Goal: Task Accomplishment & Management: Manage account settings

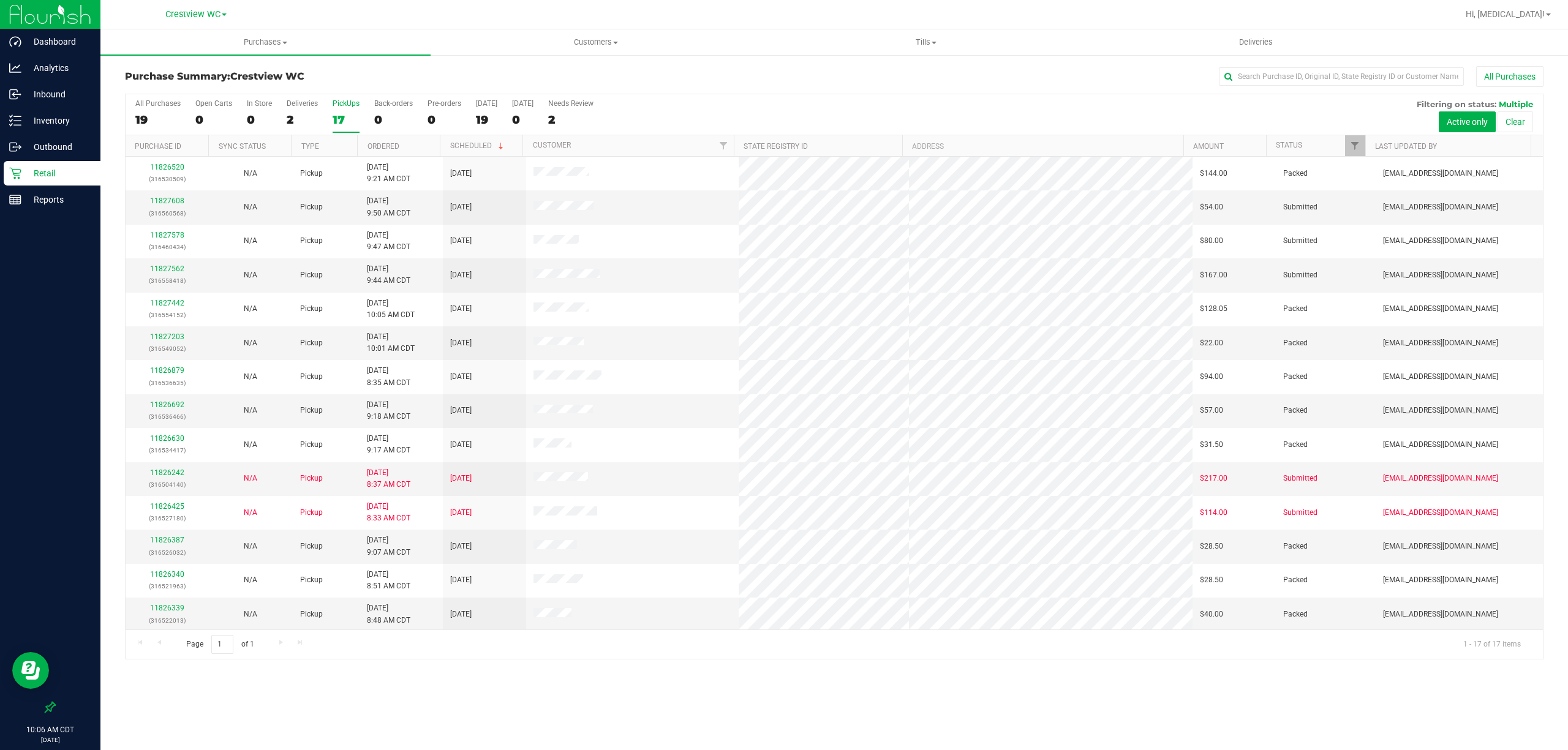
click at [336, 111] on label "PickUps 17" at bounding box center [346, 116] width 27 height 34
click at [0, 0] on input "PickUps 17" at bounding box center [0, 0] width 0 height 0
click at [48, 121] on p "Inventory" at bounding box center [58, 121] width 73 height 15
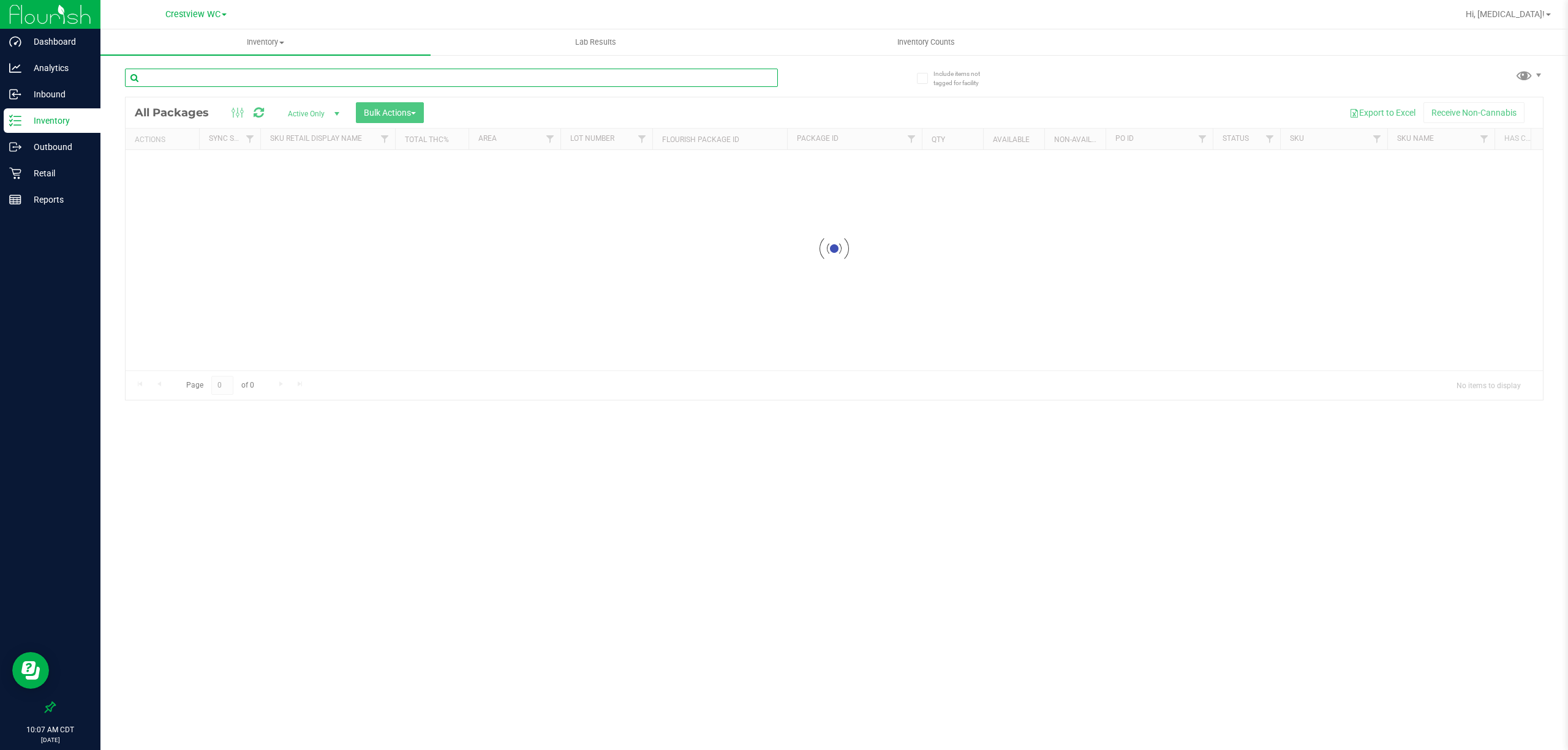
click at [218, 78] on input "text" at bounding box center [451, 78] width 653 height 19
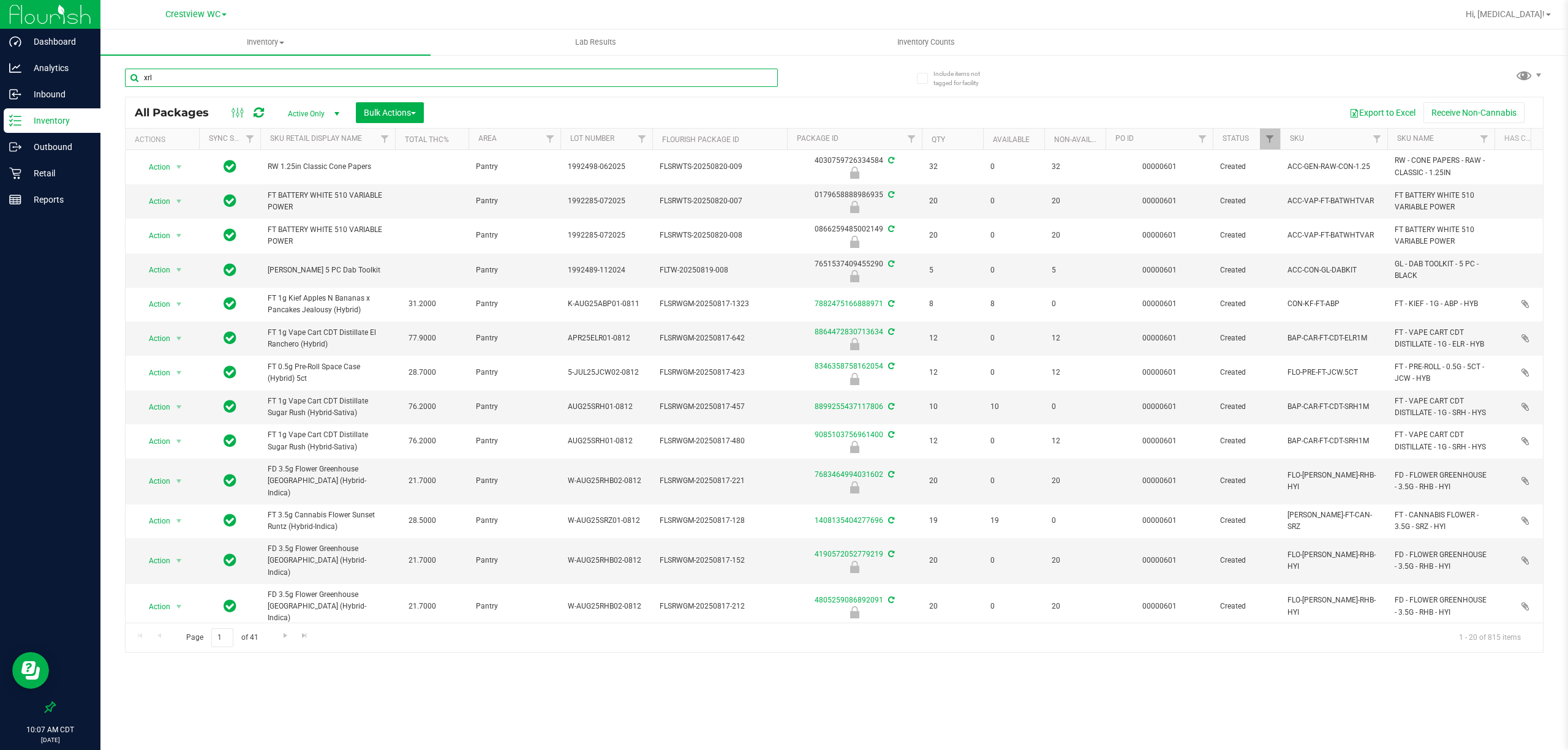
type input "xrl"
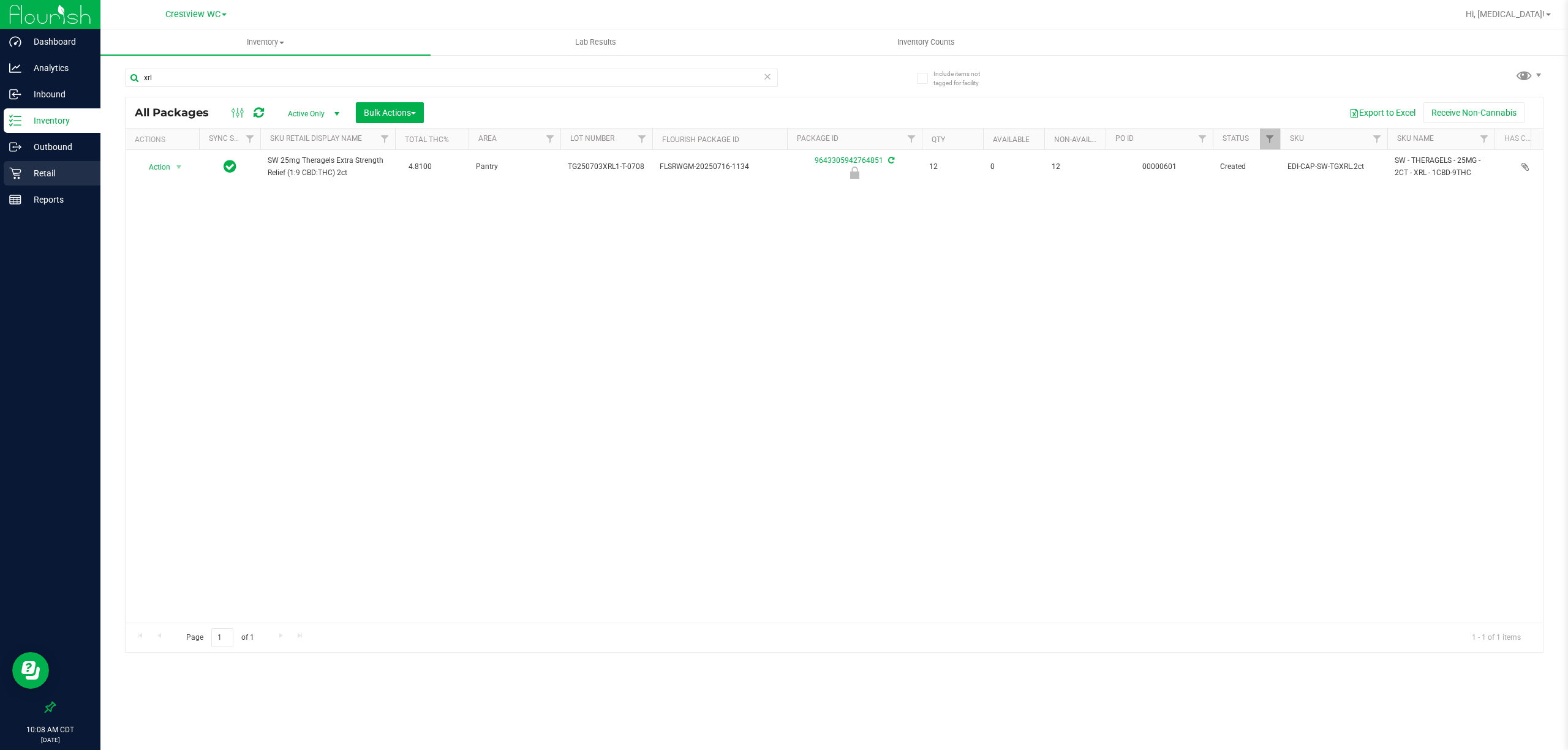
click at [50, 180] on p "Retail" at bounding box center [58, 173] width 73 height 15
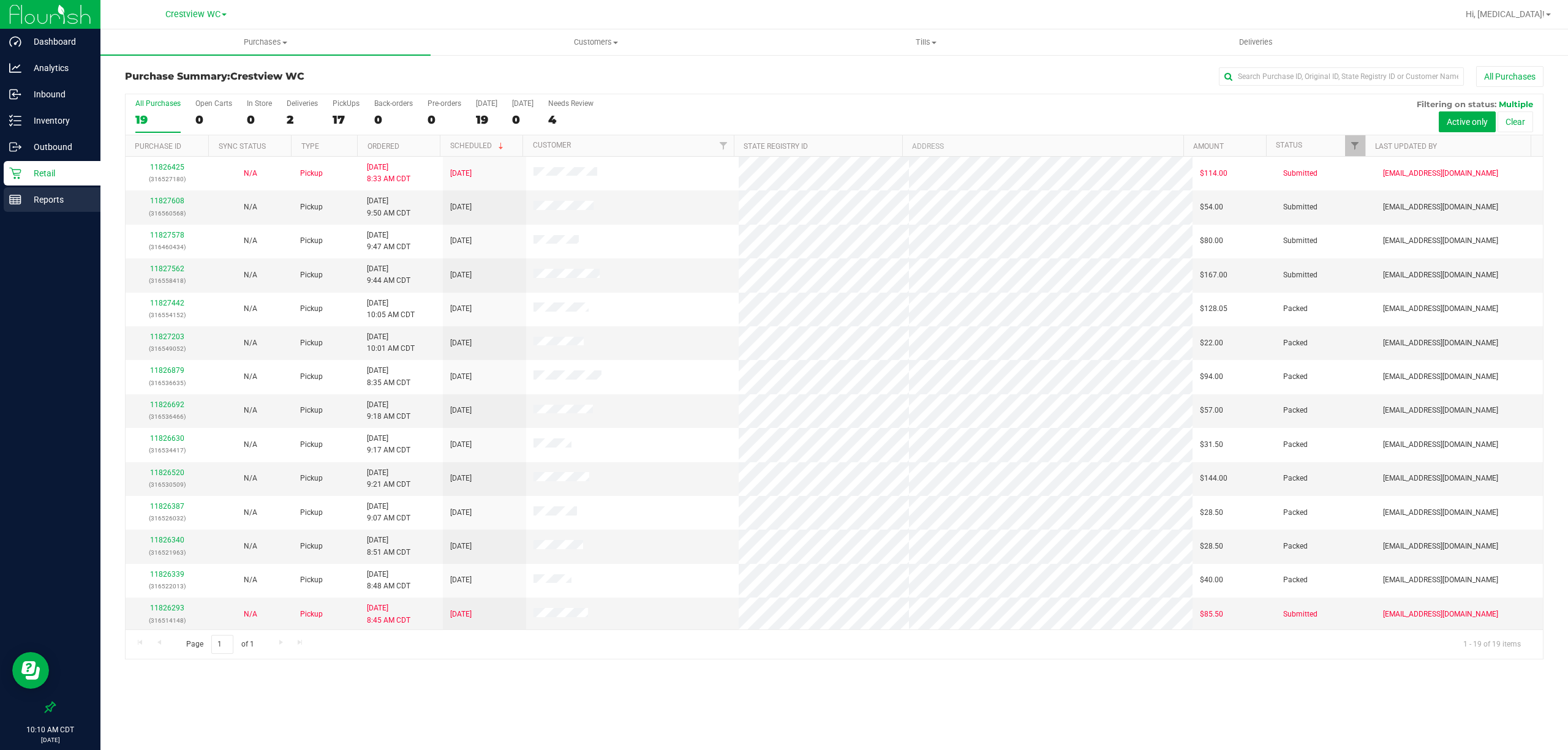
click at [63, 199] on p "Reports" at bounding box center [58, 199] width 73 height 15
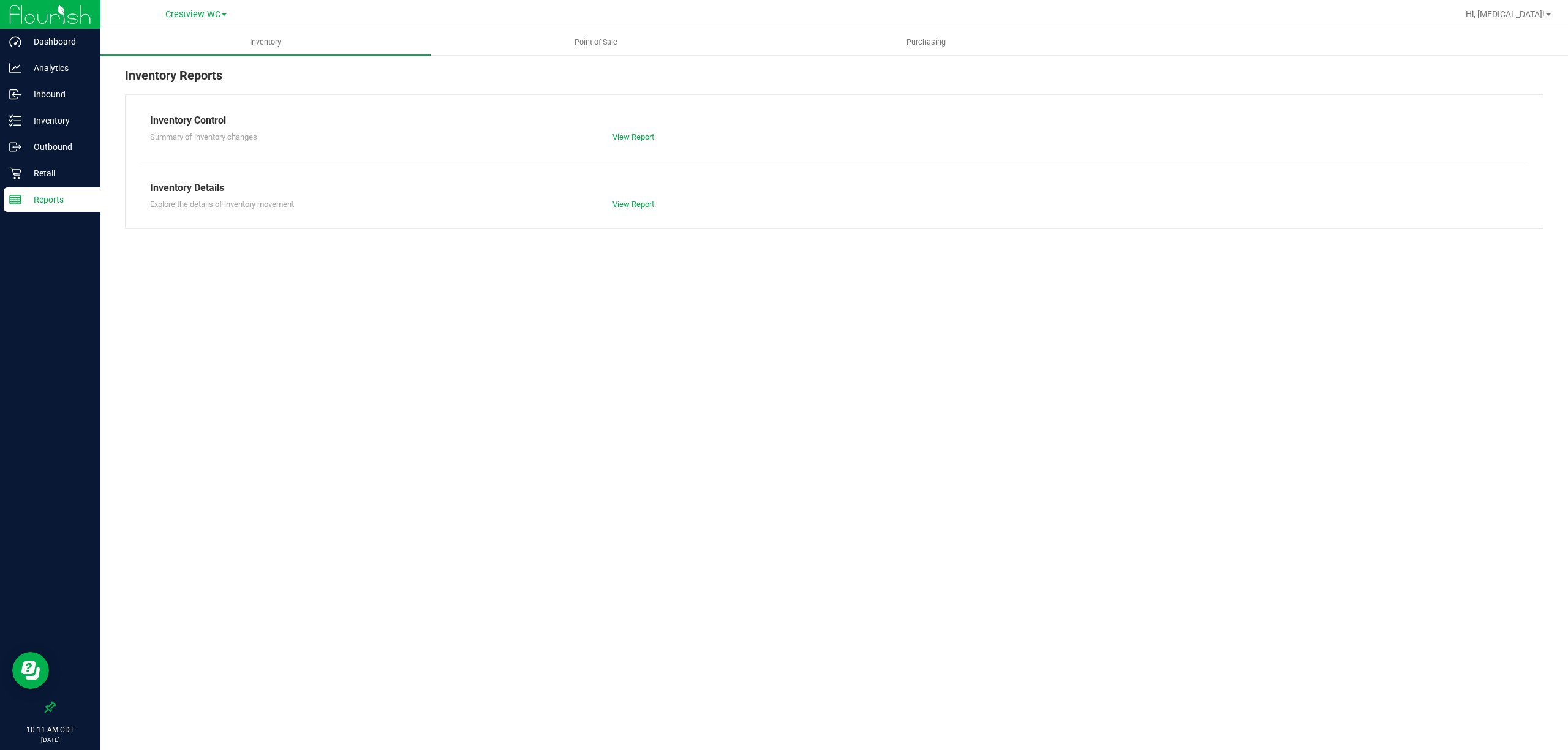
click at [888, 480] on div "Inventory Point of Sale Purchasing Inventory Reports Inventory Control Summary …" at bounding box center [834, 390] width 1467 height 721
click at [421, 350] on div "Inventory Point of Sale Purchasing Inventory Reports Inventory Control Summary …" at bounding box center [834, 390] width 1467 height 721
click at [413, 529] on div "Inventory Point of Sale Purchasing Inventory Reports Inventory Control Summary …" at bounding box center [834, 390] width 1467 height 721
click at [81, 185] on div "Retail" at bounding box center [52, 173] width 97 height 24
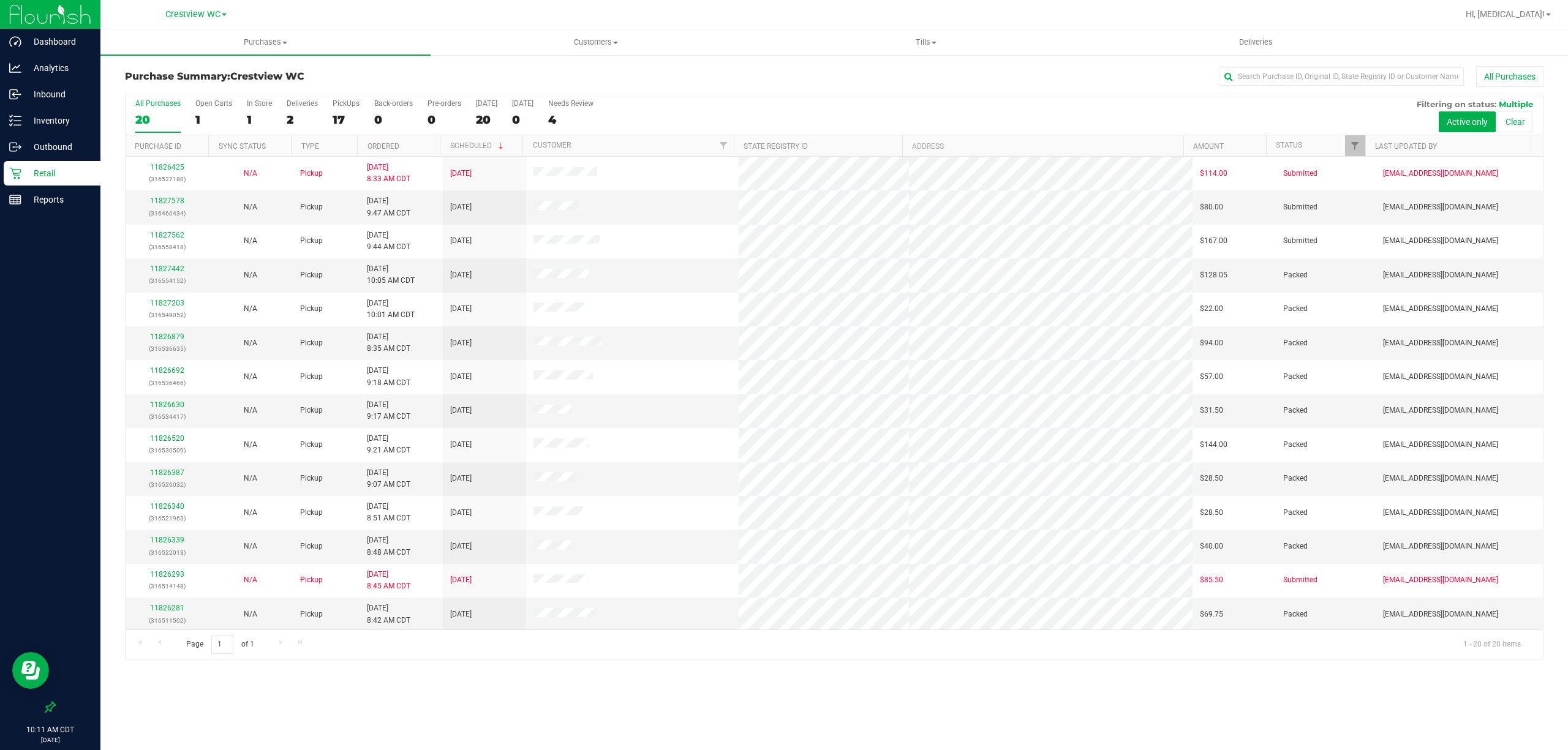
click at [608, 670] on div "Purchase Summary: Crestview WC All Purchases All Purchases 20 Open Carts 1 In S…" at bounding box center [834, 363] width 1467 height 618
click at [21, 203] on p "Reports" at bounding box center [58, 199] width 73 height 15
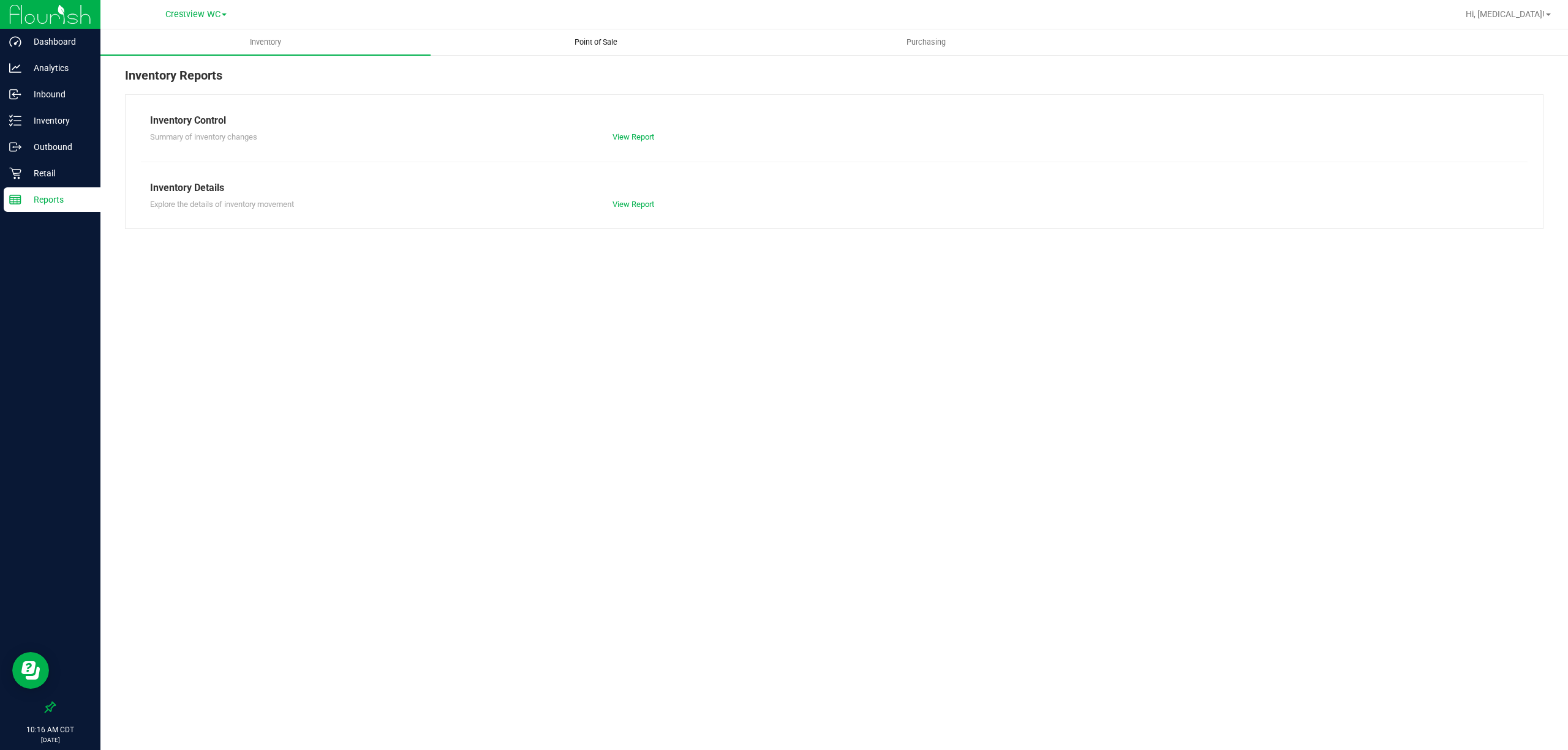
click at [599, 40] on span "Point of Sale" at bounding box center [596, 42] width 76 height 11
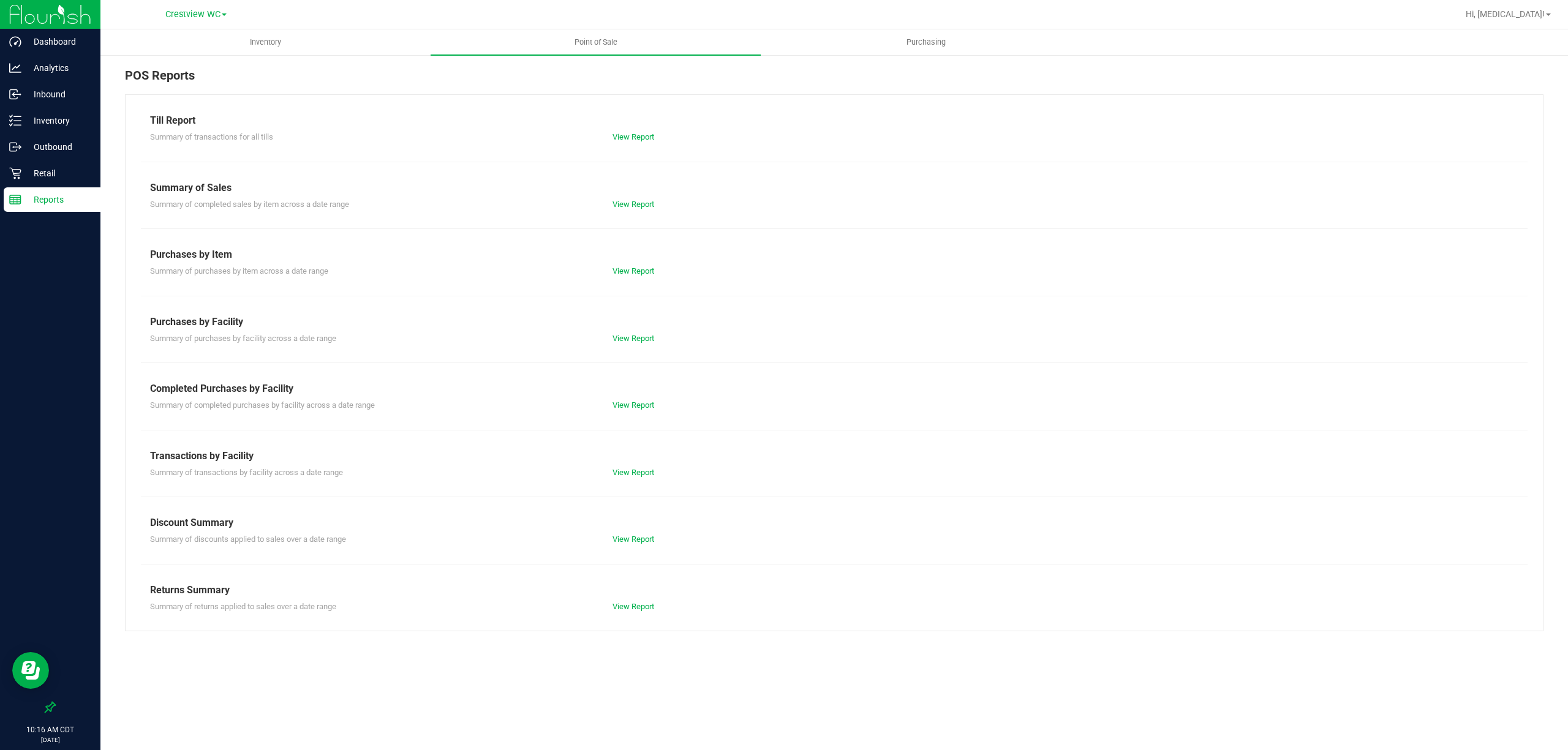
click at [641, 410] on div "View Report" at bounding box center [718, 405] width 231 height 12
click at [632, 401] on link "View Report" at bounding box center [633, 405] width 42 height 9
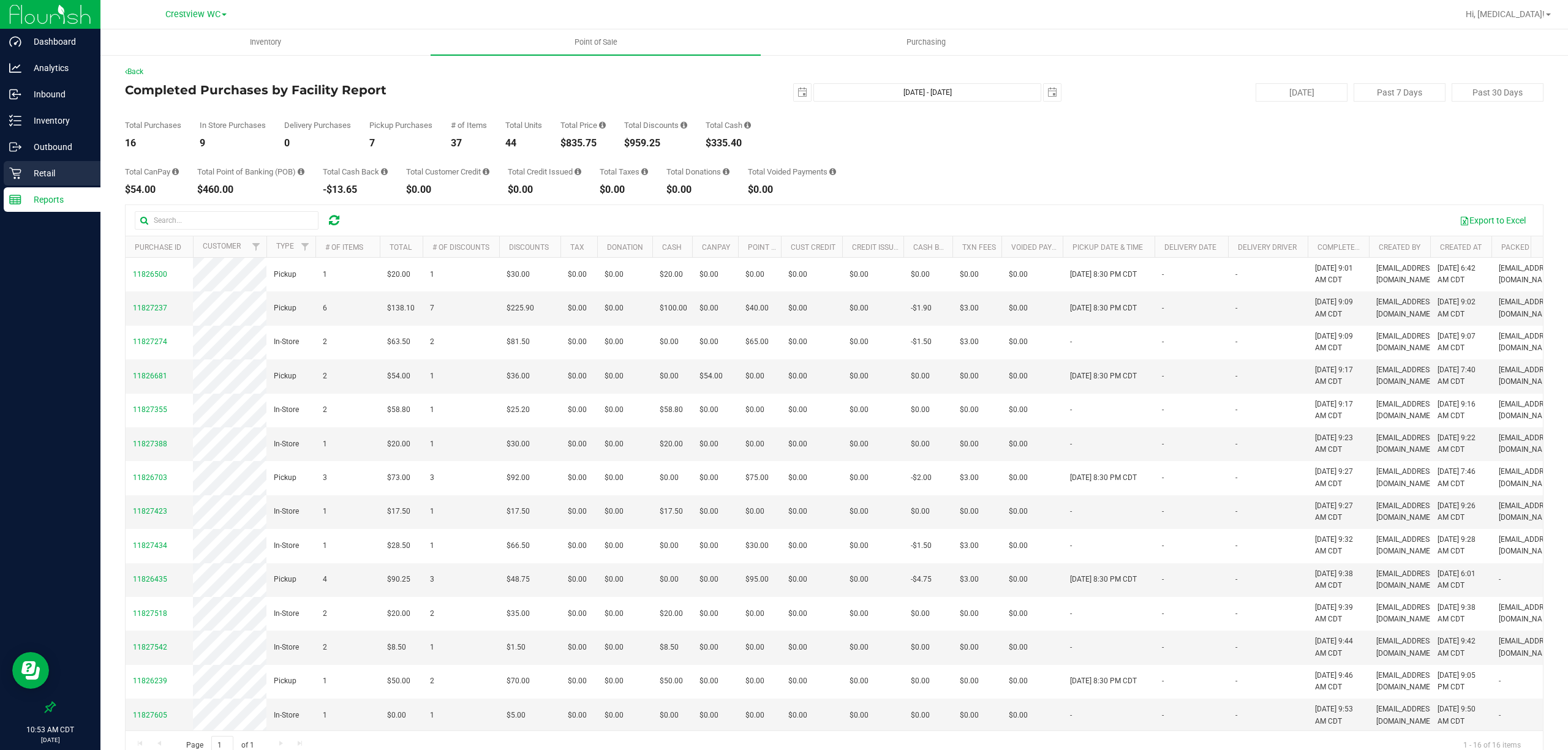
click at [35, 174] on p "Retail" at bounding box center [58, 173] width 73 height 15
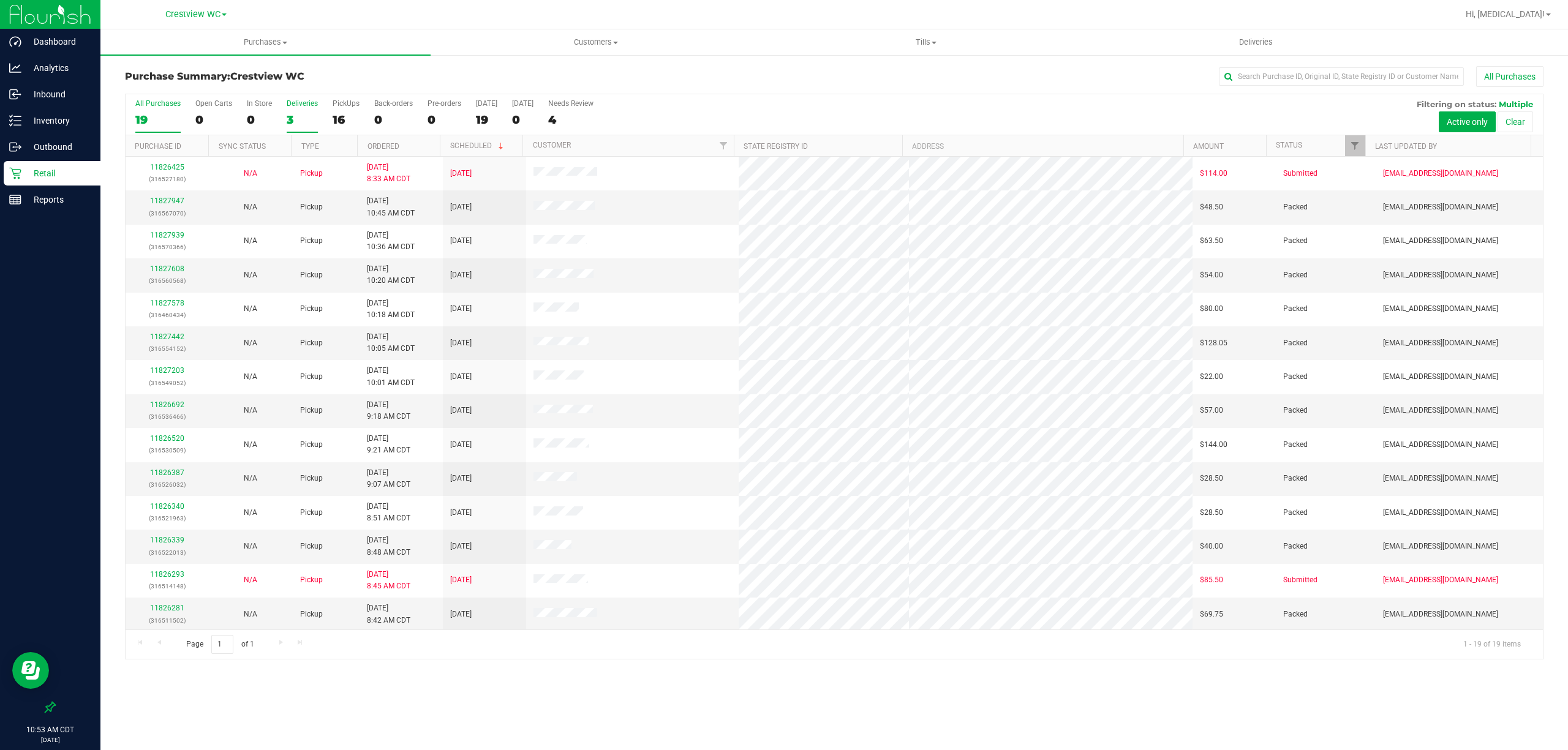
click at [295, 107] on div "Deliveries" at bounding box center [302, 104] width 31 height 9
click at [0, 0] on input "Deliveries 3" at bounding box center [0, 0] width 0 height 0
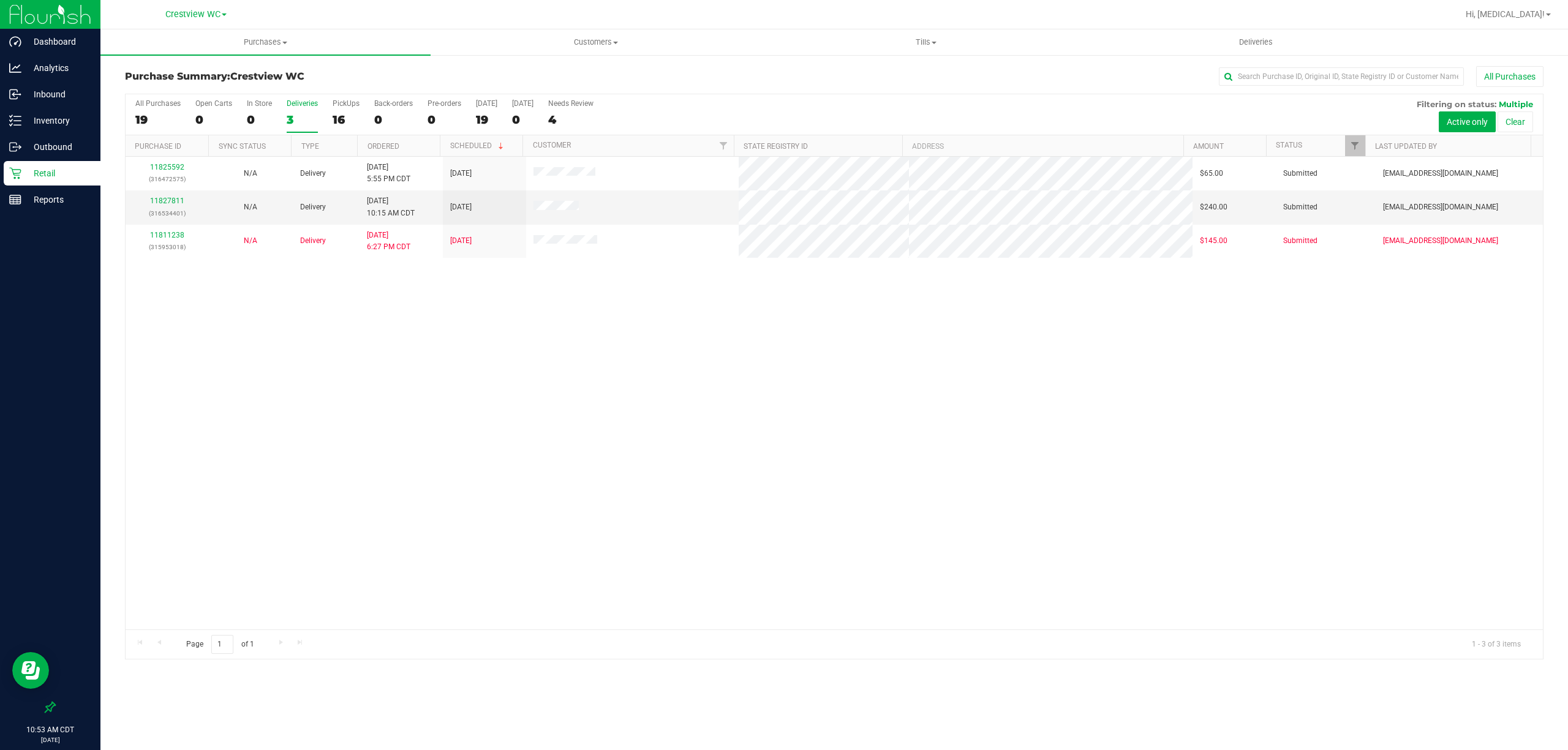
click at [30, 172] on p "Retail" at bounding box center [58, 173] width 73 height 15
click at [25, 181] on div "Retail" at bounding box center [52, 173] width 97 height 24
click at [42, 163] on div "Retail" at bounding box center [52, 173] width 97 height 24
click at [927, 45] on span "Tills" at bounding box center [925, 42] width 329 height 11
click at [888, 72] on li "Manage tills" at bounding box center [925, 74] width 330 height 15
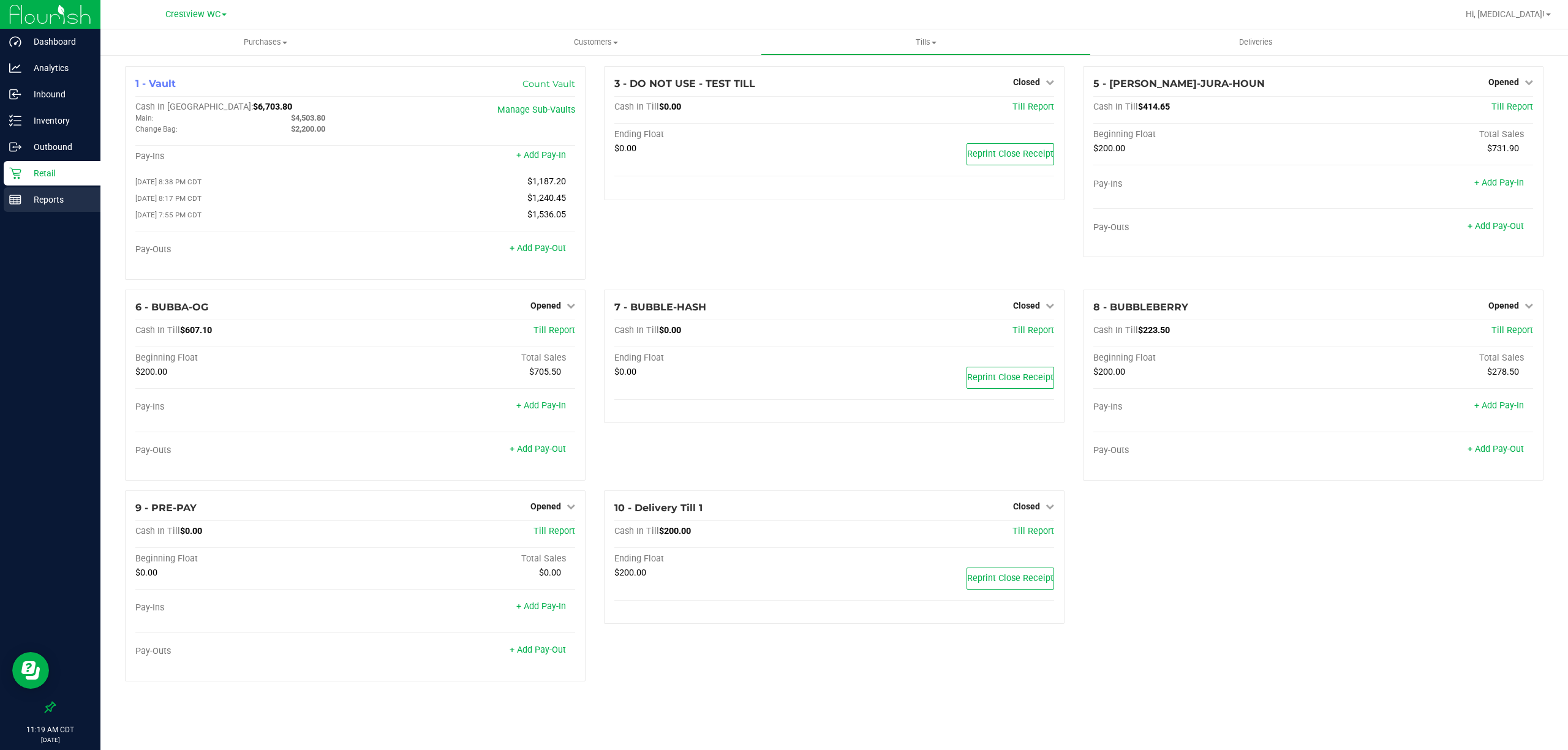
click at [55, 201] on p "Reports" at bounding box center [58, 199] width 73 height 15
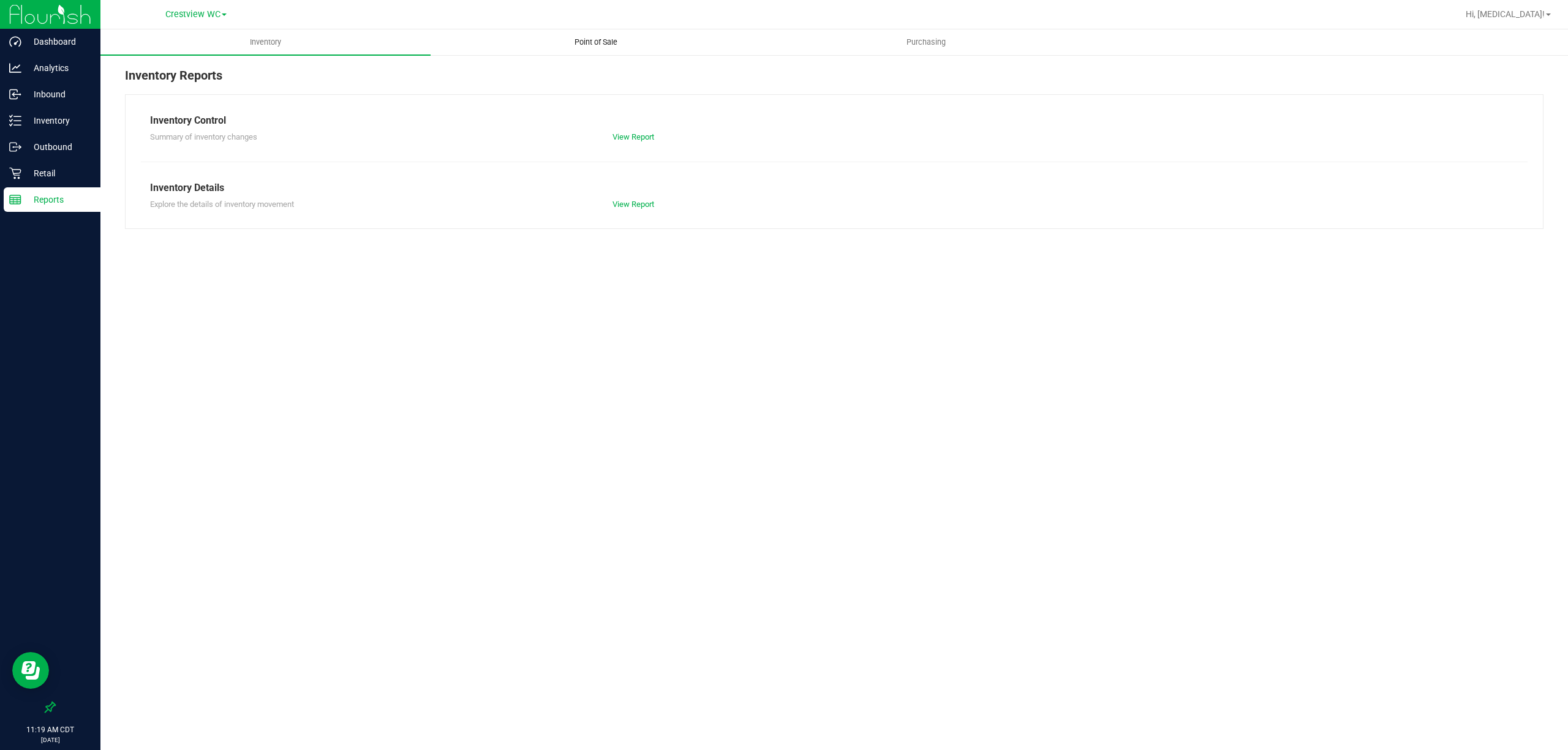
click at [600, 42] on span "Point of Sale" at bounding box center [596, 42] width 76 height 11
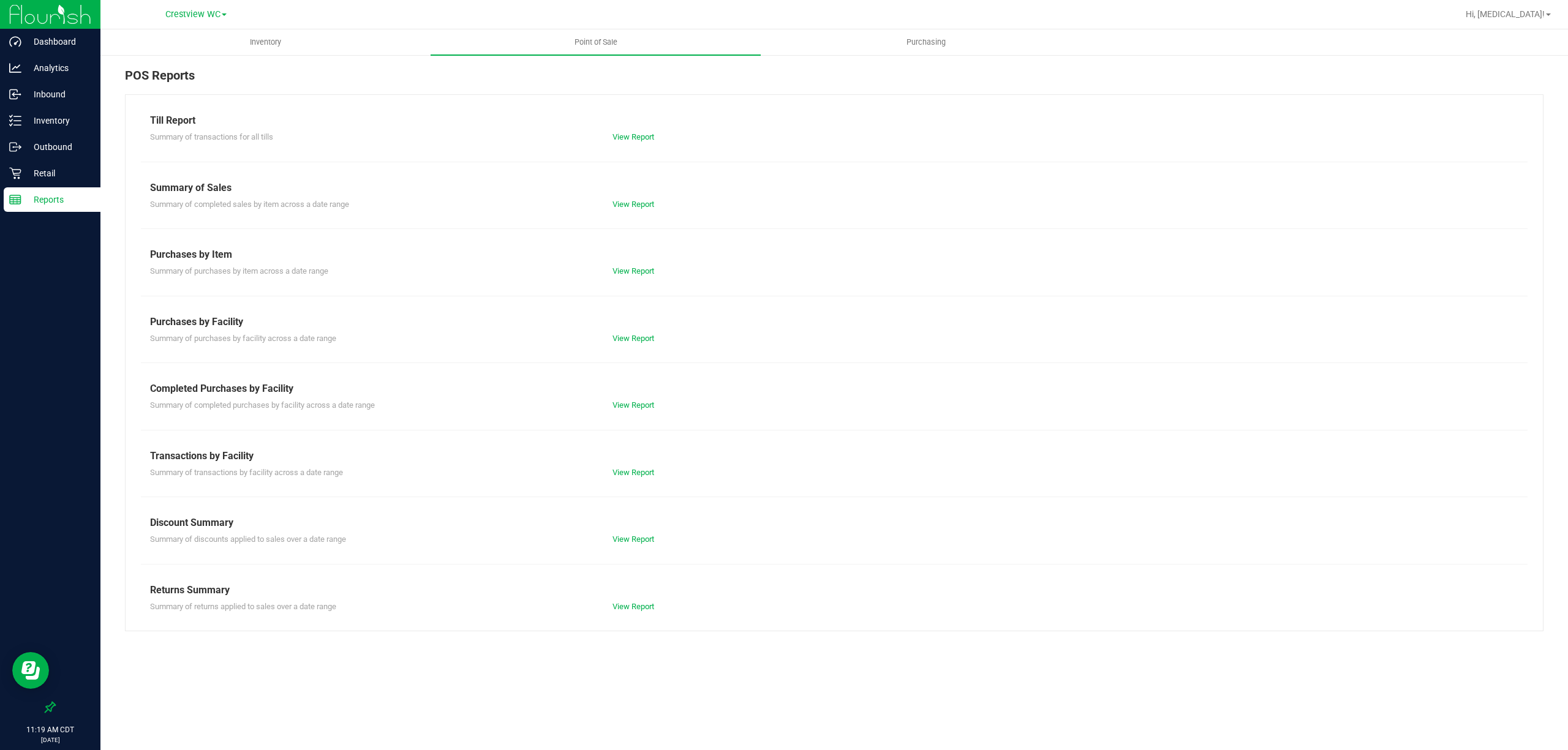
click at [627, 397] on div "Summary of completed purchases by facility across a date range View Report" at bounding box center [834, 404] width 1387 height 16
click at [638, 407] on link "View Report" at bounding box center [633, 405] width 42 height 9
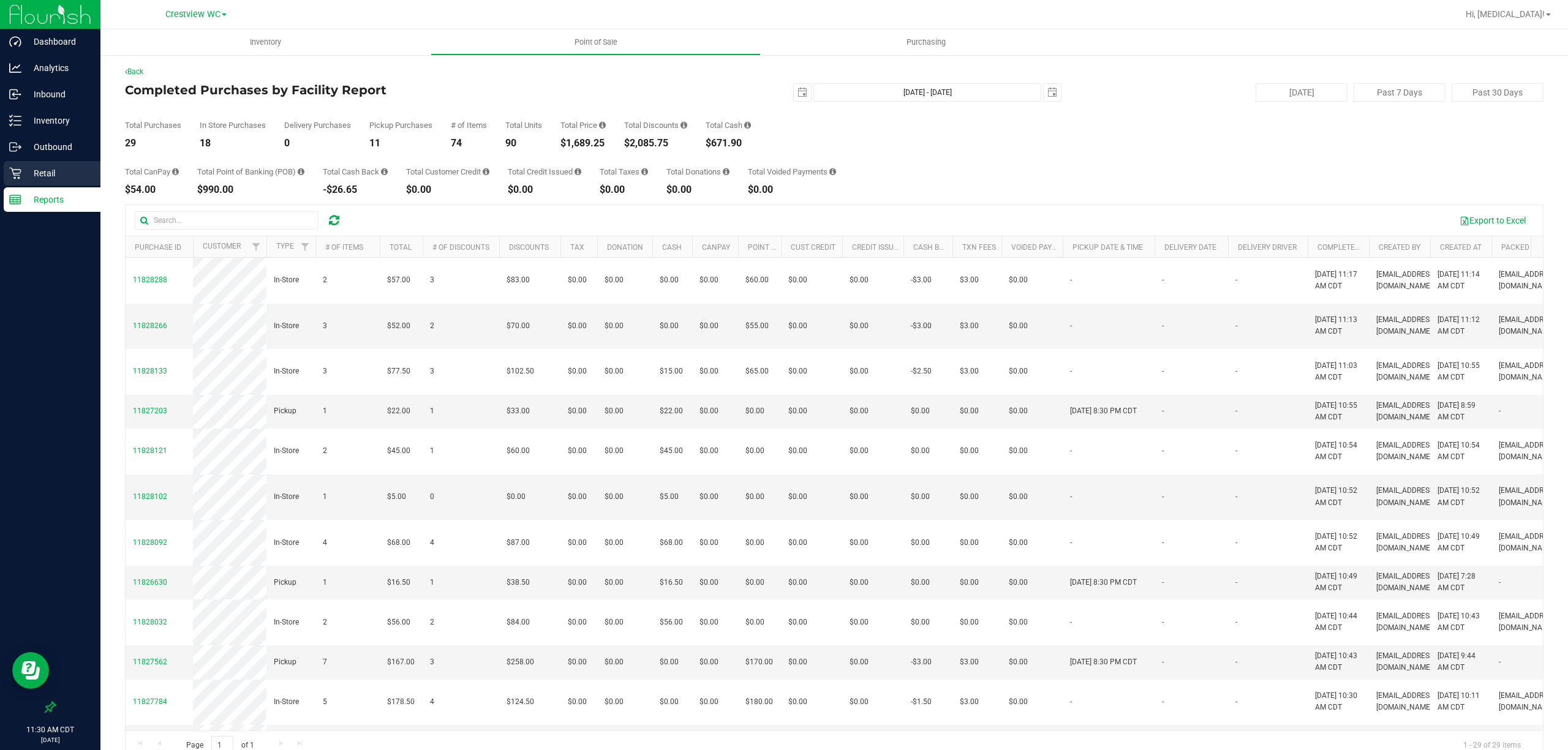
click at [65, 167] on p "Retail" at bounding box center [58, 173] width 73 height 15
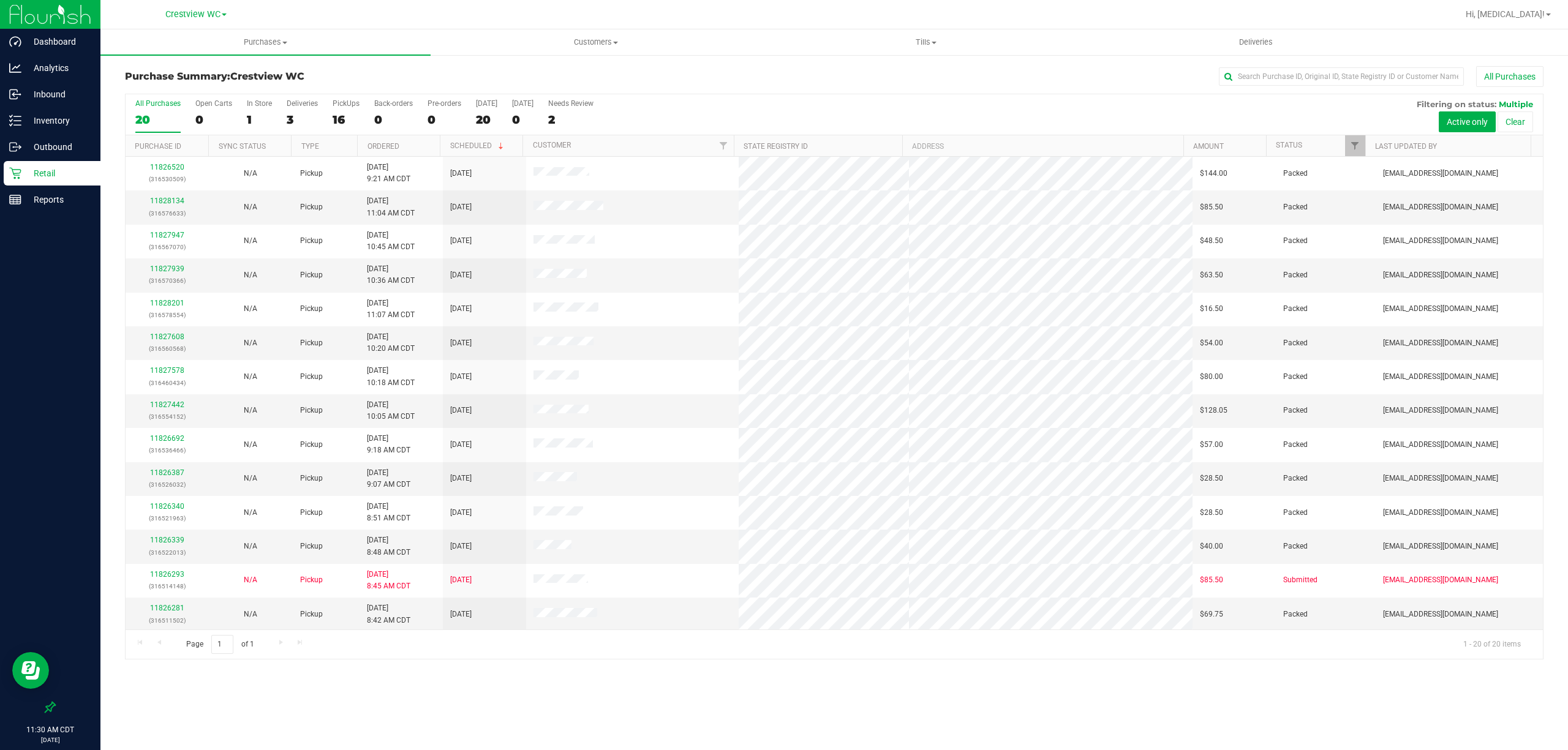
click at [303, 112] on label "Deliveries 3" at bounding box center [302, 116] width 31 height 34
click at [0, 0] on input "Deliveries 3" at bounding box center [0, 0] width 0 height 0
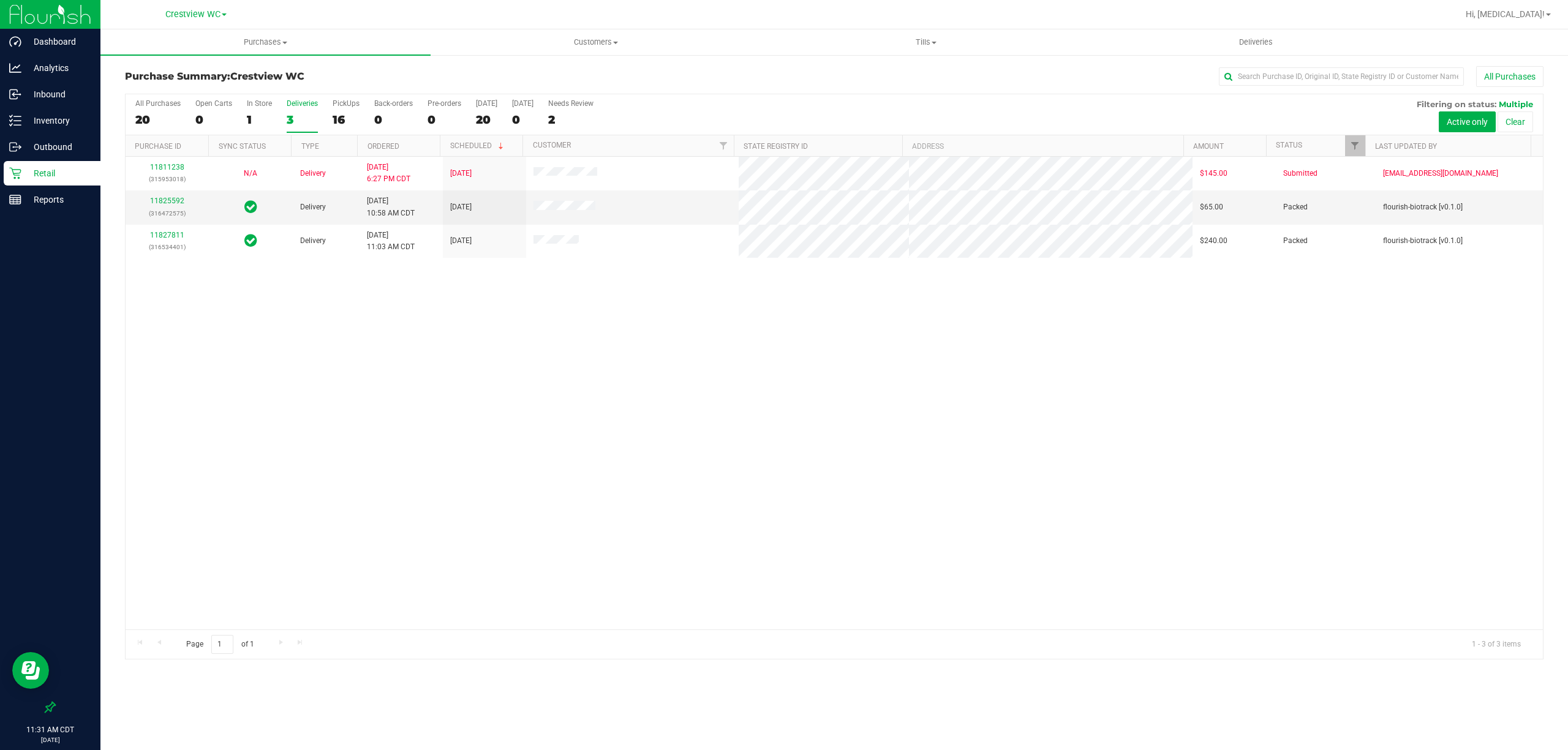
click at [502, 419] on div "11811238 (315953018) N/A Delivery 8/18/2025 6:27 PM CDT 8/22/2025 $145.00 Submi…" at bounding box center [834, 393] width 1417 height 473
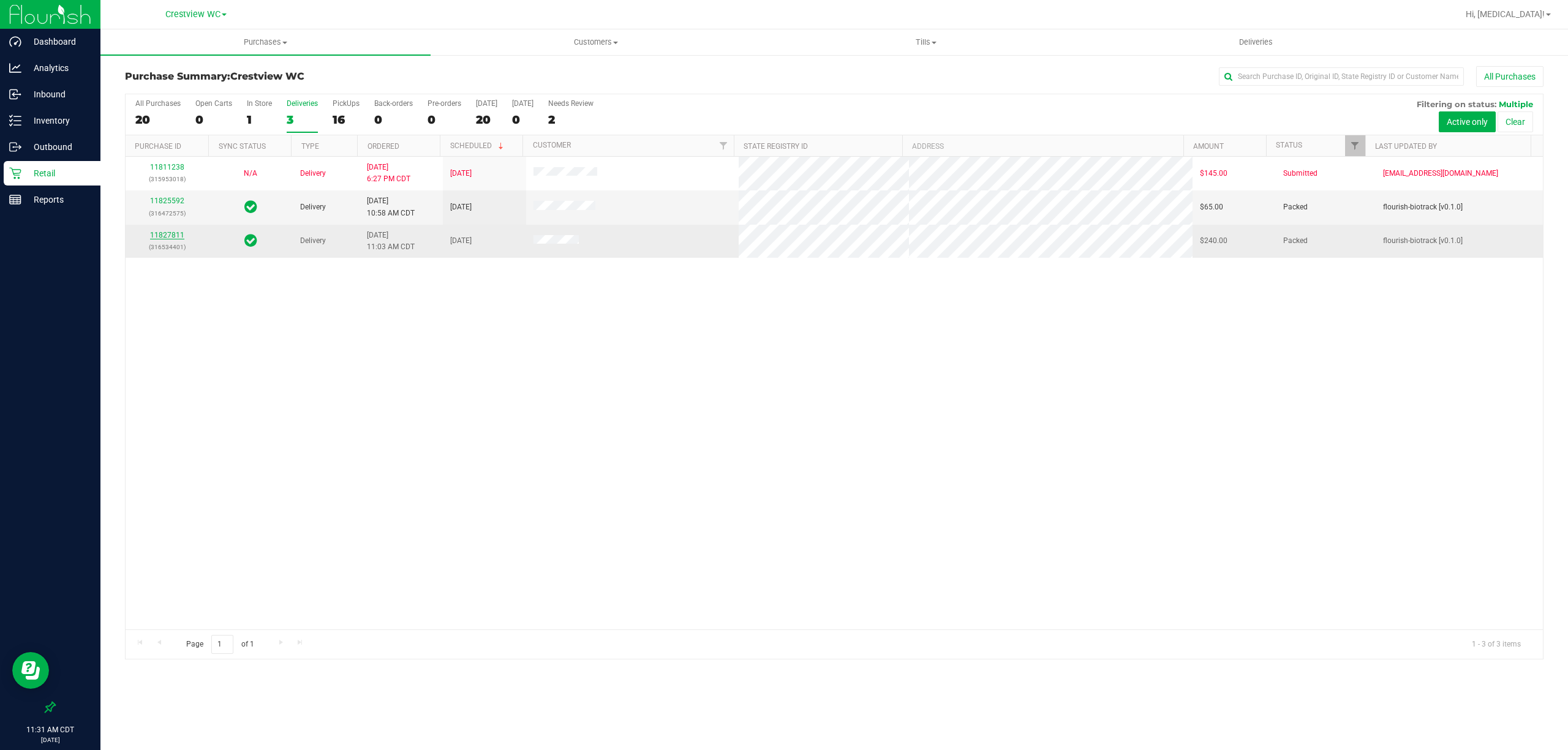
click at [167, 235] on link "11827811" at bounding box center [167, 235] width 34 height 9
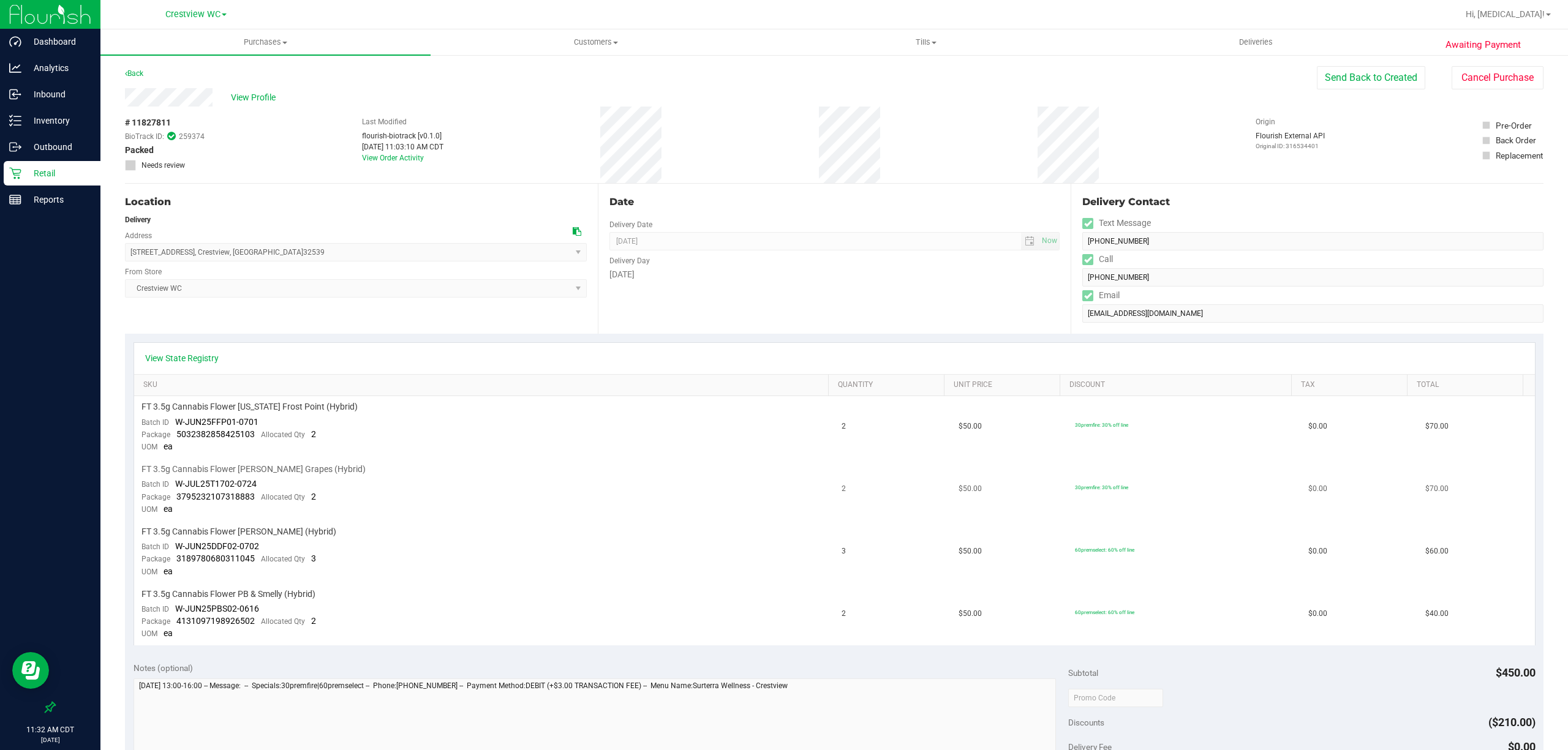
click at [542, 510] on td "FT 3.5g Cannabis Flower Gaspar's Grapes (Hybrid) Batch ID W-JUL25T1702-0724 Pac…" at bounding box center [484, 490] width 700 height 63
click at [561, 423] on td "FT 3.5g Cannabis Flower Florida Frost Point (Hybrid) Batch ID W-JUN25FFP01-0701…" at bounding box center [484, 428] width 700 height 63
click at [1344, 82] on button "Send Back to Created" at bounding box center [1371, 77] width 108 height 23
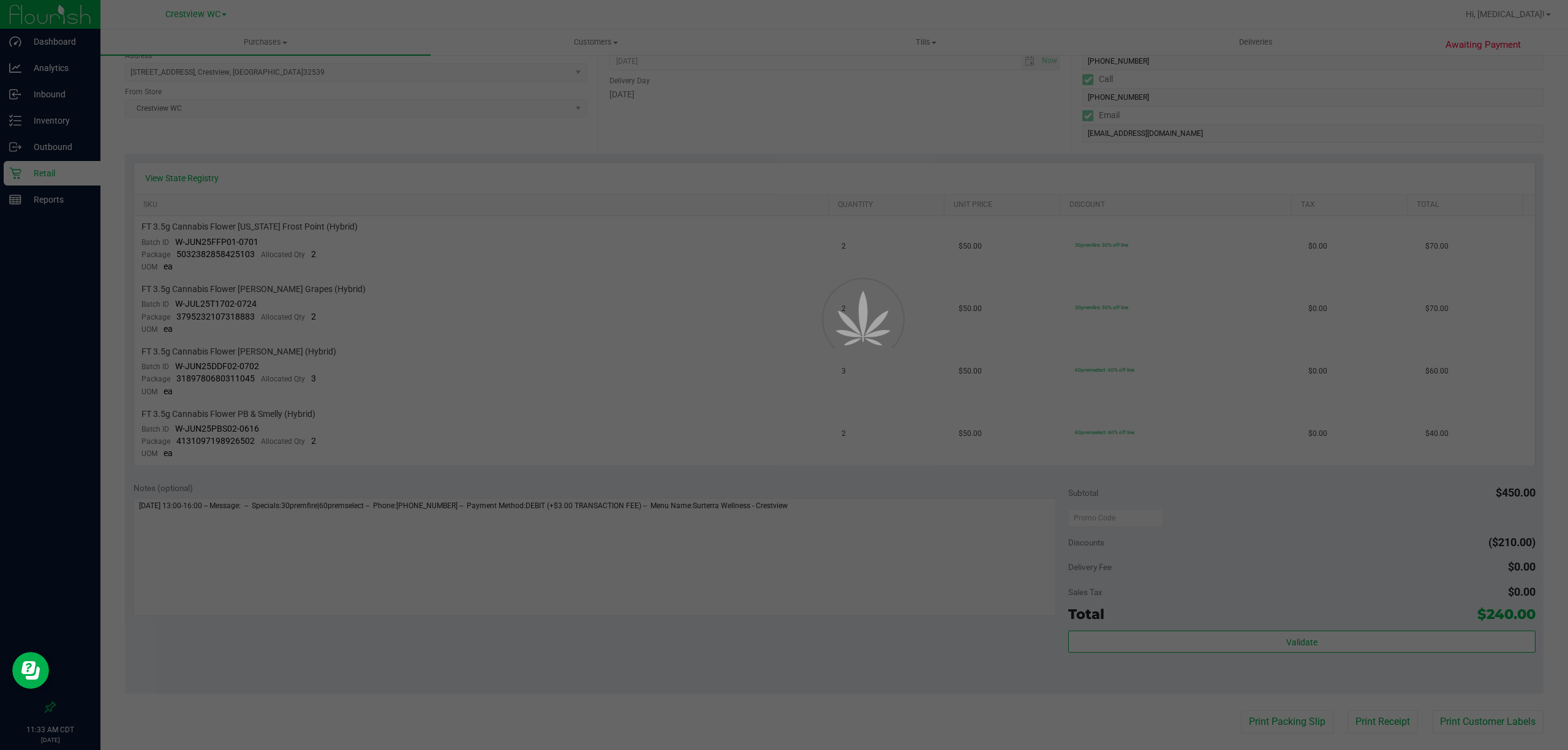
scroll to position [245, 0]
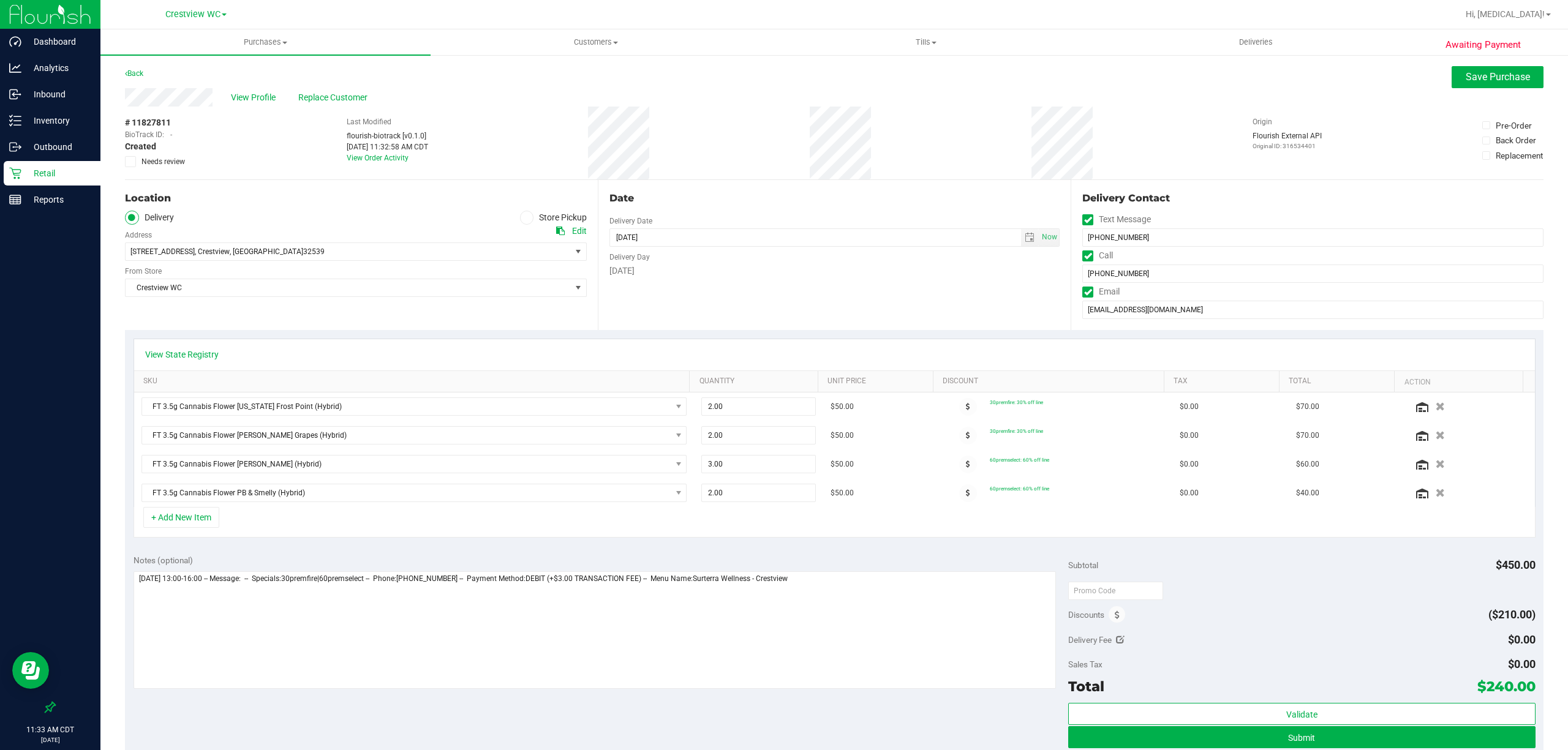
click at [561, 216] on label "Store Pickup" at bounding box center [554, 217] width 67 height 14
click at [0, 0] on input "Store Pickup" at bounding box center [0, 0] width 0 height 0
click at [1485, 77] on span "Save Purchase" at bounding box center [1497, 76] width 64 height 12
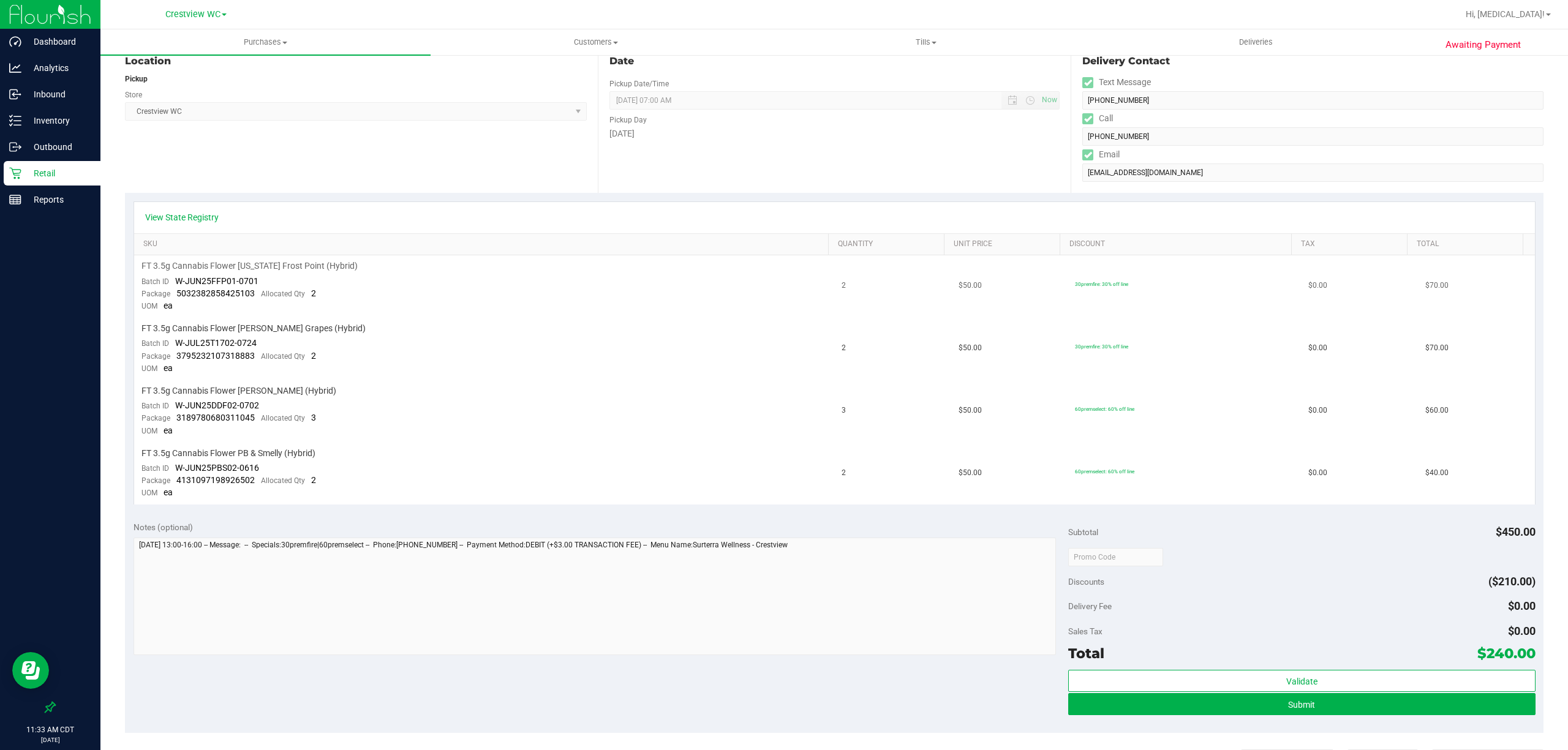
scroll to position [326, 0]
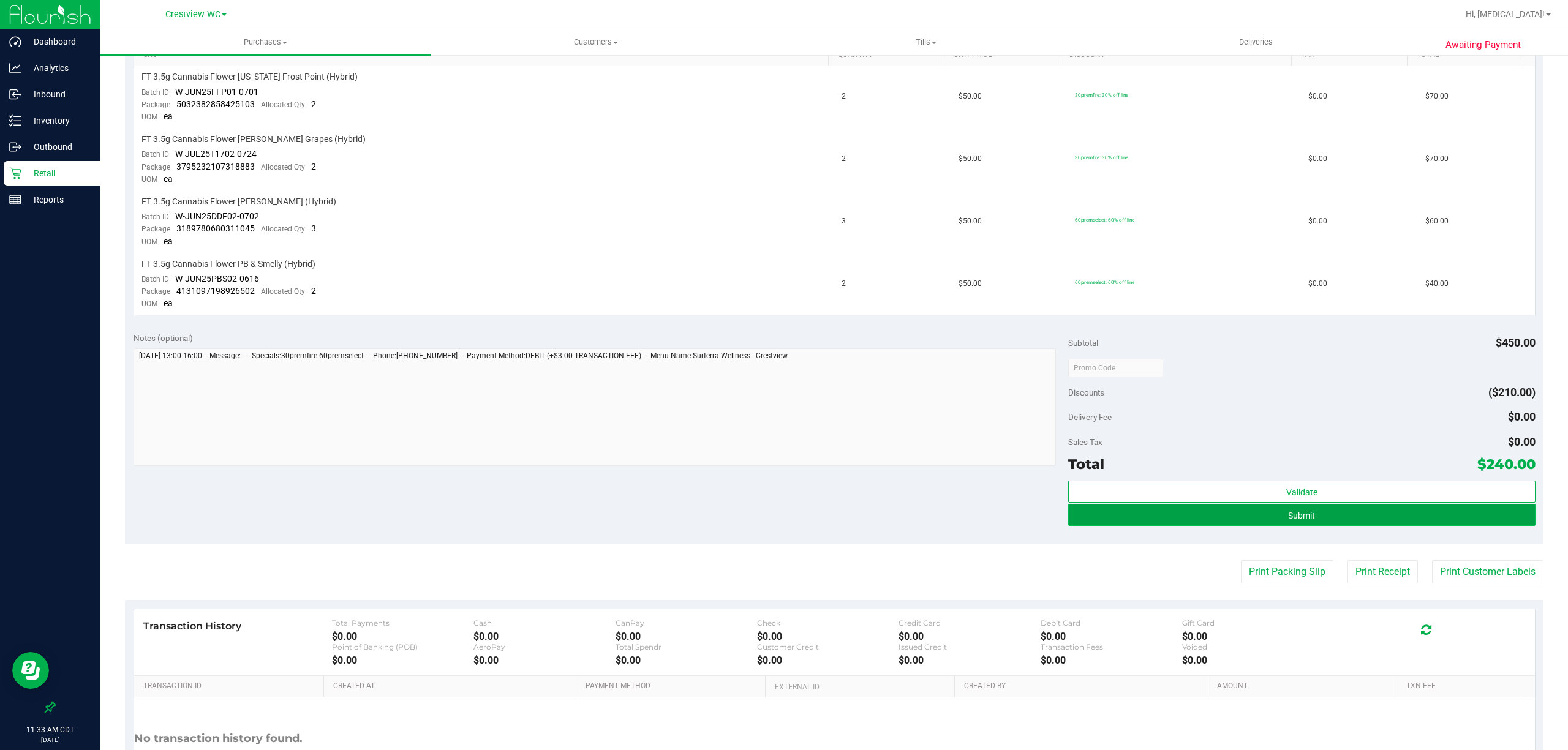
click at [1288, 511] on span "Submit" at bounding box center [1301, 516] width 27 height 10
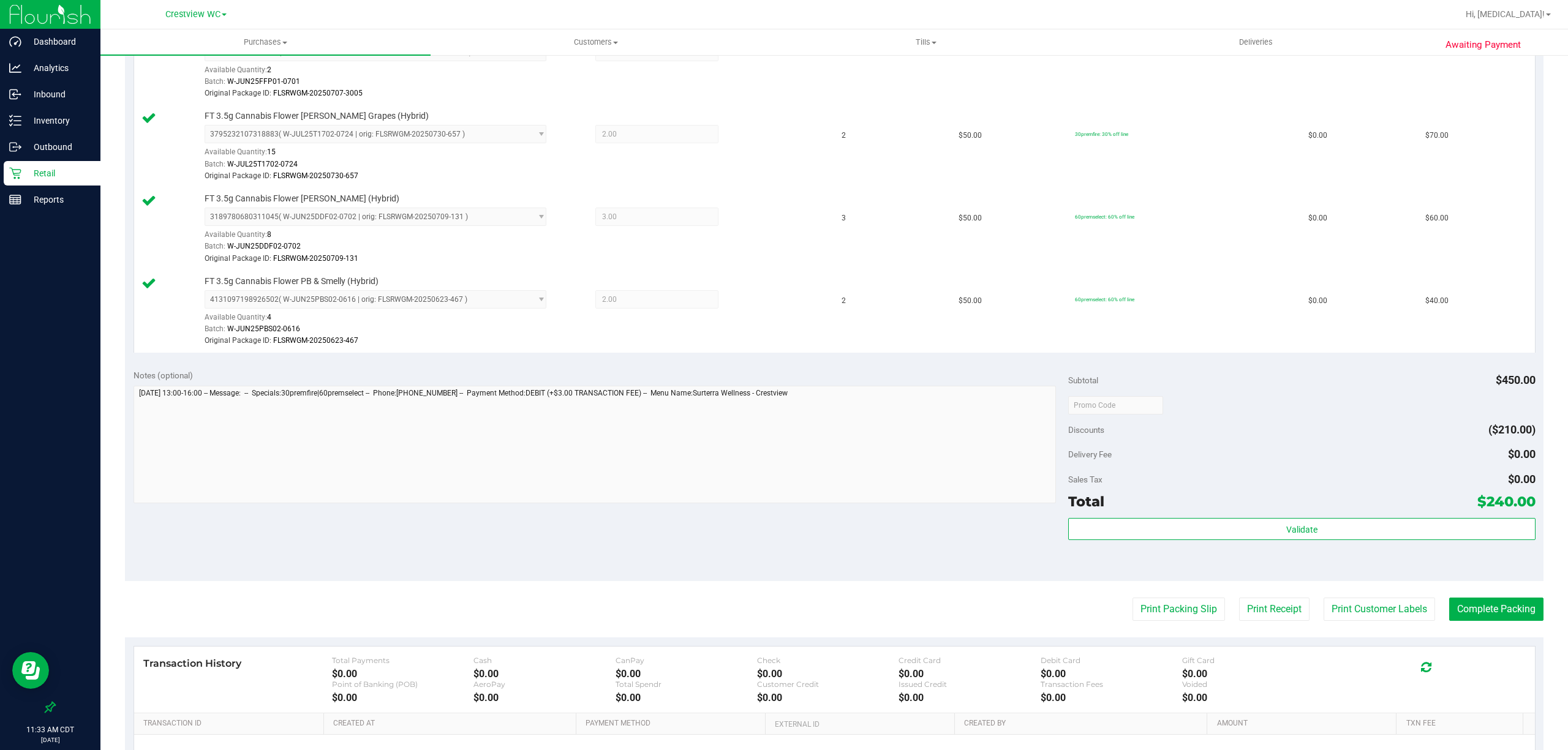
scroll to position [408, 0]
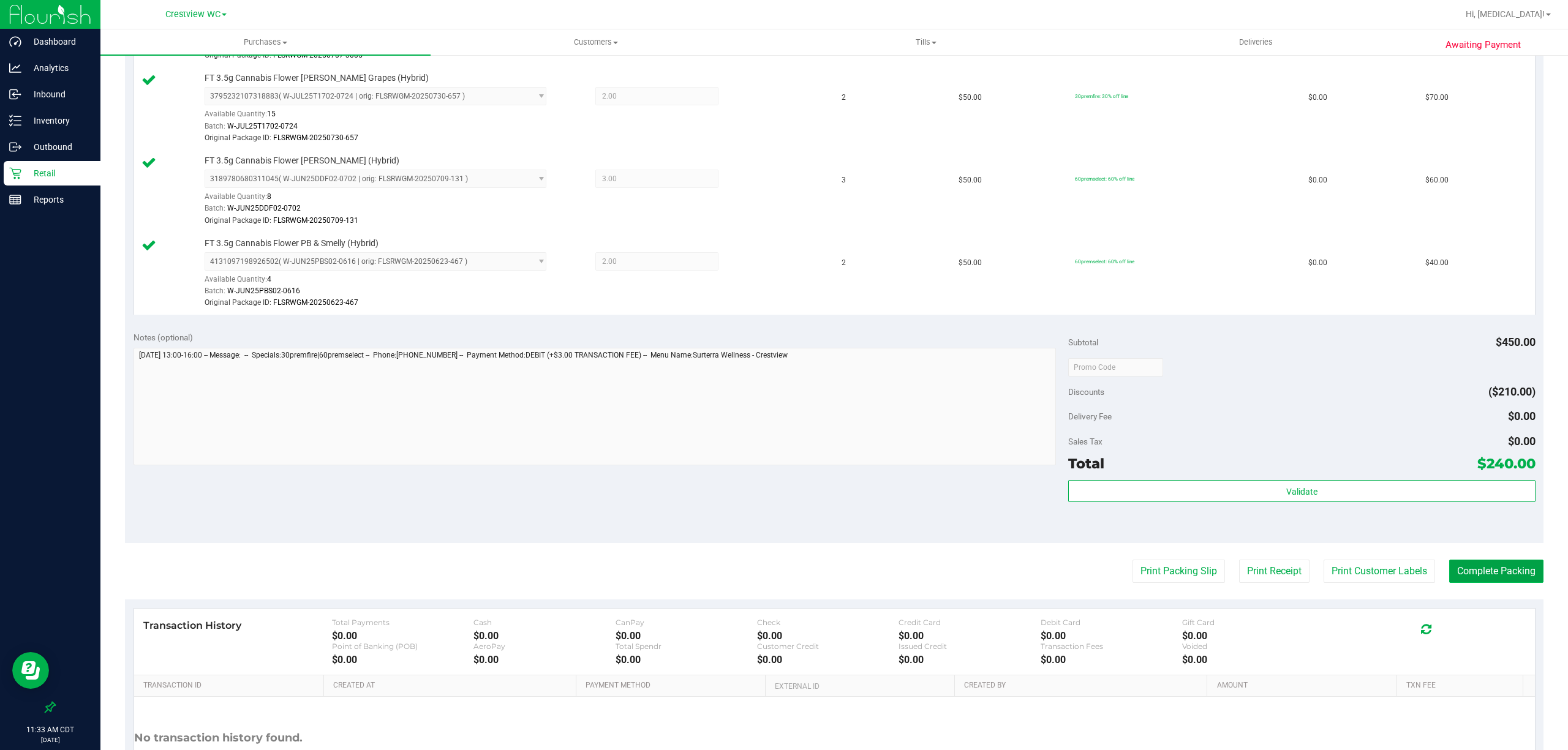
click at [1494, 576] on button "Complete Packing" at bounding box center [1496, 571] width 94 height 23
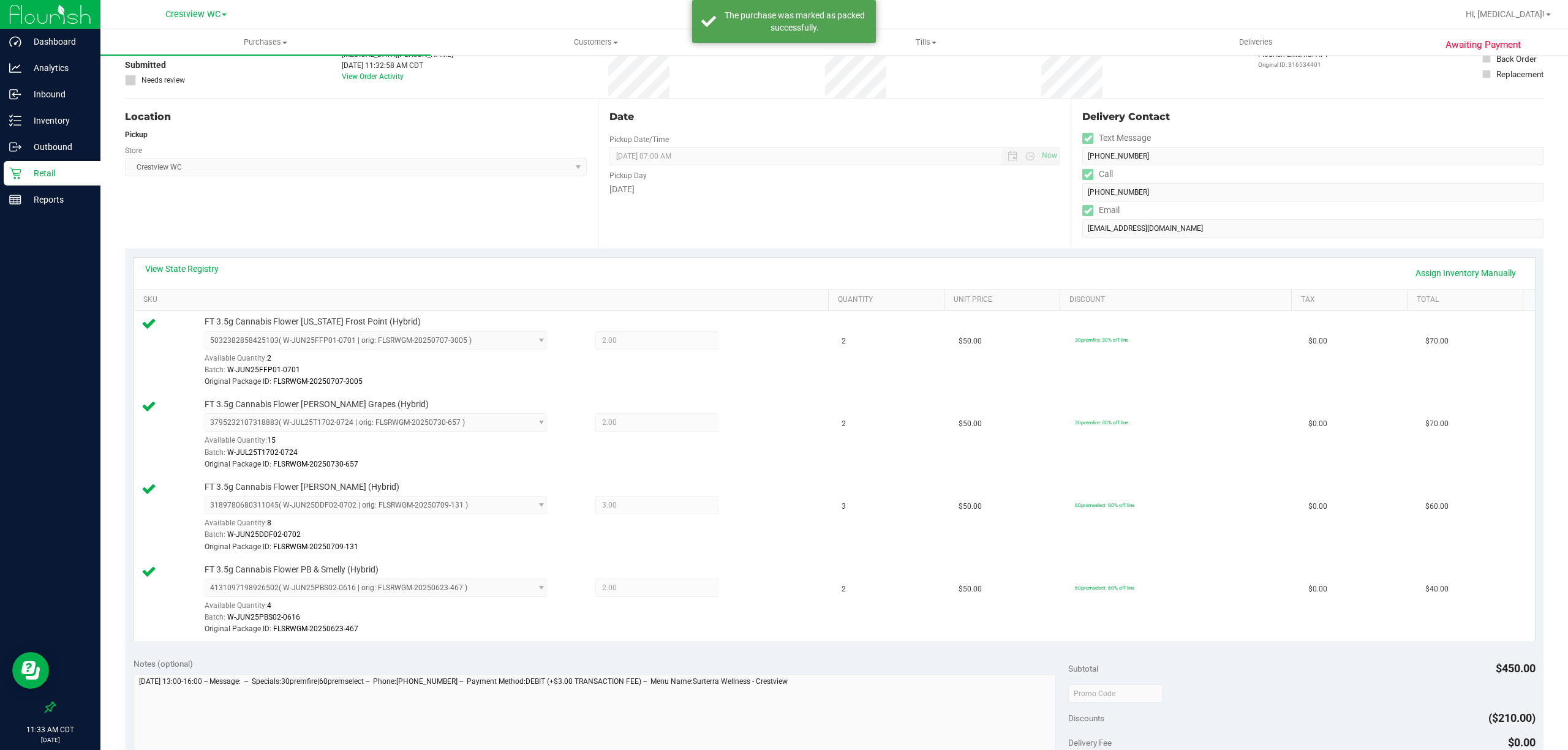
scroll to position [0, 0]
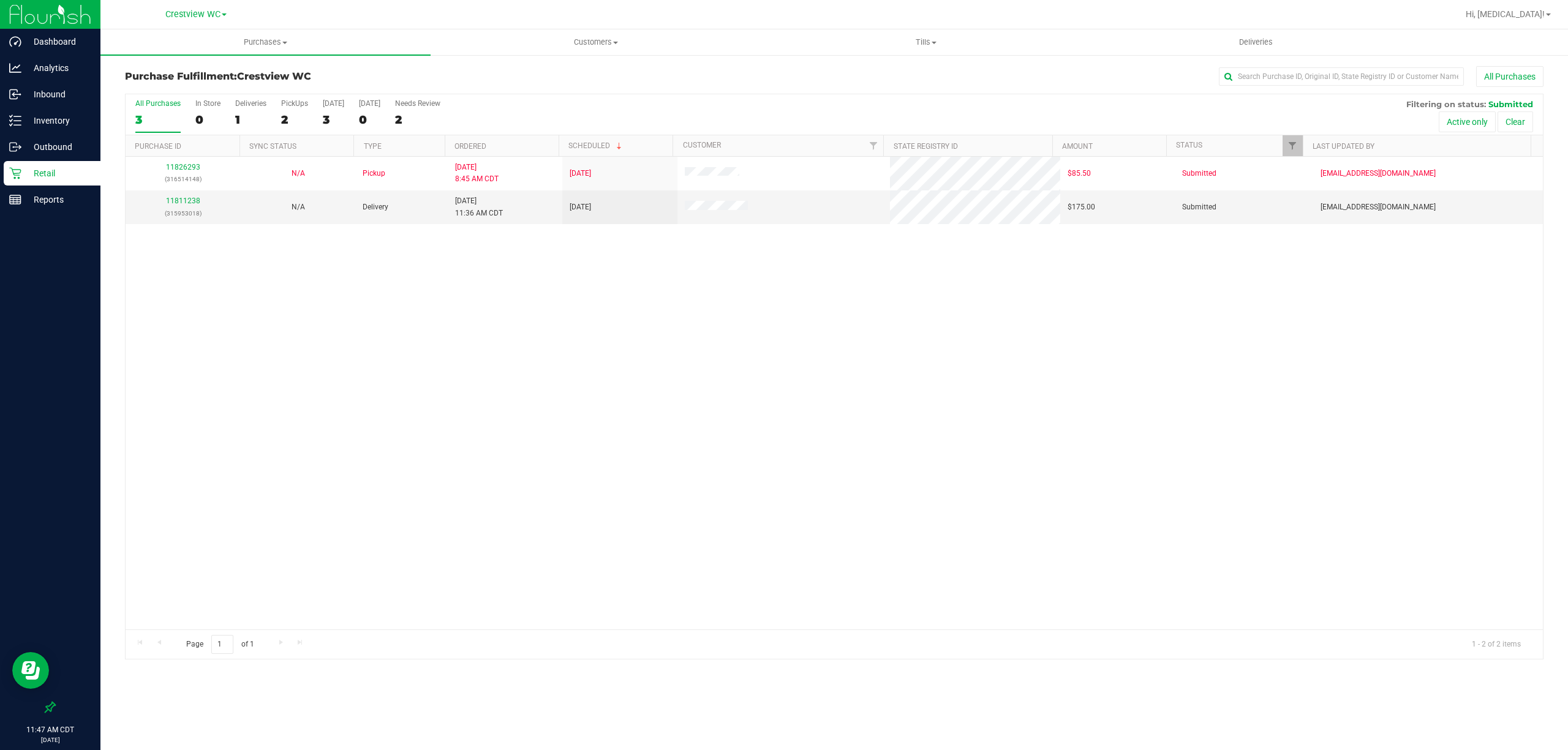
click at [851, 647] on div "Page 1 of 1 1 - 2 of 2 items" at bounding box center [834, 644] width 1417 height 29
click at [736, 551] on div "11826293 (316514148) N/A Pickup 8/22/2025 8:45 AM CDT 8/22/2025 $85.50 Submitte…" at bounding box center [834, 393] width 1417 height 473
click at [63, 178] on p "Retail" at bounding box center [58, 173] width 73 height 15
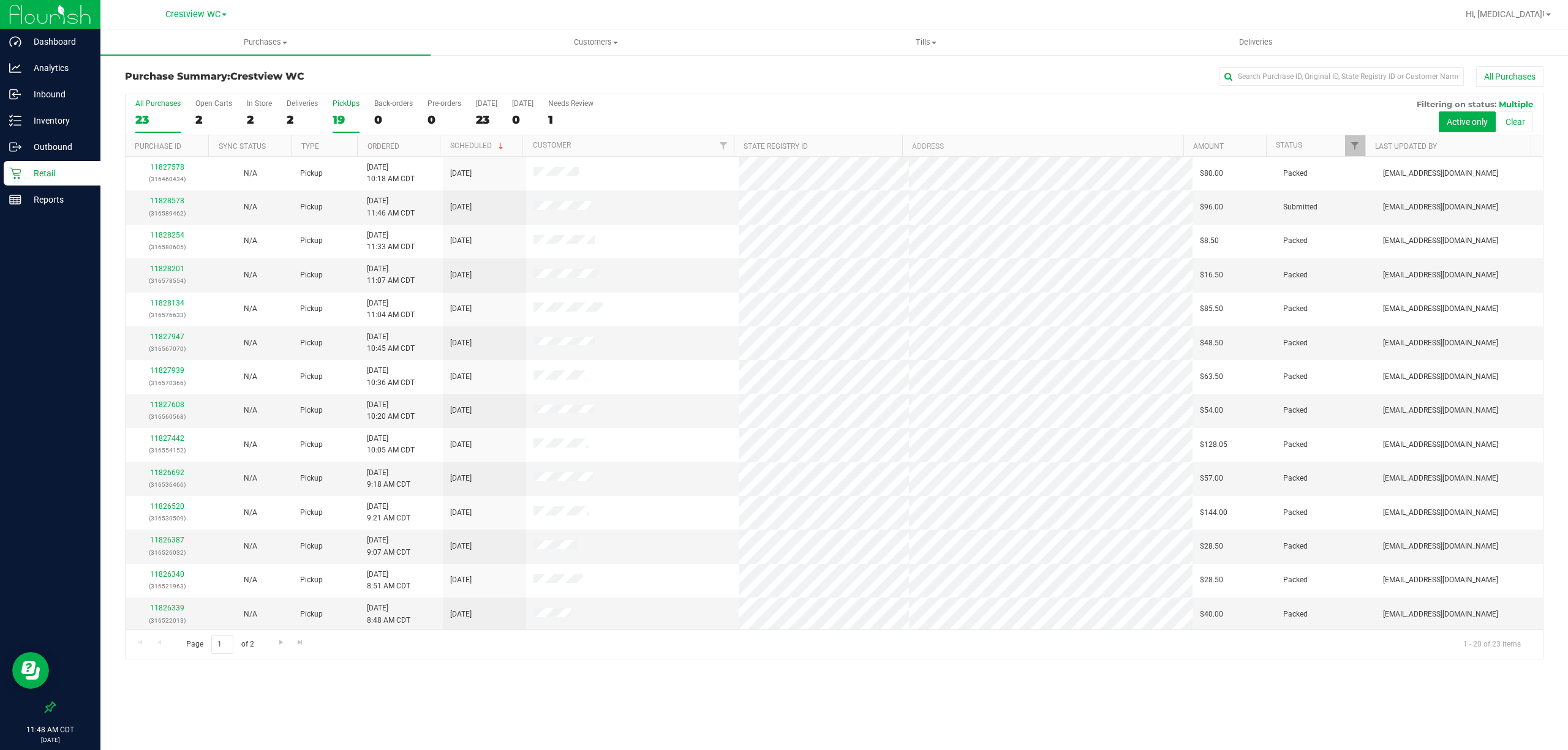
click at [337, 119] on div "19" at bounding box center [346, 119] width 27 height 14
click at [0, 0] on input "PickUps 19" at bounding box center [0, 0] width 0 height 0
click at [40, 202] on p "Reports" at bounding box center [58, 199] width 73 height 15
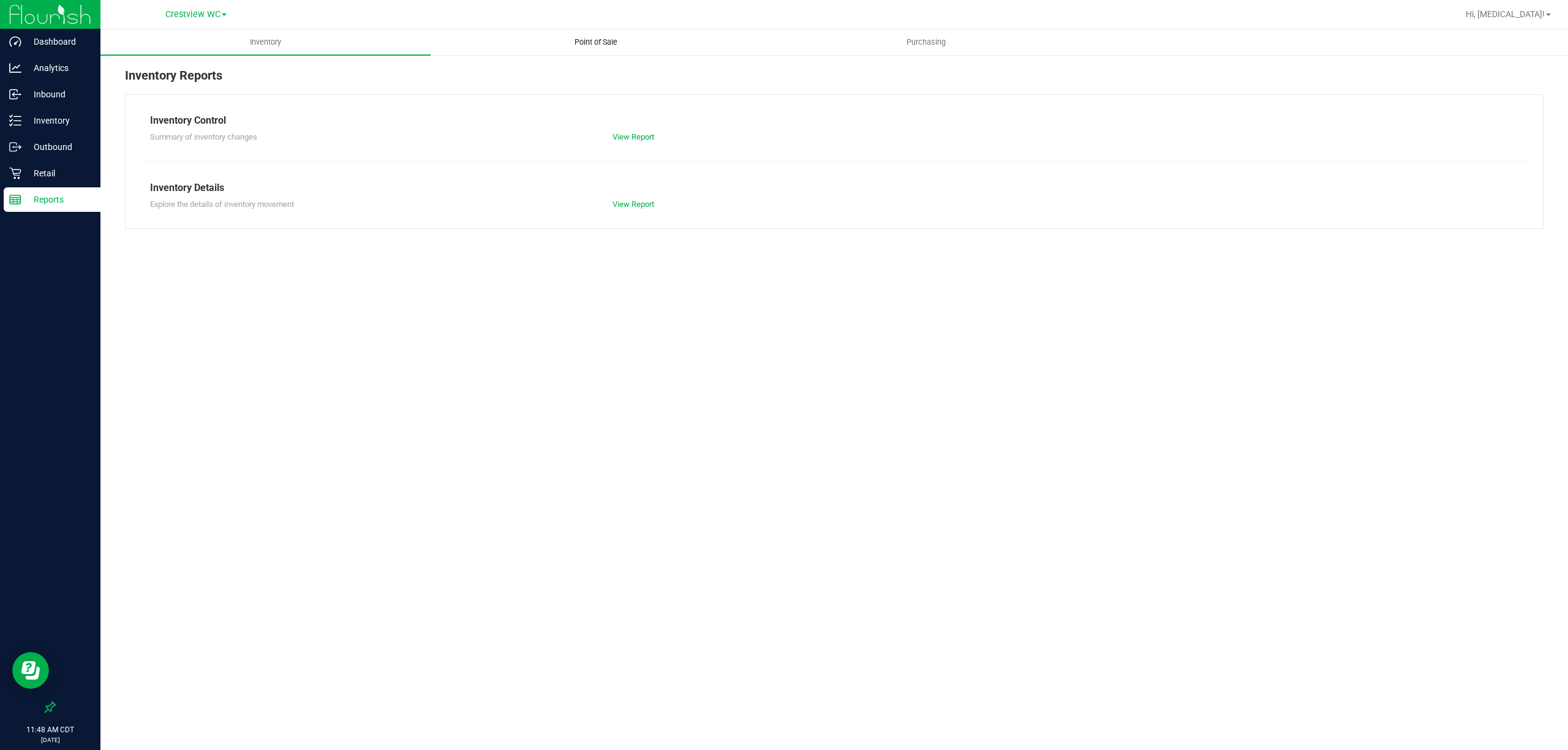
click at [588, 42] on span "Point of Sale" at bounding box center [596, 42] width 76 height 11
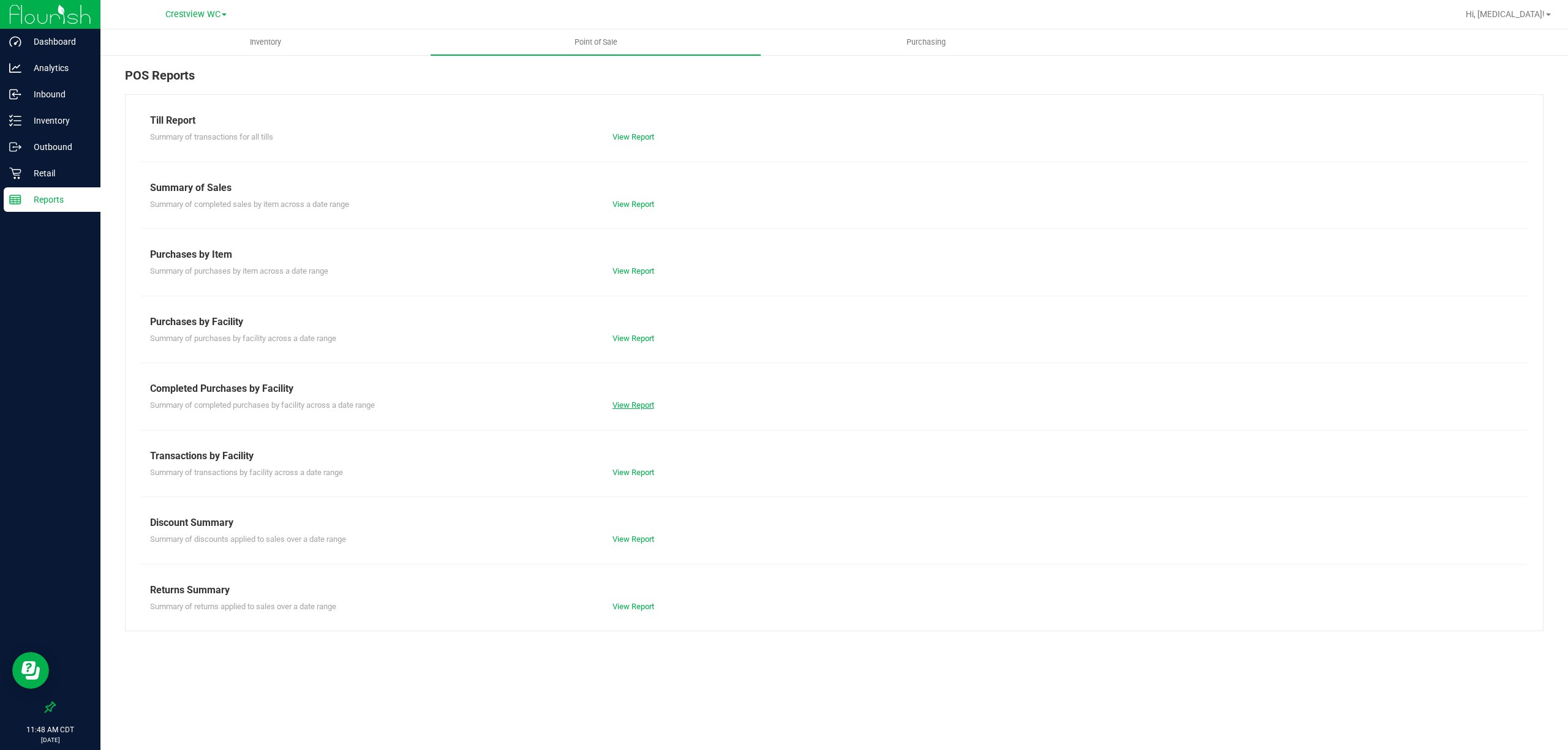
click at [627, 401] on link "View Report" at bounding box center [633, 405] width 42 height 9
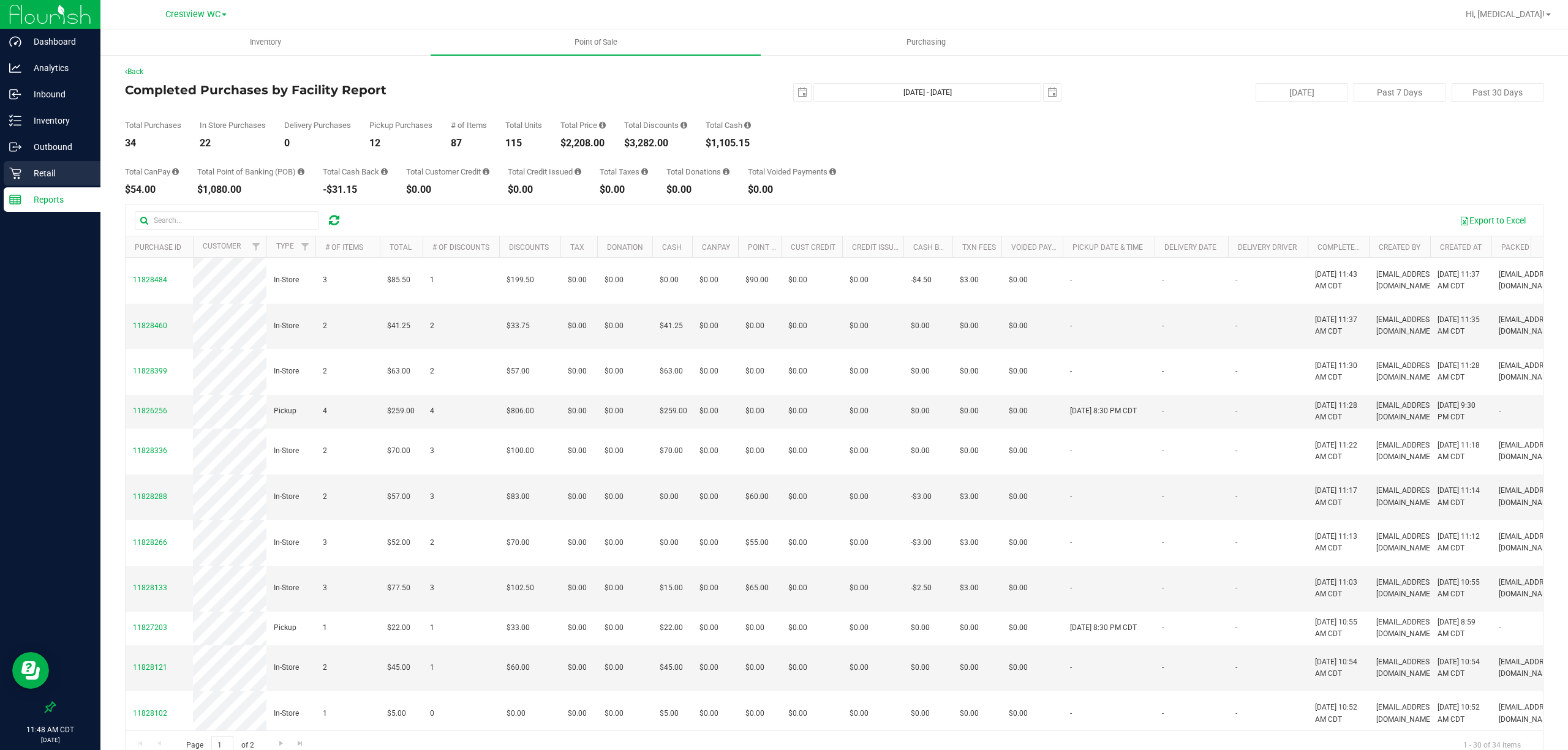
click at [48, 170] on p "Retail" at bounding box center [58, 173] width 73 height 15
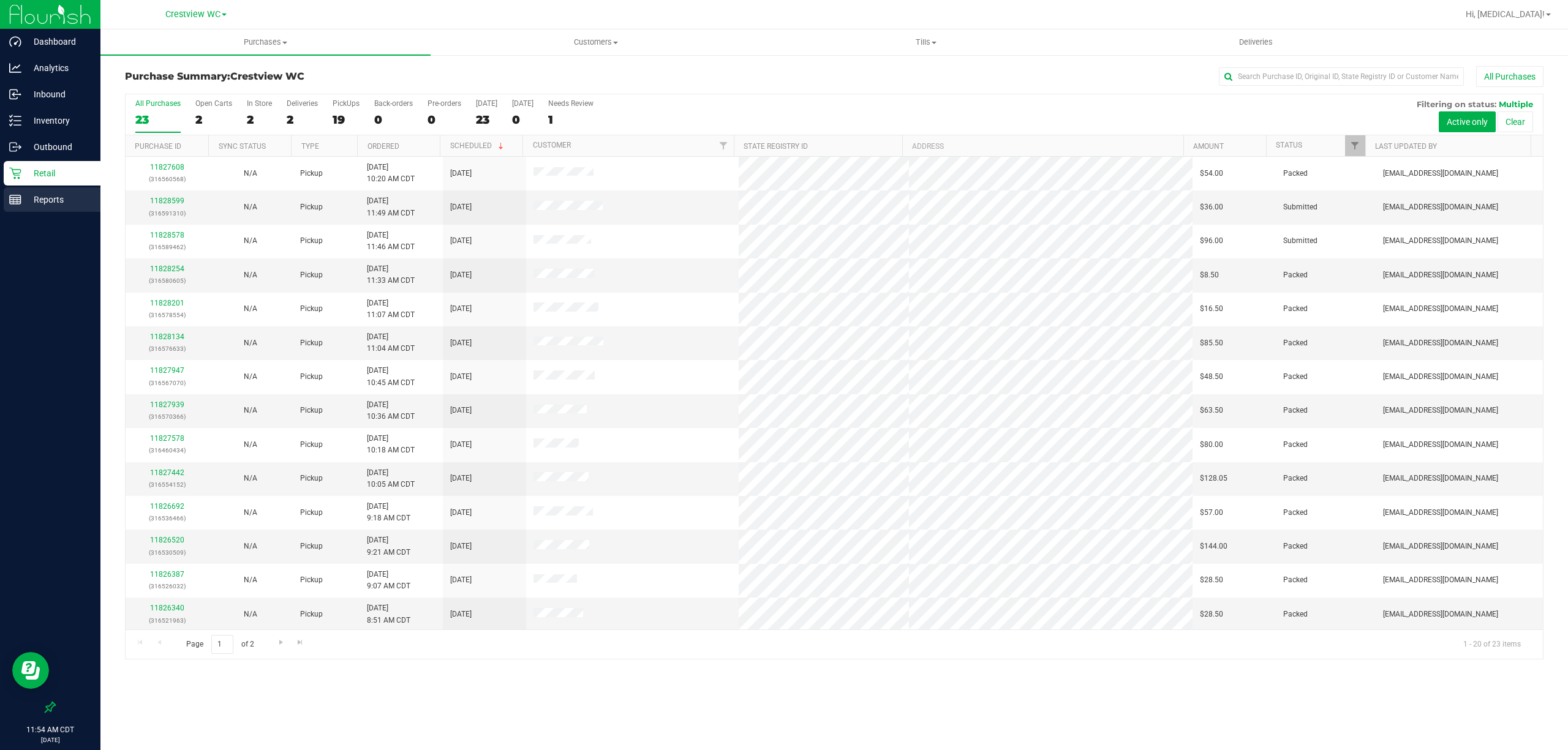
click at [44, 207] on div "Reports" at bounding box center [52, 199] width 97 height 24
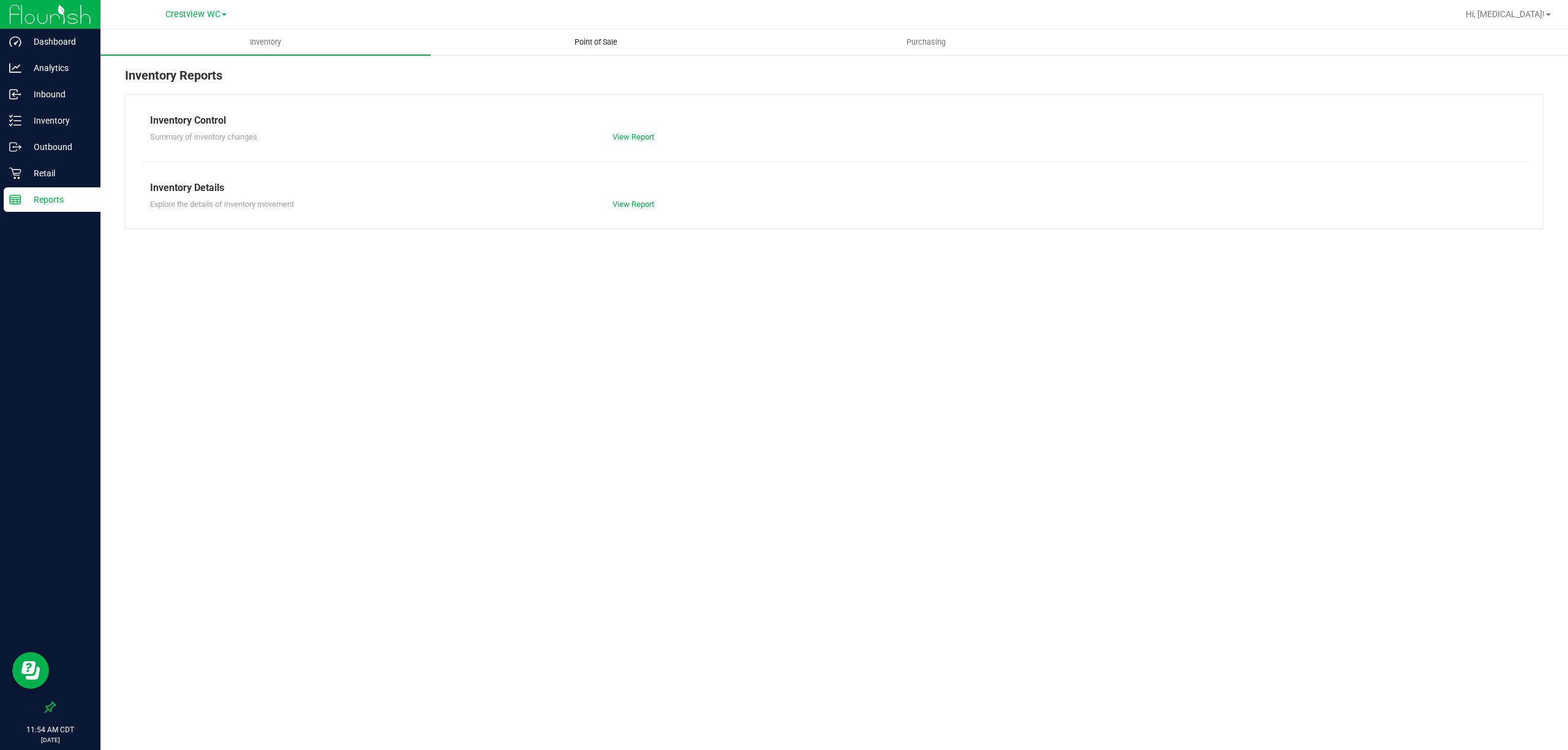
click at [611, 38] on span "Point of Sale" at bounding box center [596, 42] width 76 height 11
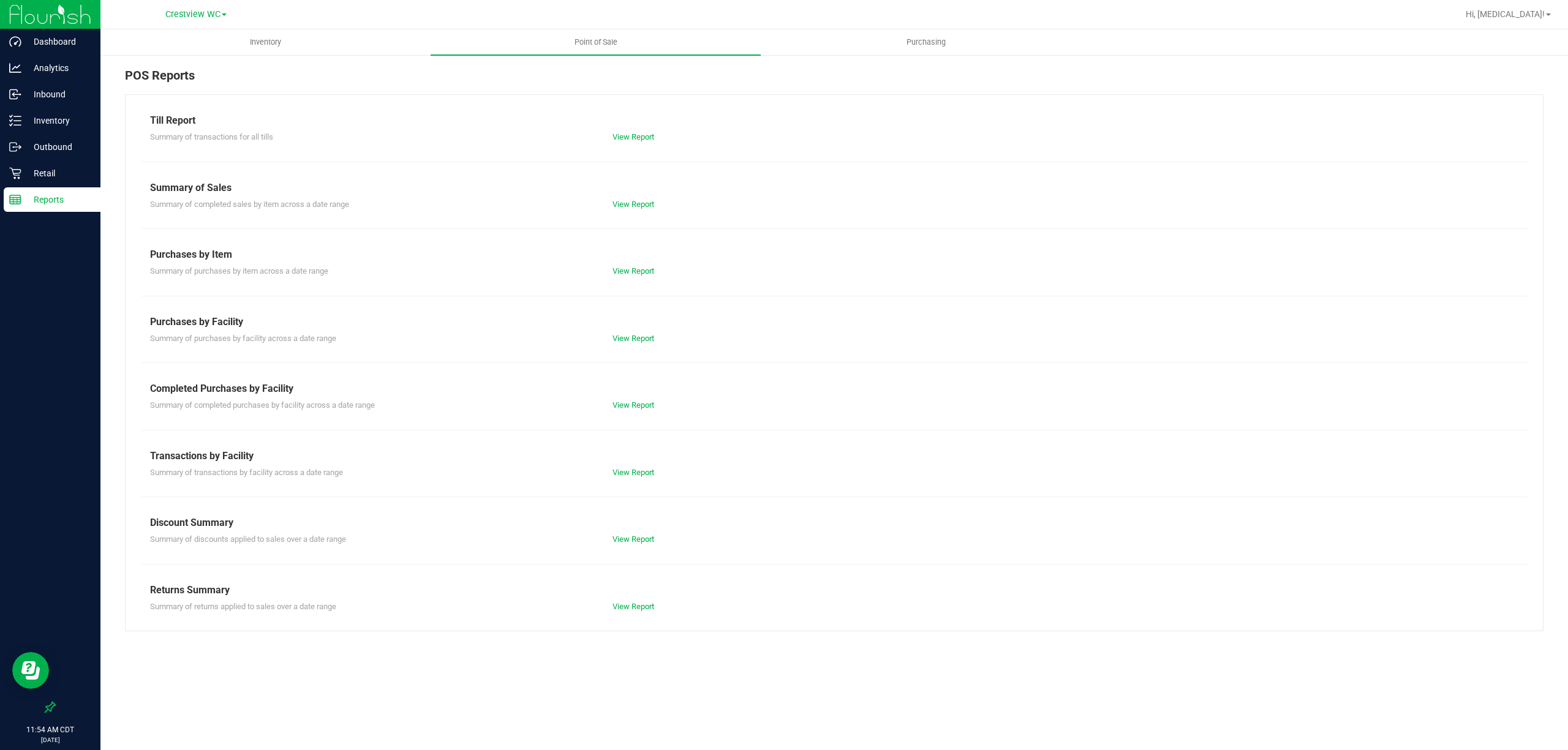
click at [630, 397] on div "Summary of completed purchases by facility across a date range View Report" at bounding box center [834, 404] width 1387 height 16
click at [631, 398] on div "Summary of completed purchases by facility across a date range View Report" at bounding box center [834, 404] width 1387 height 16
click at [631, 402] on link "View Report" at bounding box center [633, 405] width 42 height 9
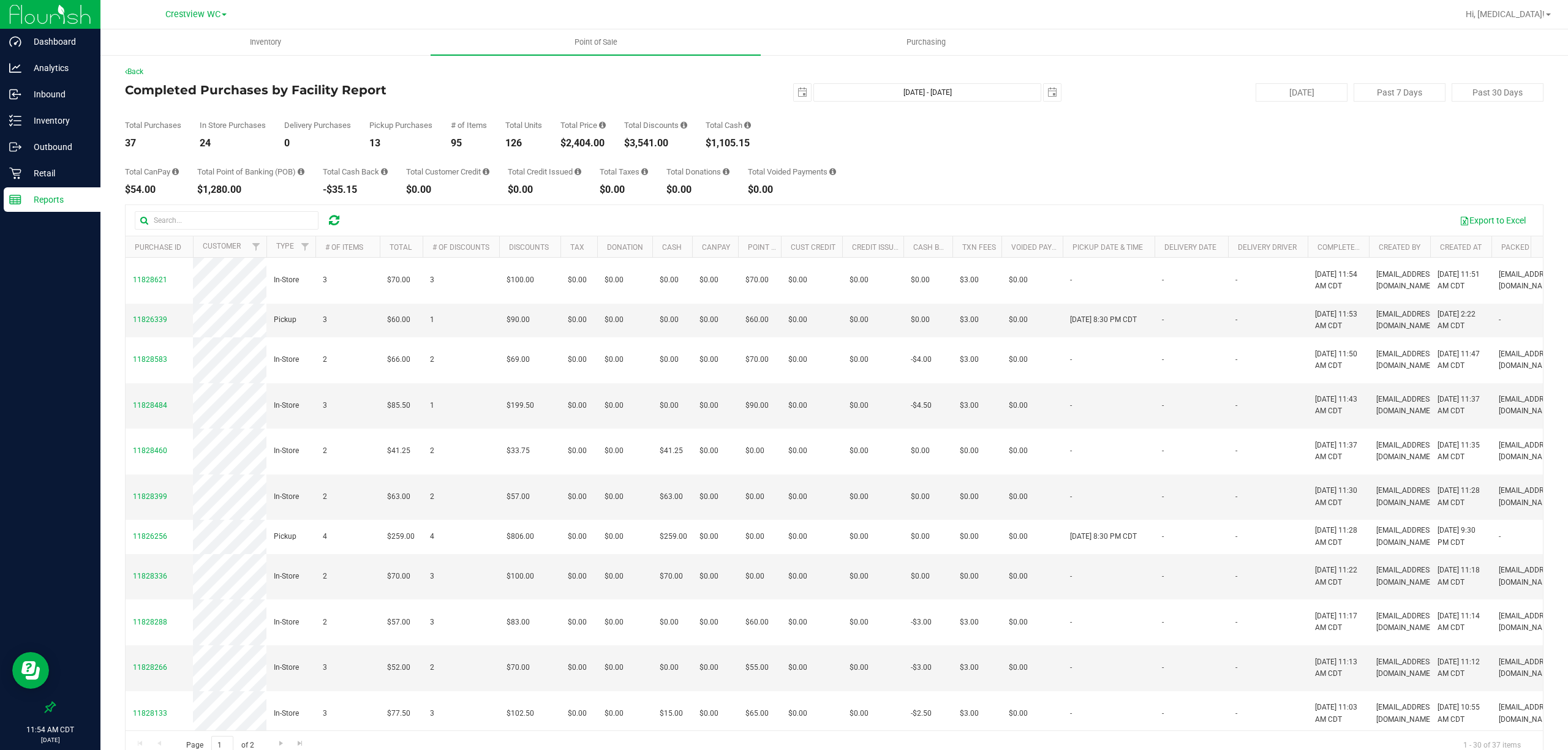
click at [901, 169] on div "Total CanPay $54.00 Total Point of Banking (POB) $1,280.00 Total Cash Back -$35…" at bounding box center [834, 171] width 1418 height 47
click at [818, 132] on div "Total Purchases 37 In Store Purchases 24 Delivery Purchases 0 Pickup Purchases …" at bounding box center [834, 125] width 1418 height 47
click at [53, 171] on p "Retail" at bounding box center [58, 173] width 73 height 15
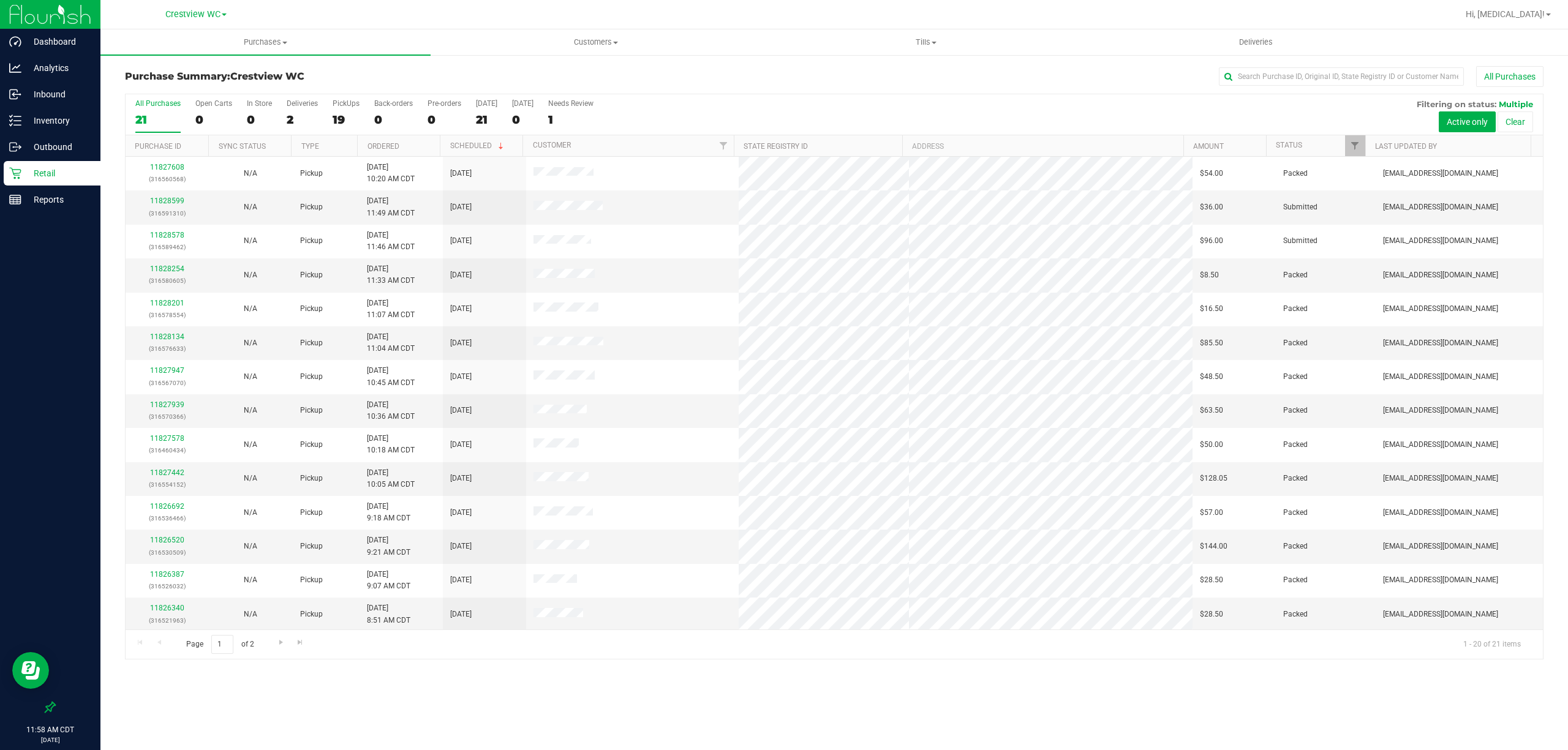
click at [53, 175] on p "Retail" at bounding box center [58, 173] width 73 height 15
click at [52, 202] on p "Reports" at bounding box center [58, 199] width 73 height 15
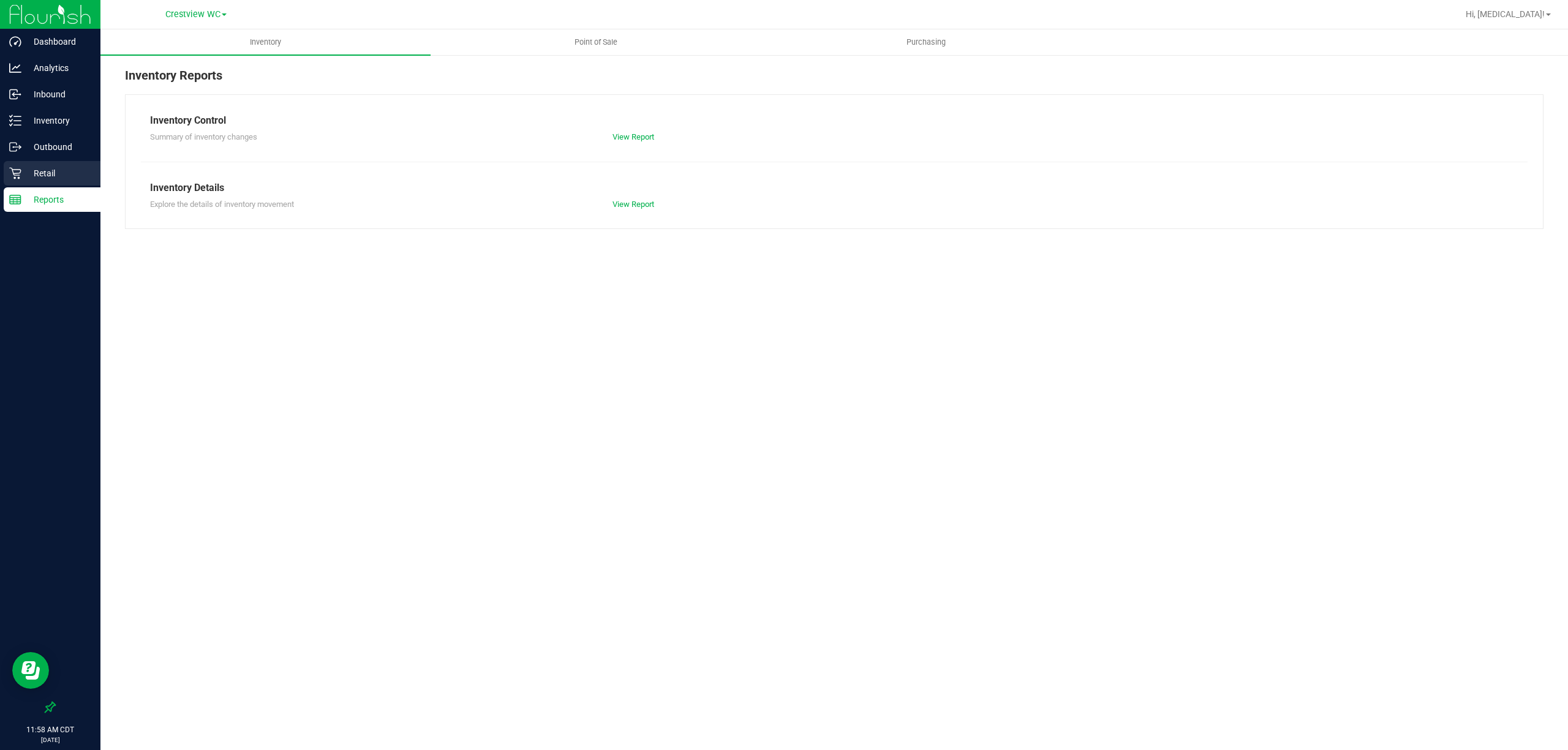
click at [42, 173] on p "Retail" at bounding box center [58, 173] width 73 height 15
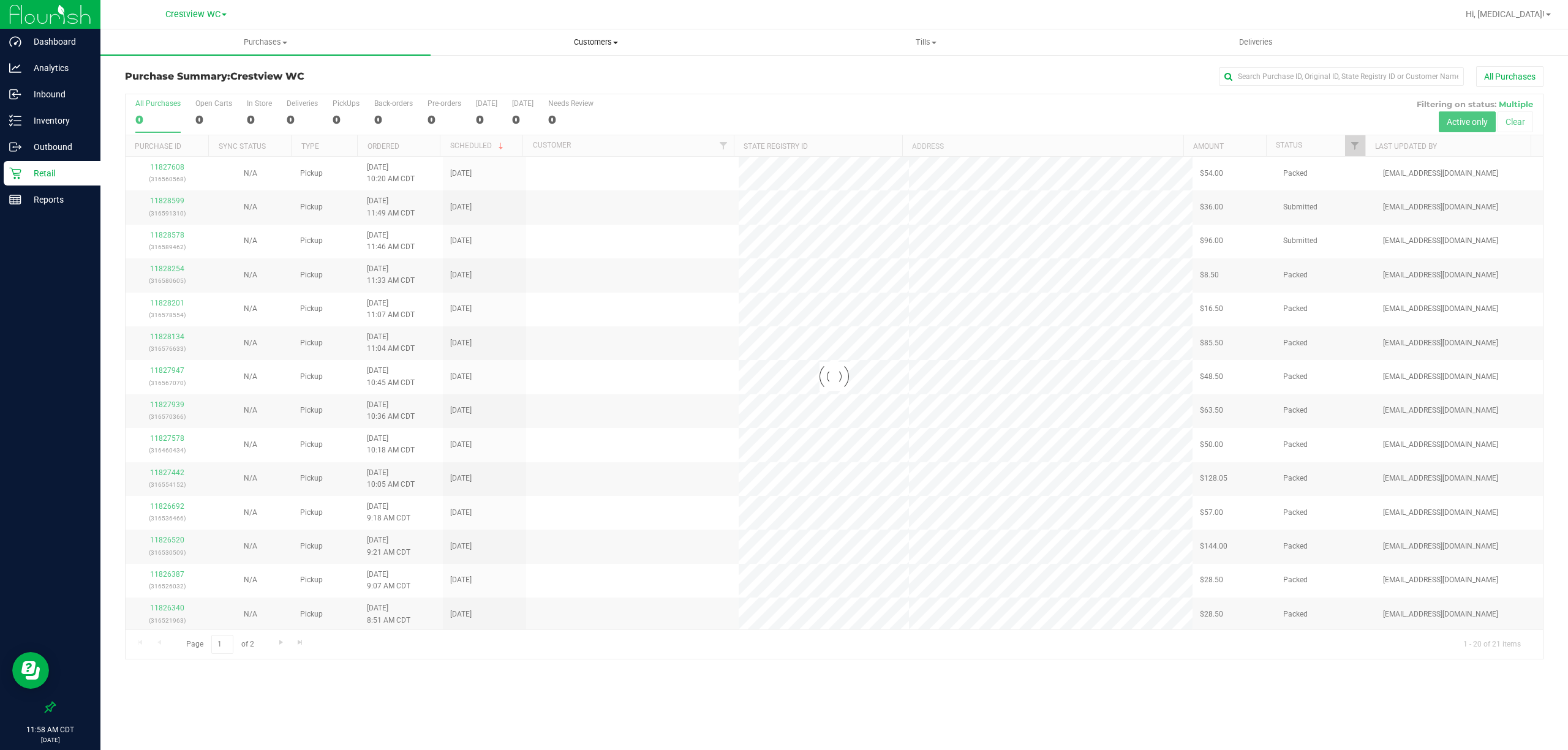
click at [599, 37] on span "Customers" at bounding box center [595, 42] width 329 height 11
click at [490, 71] on span "All customers" at bounding box center [475, 73] width 88 height 11
click at [453, 70] on span "All customers" at bounding box center [475, 73] width 88 height 11
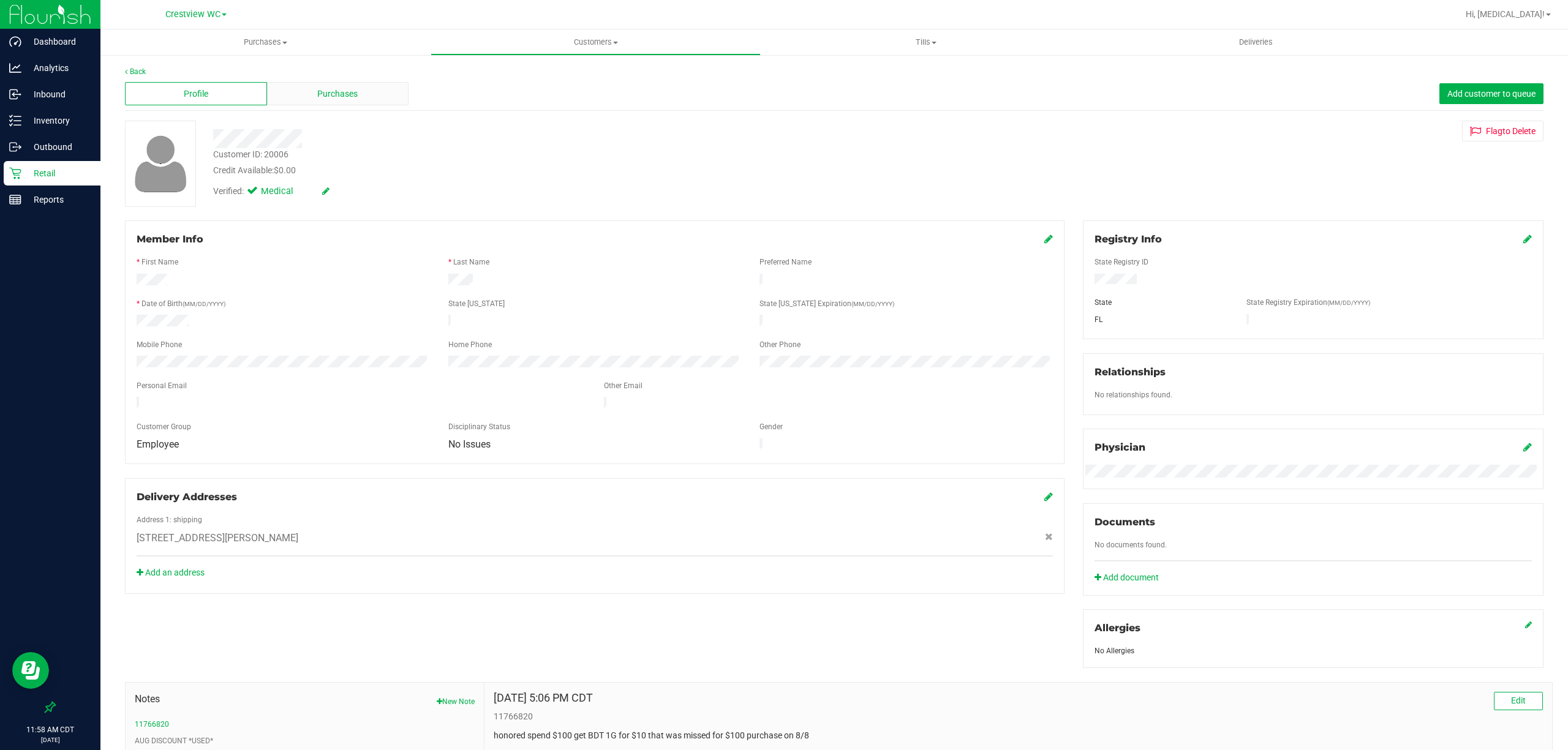
click at [341, 89] on span "Purchases" at bounding box center [337, 94] width 40 height 13
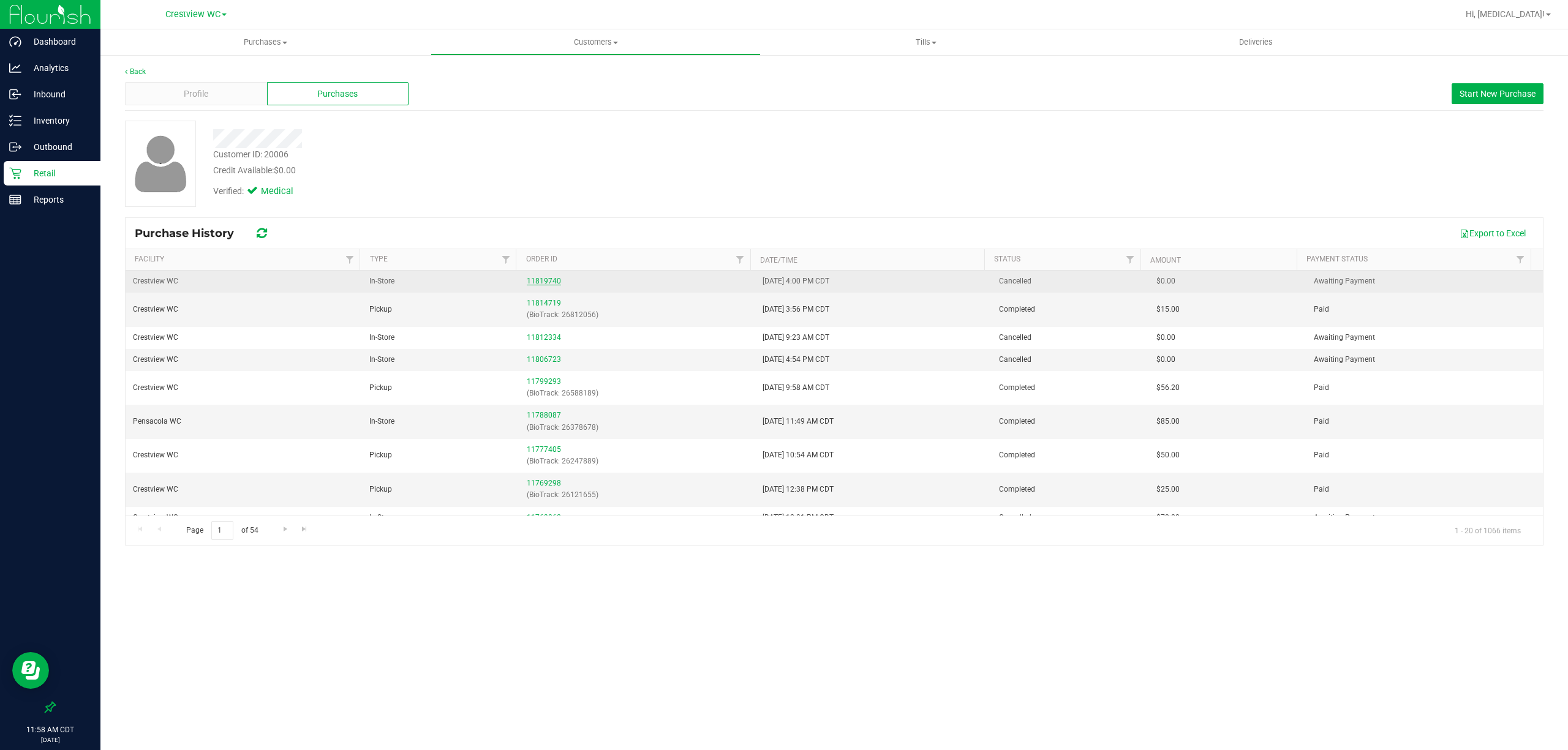
click at [538, 279] on link "11819740" at bounding box center [543, 281] width 34 height 9
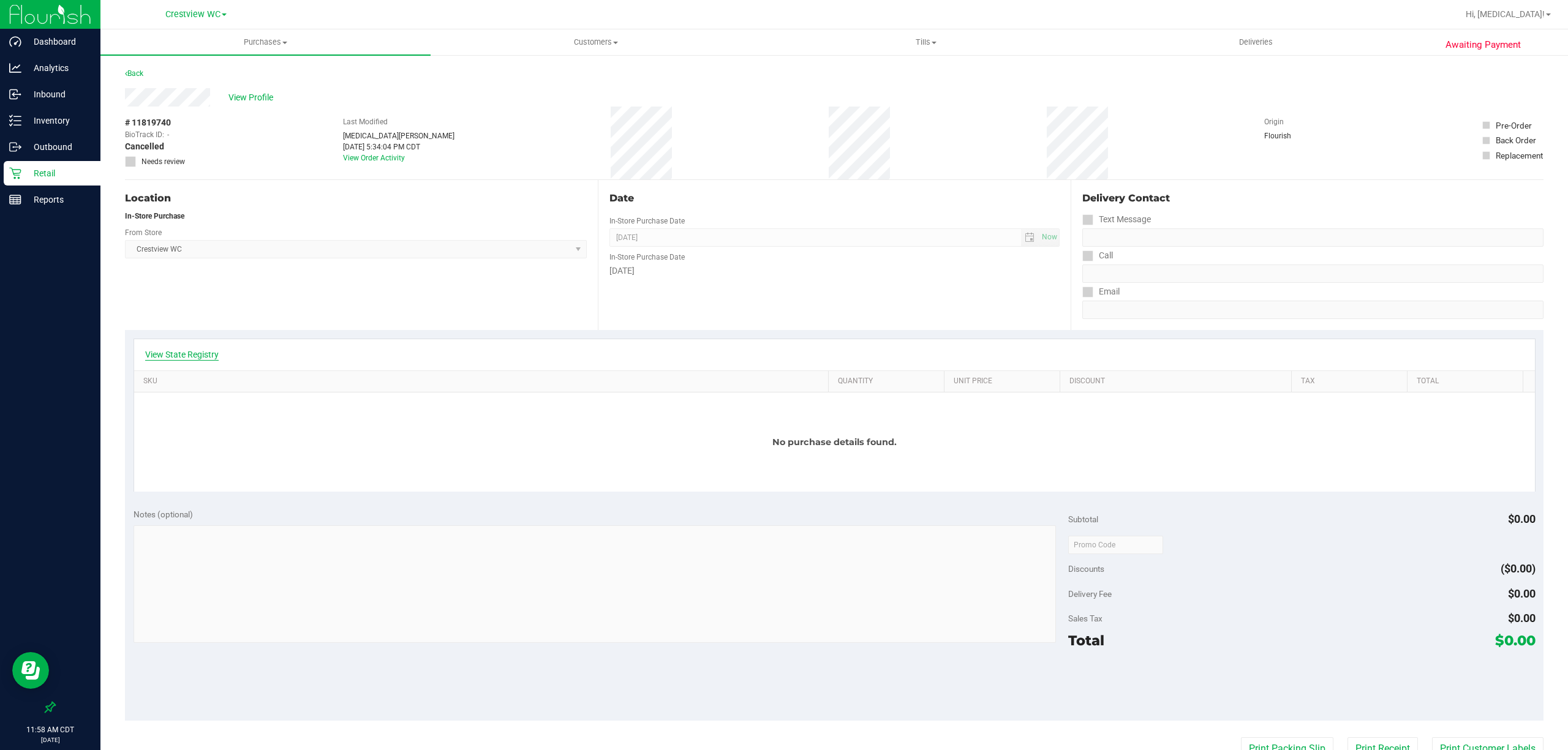
click at [160, 356] on link "View State Registry" at bounding box center [182, 355] width 73 height 12
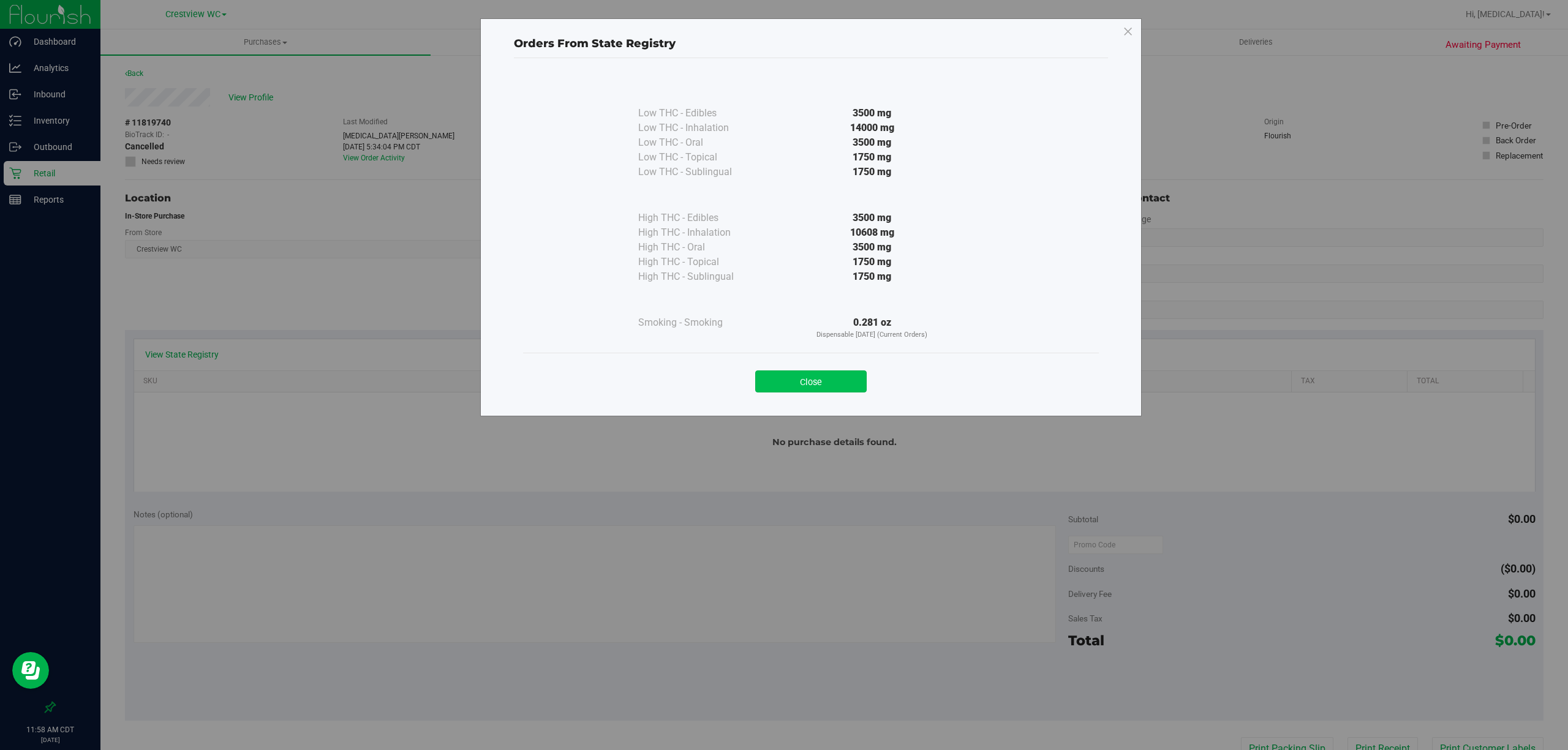
click at [830, 383] on button "Close" at bounding box center [810, 381] width 111 height 22
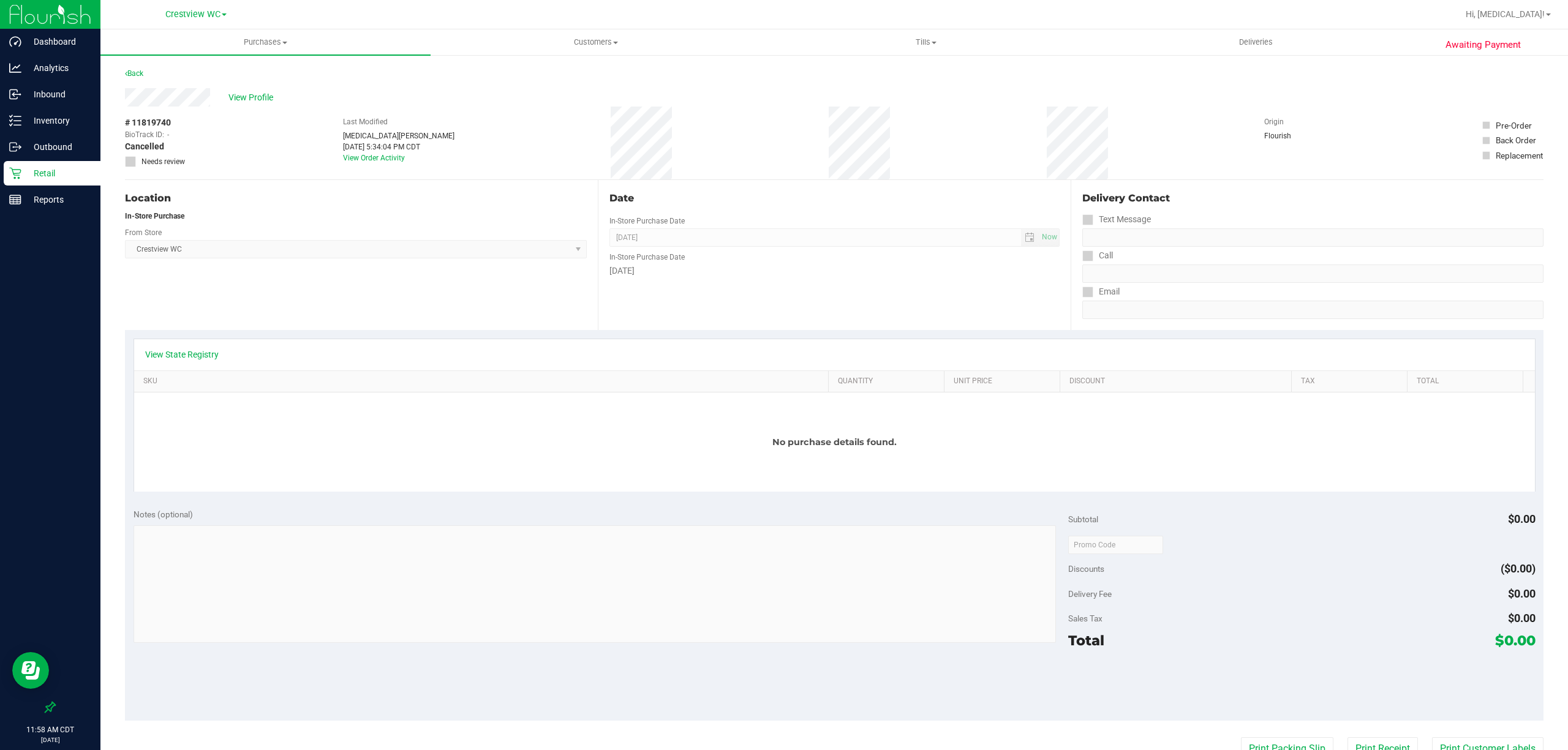
click at [352, 319] on div "Location In-Store Purchase From Store Crestview WC Select Store [PERSON_NAME][G…" at bounding box center [361, 255] width 473 height 150
click at [169, 354] on link "View State Registry" at bounding box center [182, 355] width 73 height 12
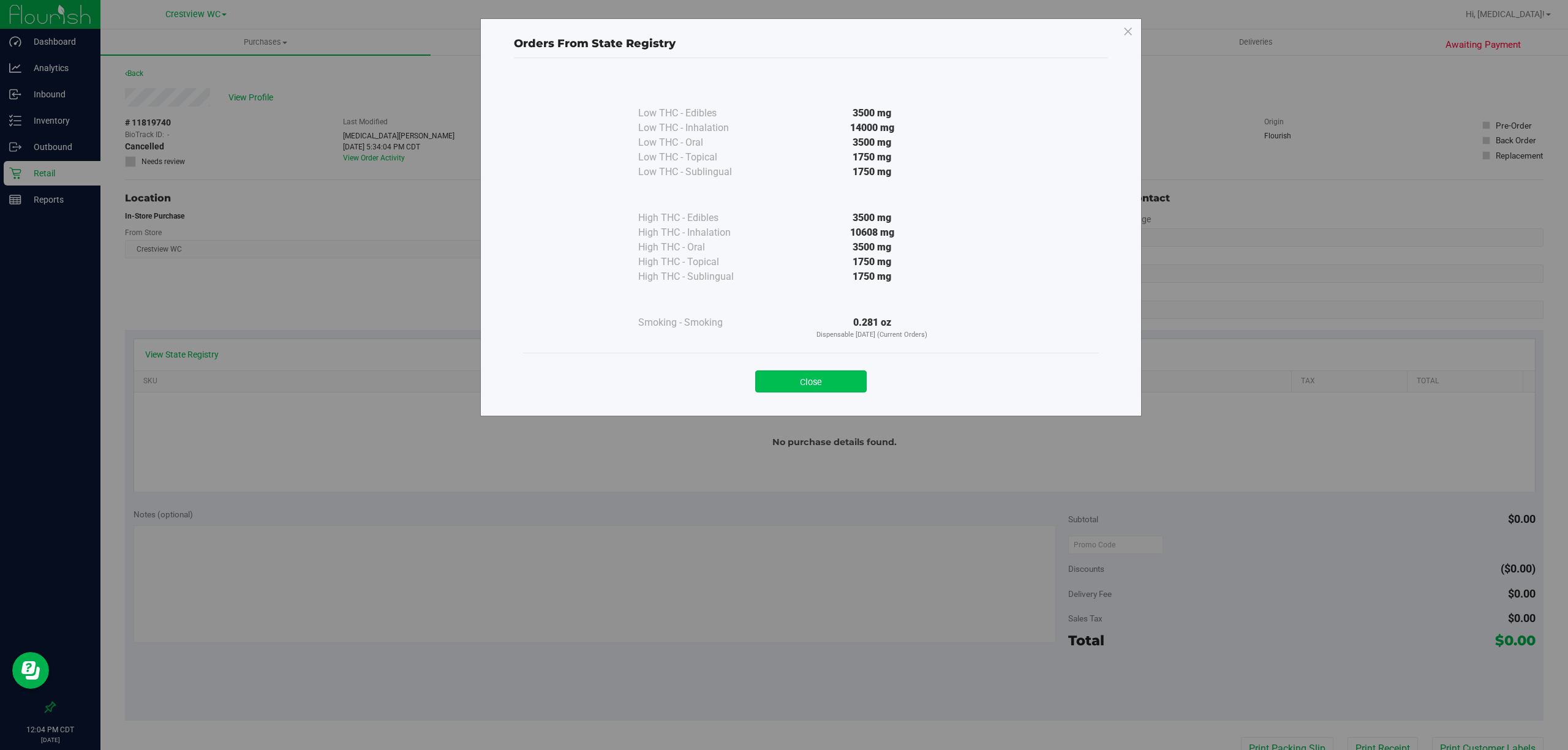
click at [835, 383] on button "Close" at bounding box center [810, 381] width 111 height 22
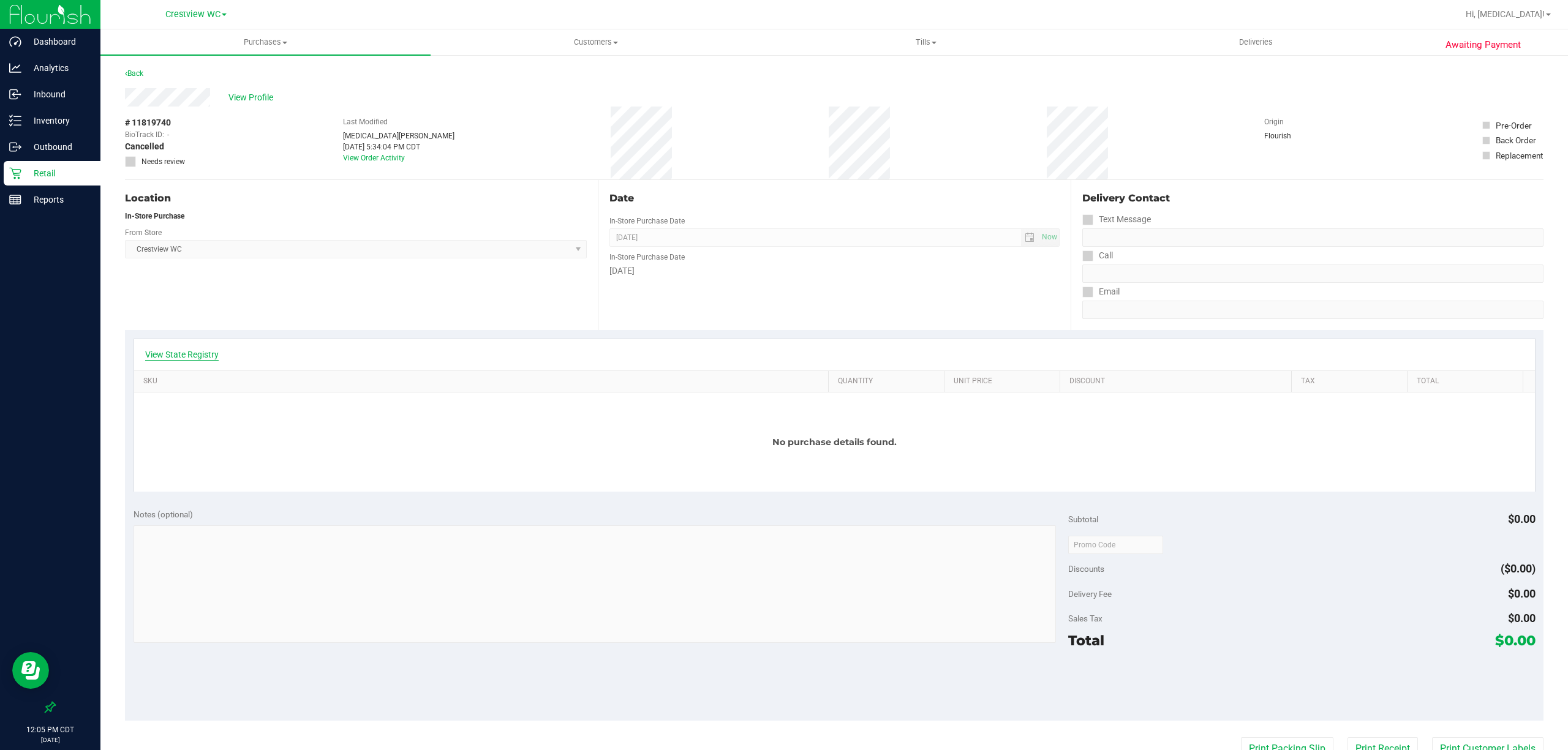
click at [191, 359] on link "View State Registry" at bounding box center [182, 355] width 73 height 12
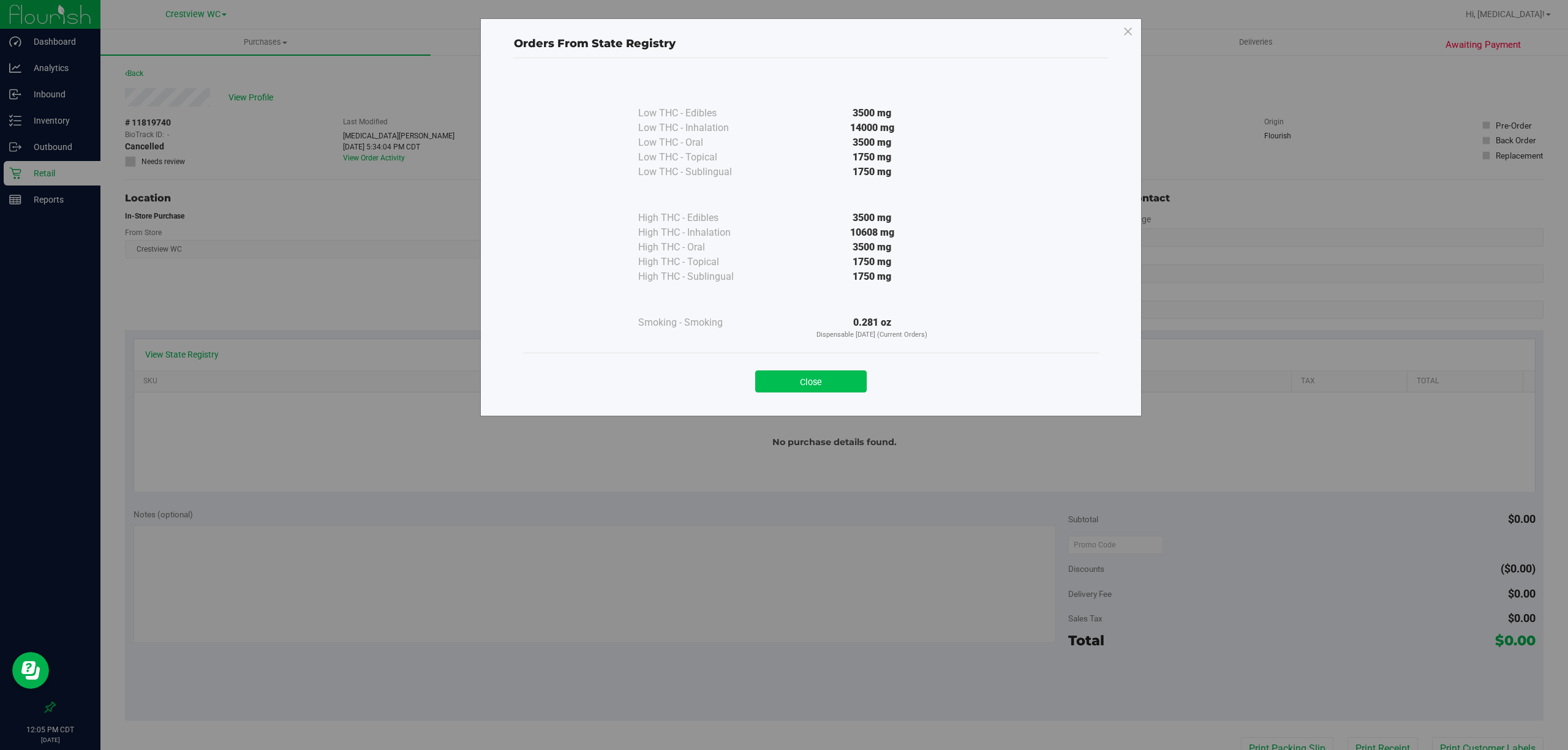
click at [826, 383] on button "Close" at bounding box center [810, 381] width 111 height 22
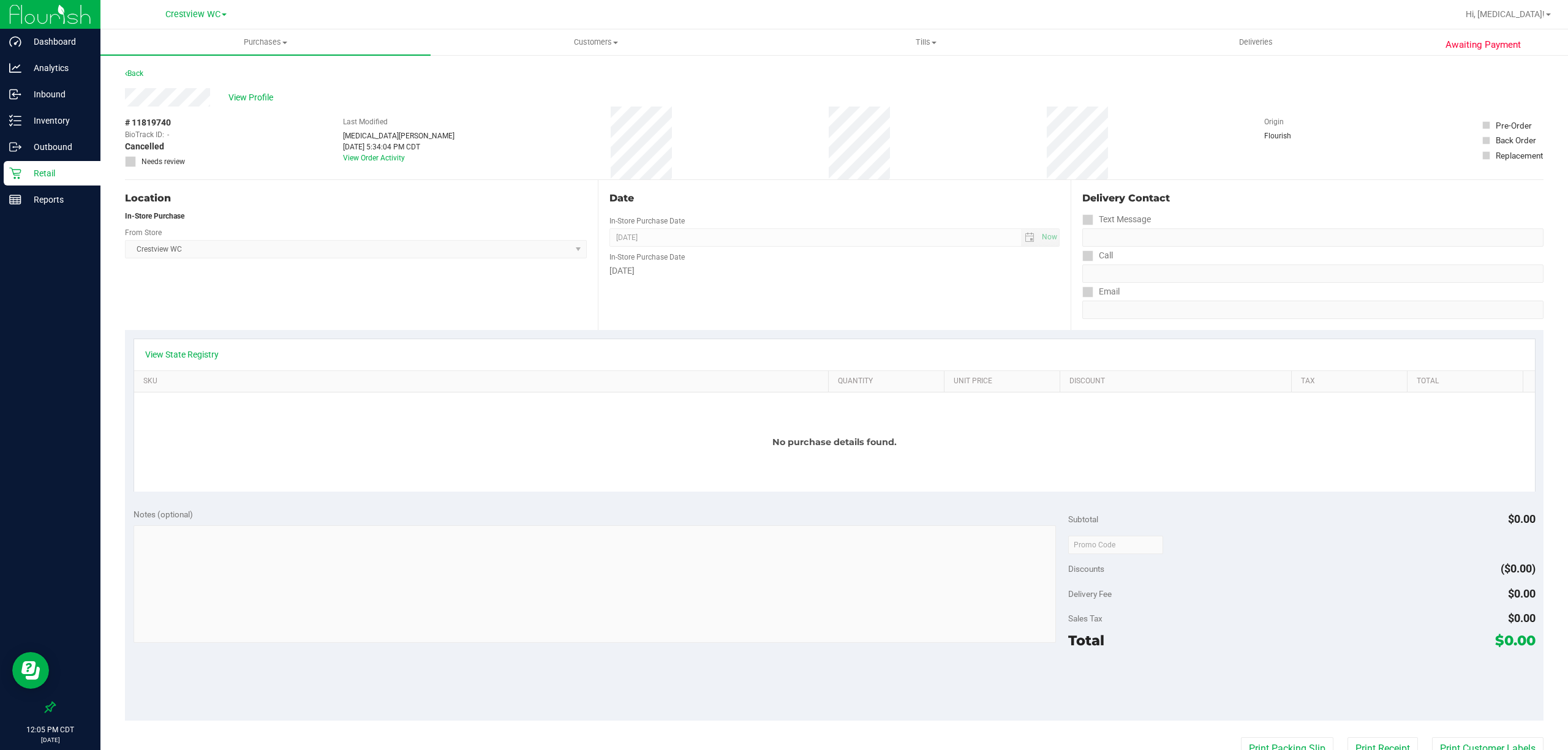
click at [691, 321] on div "Date In-Store Purchase Date [DATE] Now In-Store Purchase Date [DATE]" at bounding box center [834, 255] width 473 height 150
click at [242, 96] on span "View Profile" at bounding box center [253, 98] width 49 height 13
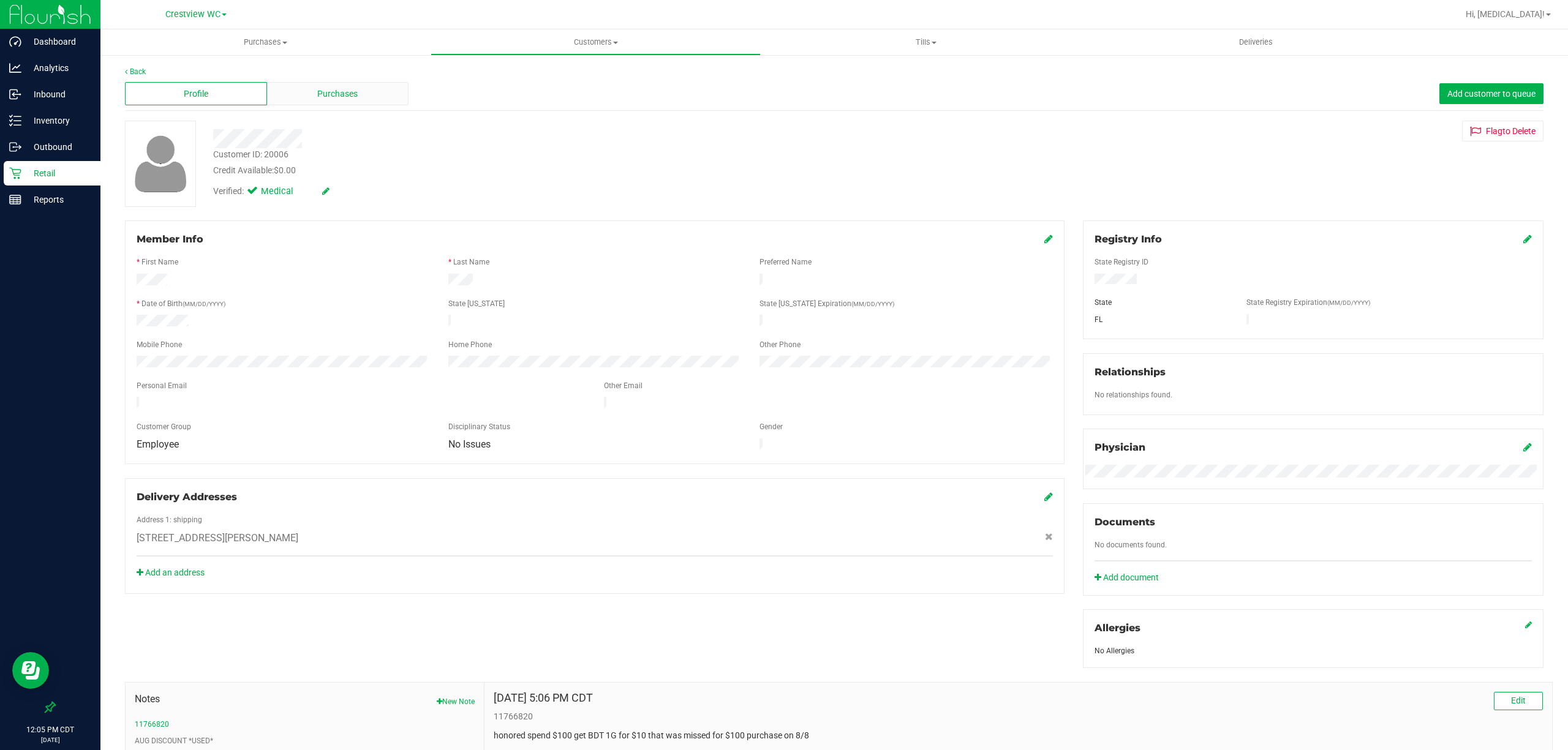
click at [378, 101] on div "Purchases" at bounding box center [338, 93] width 142 height 23
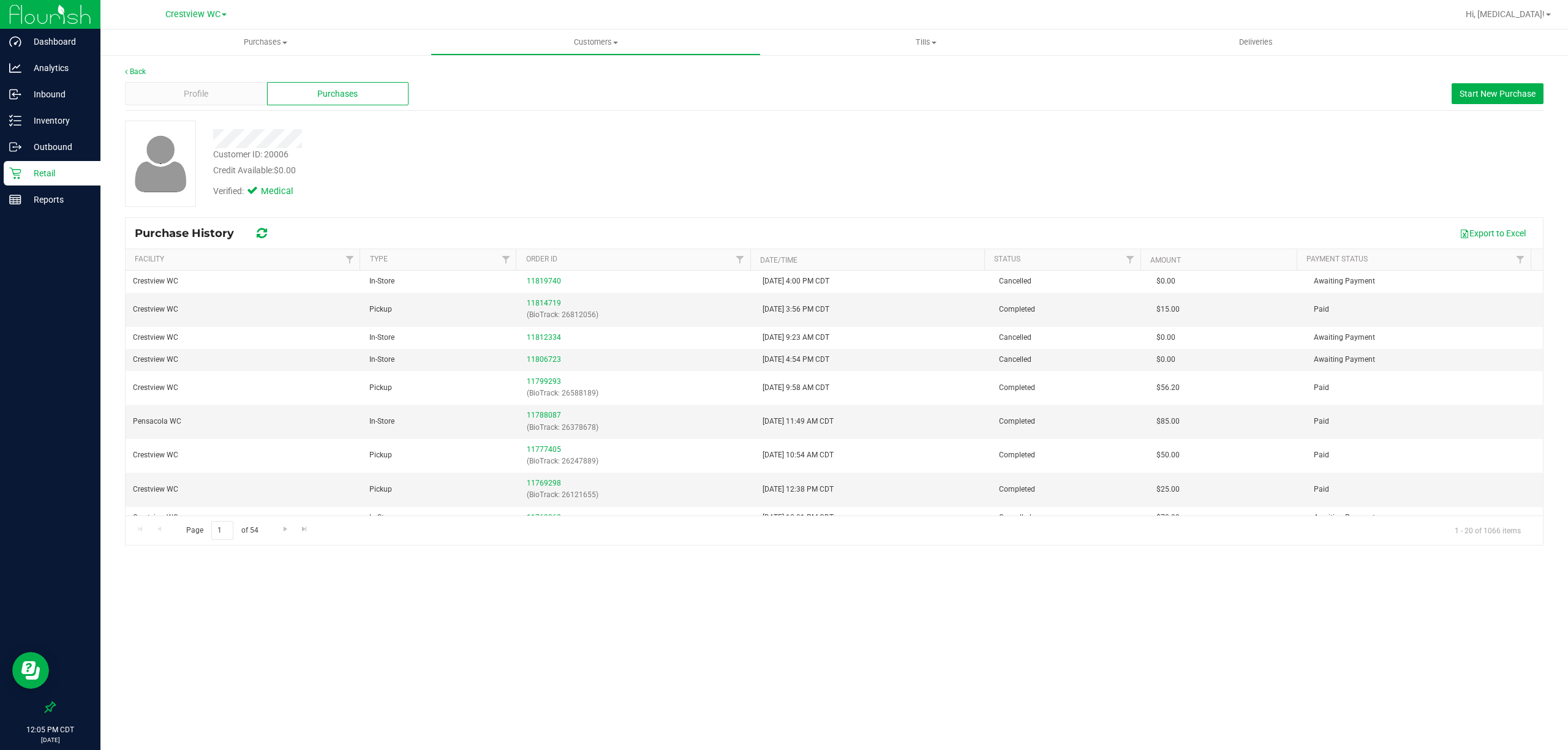
click at [741, 617] on div "Purchases Summary of purchases Fulfillment All purchases Customers All customer…" at bounding box center [834, 390] width 1467 height 721
click at [9, 138] on div "Outbound" at bounding box center [52, 147] width 97 height 24
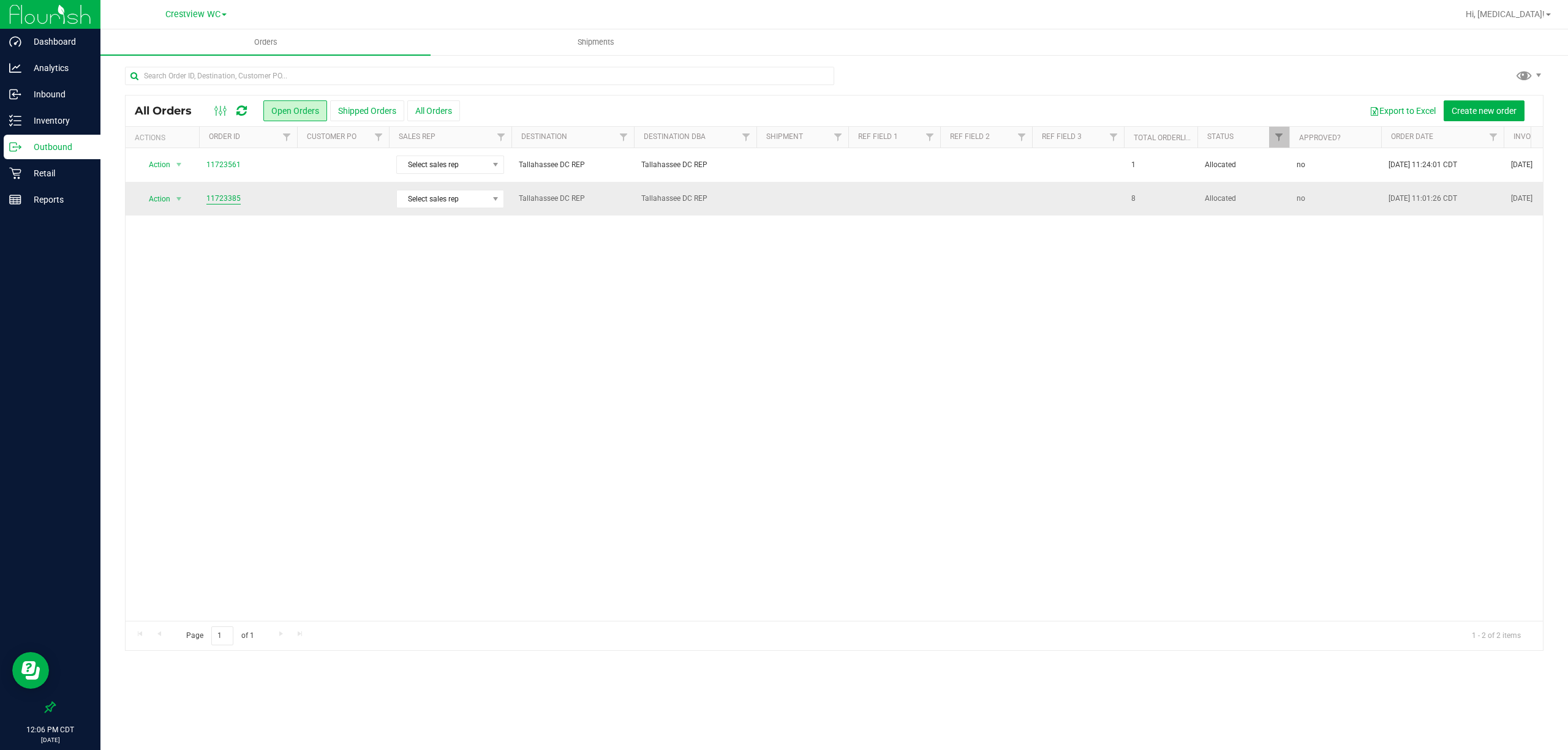
click at [236, 194] on link "11723385" at bounding box center [223, 198] width 34 height 12
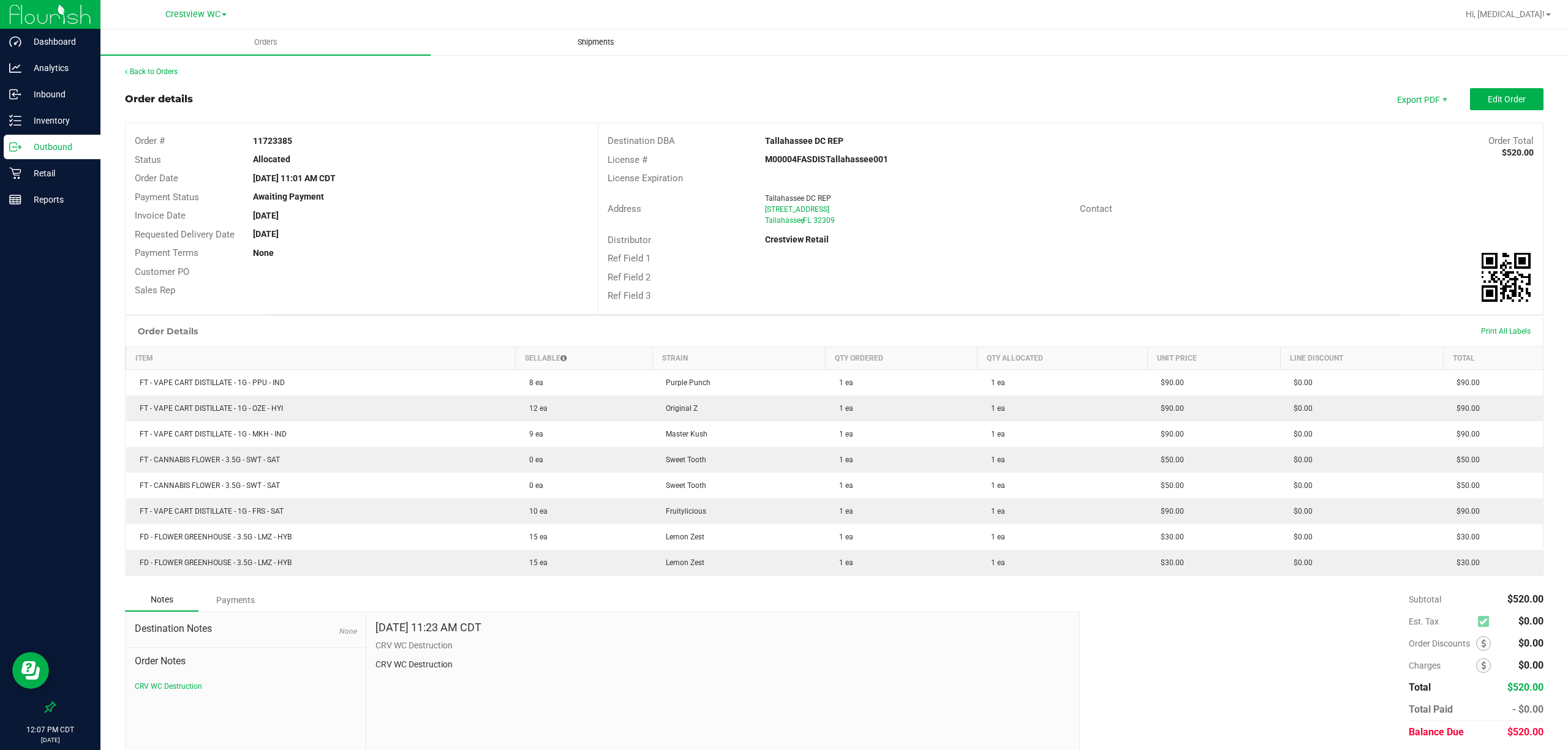
click at [579, 37] on span "Shipments" at bounding box center [596, 42] width 70 height 11
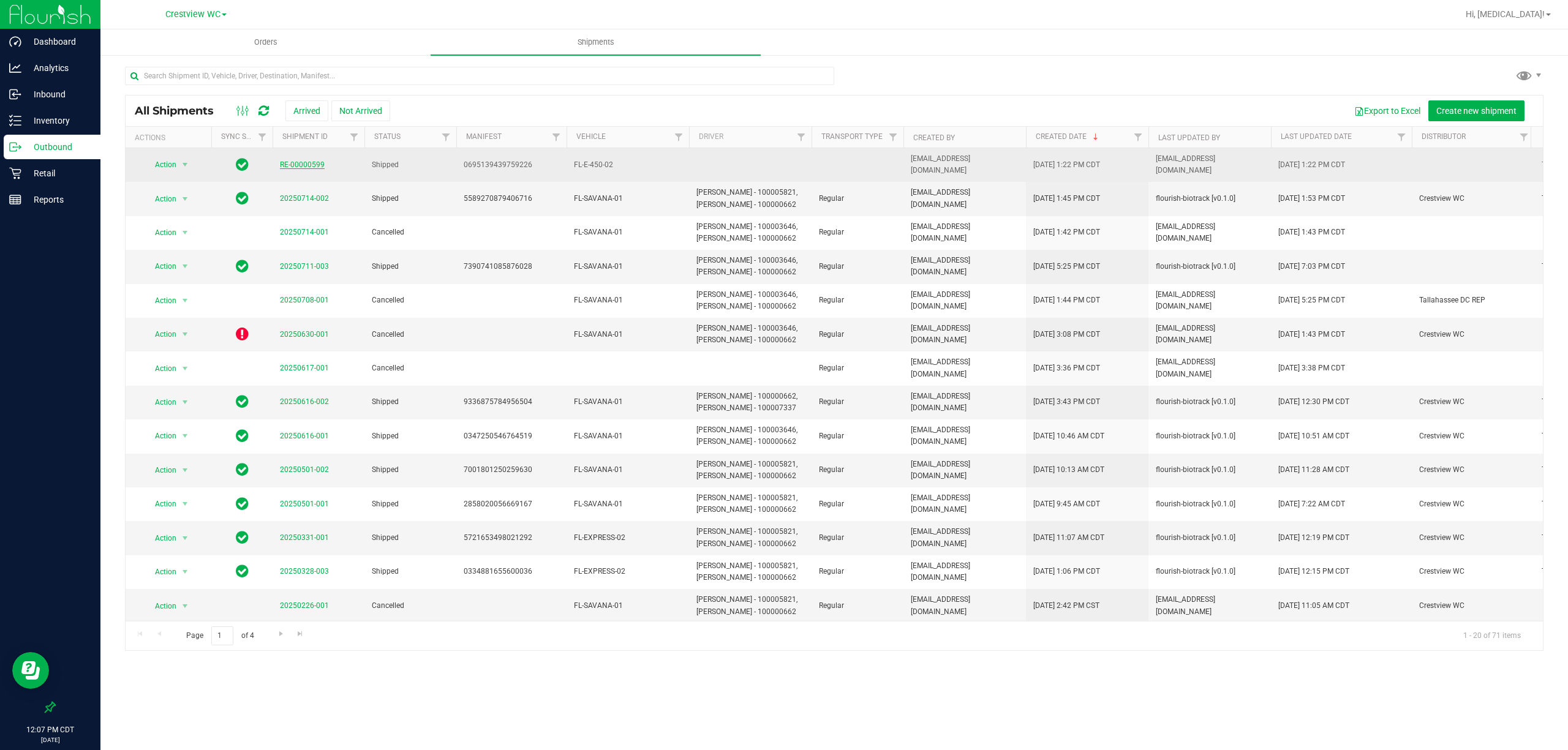
click at [311, 160] on link "RE-00000599" at bounding box center [302, 165] width 45 height 9
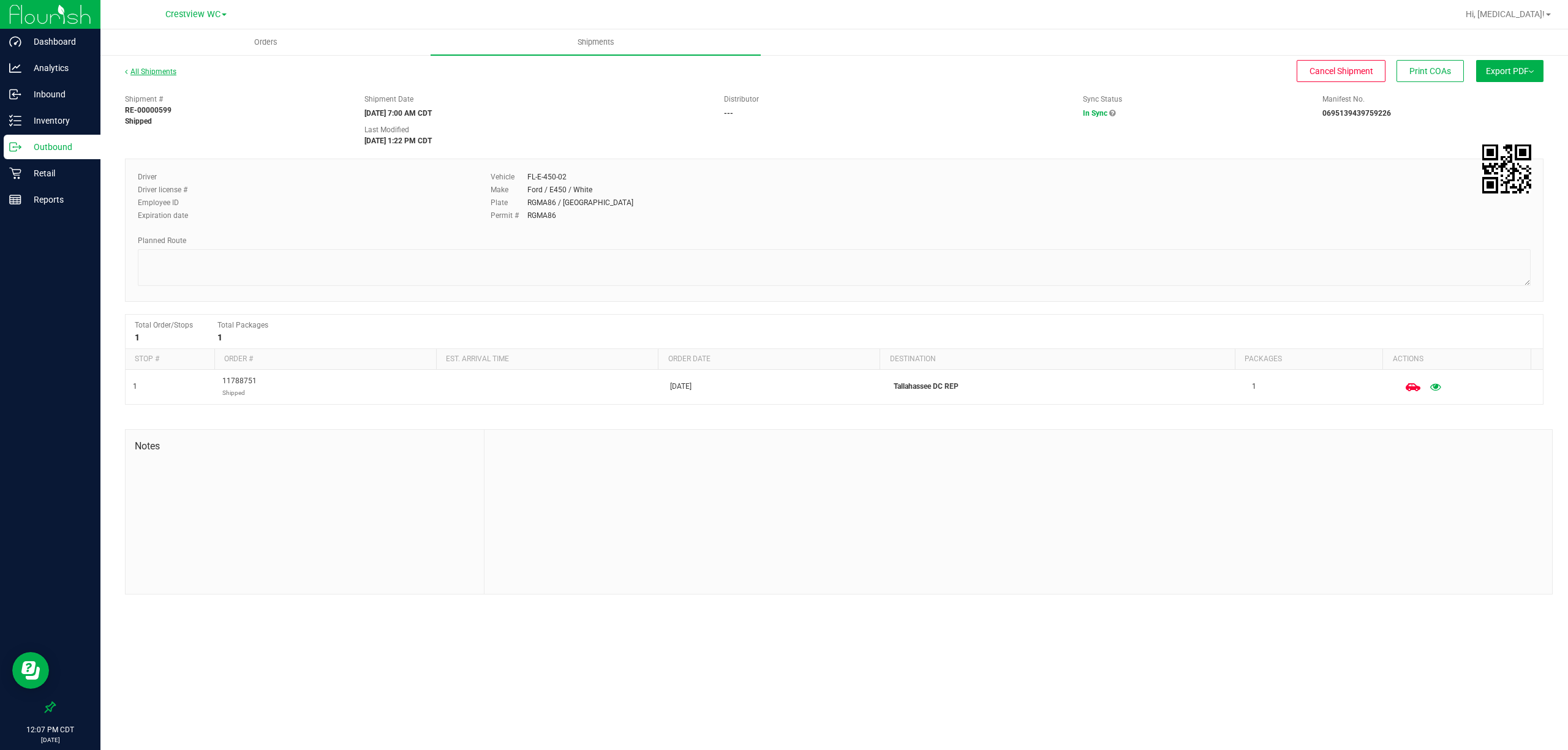
click at [165, 73] on link "All Shipments" at bounding box center [150, 71] width 52 height 9
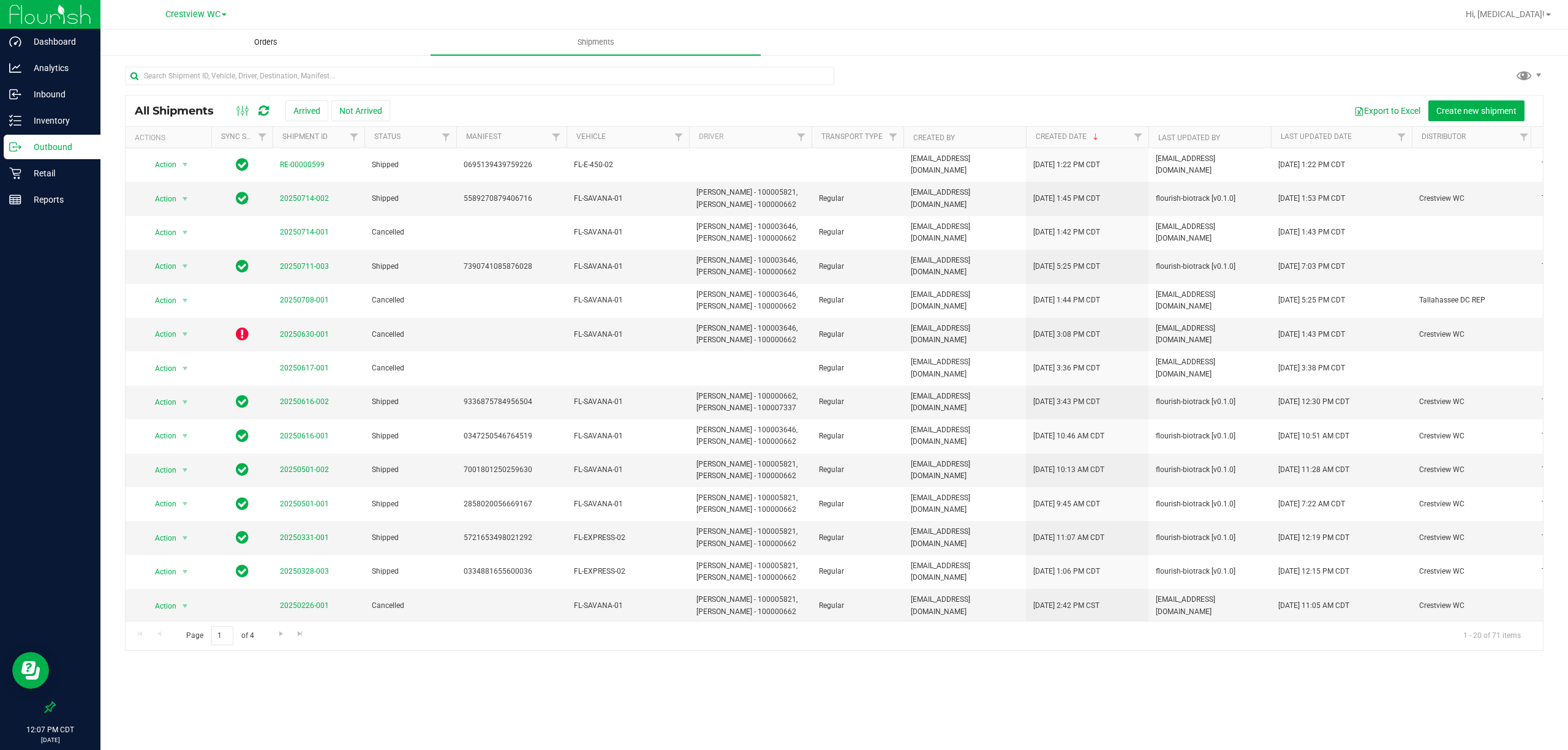
click at [308, 48] on uib-tab-heading "Orders" at bounding box center [265, 42] width 329 height 24
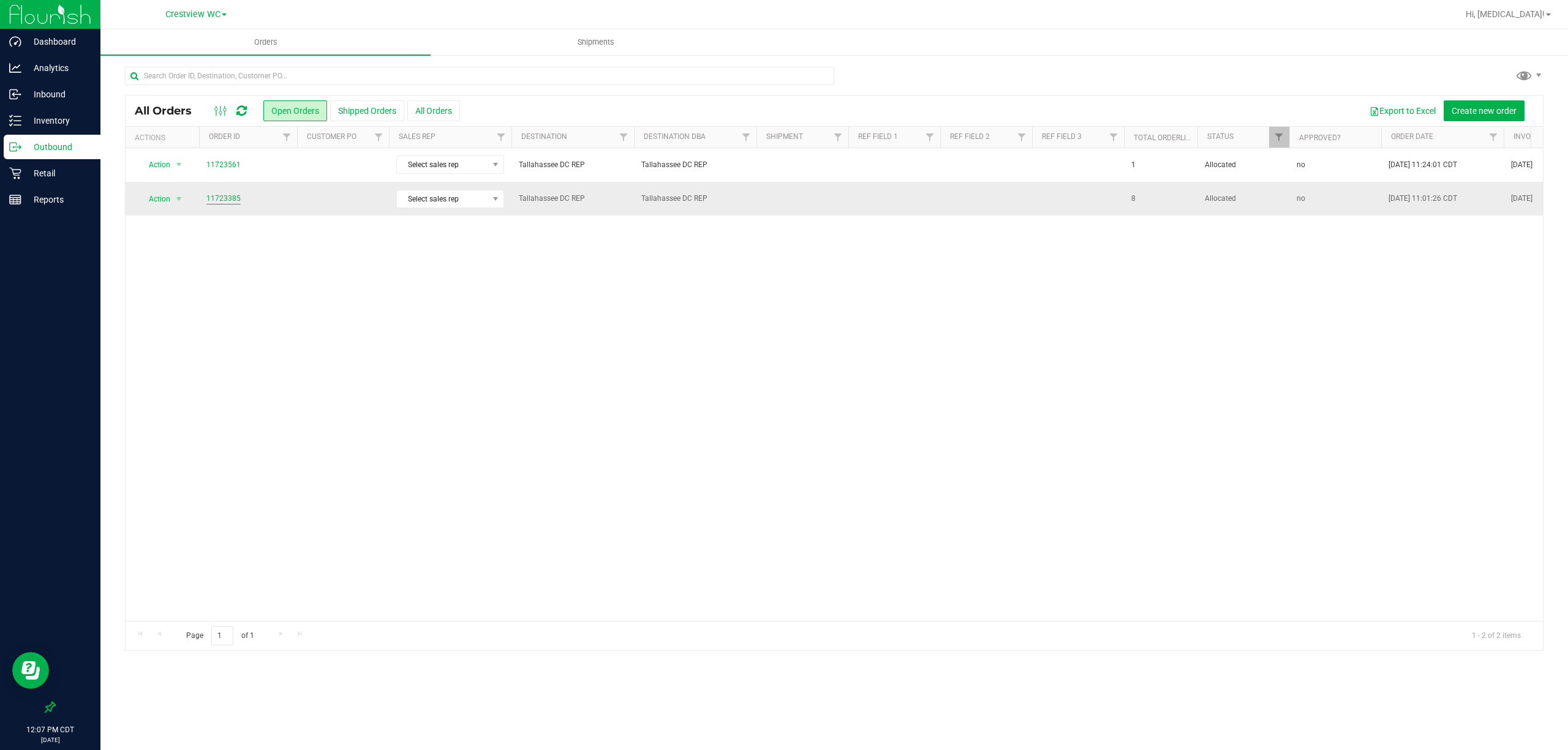
click at [214, 201] on link "11723385" at bounding box center [223, 198] width 34 height 12
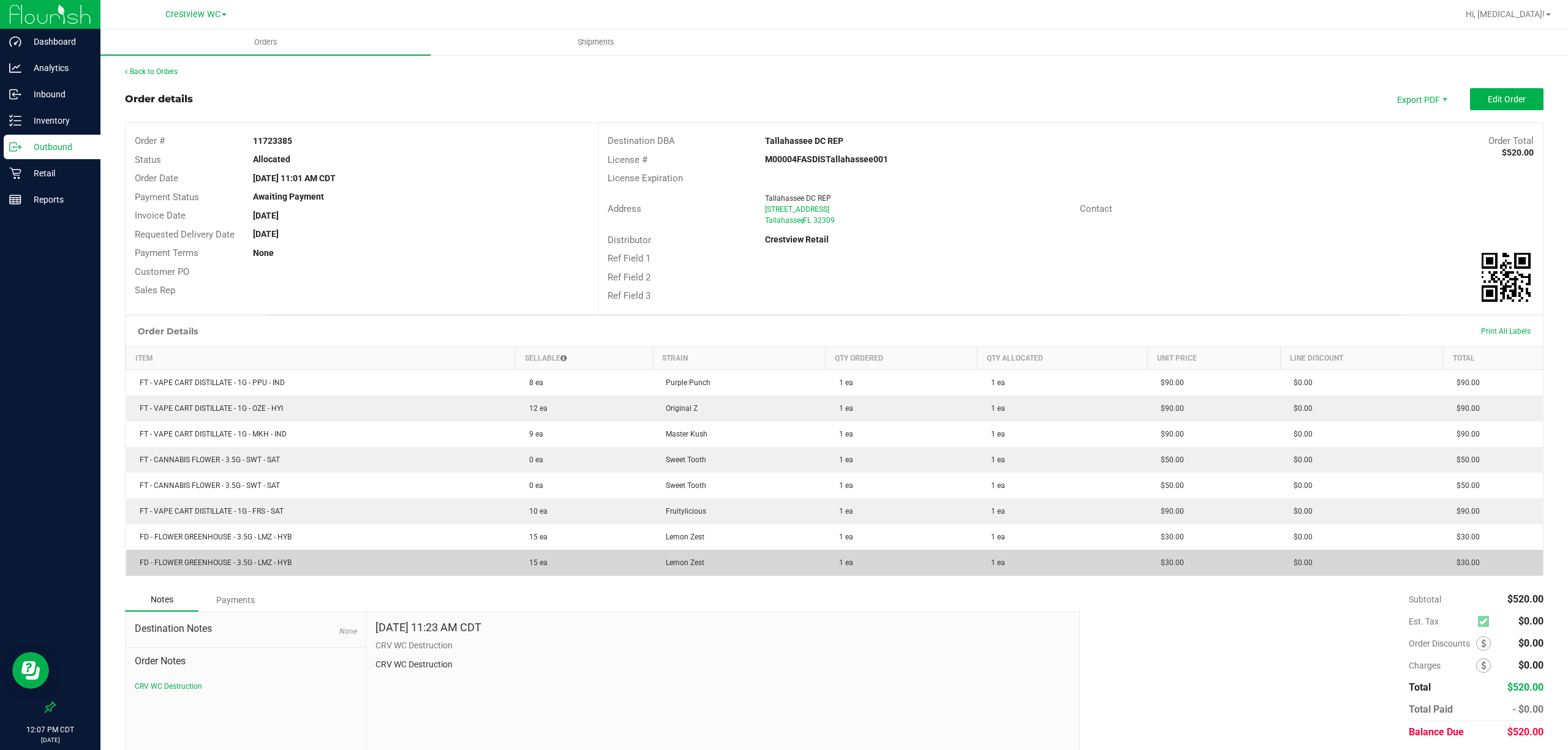
click at [1020, 555] on td "1 ea" at bounding box center [1063, 562] width 170 height 25
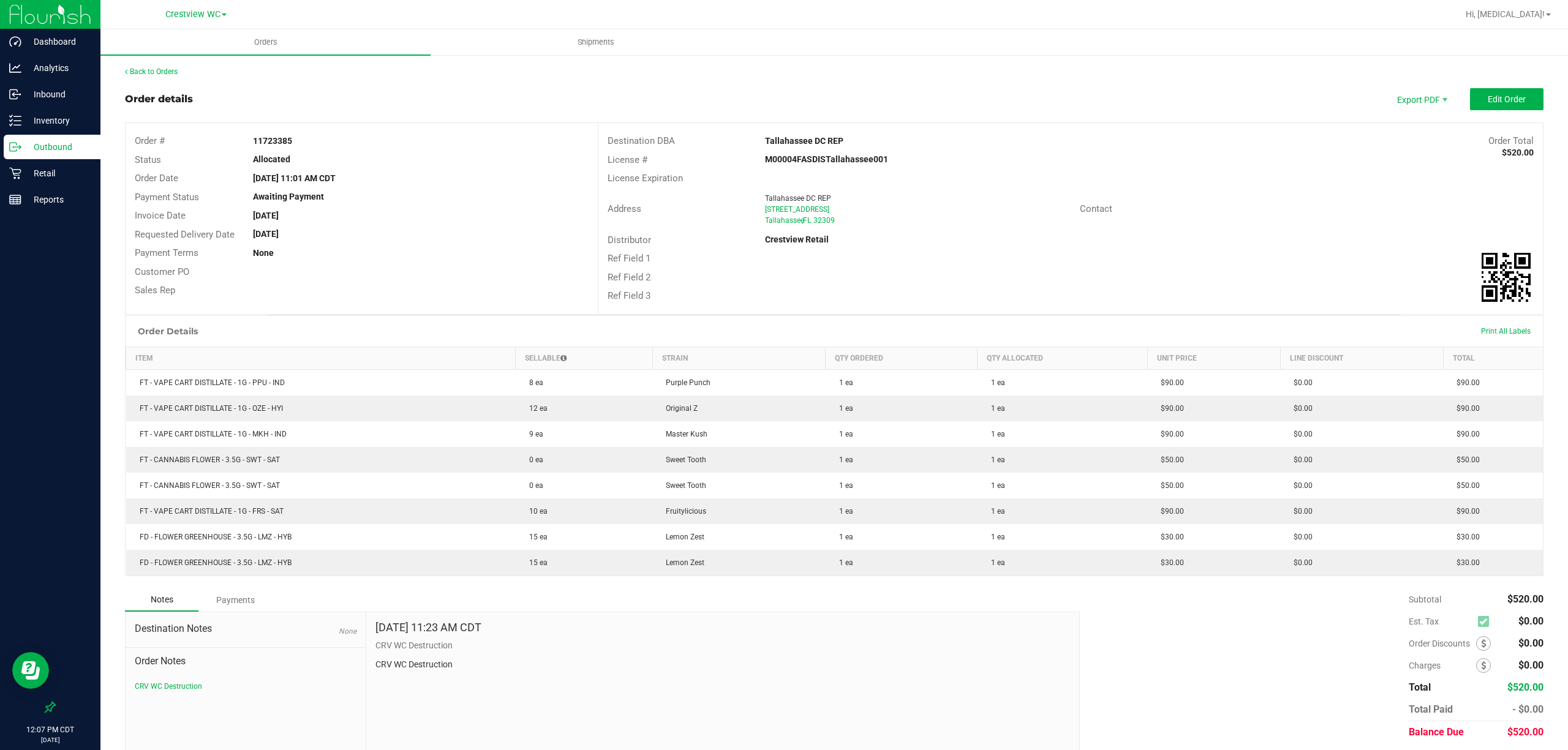
click at [1400, 111] on outbound-order-header "Order details Export PDF Edit Order Order # 11723385 Status Allocated Order Dat…" at bounding box center [834, 201] width 1418 height 227
click at [1400, 110] on outbound-order-header "Order details Export PDF Edit Order Order # 11723385 Status Allocated Order Dat…" at bounding box center [834, 201] width 1418 height 227
click at [1406, 101] on span "Export PDF" at bounding box center [1421, 99] width 73 height 22
click at [1424, 135] on span "Invoice PDF" at bounding box center [1410, 137] width 76 height 18
click at [1387, 94] on span "Export PDF" at bounding box center [1421, 99] width 73 height 22
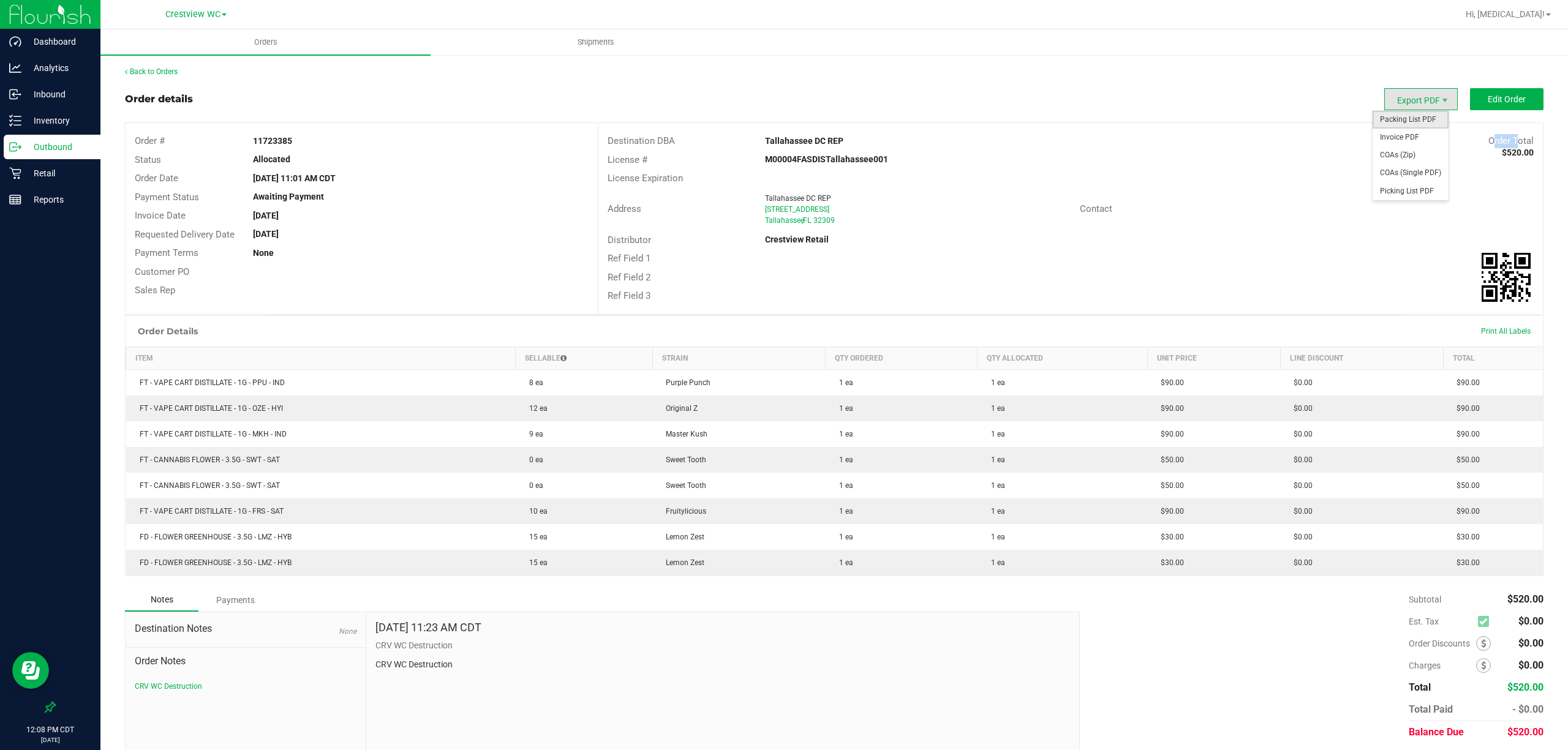
click at [1421, 121] on span "Packing List PDF" at bounding box center [1410, 119] width 76 height 18
click at [39, 181] on div "Retail" at bounding box center [52, 173] width 97 height 24
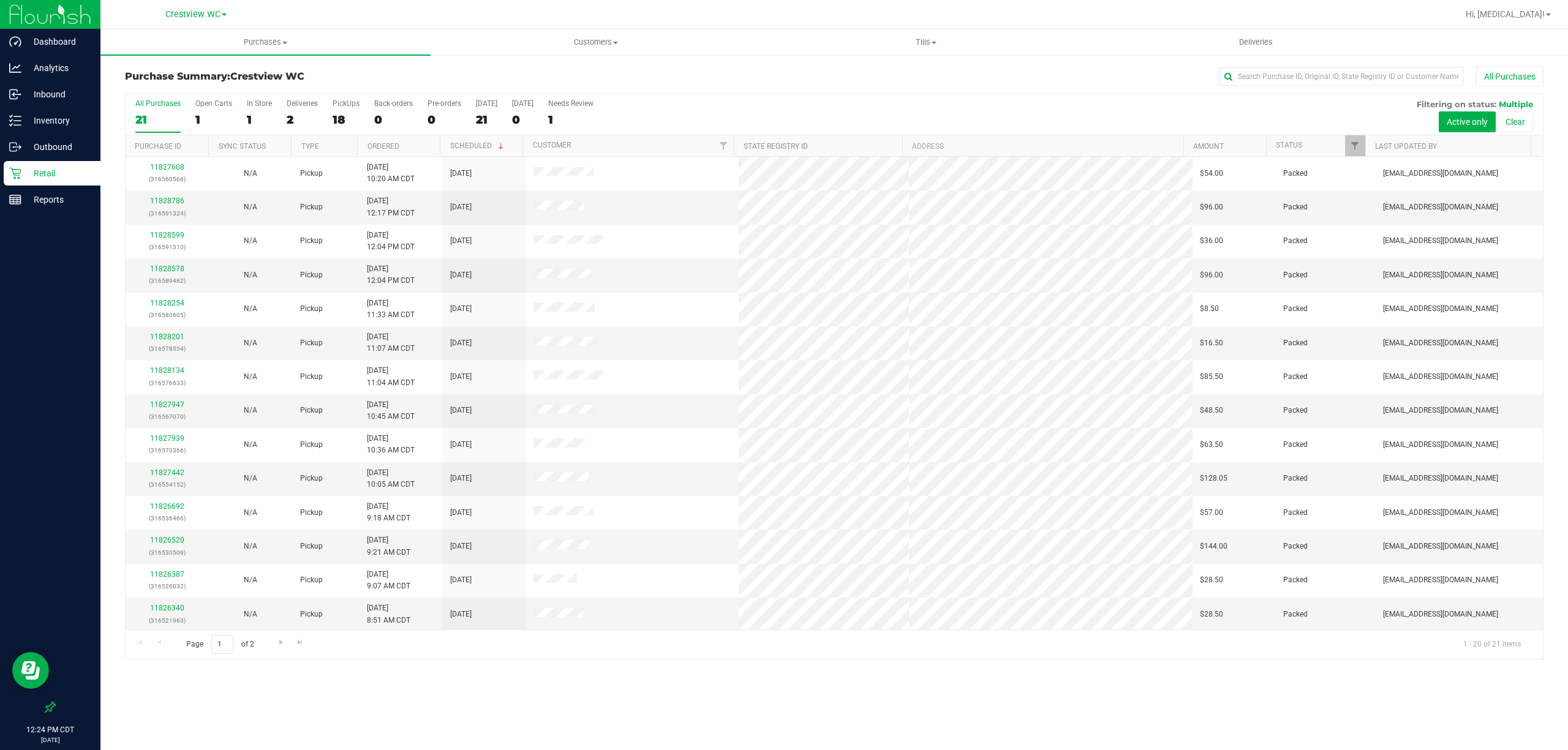
click at [921, 676] on div "Purchases Summary of purchases Fulfillment All purchases Customers All customer…" at bounding box center [834, 390] width 1467 height 721
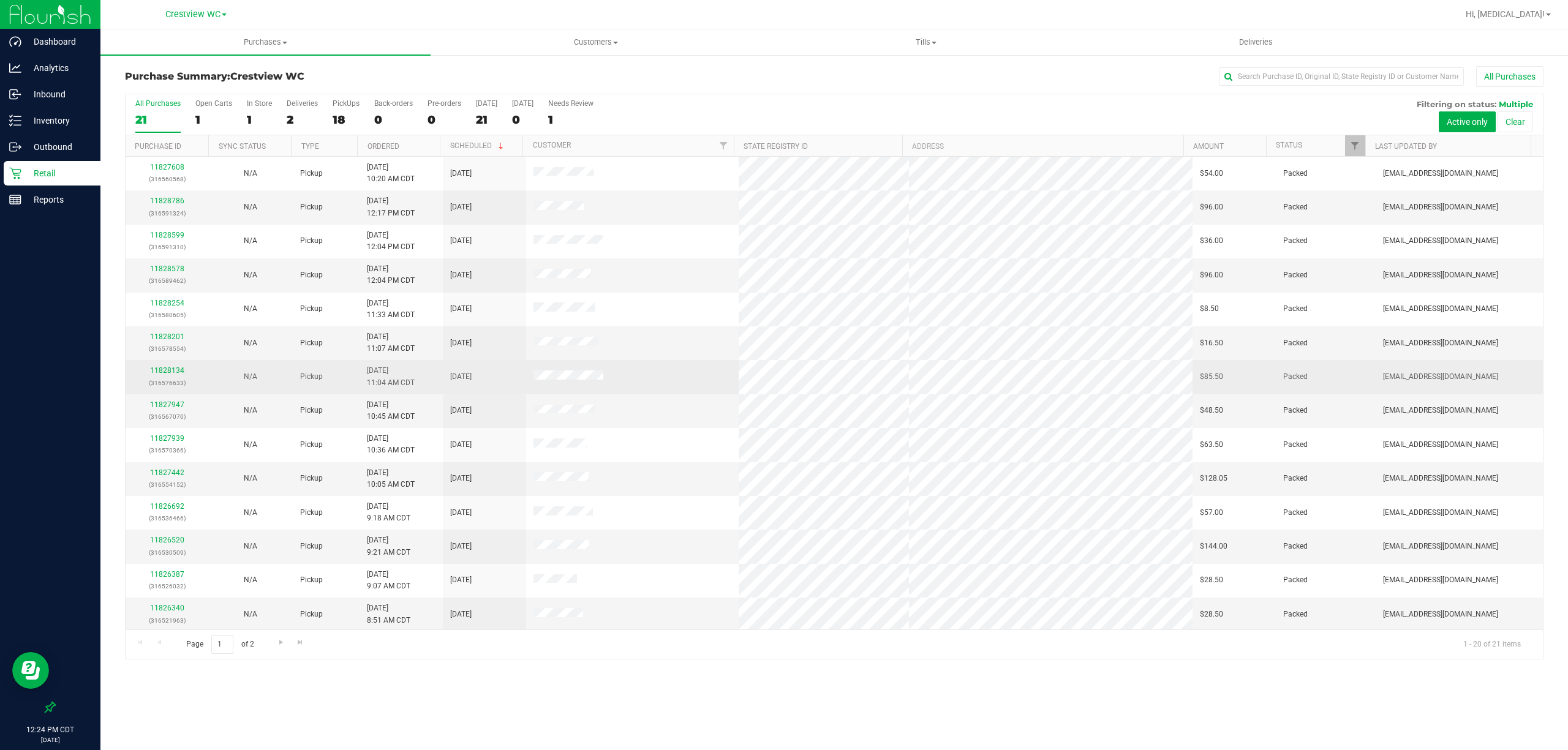
scroll to position [209, 0]
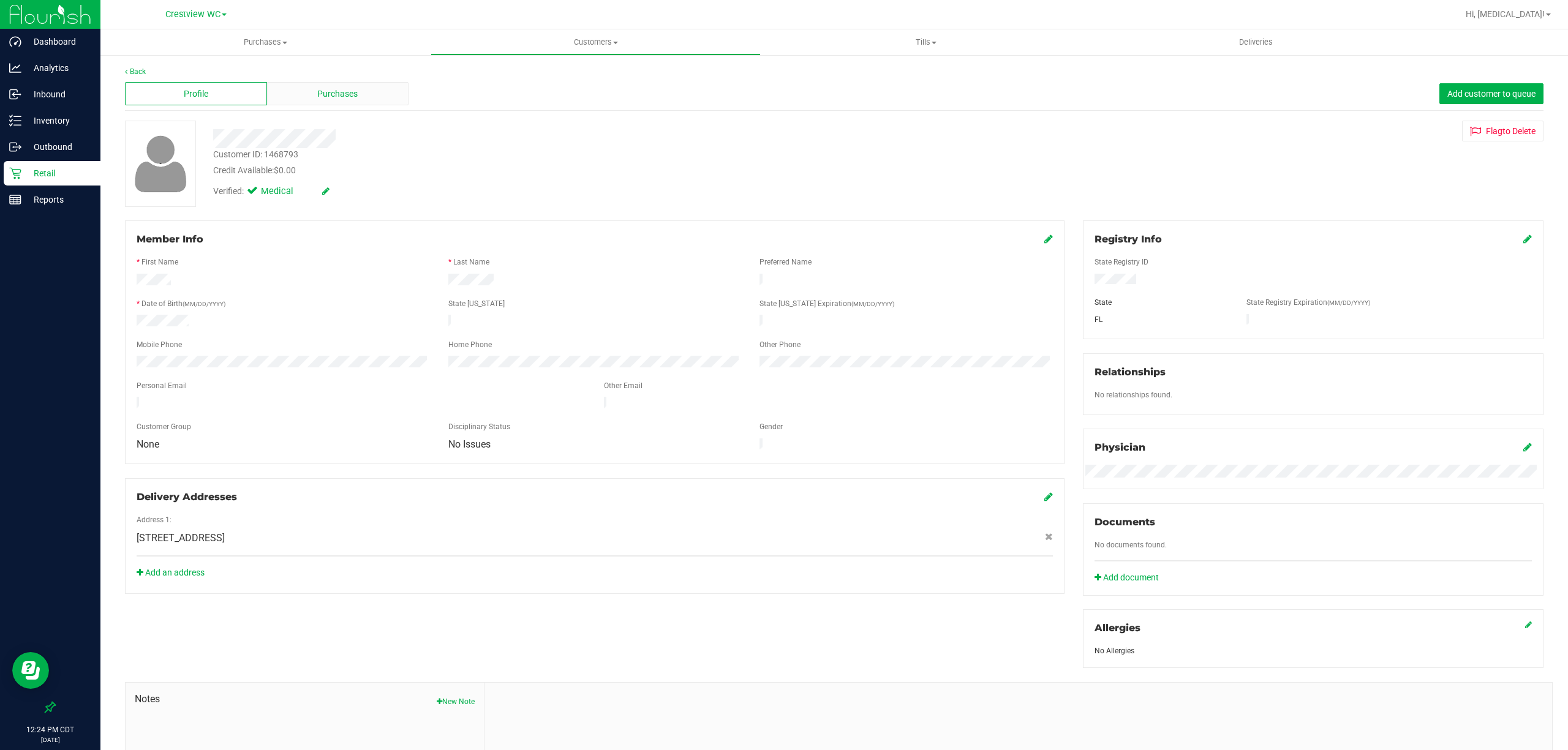
click at [351, 94] on span "Purchases" at bounding box center [337, 94] width 40 height 13
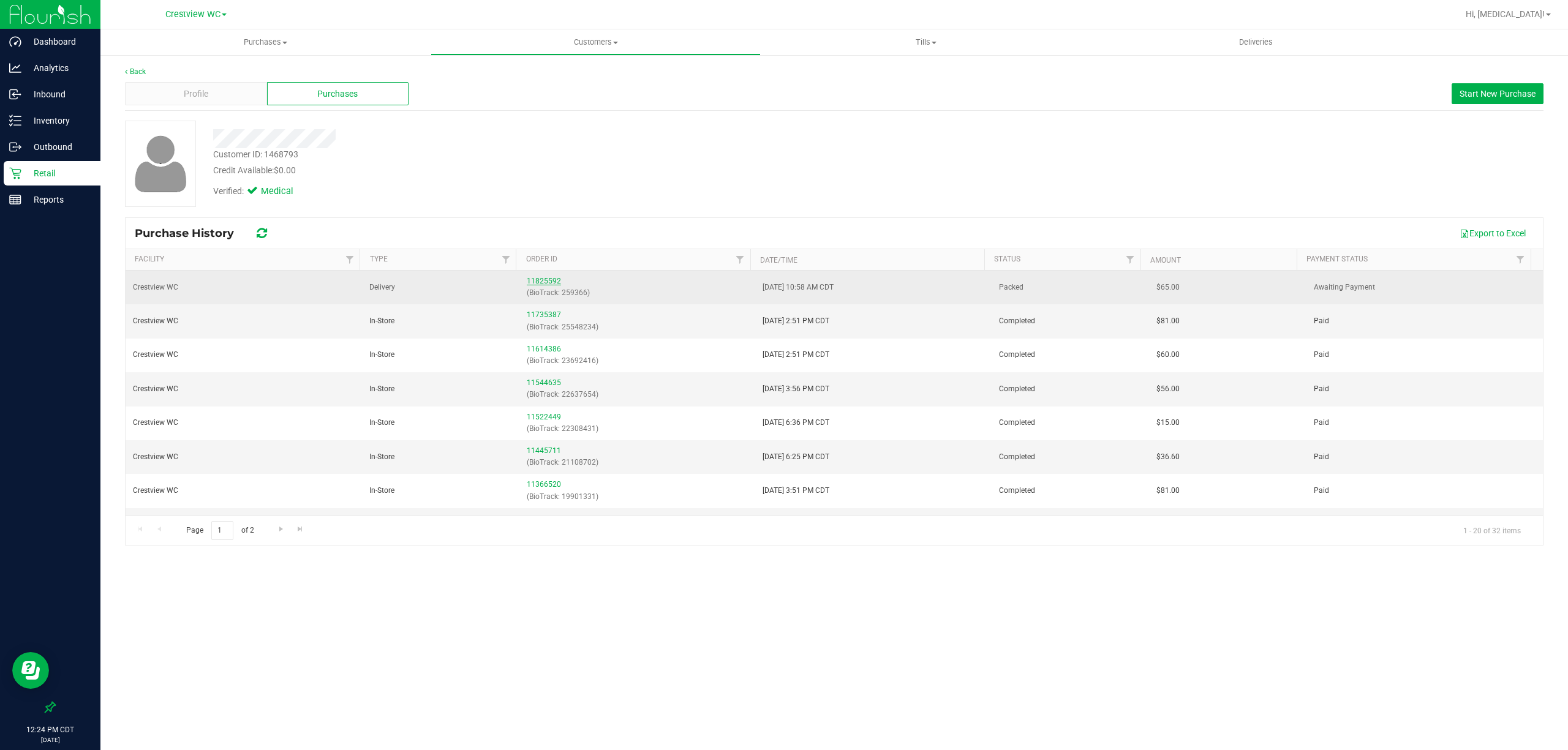
click at [539, 280] on link "11825592" at bounding box center [543, 281] width 34 height 9
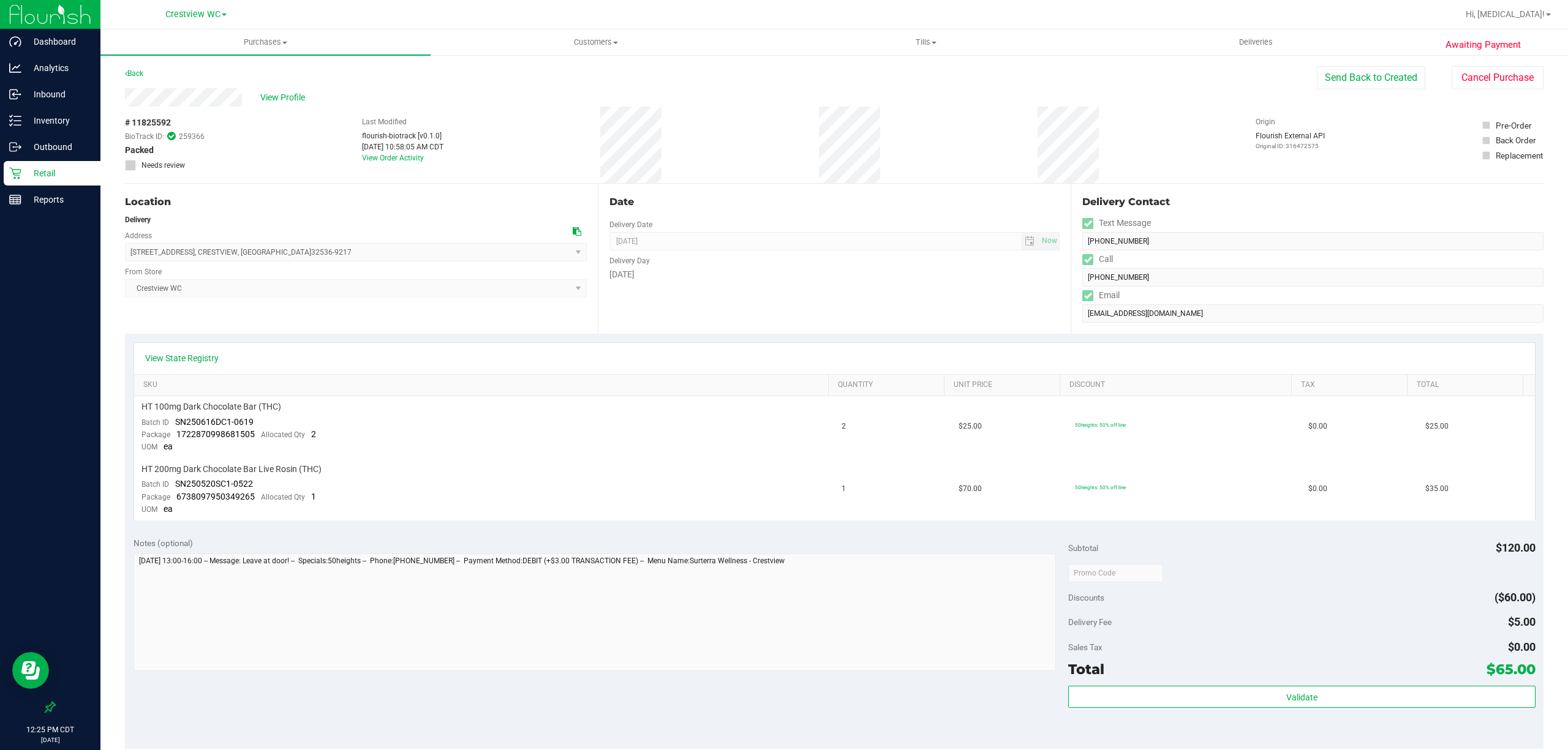
click at [66, 180] on p "Retail" at bounding box center [58, 173] width 73 height 15
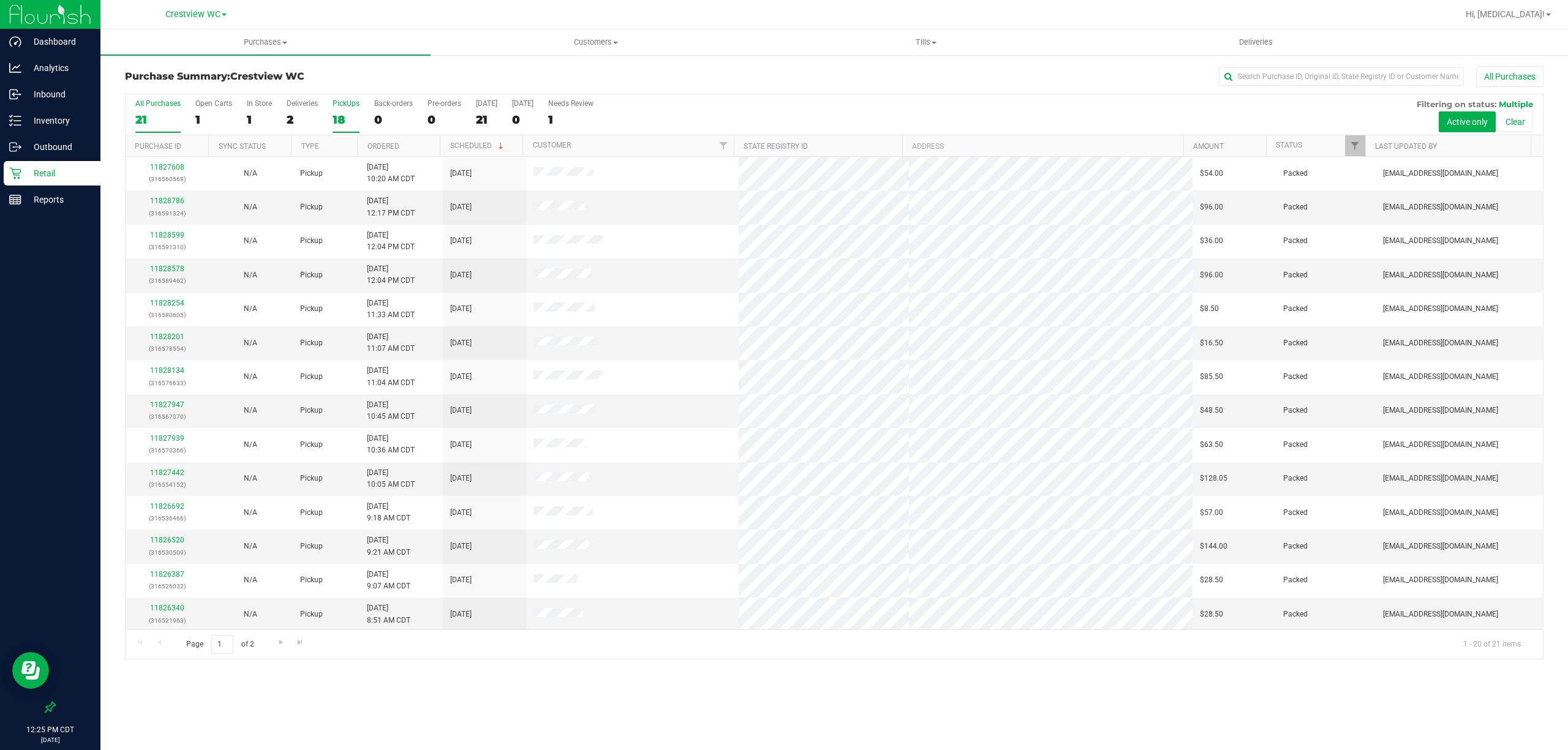
click at [339, 126] on div "18" at bounding box center [346, 119] width 27 height 14
click at [0, 0] on input "PickUps 18" at bounding box center [0, 0] width 0 height 0
click at [42, 191] on div "Reports" at bounding box center [52, 199] width 97 height 24
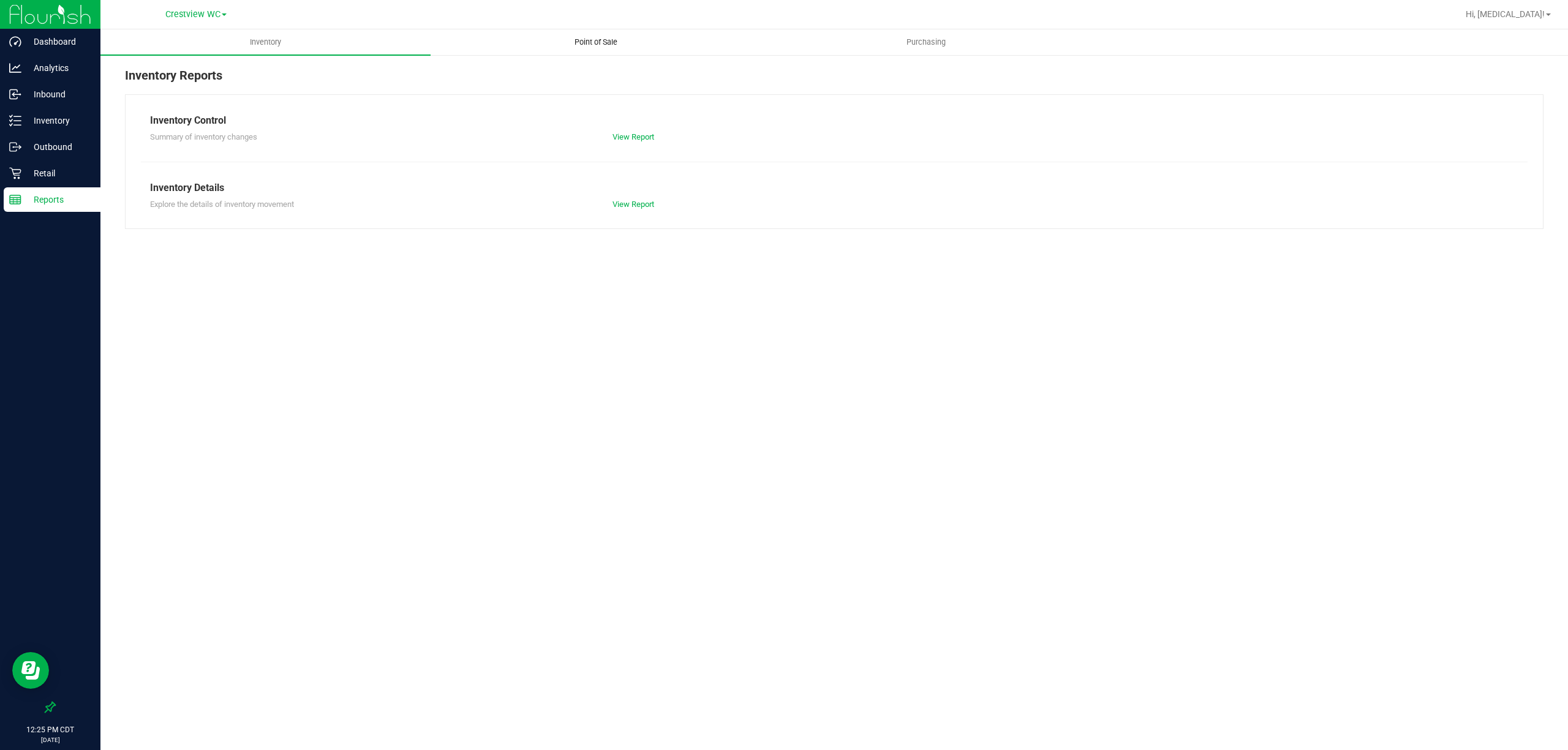
click at [608, 40] on span "Point of Sale" at bounding box center [596, 42] width 76 height 11
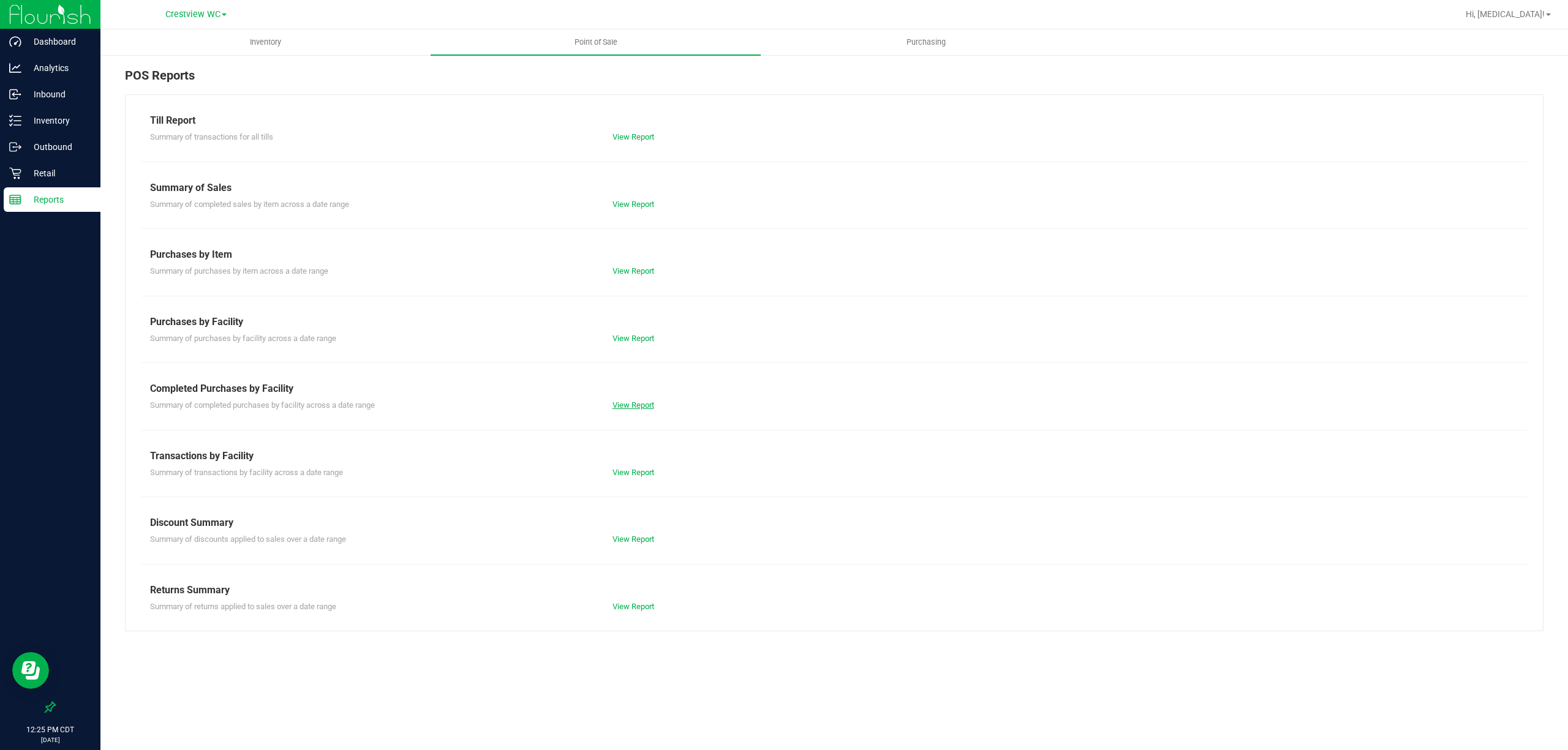
click at [646, 405] on link "View Report" at bounding box center [633, 405] width 42 height 9
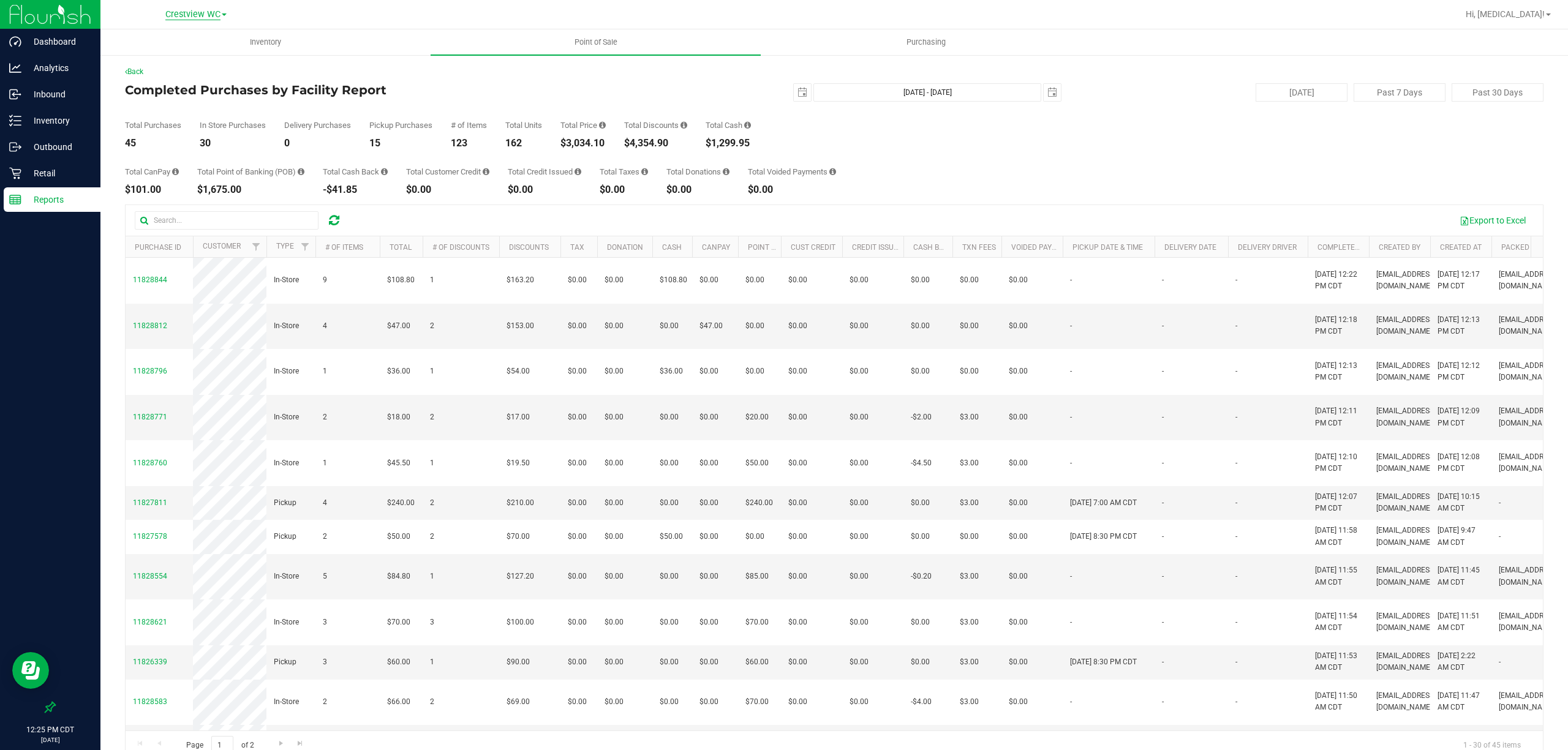
click at [188, 11] on span "Crestview WC" at bounding box center [193, 15] width 55 height 11
click at [191, 60] on link "Ft [PERSON_NAME][GEOGRAPHIC_DATA]" at bounding box center [196, 60] width 179 height 17
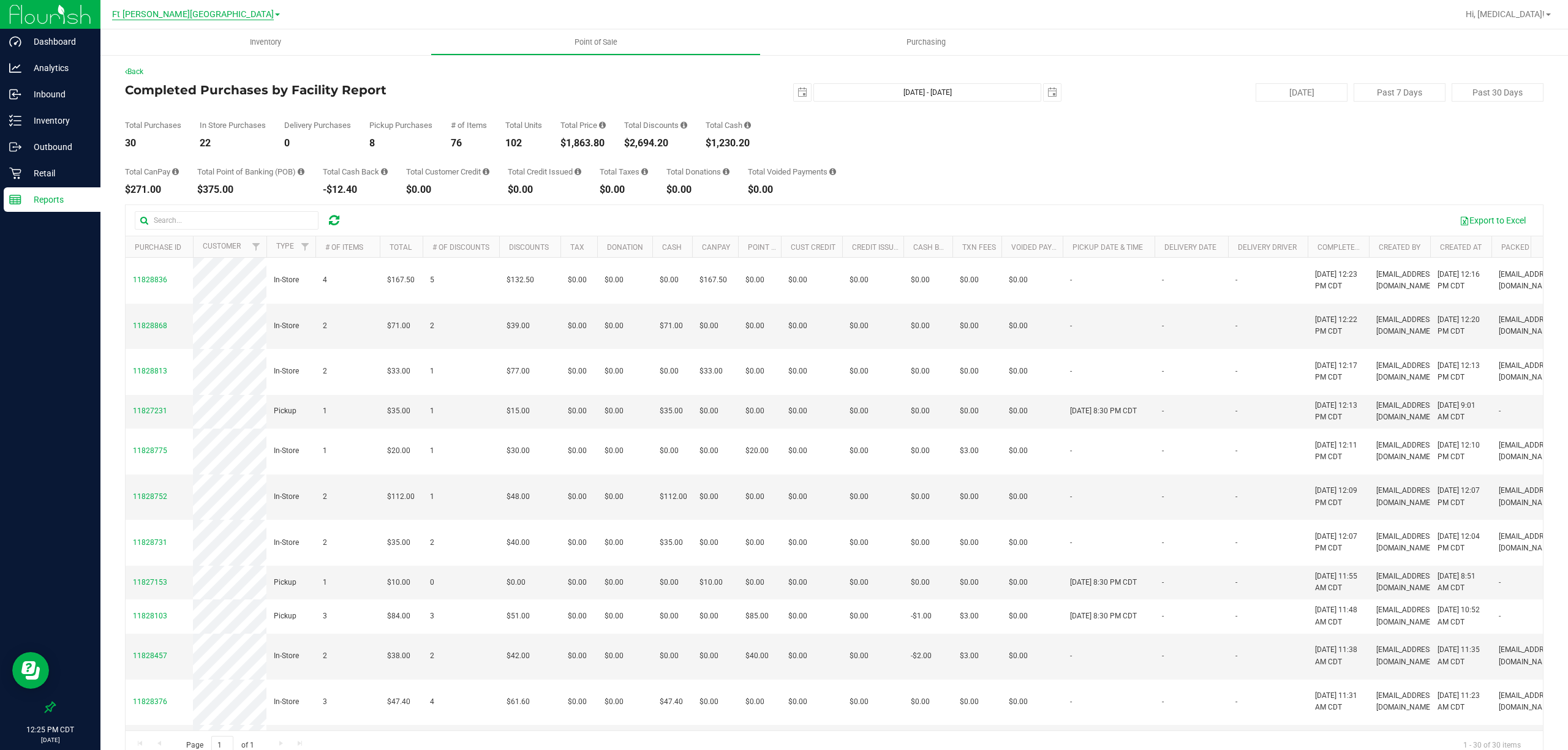
click at [197, 14] on span "Ft [PERSON_NAME][GEOGRAPHIC_DATA]" at bounding box center [193, 15] width 162 height 11
click at [186, 77] on link "[GEOGRAPHIC_DATA]" at bounding box center [196, 75] width 179 height 17
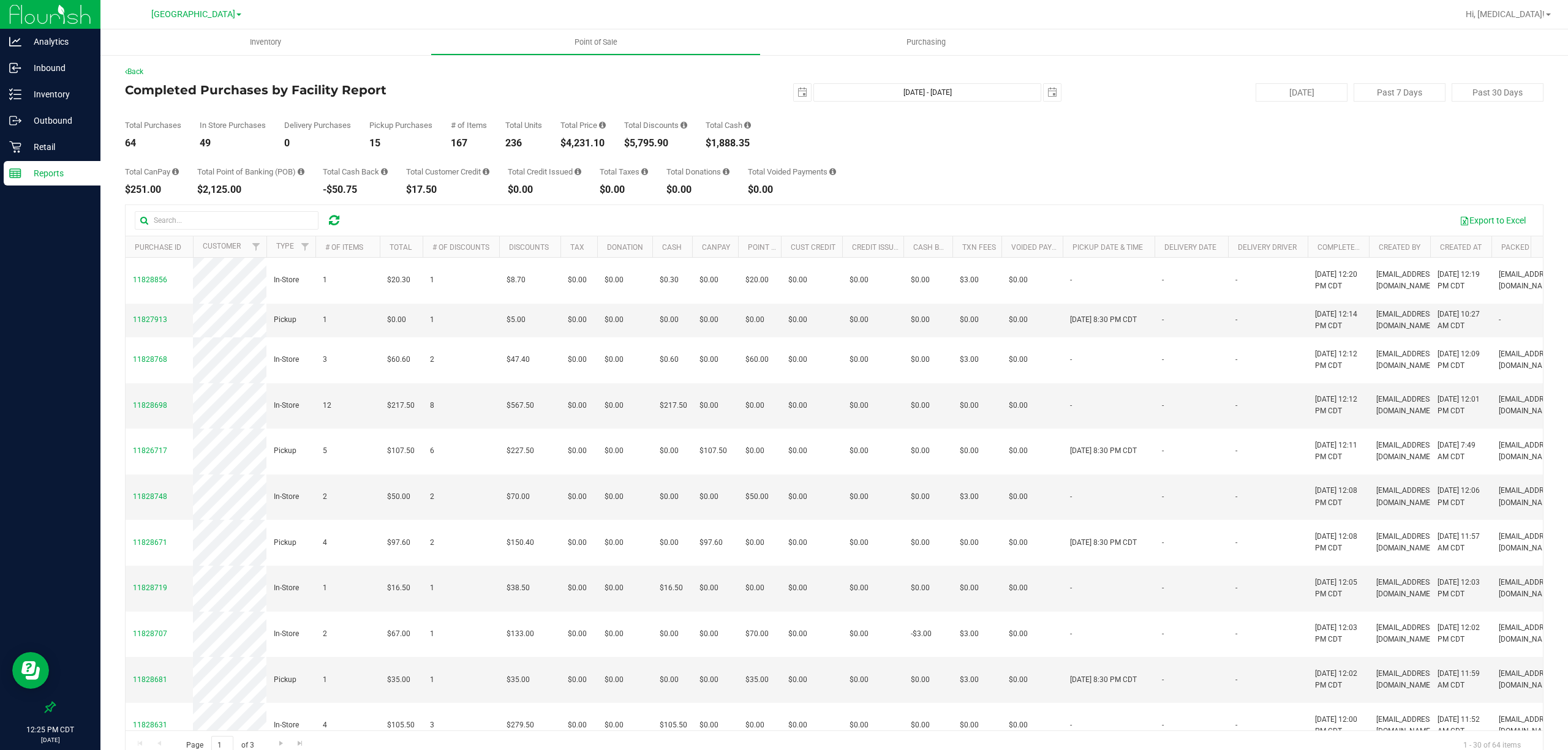
click at [201, 11] on span "[GEOGRAPHIC_DATA]" at bounding box center [193, 14] width 84 height 11
click at [172, 94] on link "Pensacola WC" at bounding box center [196, 92] width 179 height 17
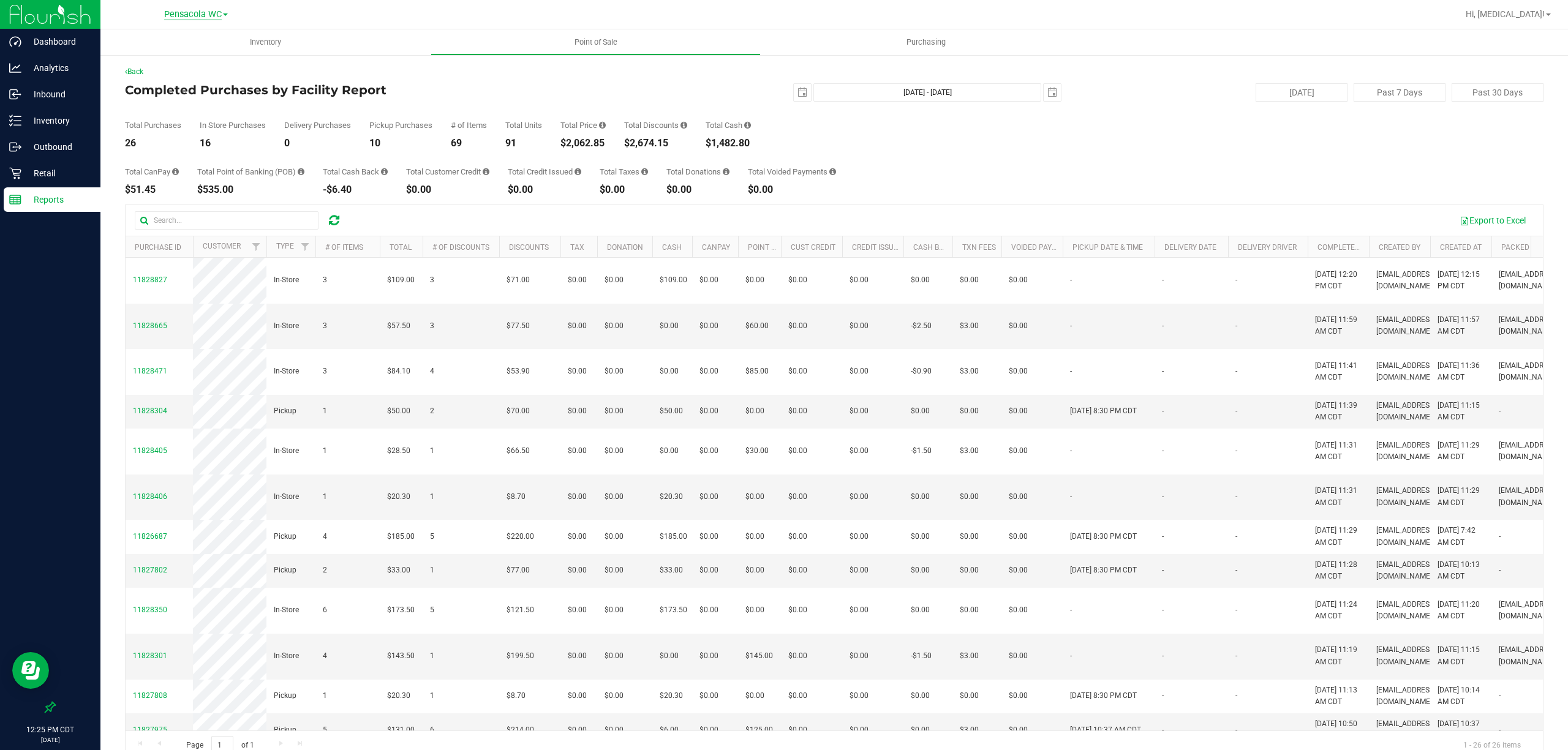
click at [198, 13] on span "Pensacola WC" at bounding box center [193, 15] width 58 height 11
click at [172, 113] on link "Tallahassee WC" at bounding box center [196, 108] width 179 height 17
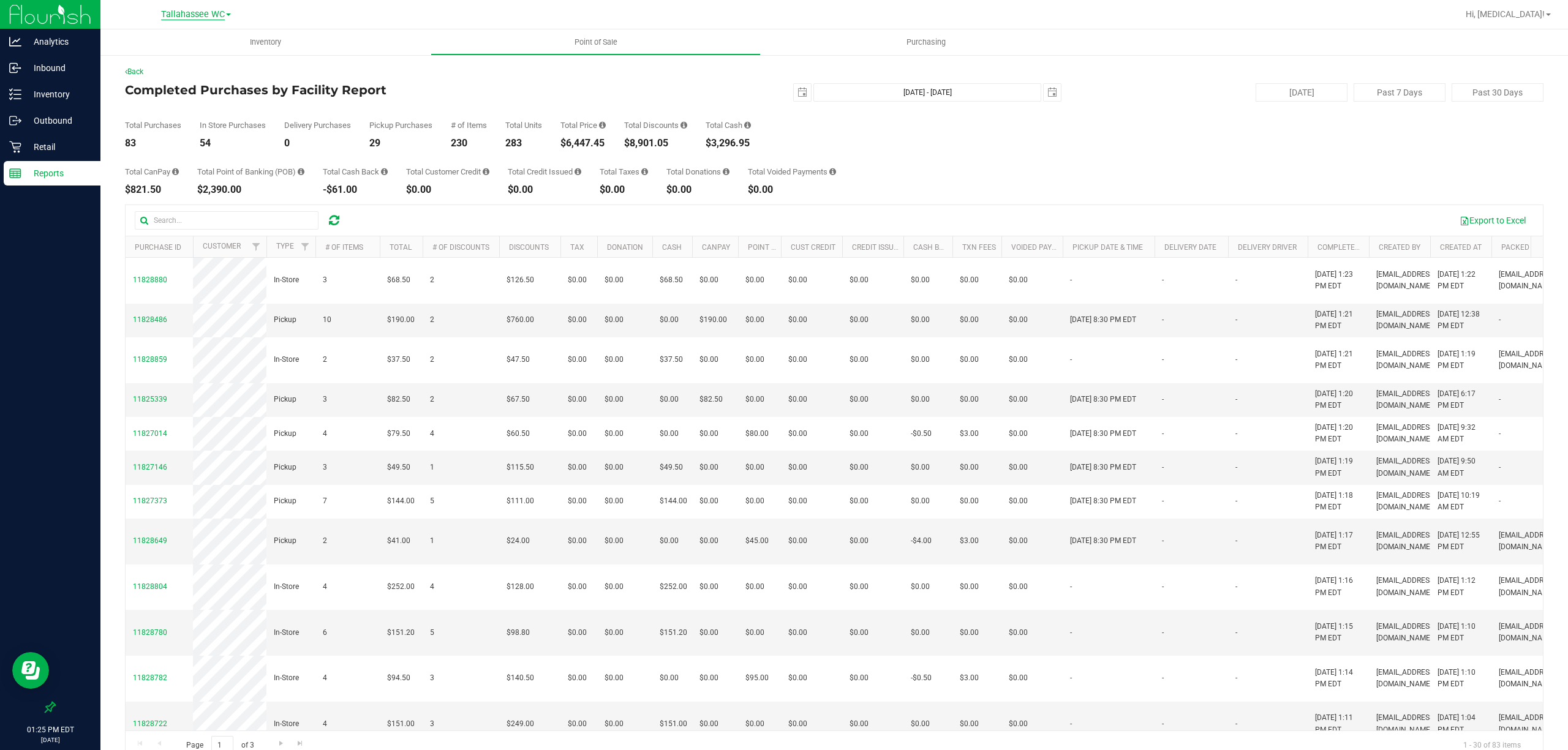
click at [193, 15] on span "Tallahassee WC" at bounding box center [193, 15] width 63 height 11
click at [181, 35] on link "Crestview WC" at bounding box center [196, 43] width 179 height 17
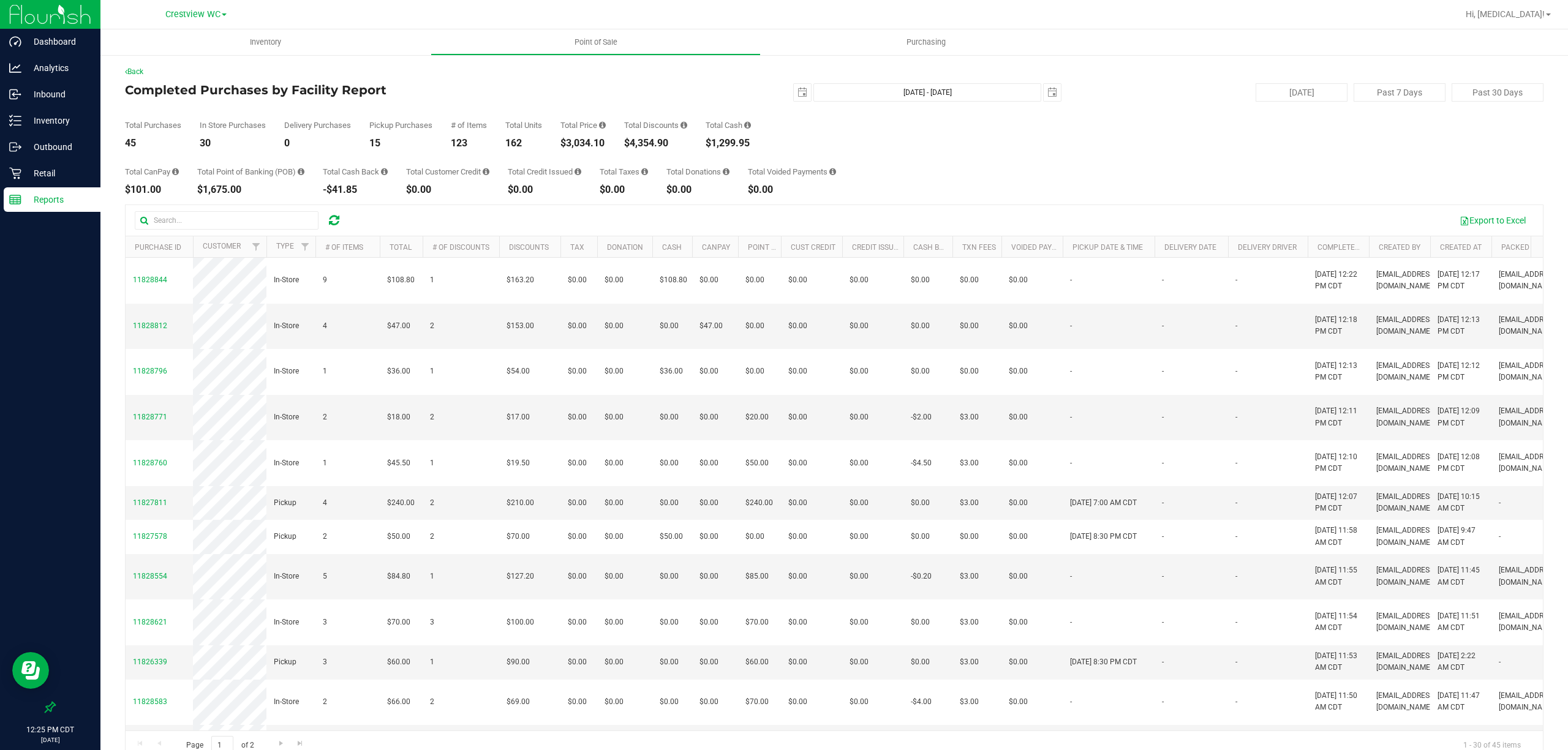
click at [960, 193] on div "Total CanPay $101.00 Total Point of Banking (POB) $1,675.00 Total Cash Back -$4…" at bounding box center [834, 171] width 1418 height 47
click at [18, 168] on icon at bounding box center [16, 173] width 12 height 12
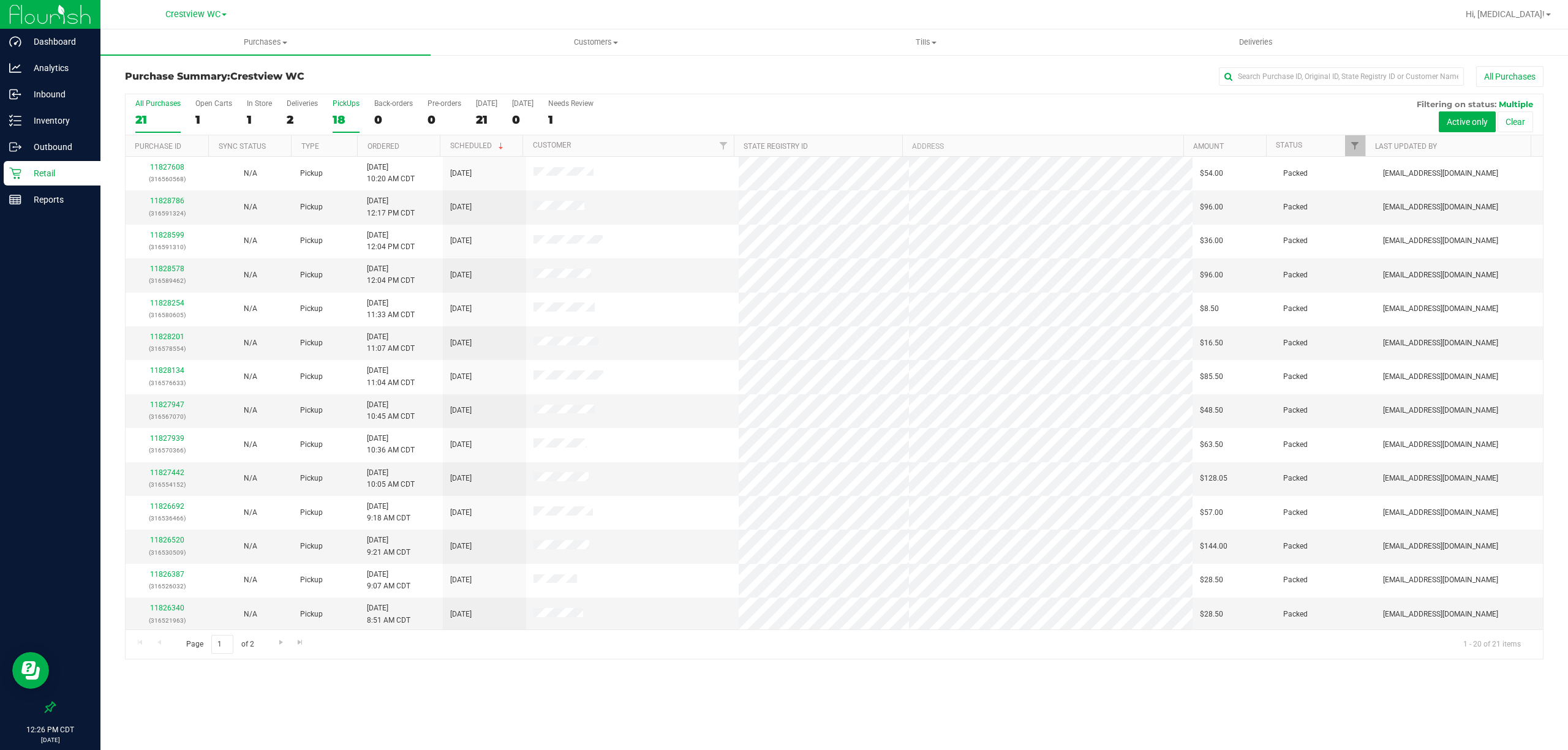
click at [348, 107] on div "PickUps" at bounding box center [346, 104] width 27 height 9
click at [0, 0] on input "PickUps 18" at bounding box center [0, 0] width 0 height 0
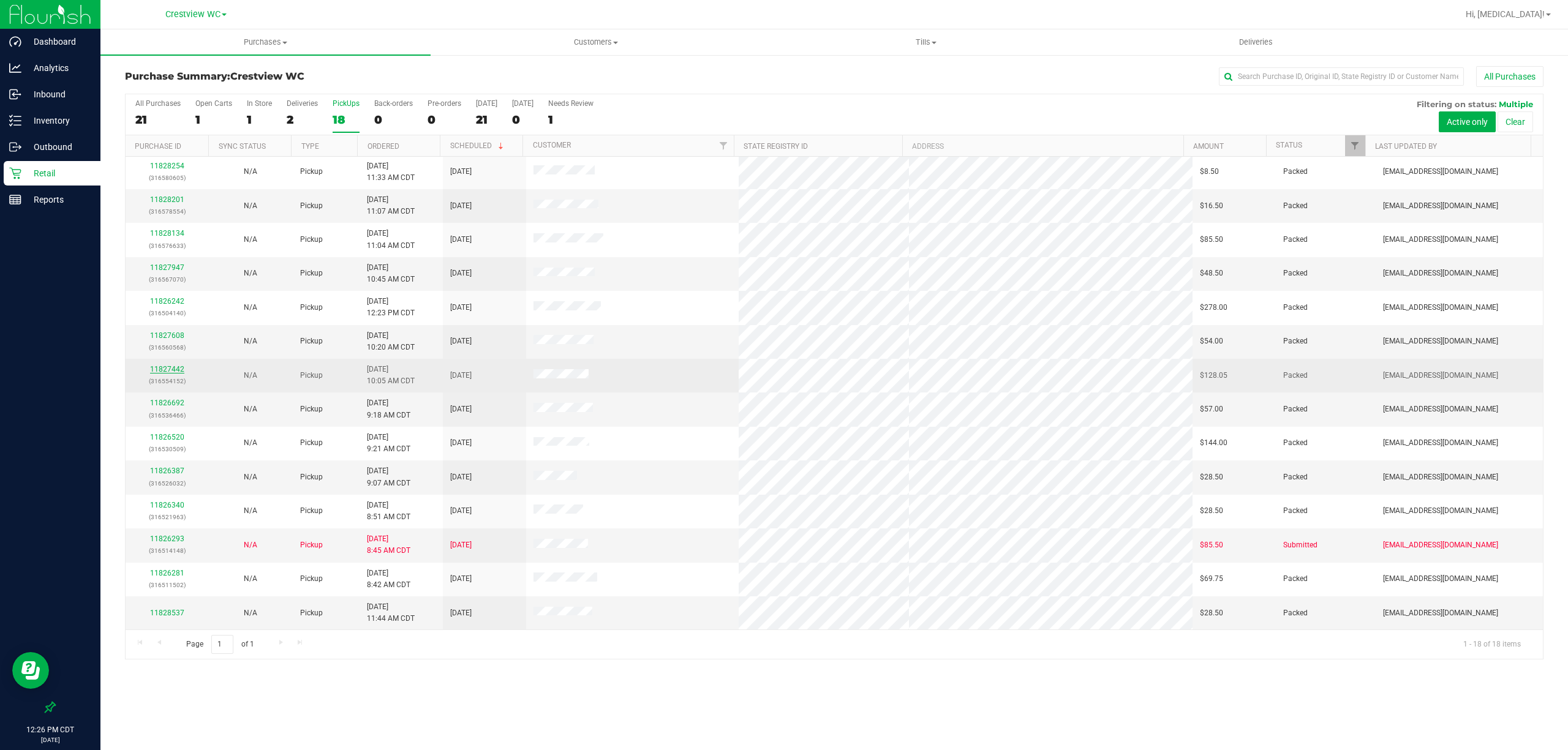
click at [170, 368] on link "11827442" at bounding box center [167, 369] width 34 height 9
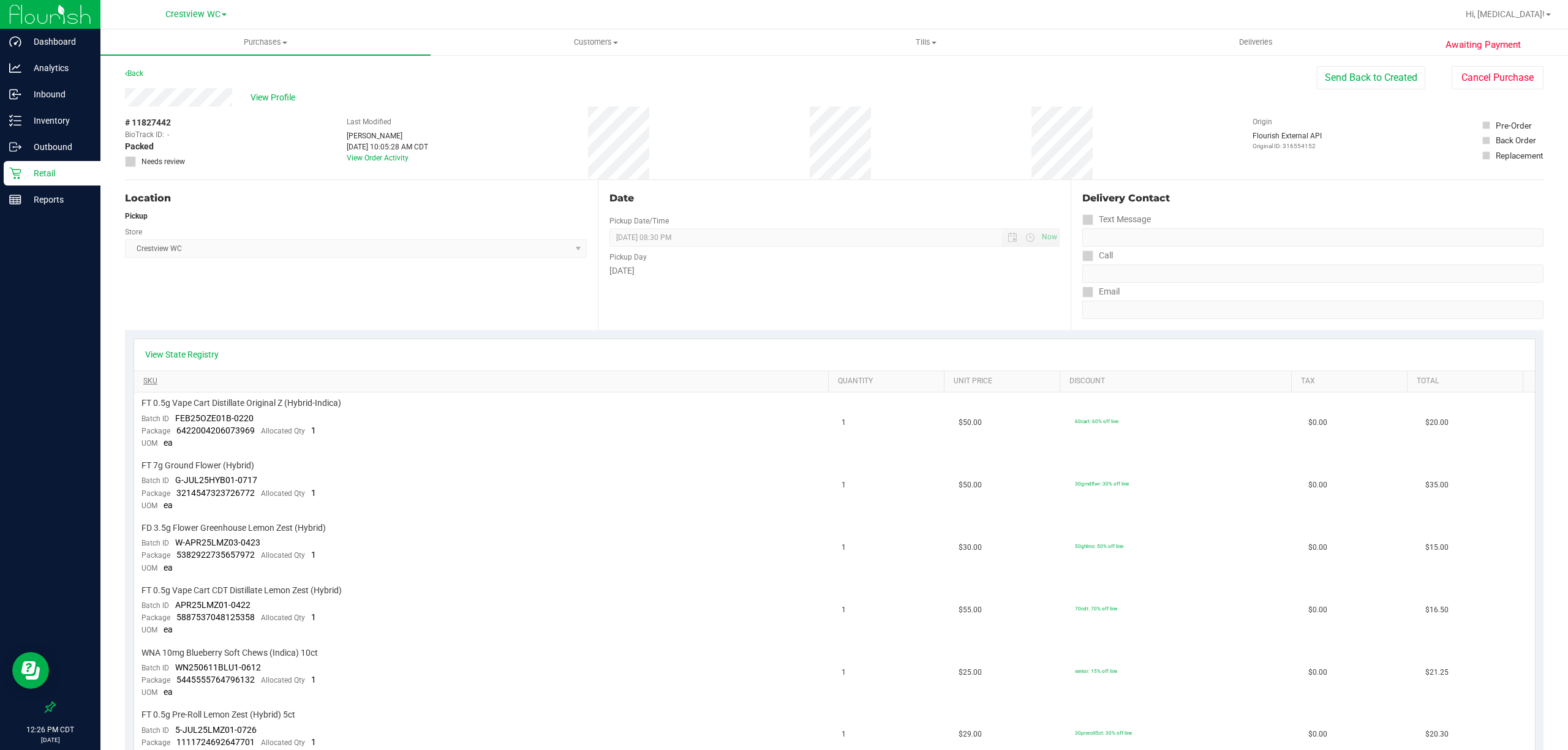
scroll to position [490, 0]
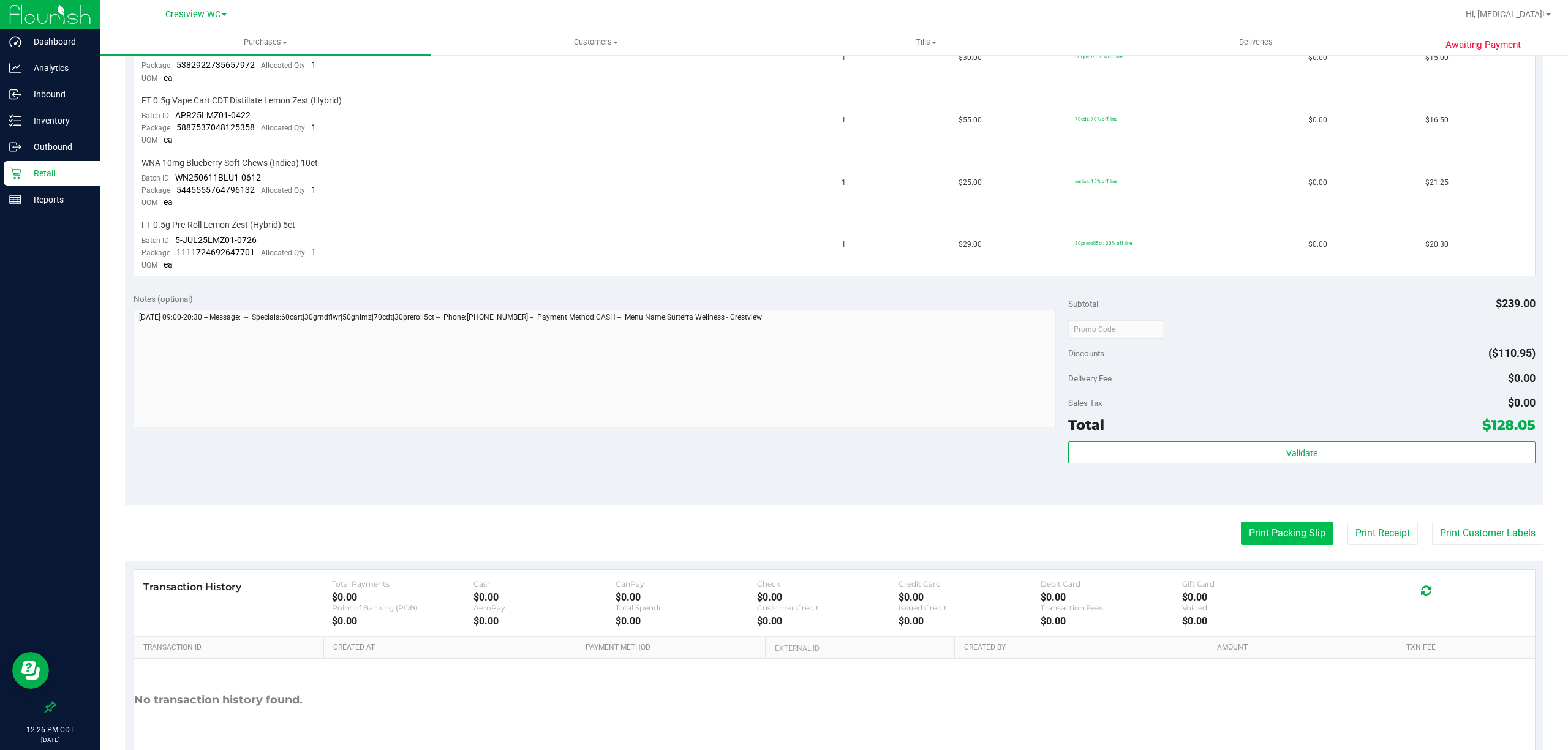
click at [1265, 523] on button "Print Packing Slip" at bounding box center [1286, 533] width 93 height 23
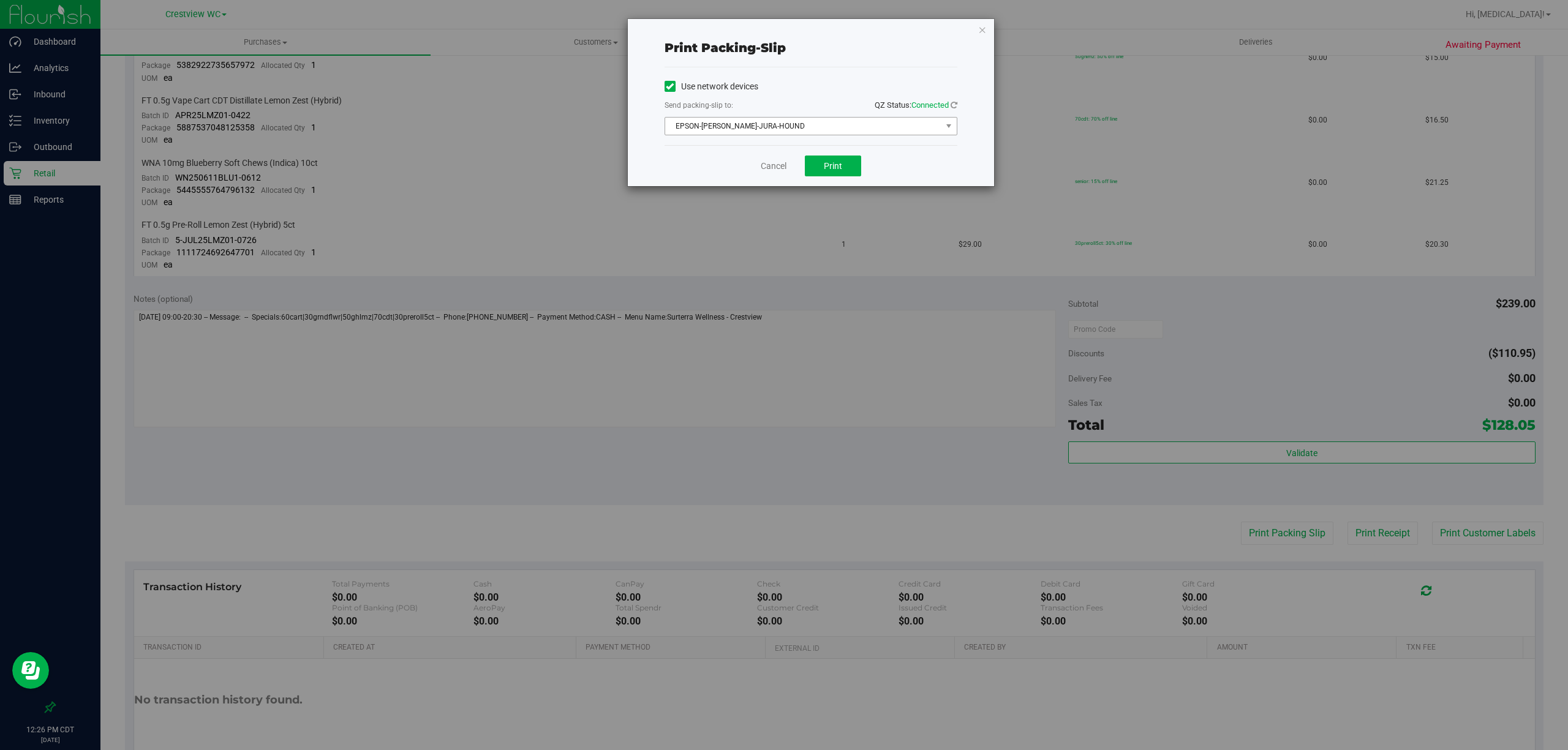
click at [828, 131] on span "EPSON-[PERSON_NAME]-JURA-HOUND" at bounding box center [803, 126] width 276 height 17
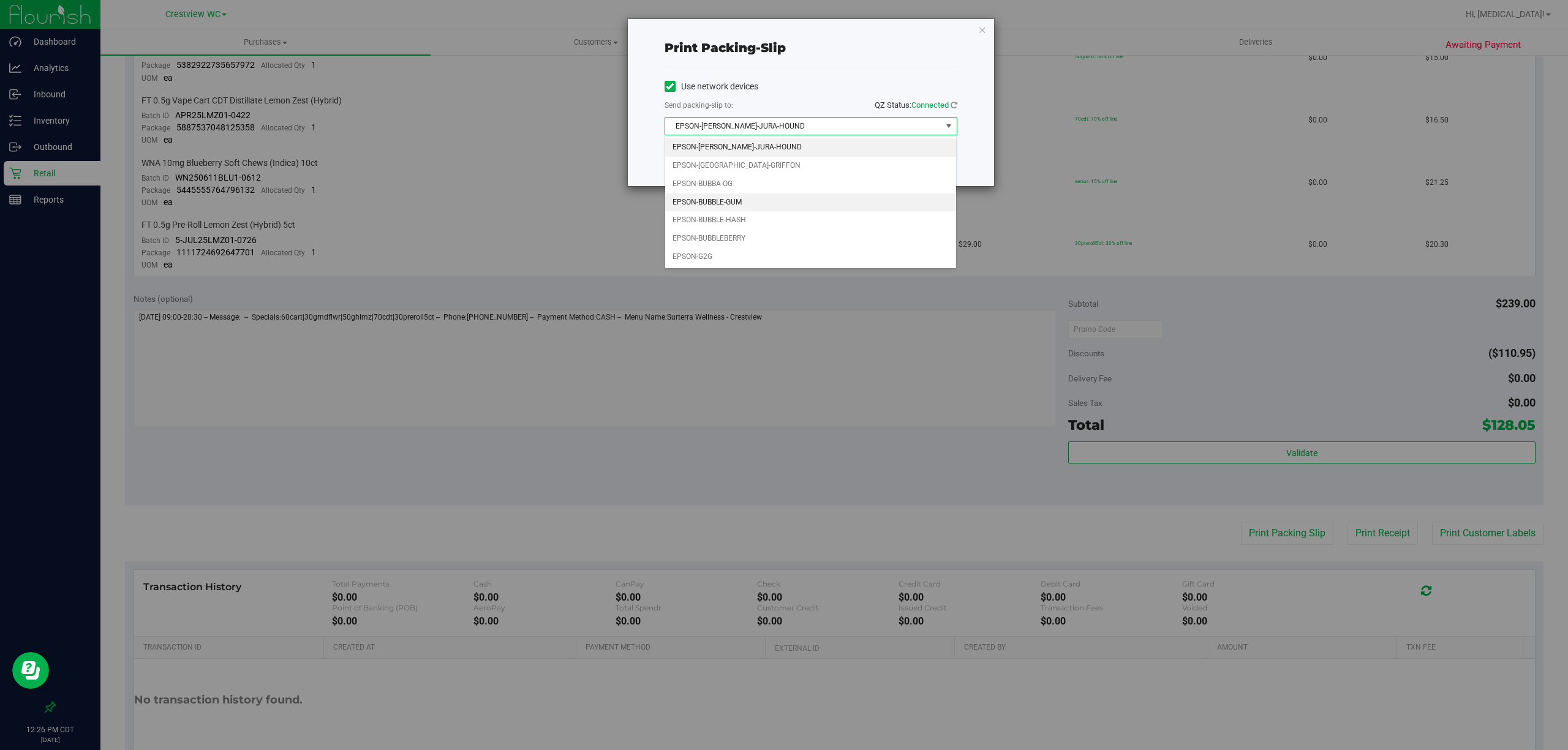
click at [754, 201] on li "EPSON-BUBBLE-GUM" at bounding box center [810, 203] width 291 height 19
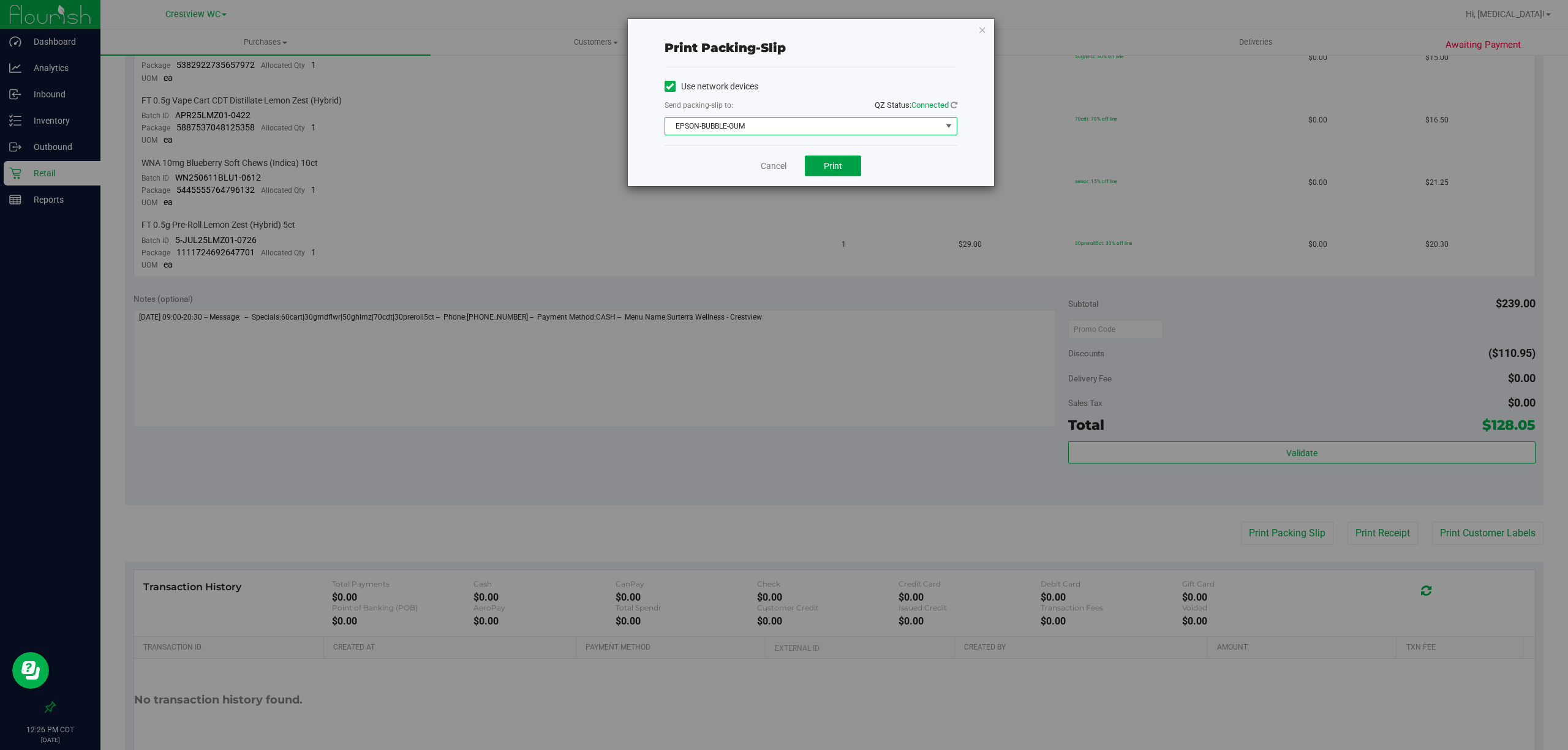
click at [840, 162] on span "Print" at bounding box center [833, 166] width 19 height 10
click at [773, 167] on link "Cancel" at bounding box center [773, 166] width 25 height 13
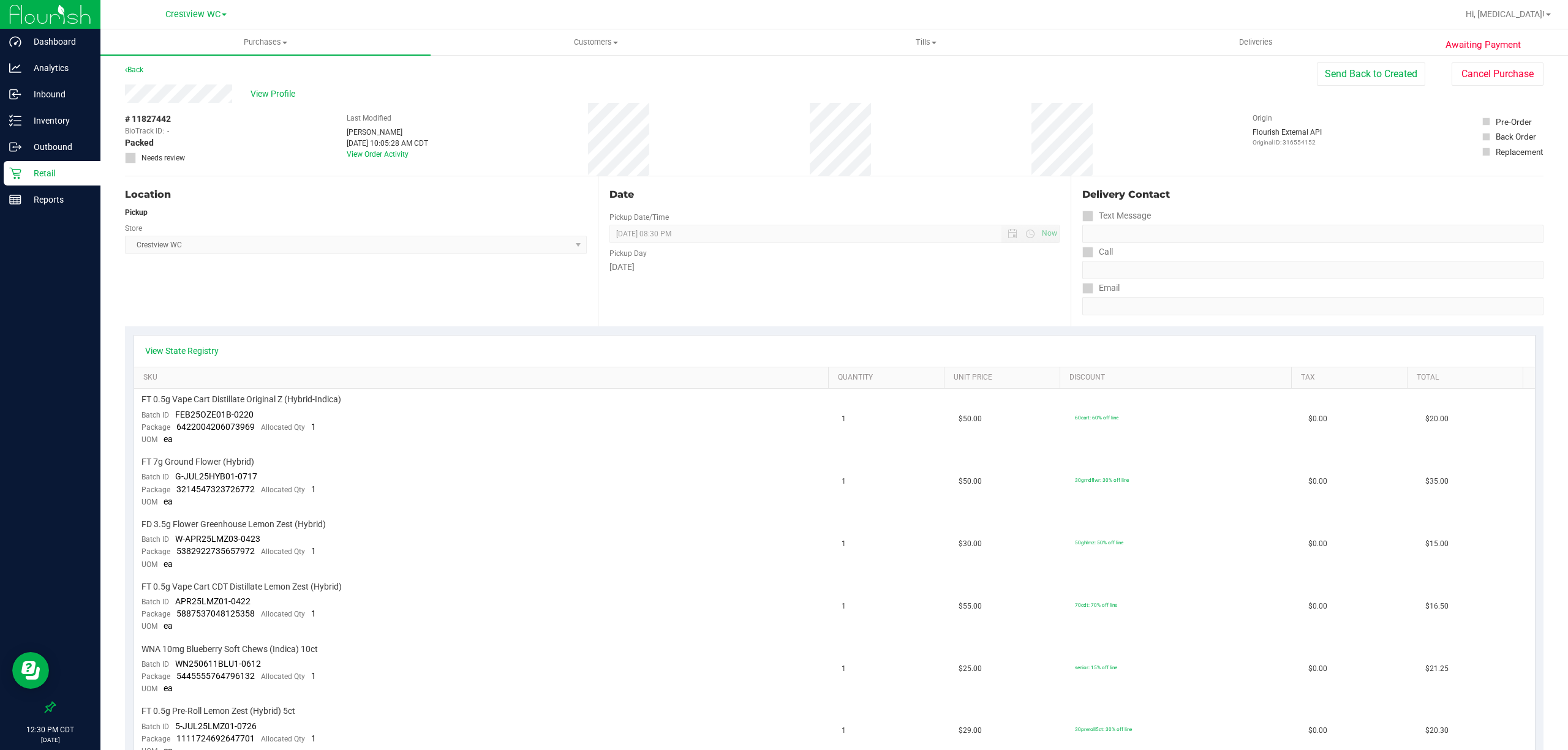
scroll to position [0, 0]
click at [62, 171] on p "Retail" at bounding box center [58, 173] width 73 height 15
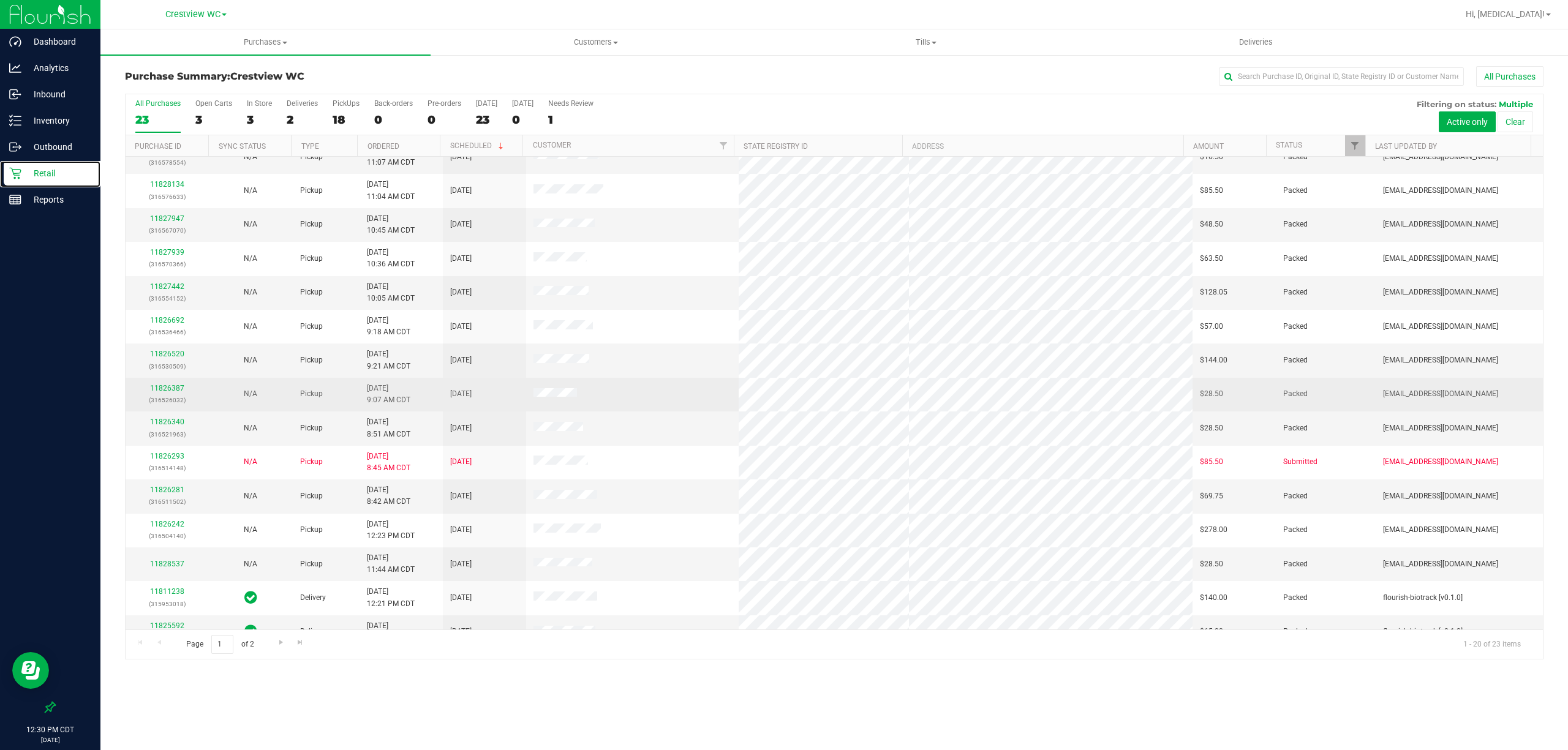
scroll to position [209, 0]
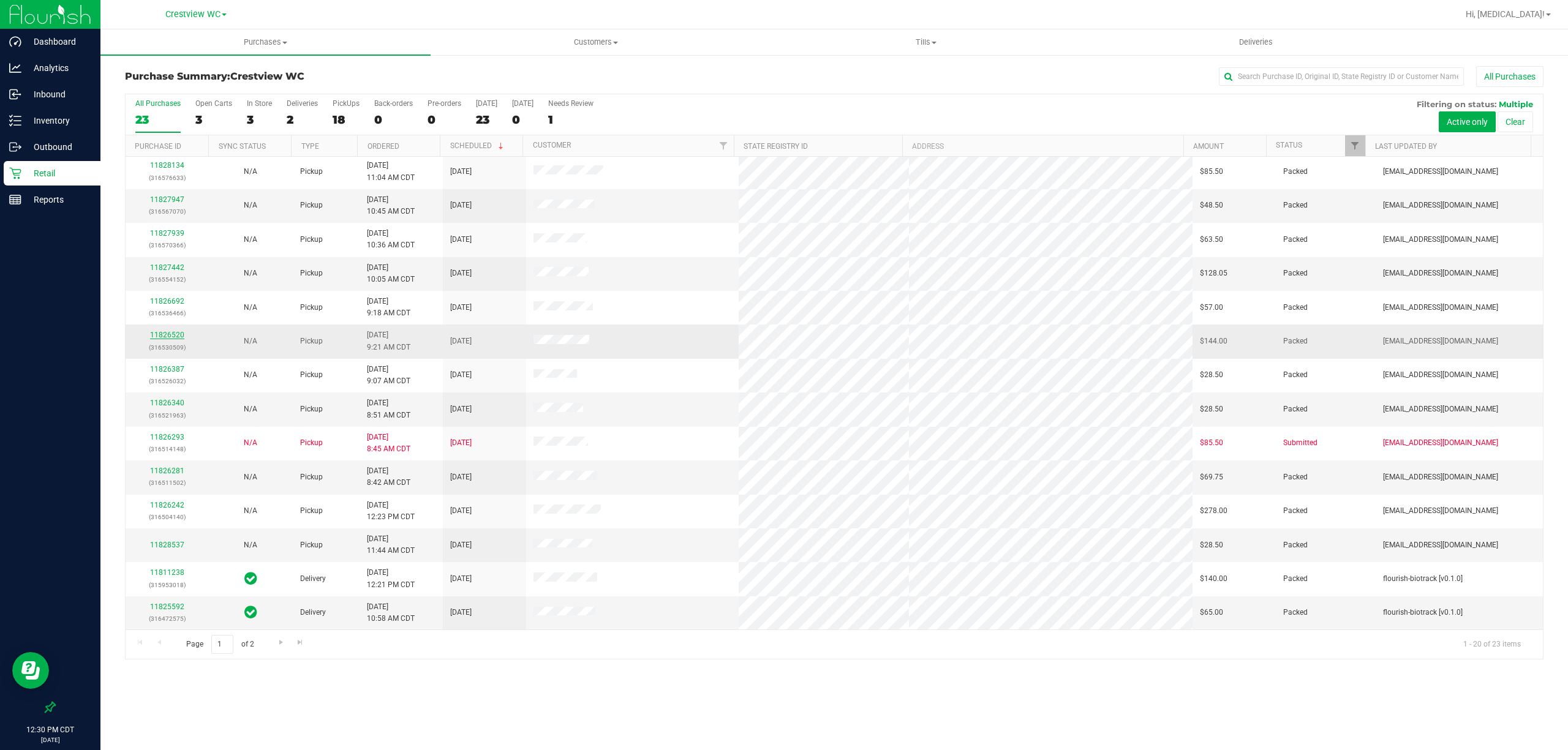
click at [164, 331] on link "11826520" at bounding box center [167, 335] width 34 height 9
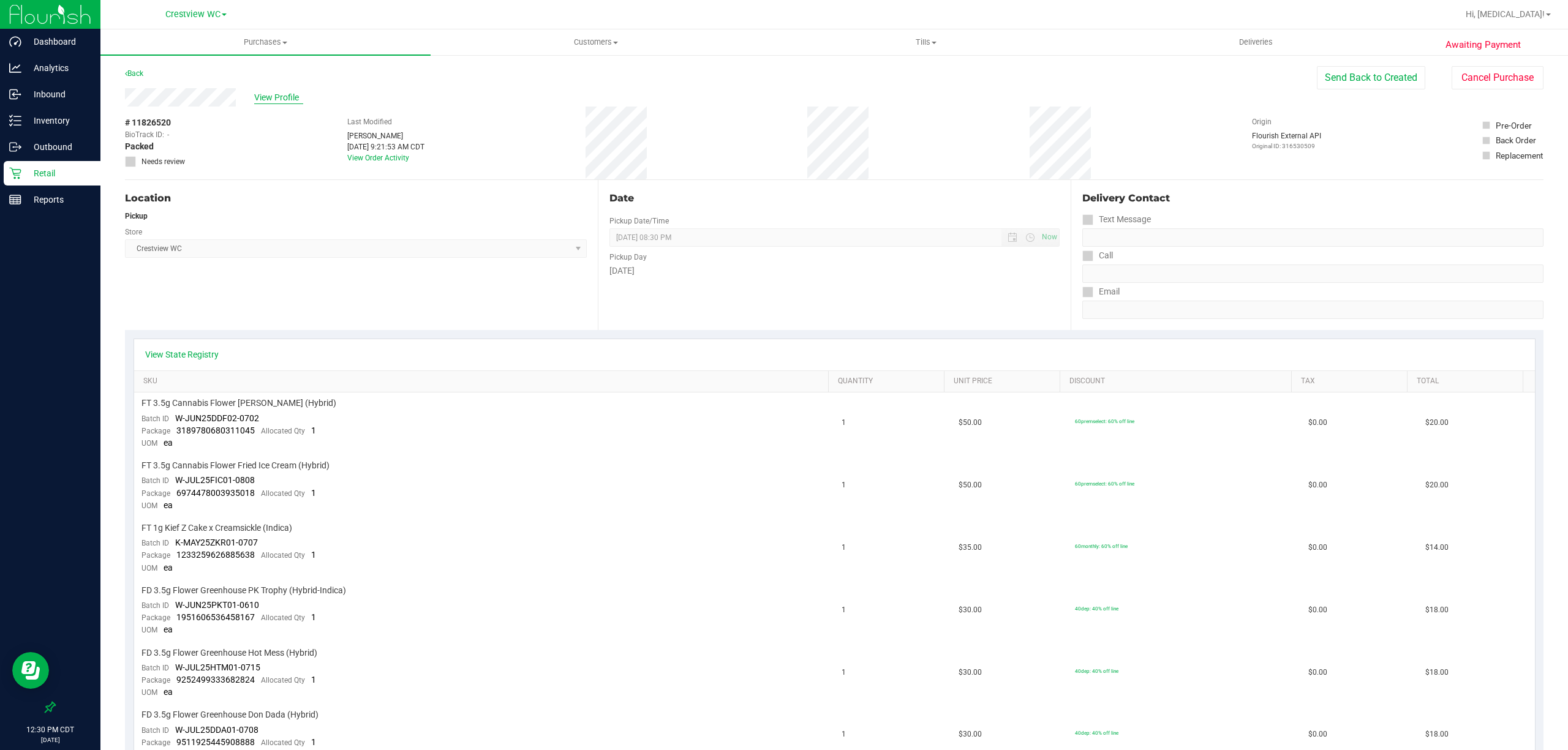
click at [268, 94] on span "View Profile" at bounding box center [278, 98] width 49 height 13
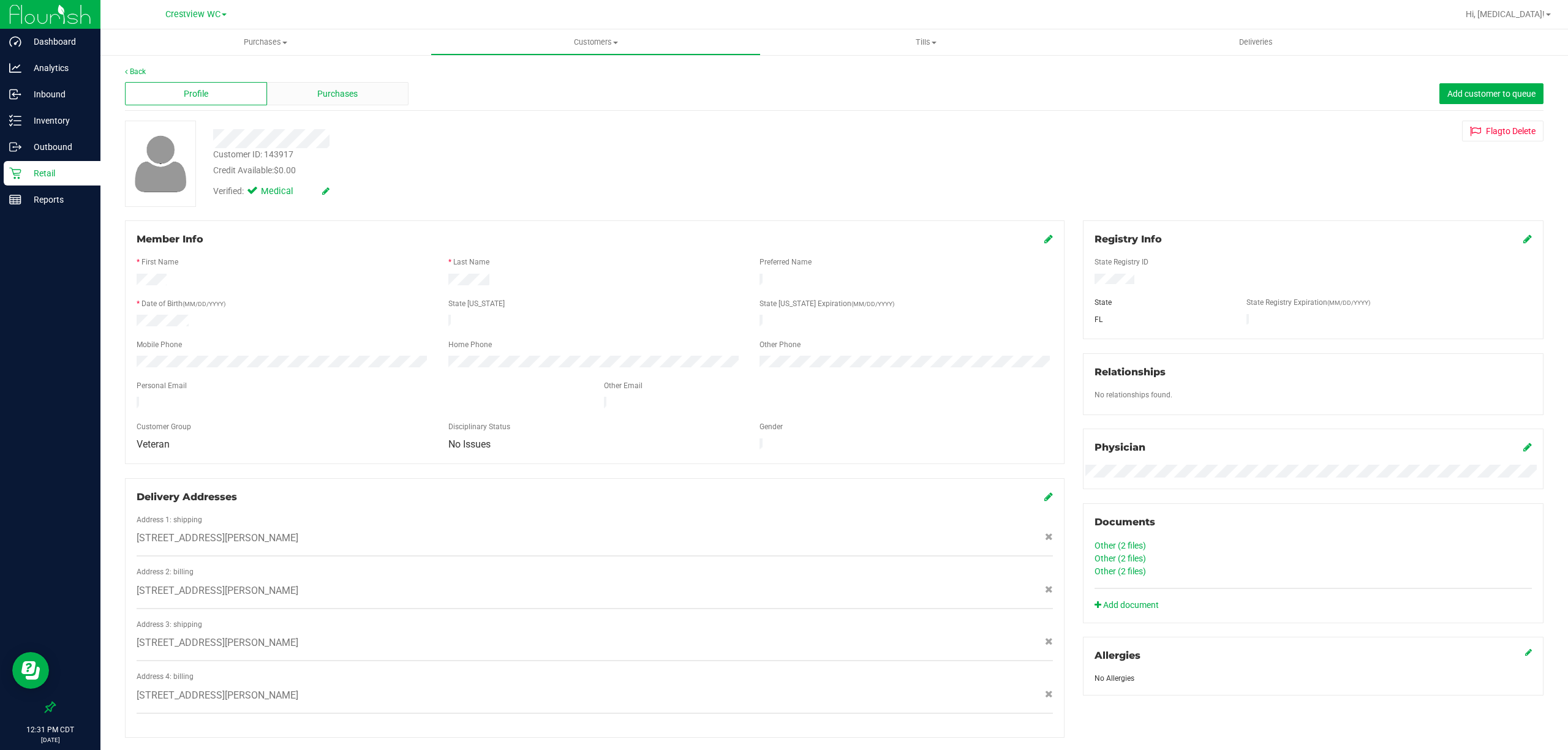
click at [336, 96] on span "Purchases" at bounding box center [337, 94] width 40 height 13
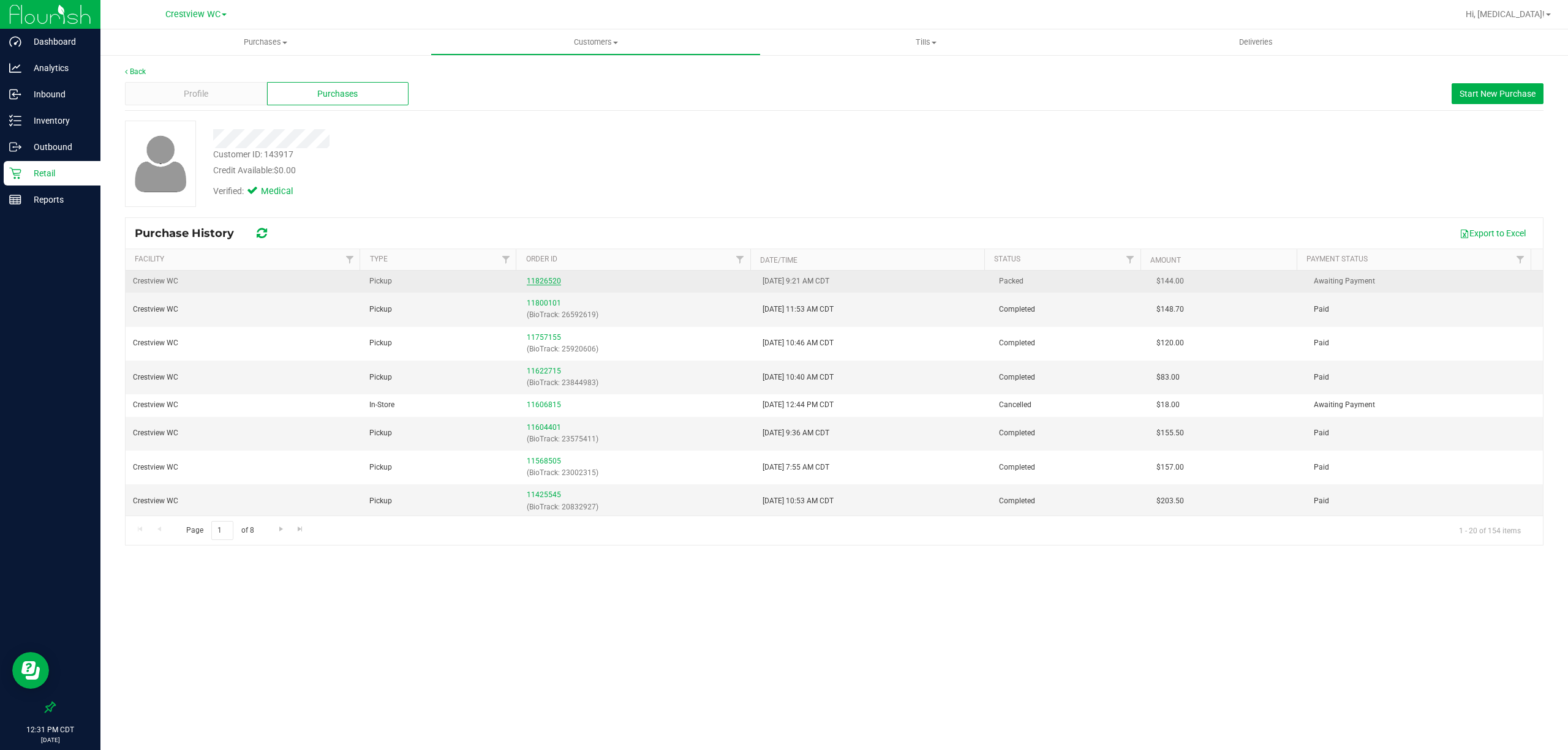
click at [539, 282] on link "11826520" at bounding box center [543, 281] width 34 height 9
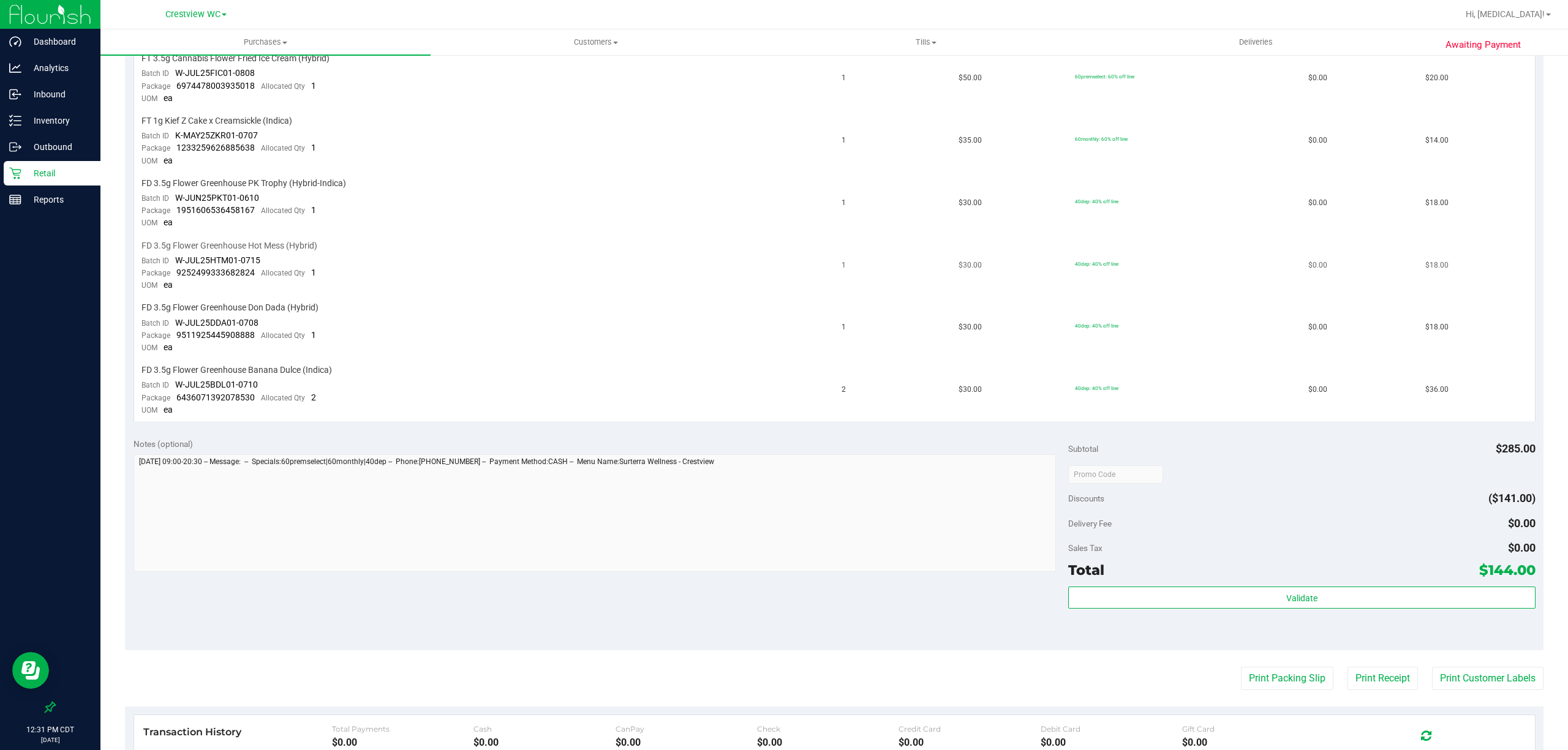
scroll to position [408, 0]
click at [1277, 667] on button "Print Packing Slip" at bounding box center [1286, 677] width 93 height 23
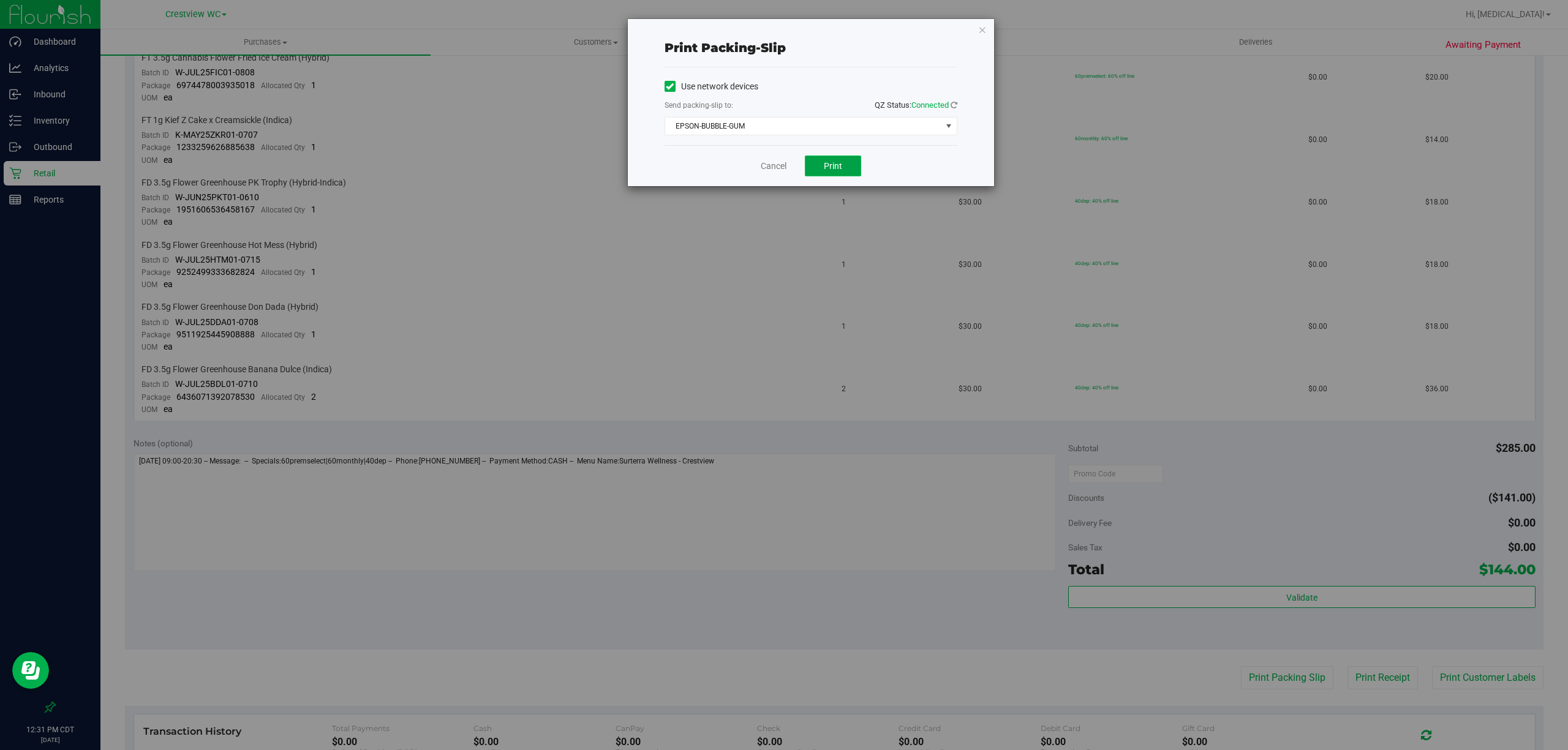
click at [840, 173] on button "Print" at bounding box center [833, 166] width 57 height 21
click at [773, 165] on link "Cancel" at bounding box center [773, 166] width 25 height 13
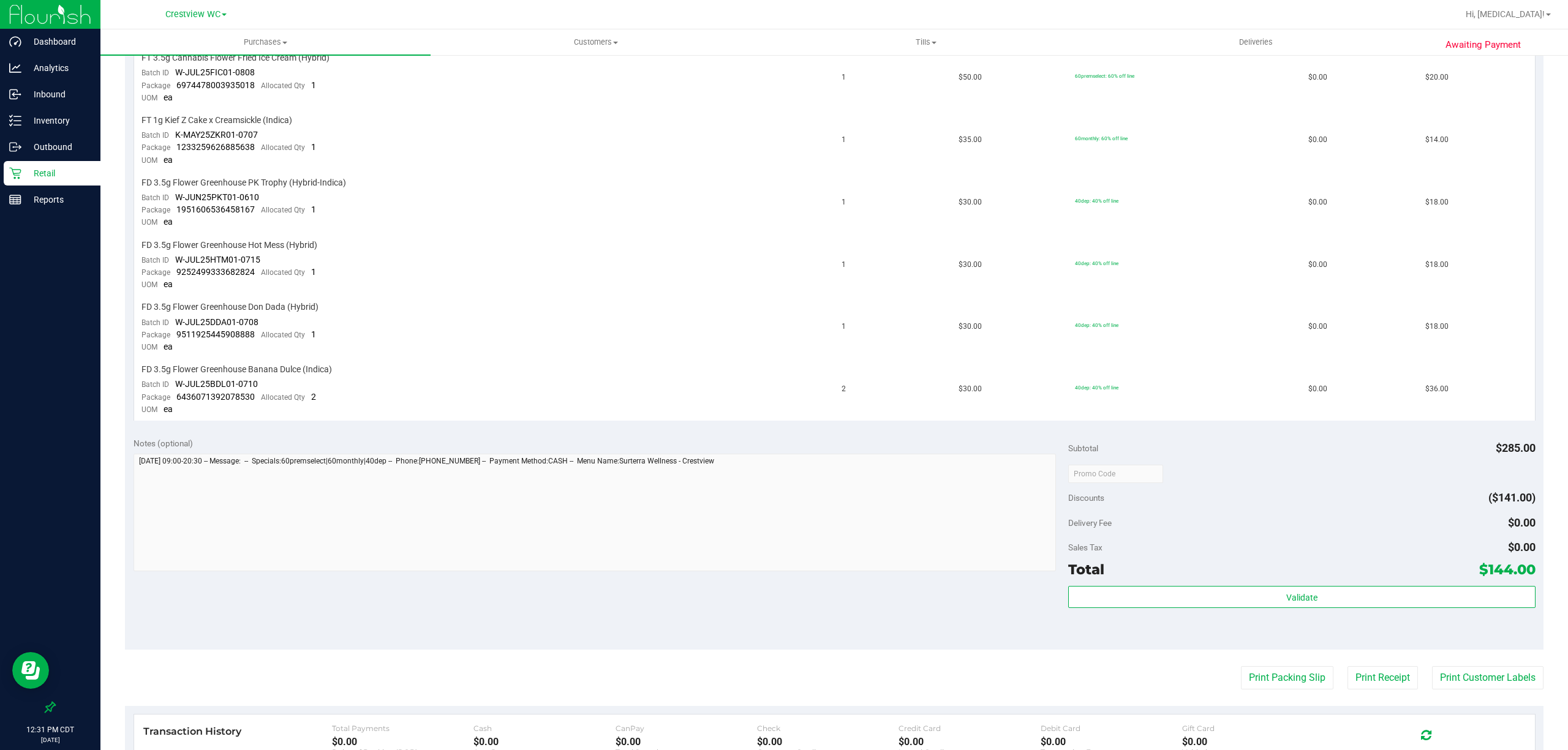
click at [40, 172] on p "Retail" at bounding box center [58, 173] width 73 height 15
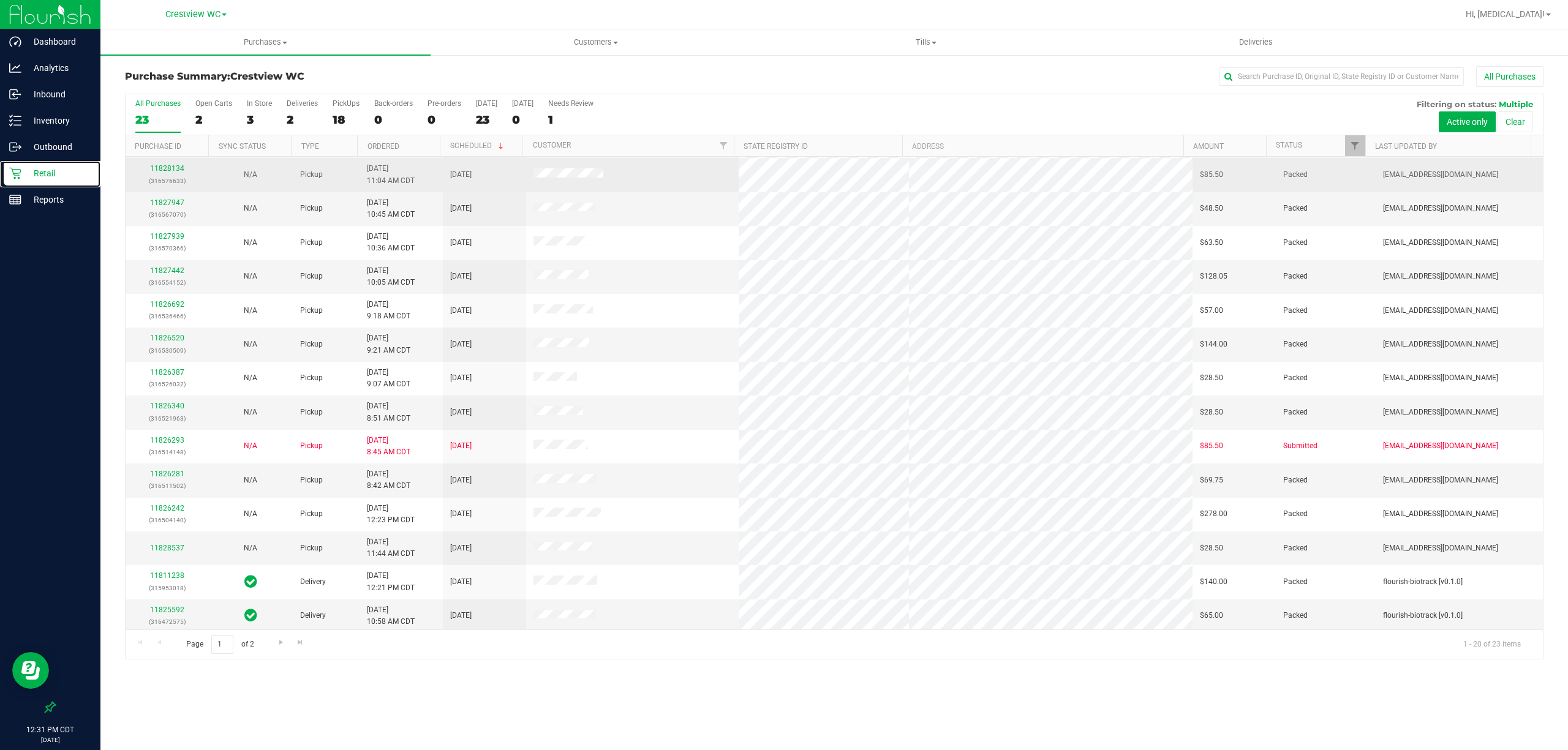
scroll to position [209, 0]
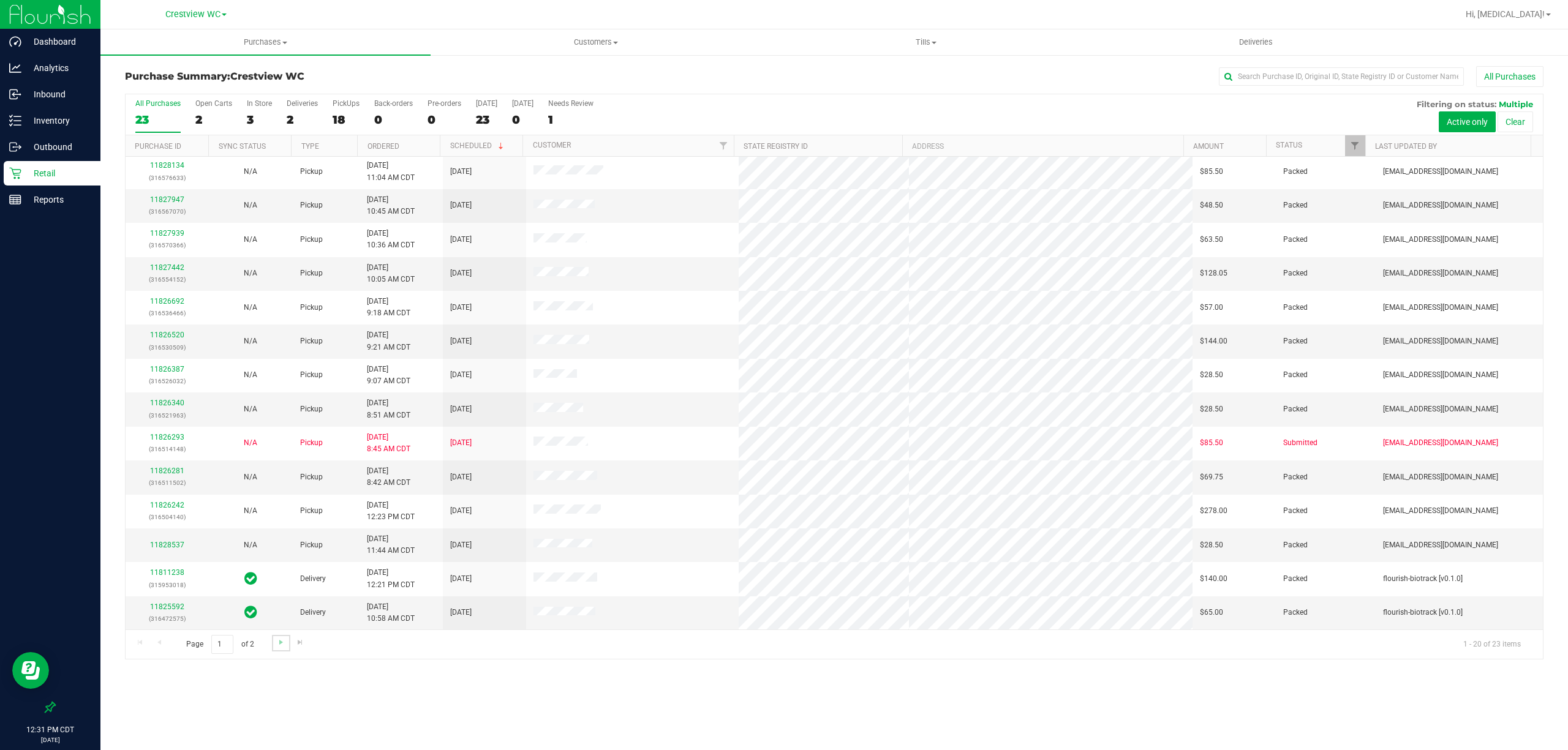
click at [272, 642] on link "Go to the next page" at bounding box center [281, 643] width 18 height 17
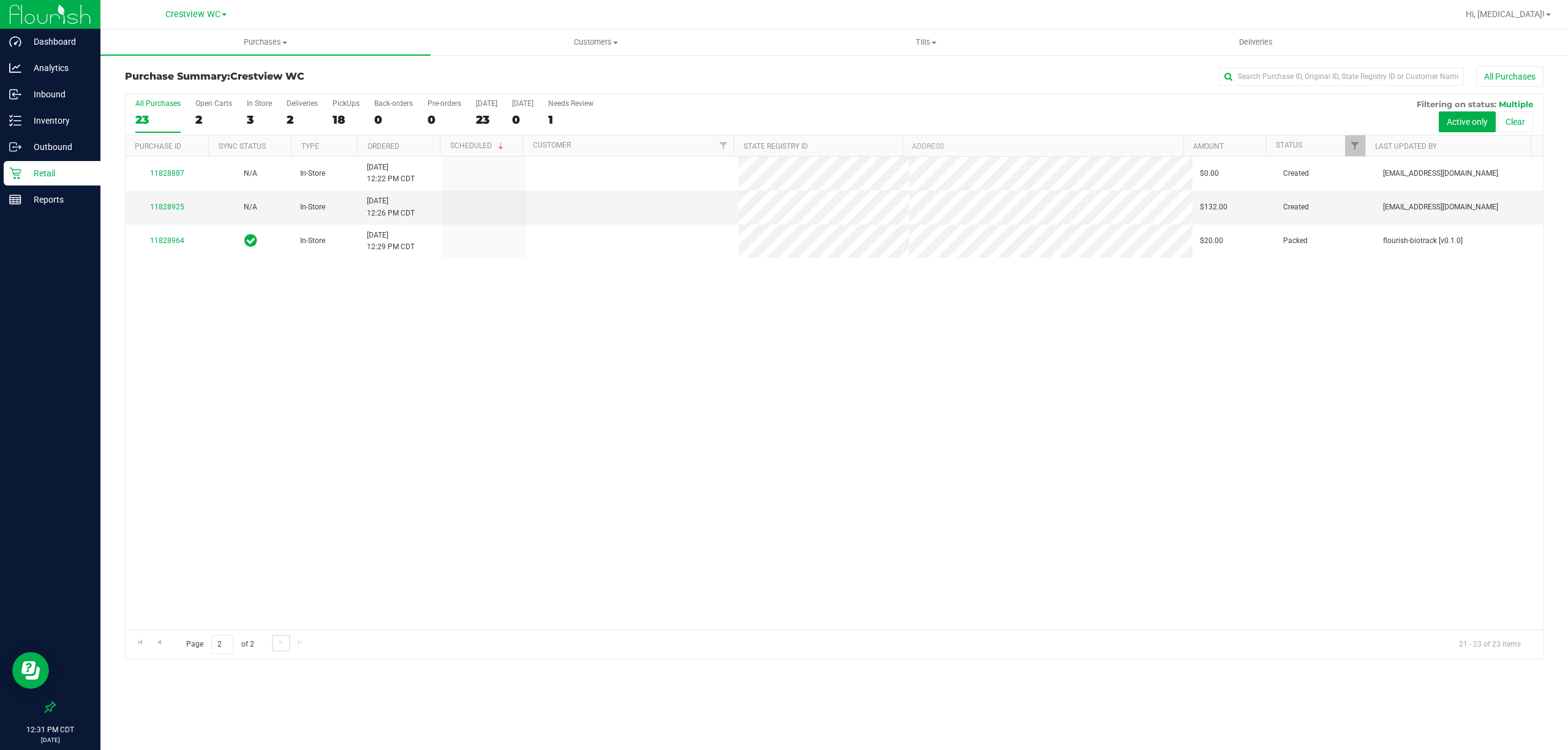
scroll to position [0, 0]
click at [291, 111] on label "Deliveries 2" at bounding box center [302, 116] width 31 height 34
click at [0, 0] on input "Deliveries 2" at bounding box center [0, 0] width 0 height 0
click at [172, 198] on link "11825592" at bounding box center [167, 201] width 34 height 9
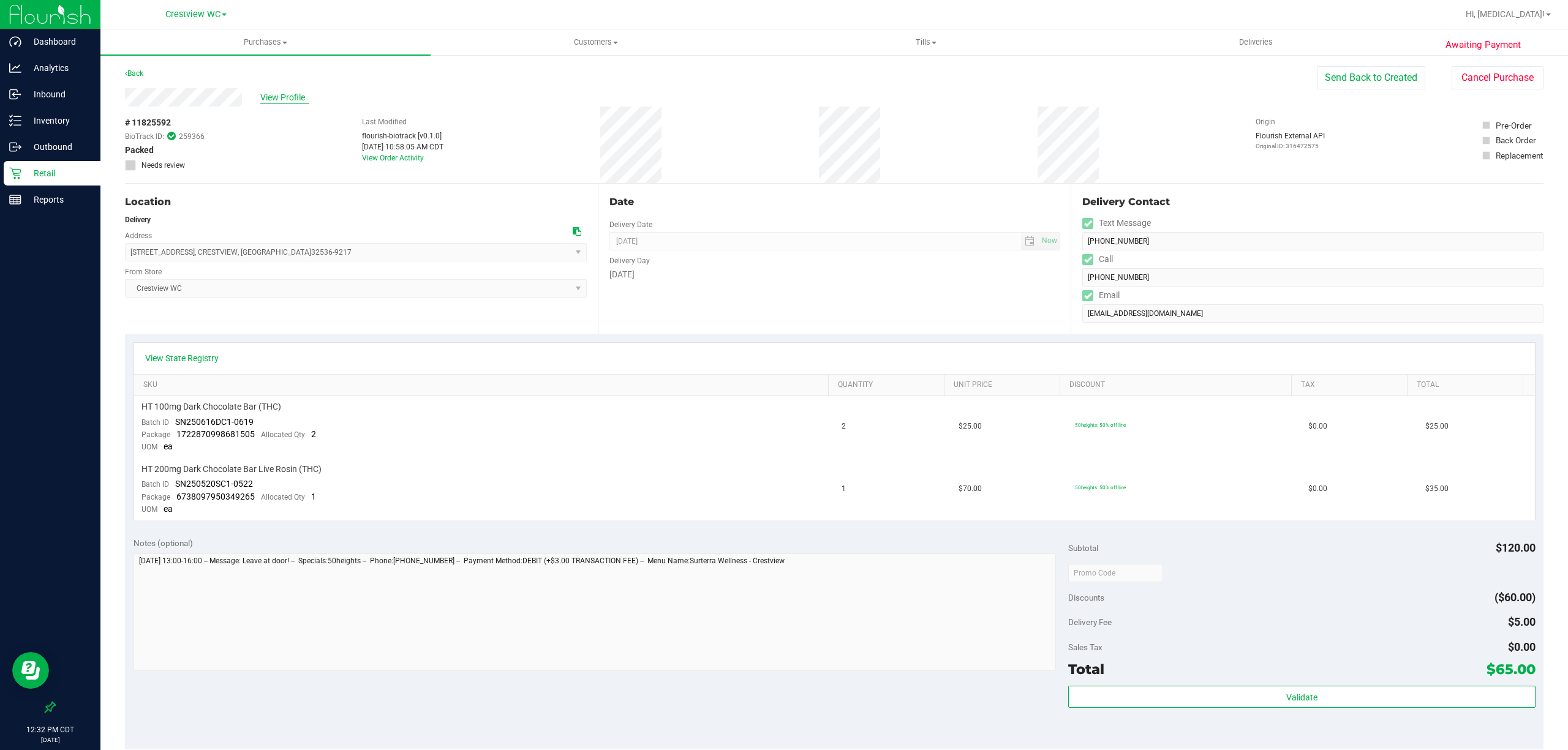
click at [297, 99] on span "View Profile" at bounding box center [285, 98] width 49 height 13
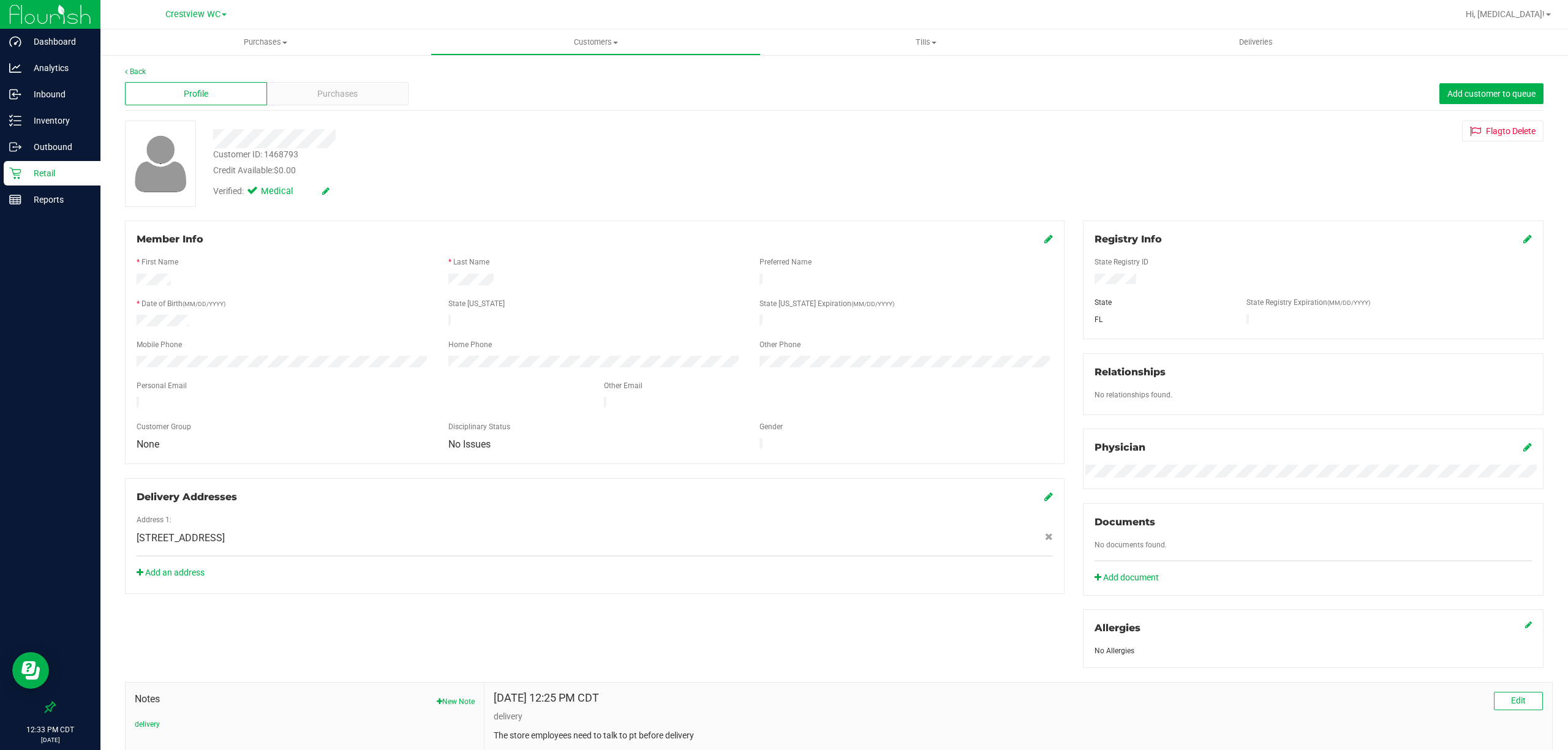
click at [22, 178] on p "Retail" at bounding box center [58, 173] width 73 height 15
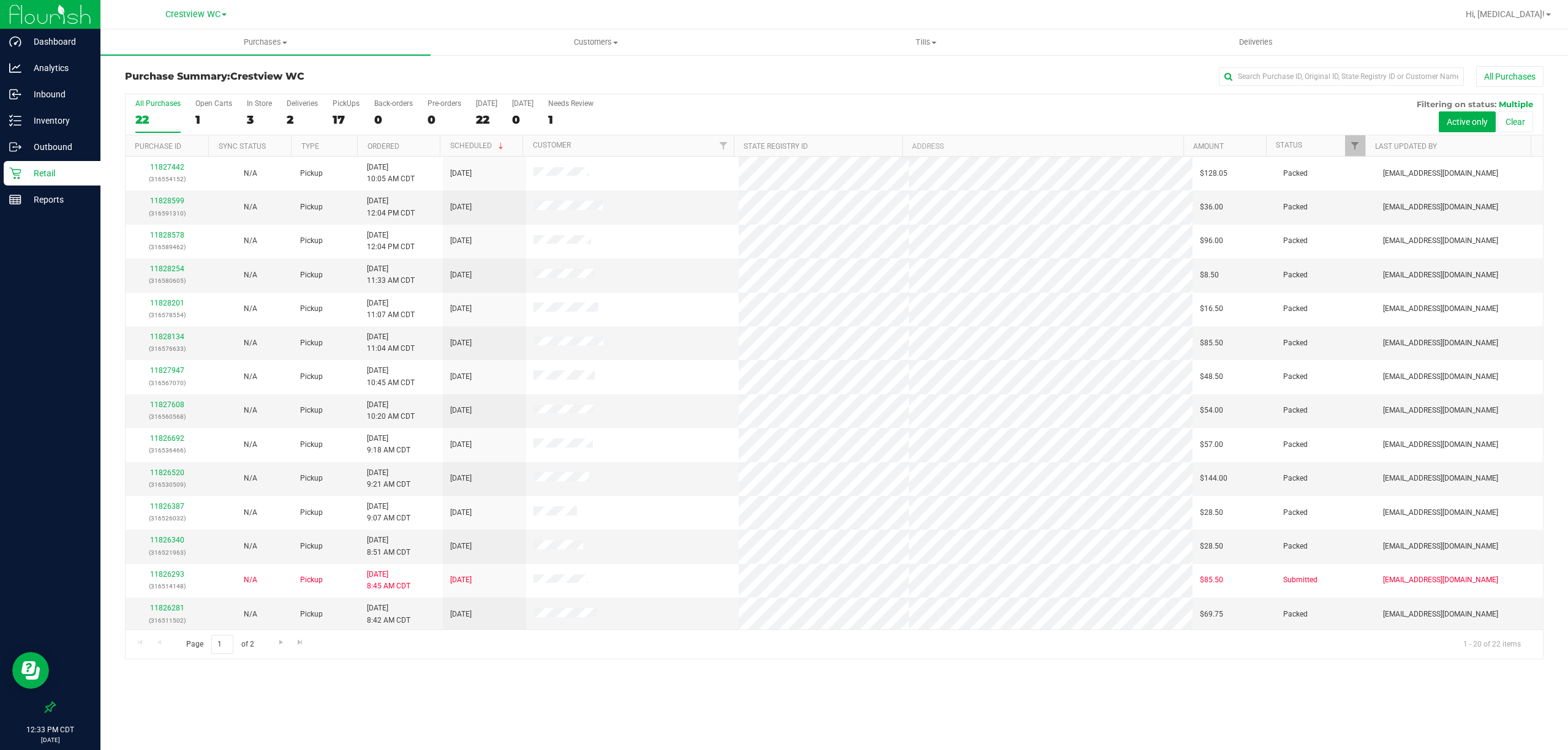
scroll to position [209, 0]
click at [65, 124] on p "Inventory" at bounding box center [58, 121] width 73 height 15
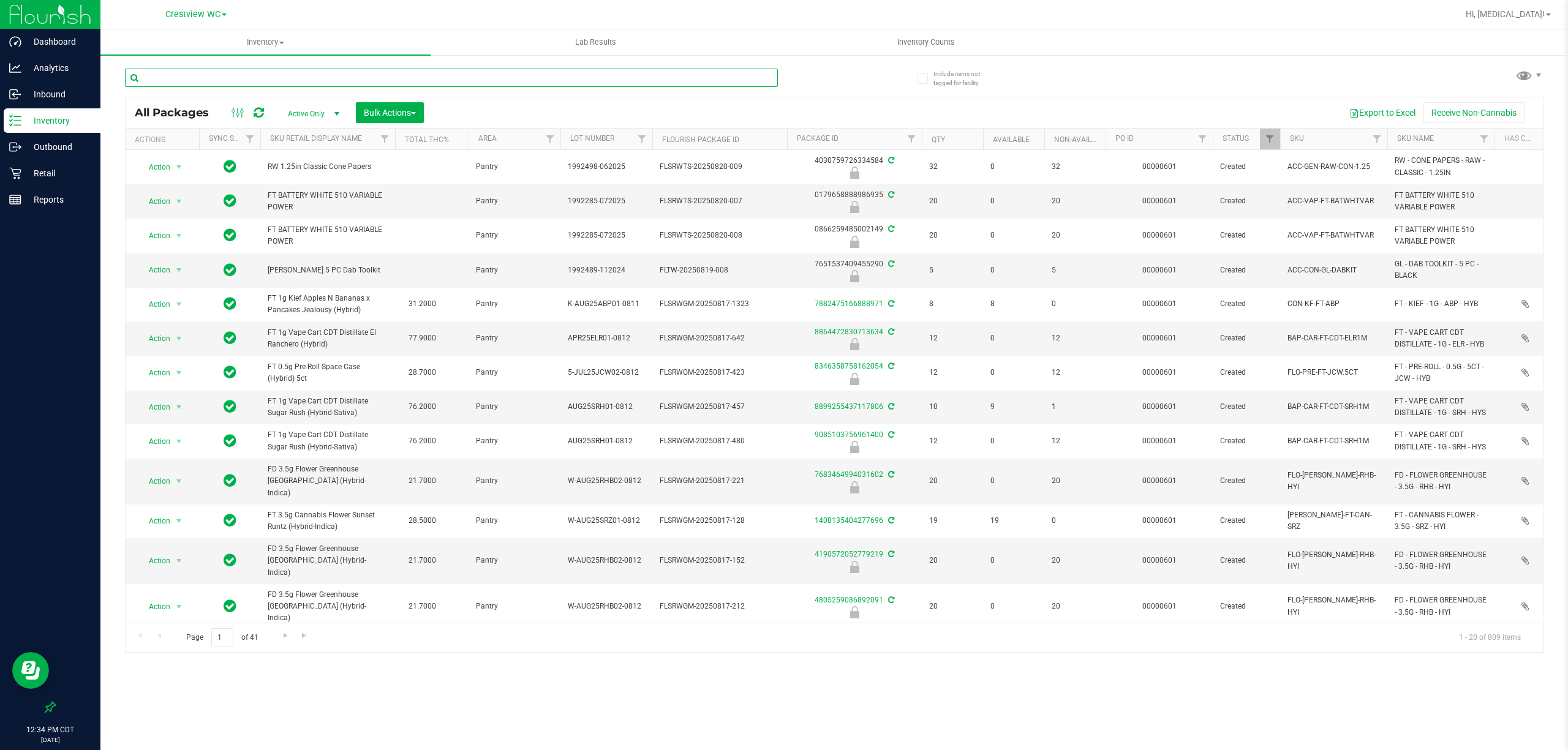
click at [218, 80] on input "text" at bounding box center [451, 78] width 653 height 19
type input "thc"
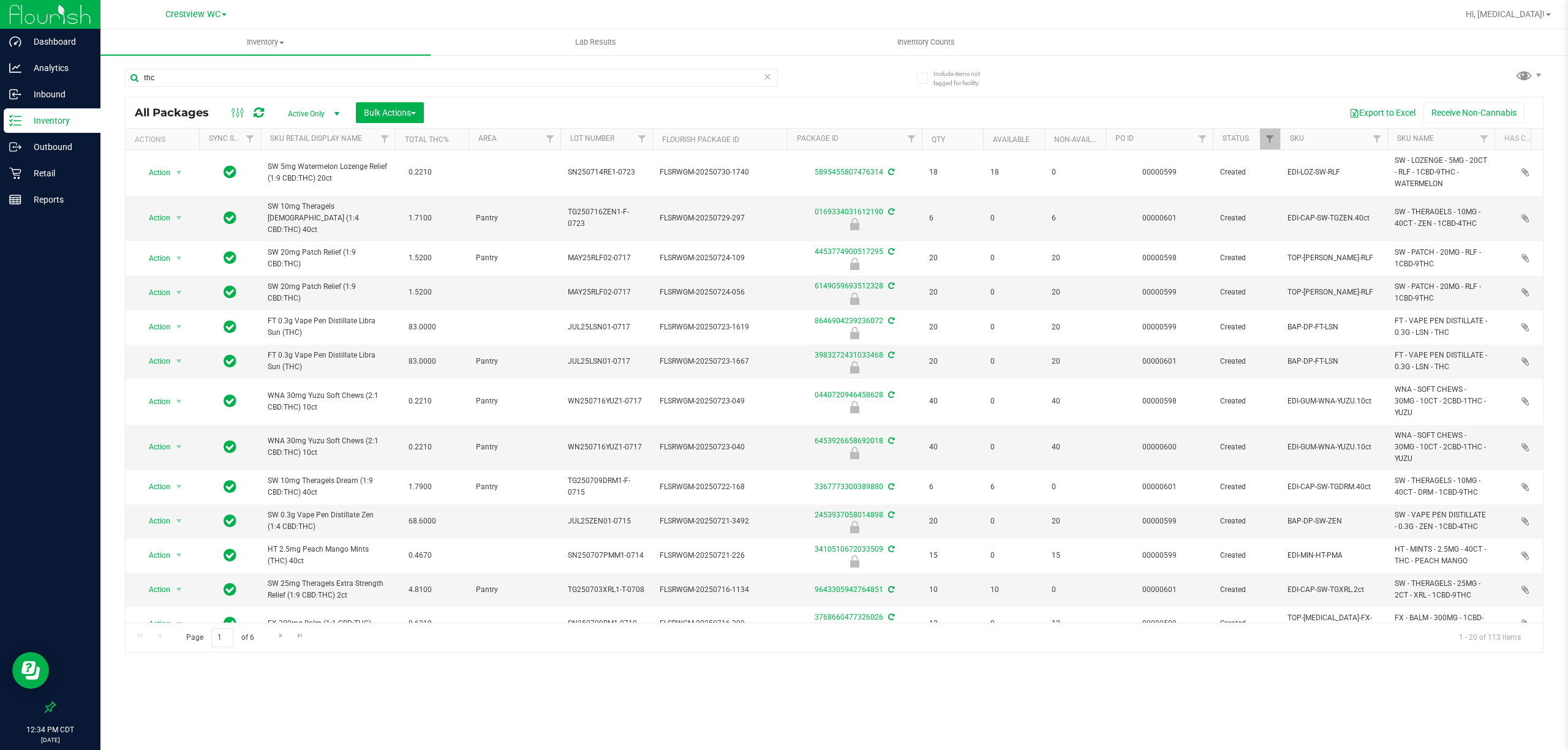
click at [317, 113] on span "Active Only" at bounding box center [311, 114] width 67 height 17
click at [291, 191] on li "All" at bounding box center [311, 189] width 66 height 19
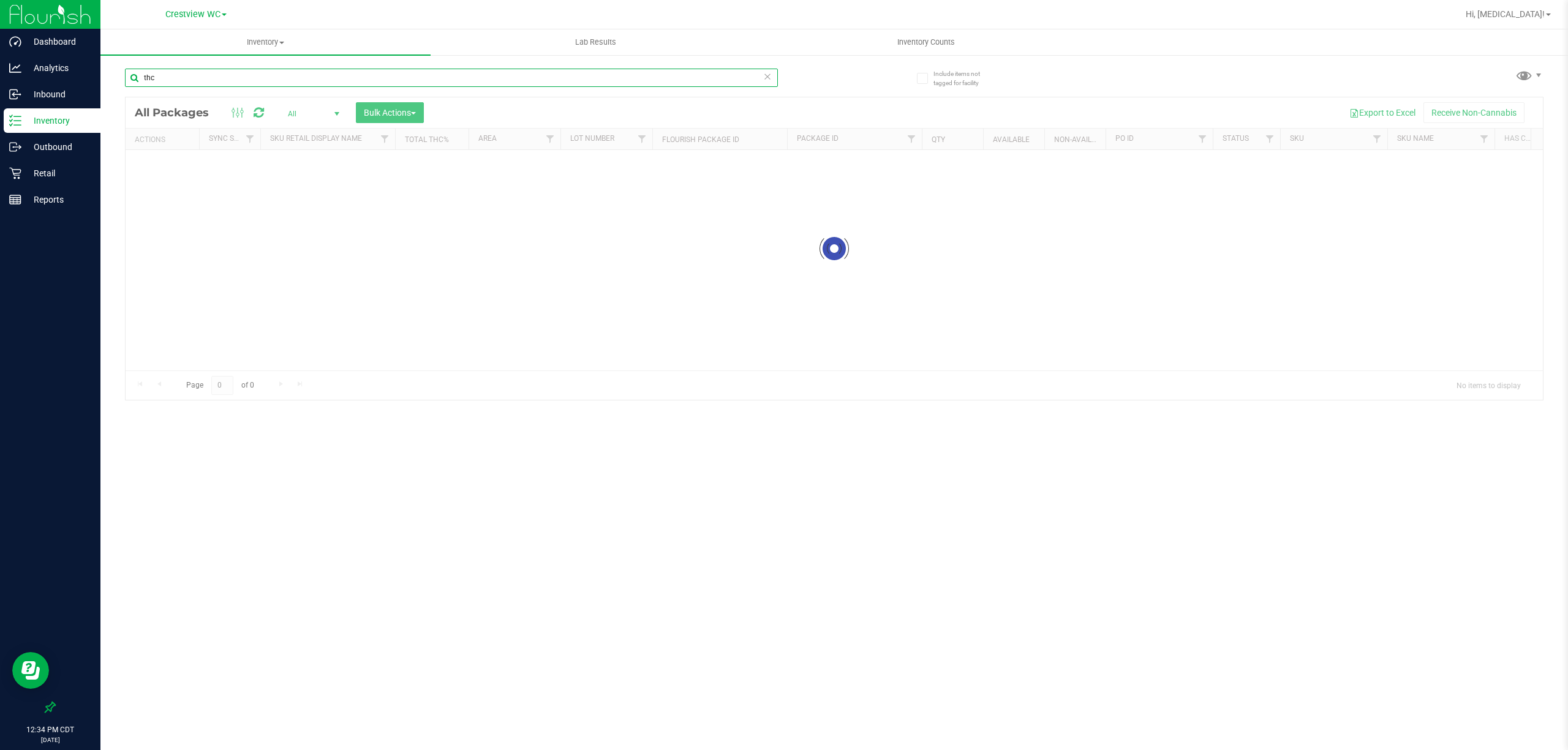
click at [177, 75] on input "thc" at bounding box center [451, 78] width 653 height 19
type input "s"
type input "Sbag"
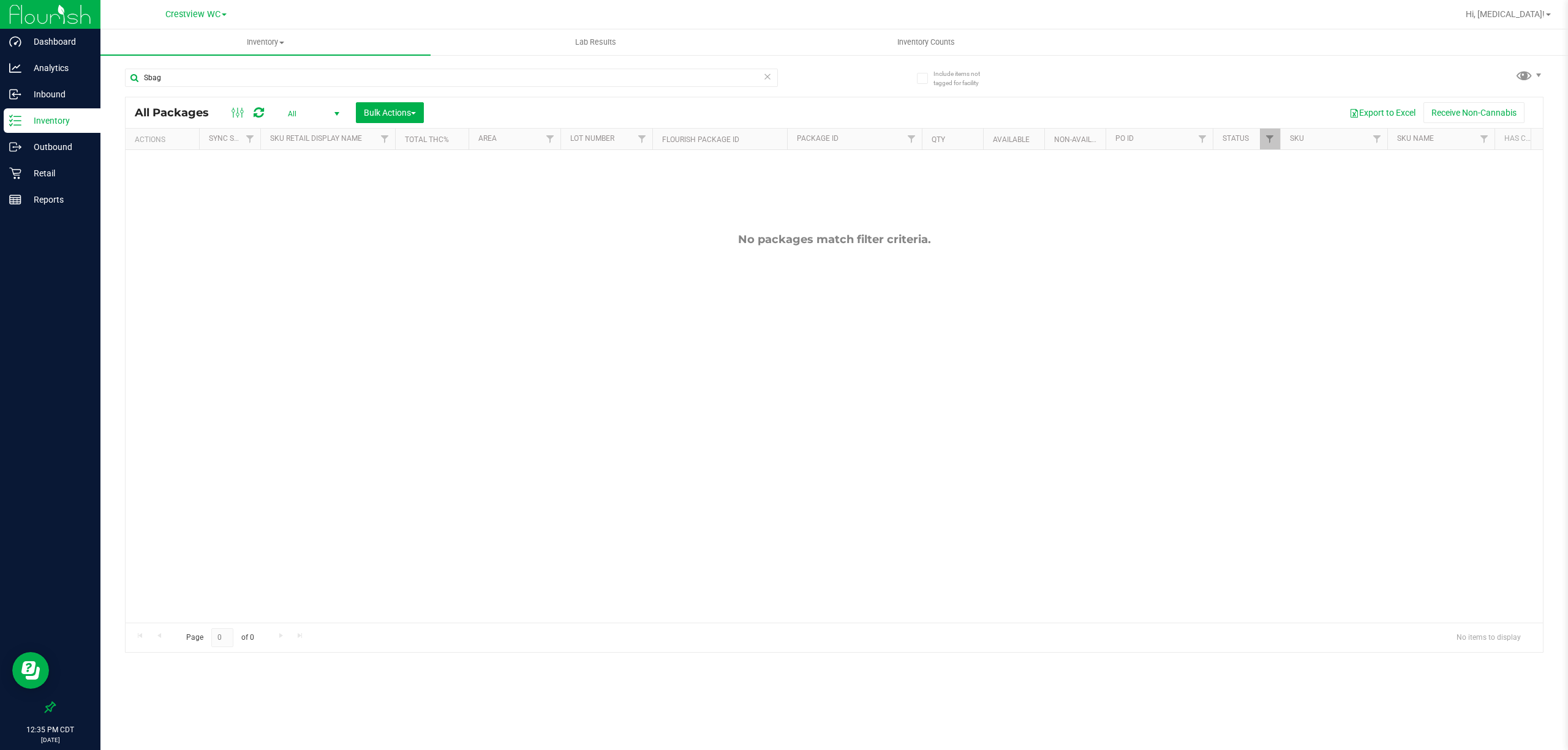
click at [316, 116] on span "All" at bounding box center [311, 114] width 67 height 17
click at [483, 214] on div "No packages match filter criteria." at bounding box center [834, 428] width 1417 height 556
click at [270, 44] on span "Inventory" at bounding box center [265, 42] width 330 height 11
click at [183, 86] on li "All inventory" at bounding box center [265, 89] width 330 height 15
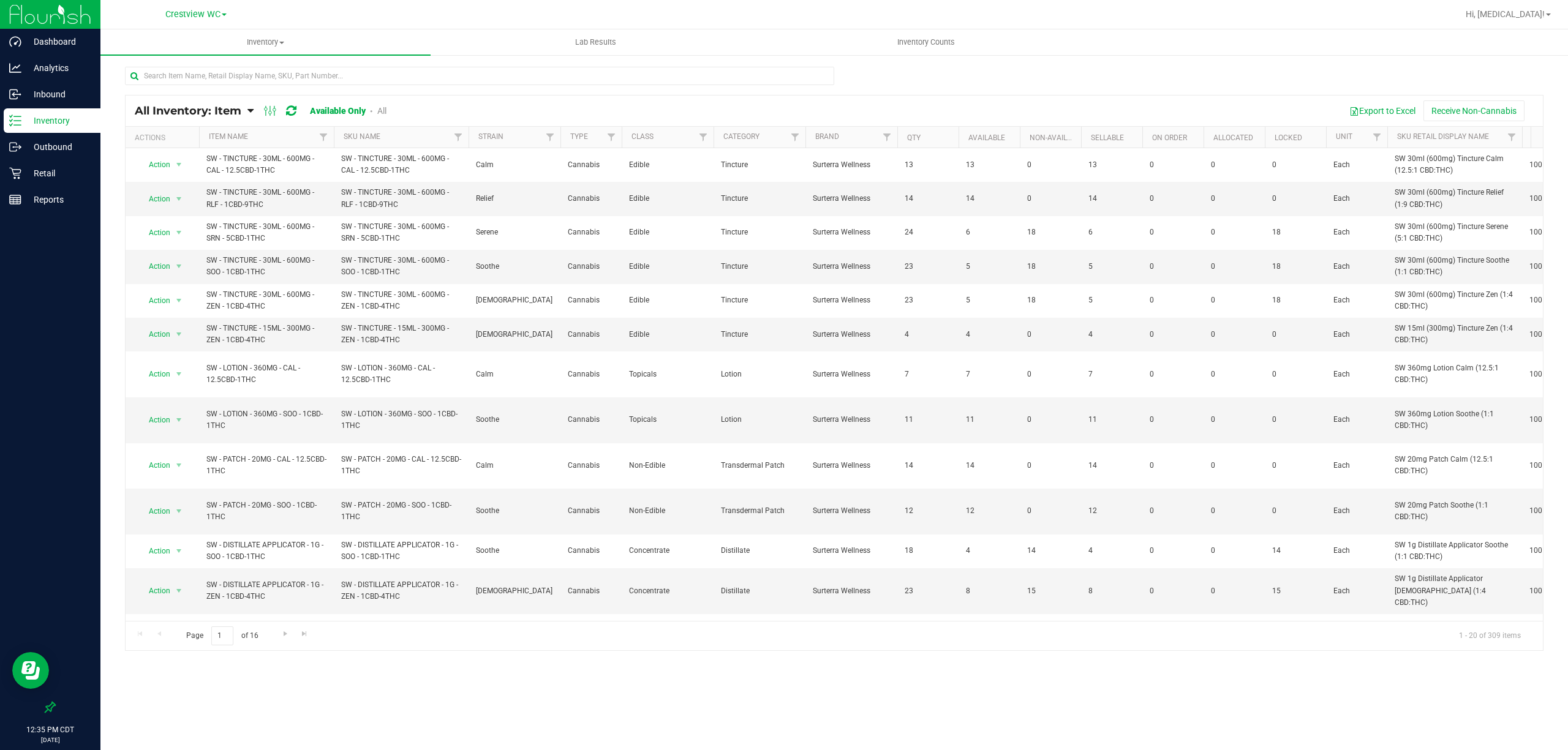
click at [382, 109] on link "All" at bounding box center [382, 111] width 9 height 10
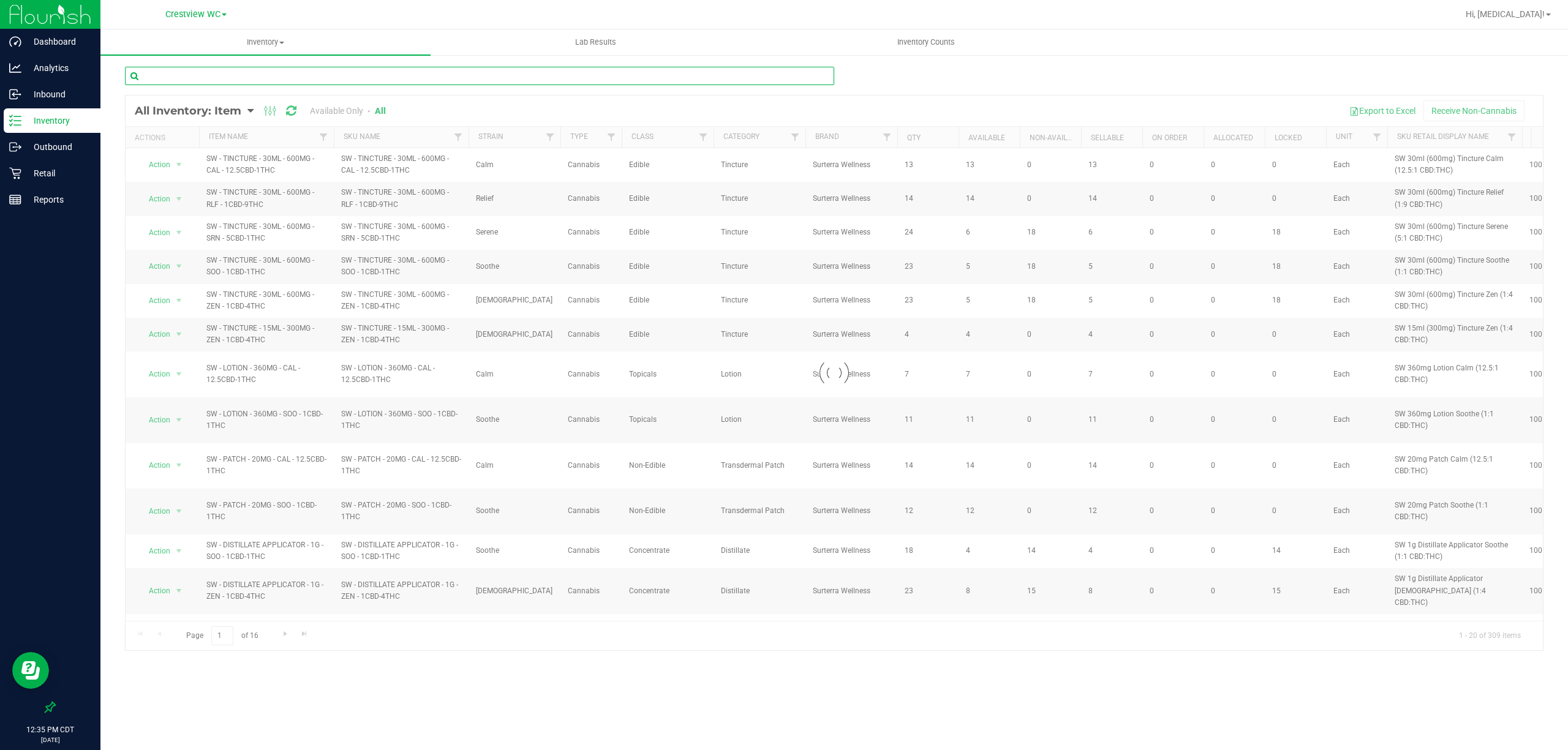
click at [377, 80] on input "text" at bounding box center [479, 76] width 709 height 19
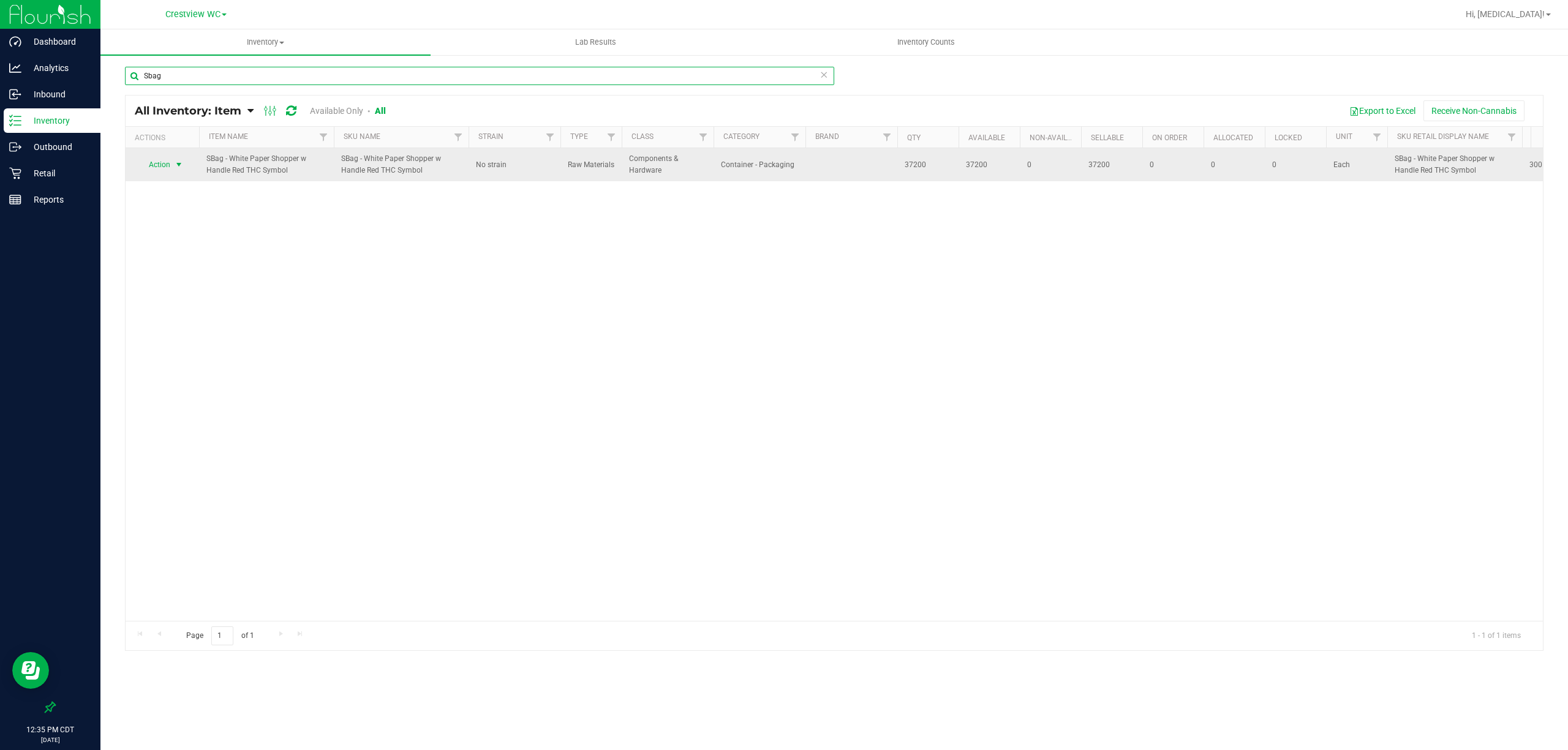
type input "Sbag"
click at [150, 165] on span "Action" at bounding box center [154, 165] width 33 height 17
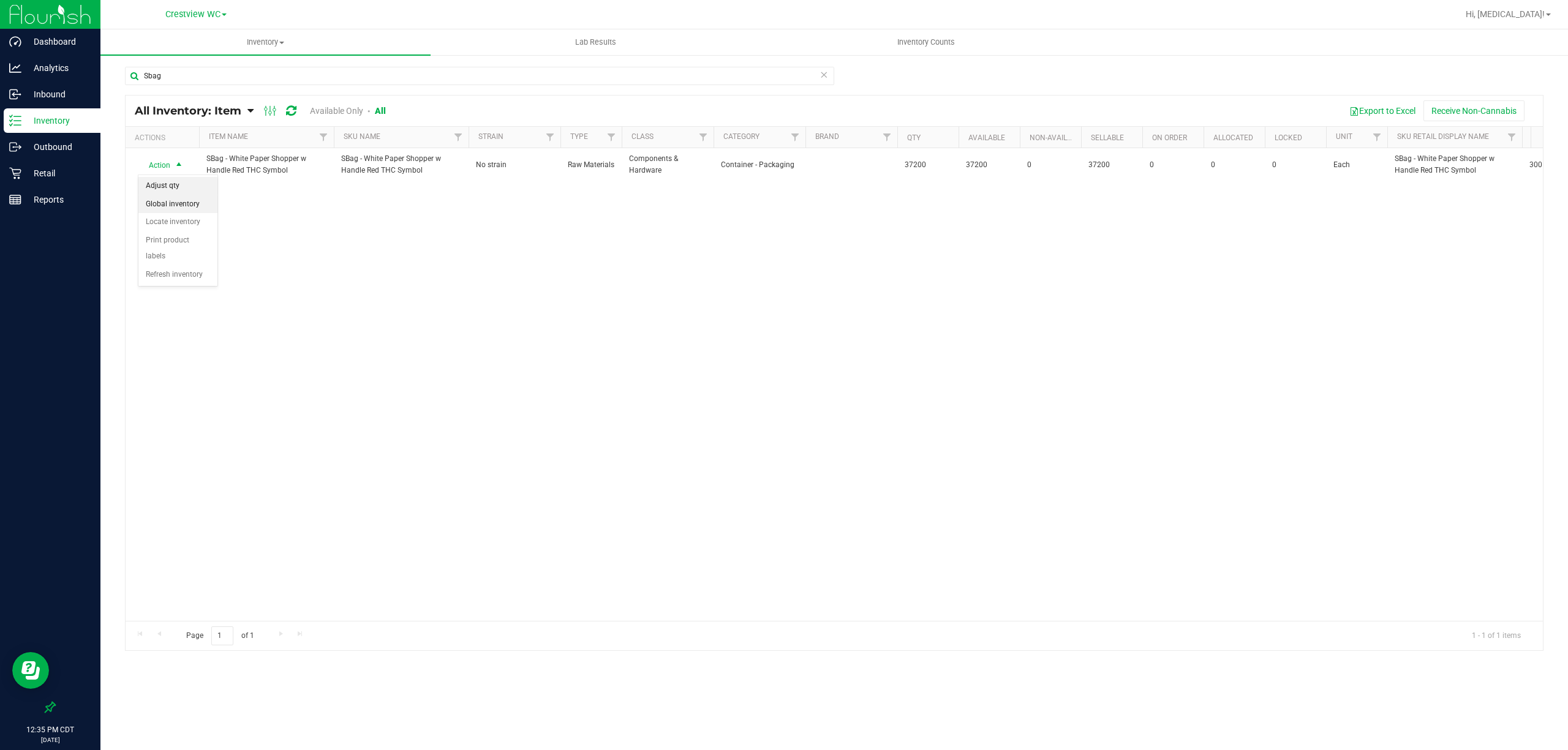
click at [165, 184] on li "Adjust qty" at bounding box center [178, 186] width 79 height 19
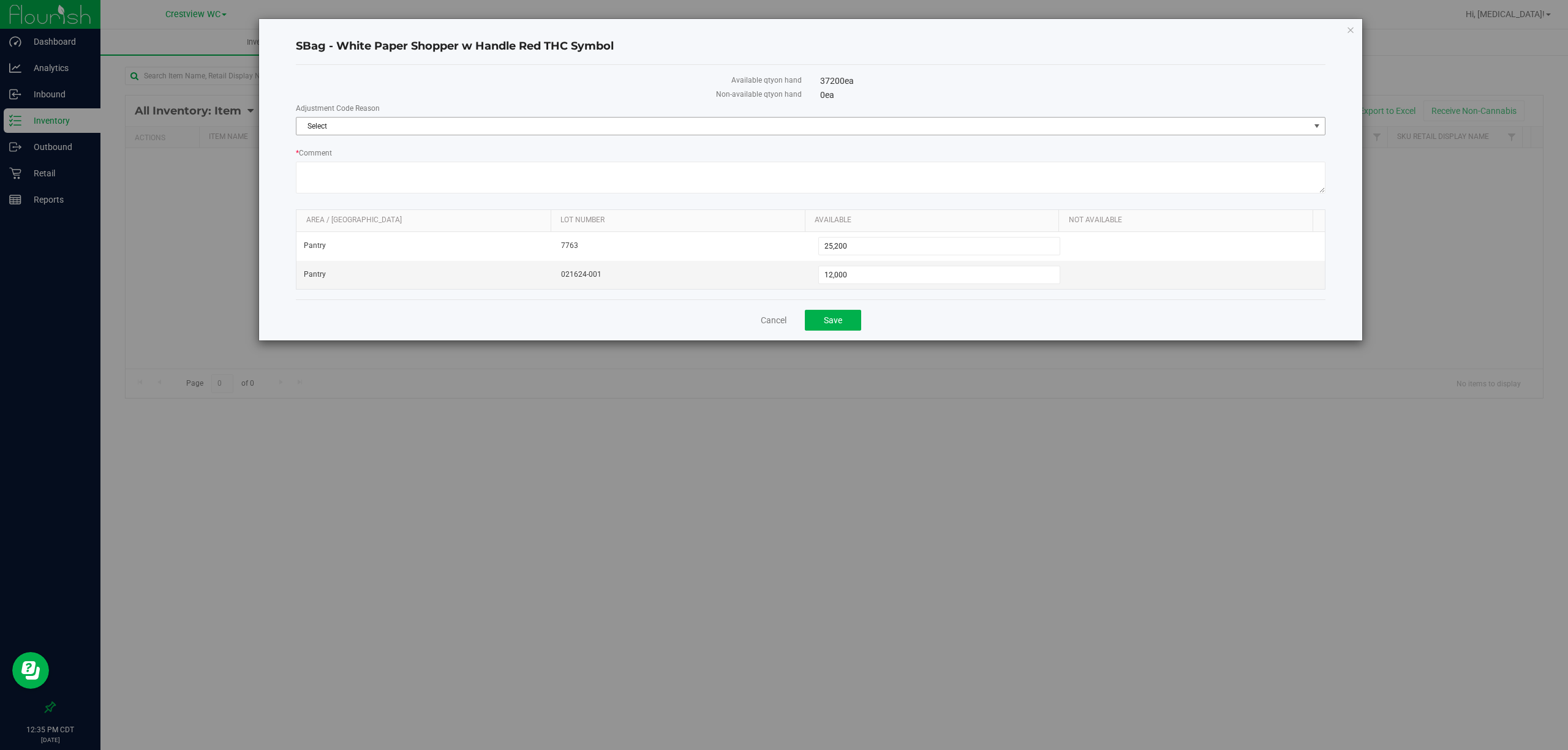
click at [816, 130] on span "Select" at bounding box center [803, 126] width 1013 height 17
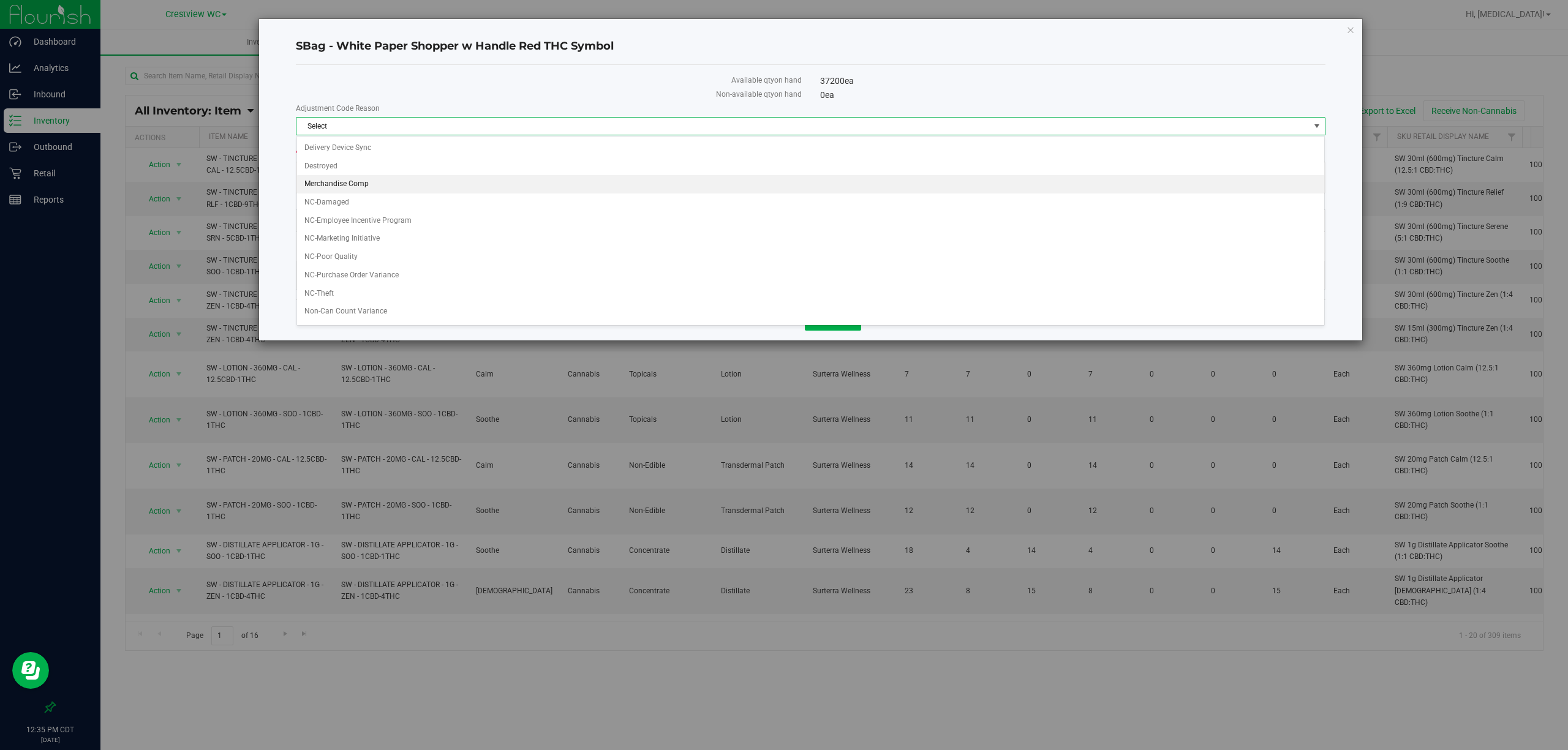
scroll to position [2, 0]
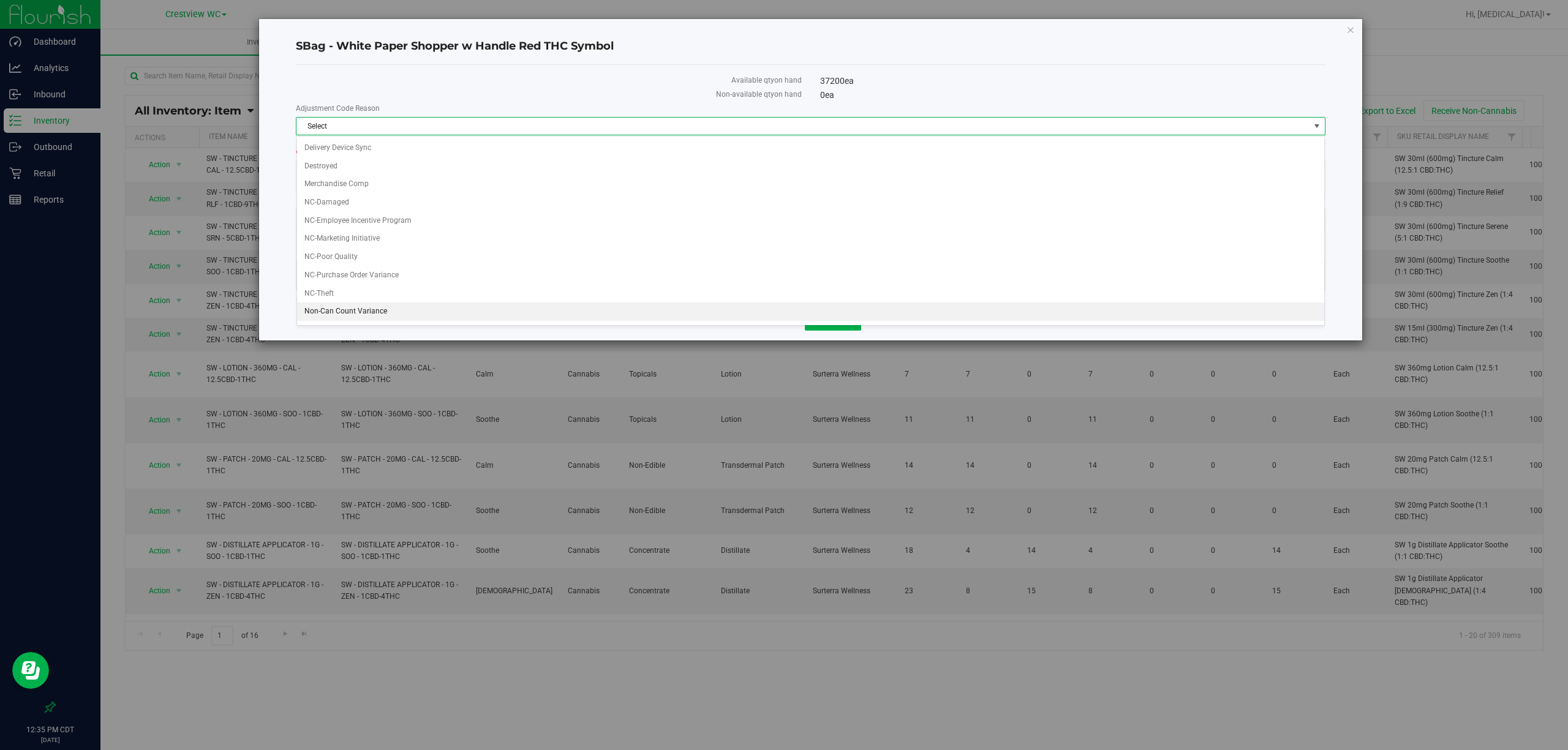
click at [354, 316] on li "Non-Can Count Variance" at bounding box center [810, 312] width 1027 height 19
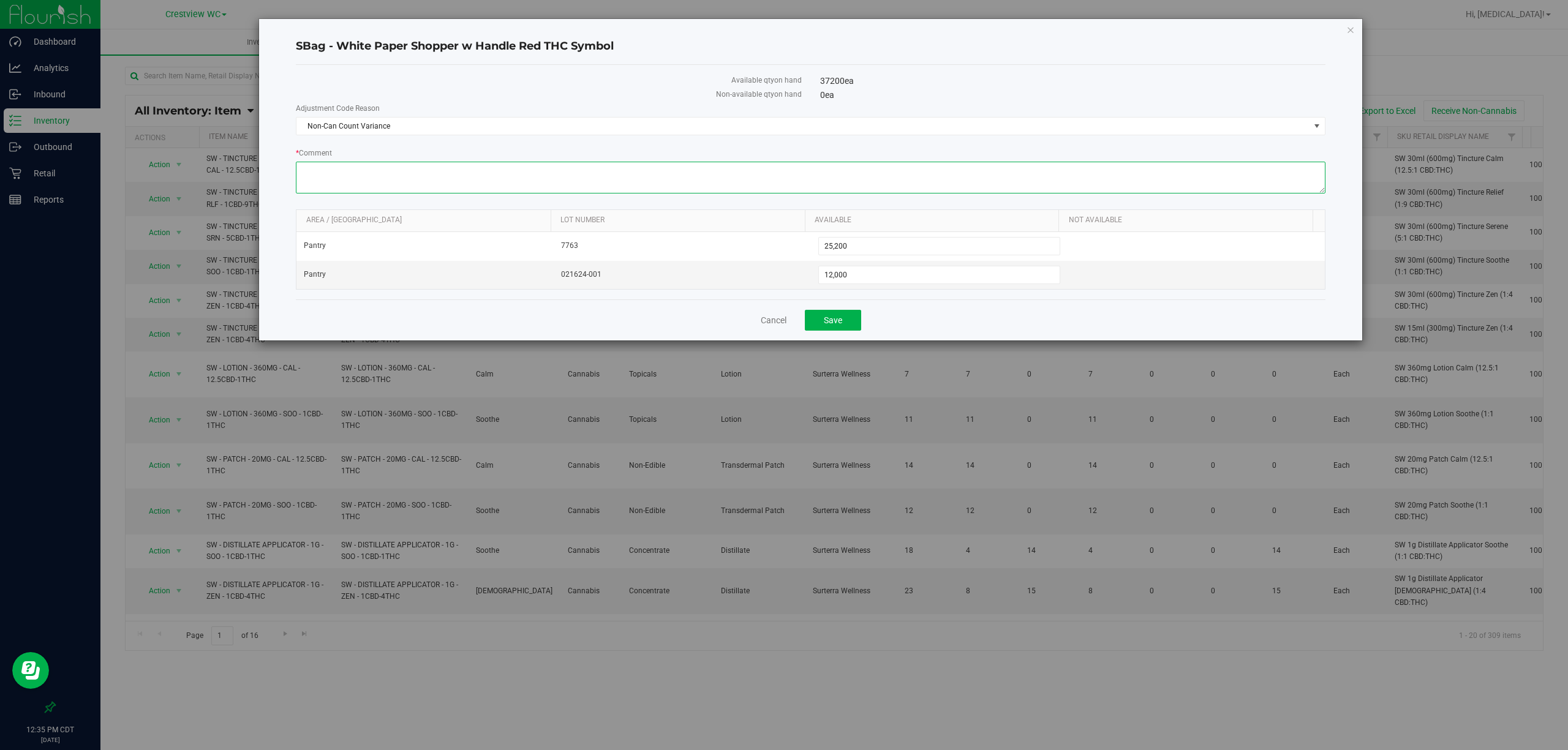
click at [534, 170] on textarea "* Comment" at bounding box center [810, 177] width 1029 height 32
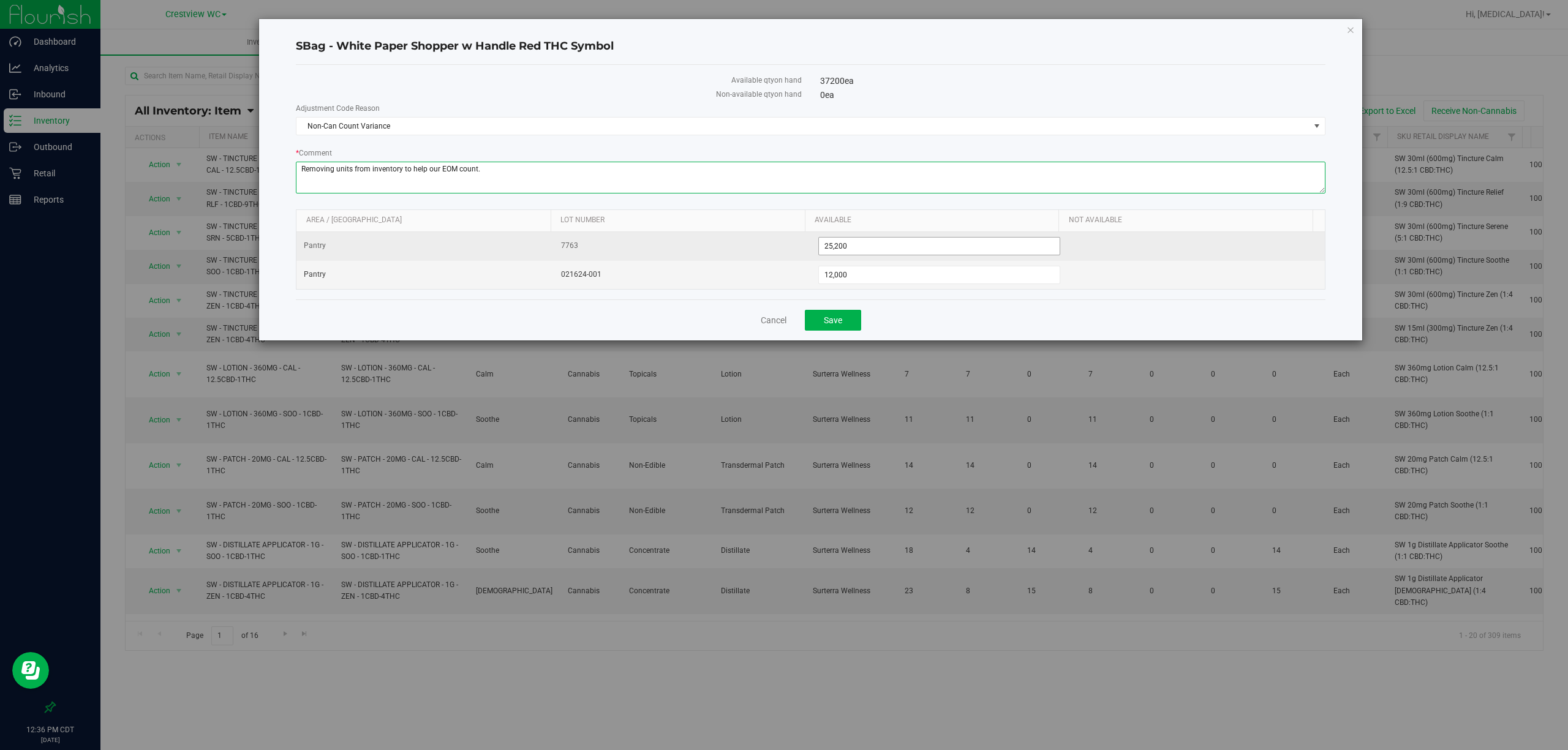
type textarea "Removing units from inventory to help our EOM count."
click at [961, 243] on span "25,200 25200" at bounding box center [939, 246] width 242 height 19
click at [961, 243] on input "25200" at bounding box center [939, 246] width 241 height 17
type input "0"
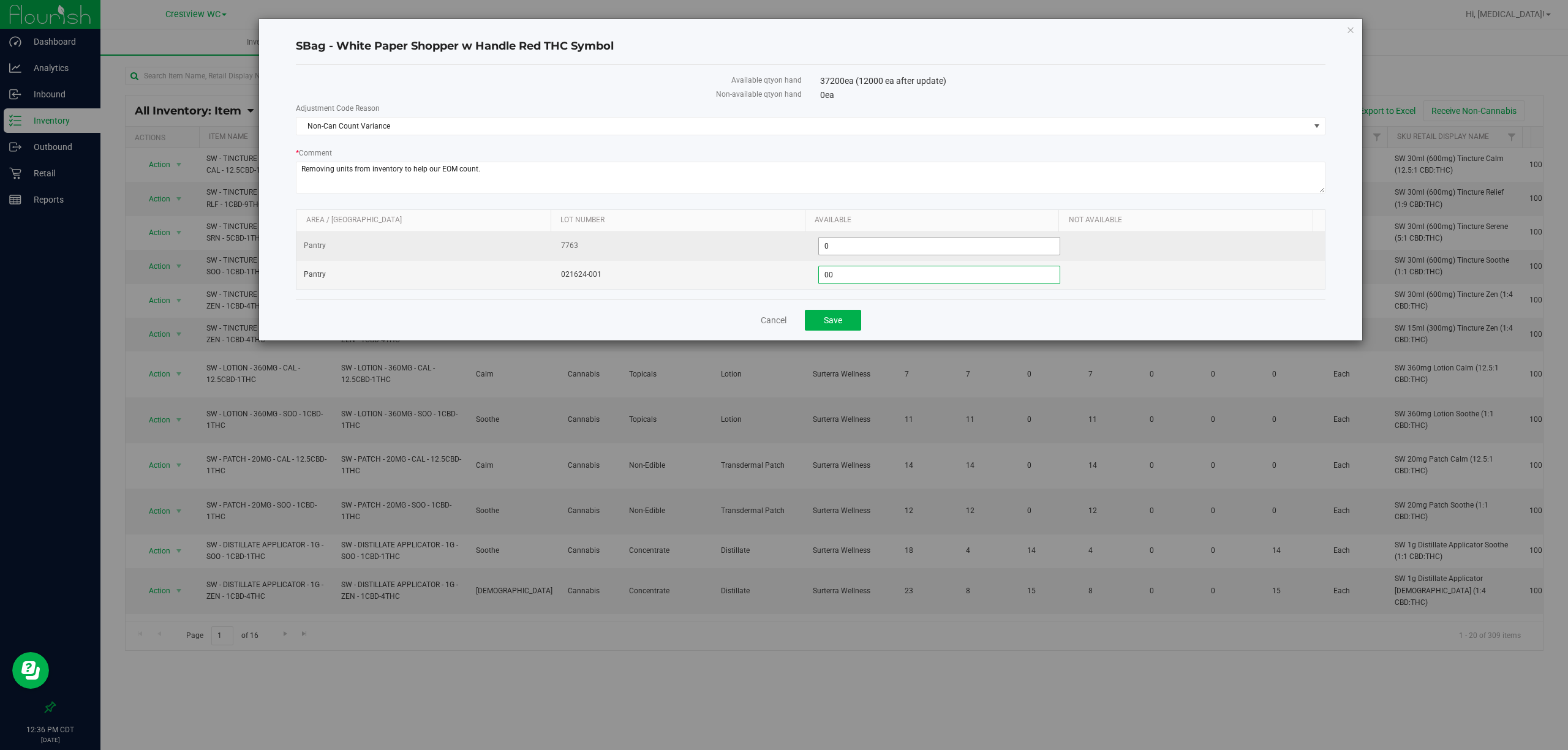
type input "0"
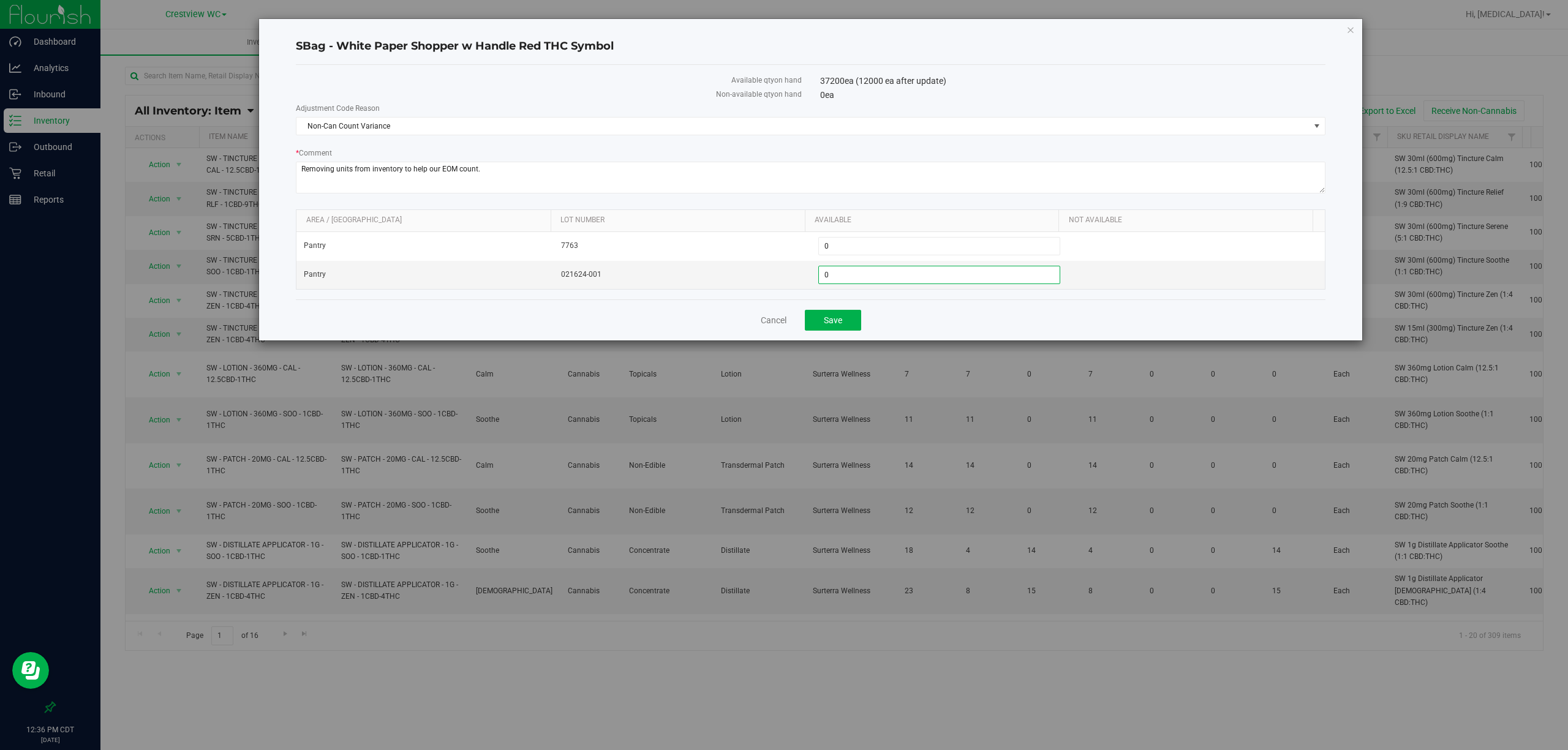
type input "0"
click at [963, 108] on label "Adjustment Code Reason" at bounding box center [810, 109] width 1029 height 11
click at [823, 325] on span "Save" at bounding box center [833, 320] width 19 height 10
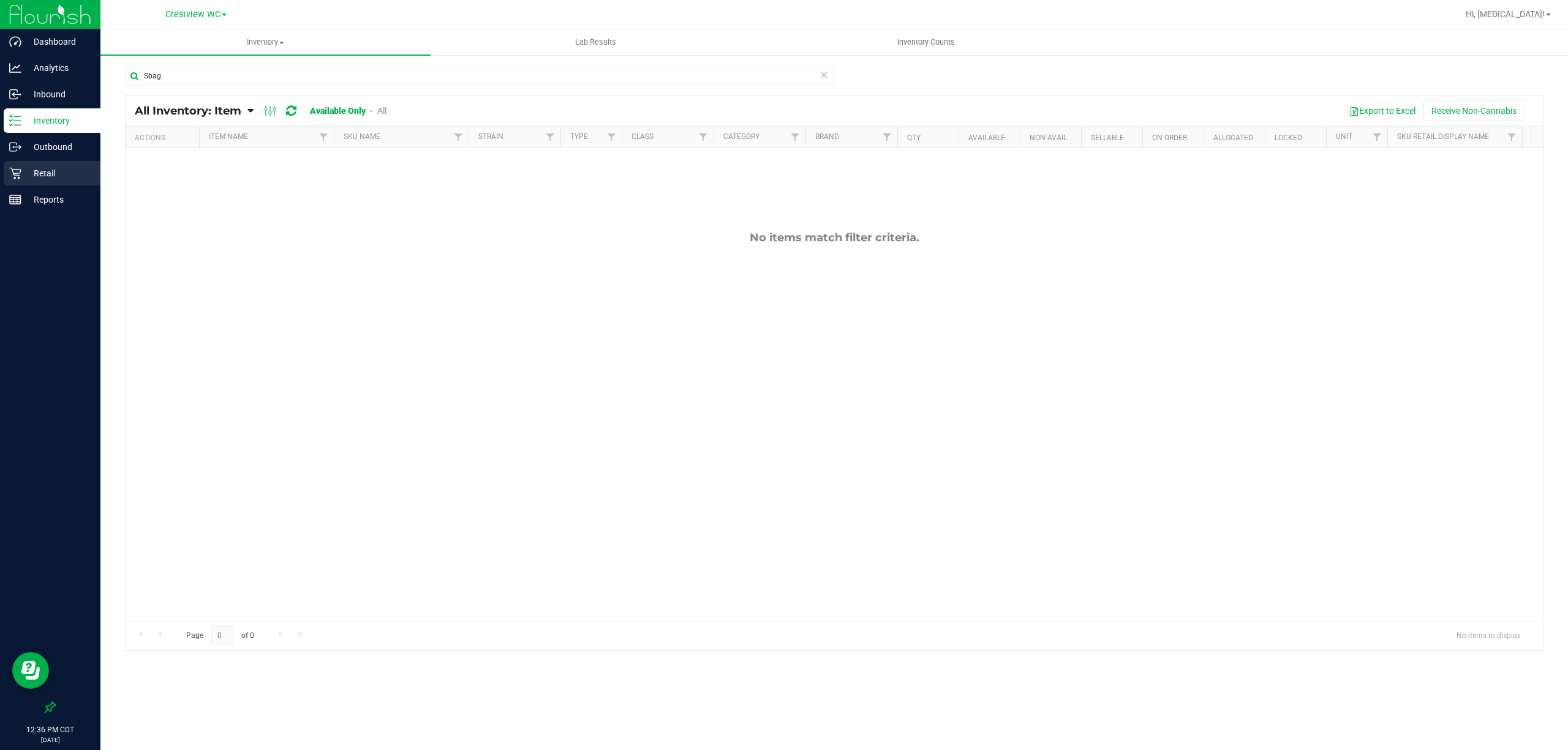
click at [53, 169] on p "Retail" at bounding box center [58, 173] width 73 height 15
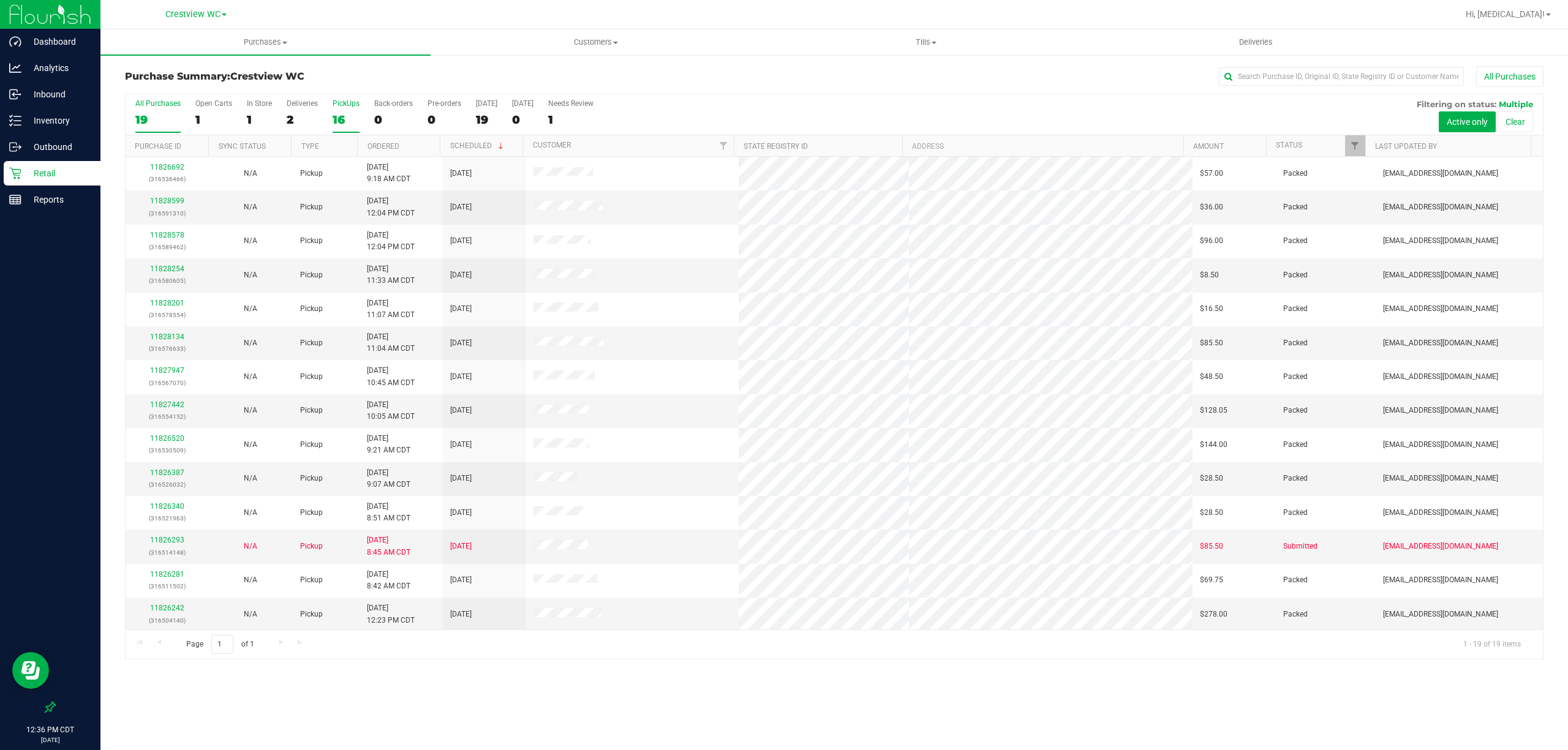
click at [344, 114] on div "16" at bounding box center [346, 119] width 27 height 14
click at [0, 0] on input "PickUps 16" at bounding box center [0, 0] width 0 height 0
click at [38, 204] on p "Reports" at bounding box center [58, 199] width 73 height 15
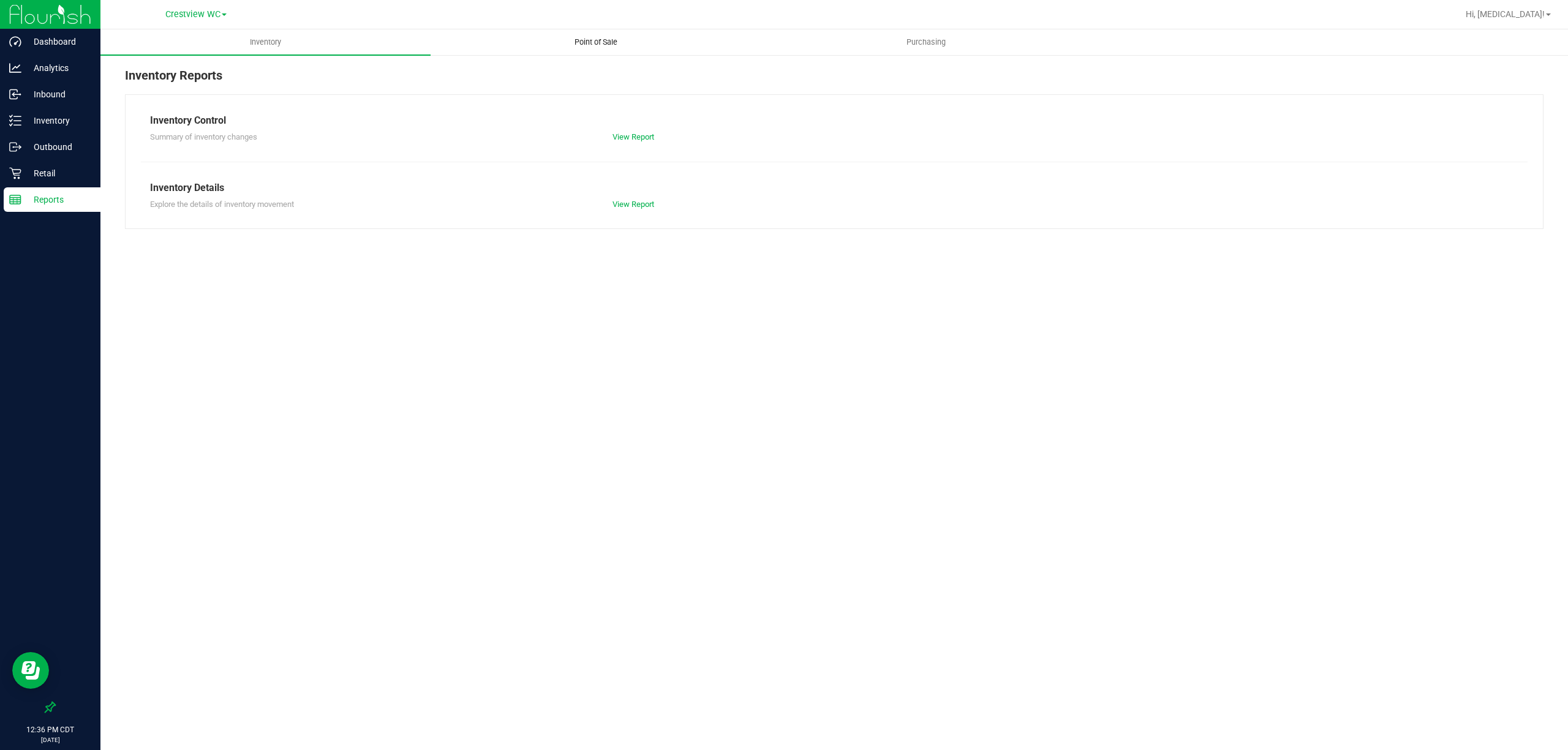
click at [585, 42] on span "Point of Sale" at bounding box center [596, 42] width 76 height 11
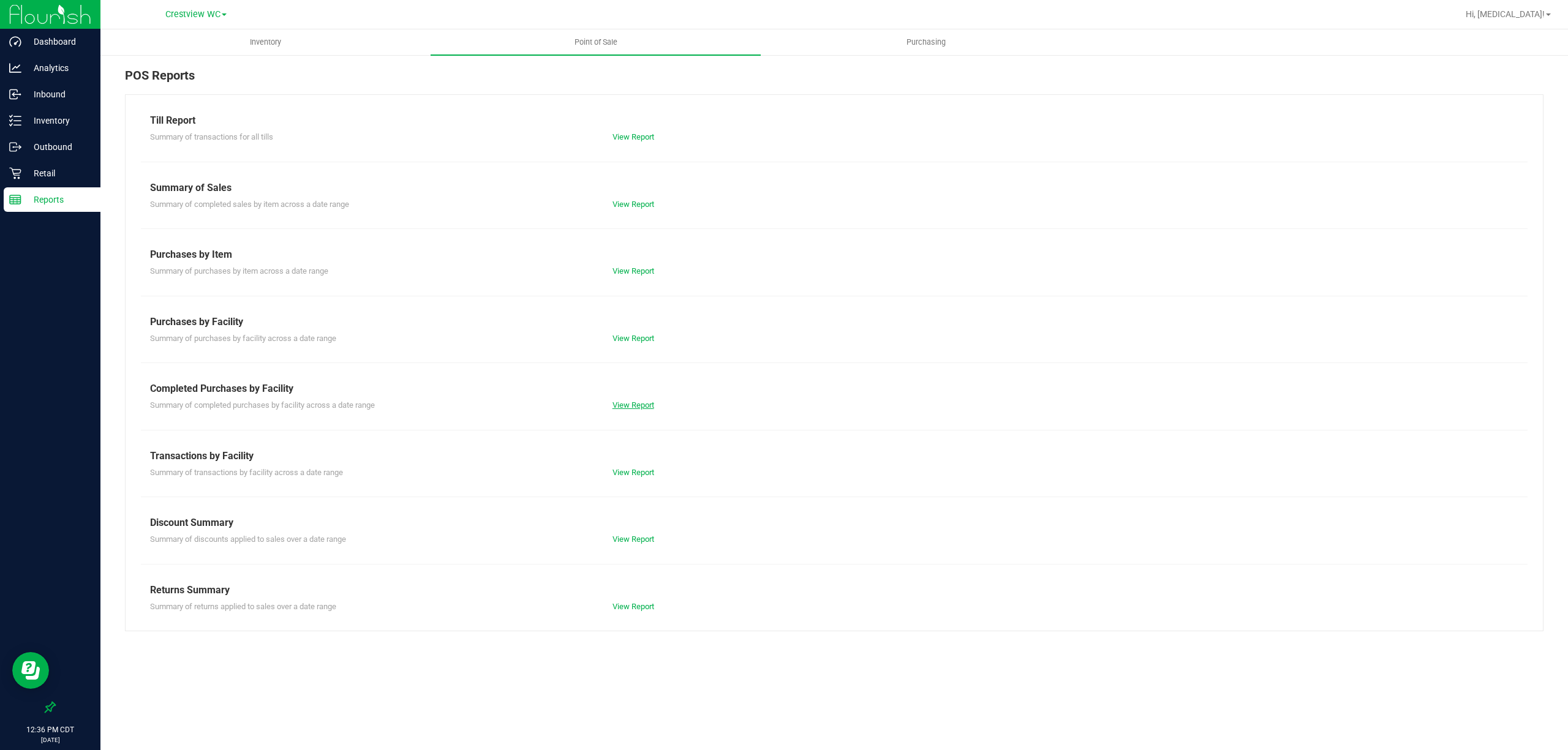
click at [625, 408] on link "View Report" at bounding box center [633, 405] width 42 height 9
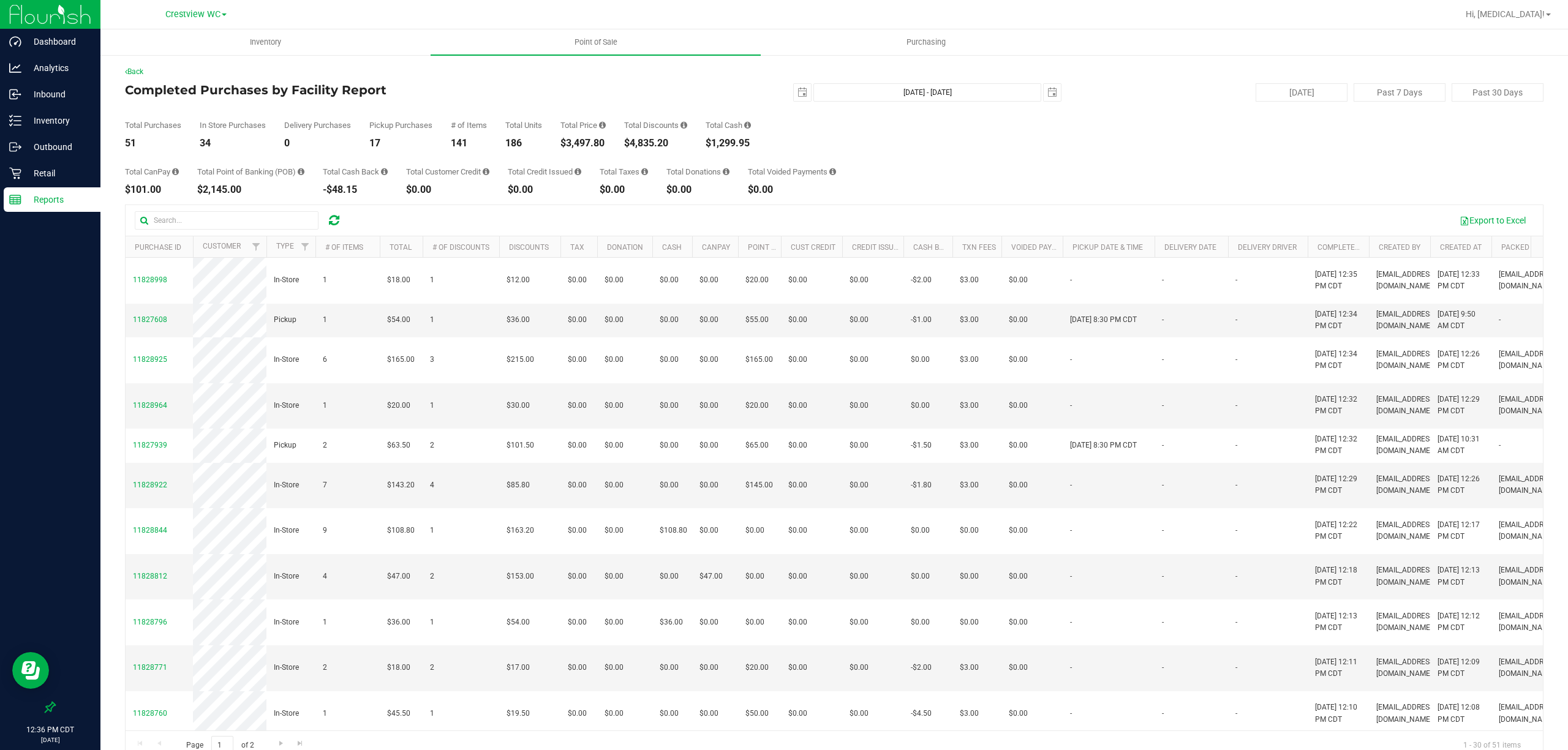
drag, startPoint x: 1013, startPoint y: 167, endPoint x: 990, endPoint y: 165, distance: 23.1
click at [1013, 165] on div "Total CanPay $101.00 Total Point of Banking (POB) $2,145.00 Total Cash Back -$4…" at bounding box center [834, 171] width 1418 height 47
click at [23, 168] on p "Retail" at bounding box center [58, 173] width 73 height 15
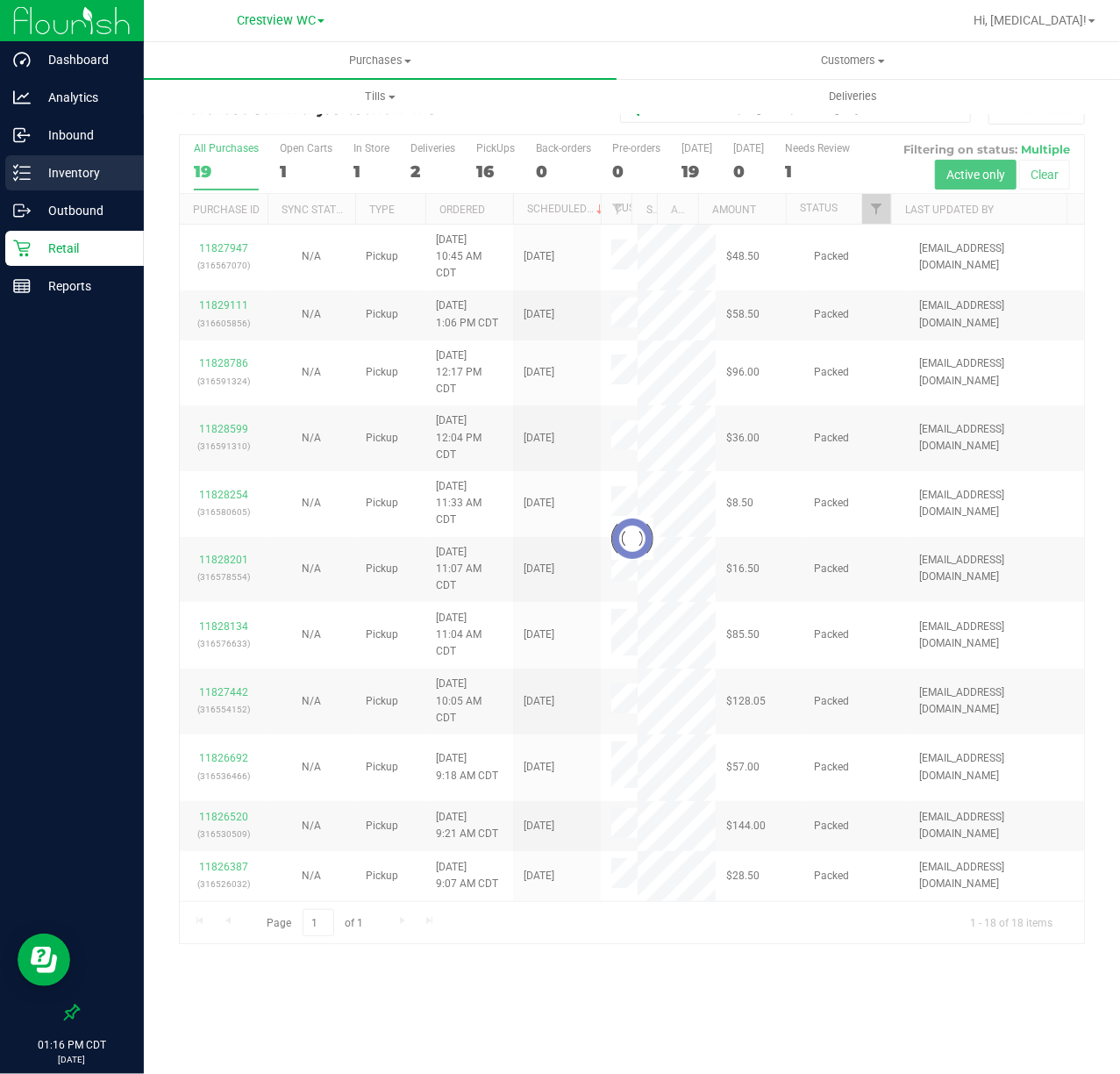
click at [79, 174] on p "Inventory" at bounding box center [83, 173] width 105 height 21
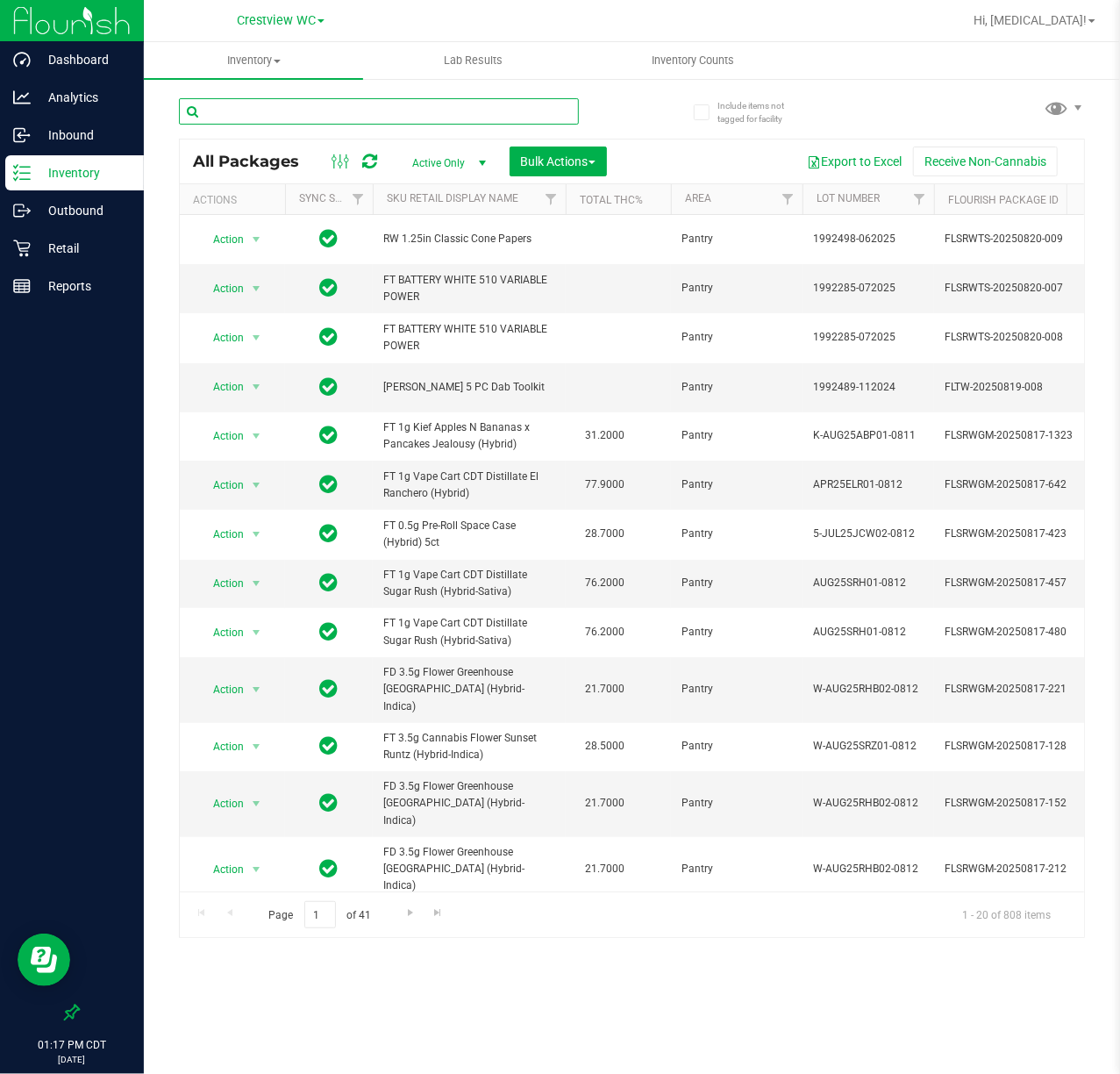
click at [345, 102] on input "text" at bounding box center [378, 111] width 400 height 27
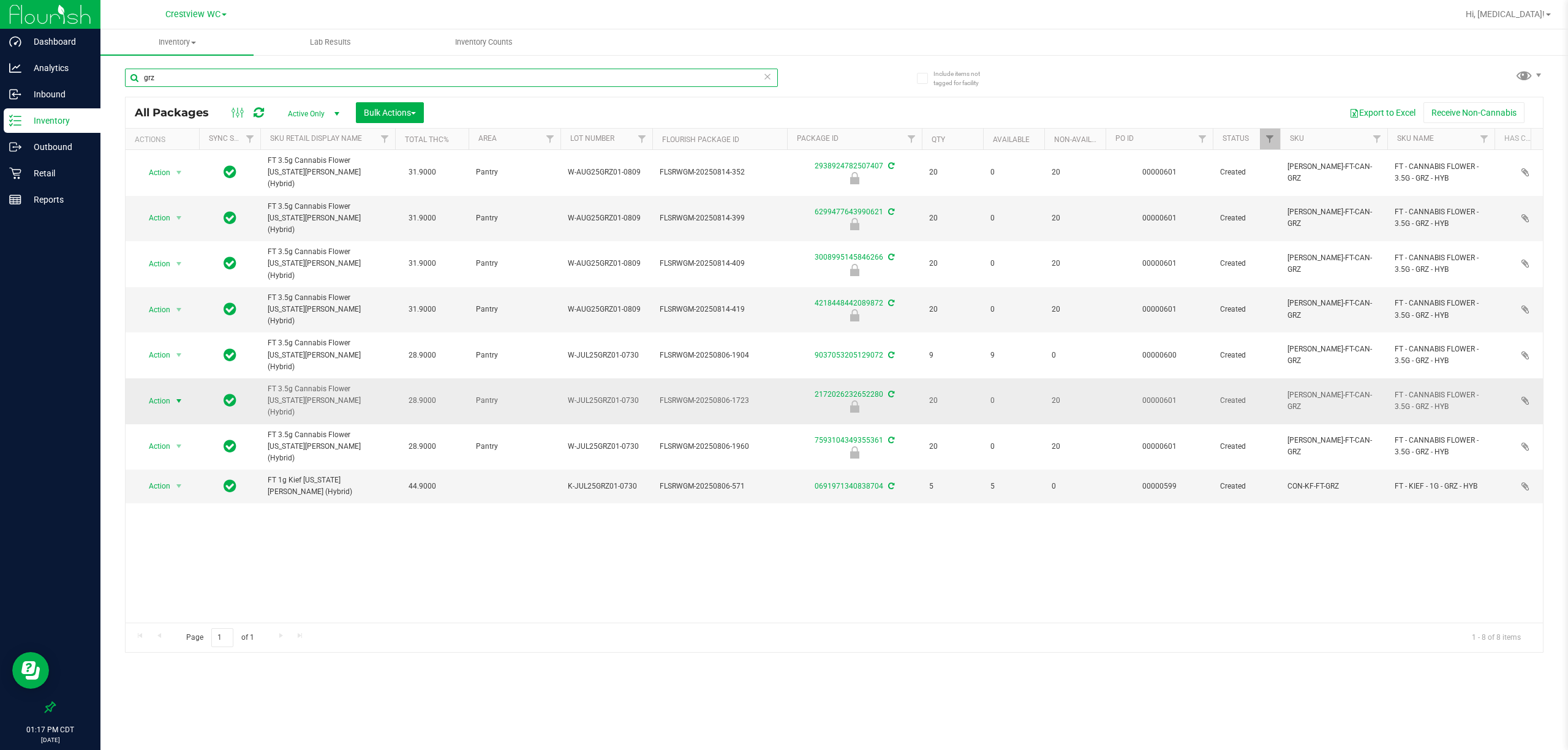
type input "grz"
click at [160, 393] on span "Action" at bounding box center [154, 401] width 33 height 17
click at [167, 492] on li "Unlock package" at bounding box center [178, 486] width 79 height 19
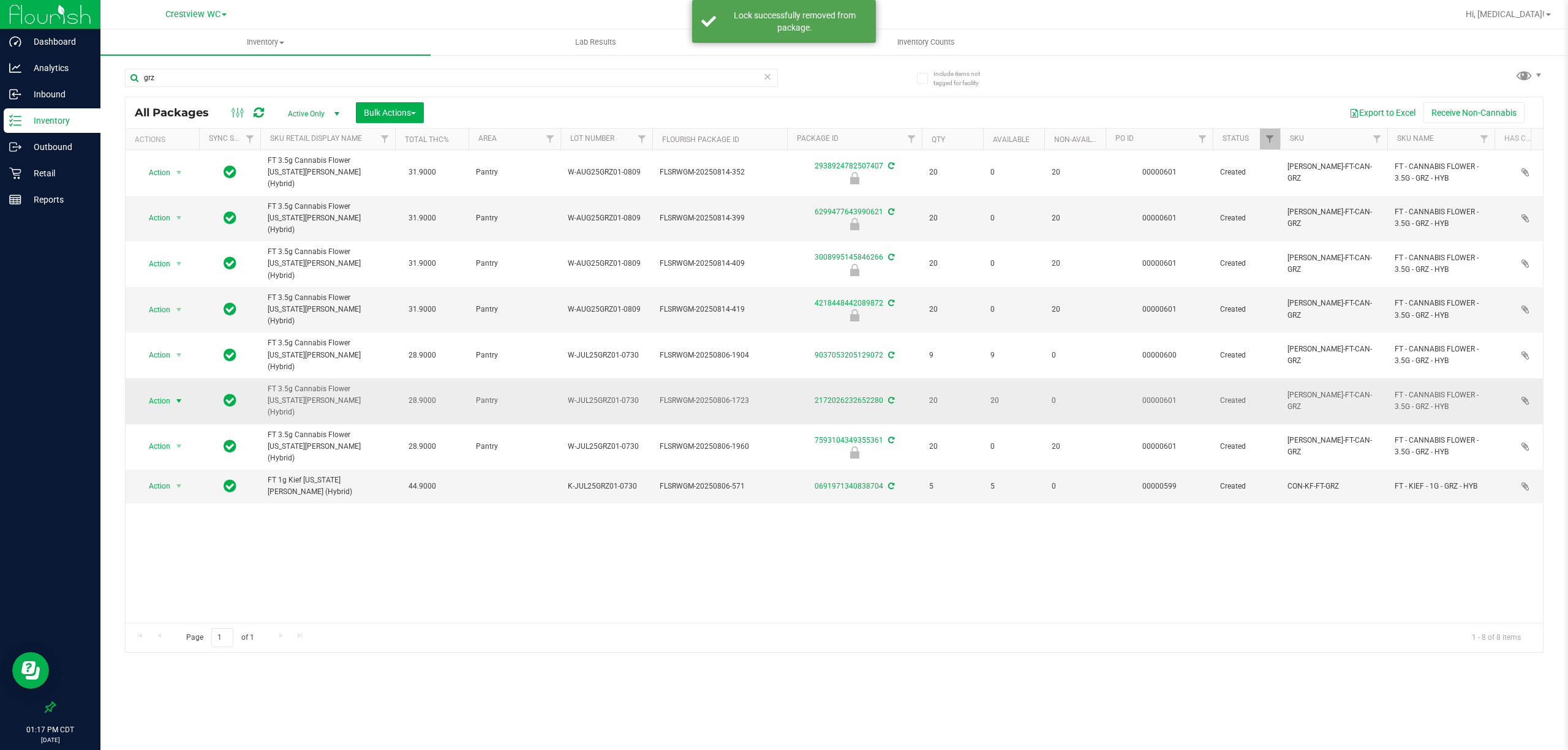
click at [167, 393] on span "Action" at bounding box center [154, 401] width 33 height 17
click at [177, 449] on li "Lock package" at bounding box center [186, 451] width 95 height 19
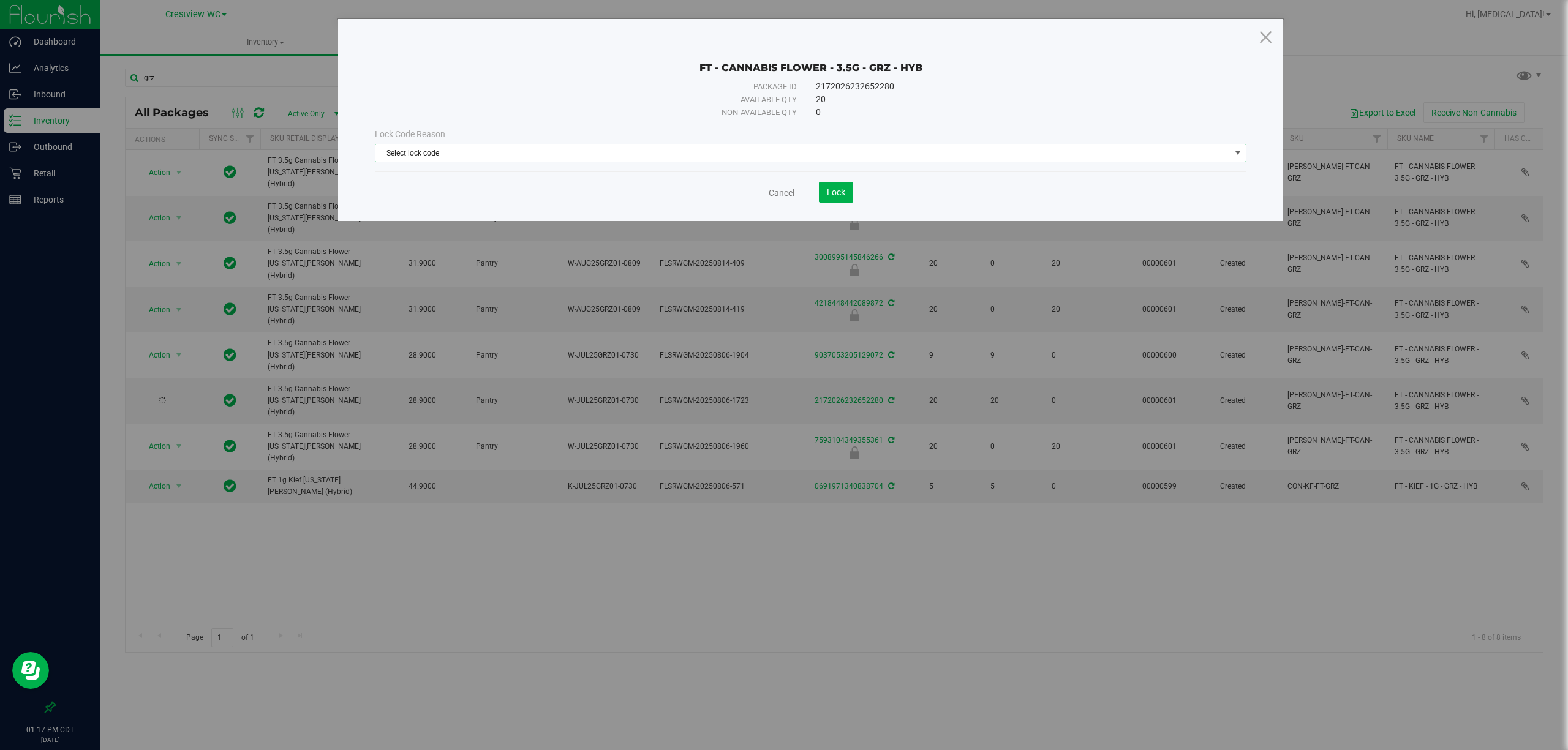
click at [752, 149] on span "Select lock code" at bounding box center [803, 153] width 855 height 17
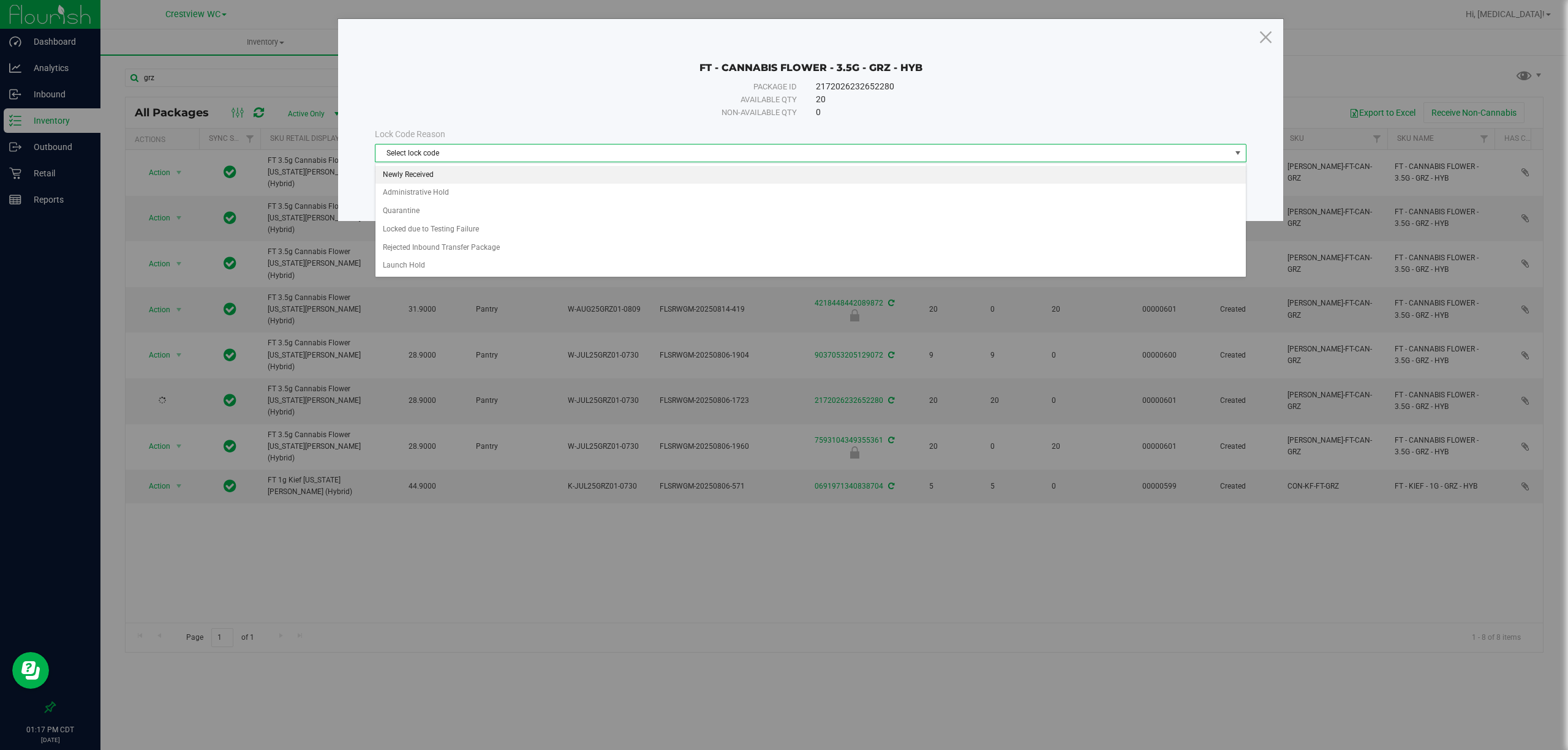
click at [438, 175] on li "Newly Received" at bounding box center [810, 175] width 869 height 19
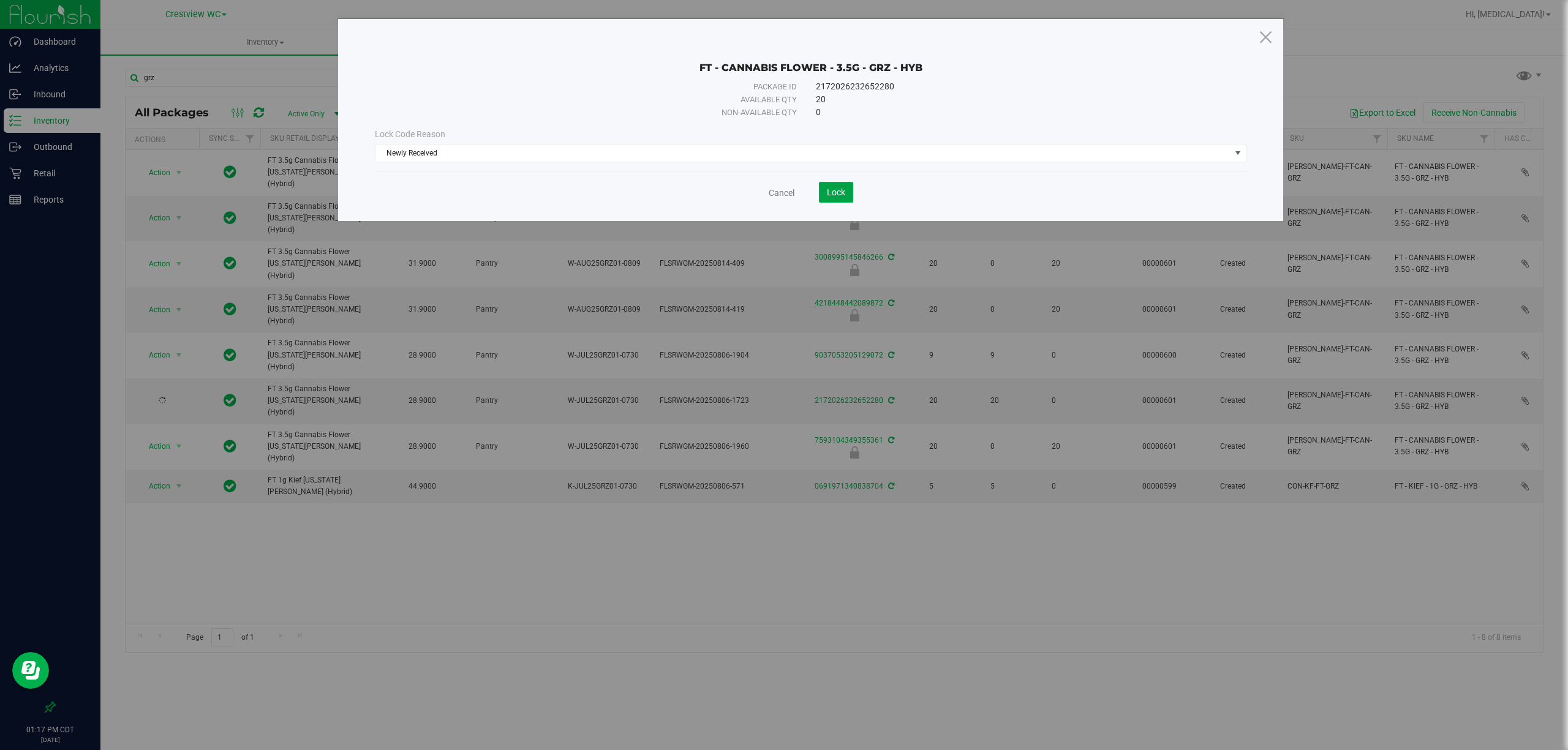
click at [838, 190] on span "Lock" at bounding box center [836, 193] width 19 height 10
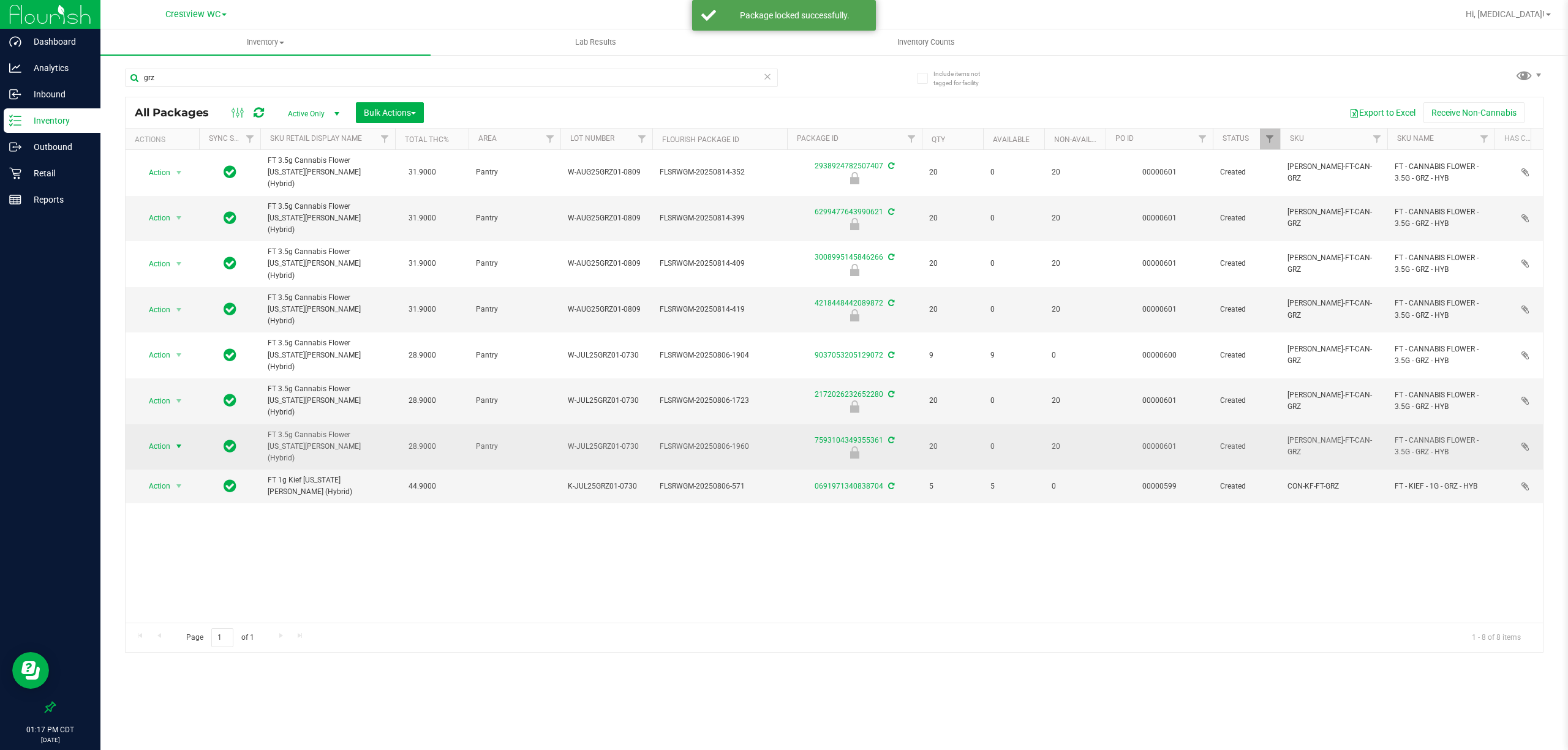
click at [157, 438] on span "Action" at bounding box center [154, 447] width 33 height 17
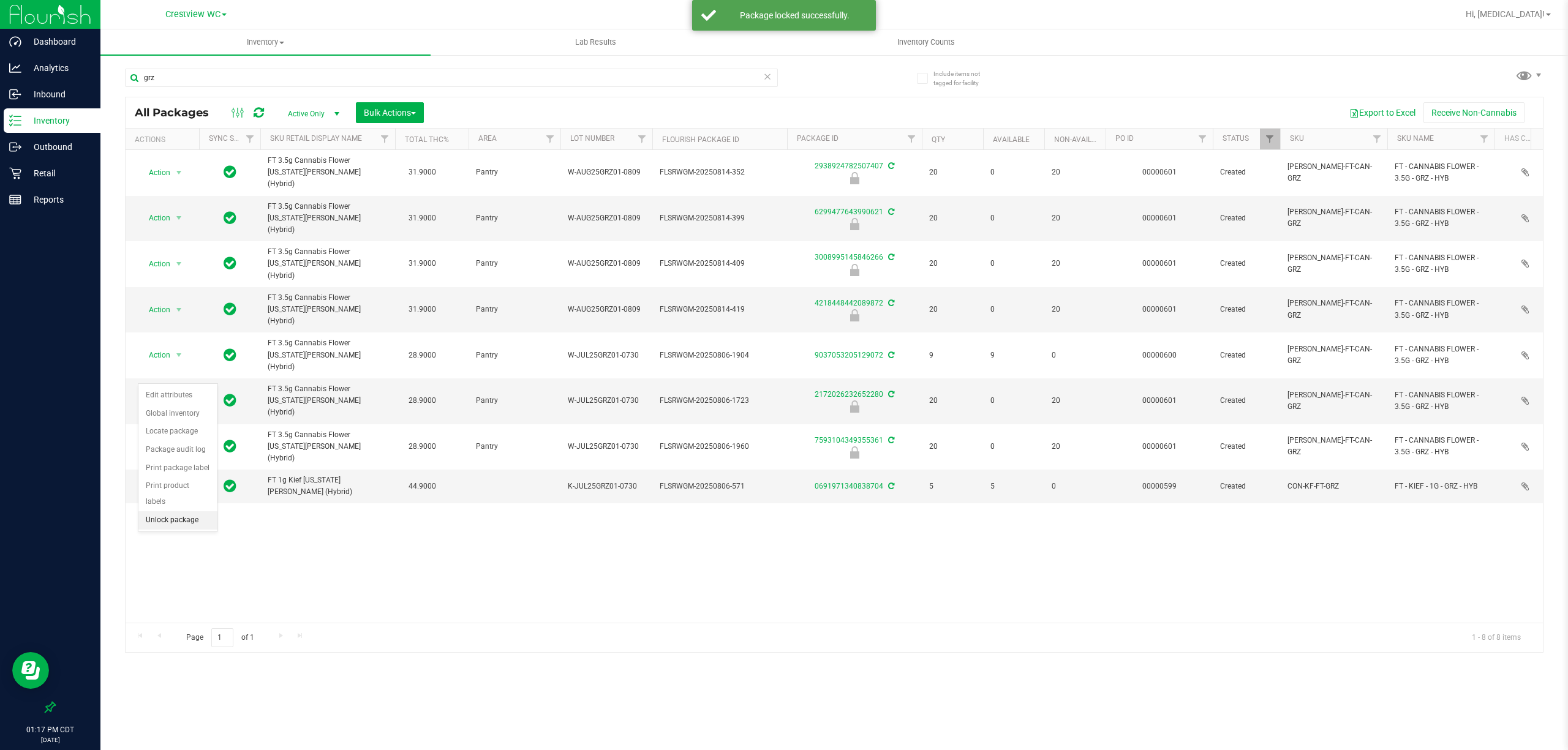
click at [165, 523] on li "Unlock package" at bounding box center [178, 521] width 79 height 19
click at [167, 438] on span "Action" at bounding box center [154, 447] width 33 height 17
click at [164, 491] on li "Lock package" at bounding box center [186, 487] width 95 height 19
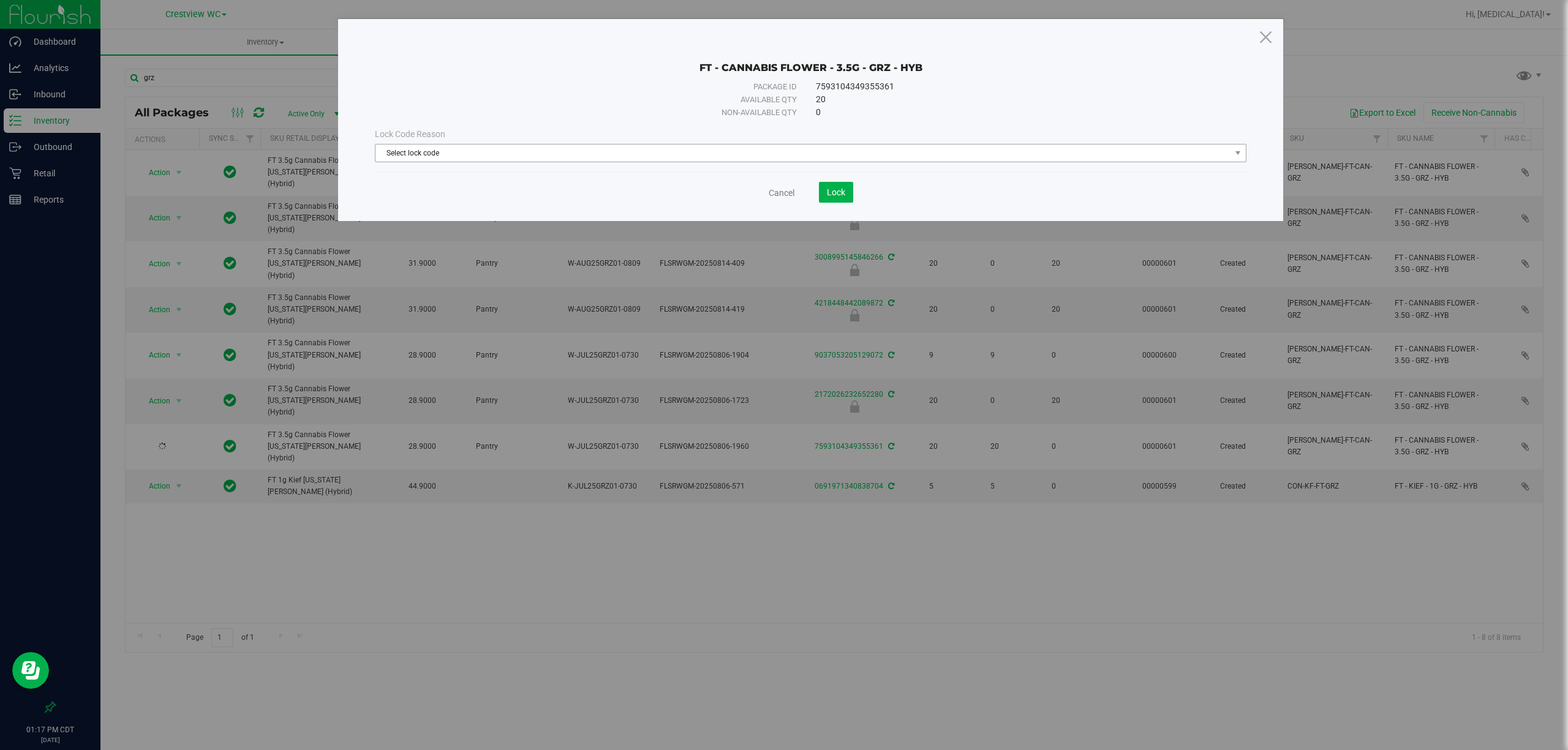
click at [532, 155] on span "Select lock code" at bounding box center [803, 153] width 855 height 17
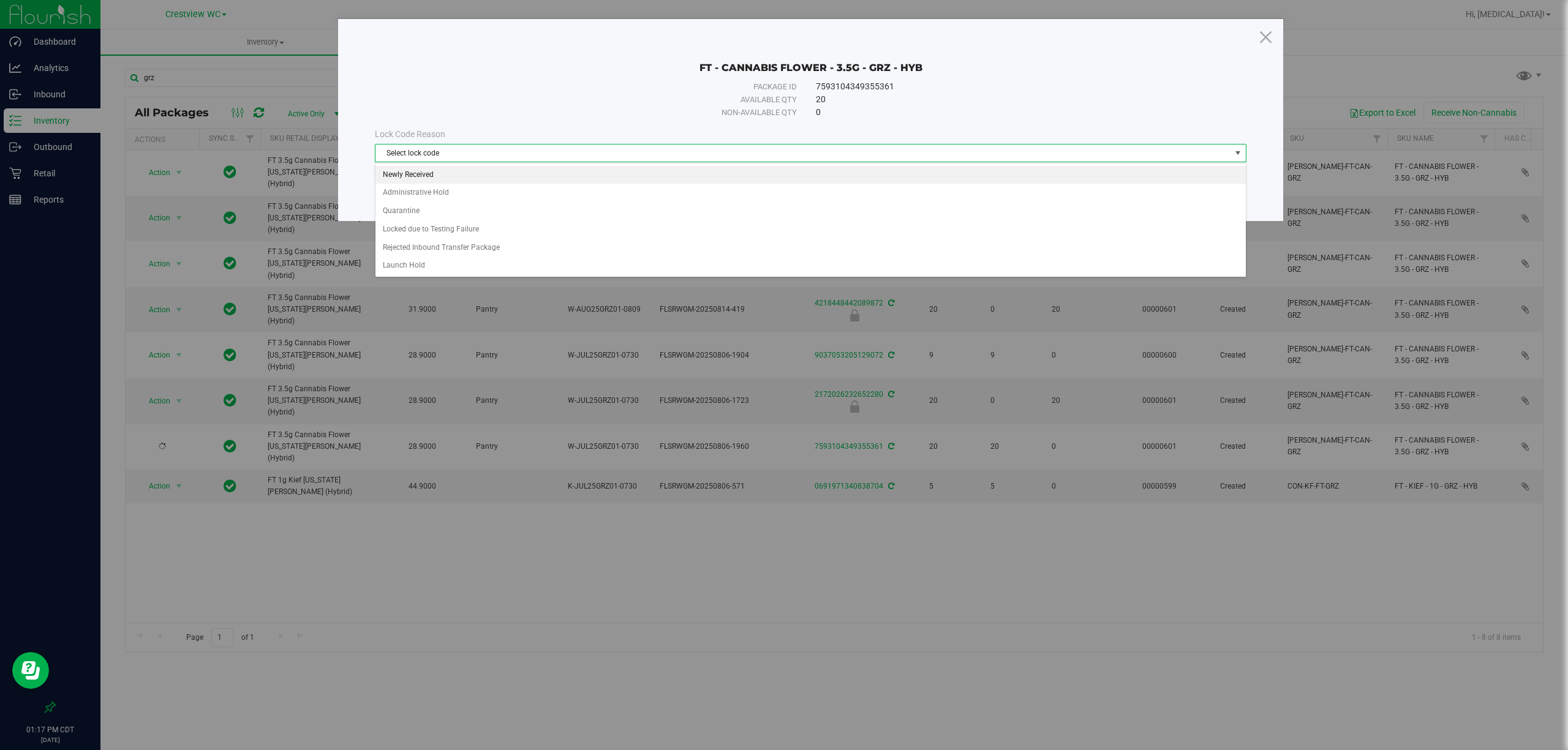
click at [439, 180] on li "Newly Received" at bounding box center [810, 175] width 869 height 19
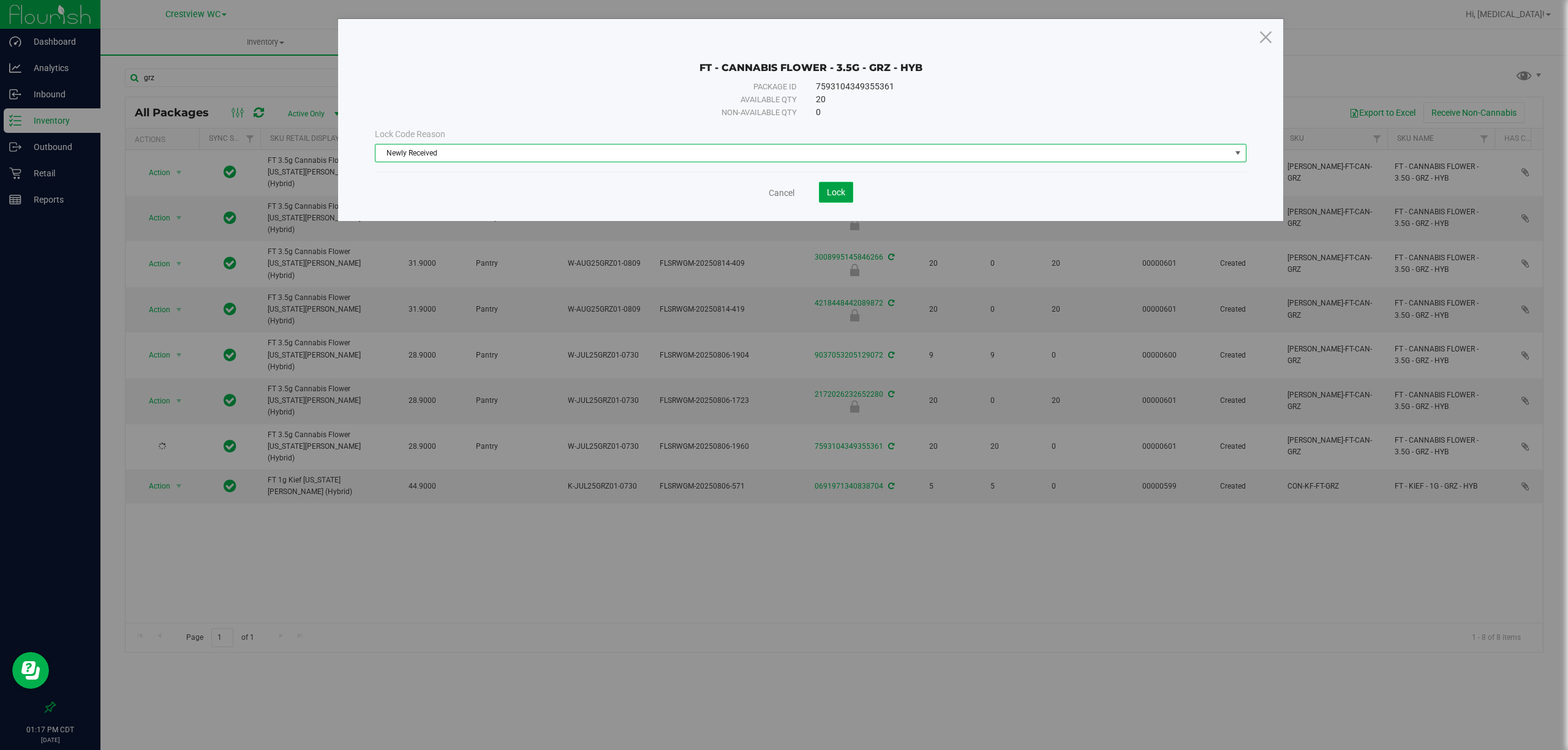
click at [832, 191] on span "Lock" at bounding box center [836, 193] width 19 height 10
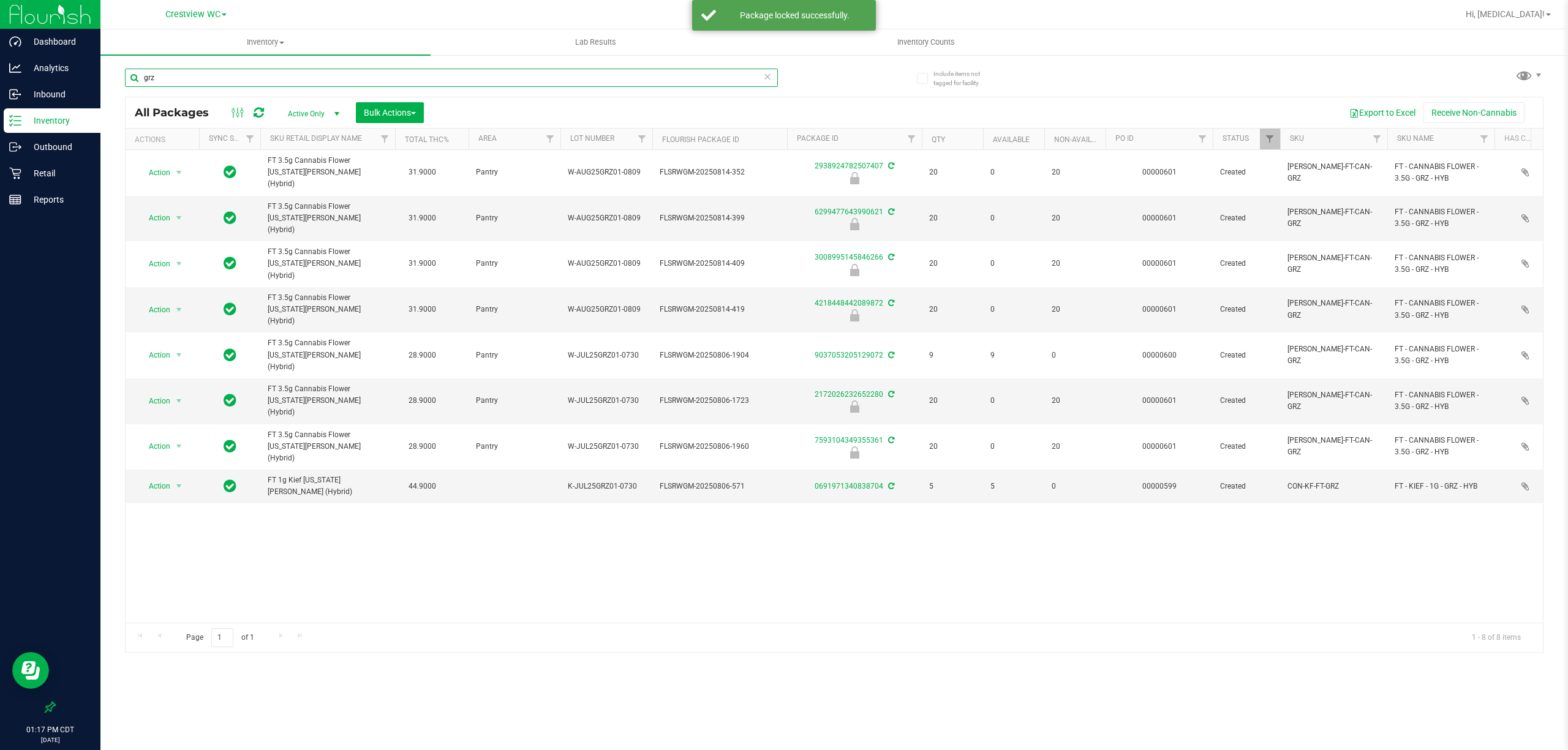
click at [674, 72] on input "grz" at bounding box center [451, 78] width 653 height 19
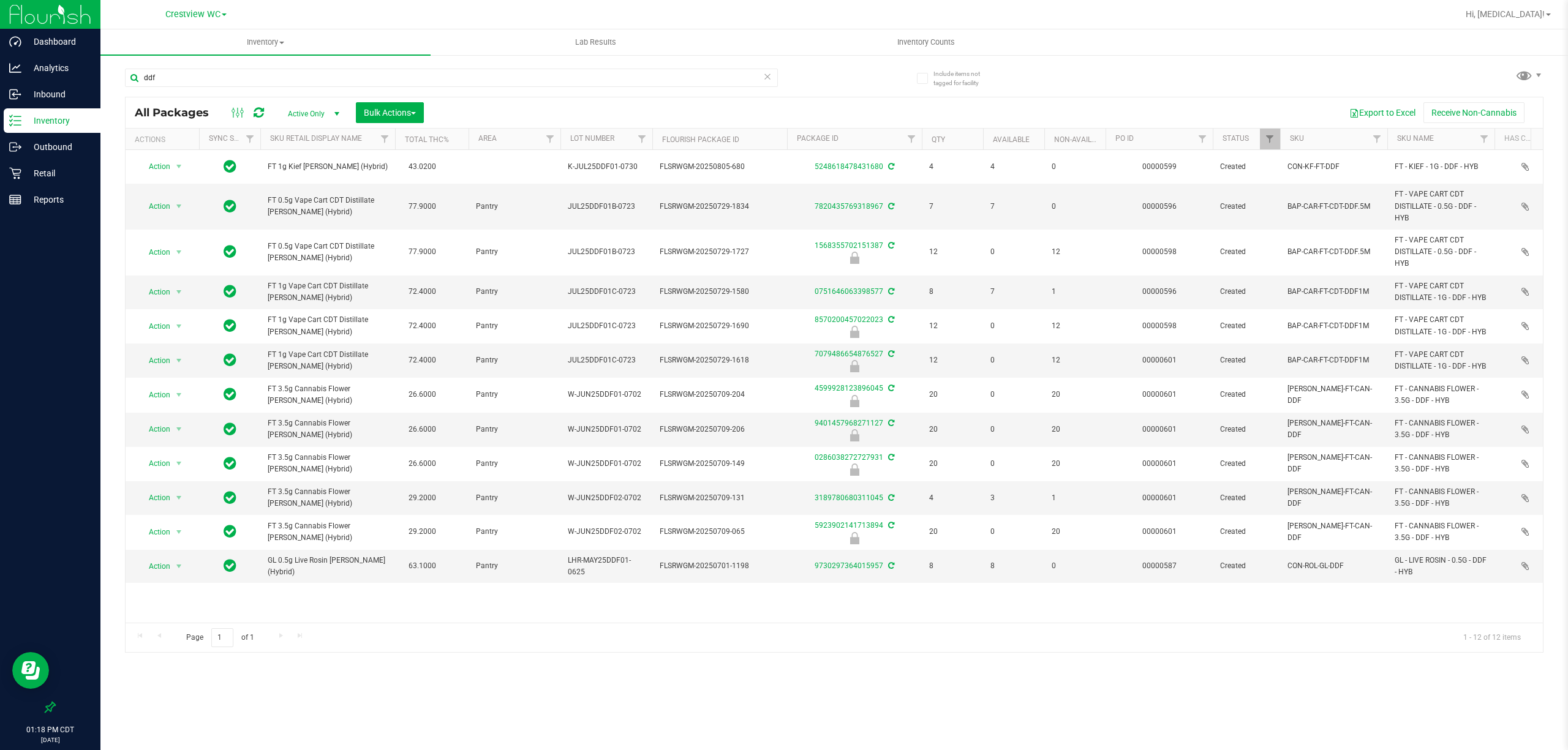
click at [393, 66] on div "ddf" at bounding box center [479, 77] width 709 height 39
click at [388, 77] on input "ddf" at bounding box center [451, 78] width 653 height 19
paste input "W-JUN25DDF02-0702"
type input "W-JUN25DDF02-0702"
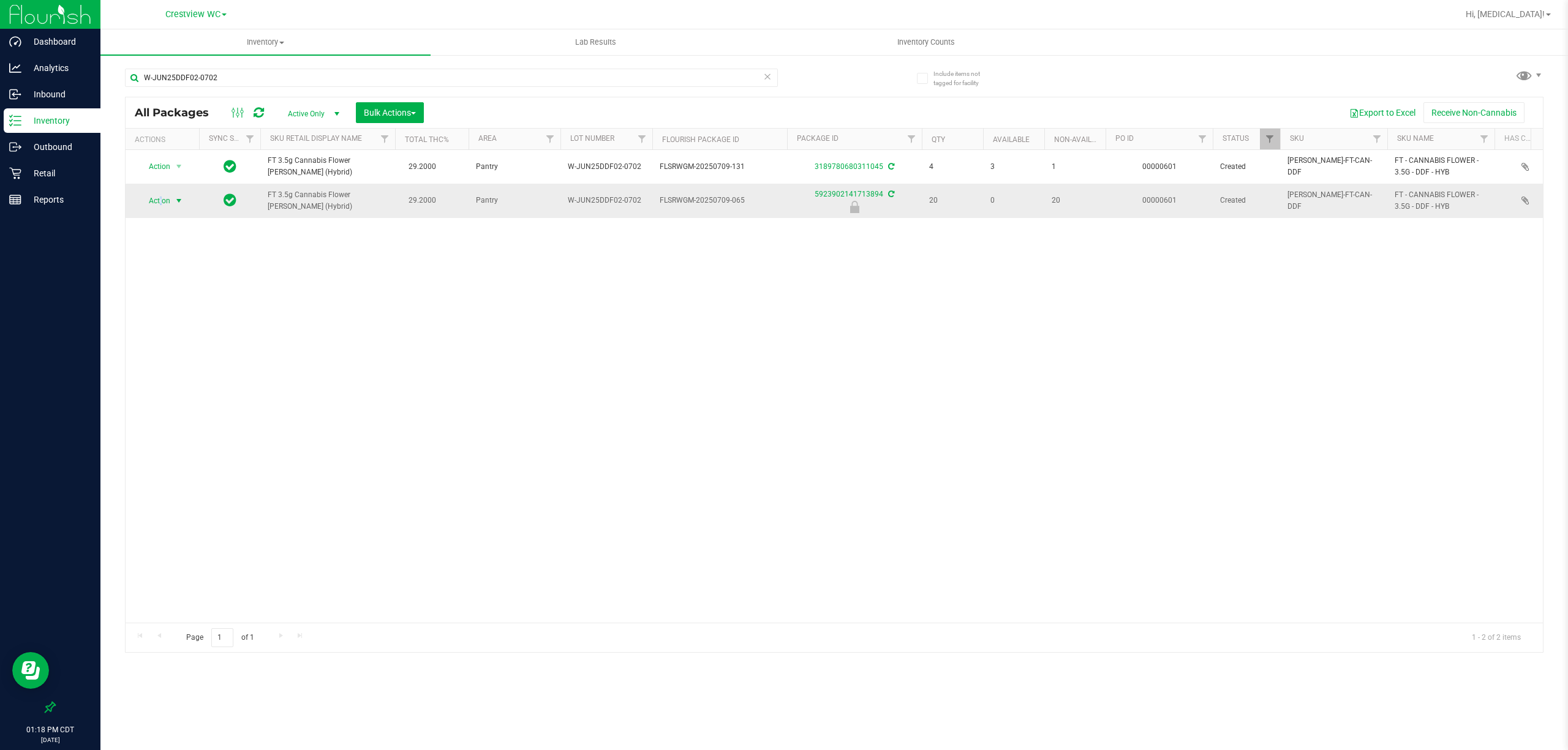
click at [160, 201] on span "Action" at bounding box center [154, 201] width 33 height 17
click at [178, 352] on li "Unlock package" at bounding box center [178, 347] width 79 height 19
click at [155, 201] on span "Action" at bounding box center [154, 201] width 33 height 17
click at [180, 317] on li "Lock package" at bounding box center [186, 313] width 95 height 19
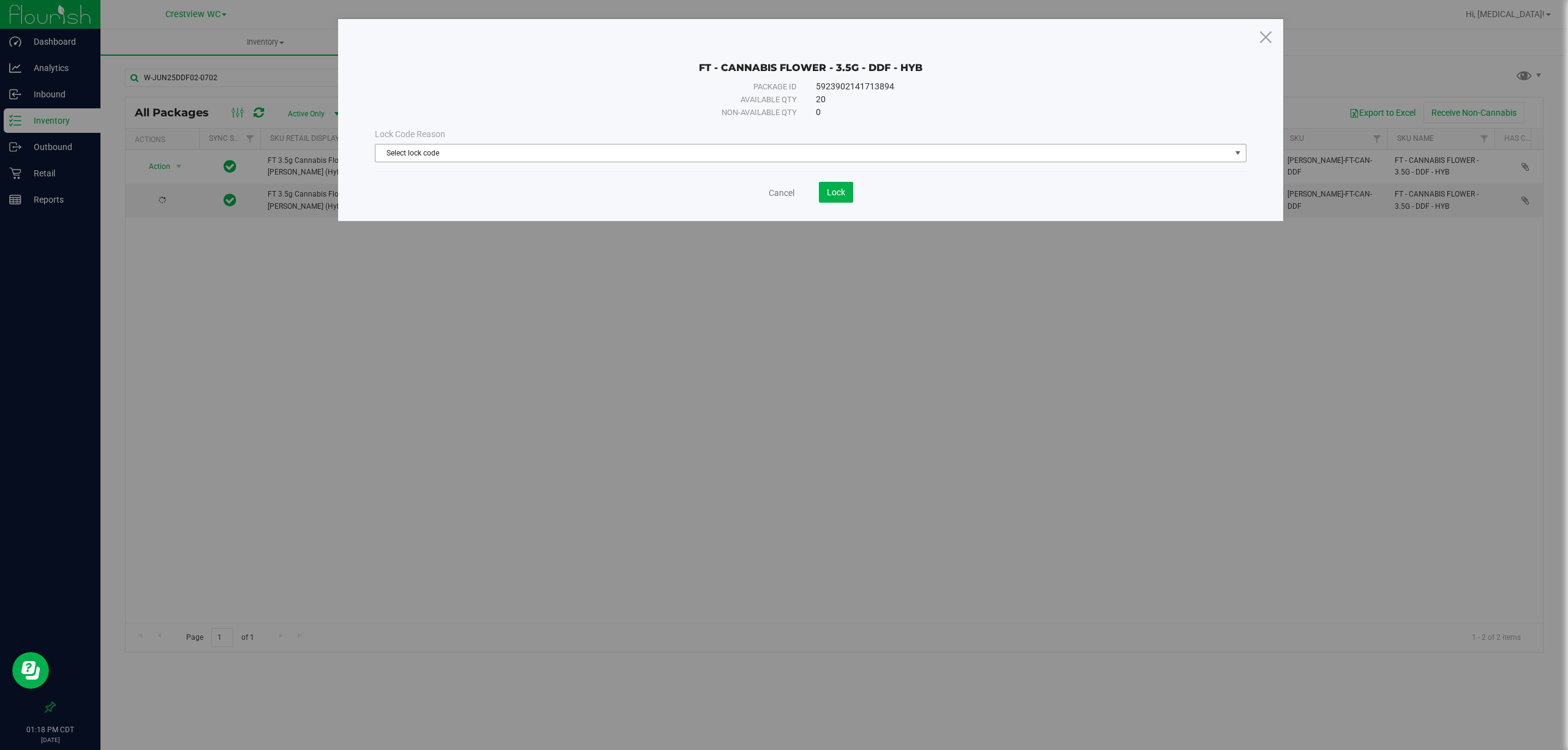
click at [562, 147] on span "Select lock code" at bounding box center [803, 153] width 855 height 17
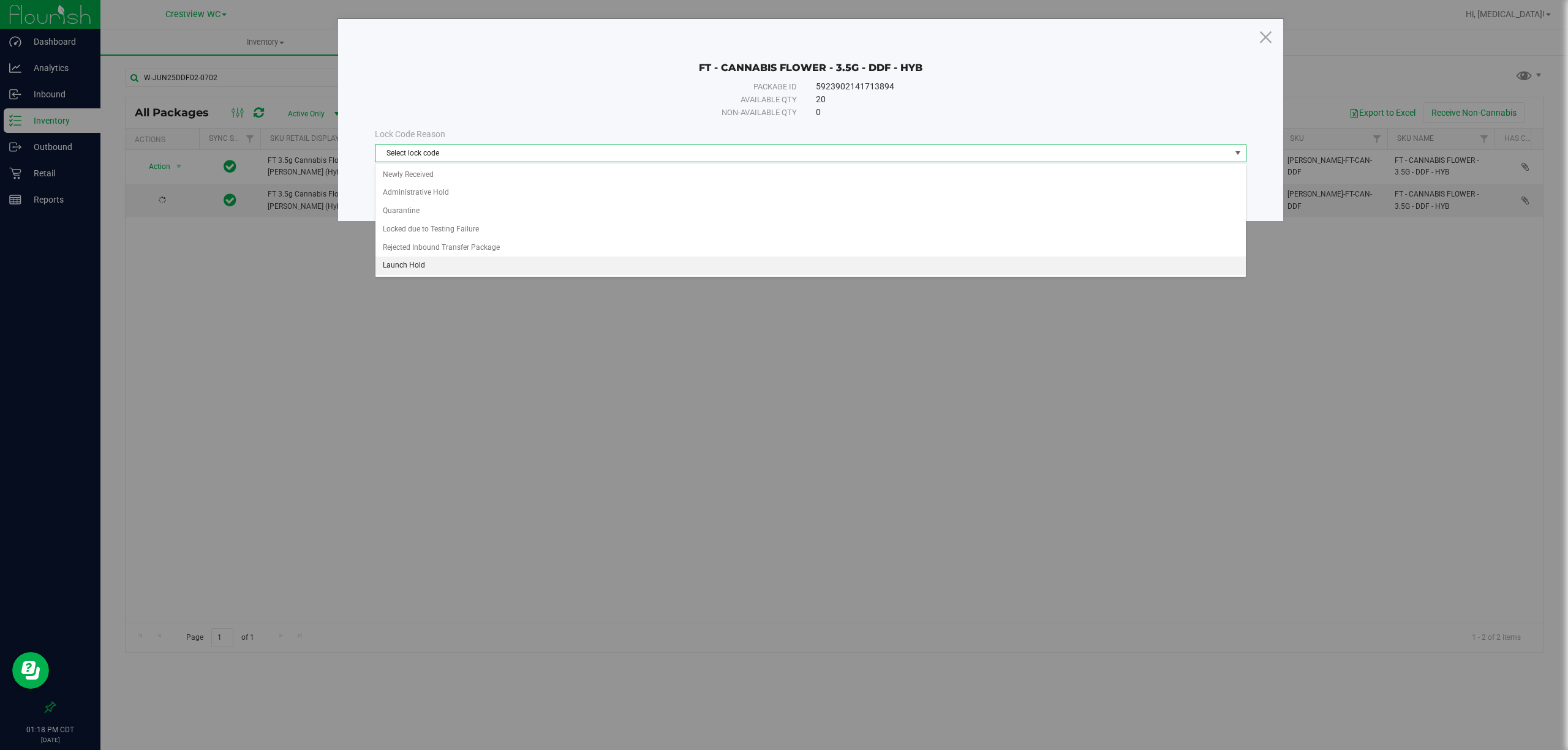
click at [417, 268] on li "Launch Hold" at bounding box center [810, 266] width 869 height 19
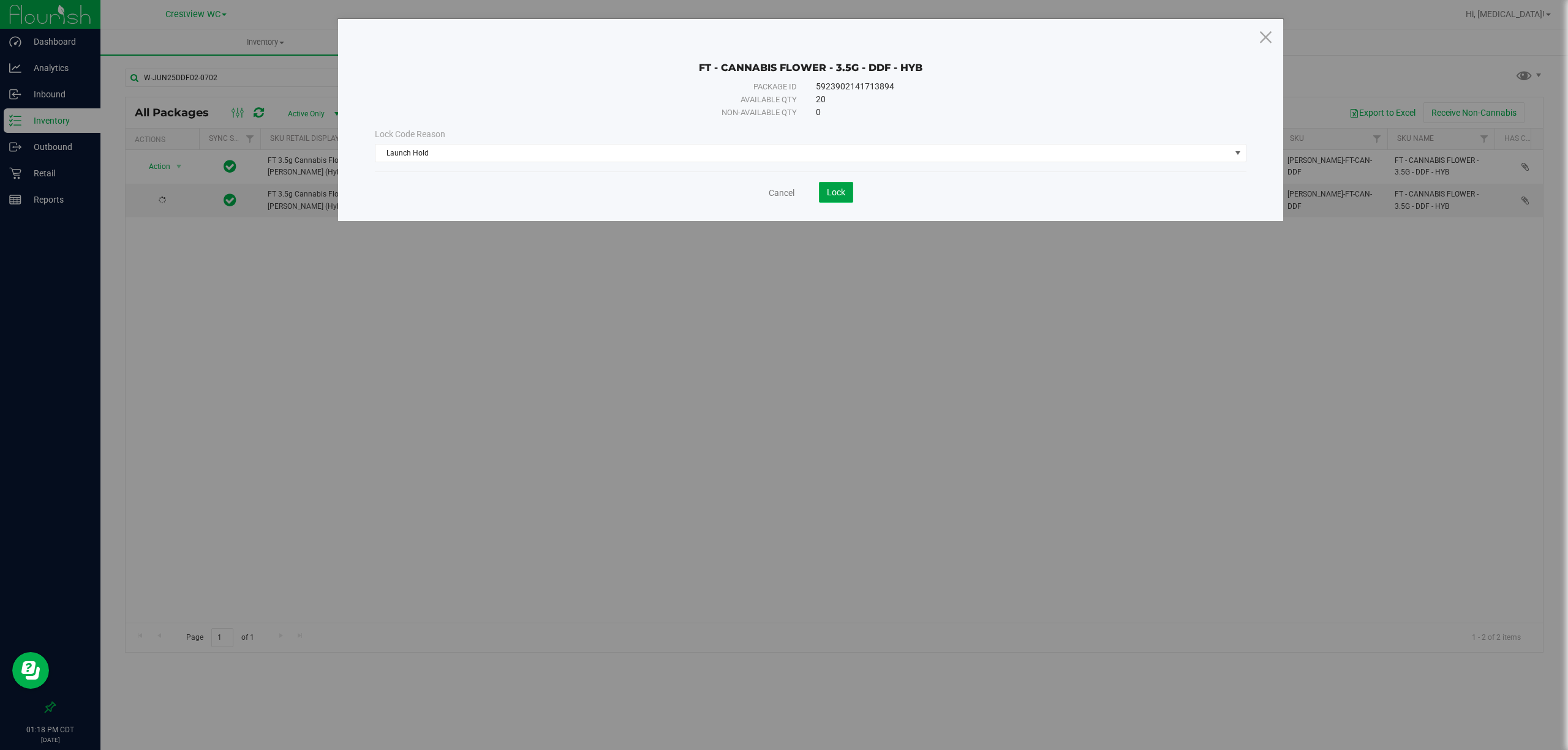
click at [823, 197] on button "Lock" at bounding box center [835, 193] width 34 height 21
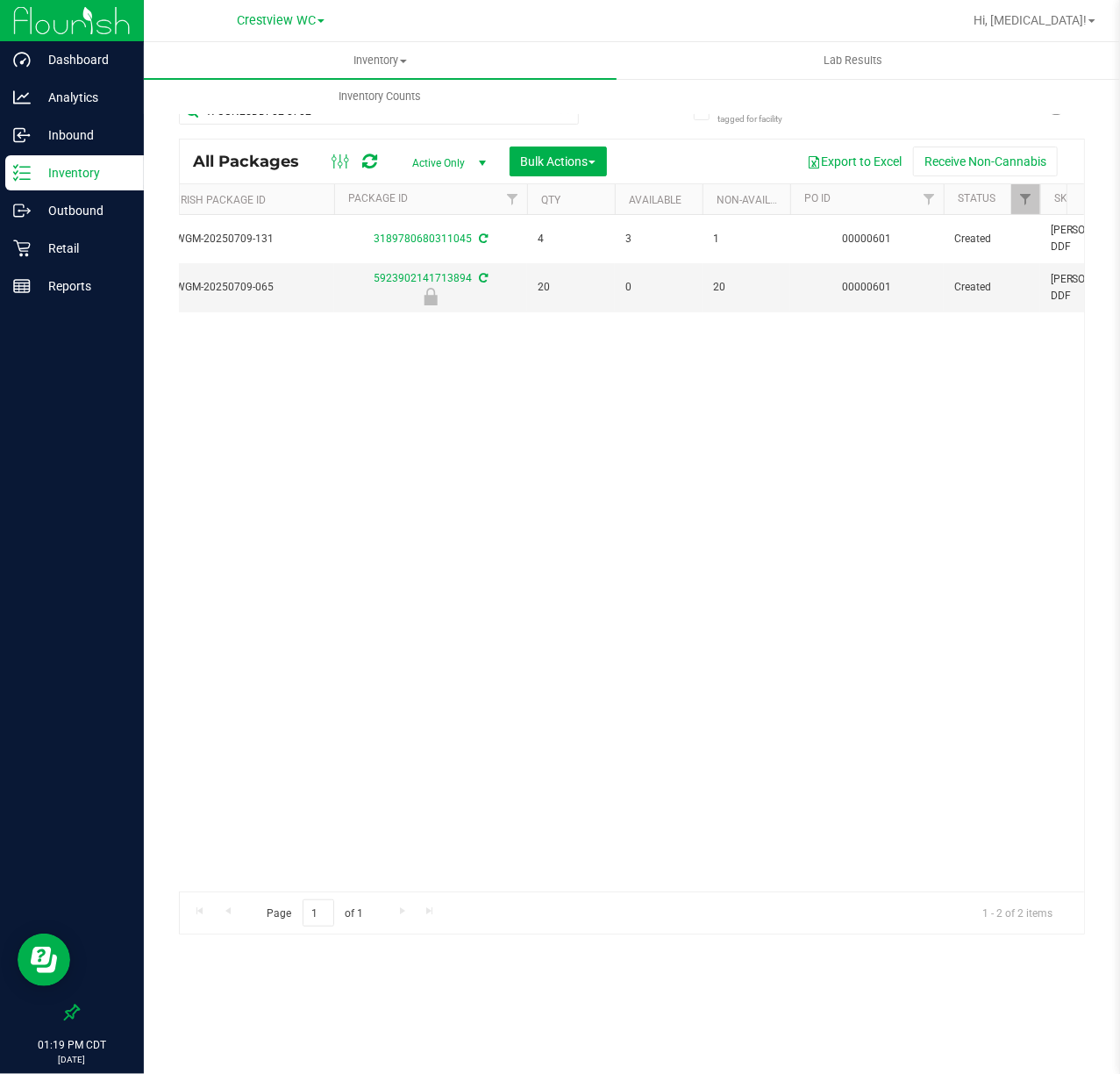
scroll to position [0, 802]
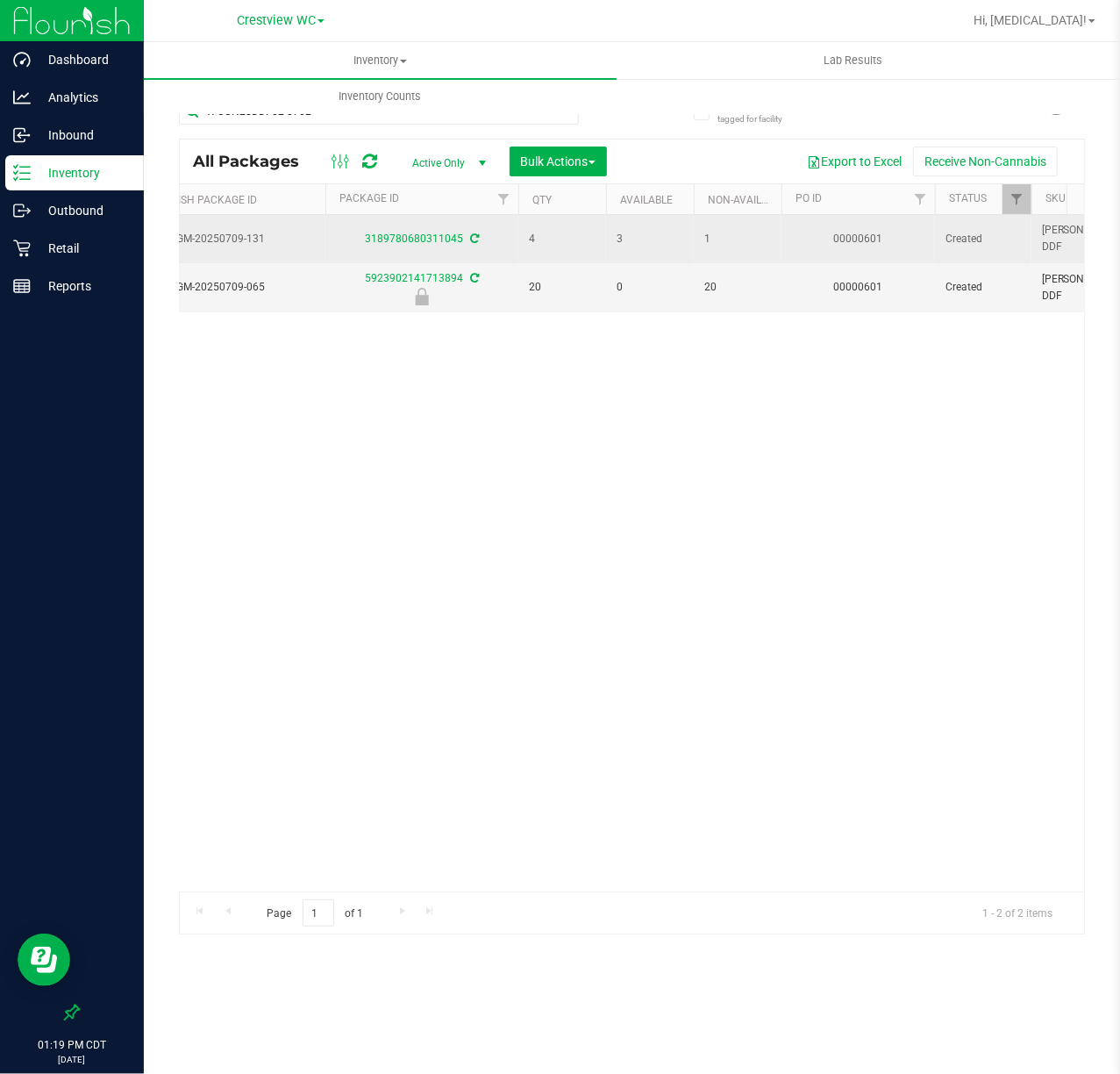
drag, startPoint x: 629, startPoint y: 247, endPoint x: 593, endPoint y: 248, distance: 36.0
click at [593, 248] on tr "Action Action Adjust qty Create package Edit attributes Global inventory Locate…" at bounding box center [1082, 239] width 3408 height 48
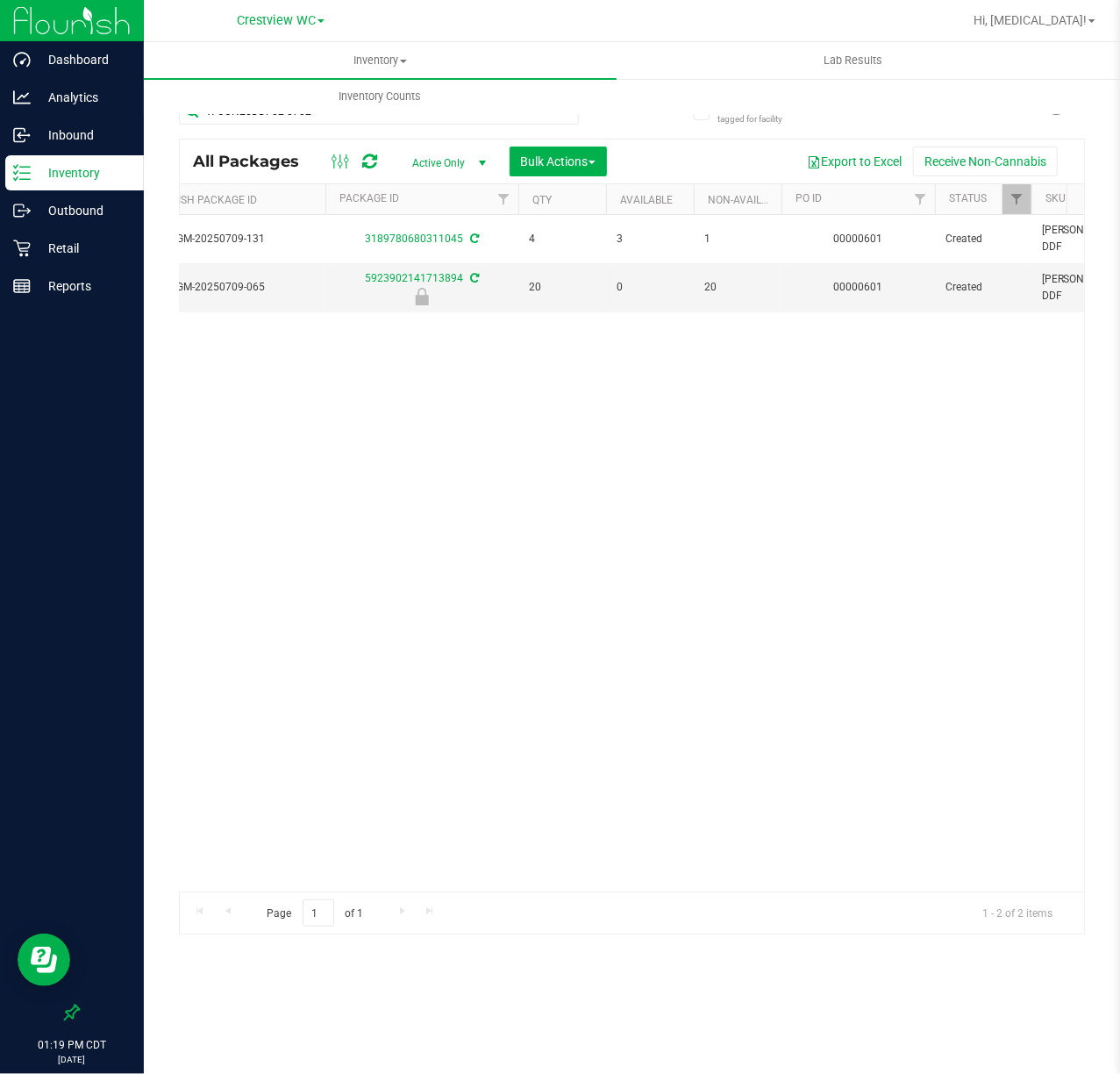
click at [693, 541] on div "Action Action Adjust qty Create package Edit attributes Global inventory Locate…" at bounding box center [632, 553] width 905 height 677
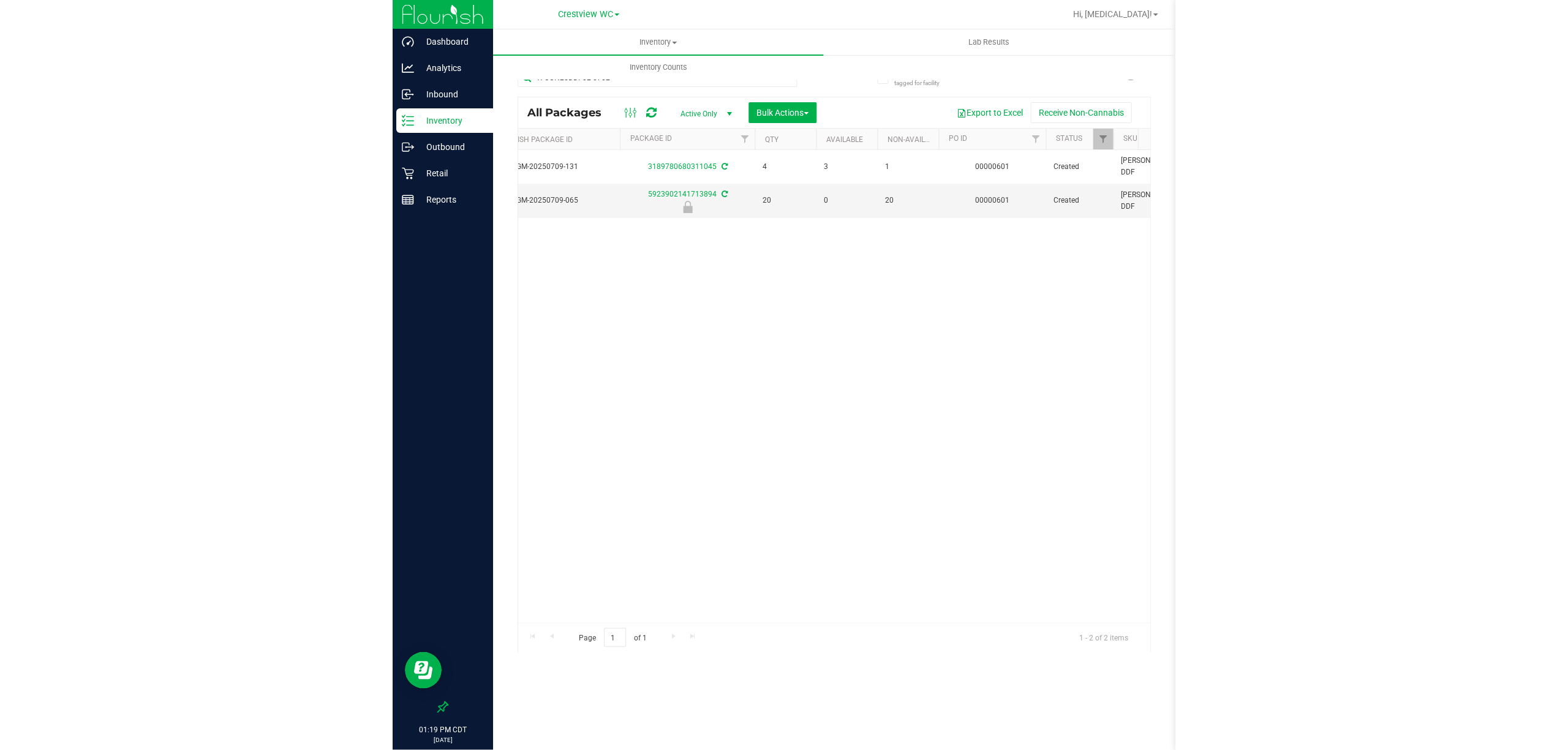
scroll to position [0, 0]
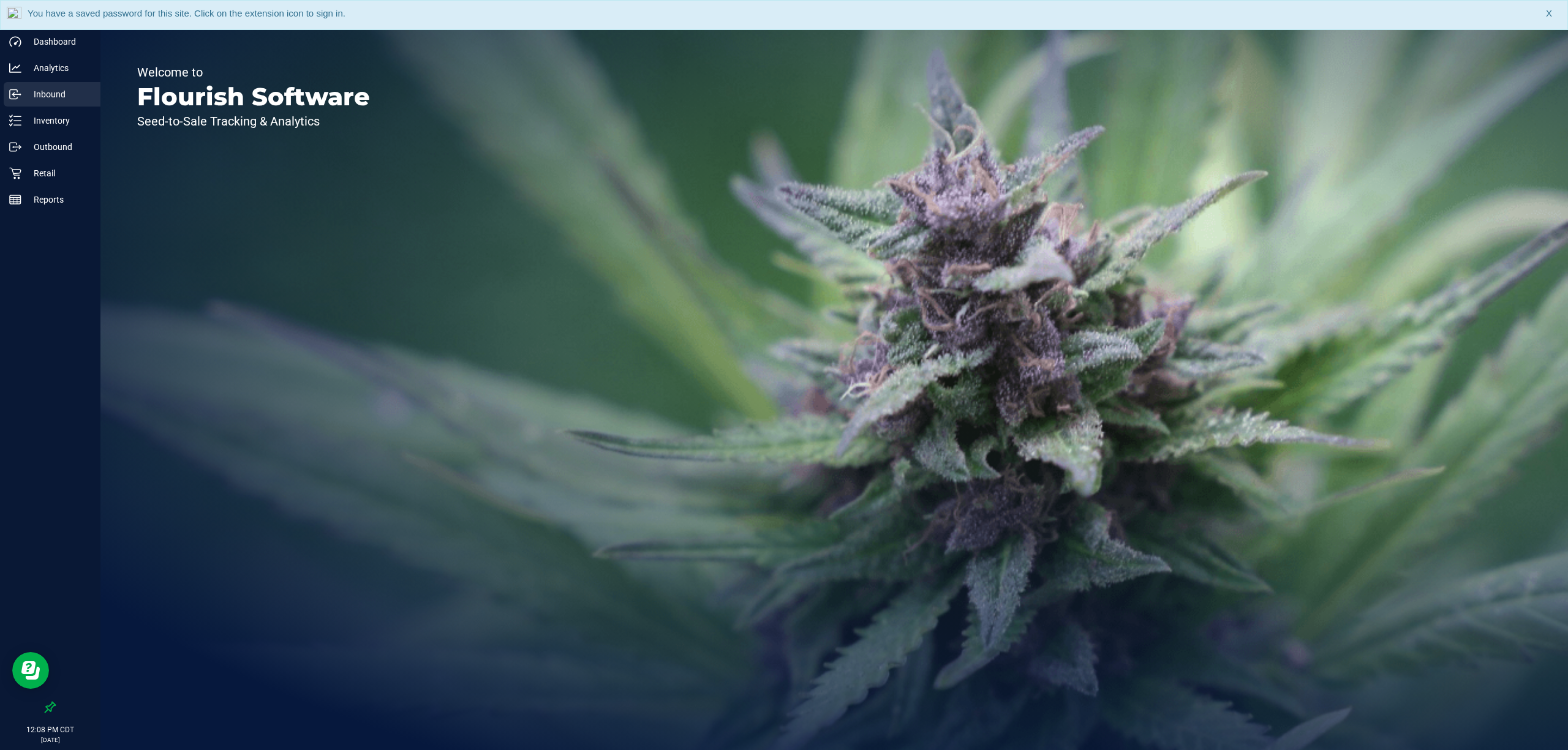
click at [72, 106] on link "Inbound" at bounding box center [50, 95] width 101 height 26
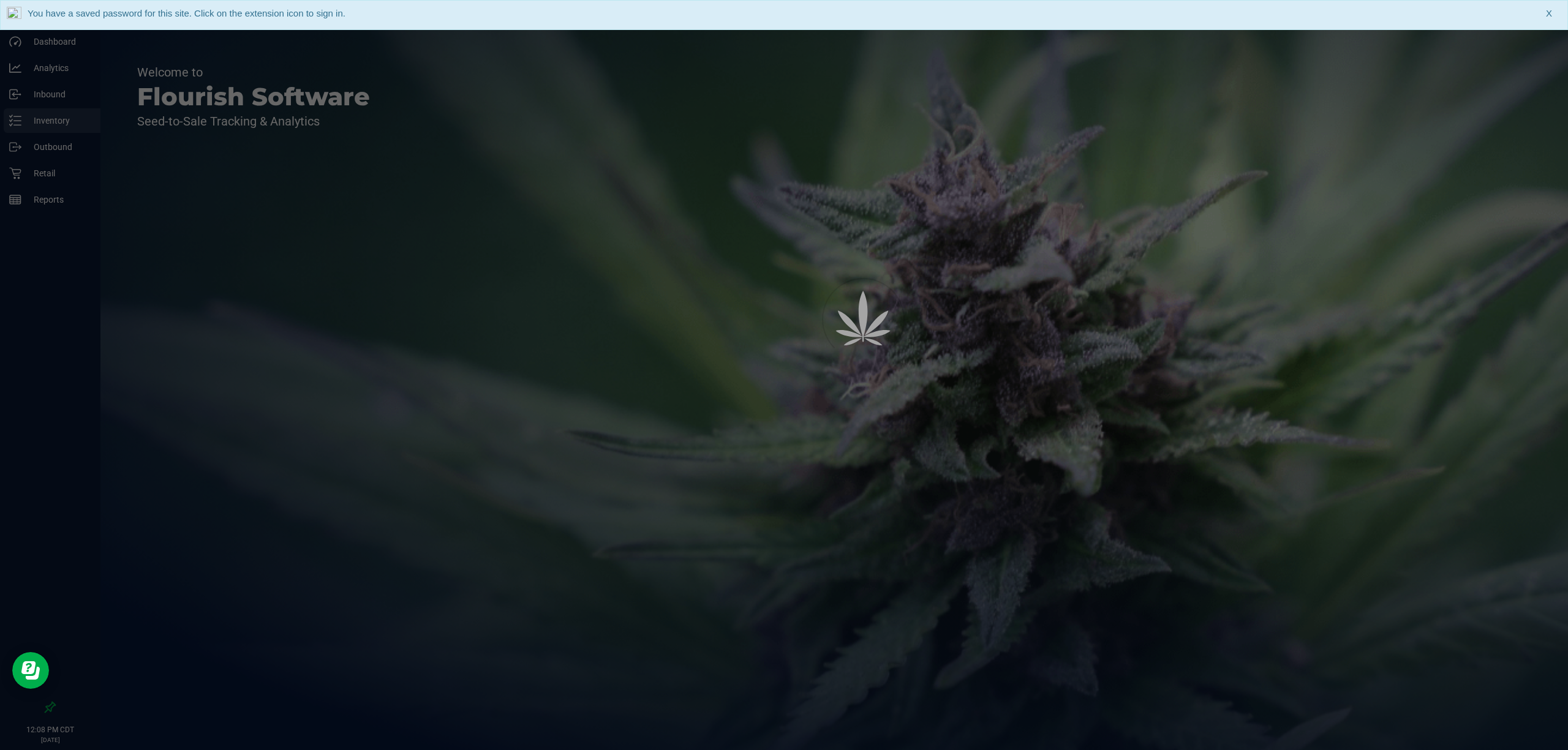
click at [79, 117] on div at bounding box center [784, 375] width 1568 height 750
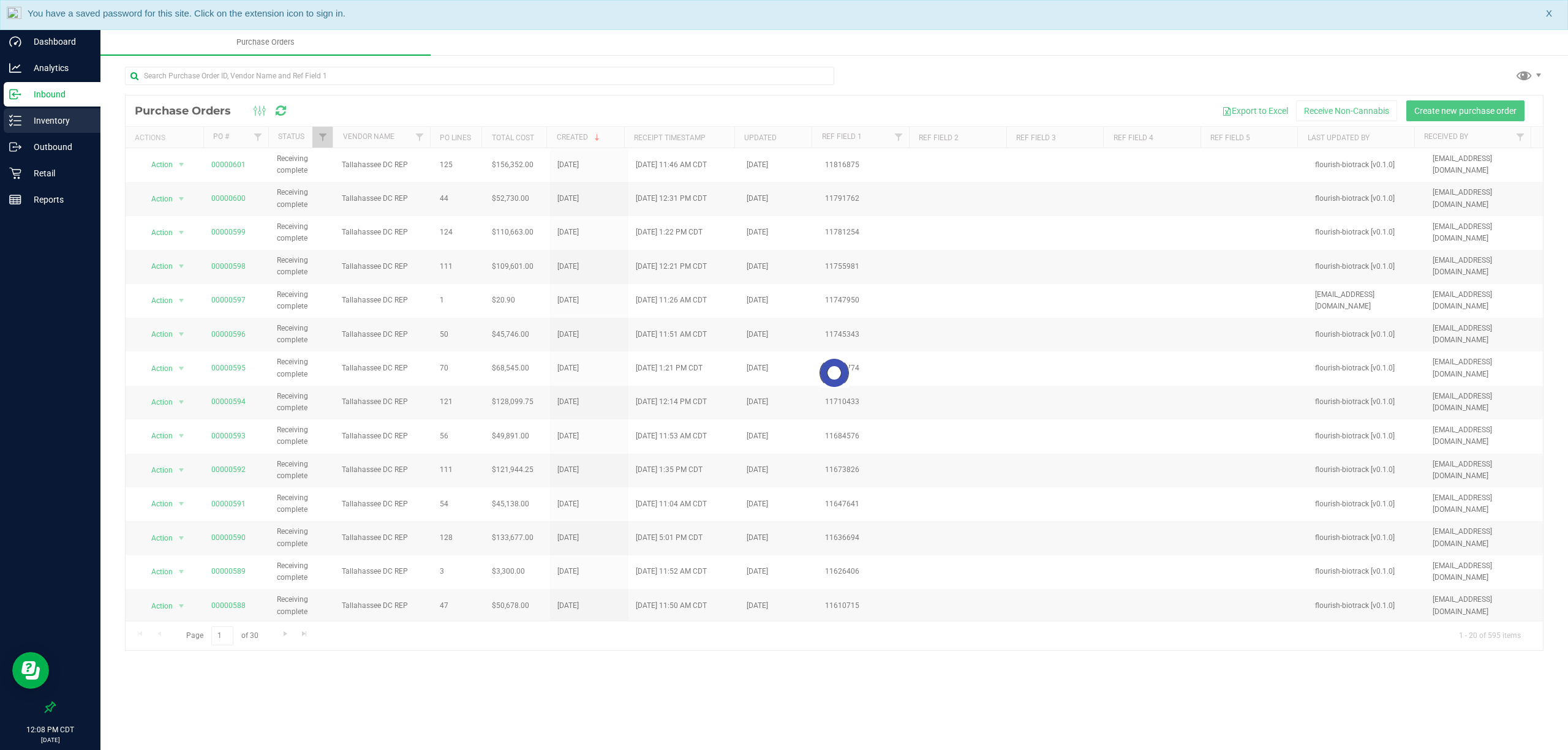
click at [70, 120] on p "Inventory" at bounding box center [58, 121] width 73 height 15
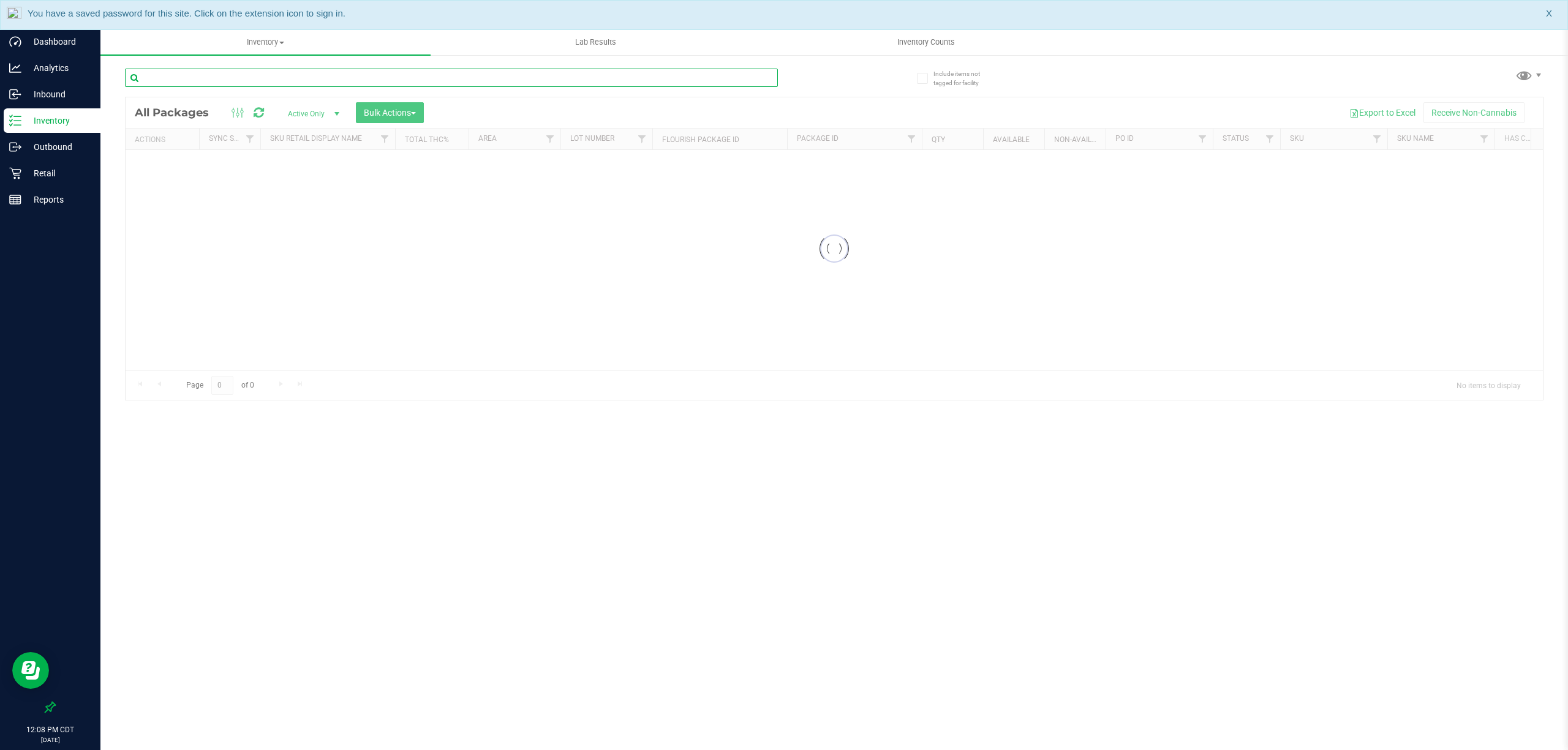
click at [236, 81] on input "text" at bounding box center [451, 78] width 653 height 19
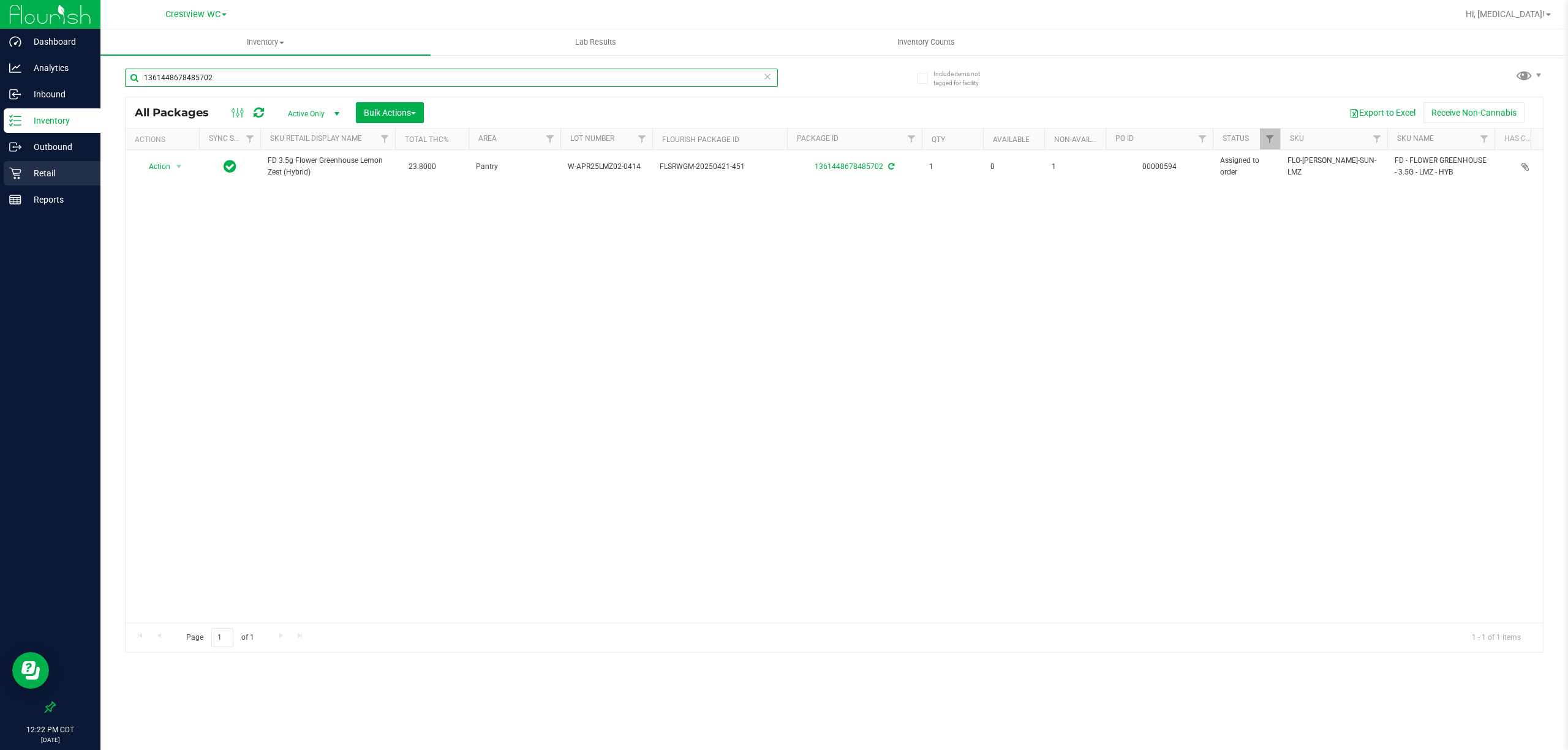
type input "1361448678485702"
click at [42, 175] on p "Retail" at bounding box center [58, 173] width 73 height 15
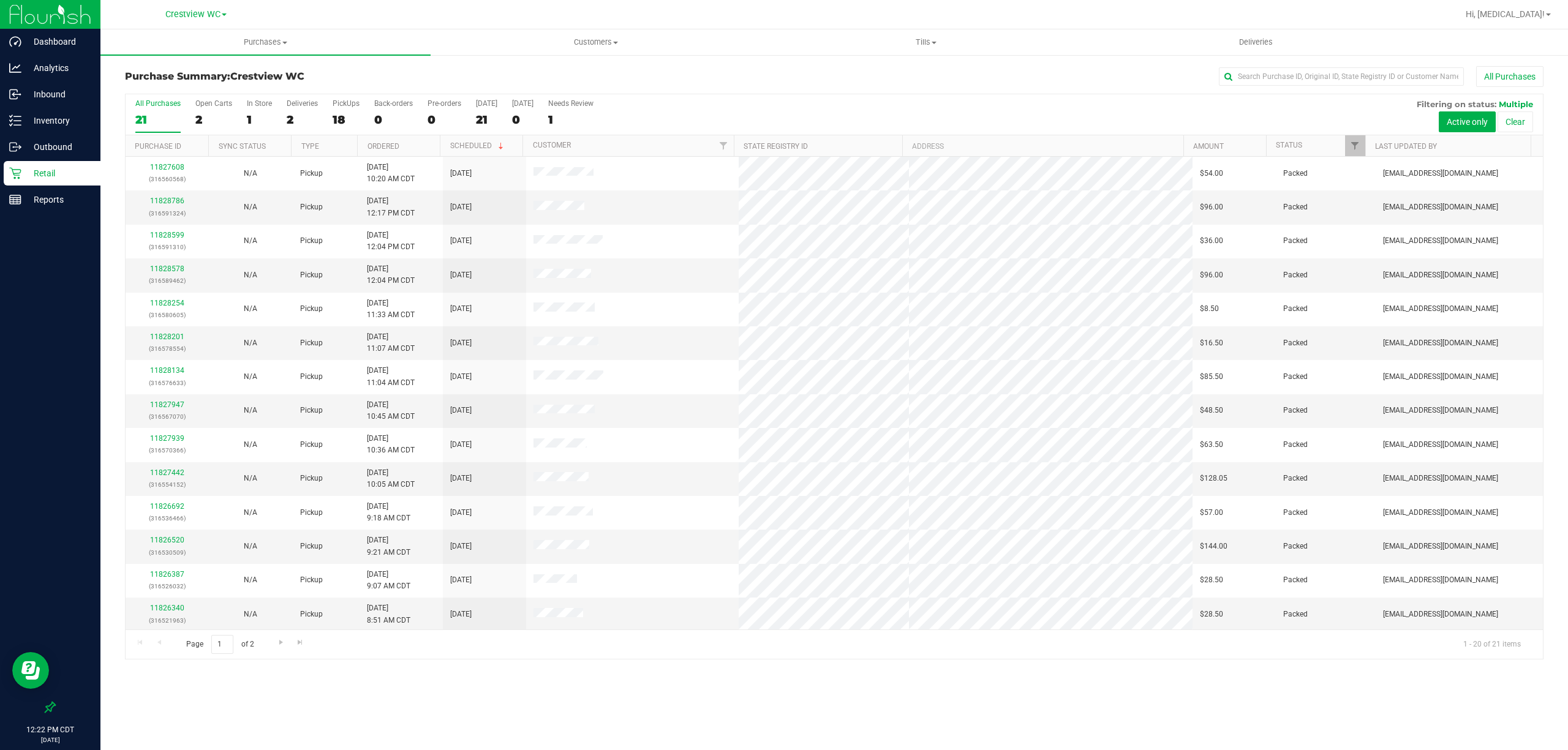
click at [328, 104] on div "All Purchases 21 Open Carts 2 In Store 1 Deliveries 2 PickUps 18 Back-orders 0 …" at bounding box center [834, 99] width 1417 height 10
click at [344, 104] on div "PickUps" at bounding box center [346, 104] width 27 height 9
click at [0, 0] on input "PickUps 18" at bounding box center [0, 0] width 0 height 0
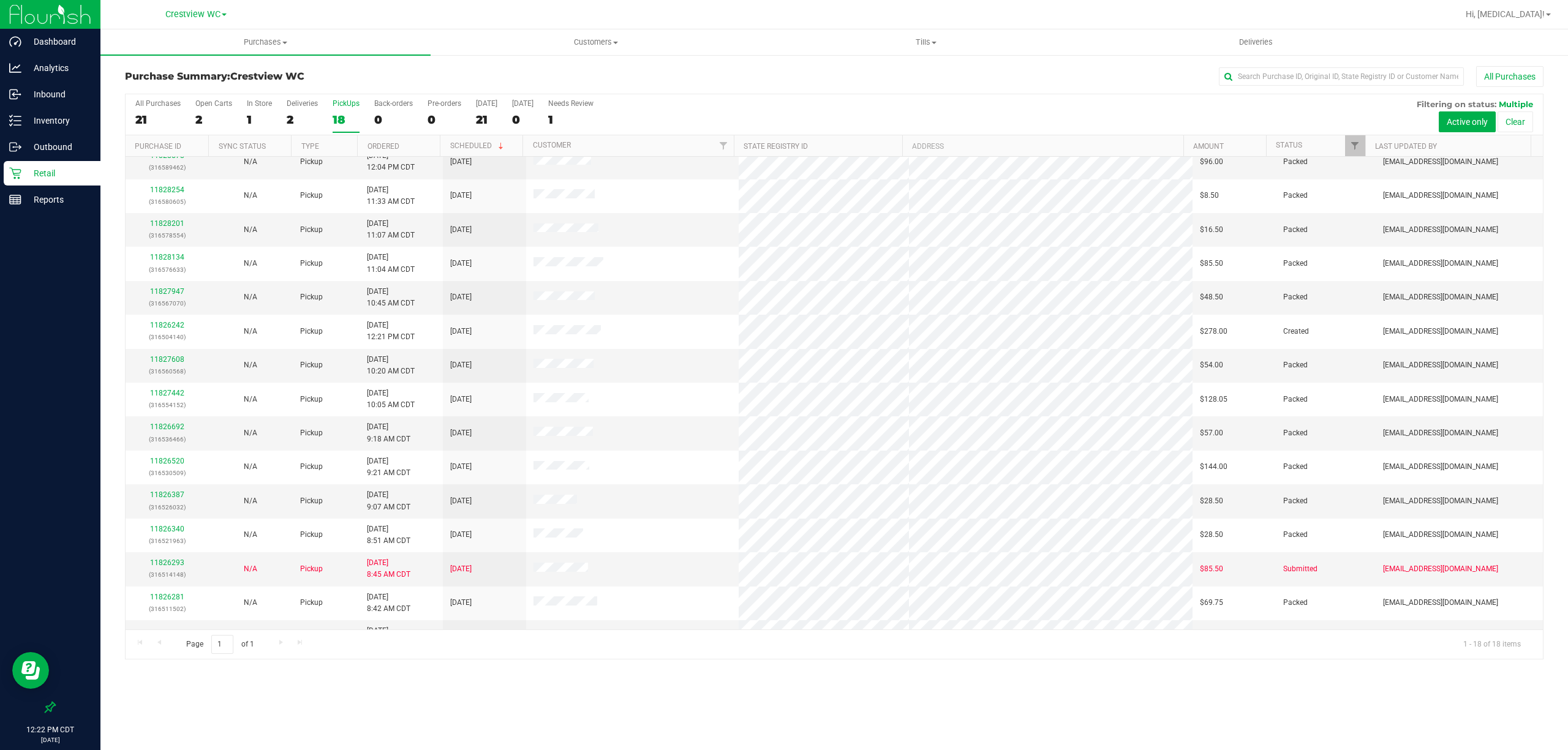
scroll to position [141, 0]
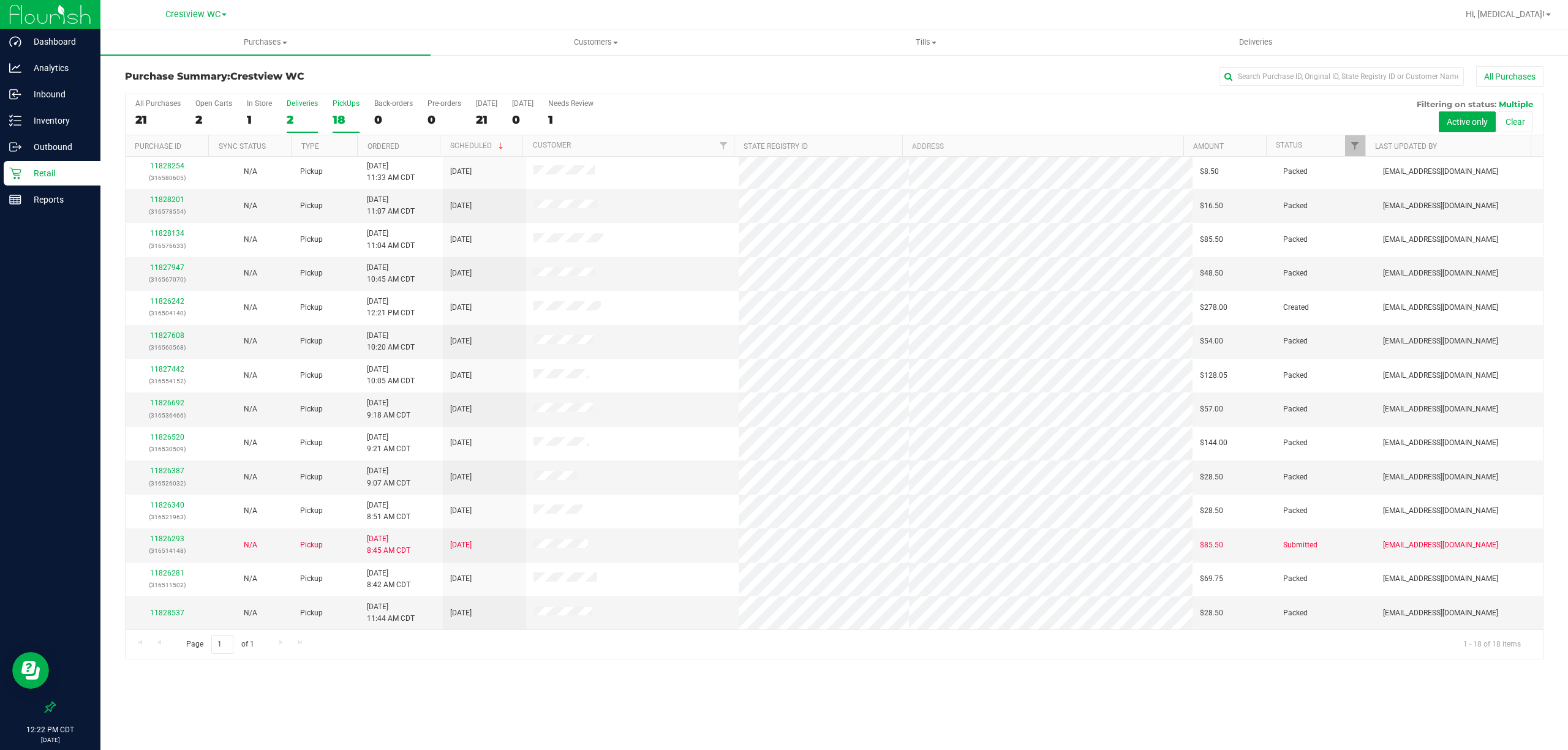
click at [300, 119] on div "2" at bounding box center [302, 119] width 31 height 14
click at [0, 0] on input "Deliveries 2" at bounding box center [0, 0] width 0 height 0
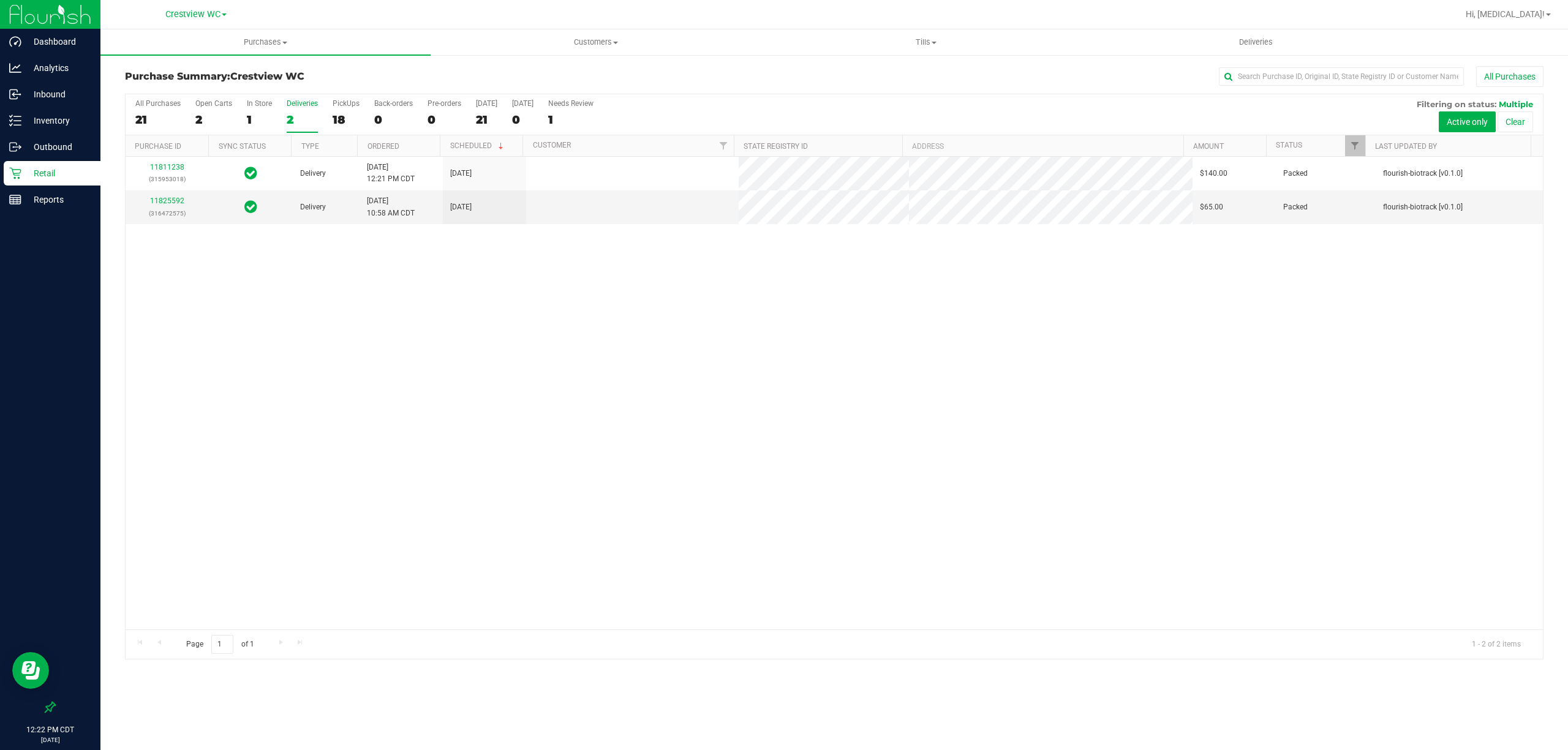
scroll to position [0, 0]
click at [344, 112] on label "PickUps 18" at bounding box center [346, 116] width 27 height 34
click at [0, 0] on input "PickUps 18" at bounding box center [0, 0] width 0 height 0
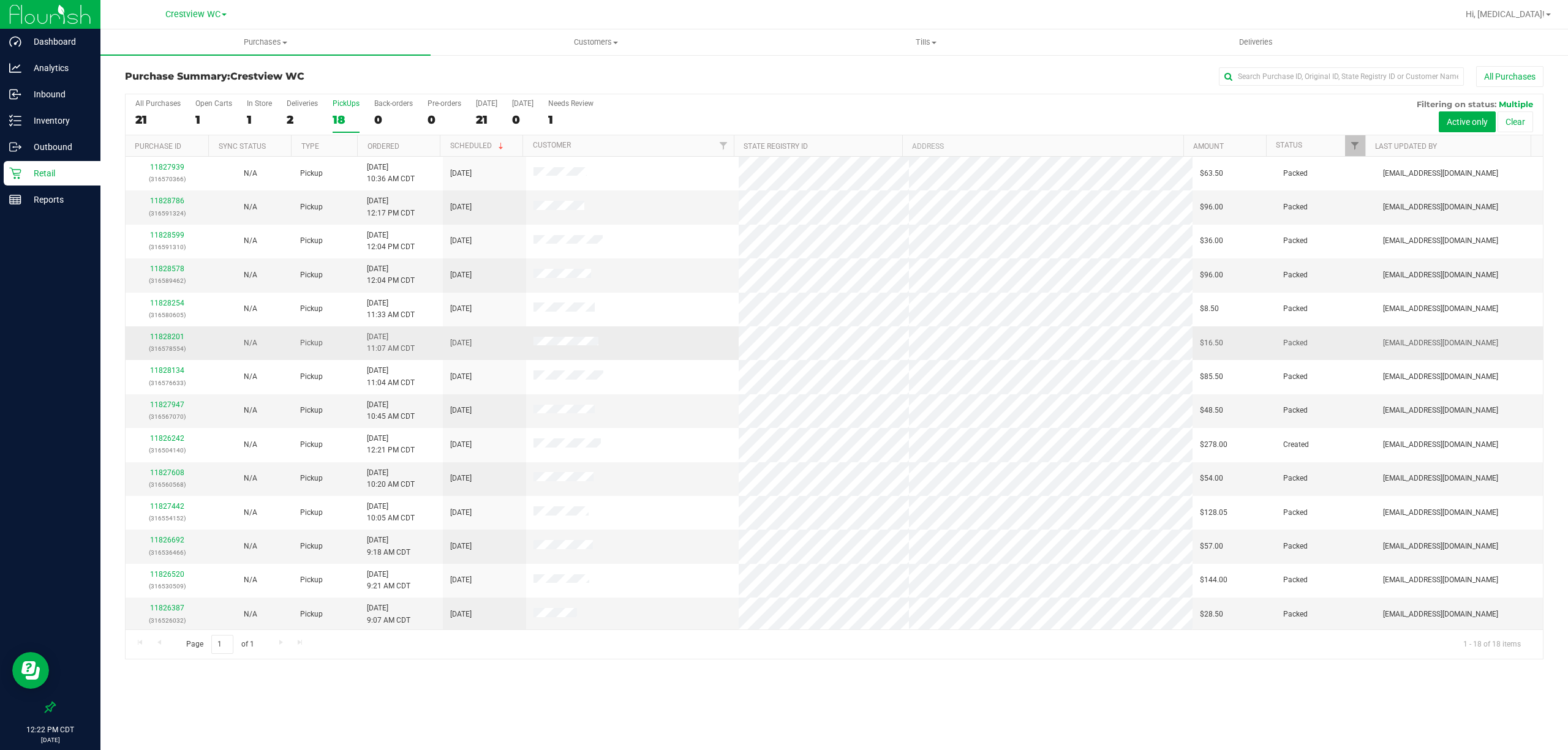
scroll to position [141, 0]
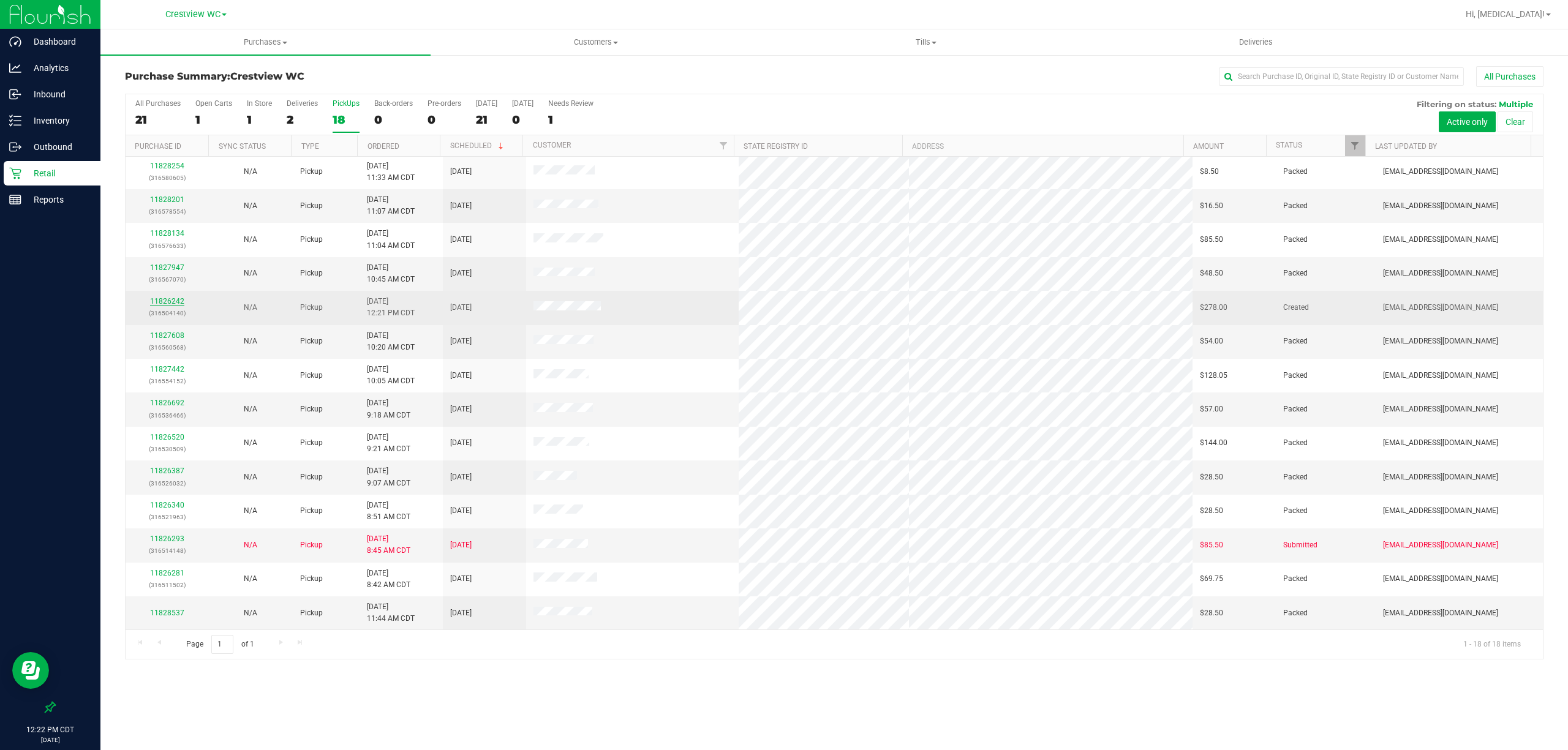
click at [170, 301] on link "11826242" at bounding box center [167, 301] width 34 height 9
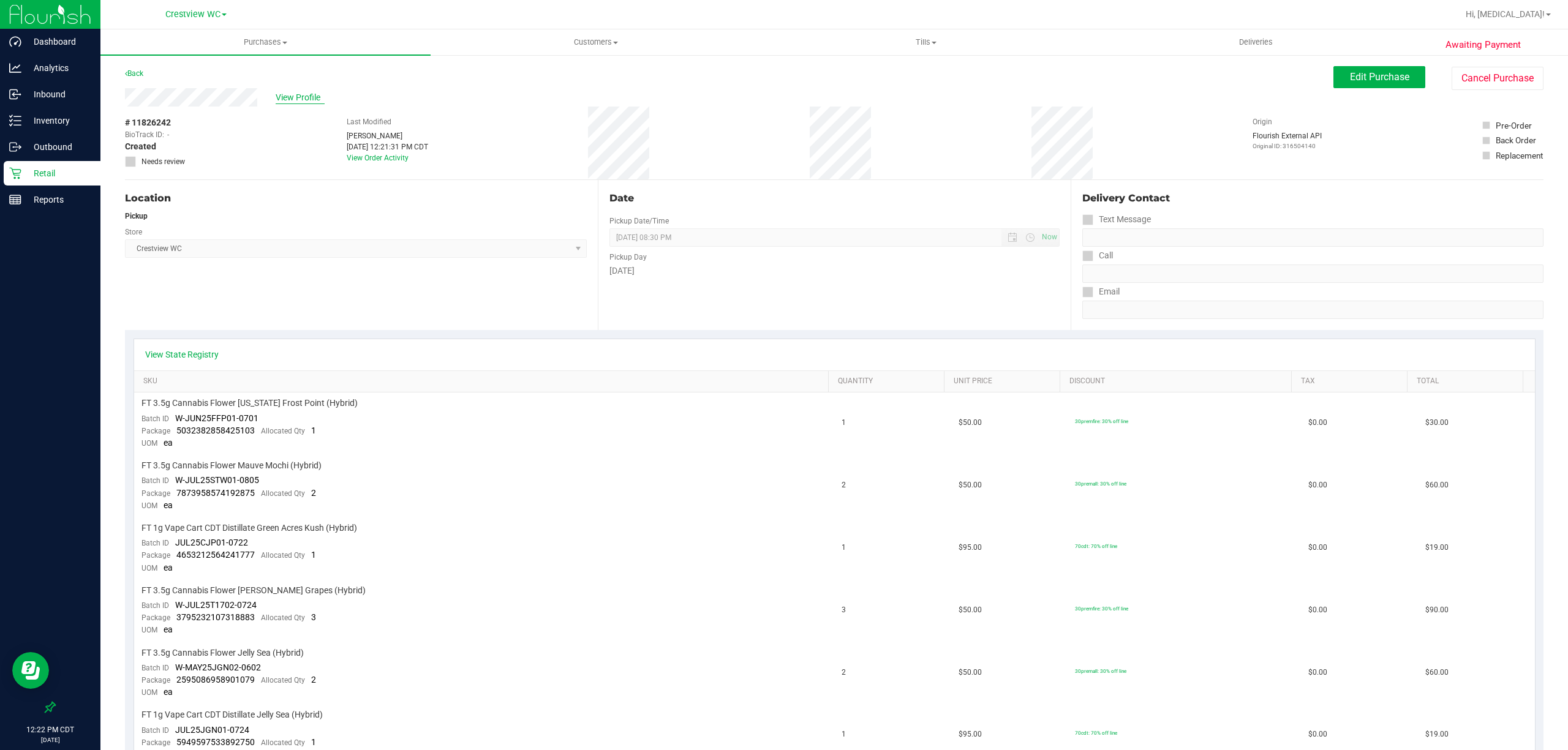
click at [309, 92] on span "View Profile" at bounding box center [300, 98] width 49 height 13
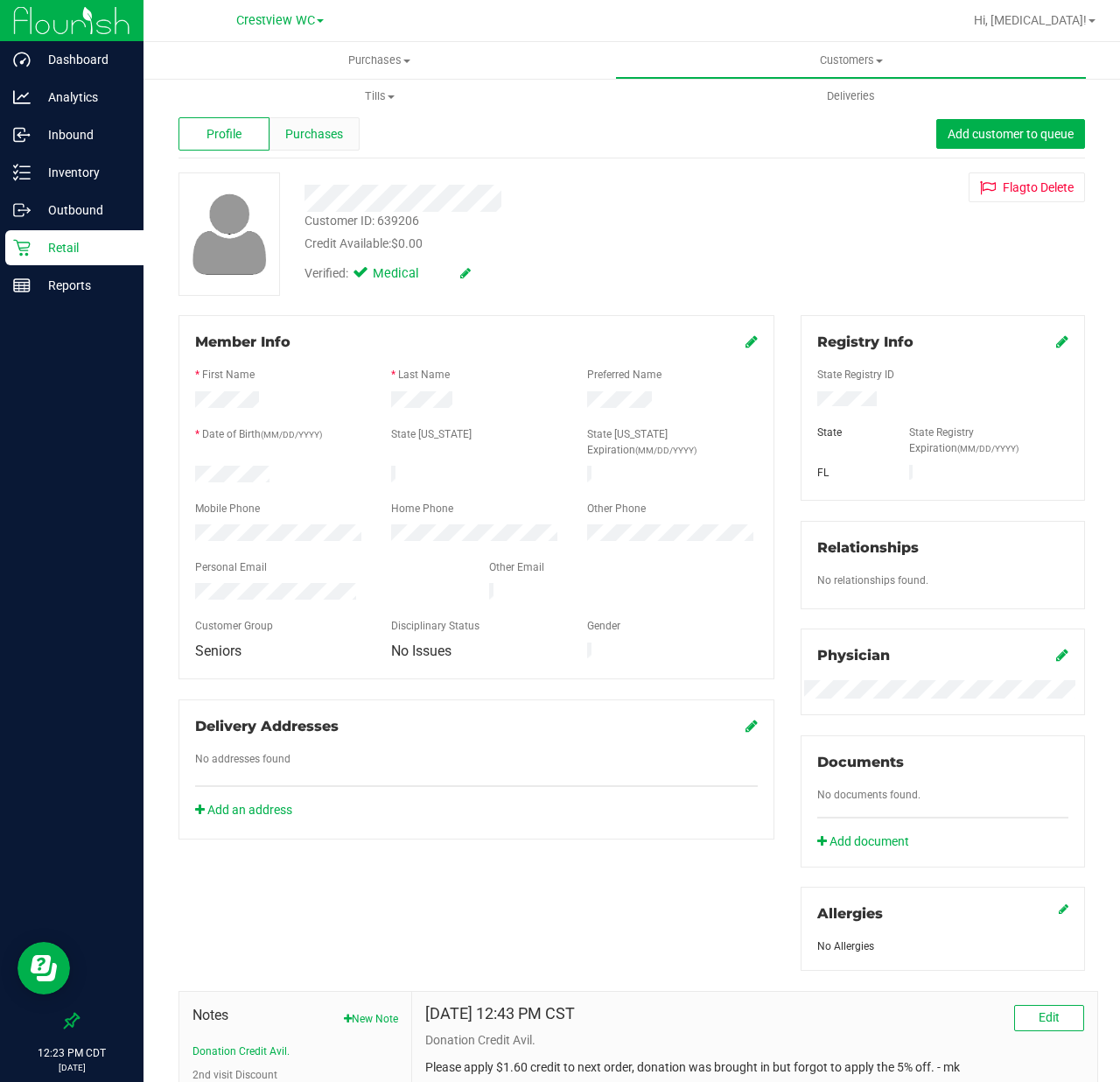
click at [330, 125] on span "Purchases" at bounding box center [314, 134] width 58 height 19
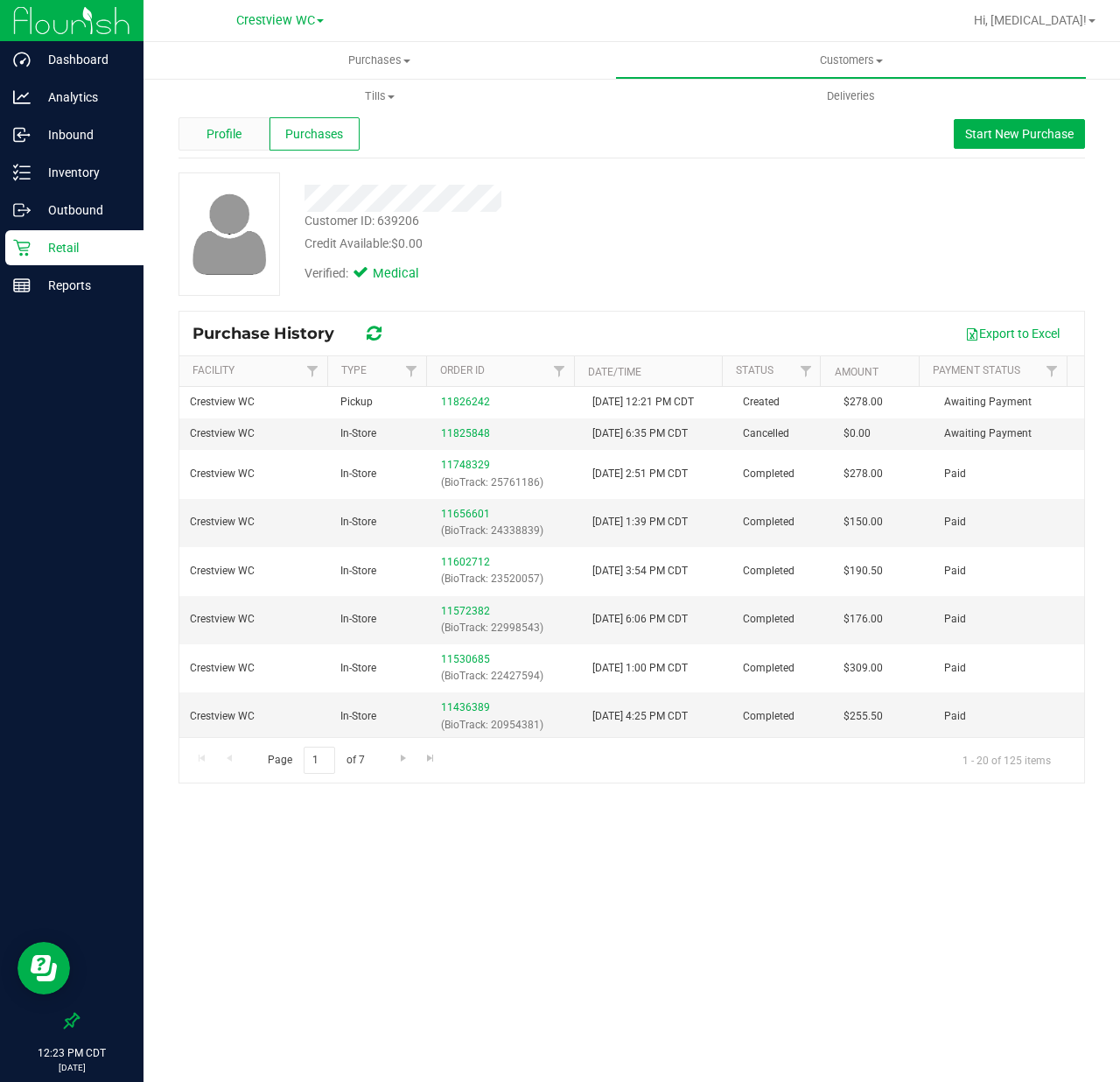
click at [204, 144] on div "Profile" at bounding box center [224, 133] width 91 height 33
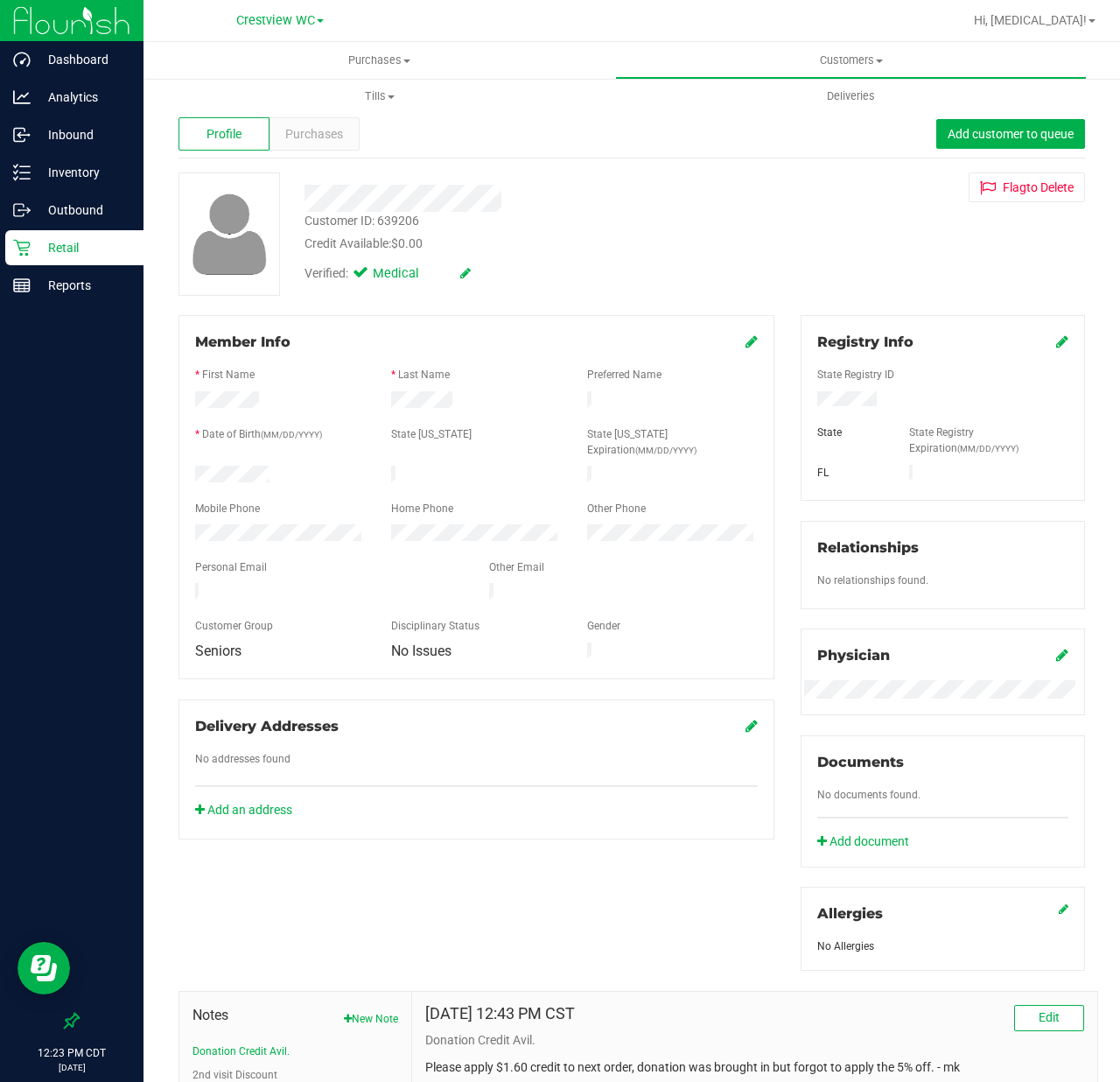
click at [746, 719] on icon at bounding box center [752, 726] width 12 height 14
click at [319, 134] on span "Purchases" at bounding box center [314, 134] width 58 height 19
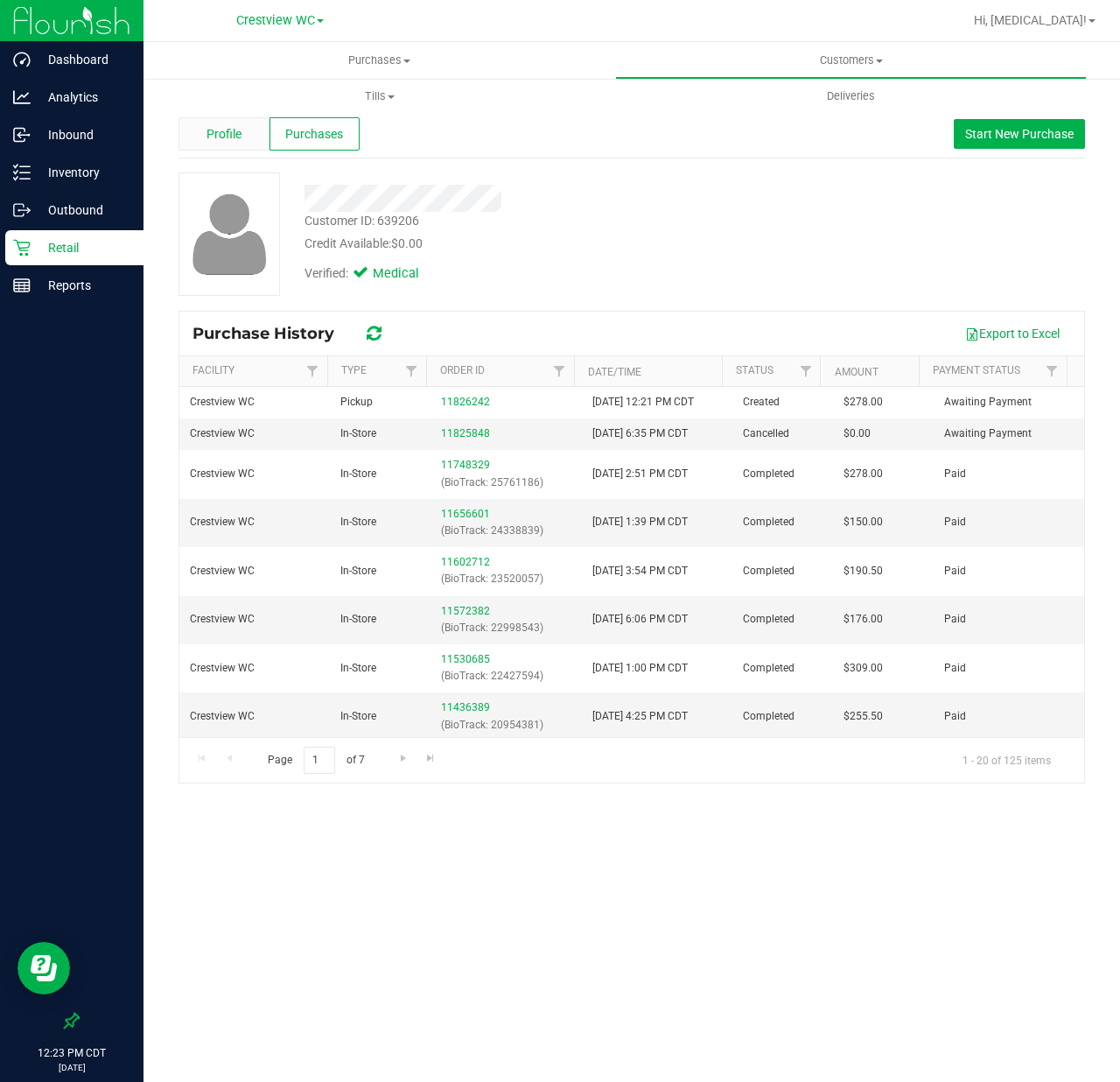
click at [235, 133] on span "Profile" at bounding box center [224, 134] width 35 height 19
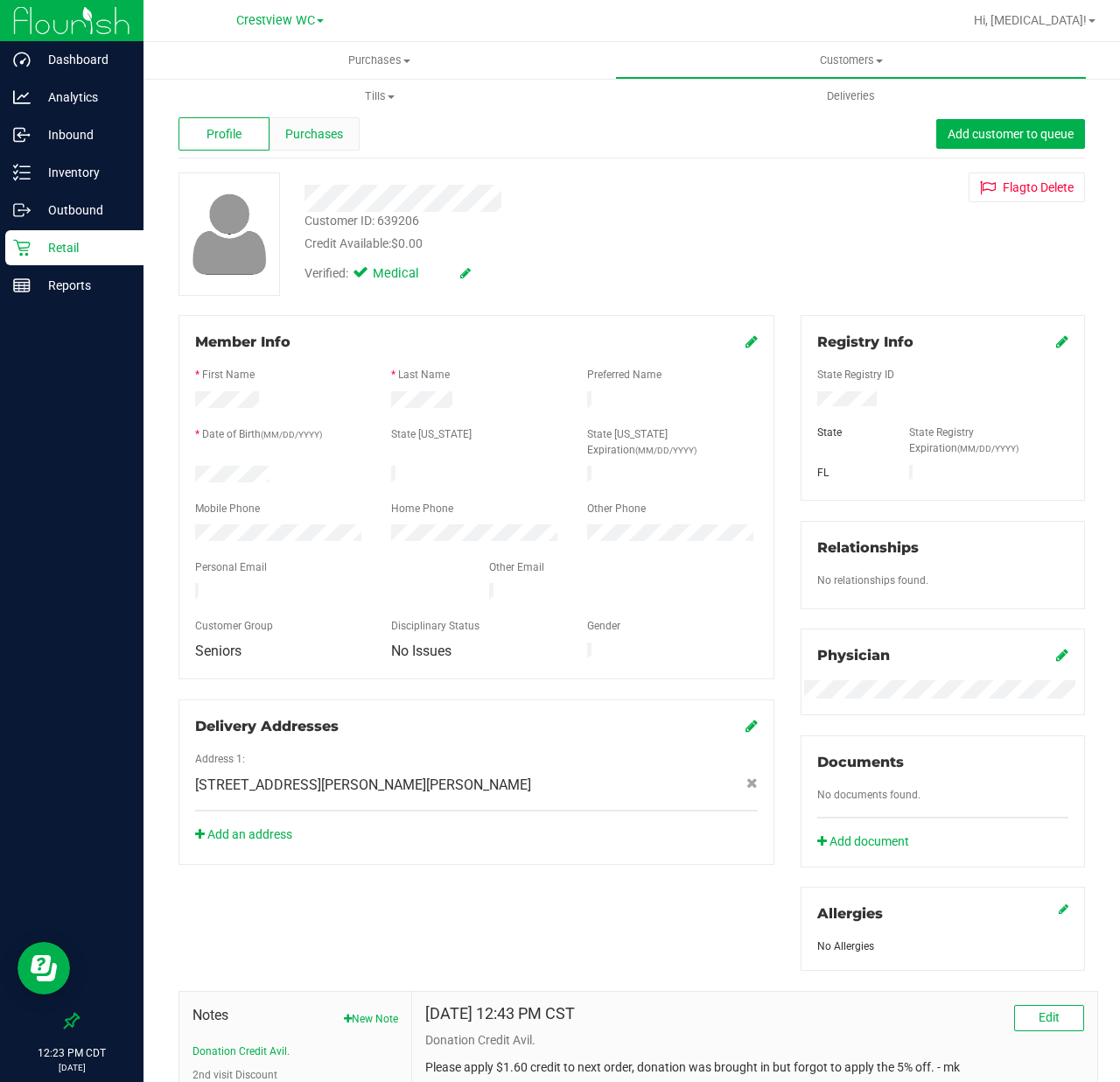
click at [337, 142] on span "Purchases" at bounding box center [314, 134] width 58 height 19
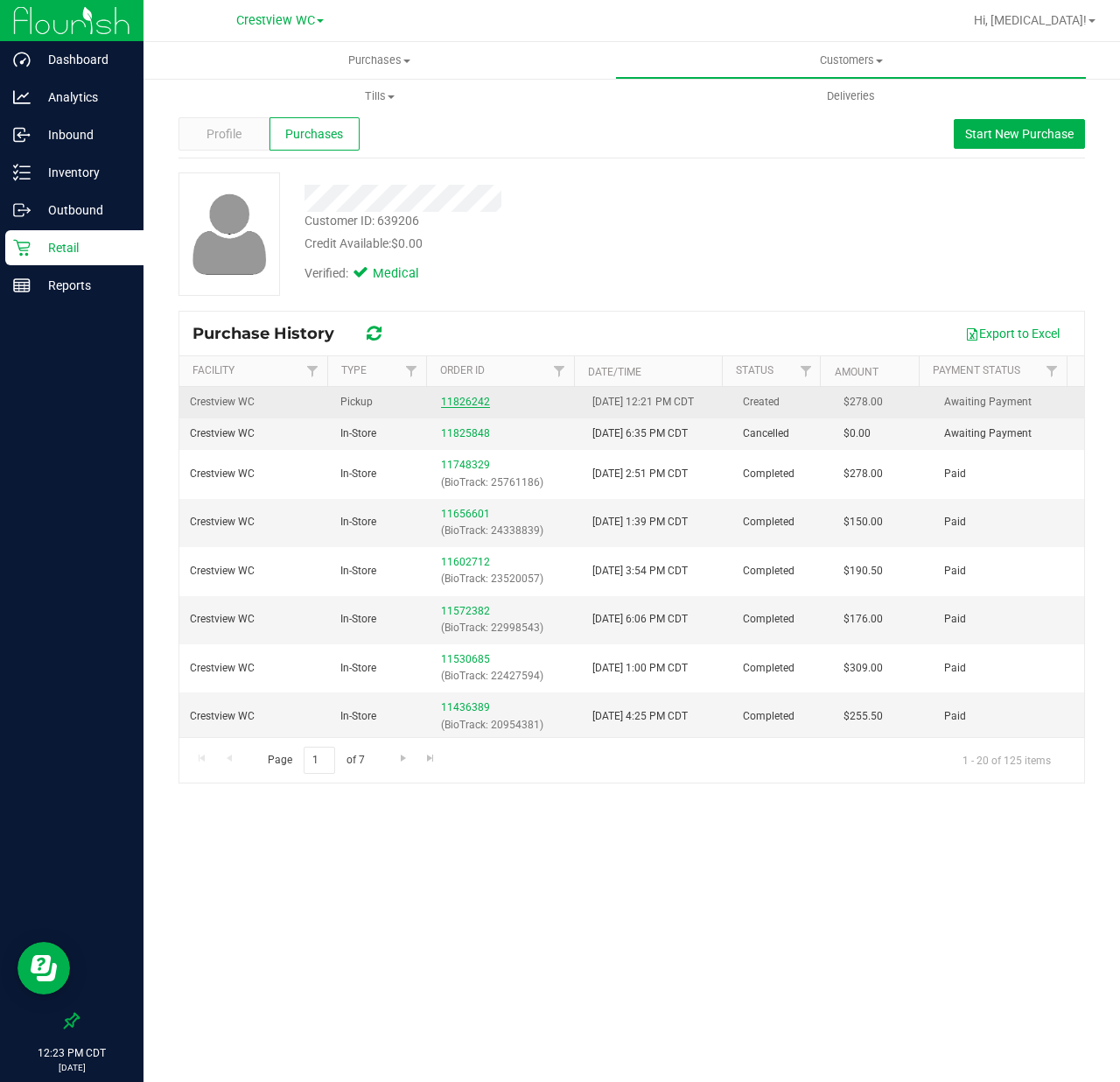
click at [473, 397] on link "11826242" at bounding box center [465, 402] width 49 height 12
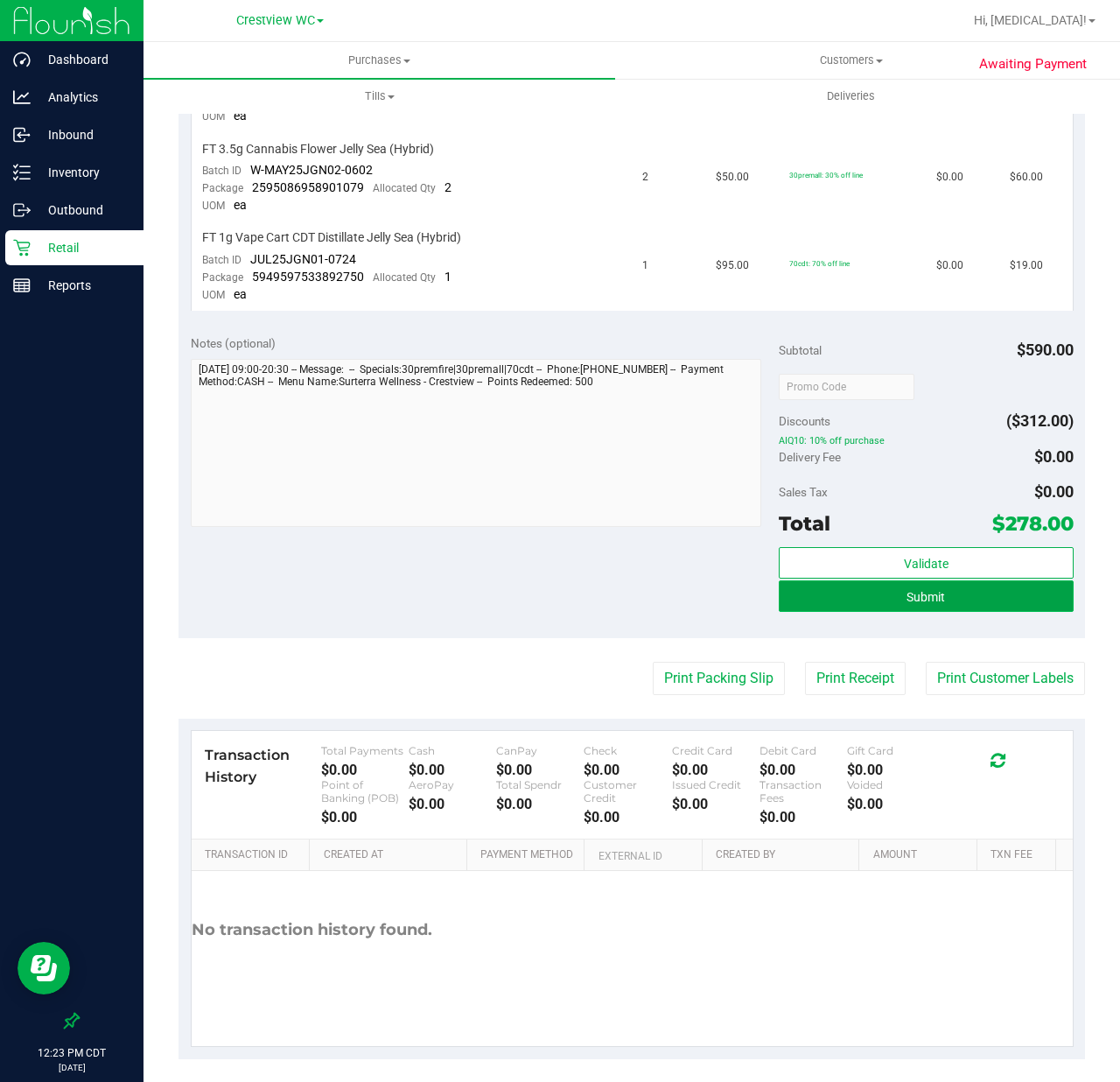
click at [917, 590] on span "Submit" at bounding box center [925, 597] width 38 height 14
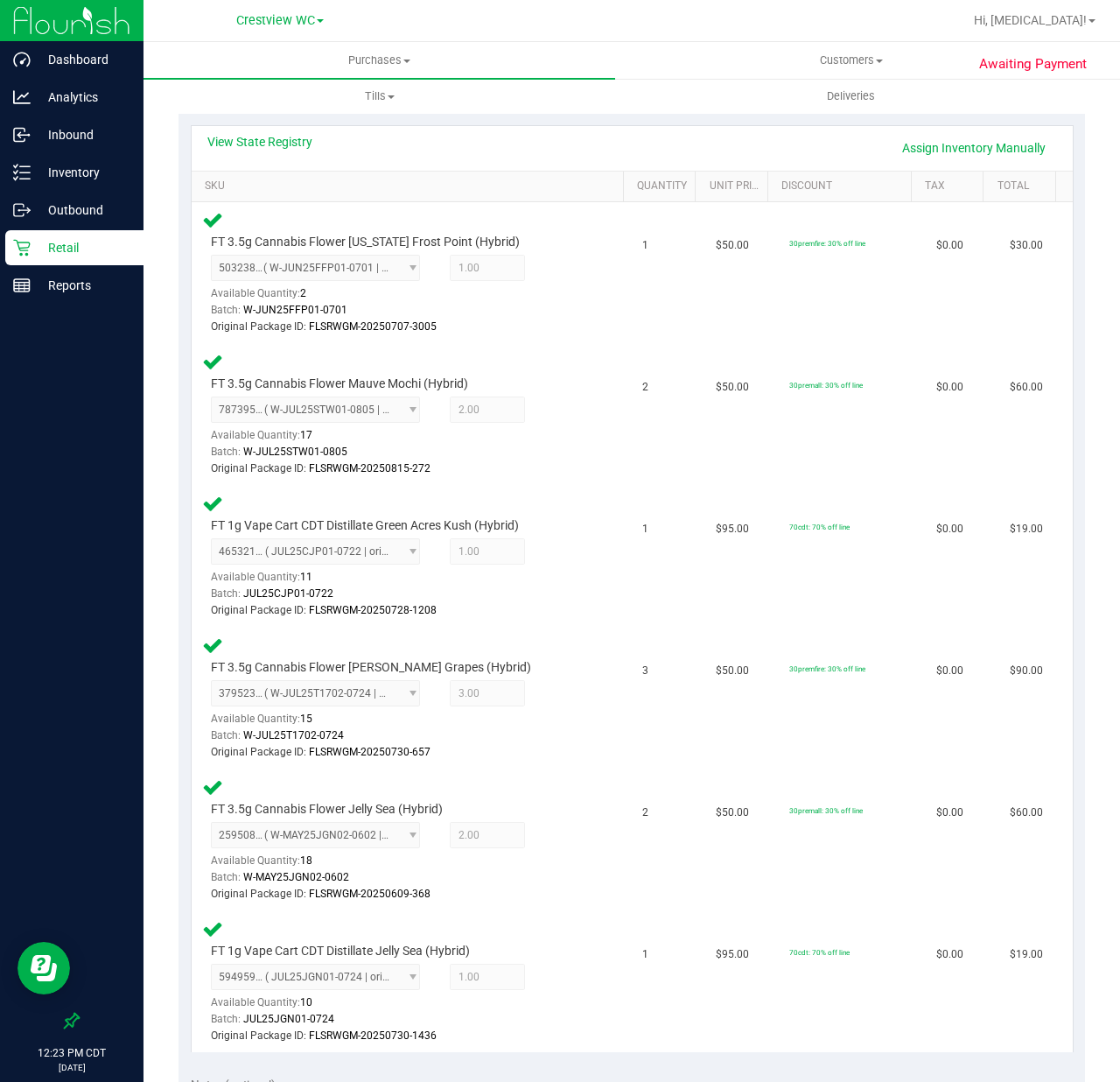
scroll to position [816, 0]
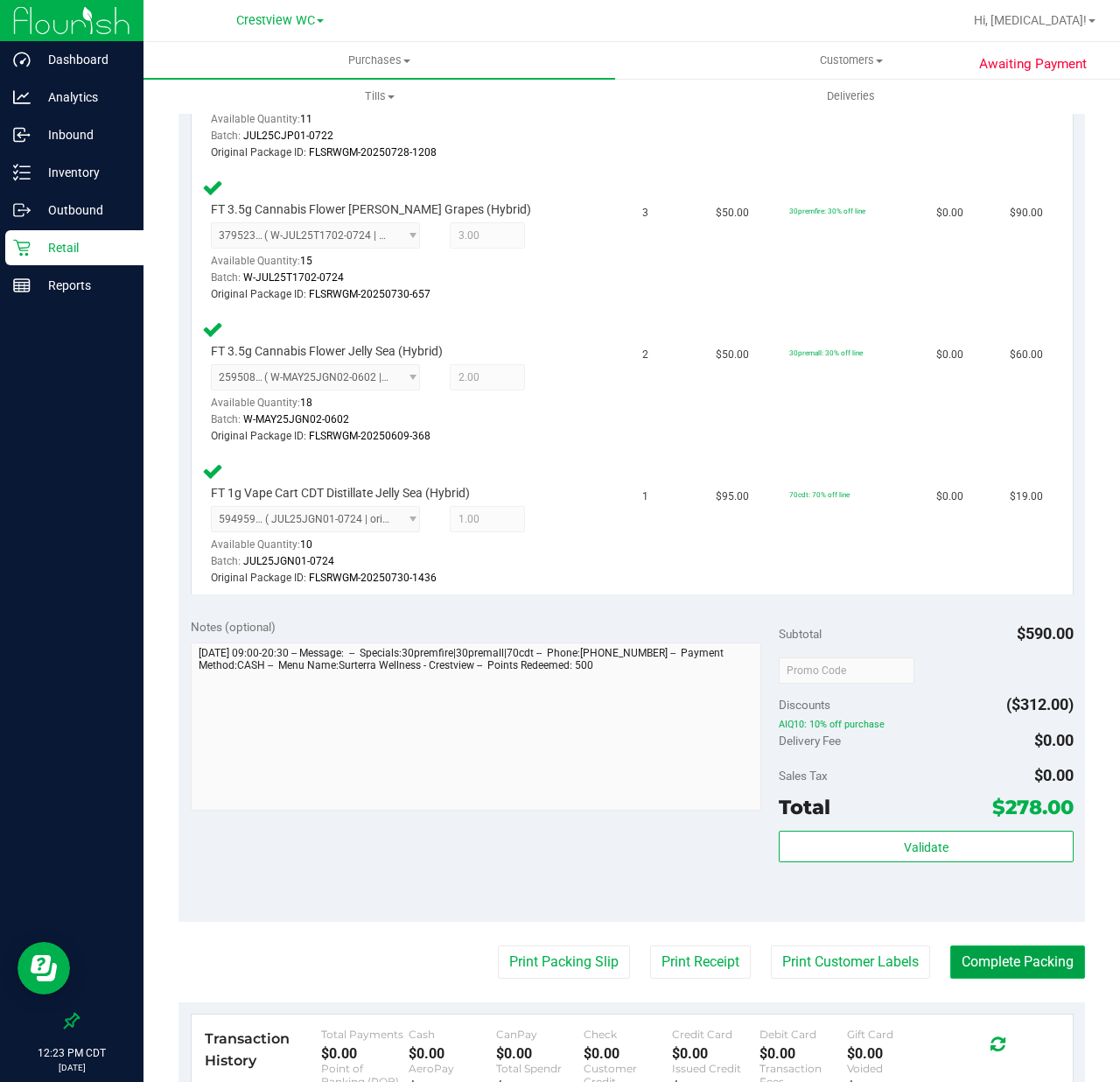
click at [990, 952] on button "Complete Packing" at bounding box center [1018, 961] width 135 height 33
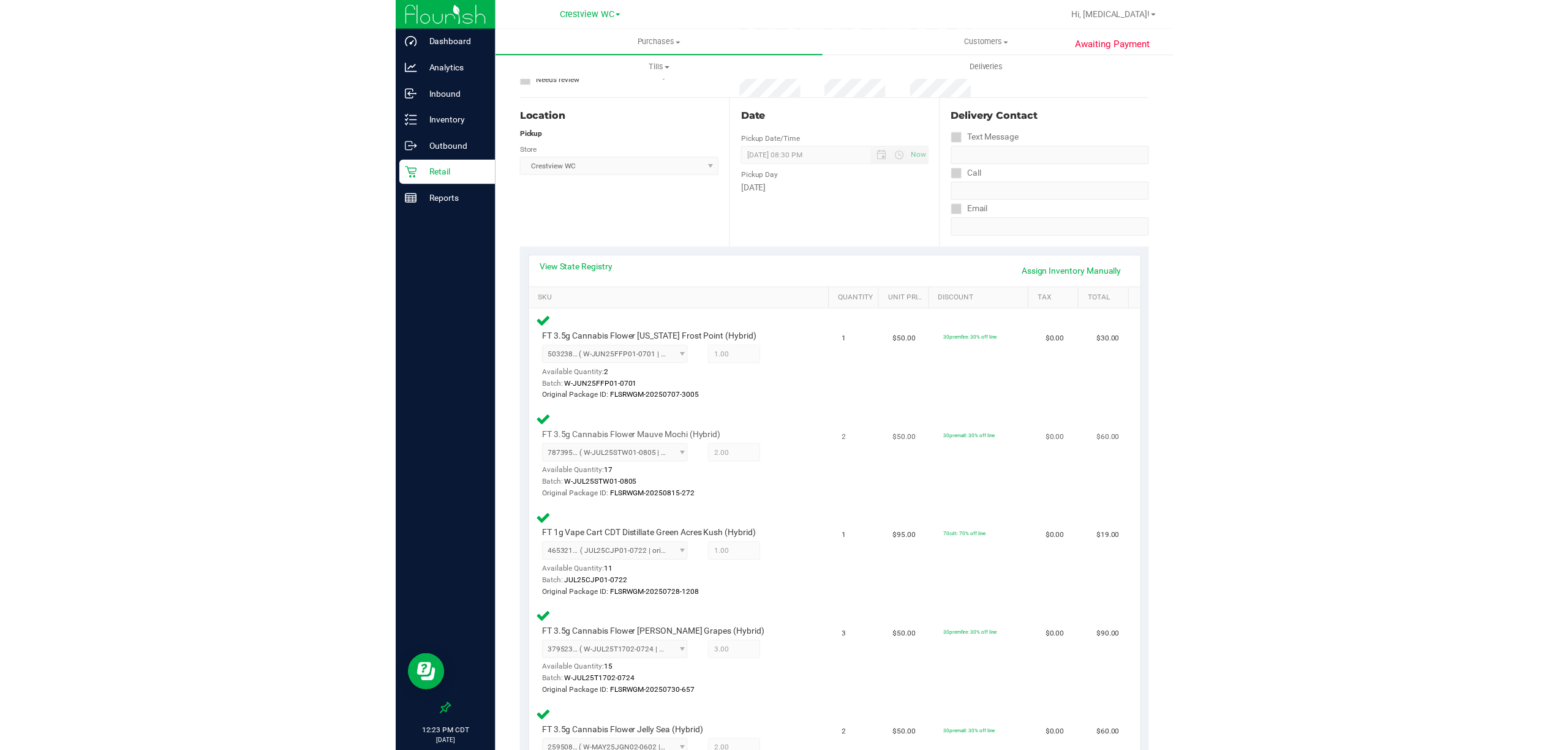
scroll to position [0, 0]
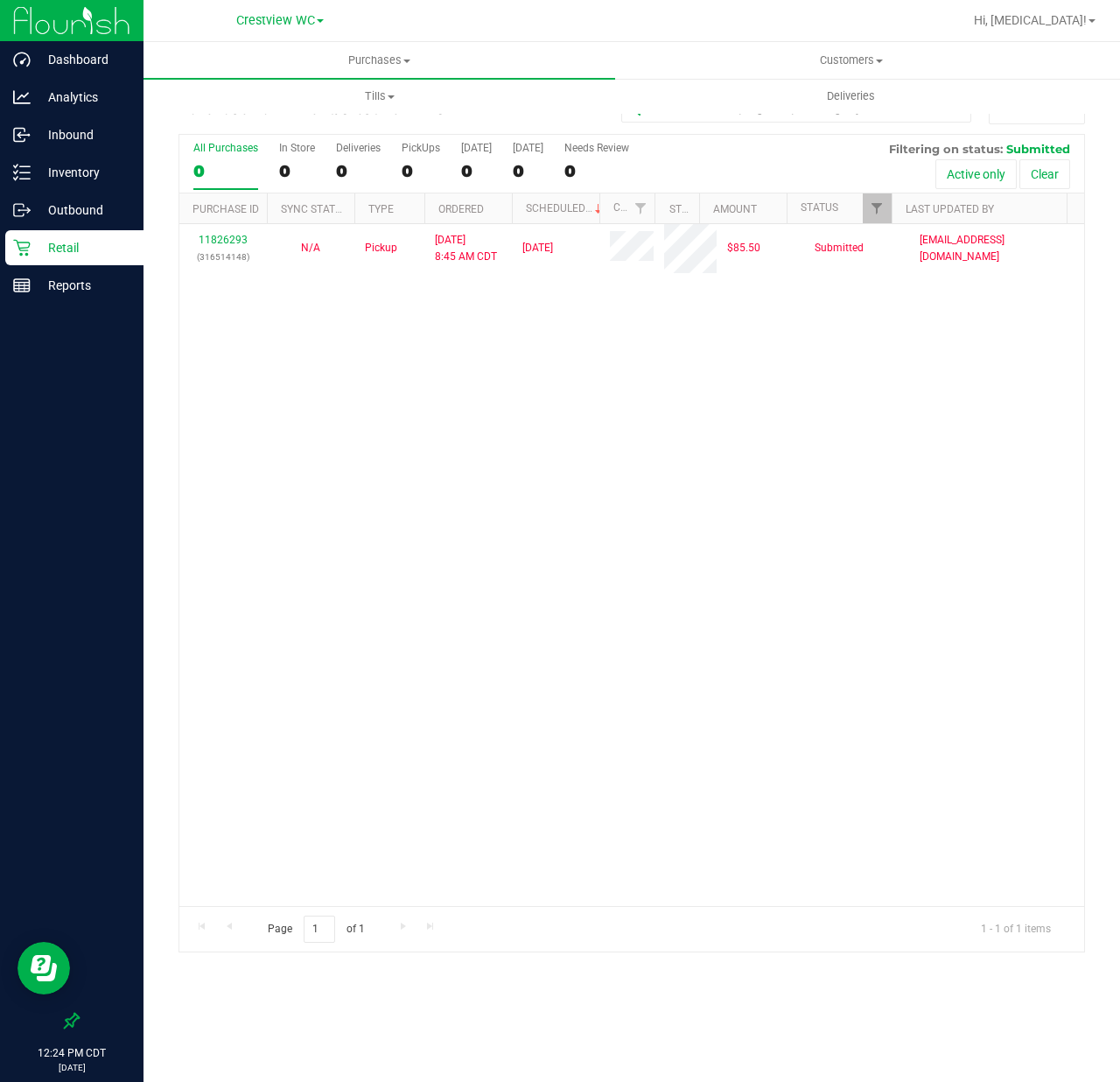
click at [71, 238] on p "Retail" at bounding box center [83, 248] width 105 height 21
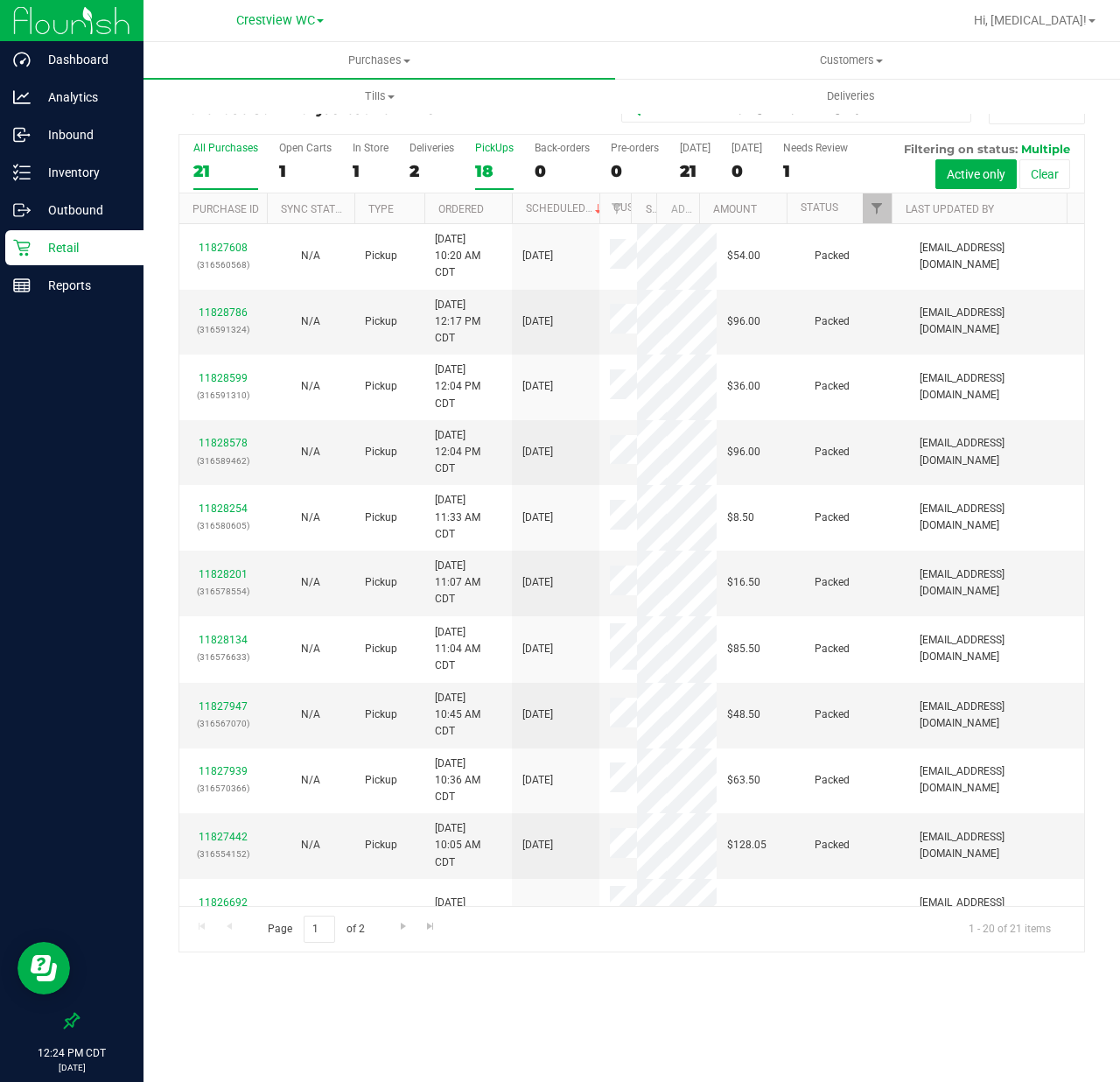
click at [491, 154] on div "PickUps" at bounding box center [494, 148] width 38 height 12
click at [0, 0] on input "PickUps 18" at bounding box center [0, 0] width 0 height 0
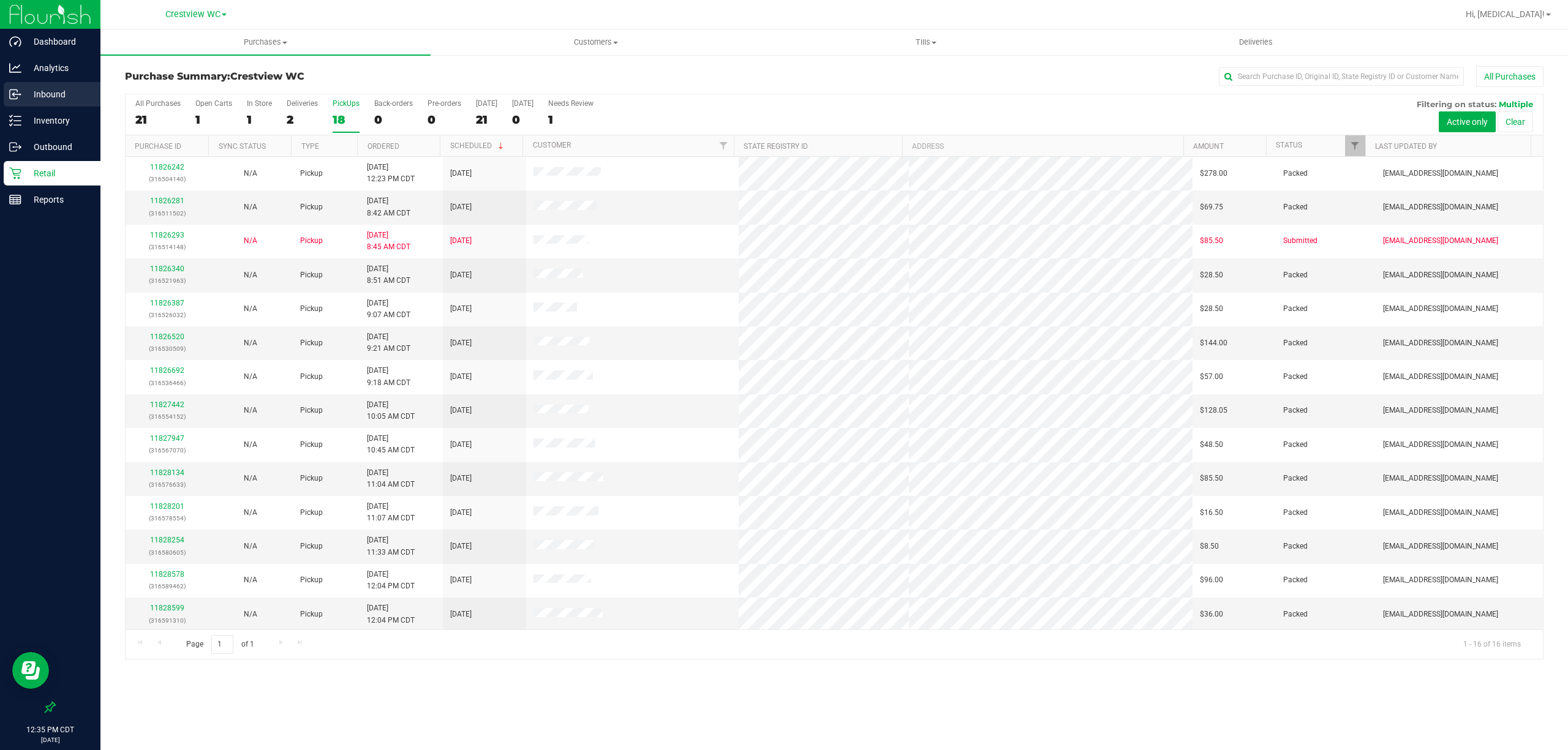
click at [40, 103] on div "Inbound" at bounding box center [52, 94] width 97 height 24
click at [55, 96] on p "Inbound" at bounding box center [58, 94] width 73 height 15
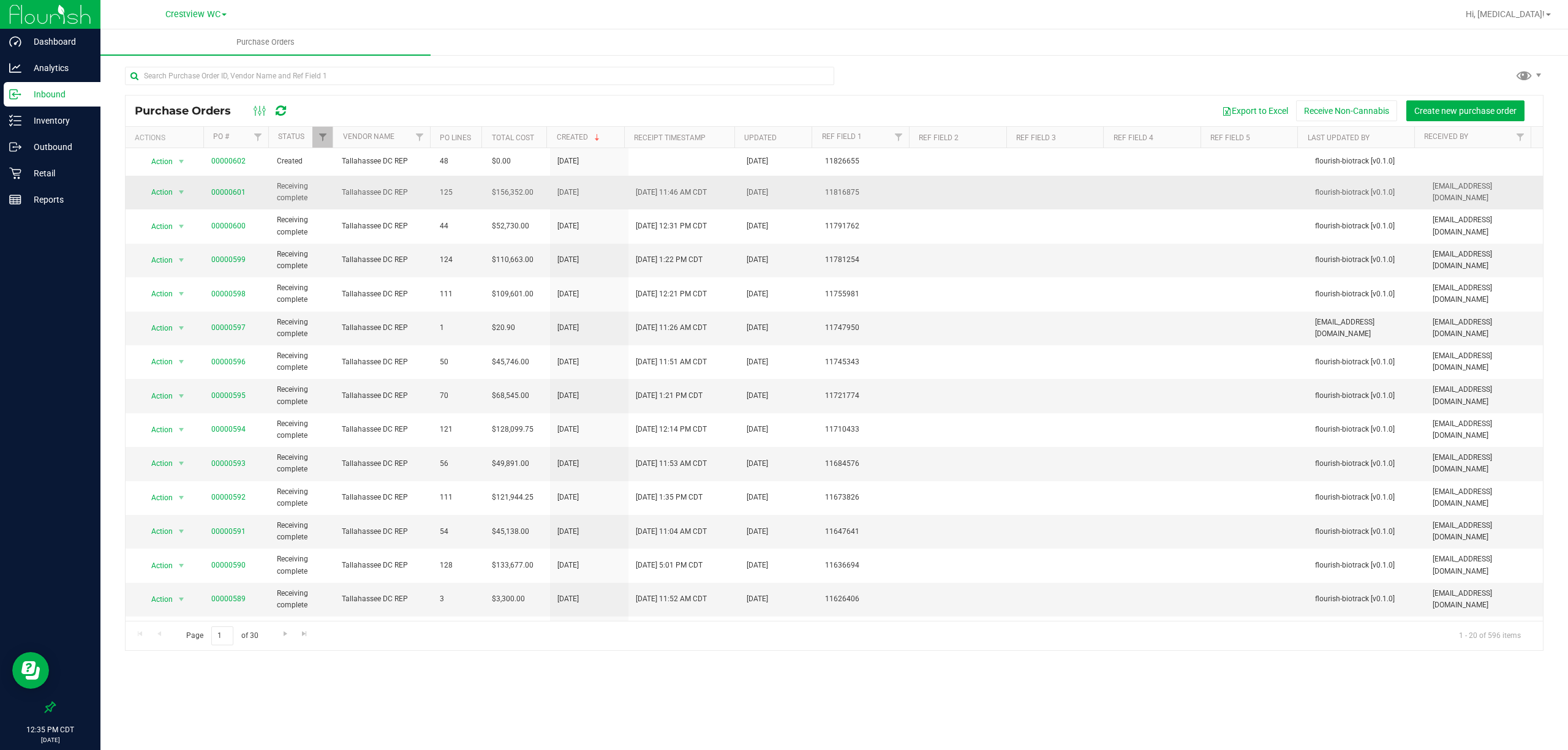
click at [223, 187] on span "00000601" at bounding box center [228, 193] width 34 height 12
click at [216, 194] on link "00000601" at bounding box center [228, 193] width 34 height 9
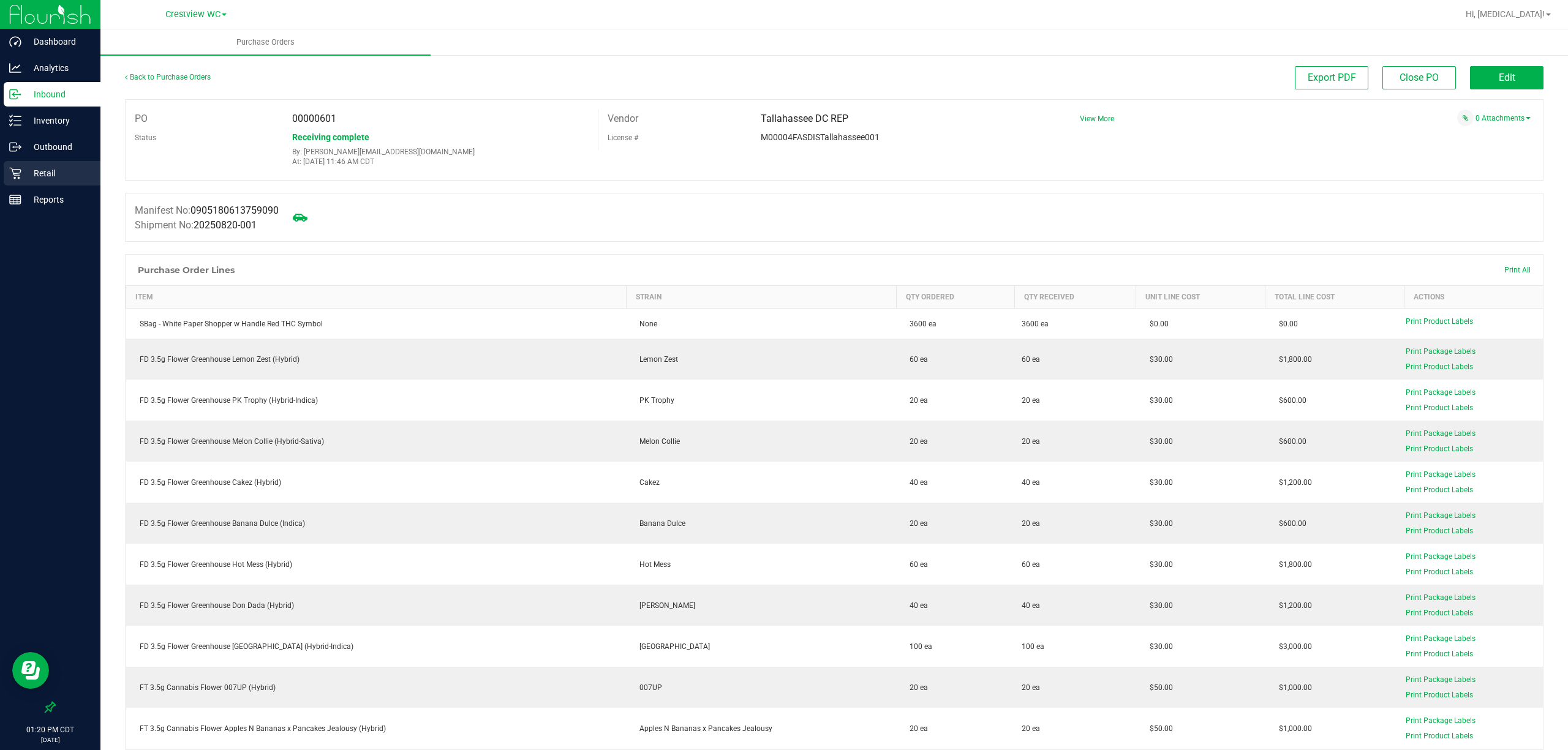
click at [48, 178] on p "Retail" at bounding box center [58, 173] width 73 height 15
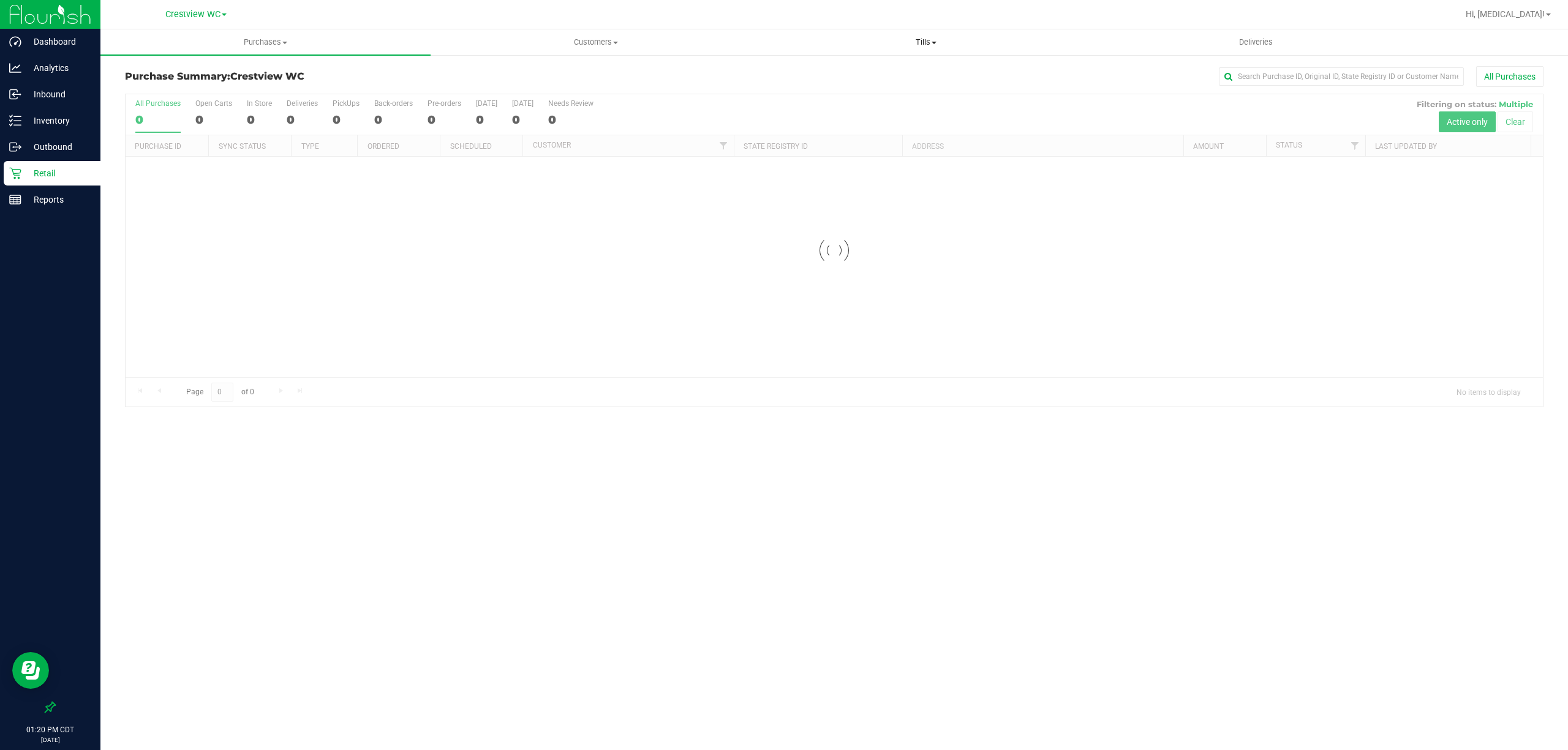
click at [925, 42] on span "Tills" at bounding box center [925, 42] width 329 height 11
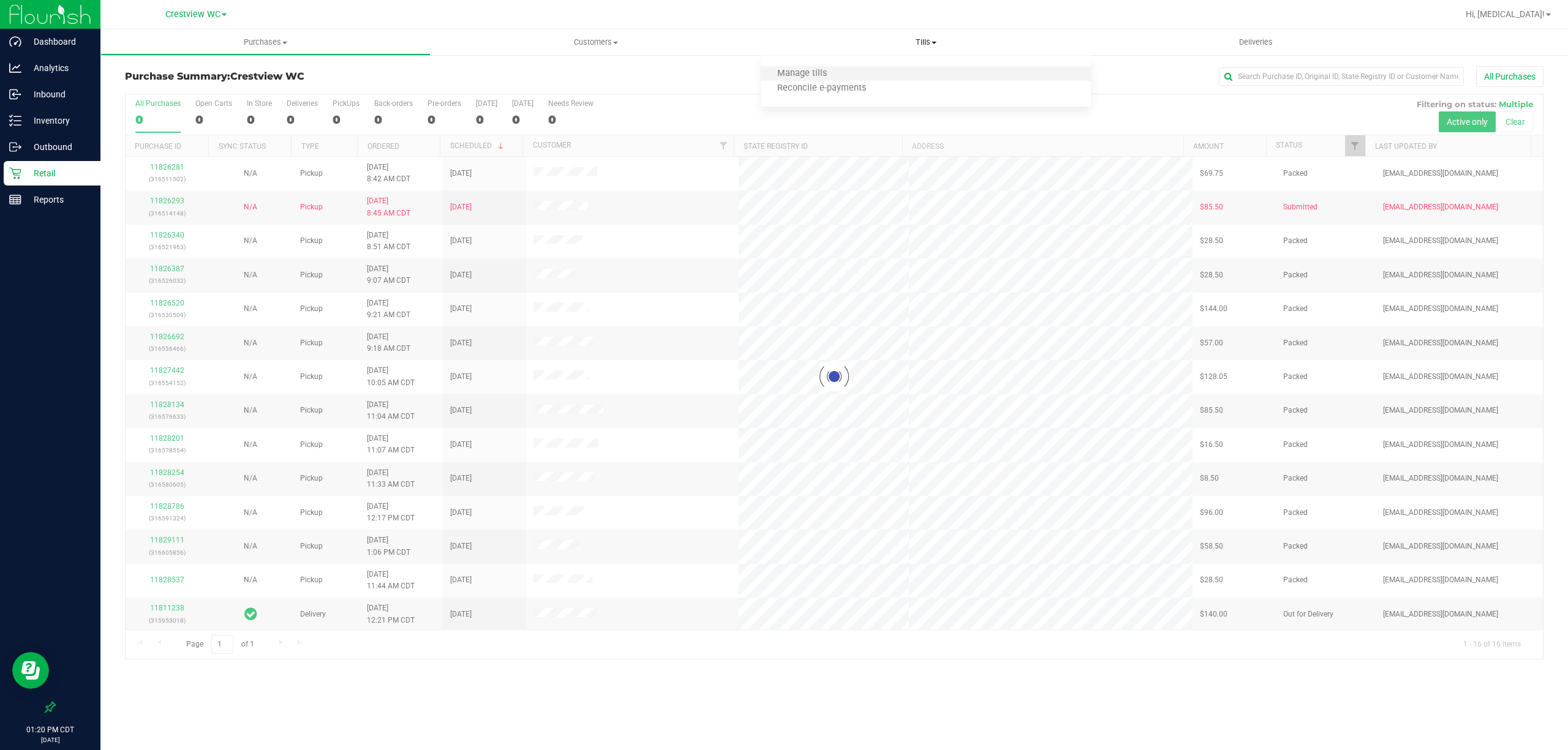
click at [841, 73] on li "Manage tills" at bounding box center [925, 74] width 330 height 15
click at [879, 75] on li "Manage tills" at bounding box center [925, 74] width 330 height 15
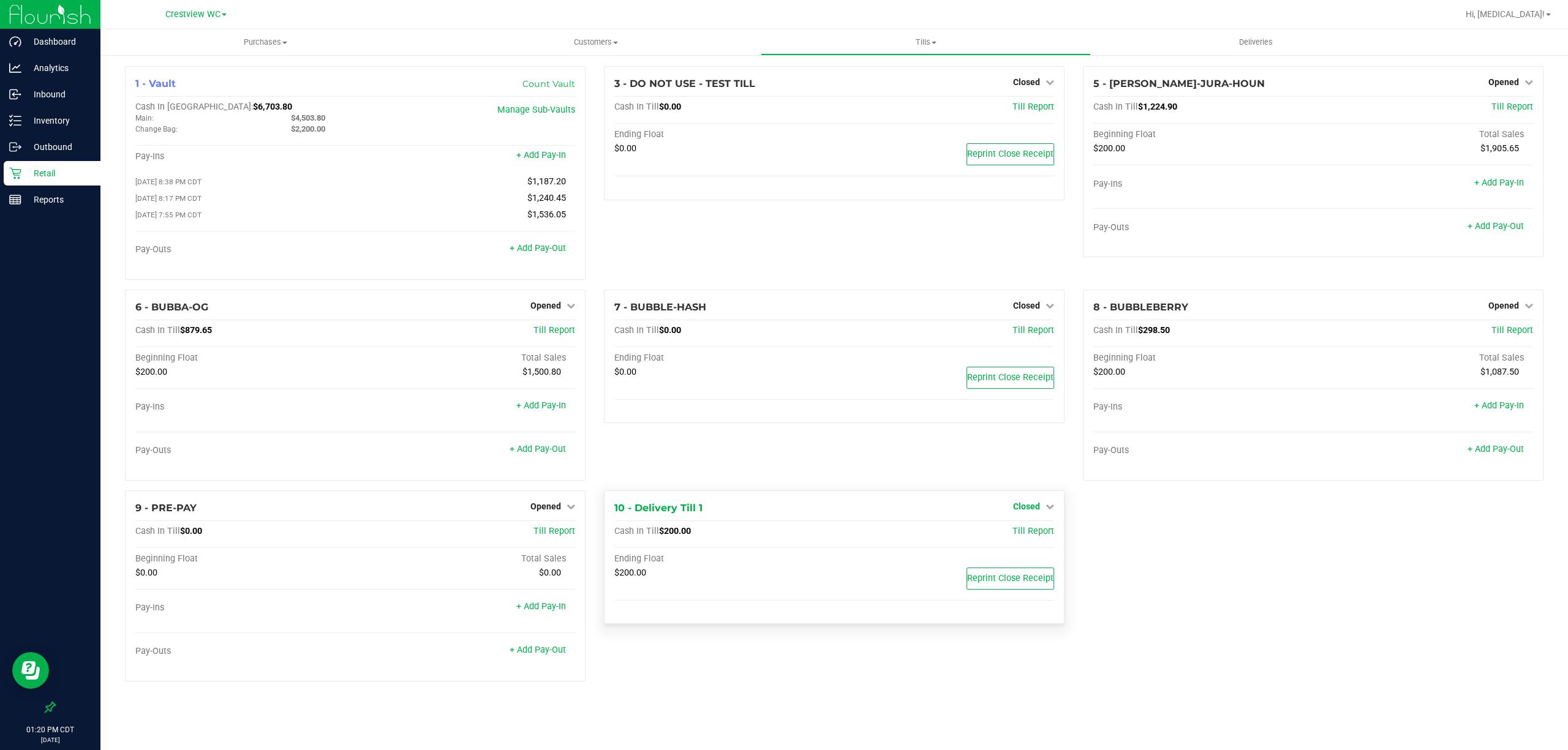
click at [1034, 511] on span "Closed" at bounding box center [1026, 506] width 27 height 10
click at [1026, 536] on link "Open Till" at bounding box center [1026, 531] width 32 height 10
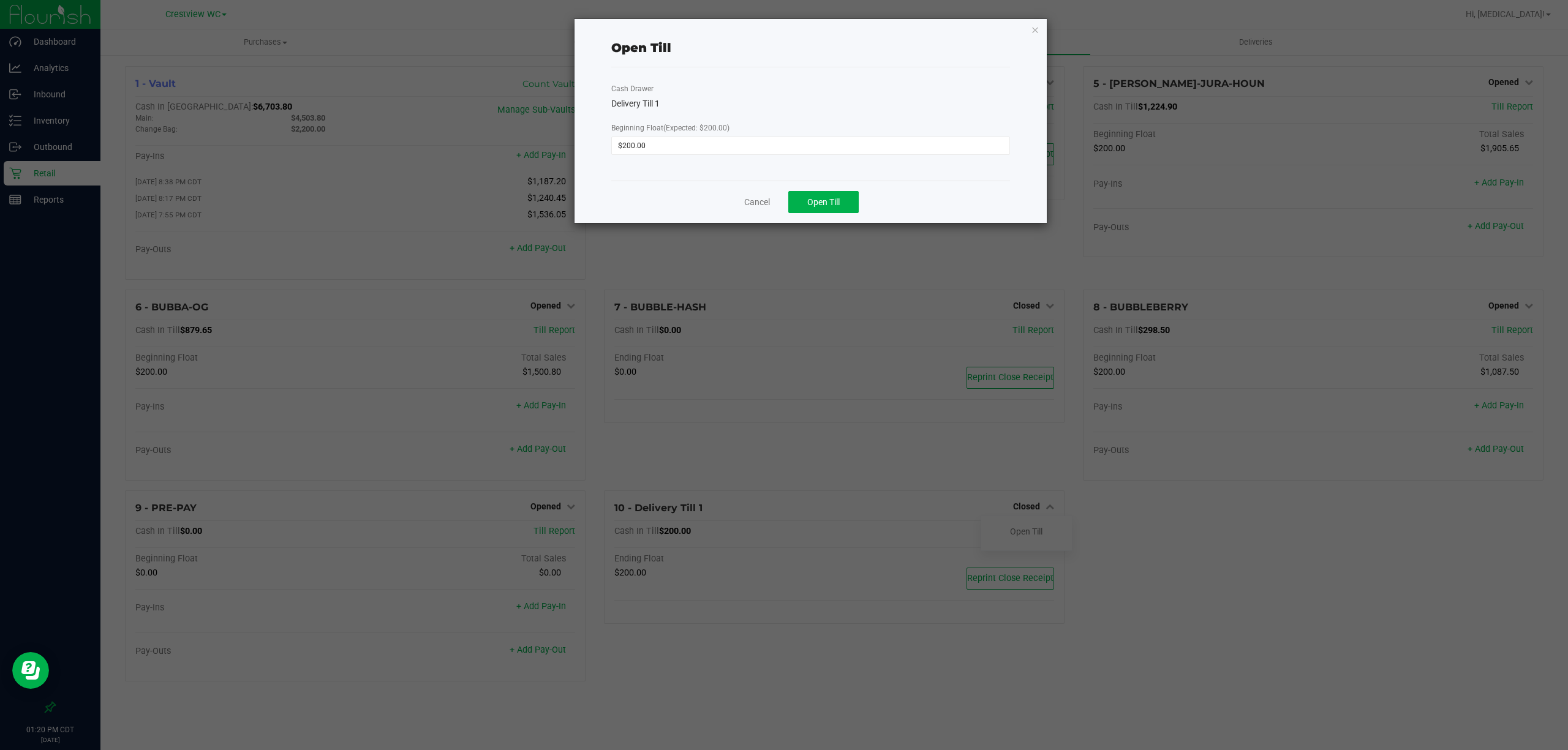
click at [820, 190] on div "Cancel Open Till" at bounding box center [810, 202] width 398 height 42
click at [821, 199] on span "Open Till" at bounding box center [823, 202] width 32 height 10
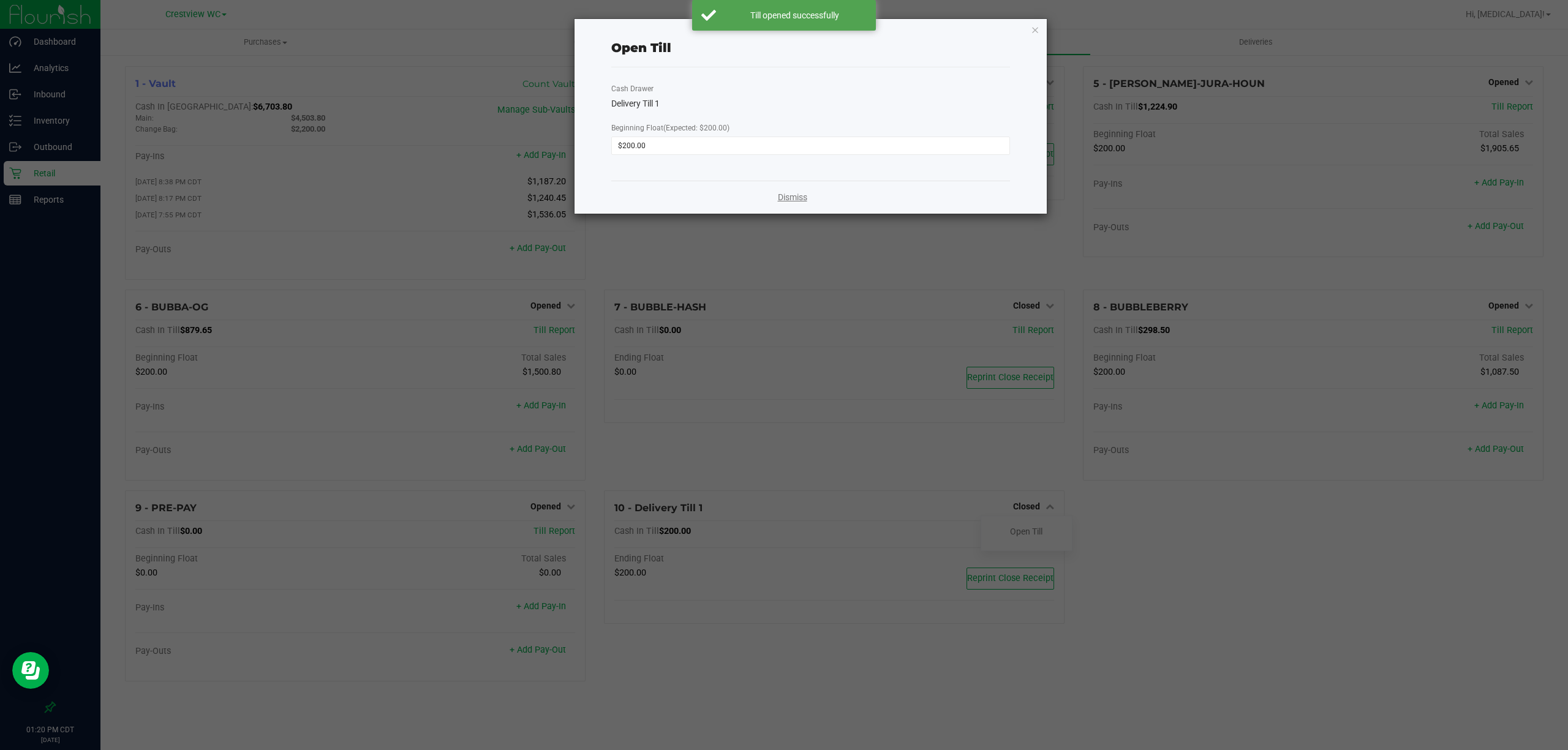
click at [784, 191] on link "Dismiss" at bounding box center [792, 197] width 29 height 13
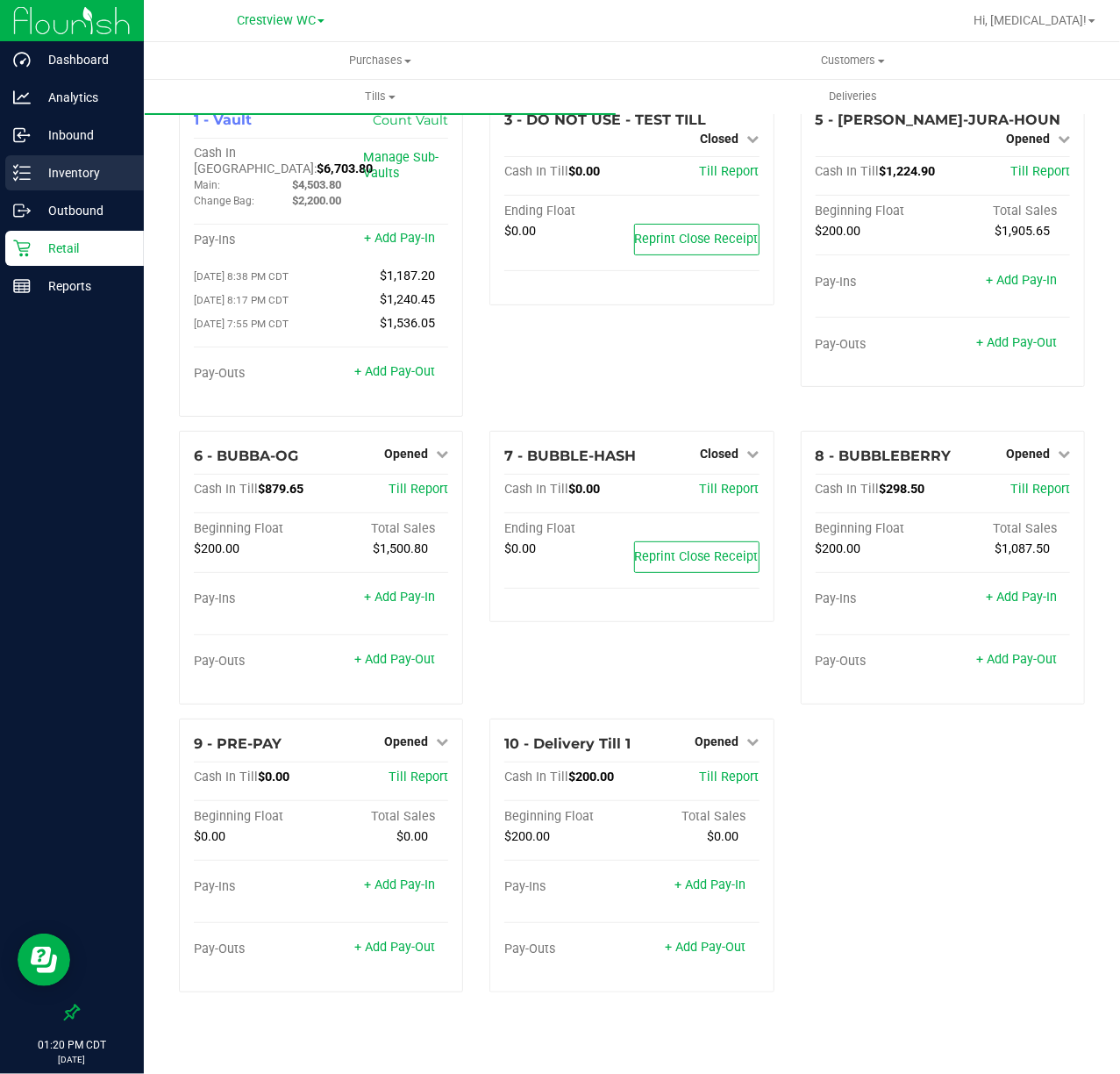
click at [70, 166] on p "Inventory" at bounding box center [83, 173] width 105 height 21
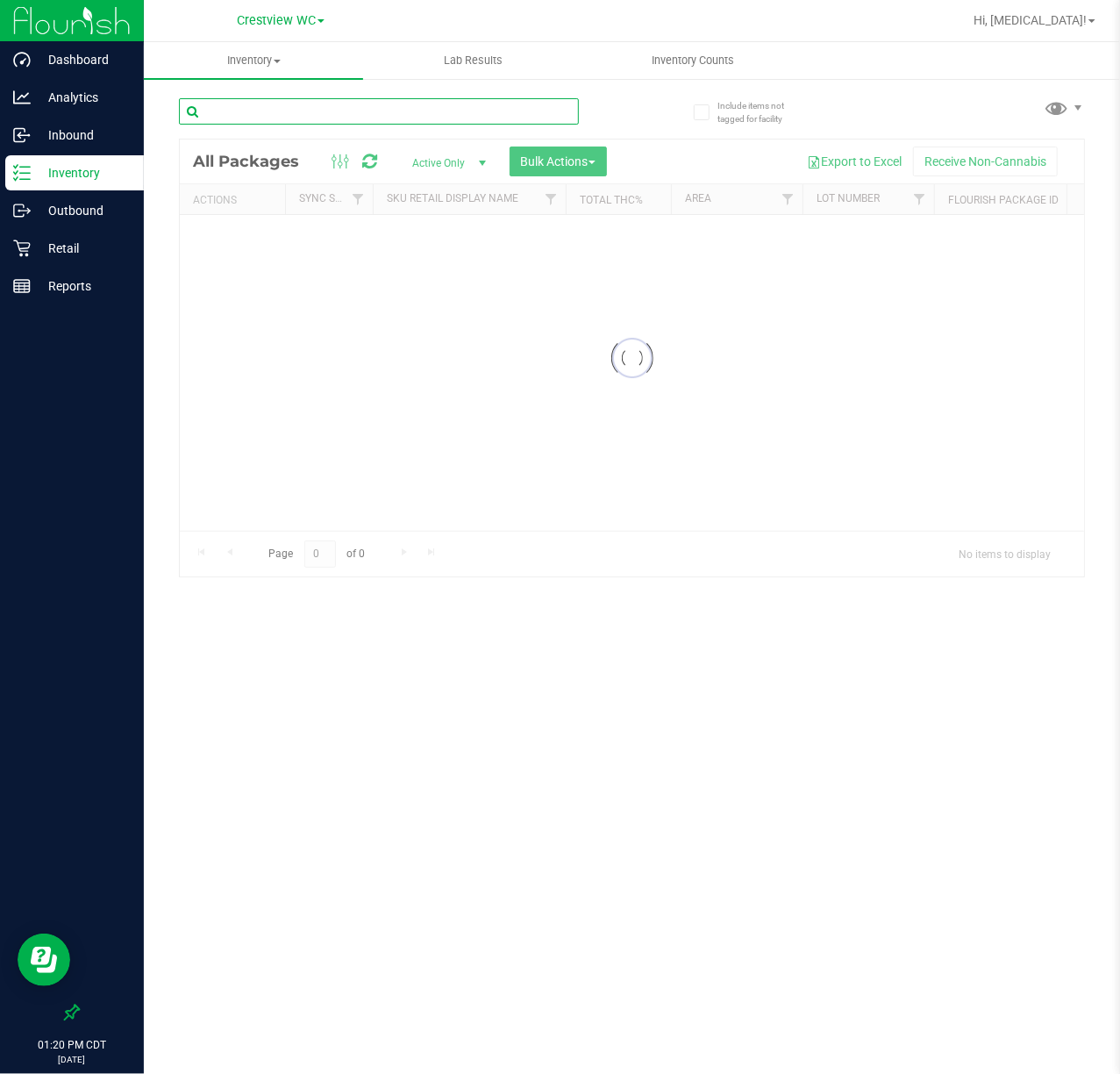
click at [334, 112] on input "text" at bounding box center [378, 111] width 400 height 27
paste input "W-JUN25DDF02-0702"
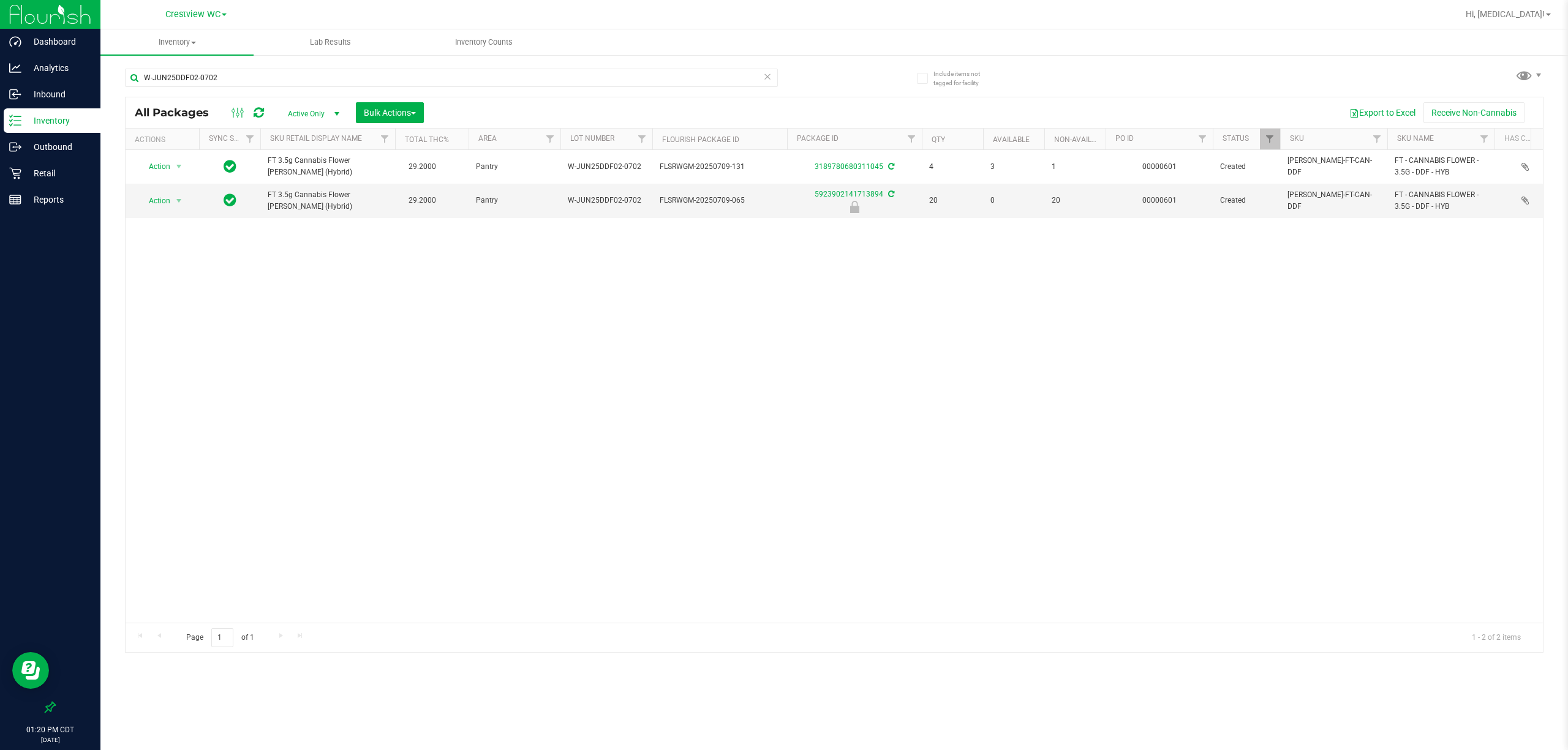
click at [823, 311] on div "Action Action Adjust qty Create package Edit attributes Global inventory Locate…" at bounding box center [834, 386] width 1417 height 473
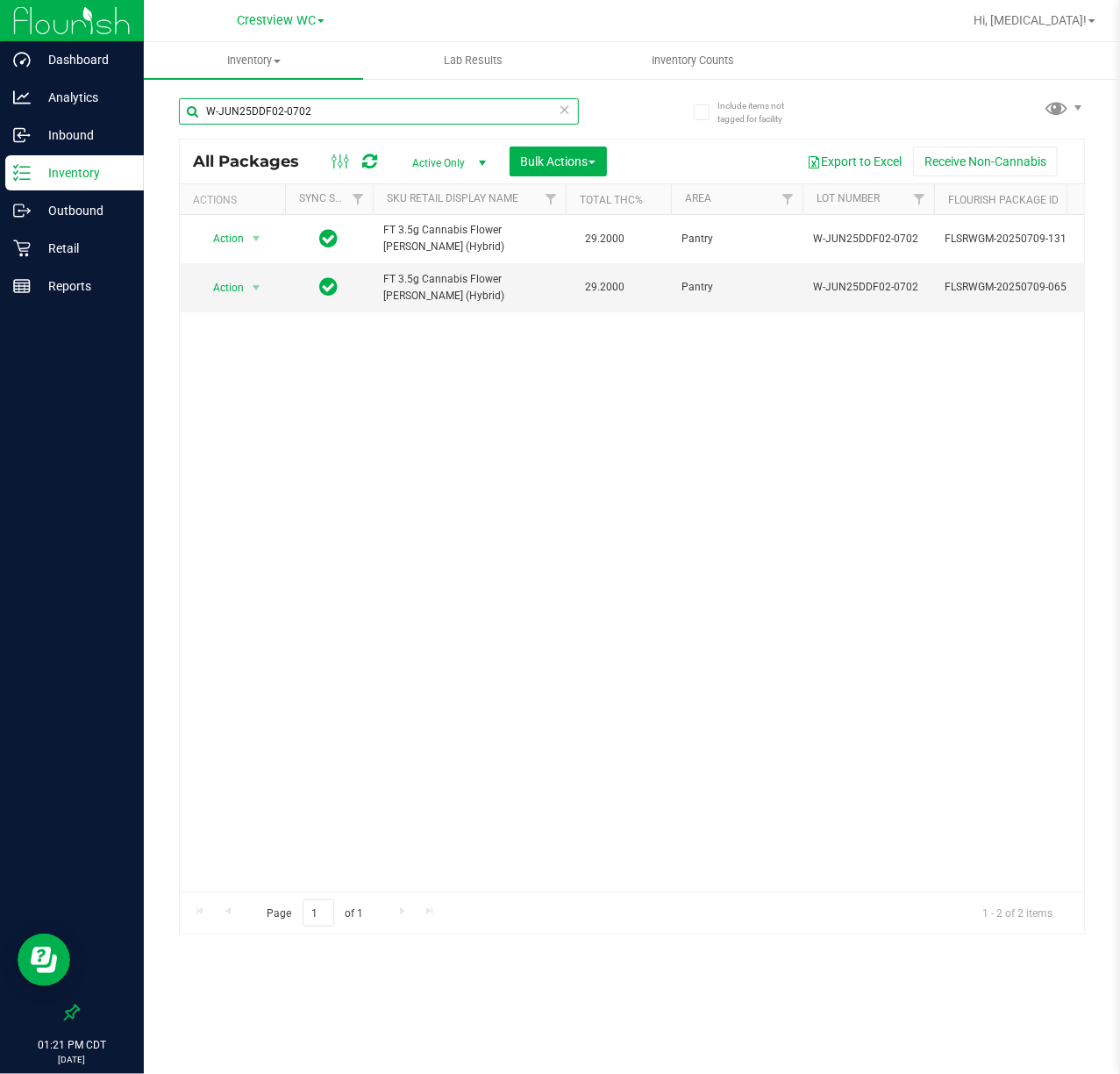
click at [428, 106] on input "W-JUN25DDF02-0702" at bounding box center [378, 111] width 400 height 27
paste input "W-APR25FIC02-0514"
click at [428, 106] on input "W-JUN25DDF02-W-APR25FIC02-0514" at bounding box center [378, 111] width 400 height 27
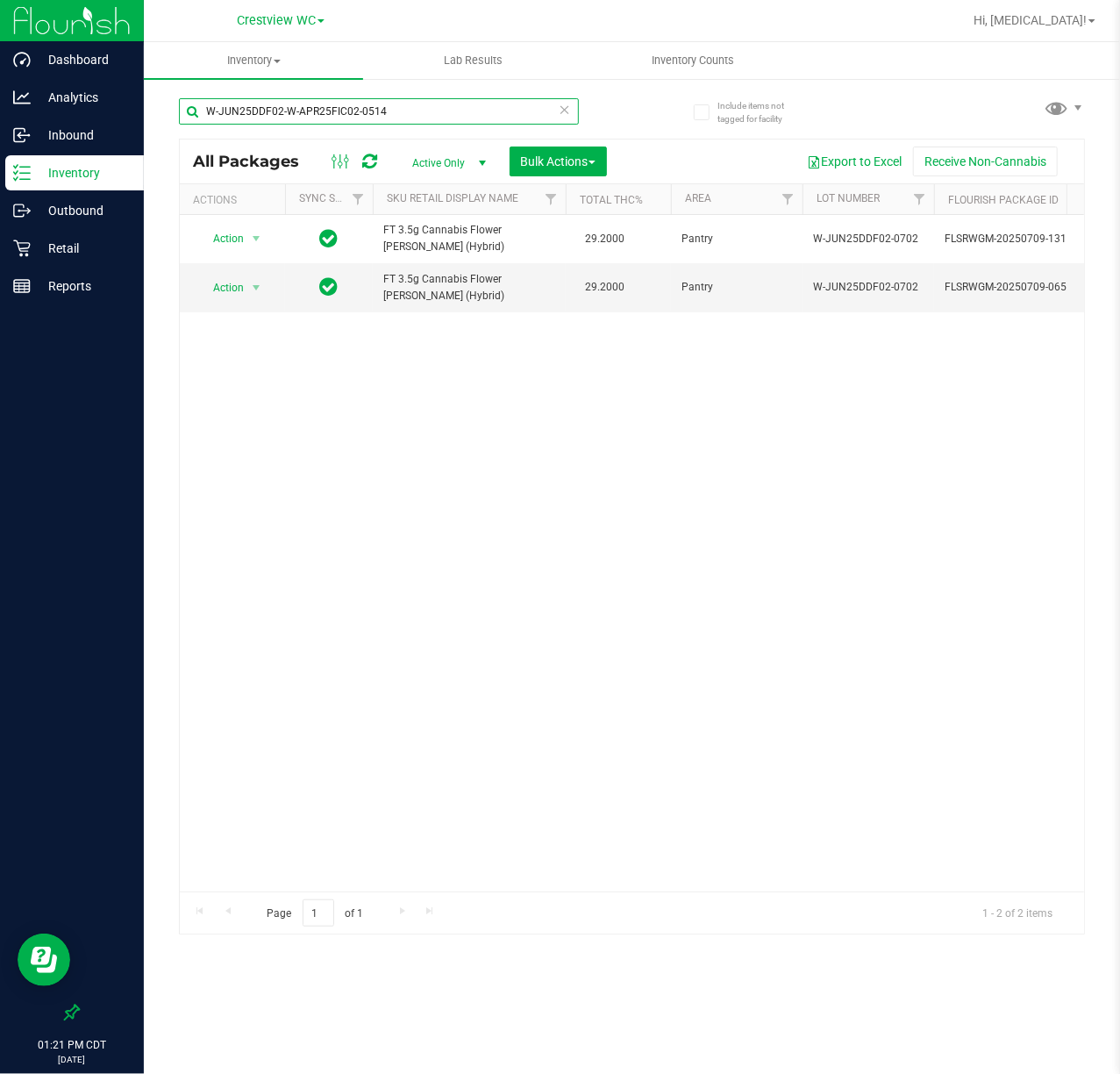
click at [428, 106] on input "W-JUN25DDF02-W-APR25FIC02-0514" at bounding box center [378, 111] width 400 height 27
paste input "text"
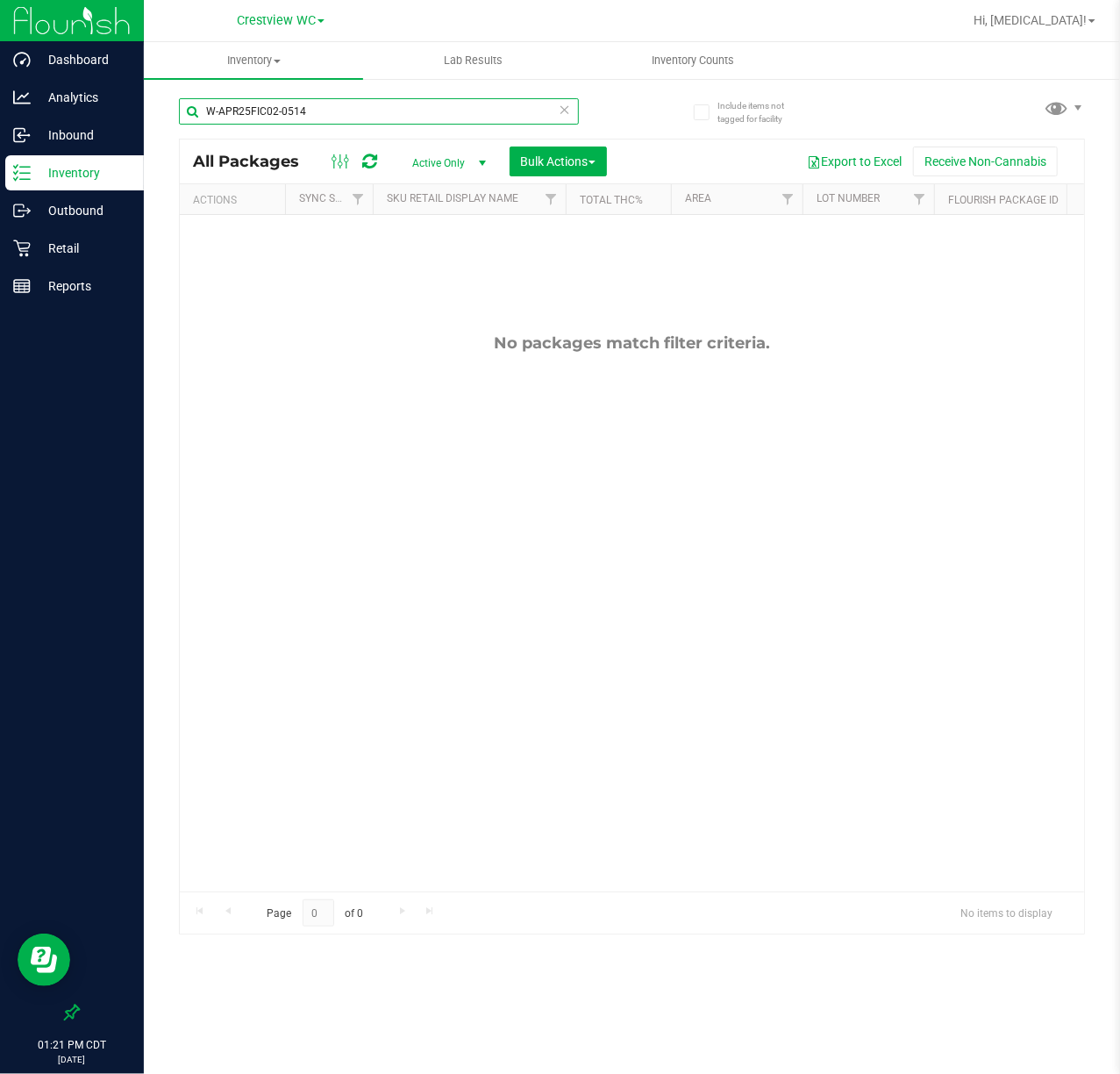
click at [361, 116] on input "W-APR25FIC02-0514" at bounding box center [378, 111] width 400 height 27
click at [358, 114] on input "W-APR25FIC02-0514" at bounding box center [378, 111] width 400 height 27
click at [356, 114] on input "W-APR25FIC02-0514" at bounding box center [378, 111] width 400 height 27
paste input "JUN25PBS02-0616"
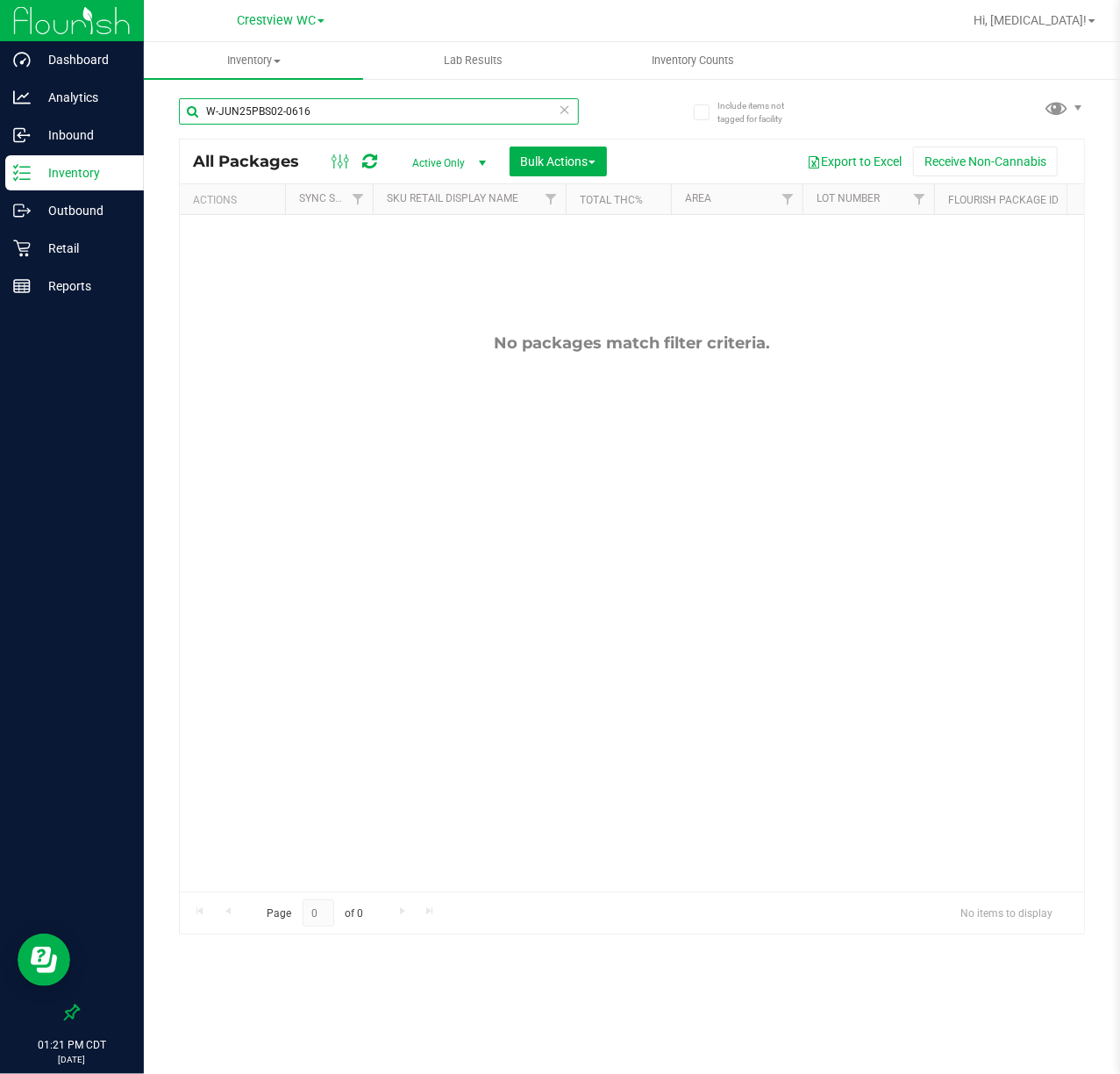
type input "W-JUN25PBS02-0616"
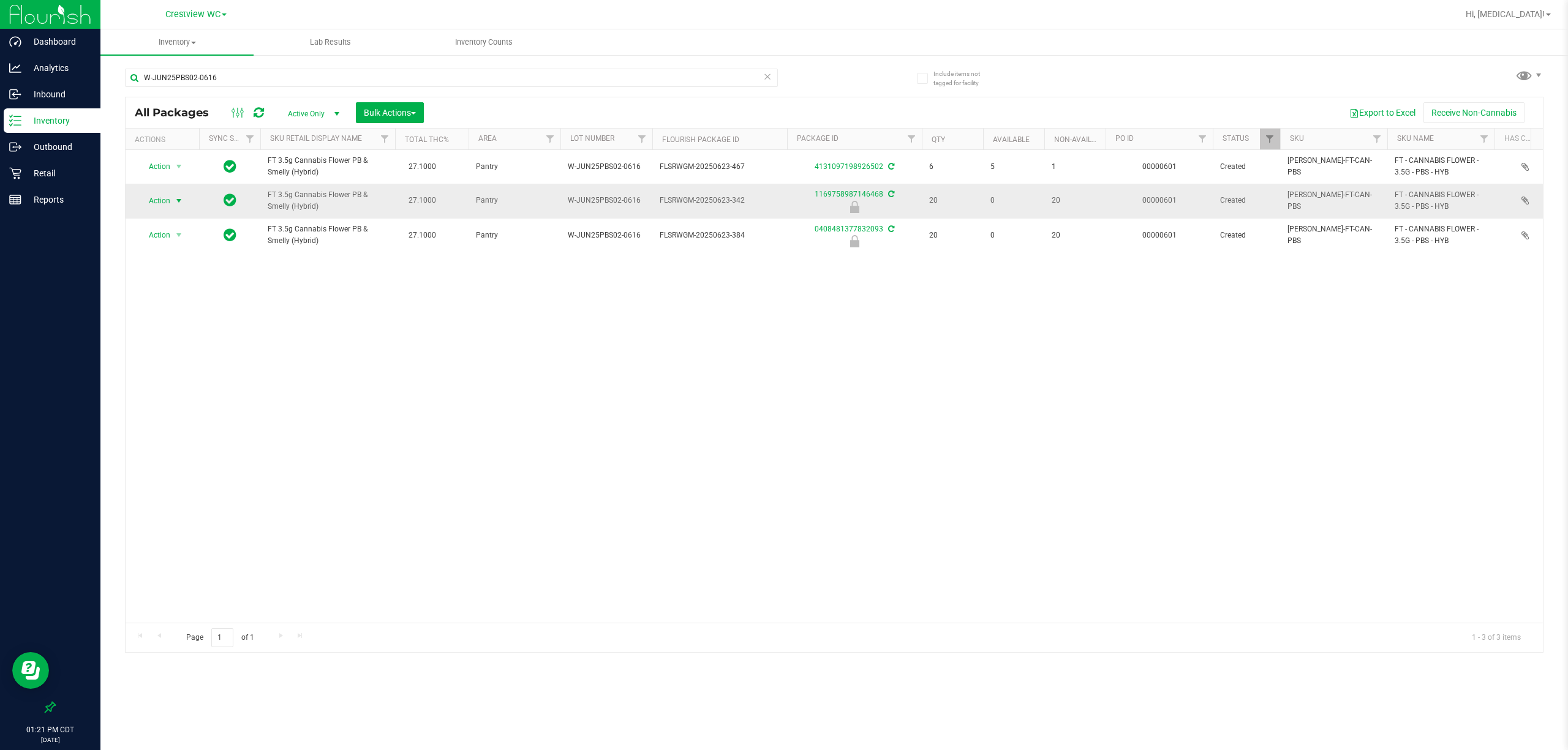
click at [160, 194] on span "Action" at bounding box center [154, 201] width 33 height 17
click at [169, 354] on li "Unlock package" at bounding box center [178, 347] width 79 height 19
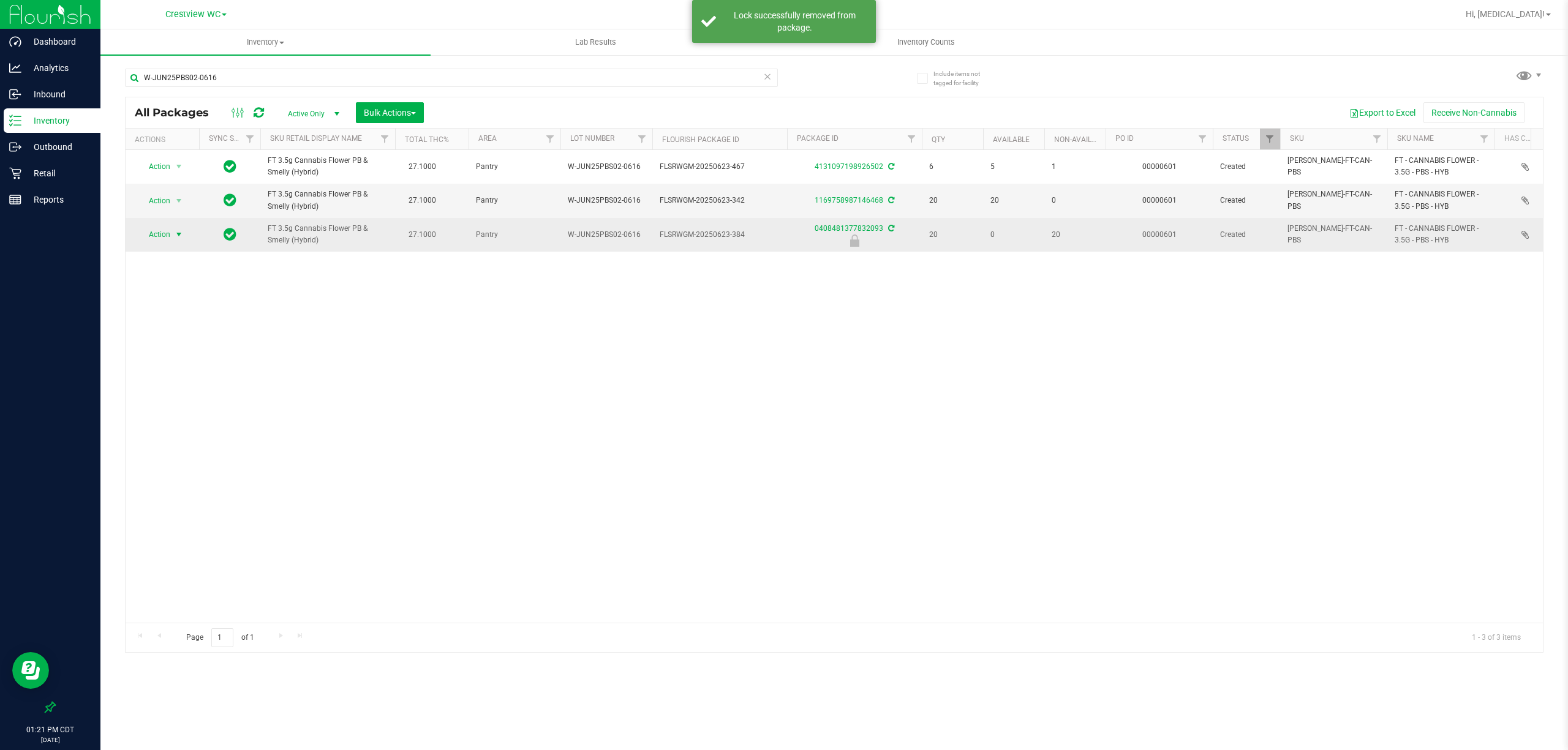
click at [160, 234] on span "Action" at bounding box center [154, 235] width 33 height 17
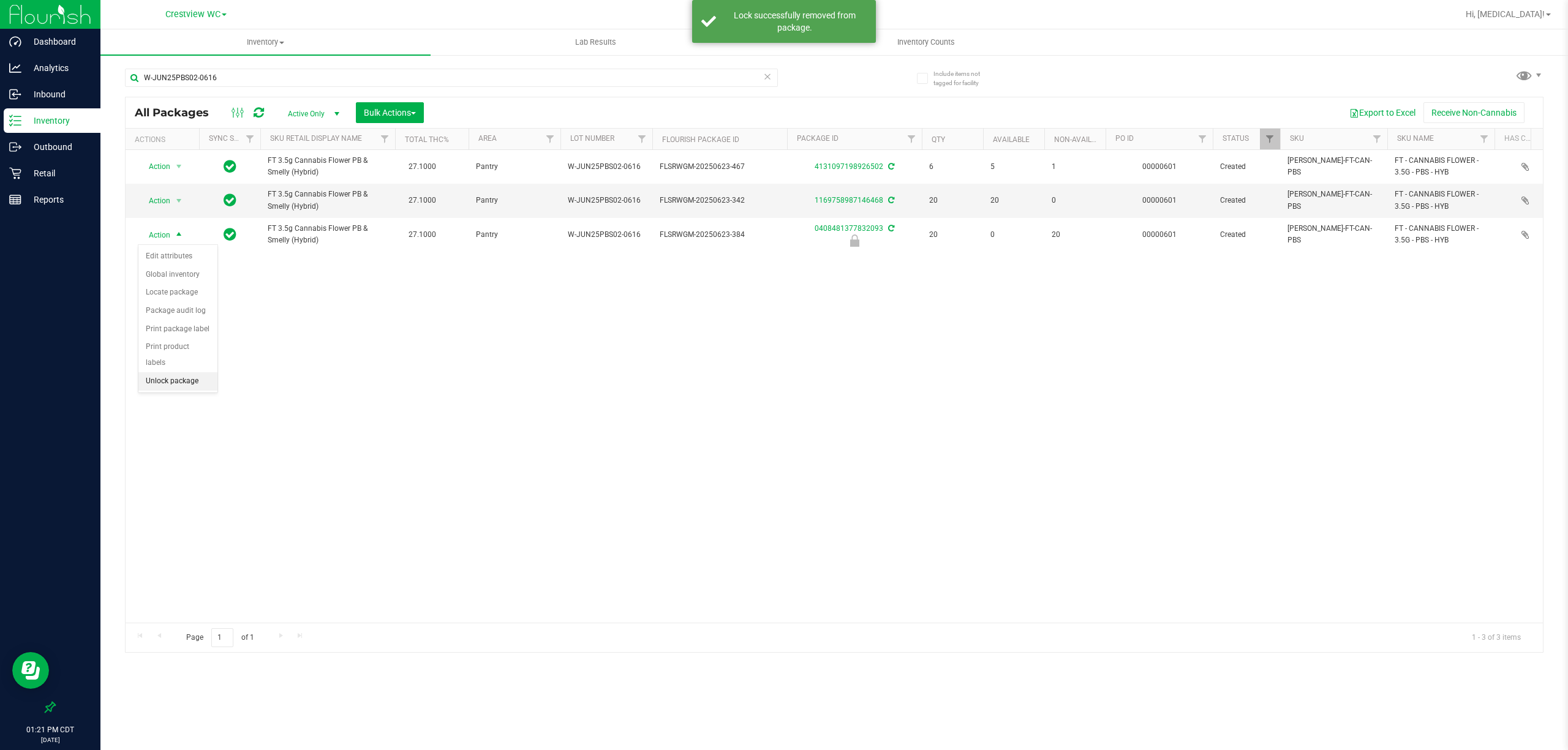
click at [168, 390] on li "Unlock package" at bounding box center [178, 382] width 79 height 19
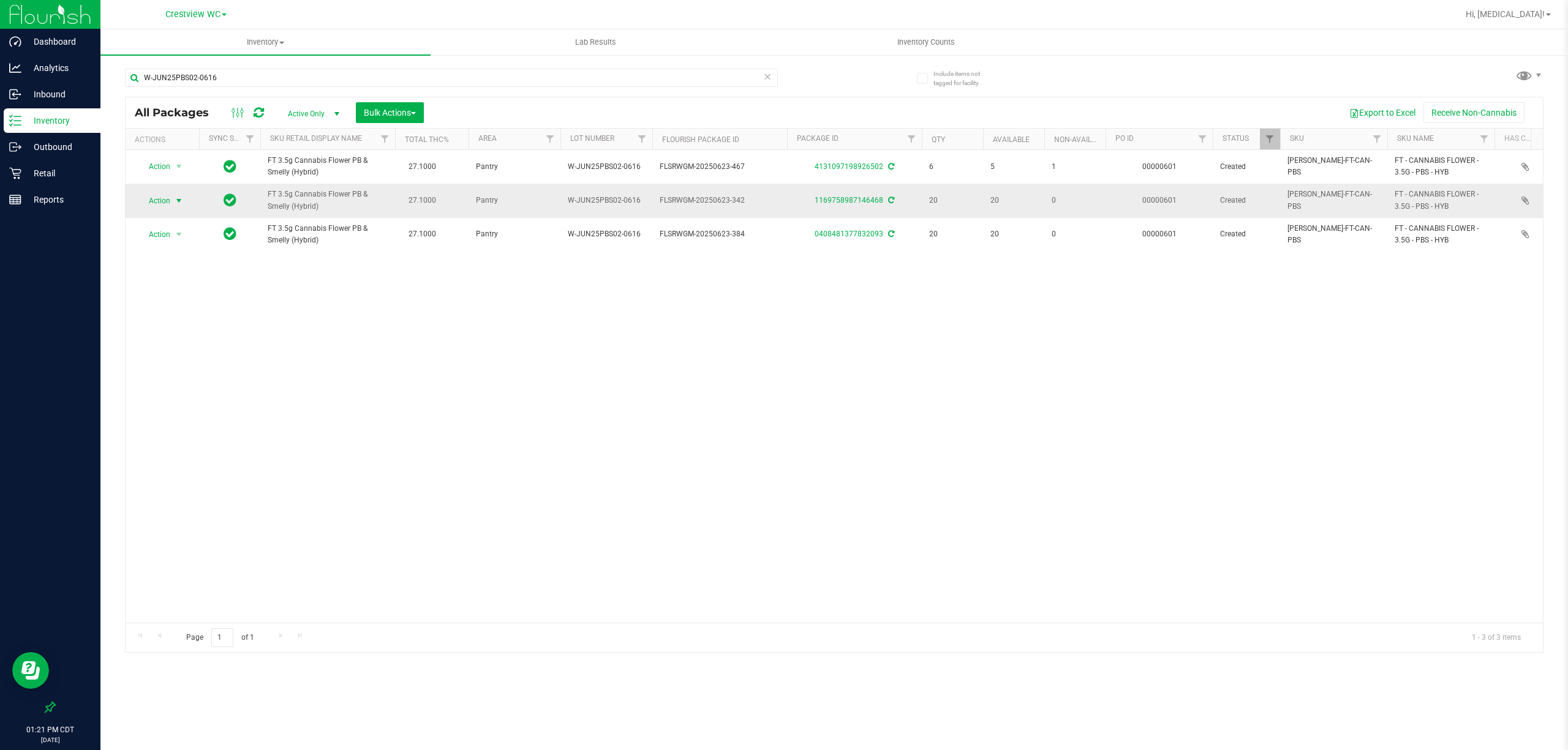
click at [159, 209] on span "Action" at bounding box center [154, 201] width 33 height 17
click at [164, 317] on li "Lock package" at bounding box center [186, 313] width 95 height 19
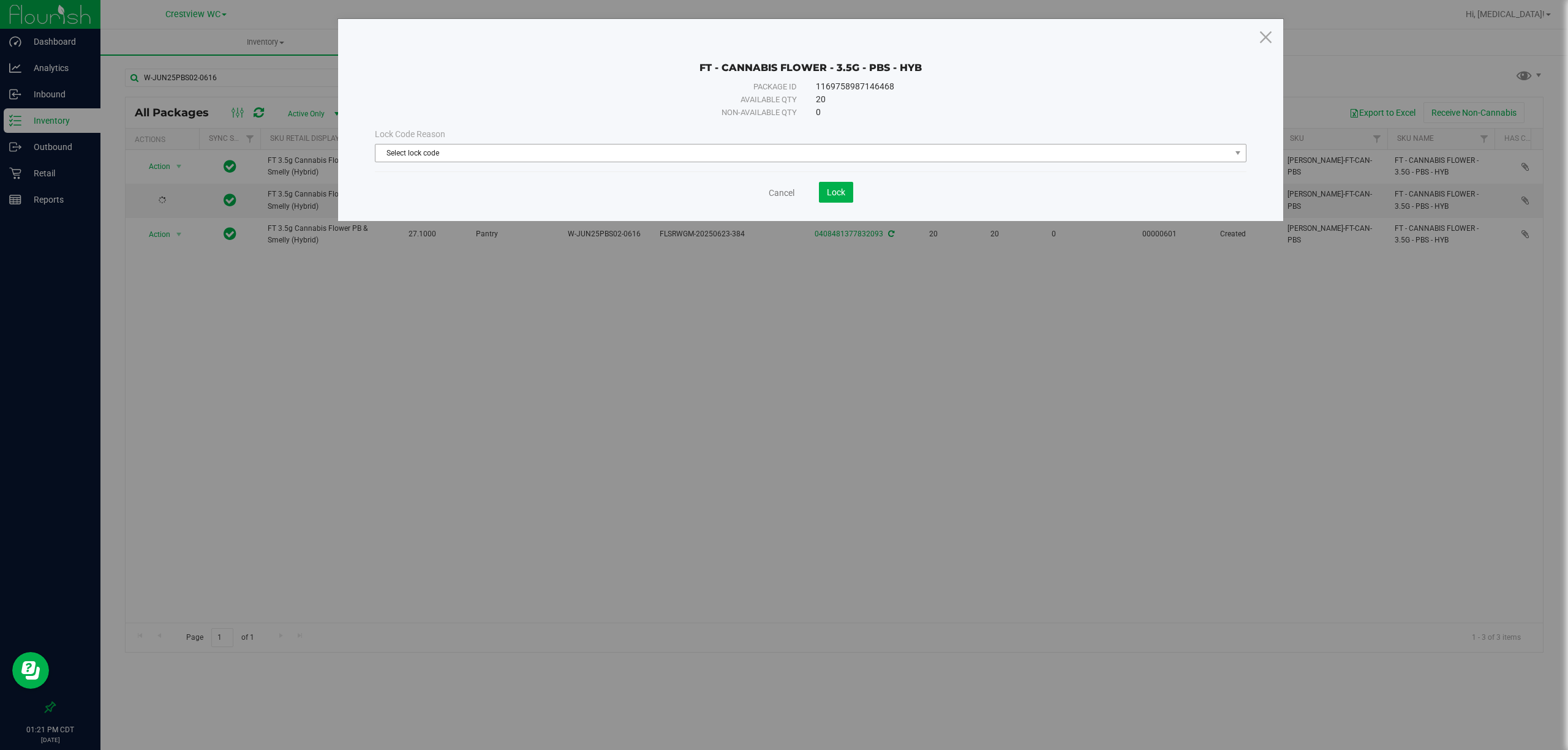
click at [792, 160] on span "Select lock code" at bounding box center [803, 153] width 855 height 17
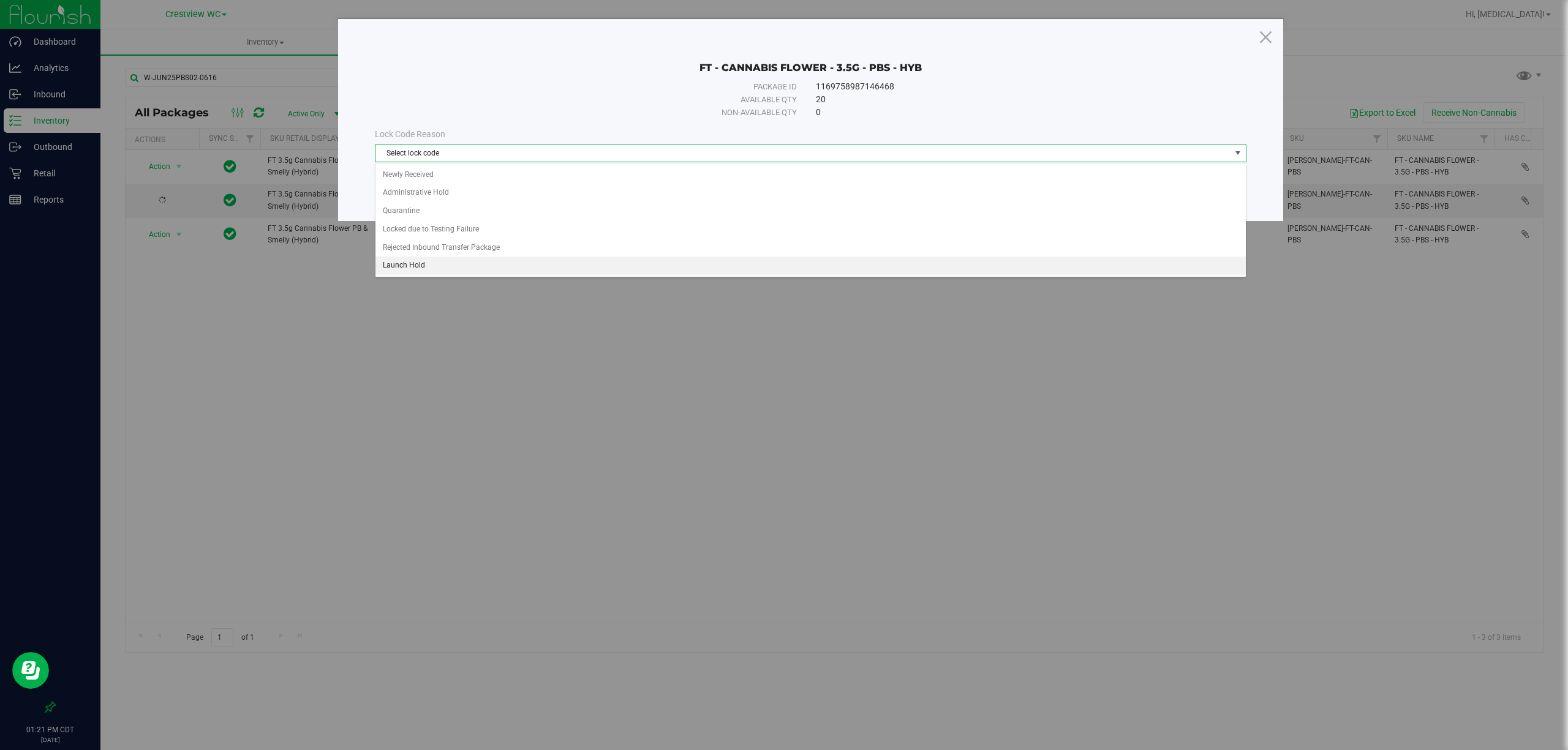
click at [459, 263] on li "Launch Hold" at bounding box center [810, 266] width 869 height 19
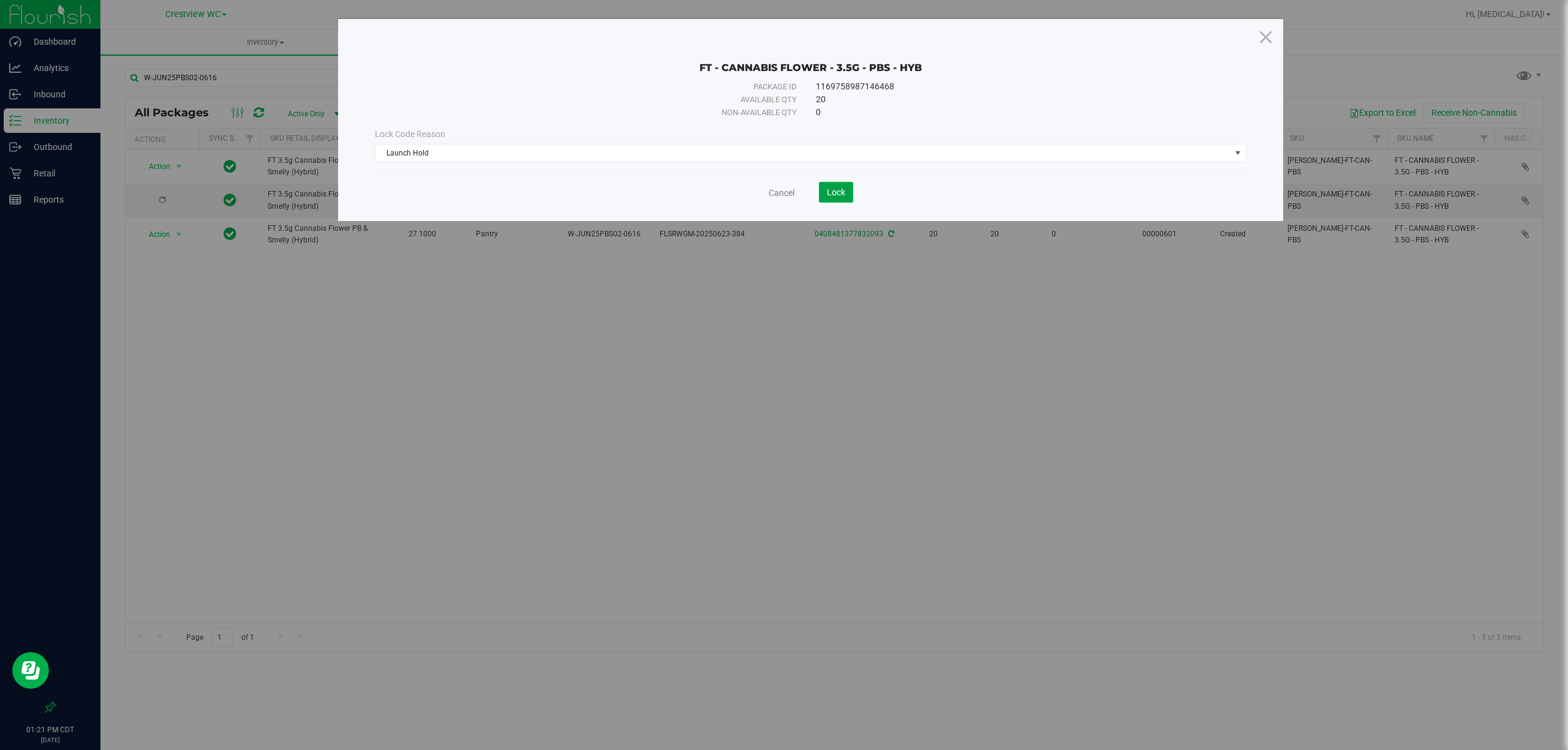
click at [829, 191] on span "Lock" at bounding box center [836, 193] width 19 height 10
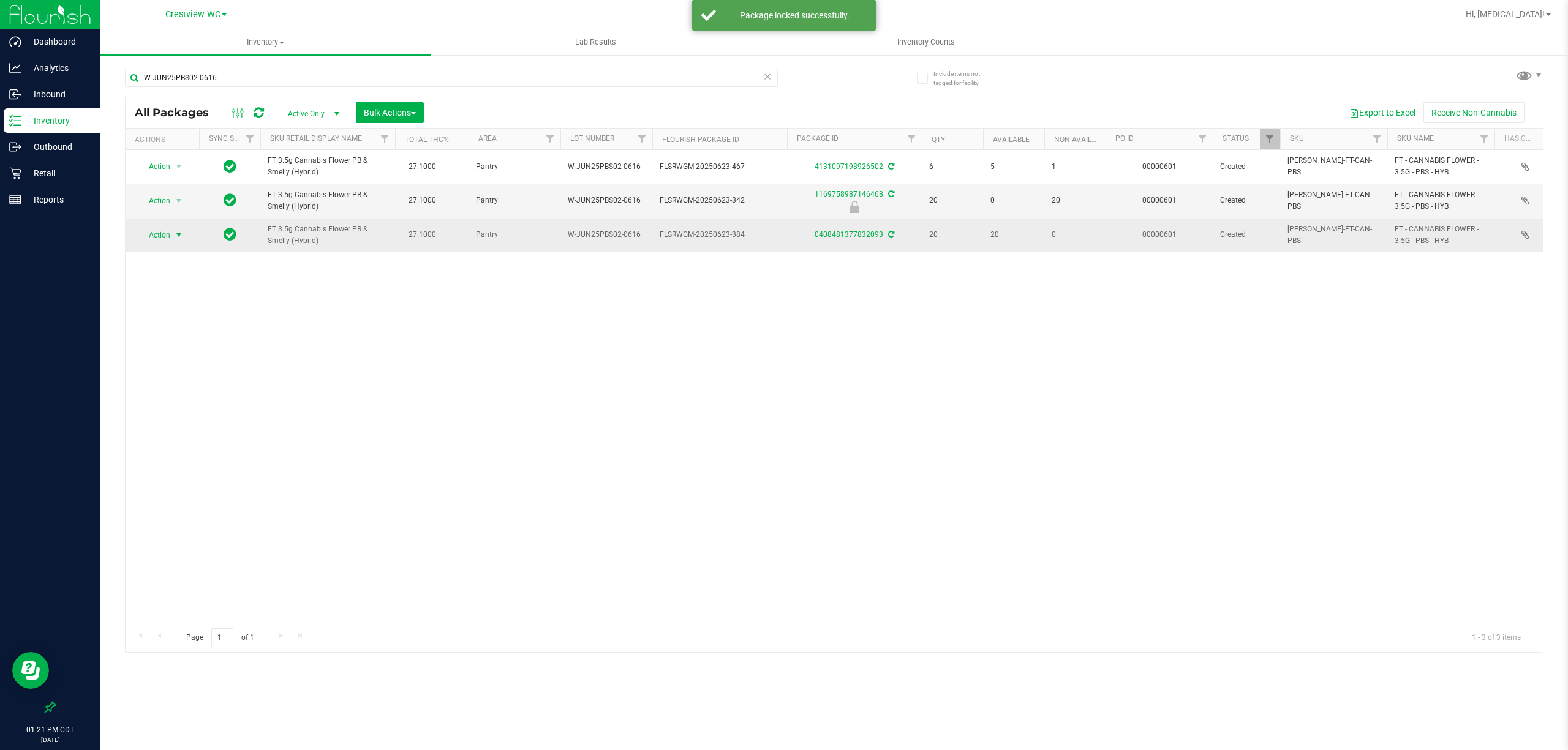
click at [165, 234] on span "Action" at bounding box center [154, 236] width 33 height 17
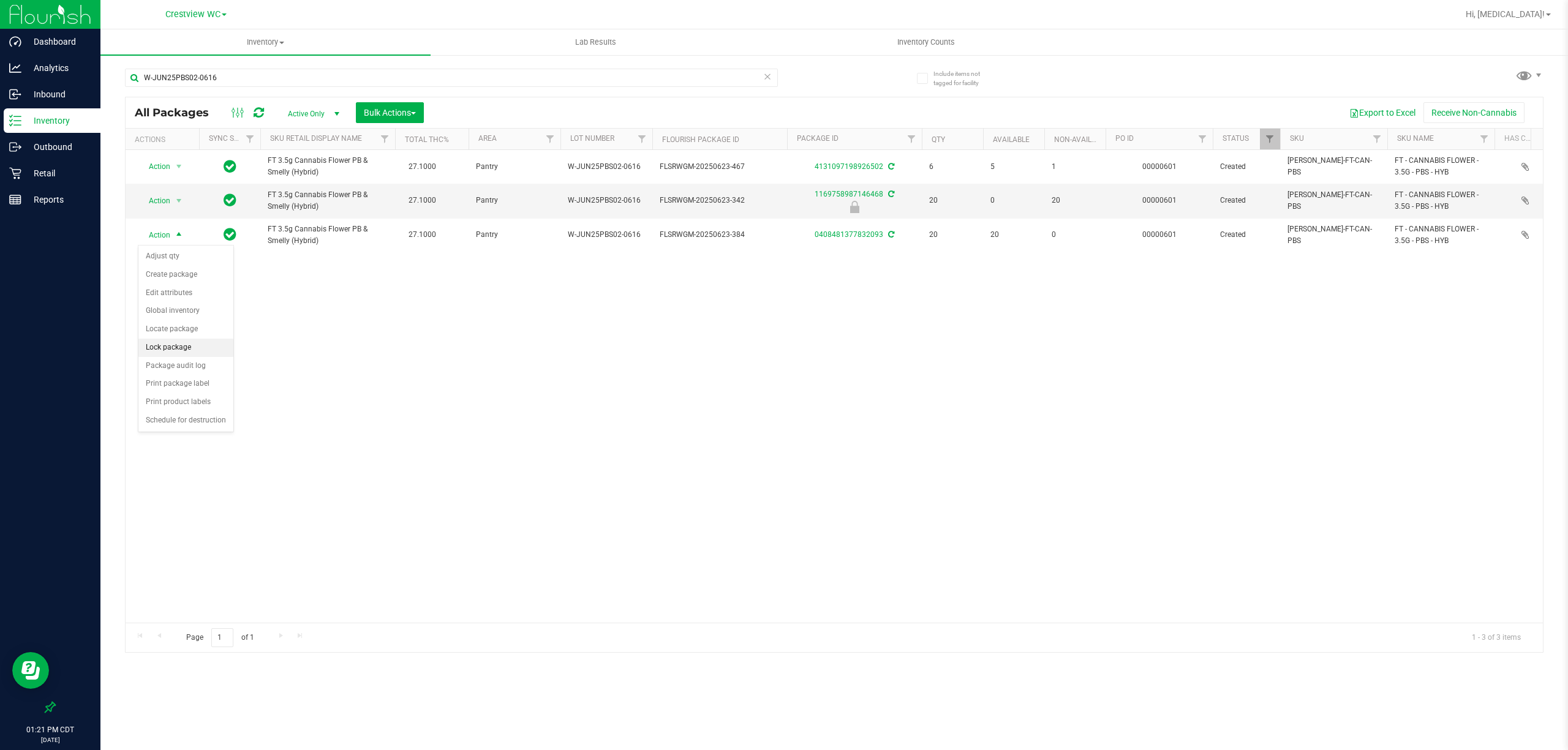
click at [188, 351] on li "Lock package" at bounding box center [186, 348] width 95 height 19
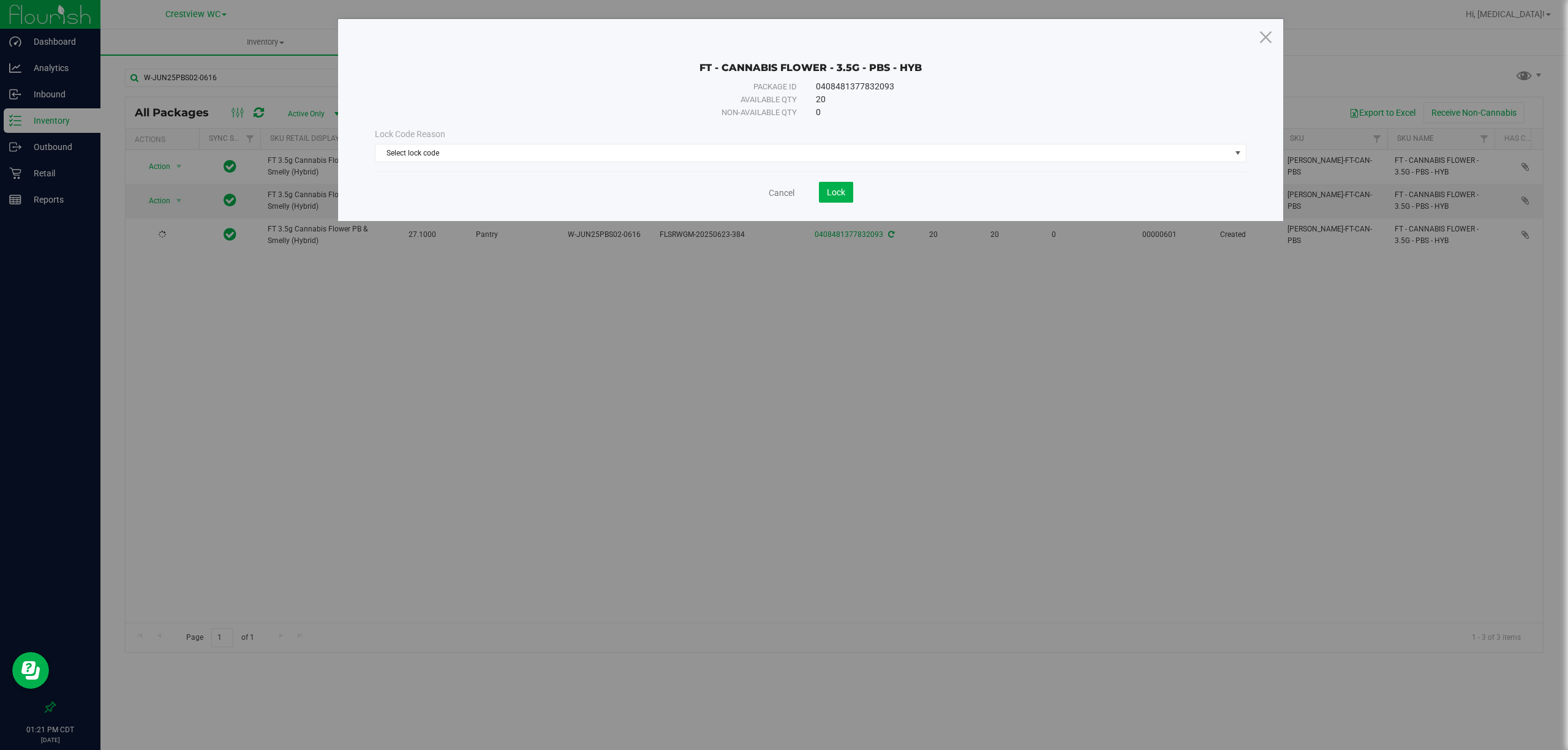
click at [794, 143] on div "Lock Code Reason Select lock code Select lock code Newly Received Administrativ…" at bounding box center [810, 145] width 890 height 34
click at [777, 152] on span "Select lock code" at bounding box center [803, 153] width 855 height 17
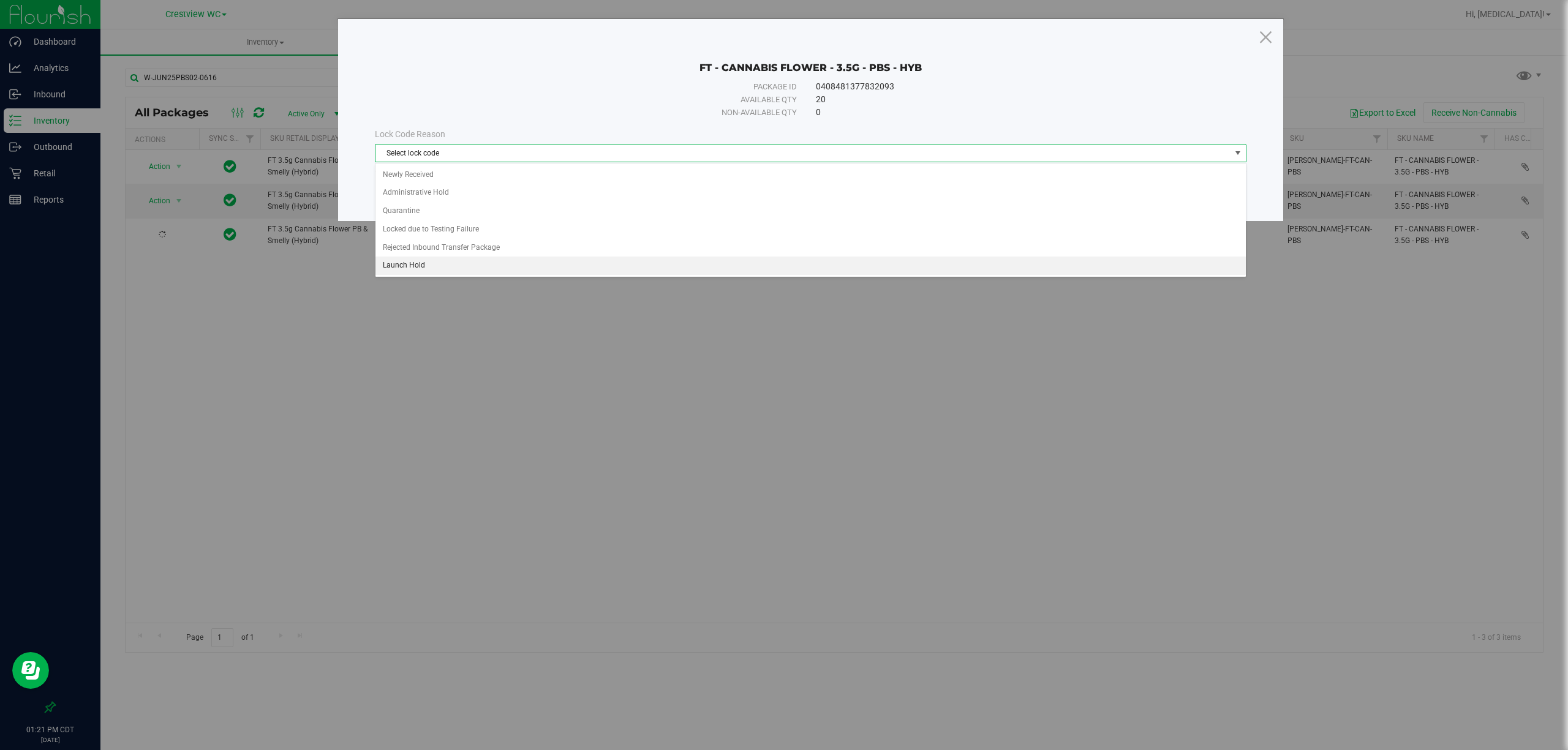
click at [405, 265] on li "Launch Hold" at bounding box center [810, 266] width 869 height 19
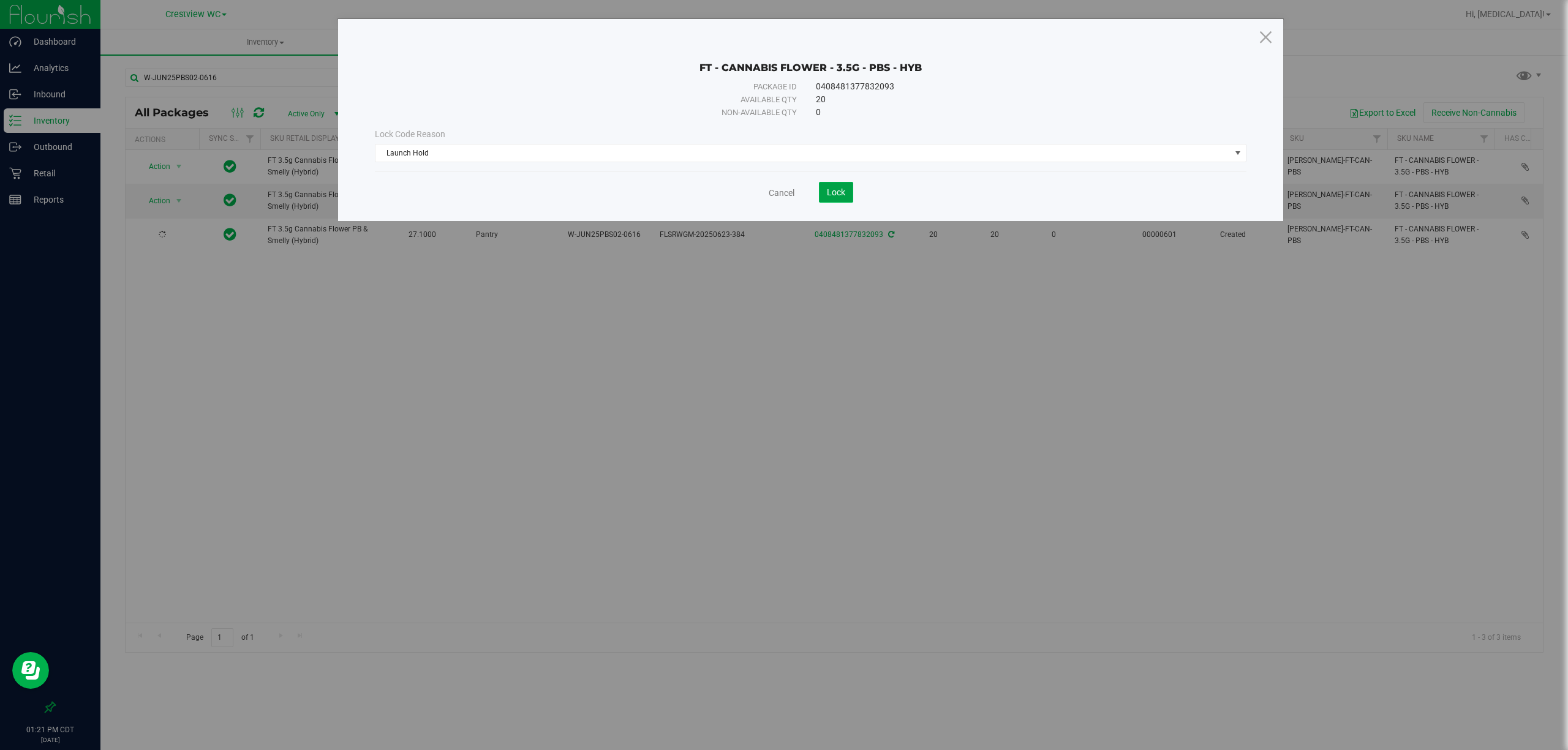
click at [833, 194] on span "Lock" at bounding box center [836, 193] width 19 height 10
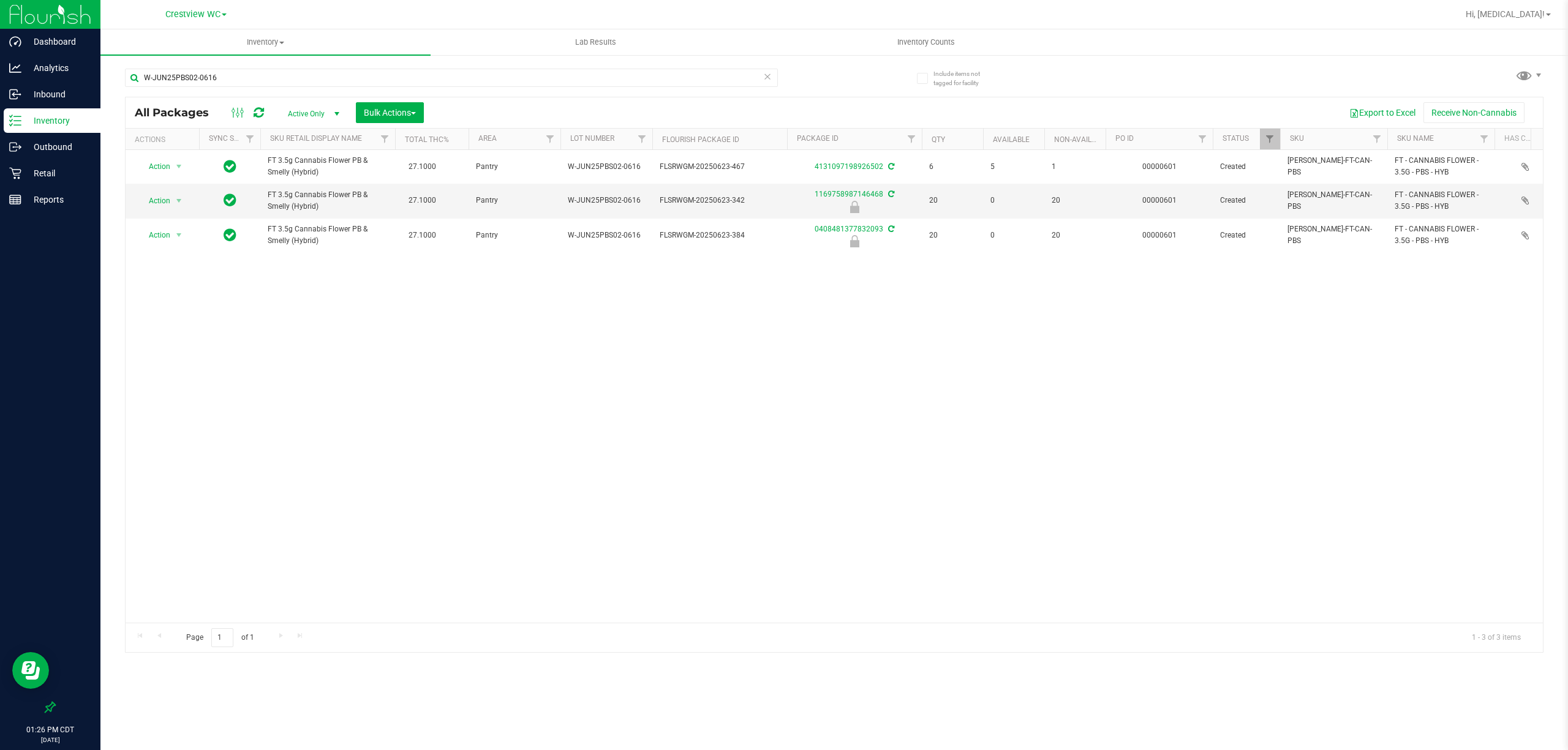
click at [948, 272] on div "Action Action Adjust qty Create package Edit attributes Global inventory Locate…" at bounding box center [834, 386] width 1417 height 473
click at [53, 179] on p "Retail" at bounding box center [58, 173] width 73 height 15
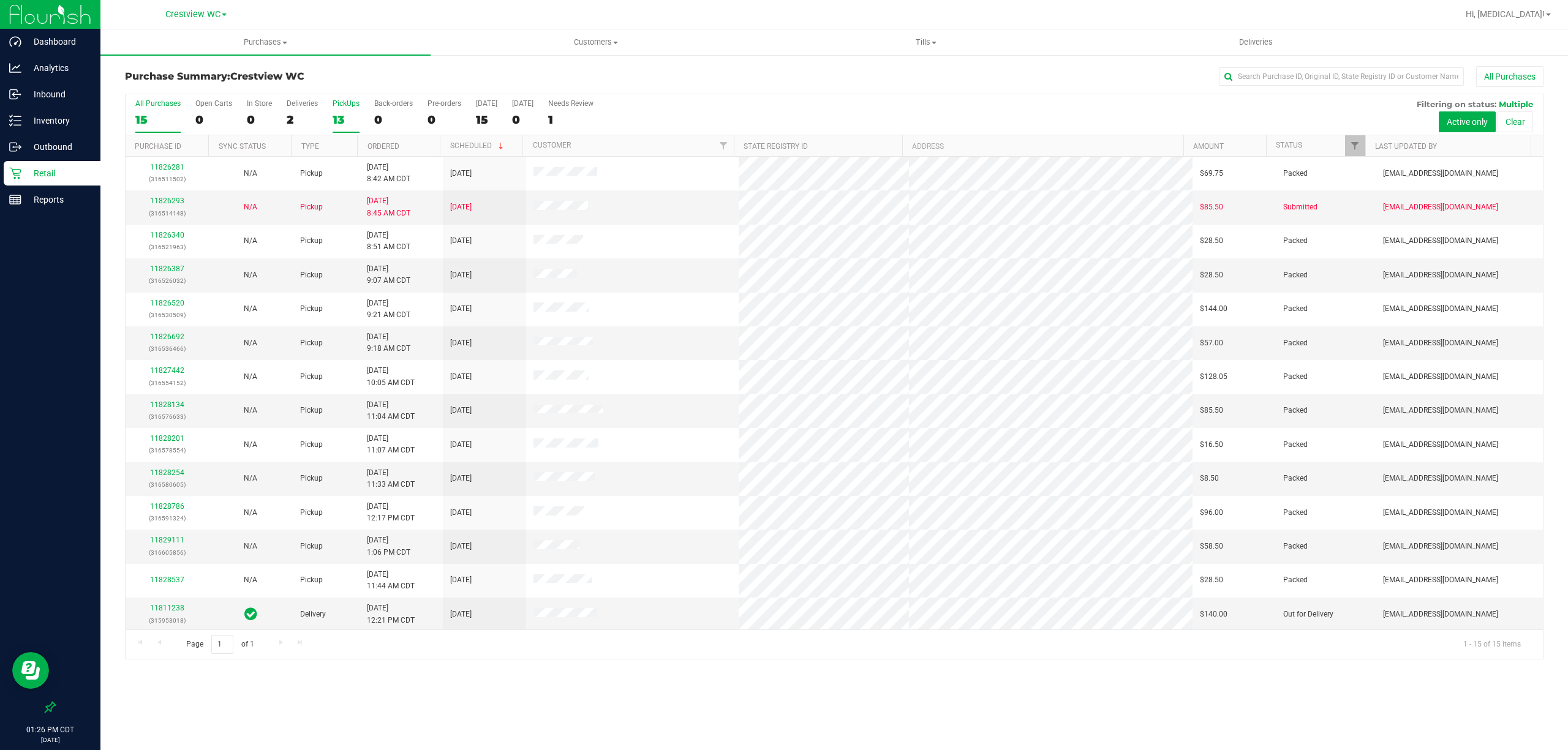
click at [347, 124] on div "13" at bounding box center [346, 119] width 27 height 14
click at [0, 0] on input "PickUps 13" at bounding box center [0, 0] width 0 height 0
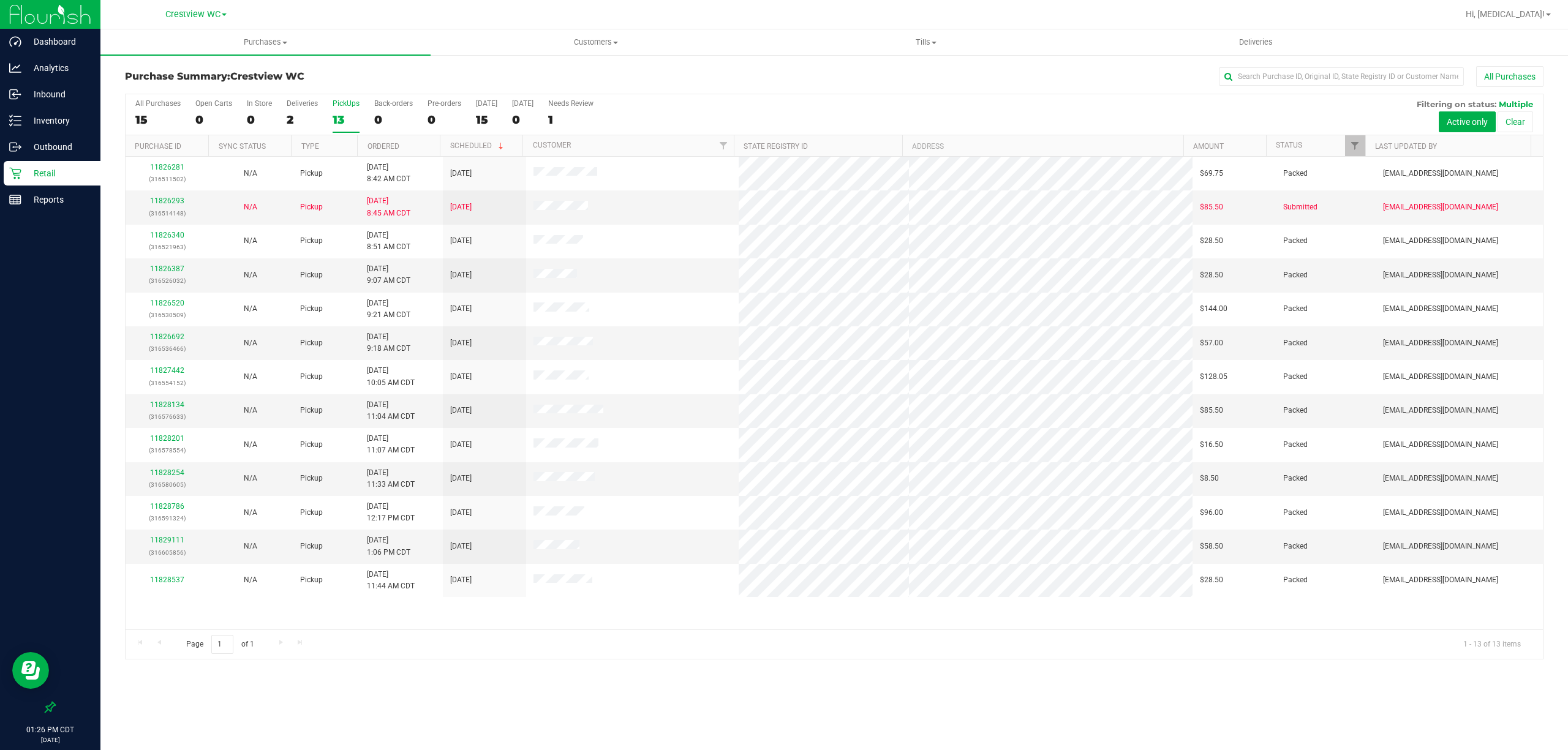
click at [628, 664] on div "Purchase Summary: Crestview WC All Purchases All Purchases 15 Open Carts 0 In S…" at bounding box center [834, 363] width 1467 height 618
click at [170, 201] on link "11826293" at bounding box center [167, 201] width 34 height 9
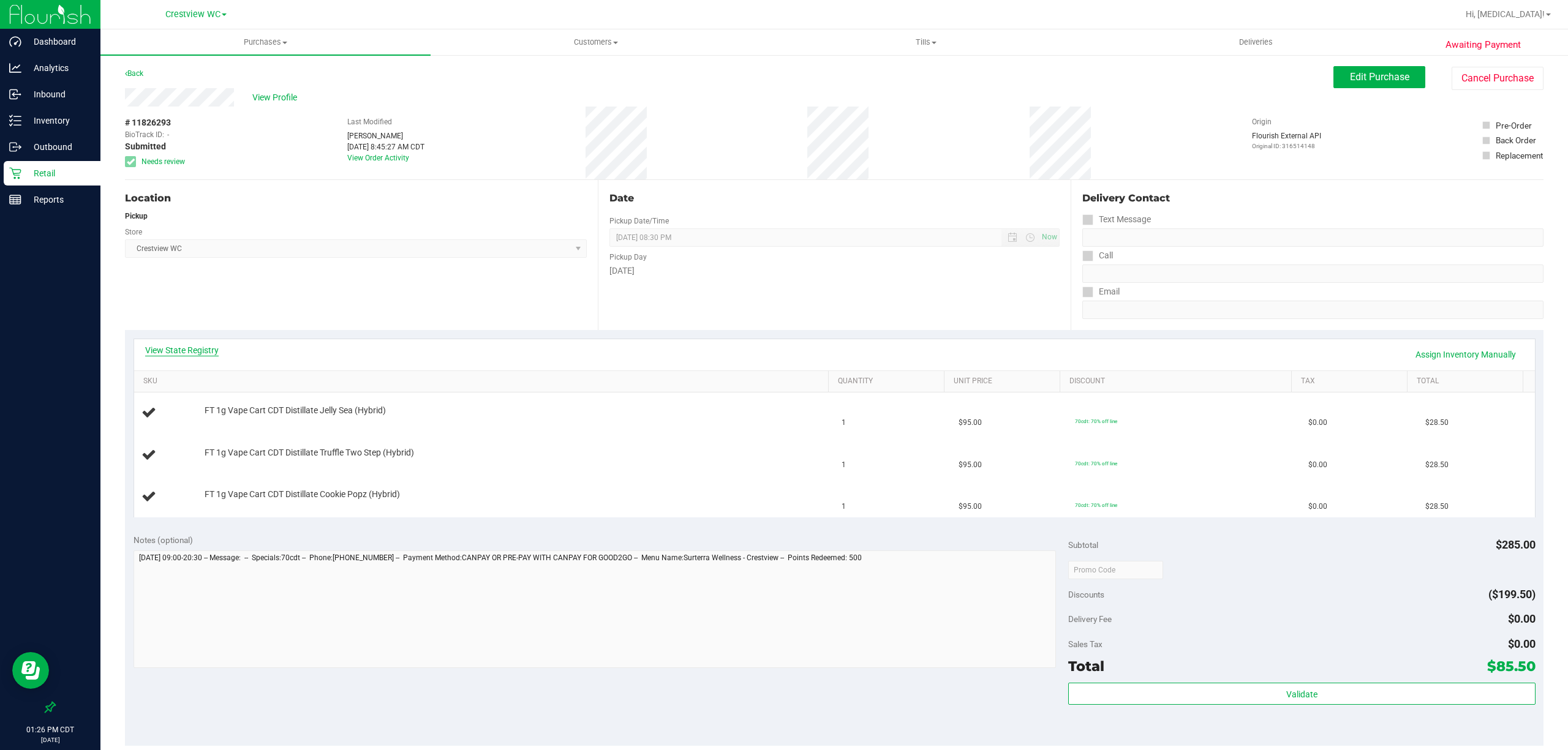
click at [204, 350] on link "View State Registry" at bounding box center [182, 350] width 73 height 12
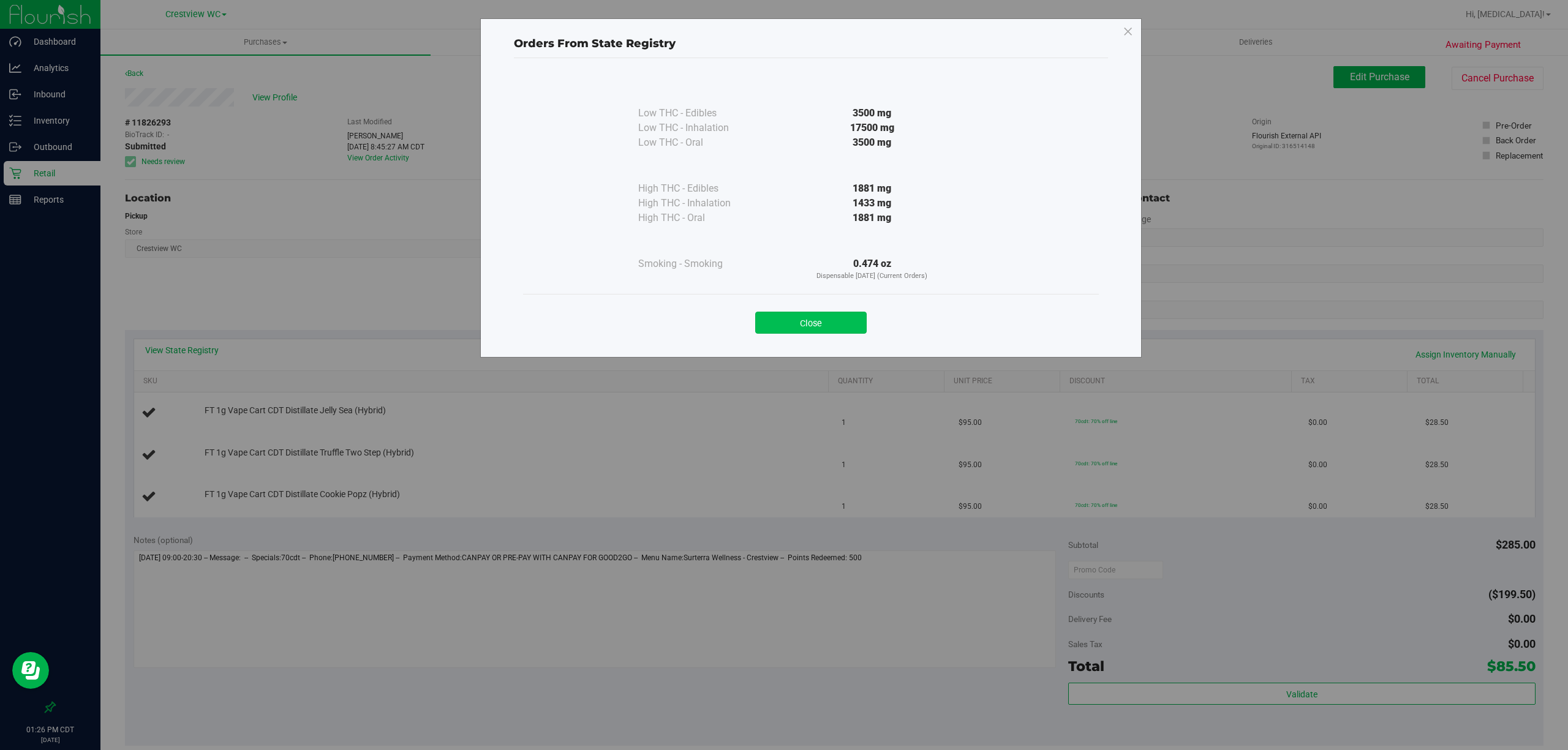
click at [825, 334] on button "Close" at bounding box center [810, 322] width 111 height 22
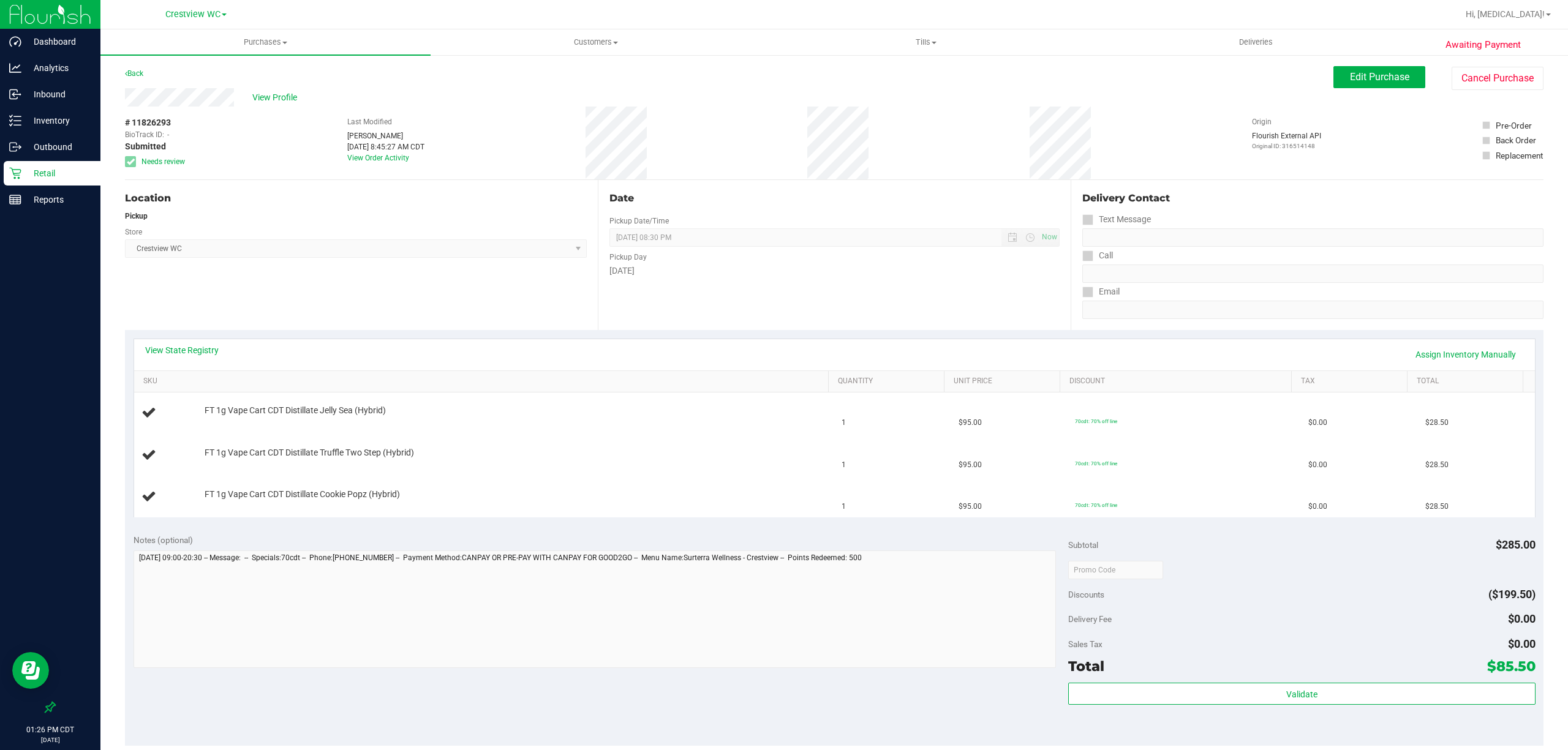
click at [571, 390] on th "SKU" at bounding box center [481, 382] width 694 height 22
click at [32, 171] on p "Retail" at bounding box center [58, 173] width 73 height 15
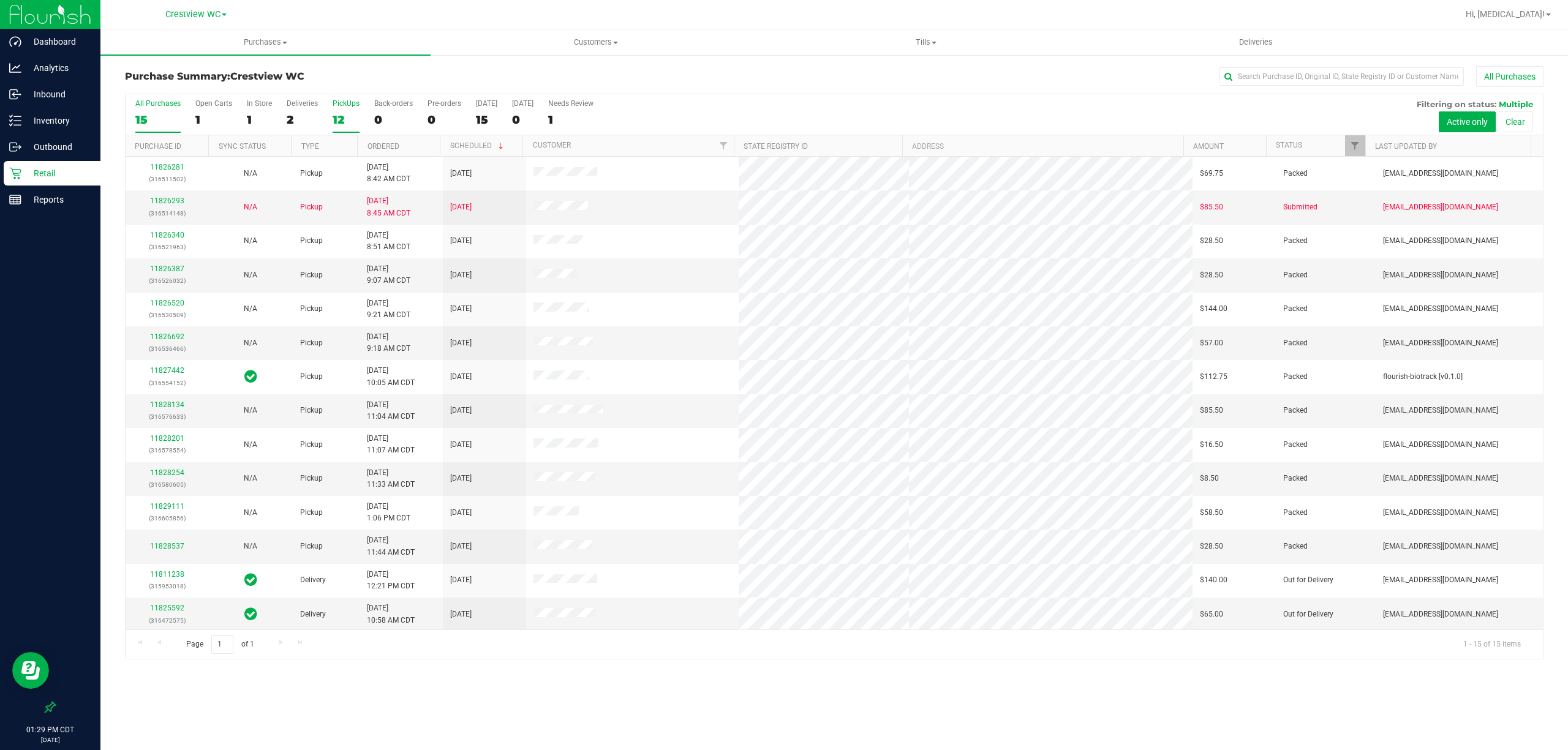
click at [341, 105] on div "PickUps" at bounding box center [346, 104] width 27 height 9
click at [0, 0] on input "PickUps 12" at bounding box center [0, 0] width 0 height 0
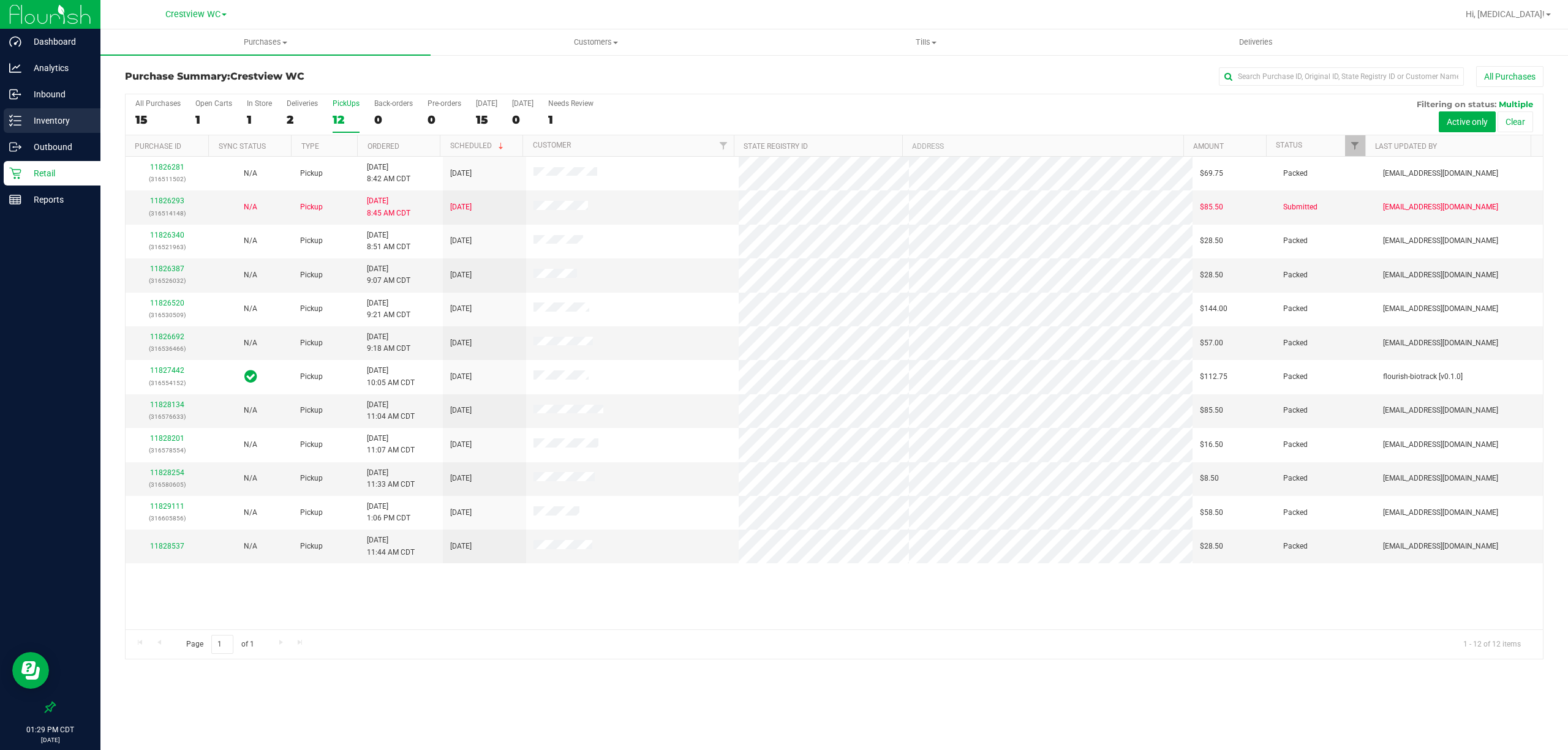
click at [47, 127] on p "Inventory" at bounding box center [58, 121] width 73 height 15
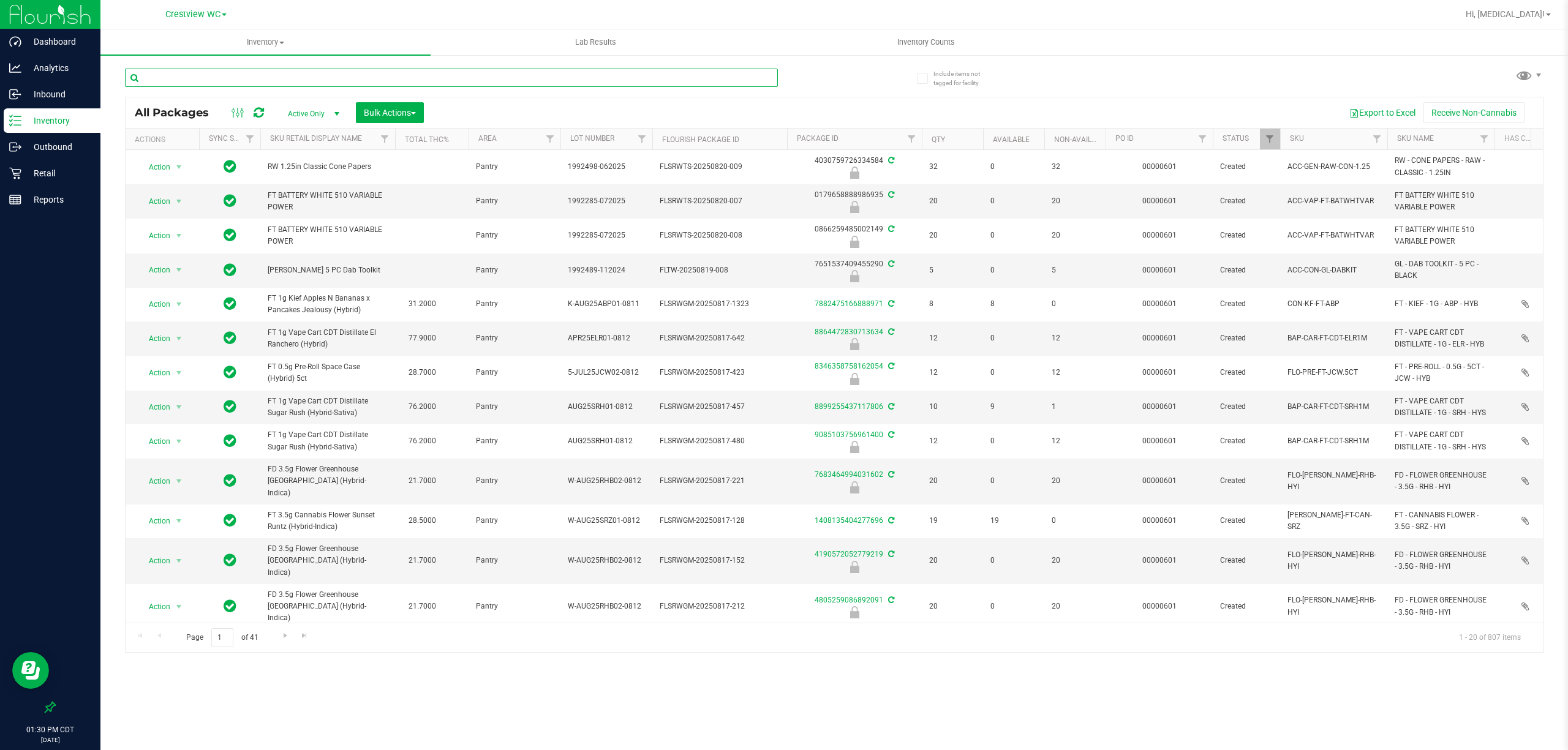
click at [461, 78] on input "text" at bounding box center [451, 78] width 653 height 19
type input "bsw"
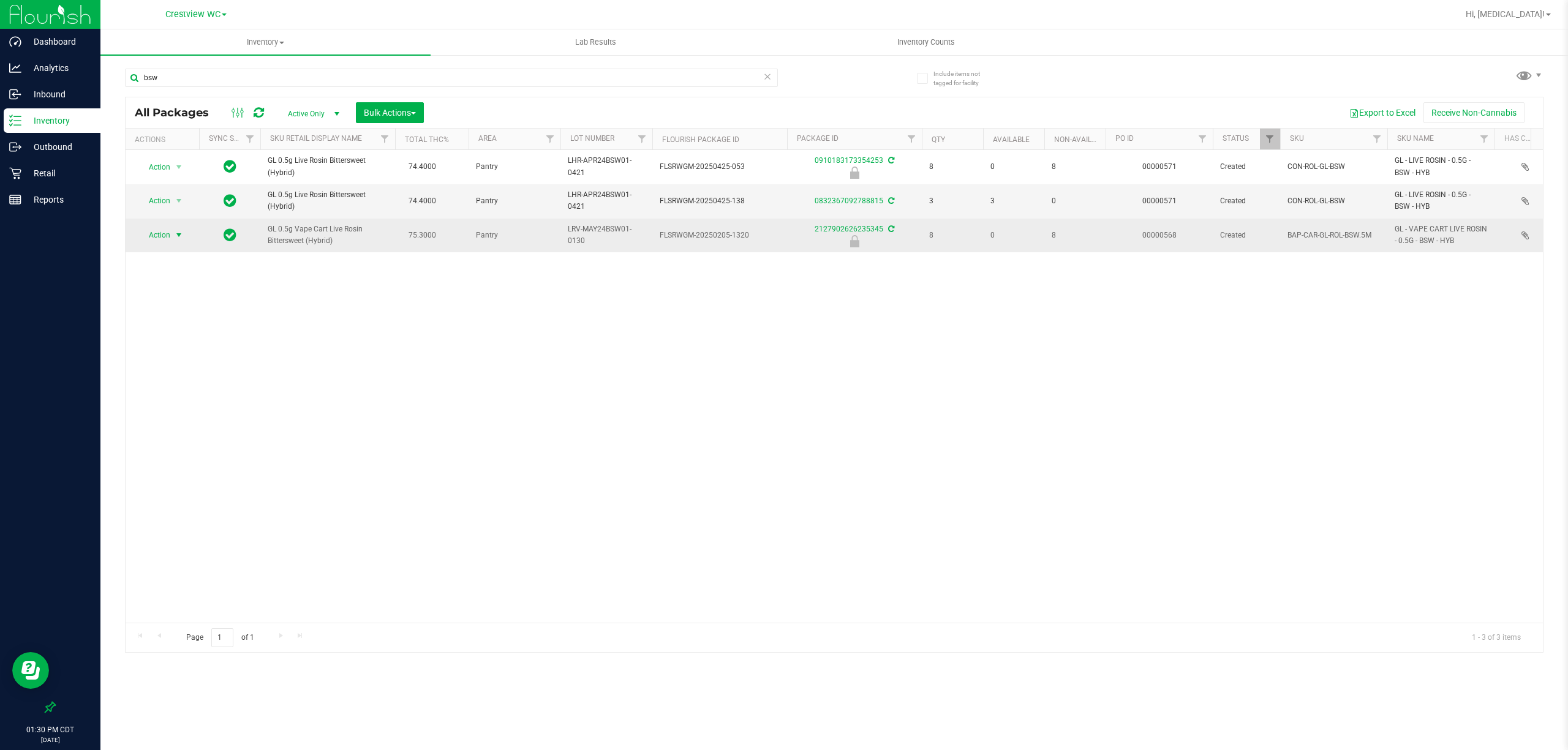
click at [162, 239] on span "Action" at bounding box center [154, 236] width 33 height 17
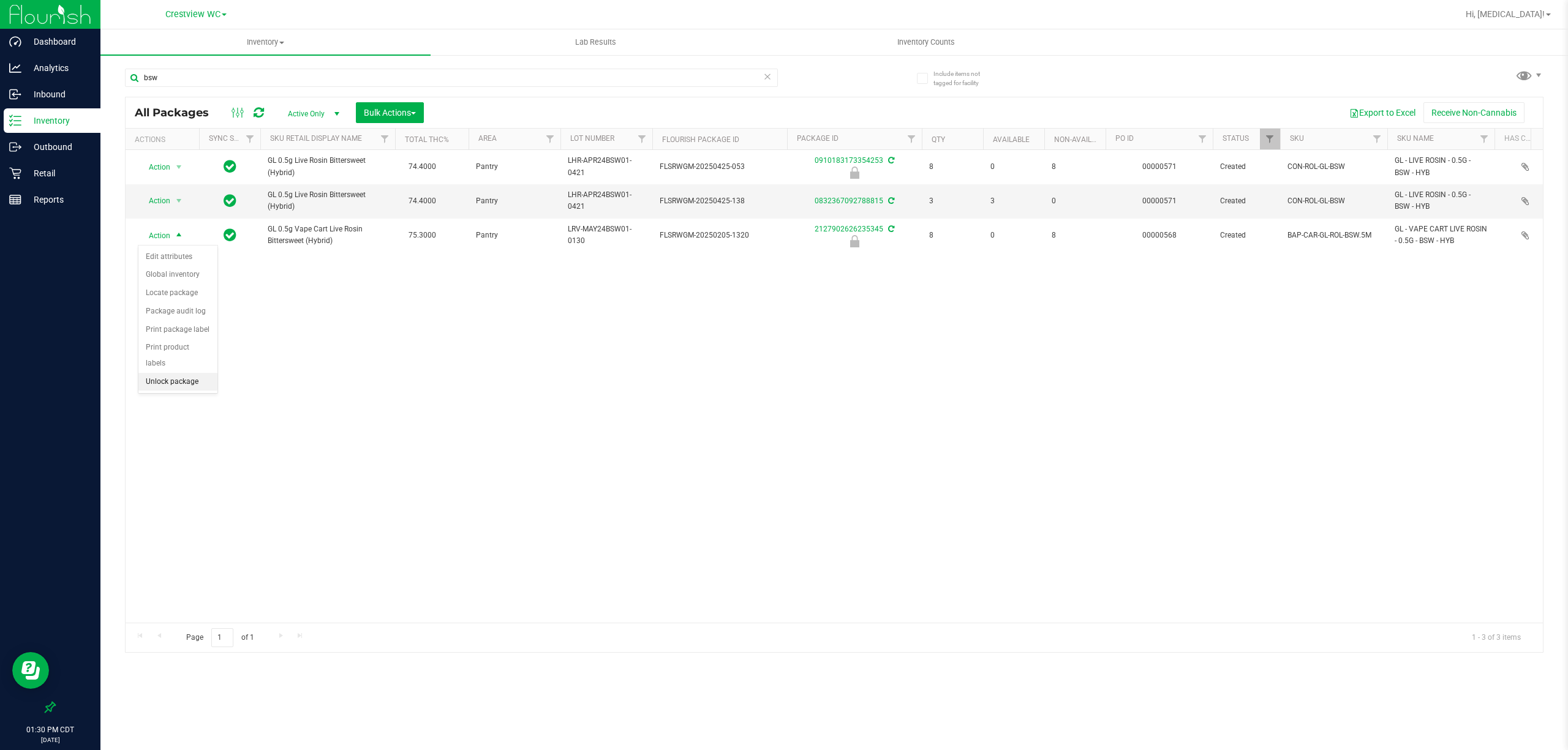
click at [168, 383] on li "Unlock package" at bounding box center [178, 382] width 79 height 19
click at [52, 169] on p "Retail" at bounding box center [58, 173] width 73 height 15
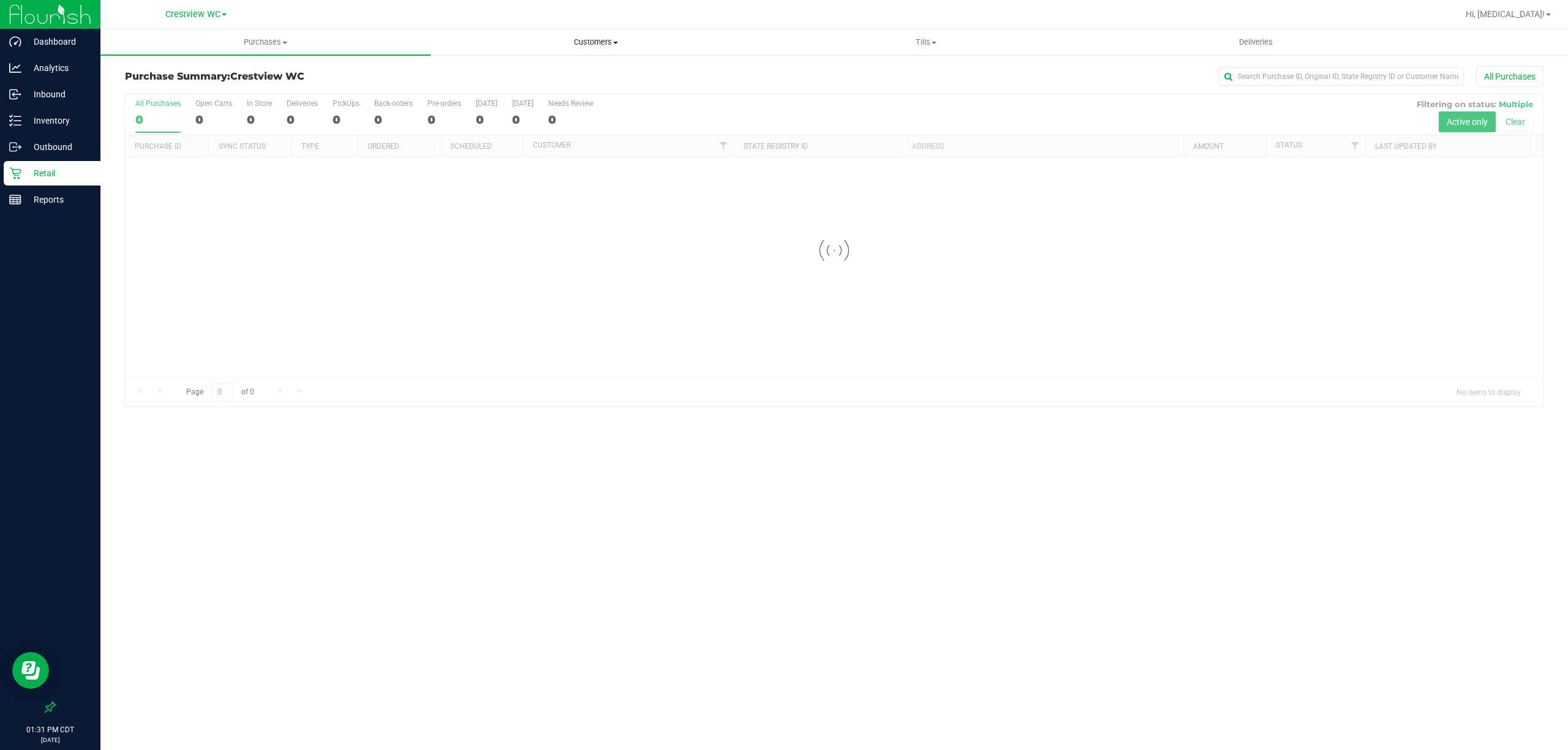
click at [596, 45] on span "Customers" at bounding box center [595, 42] width 329 height 11
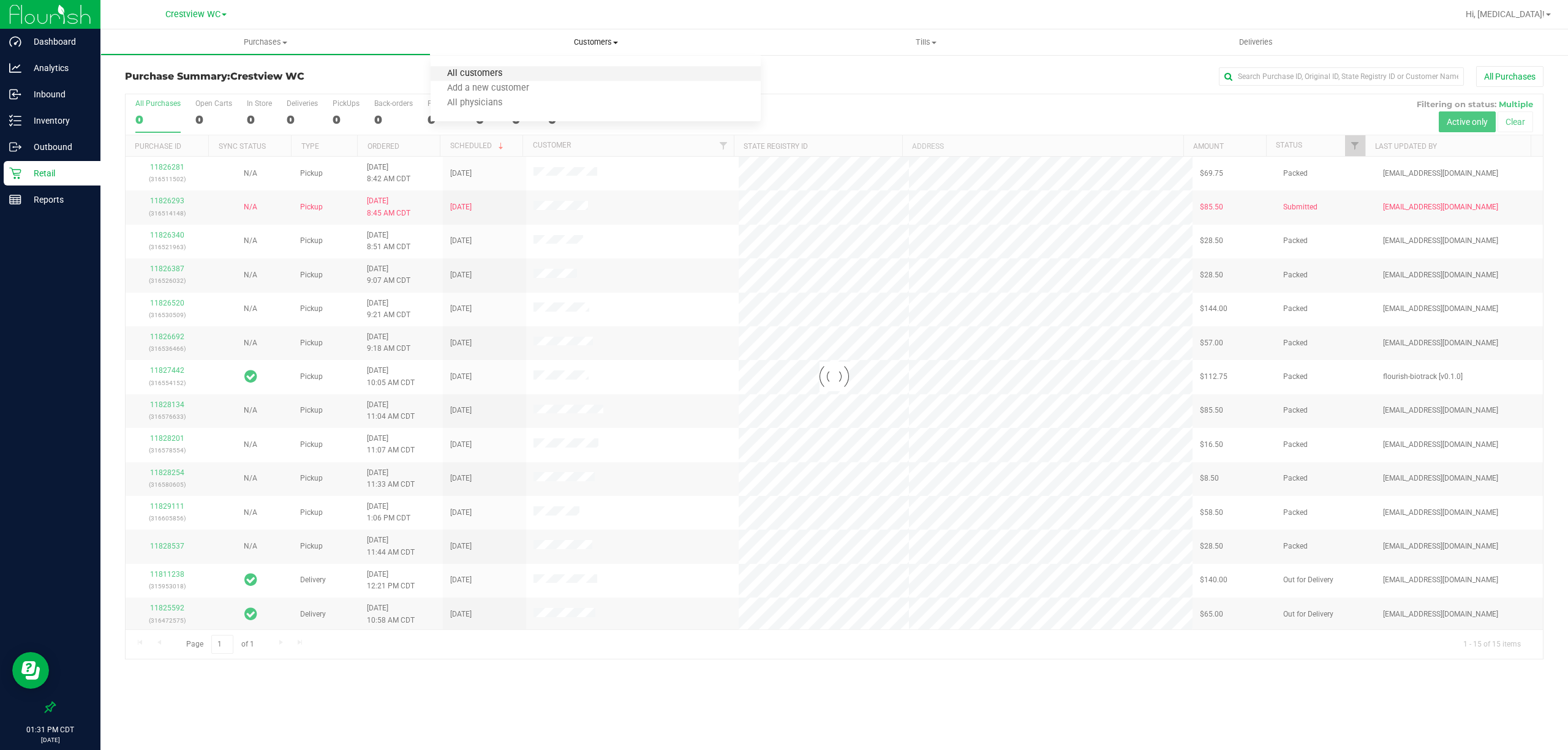
click at [469, 73] on span "All customers" at bounding box center [475, 73] width 88 height 11
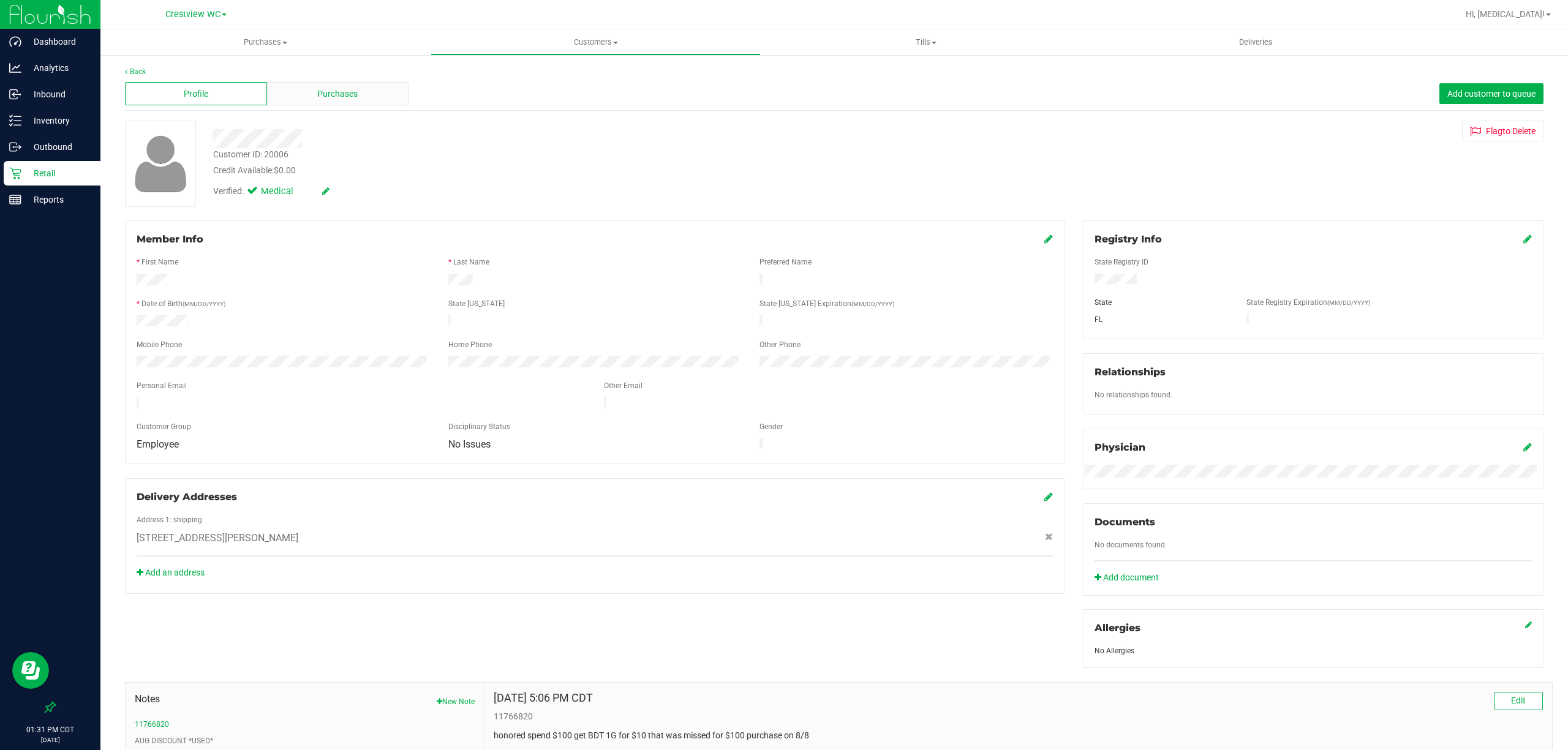
click at [308, 99] on div "Purchases" at bounding box center [338, 93] width 142 height 23
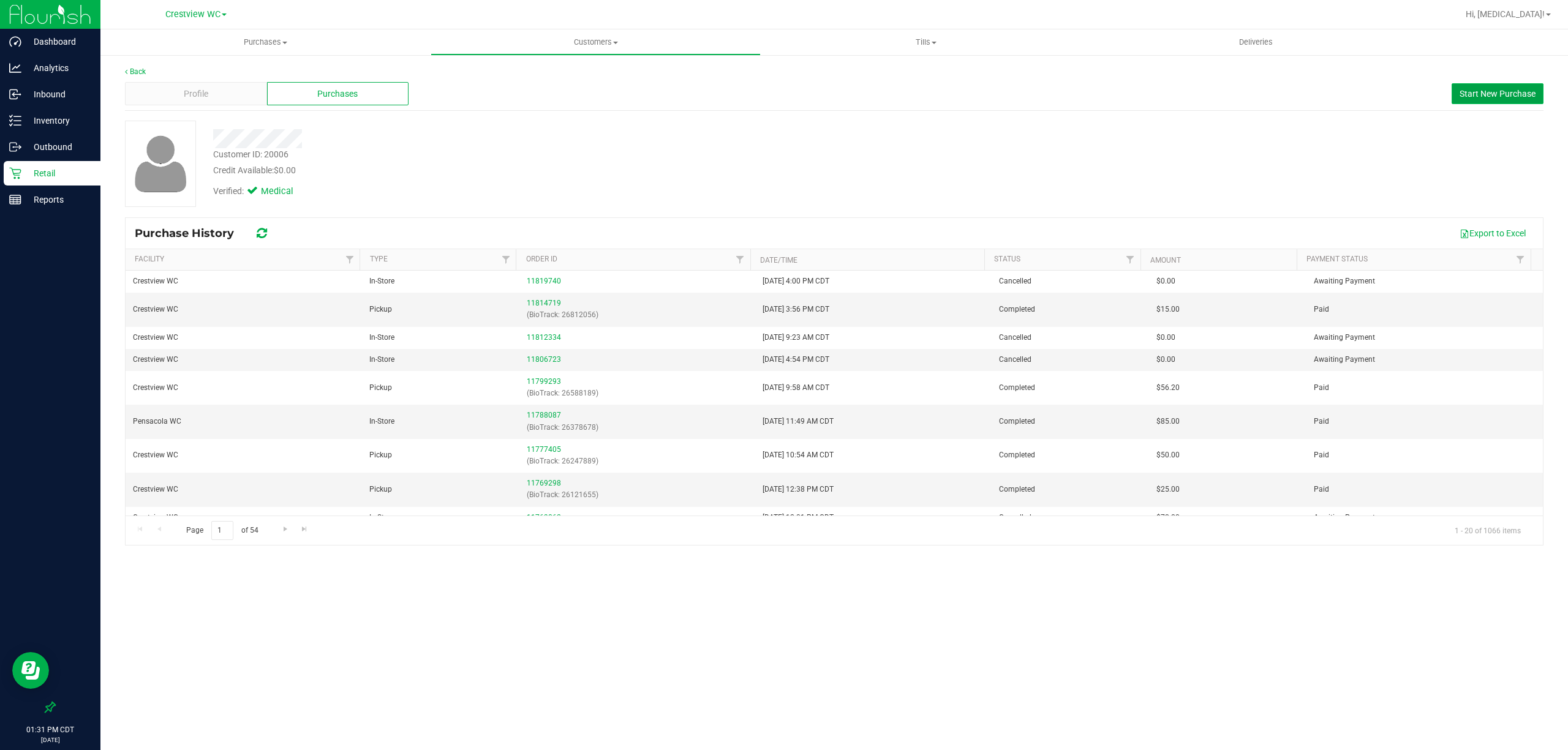
click at [1476, 94] on span "Start New Purchase" at bounding box center [1497, 94] width 76 height 10
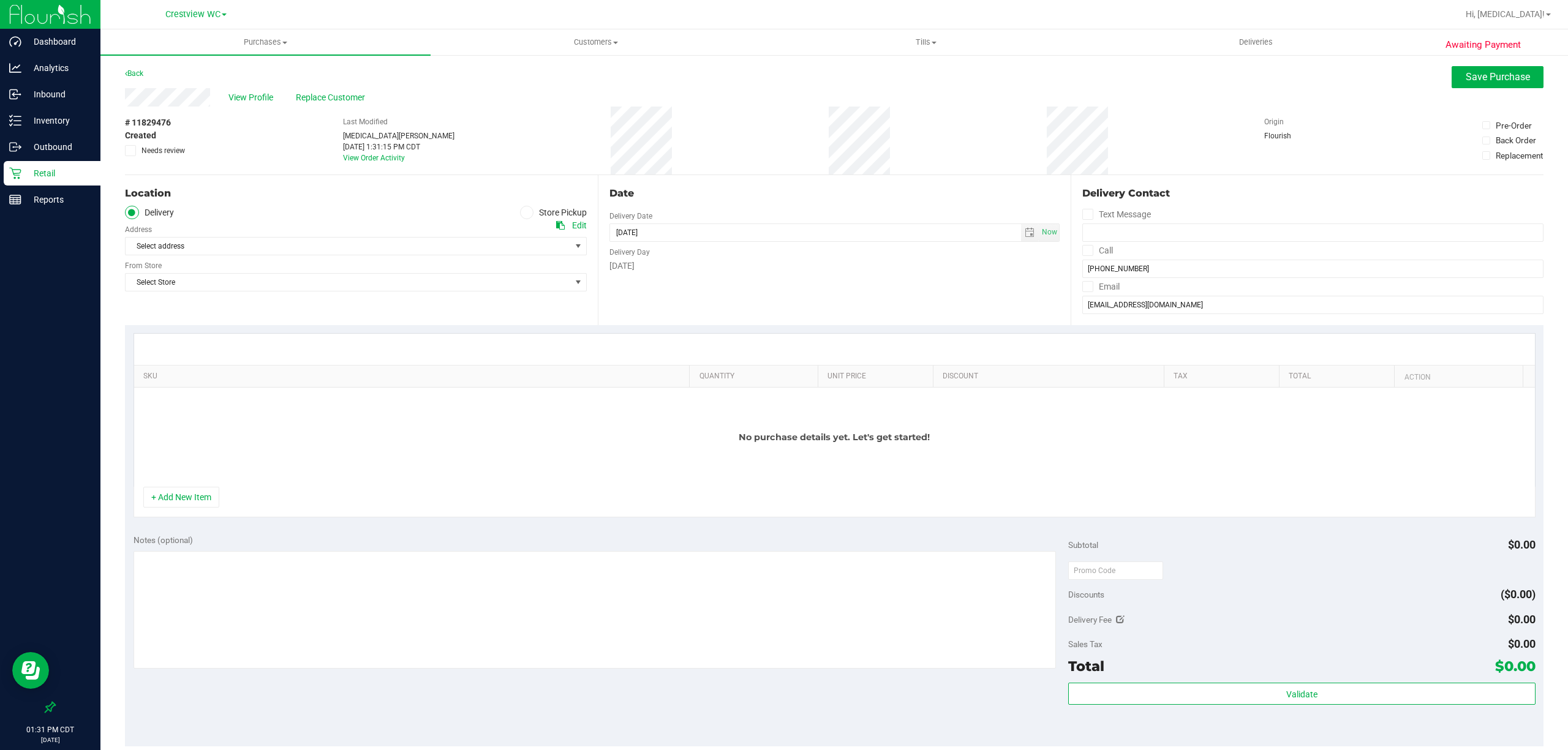
click at [524, 213] on icon at bounding box center [526, 213] width 7 height 0
click at [0, 0] on input "Store Pickup" at bounding box center [0, 0] width 0 height 0
click at [461, 240] on span "Select Store" at bounding box center [348, 246] width 445 height 17
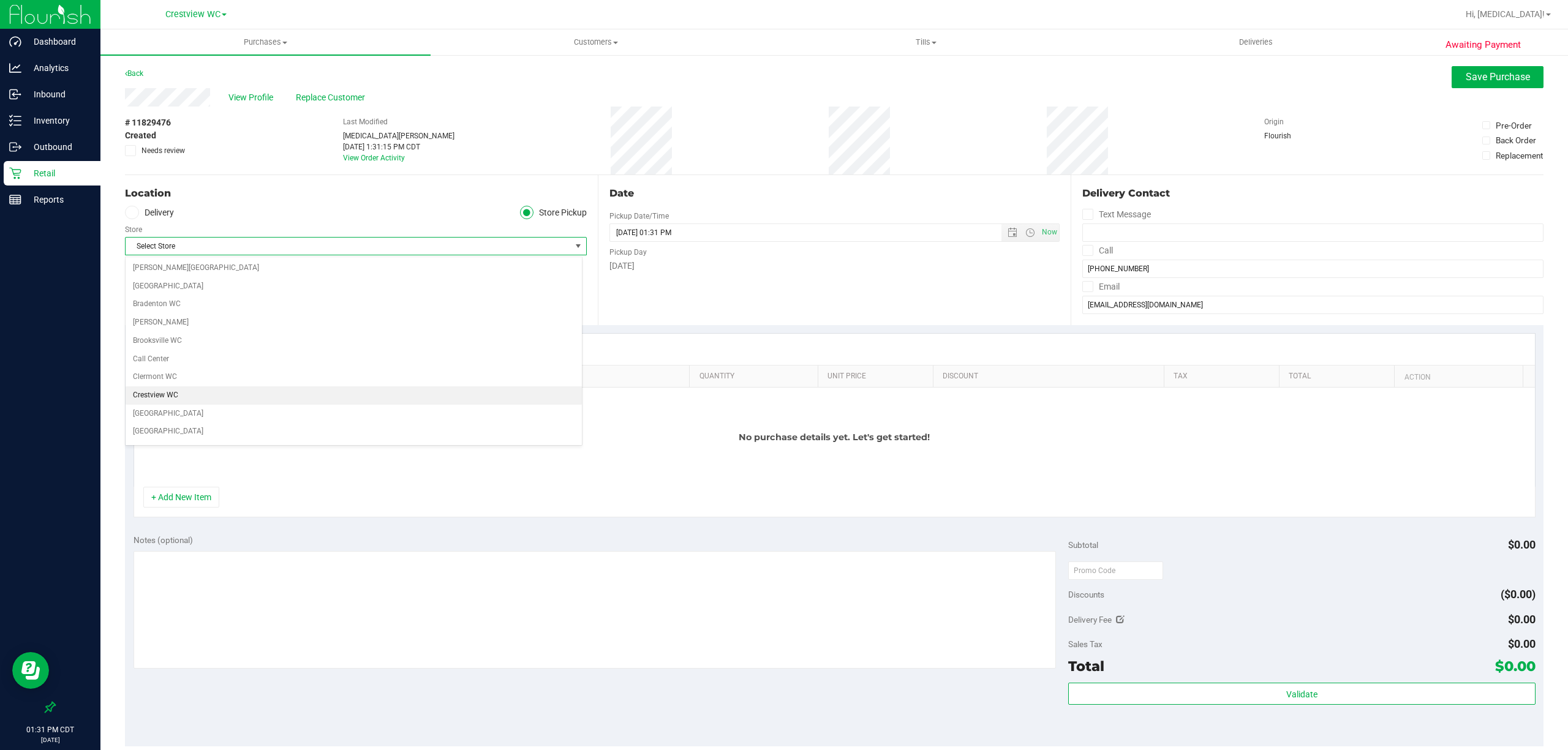
click at [165, 393] on li "Crestview WC" at bounding box center [354, 396] width 456 height 19
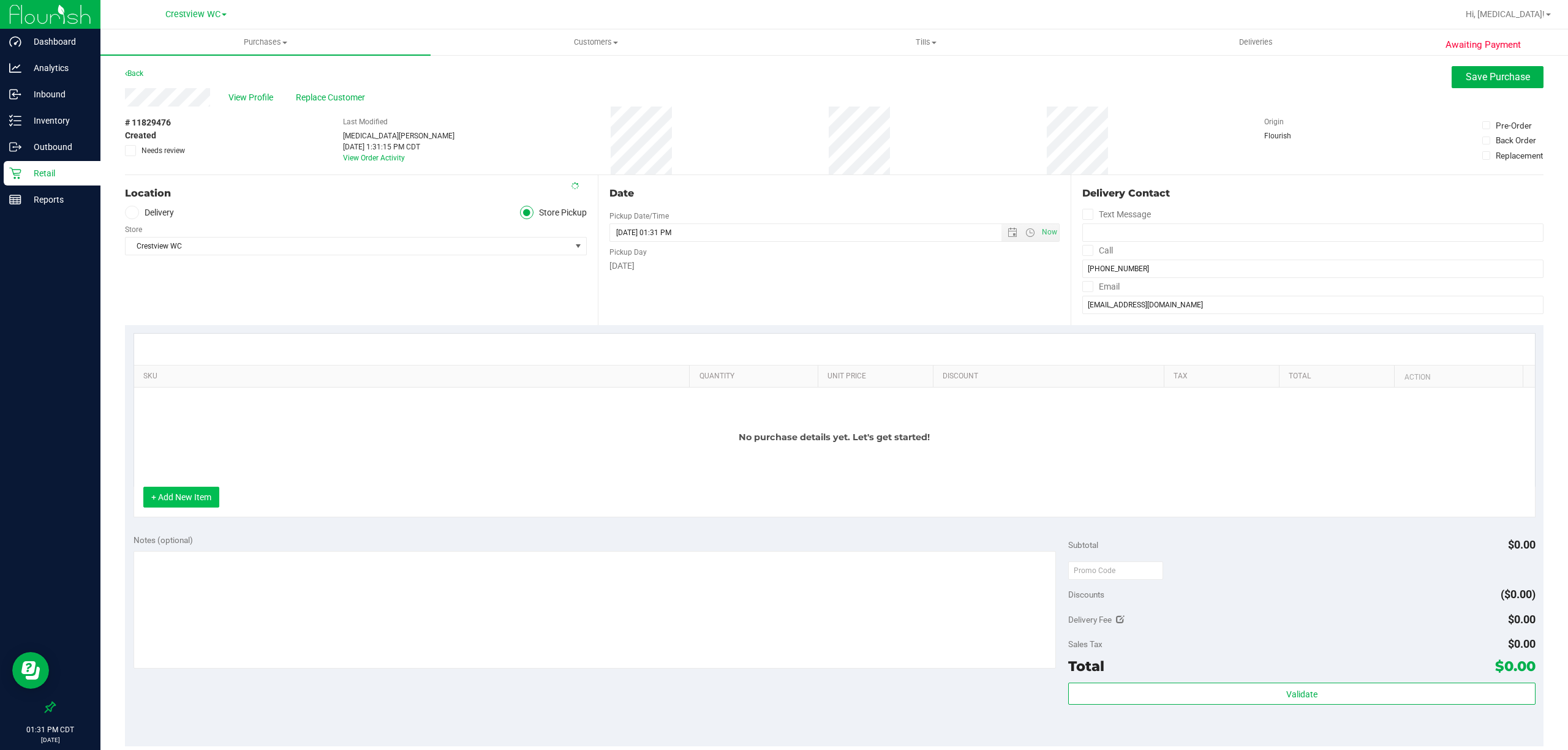
click at [181, 497] on button "+ Add New Item" at bounding box center [181, 497] width 76 height 21
click at [180, 501] on button "+ Add New Item" at bounding box center [181, 497] width 76 height 21
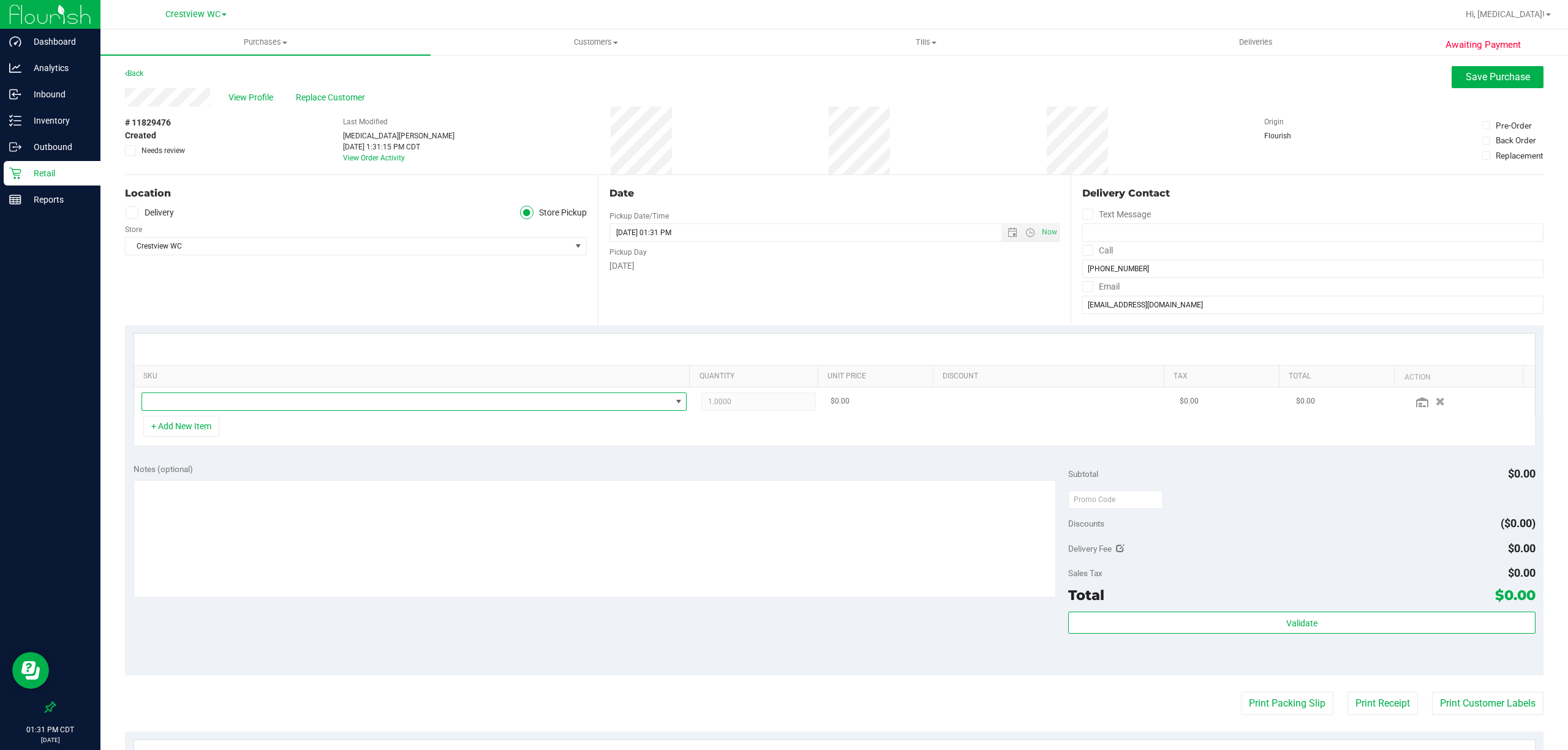
click at [207, 399] on span "NO DATA FOUND" at bounding box center [406, 402] width 529 height 17
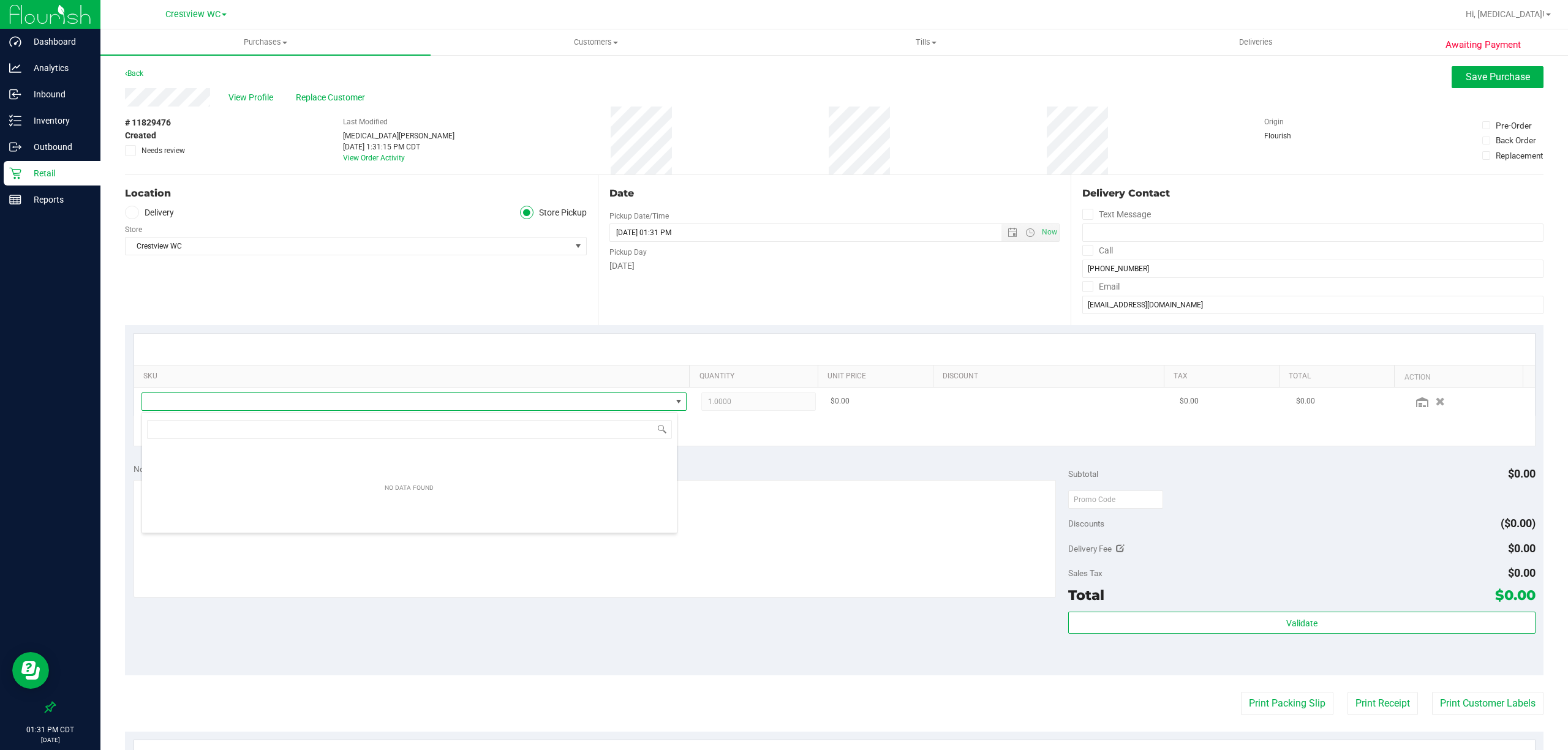
scroll to position [19, 535]
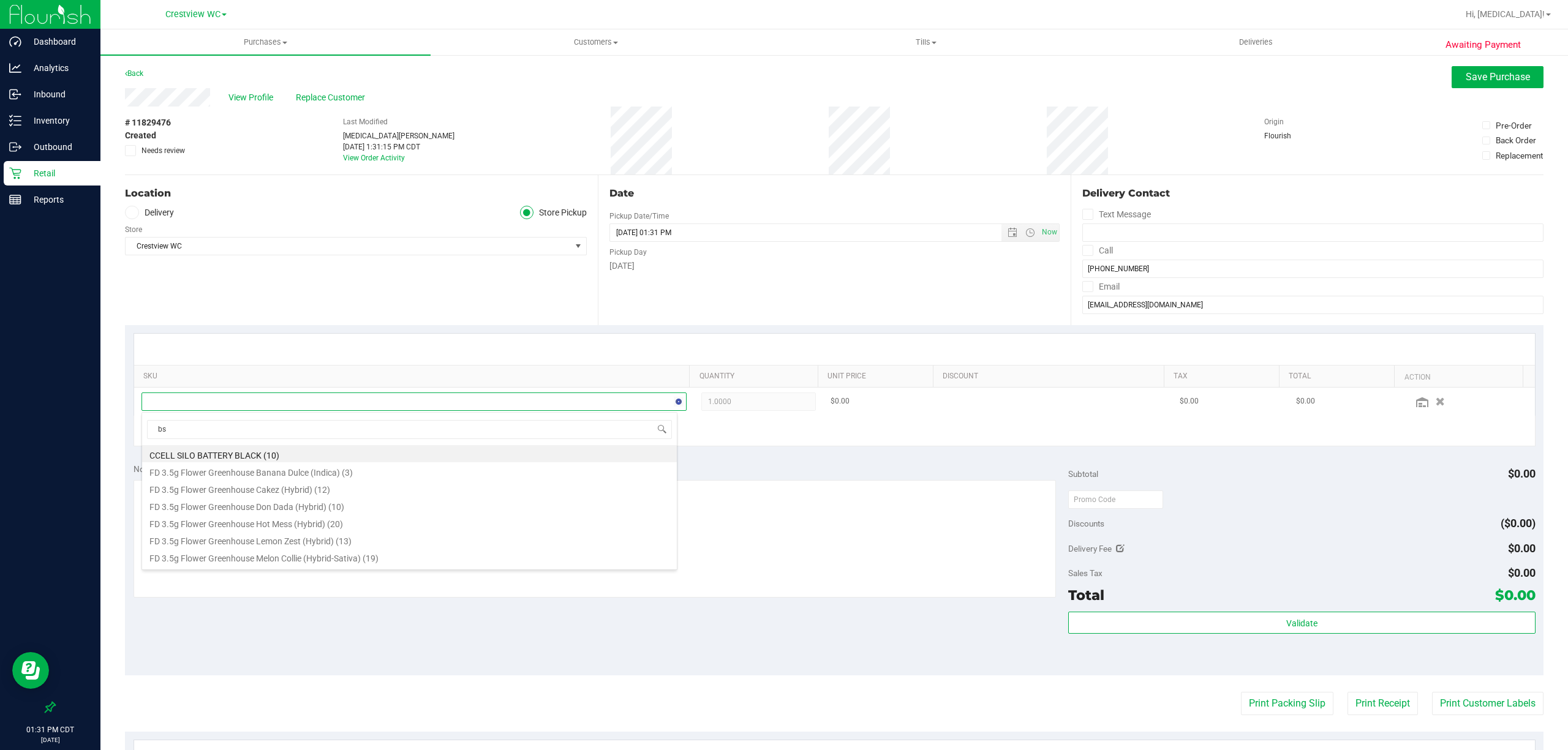
type input "bsw"
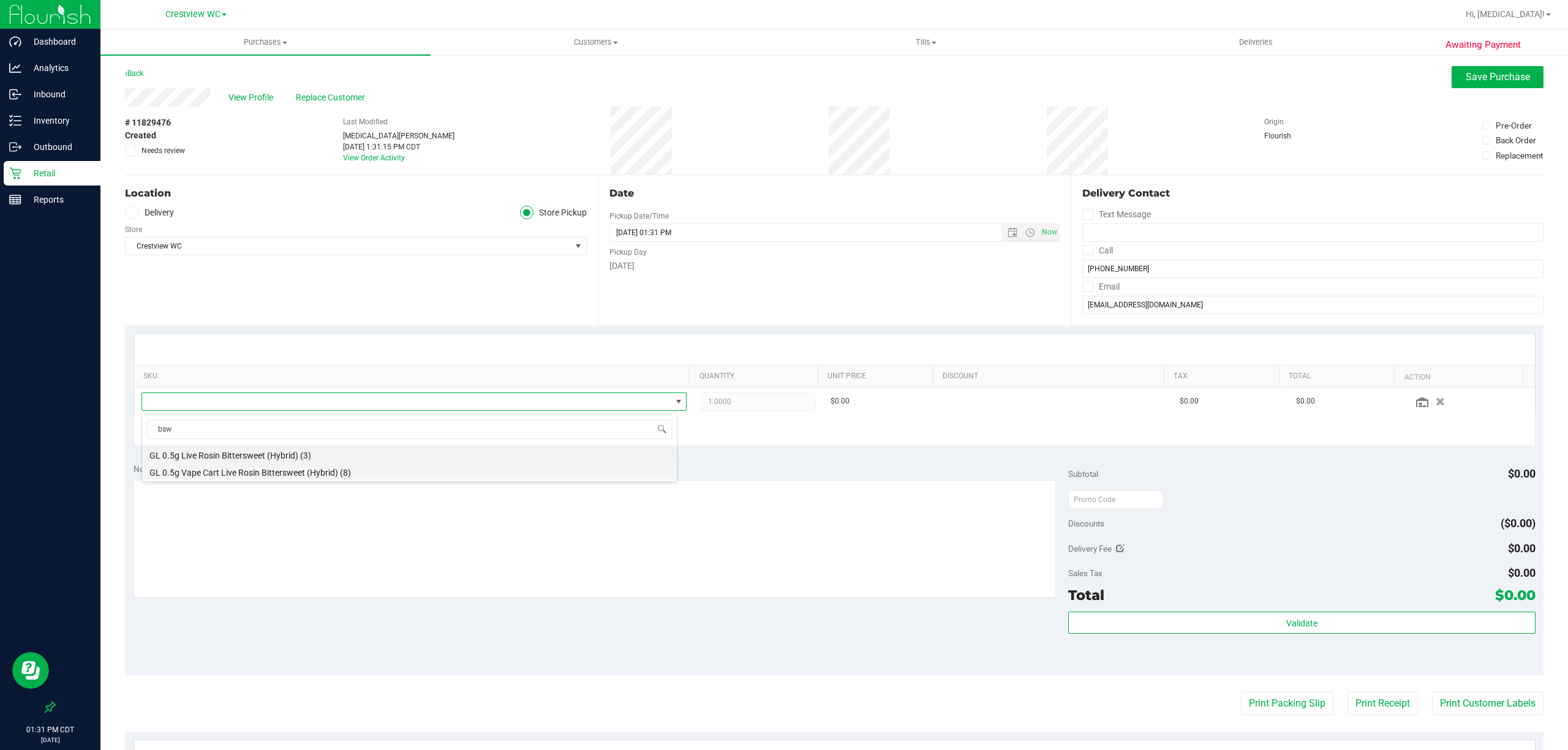
click at [319, 476] on li "GL 0.5g Vape Cart Live Rosin Bittersweet (Hybrid) (8)" at bounding box center [410, 471] width 534 height 17
drag, startPoint x: 490, startPoint y: 458, endPoint x: 528, endPoint y: 458, distance: 38.0
click at [490, 458] on div "Notes (optional) Subtotal $0.00 Discounts ($0.00) Delivery Fee $0.00 Sales Tax …" at bounding box center [834, 565] width 1418 height 221
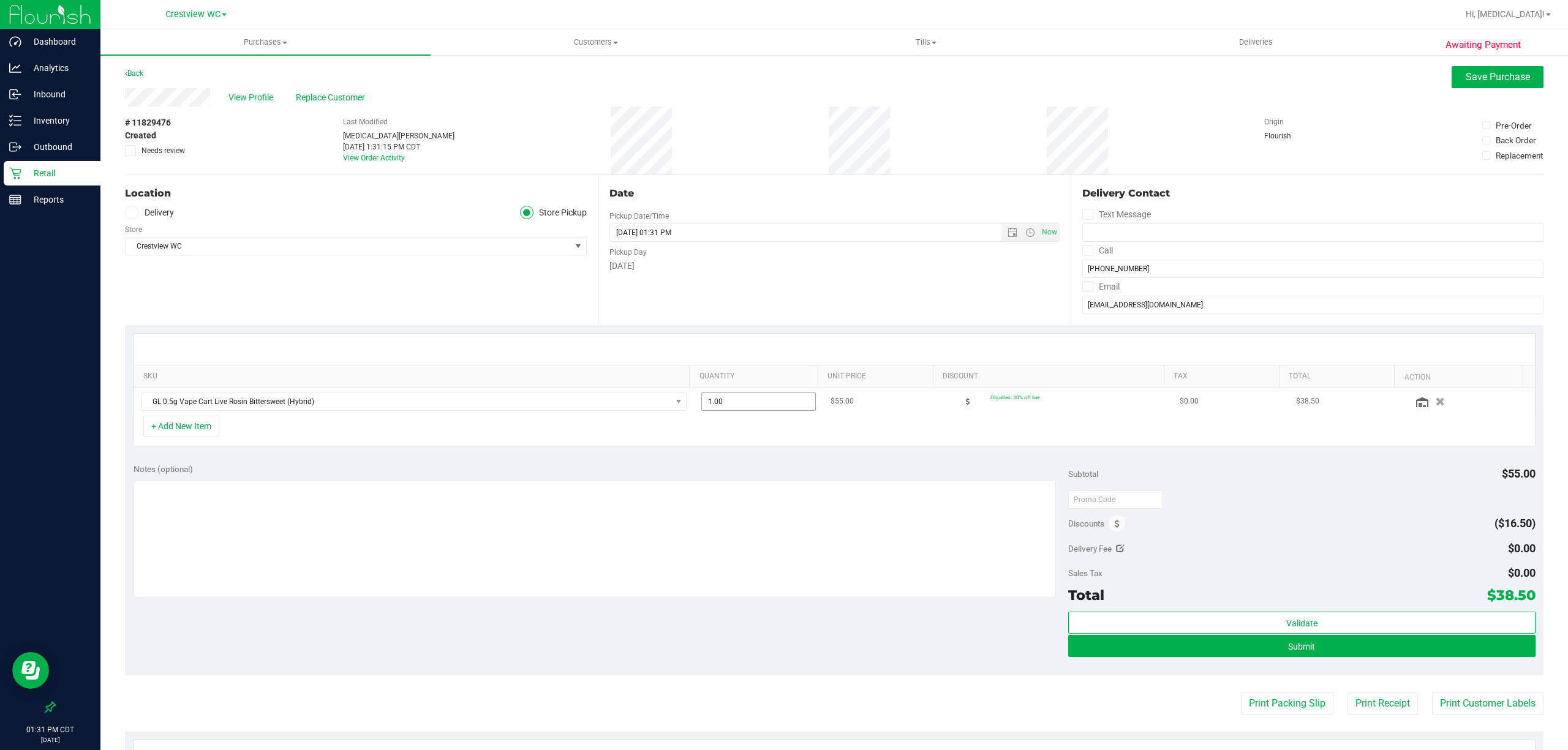
click at [746, 409] on span "1.00 1" at bounding box center [758, 402] width 114 height 19
click at [0, 0] on input "1" at bounding box center [0, 0] width 0 height 0
type input "4"
type input "4.00"
click at [765, 464] on div "Notes (optional) Subtotal $55.00 Discounts ($16.50) Delivery Fee $0.00 Sales Ta…" at bounding box center [834, 565] width 1418 height 221
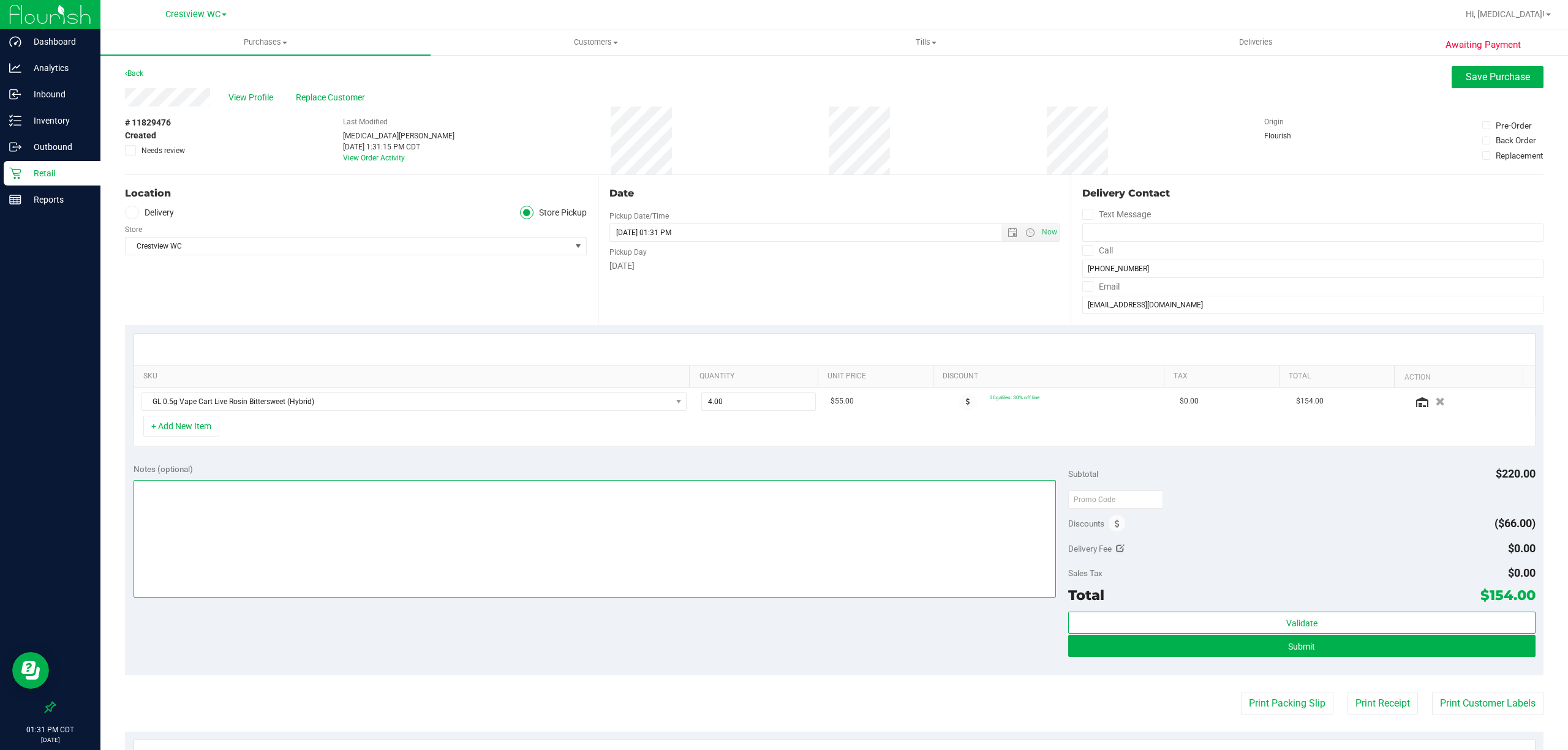
click at [773, 519] on textarea at bounding box center [595, 539] width 922 height 117
type textarea "EPO carts plz manually discount ty!"
click at [1510, 81] on span "Save Purchase" at bounding box center [1497, 76] width 64 height 12
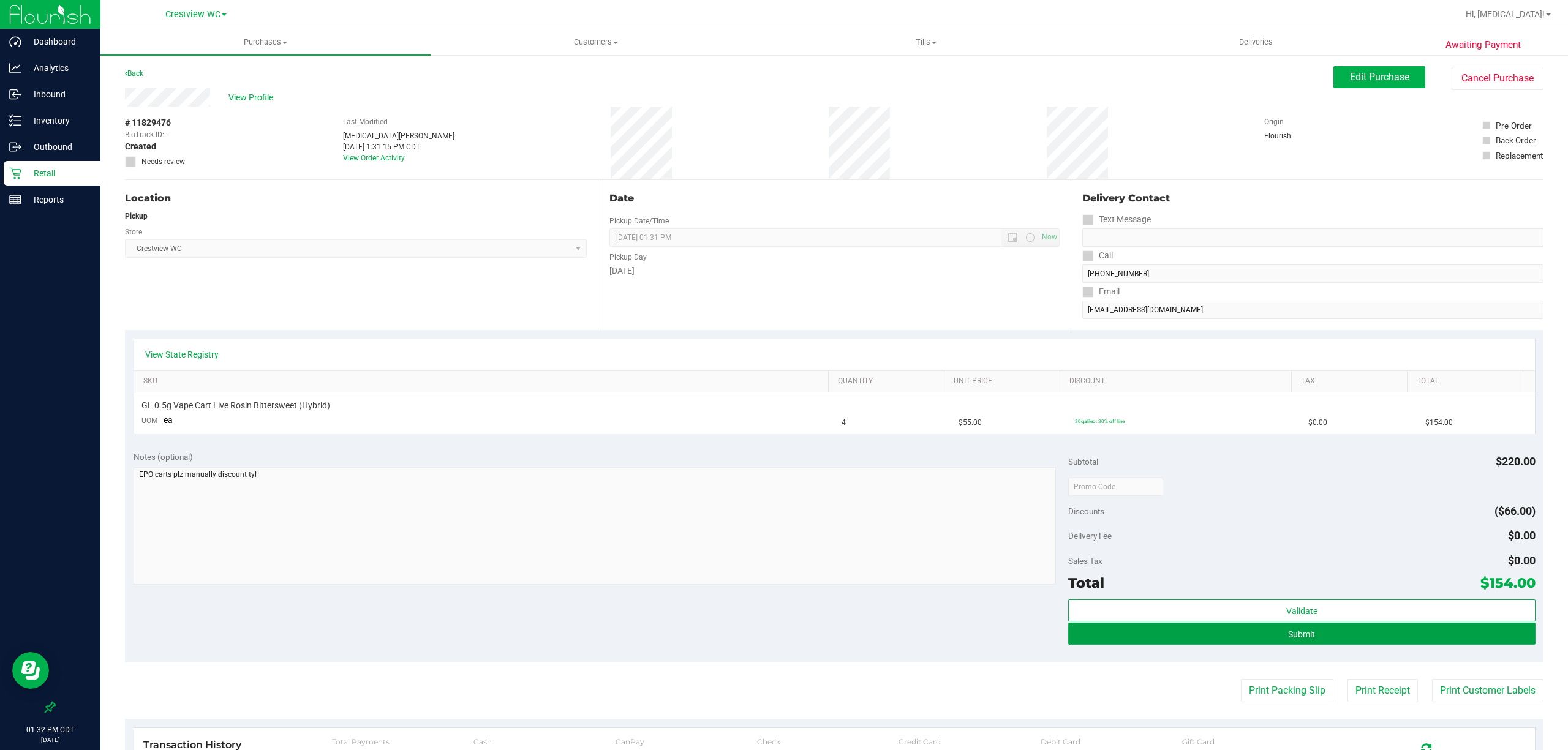
click at [1481, 633] on button "Submit" at bounding box center [1301, 633] width 467 height 22
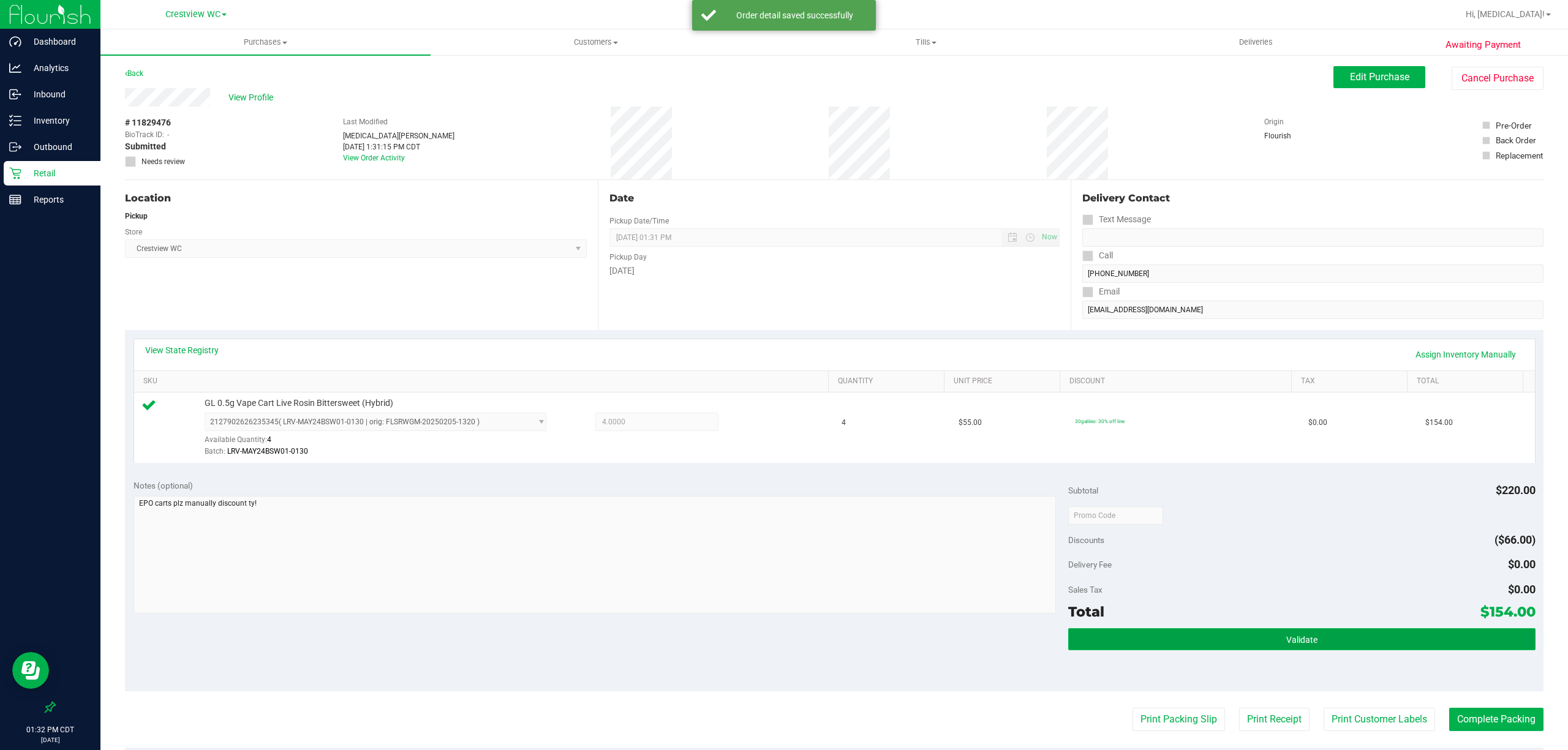
click at [1330, 633] on button "Validate" at bounding box center [1301, 639] width 467 height 22
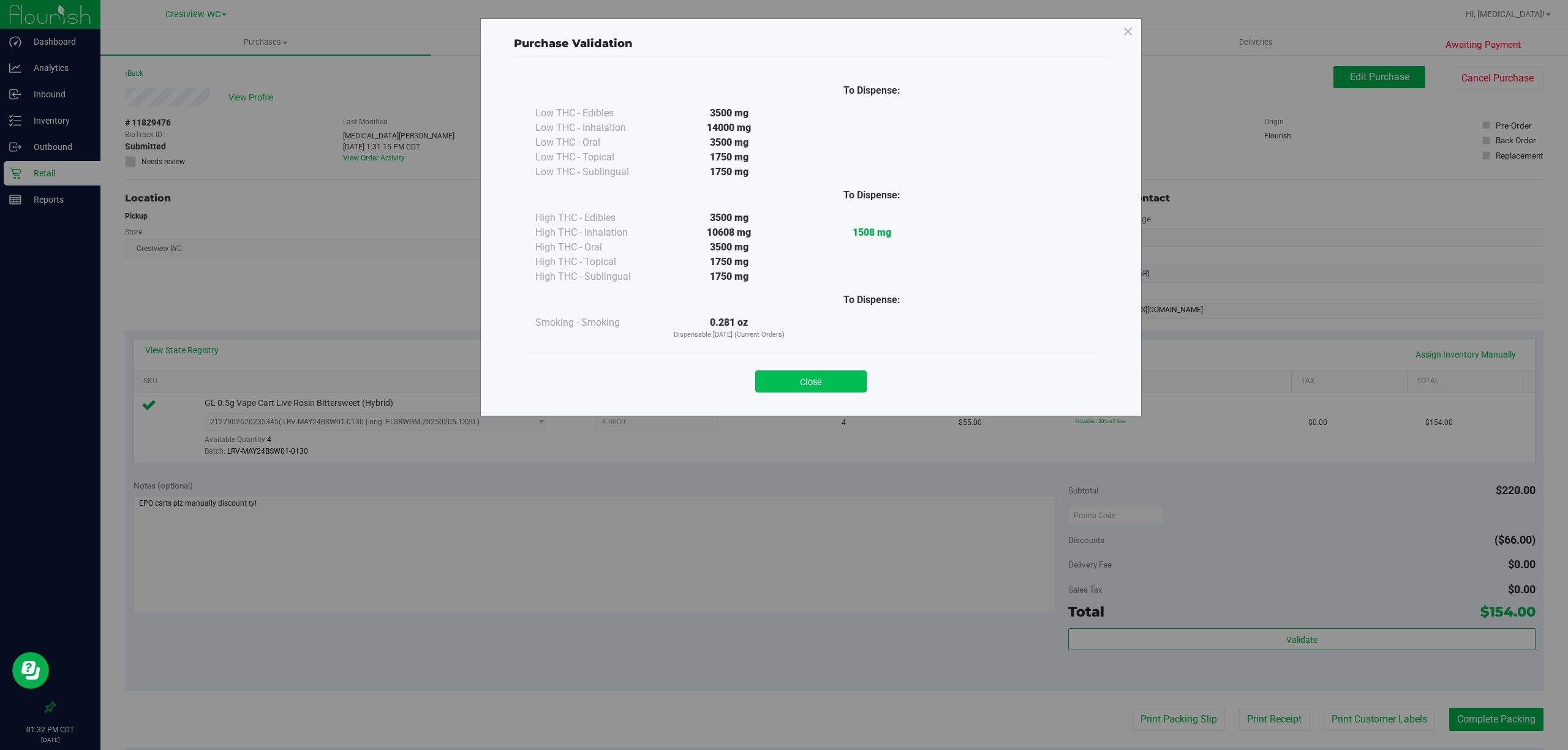
click at [812, 383] on button "Close" at bounding box center [810, 381] width 111 height 22
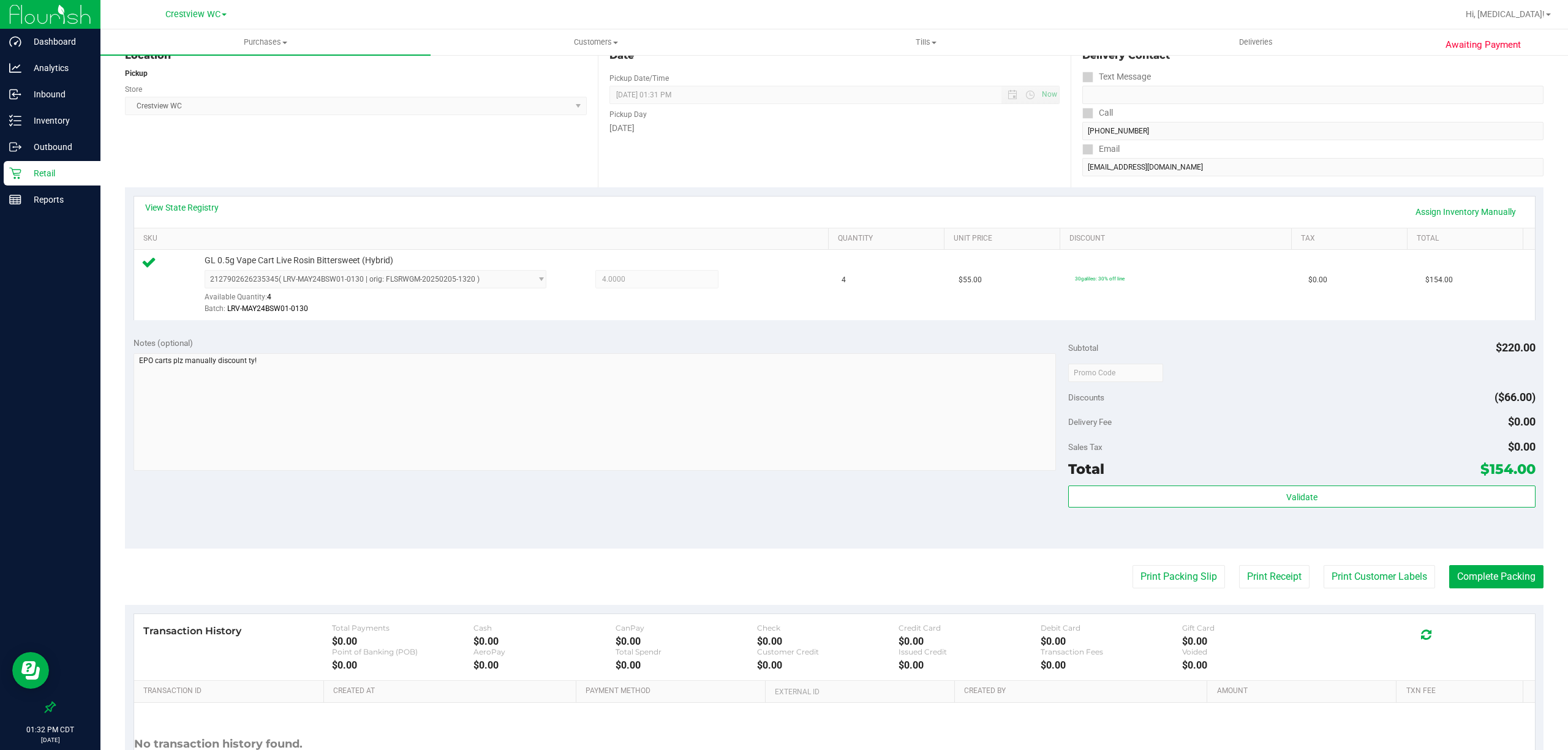
scroll to position [253, 0]
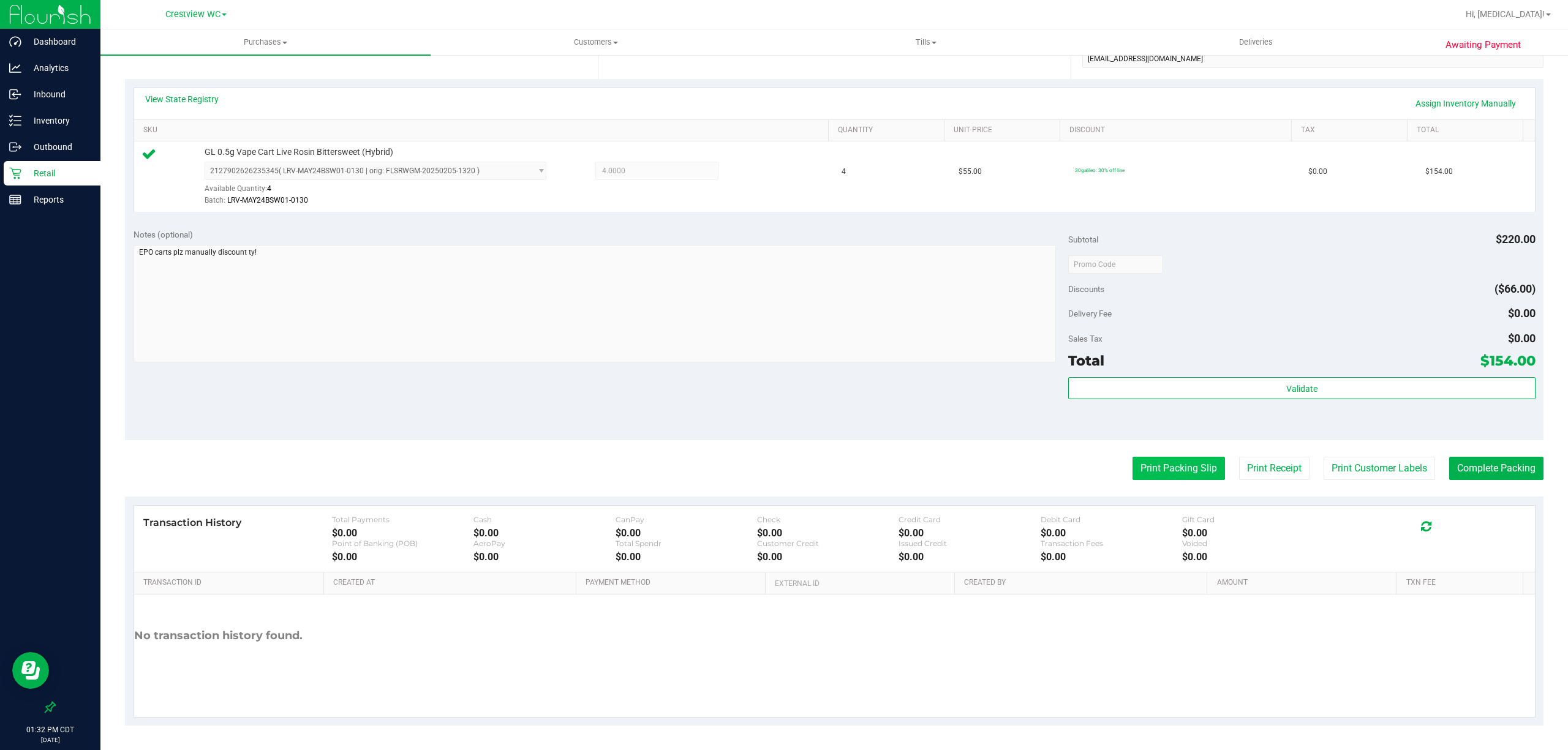
click at [1135, 464] on button "Print Packing Slip" at bounding box center [1178, 468] width 93 height 23
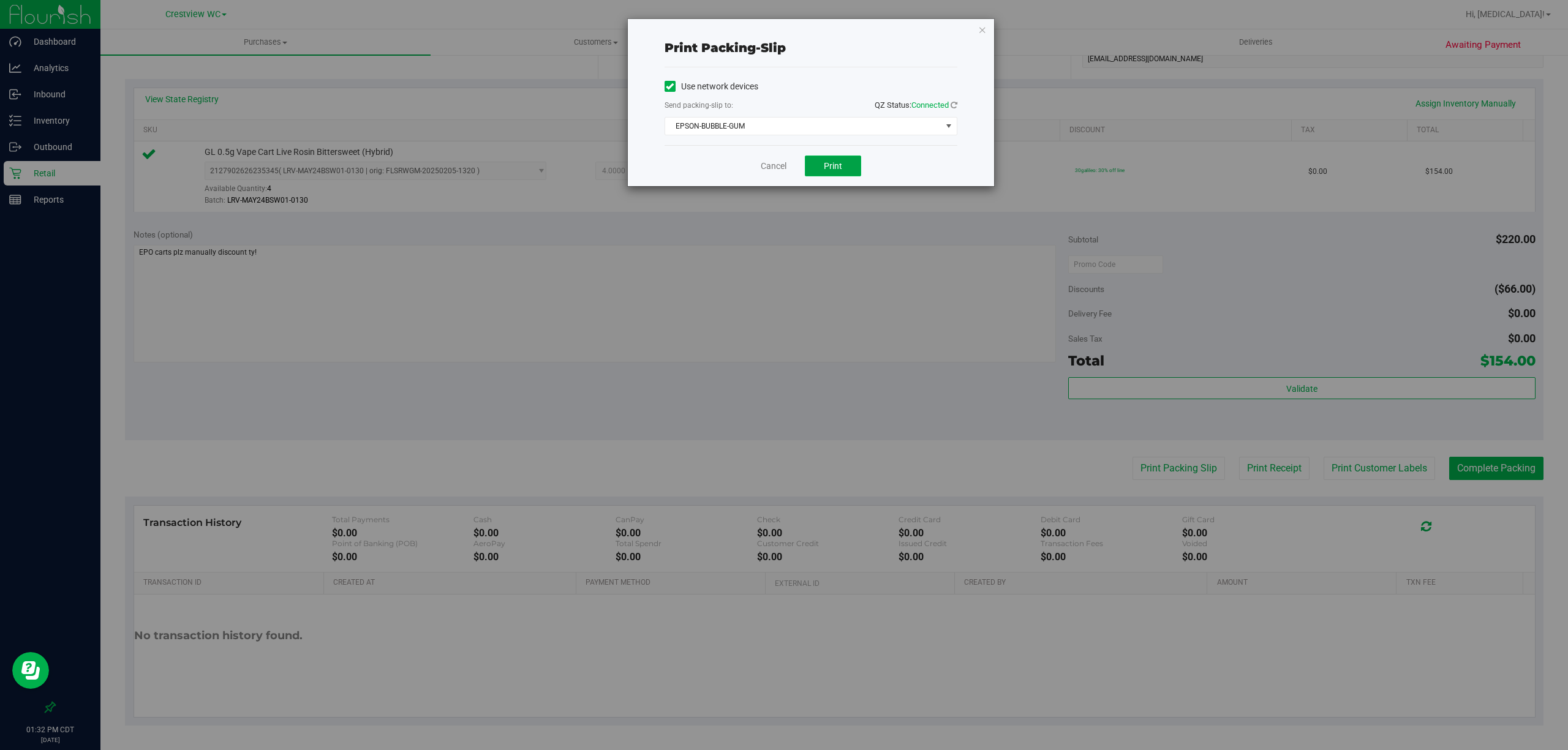
click at [843, 168] on button "Print" at bounding box center [833, 166] width 57 height 21
click at [773, 163] on link "Cancel" at bounding box center [773, 166] width 25 height 13
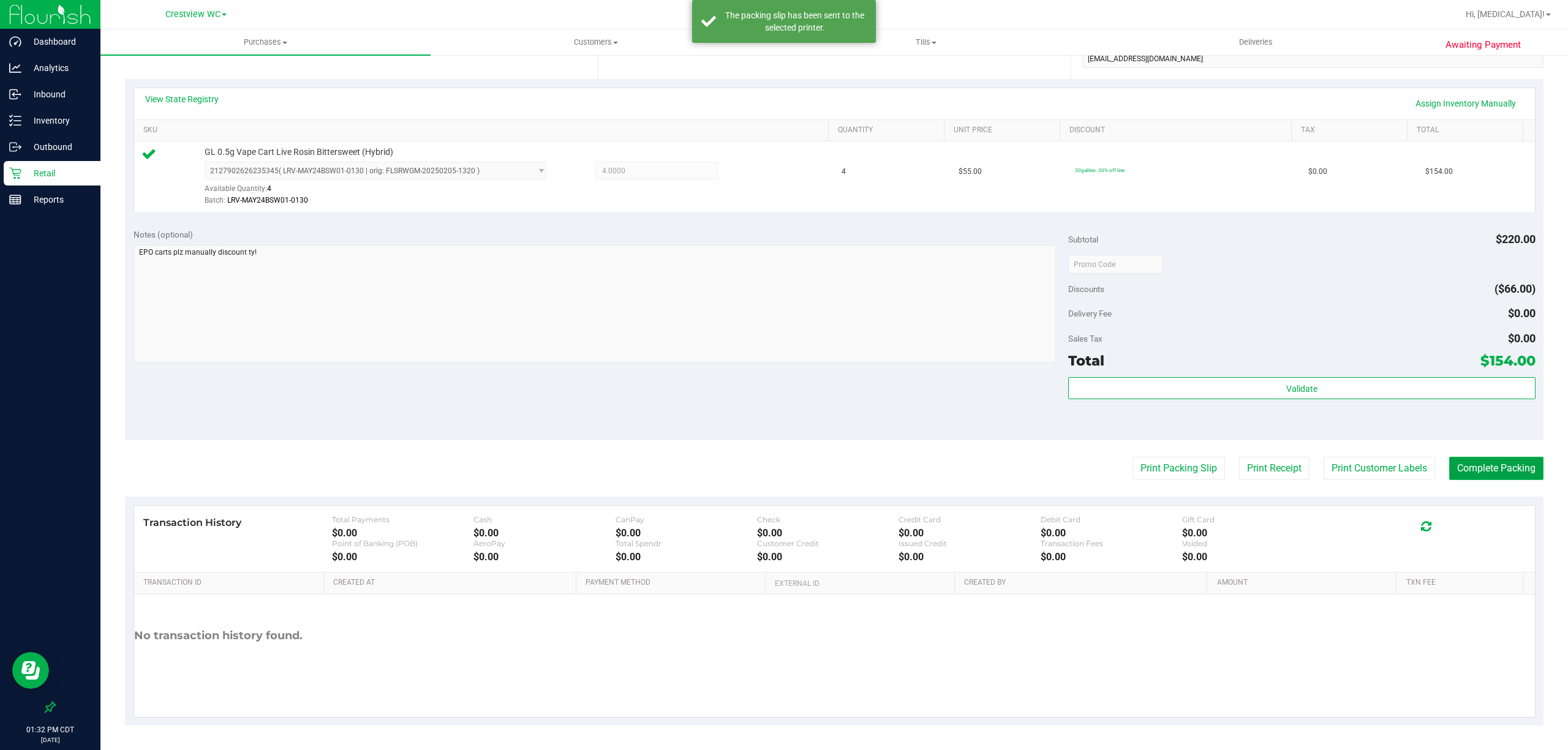
click at [1482, 463] on button "Complete Packing" at bounding box center [1496, 468] width 94 height 23
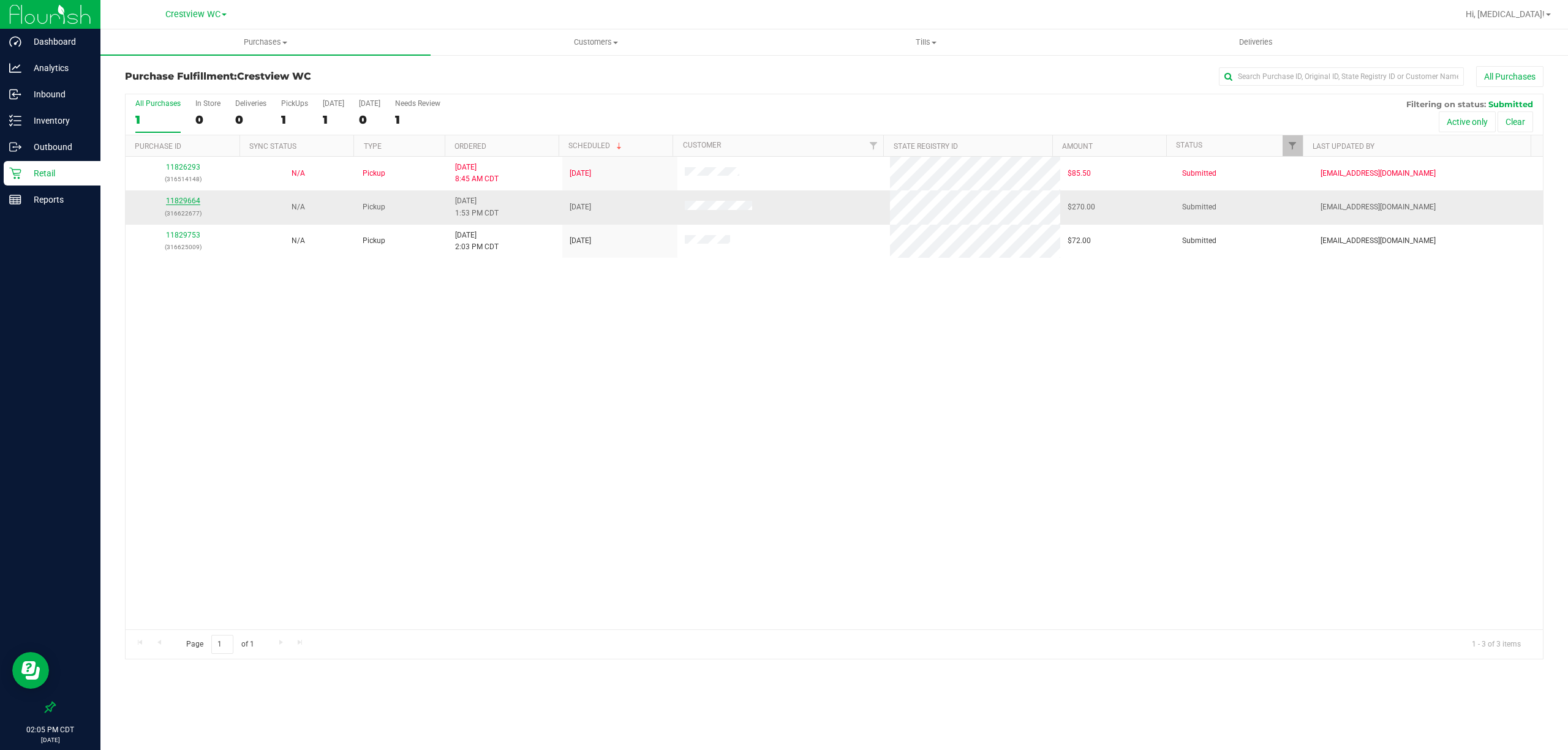
click at [182, 203] on link "11829664" at bounding box center [183, 201] width 34 height 9
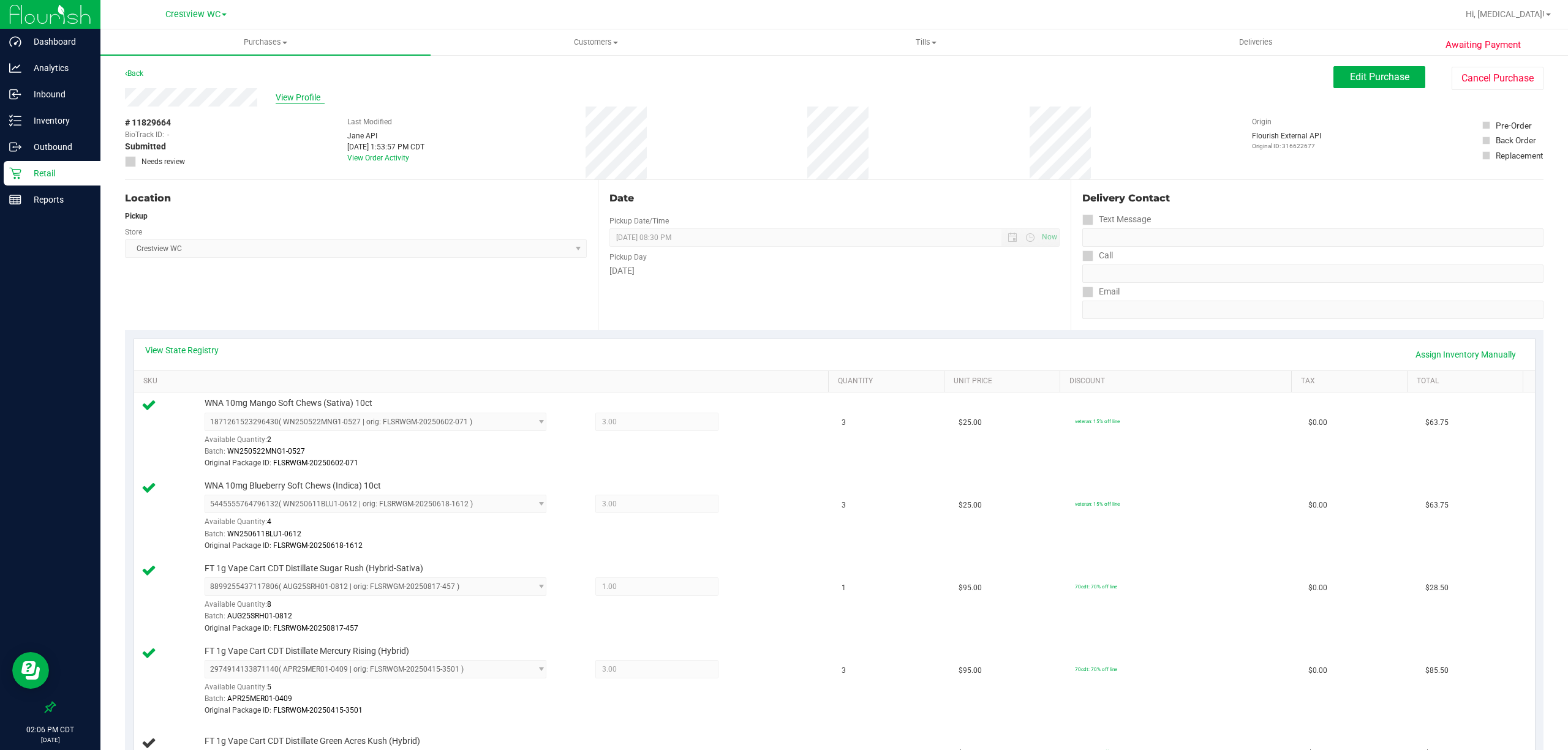
click at [310, 98] on span "View Profile" at bounding box center [300, 98] width 49 height 13
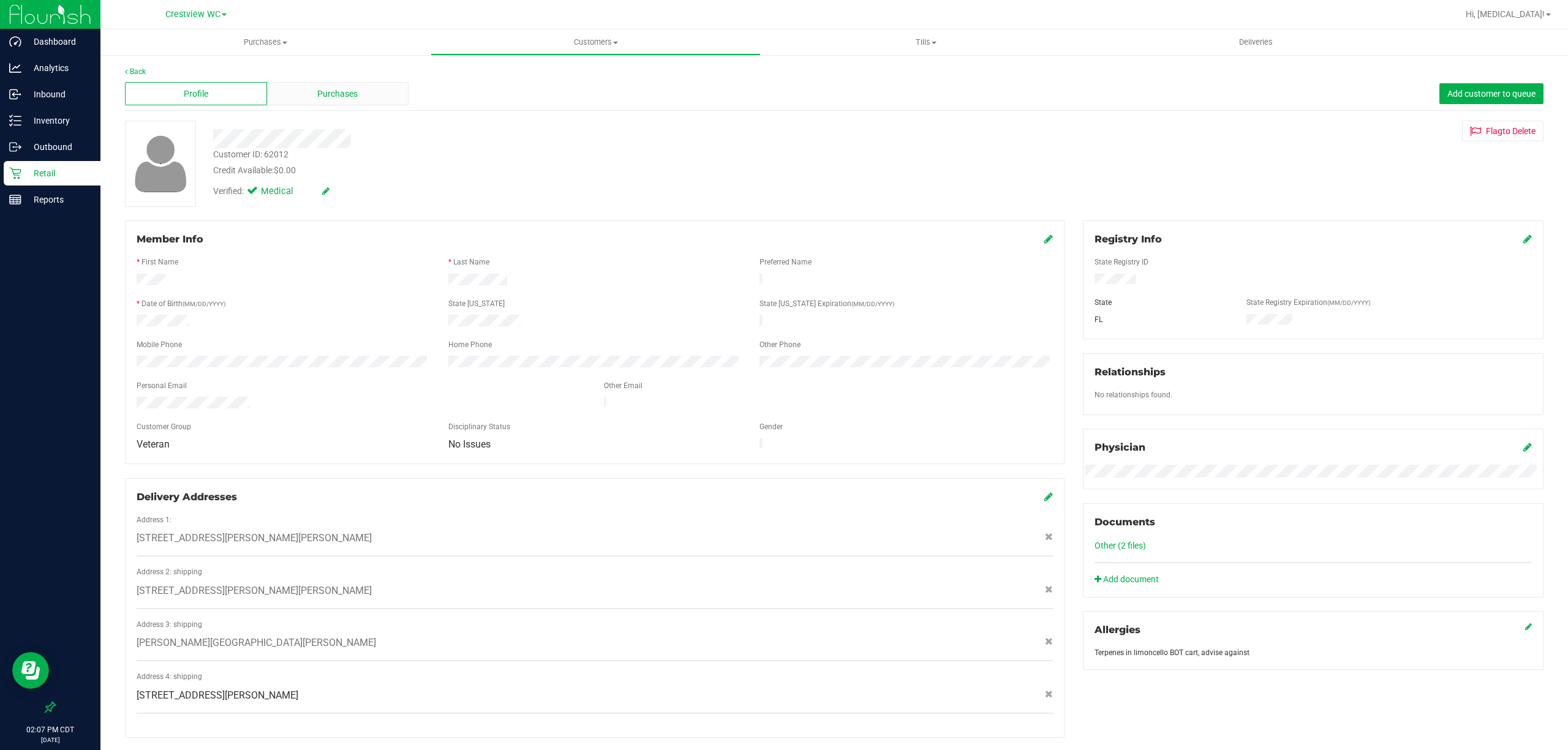
click at [364, 99] on div "Purchases" at bounding box center [338, 93] width 142 height 23
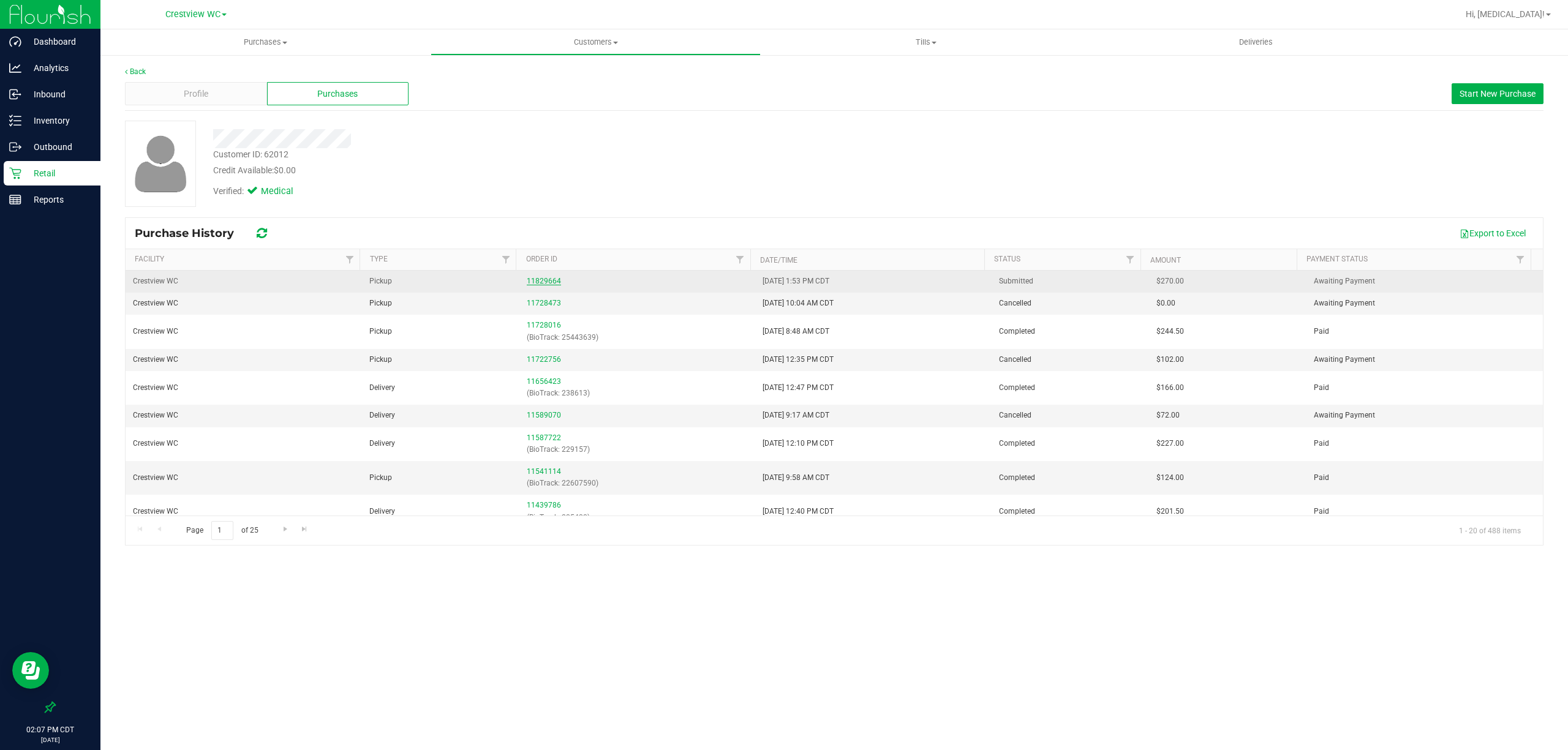
click at [544, 285] on link "11829664" at bounding box center [543, 281] width 34 height 9
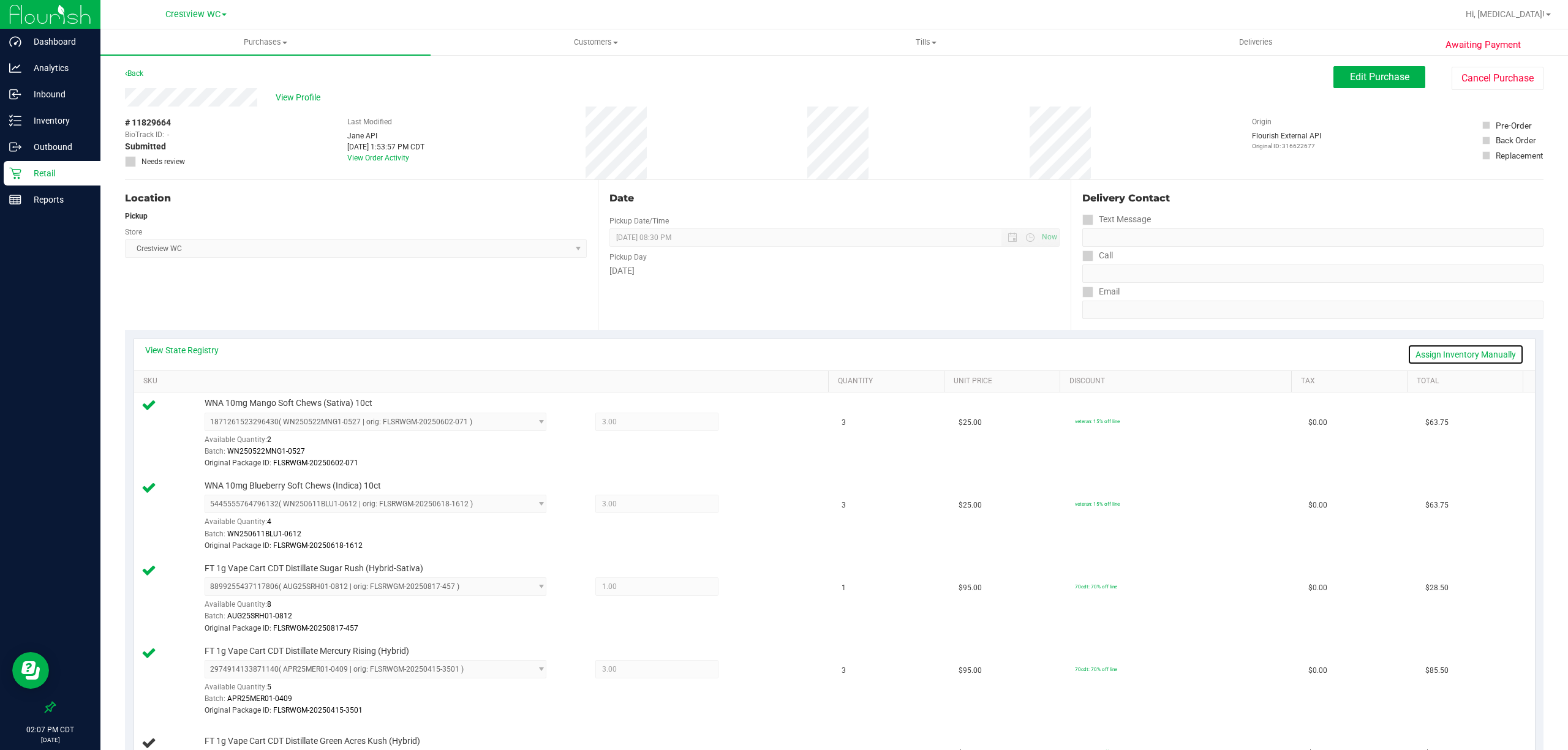
click at [1480, 351] on link "Assign Inventory Manually" at bounding box center [1465, 355] width 116 height 21
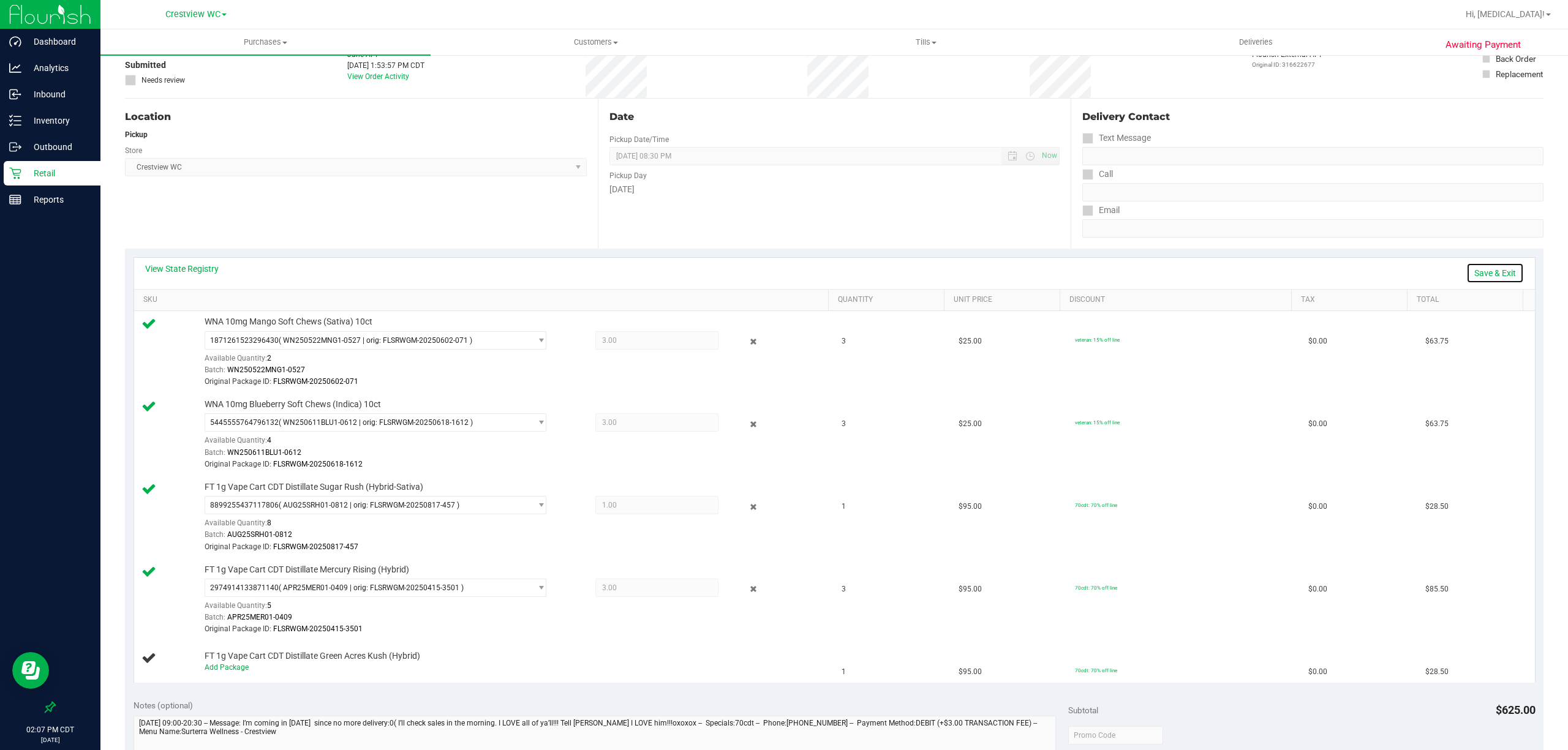
click at [1480, 277] on link "Save & Exit" at bounding box center [1495, 273] width 58 height 21
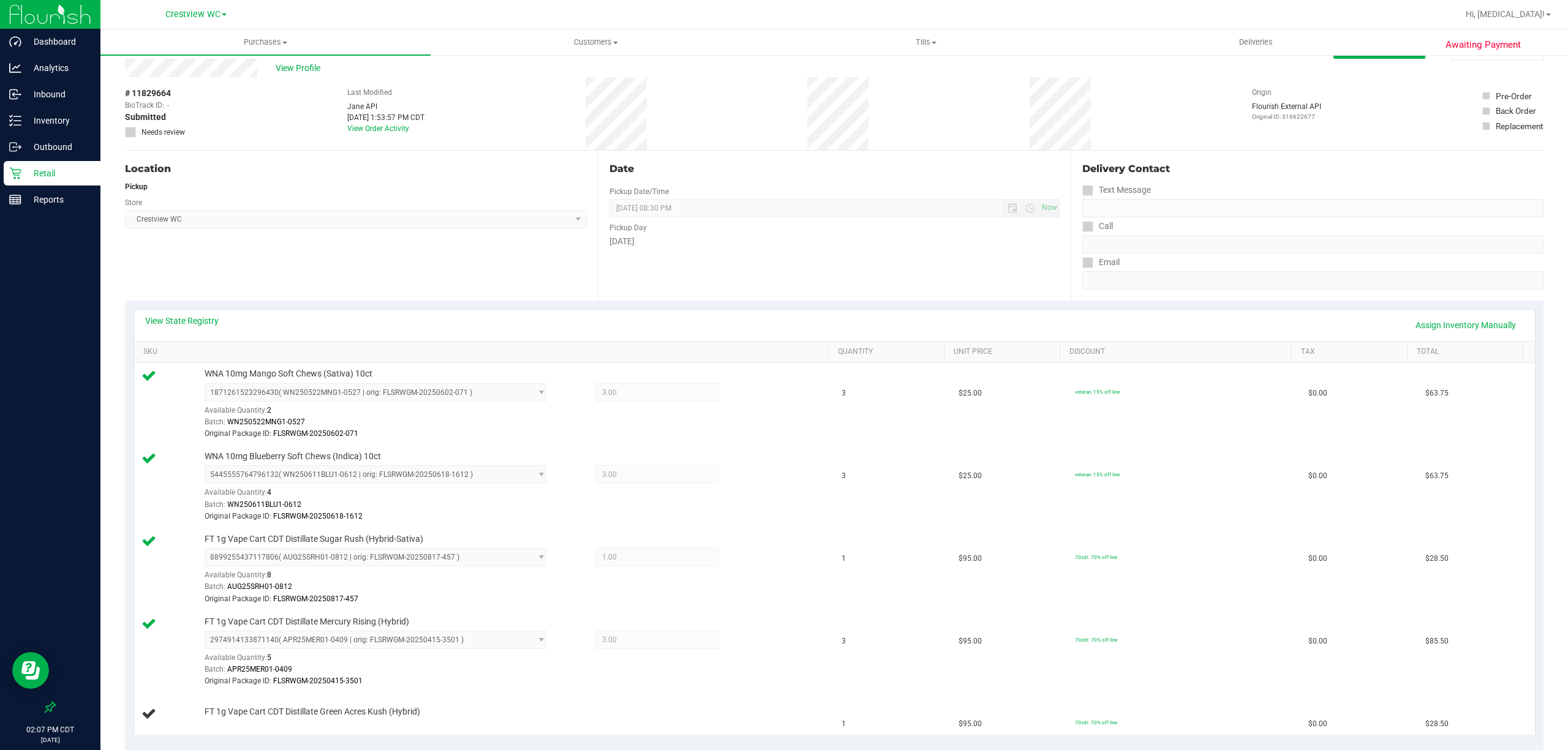
scroll to position [0, 0]
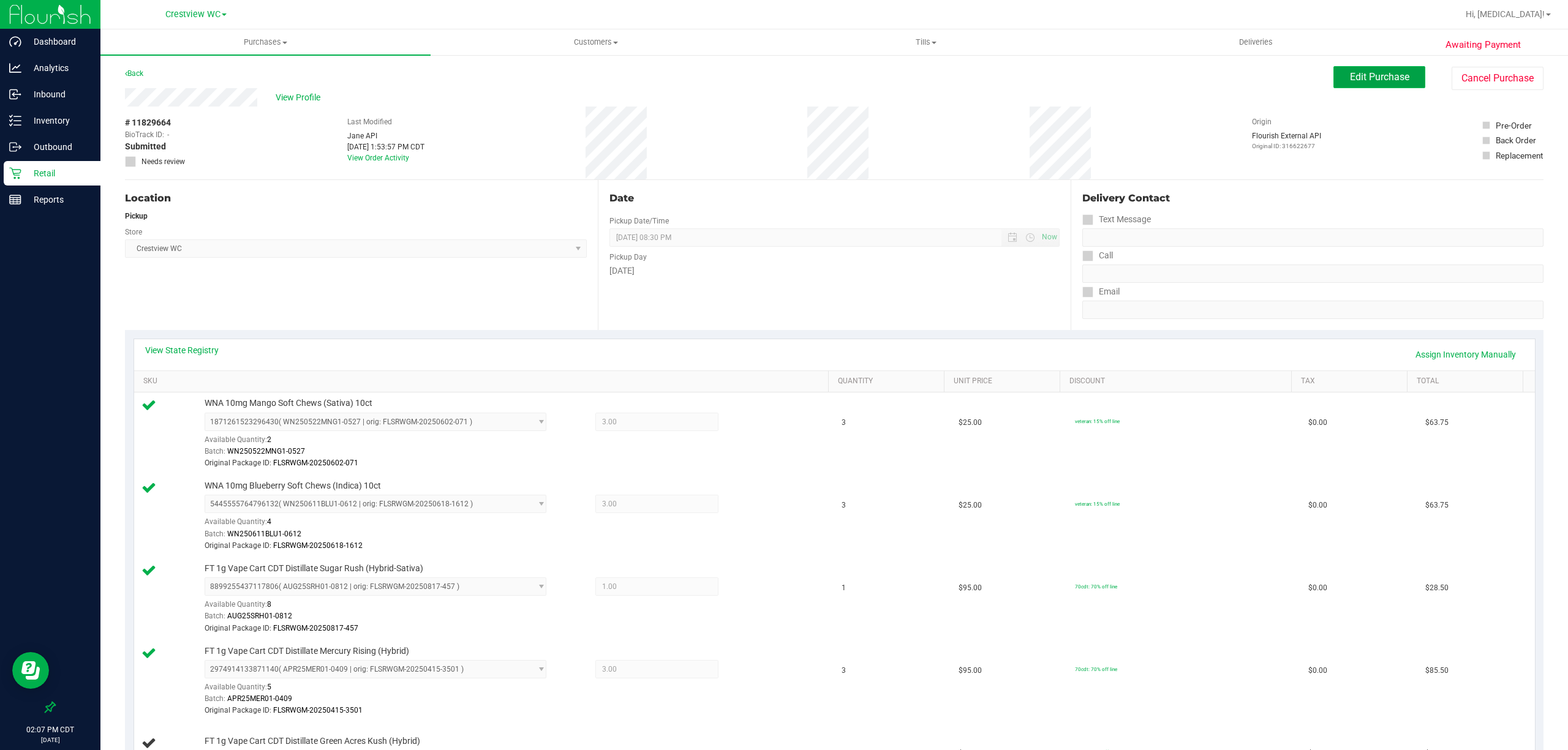
click at [1365, 76] on span "Edit Purchase" at bounding box center [1380, 76] width 60 height 12
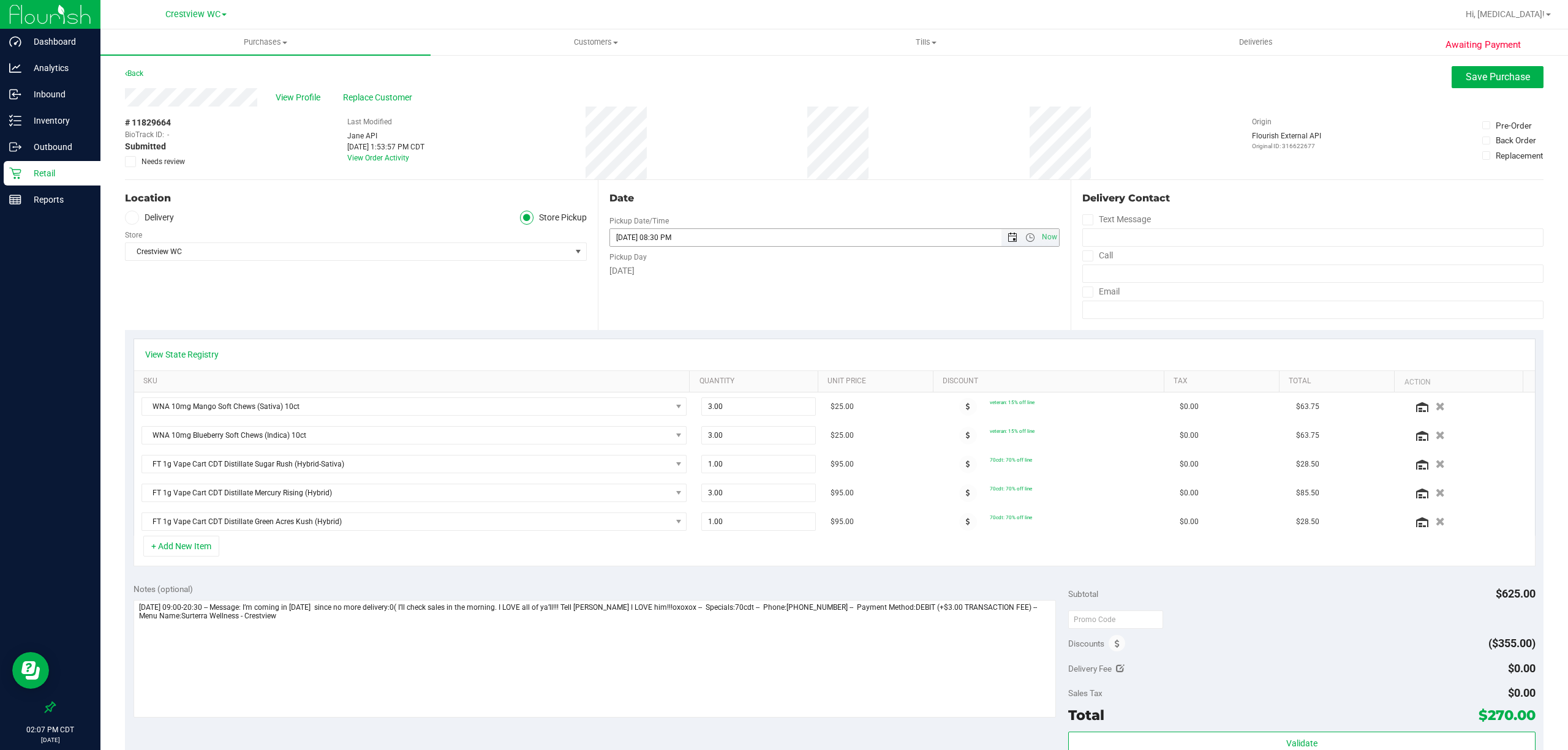
click at [1009, 239] on span "Open the date view" at bounding box center [1012, 237] width 21 height 10
click at [722, 366] on link "23" at bounding box center [723, 363] width 18 height 19
type input "08/23/2025 08:30 PM"
click at [715, 300] on div "Date Pickup Date/Time 08/23/2025 Now 08/23/2025 08:30 PM Now Pickup Day Saturday" at bounding box center [834, 255] width 473 height 150
click at [396, 282] on div "Location Delivery Store Pickup Store Crestview WC Select Store Bonita Springs W…" at bounding box center [361, 255] width 473 height 150
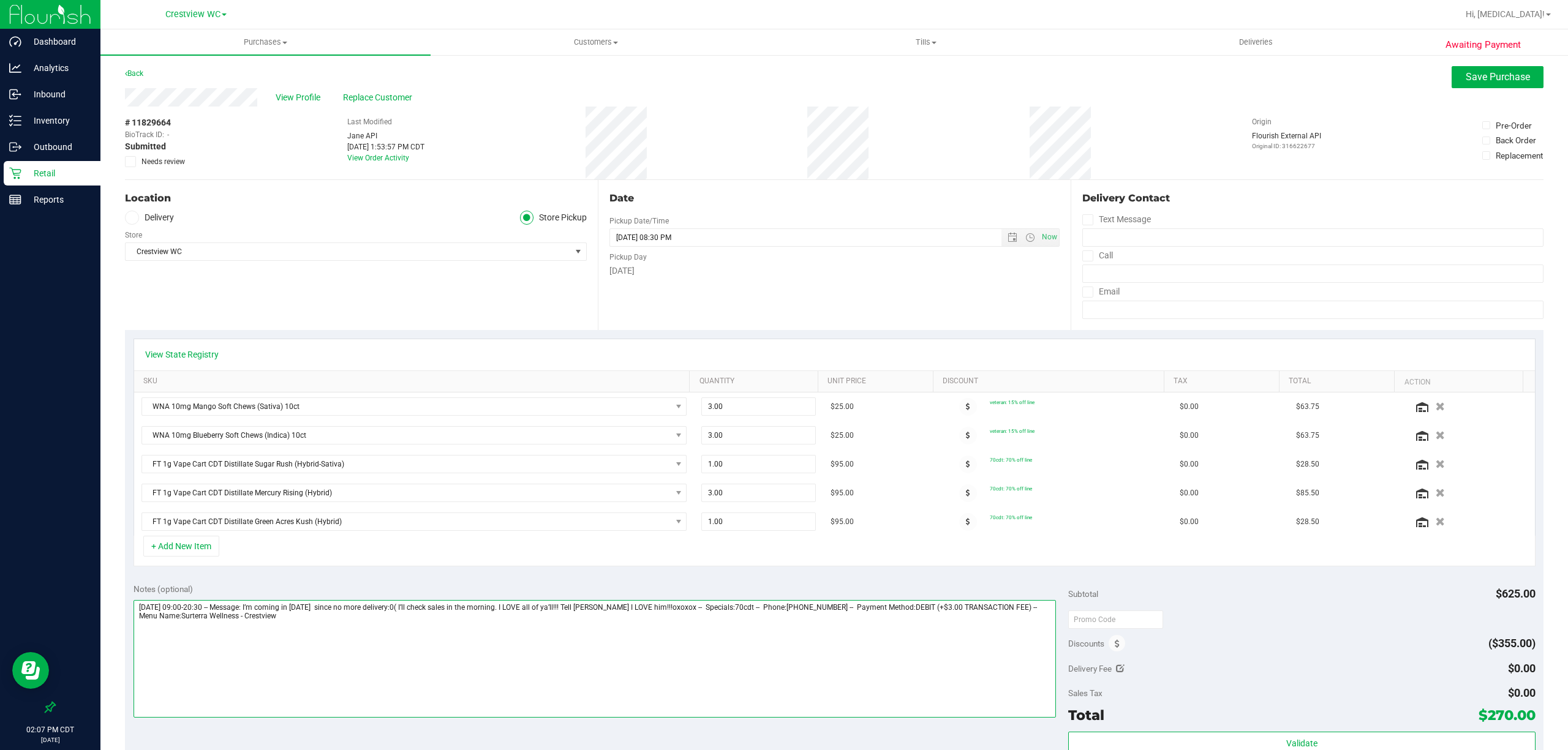
click at [630, 672] on textarea at bounding box center [595, 659] width 922 height 117
type textarea "Friday 08/22/2025 09:00-20:30 -- Message: I’m coming in tomorrow since no more …"
click at [966, 406] on icon at bounding box center [968, 406] width 4 height 7
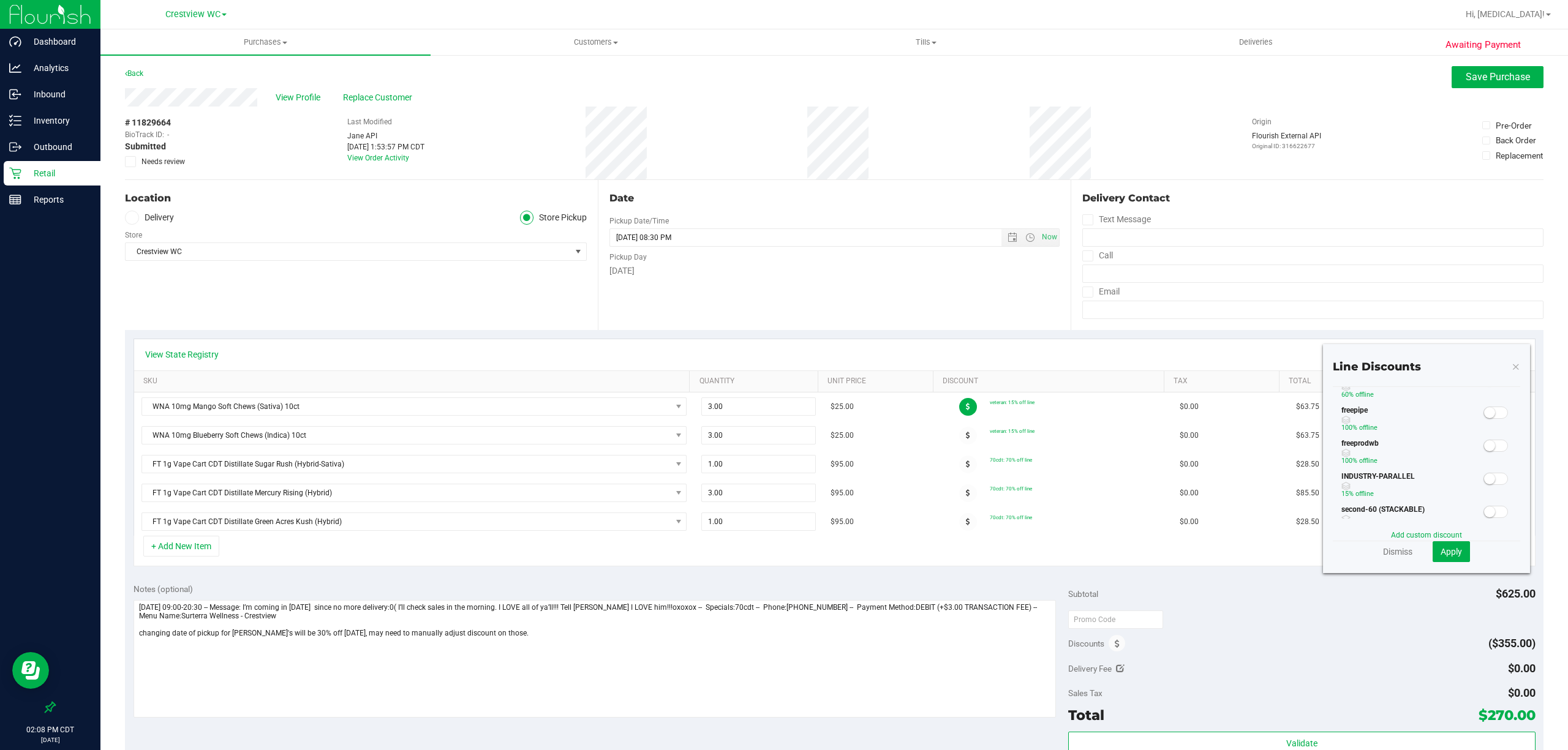
scroll to position [163, 0]
click at [1403, 535] on link "Add custom discount" at bounding box center [1426, 535] width 71 height 9
click at [1387, 437] on input "text" at bounding box center [1384, 433] width 85 height 19
type input "30.00"
click at [1470, 436] on span "Dollar ($)" at bounding box center [1460, 433] width 68 height 17
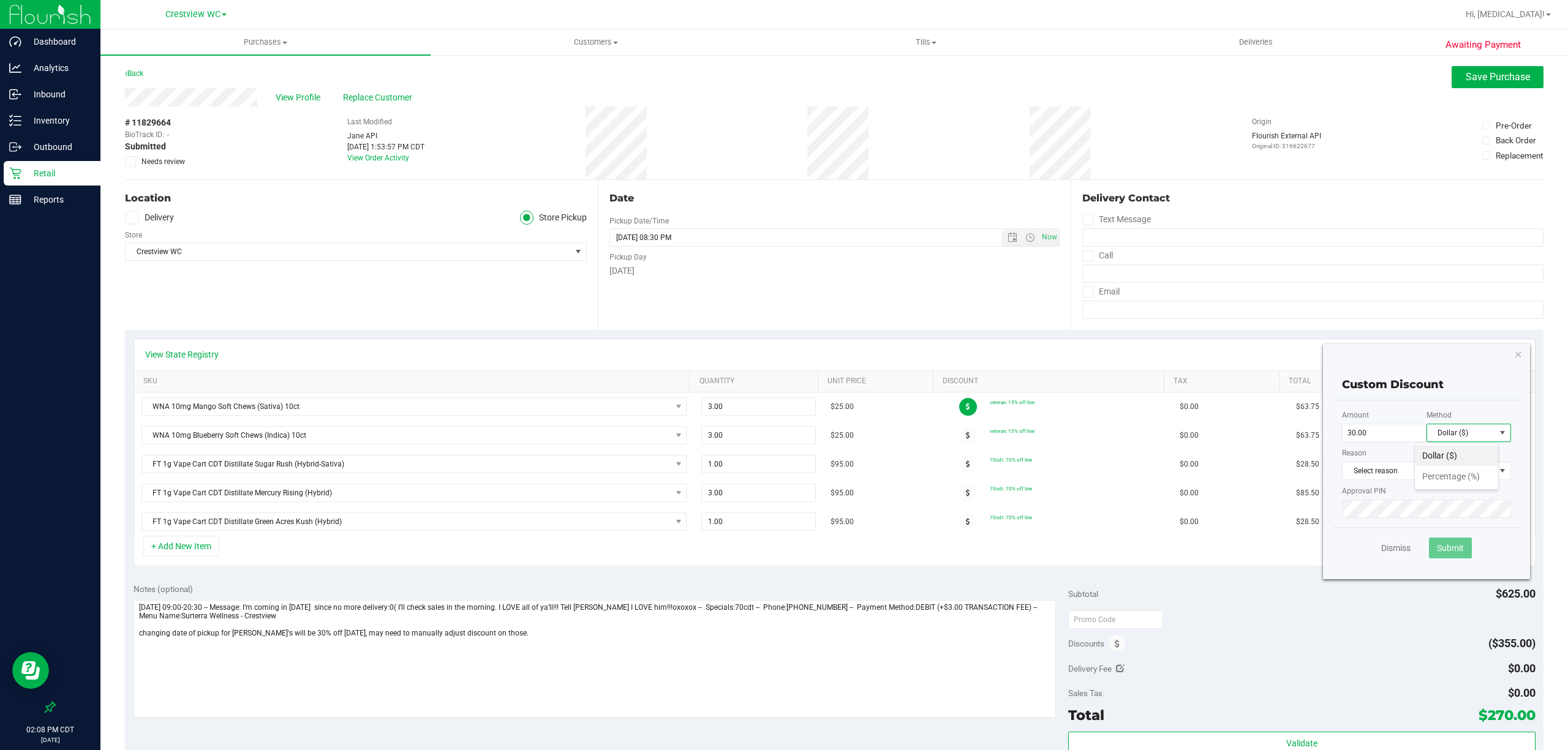
scroll to position [18, 85]
click at [1471, 476] on li "Percentage (%)" at bounding box center [1456, 477] width 83 height 21
click at [1423, 476] on span "Select reason" at bounding box center [1418, 471] width 152 height 17
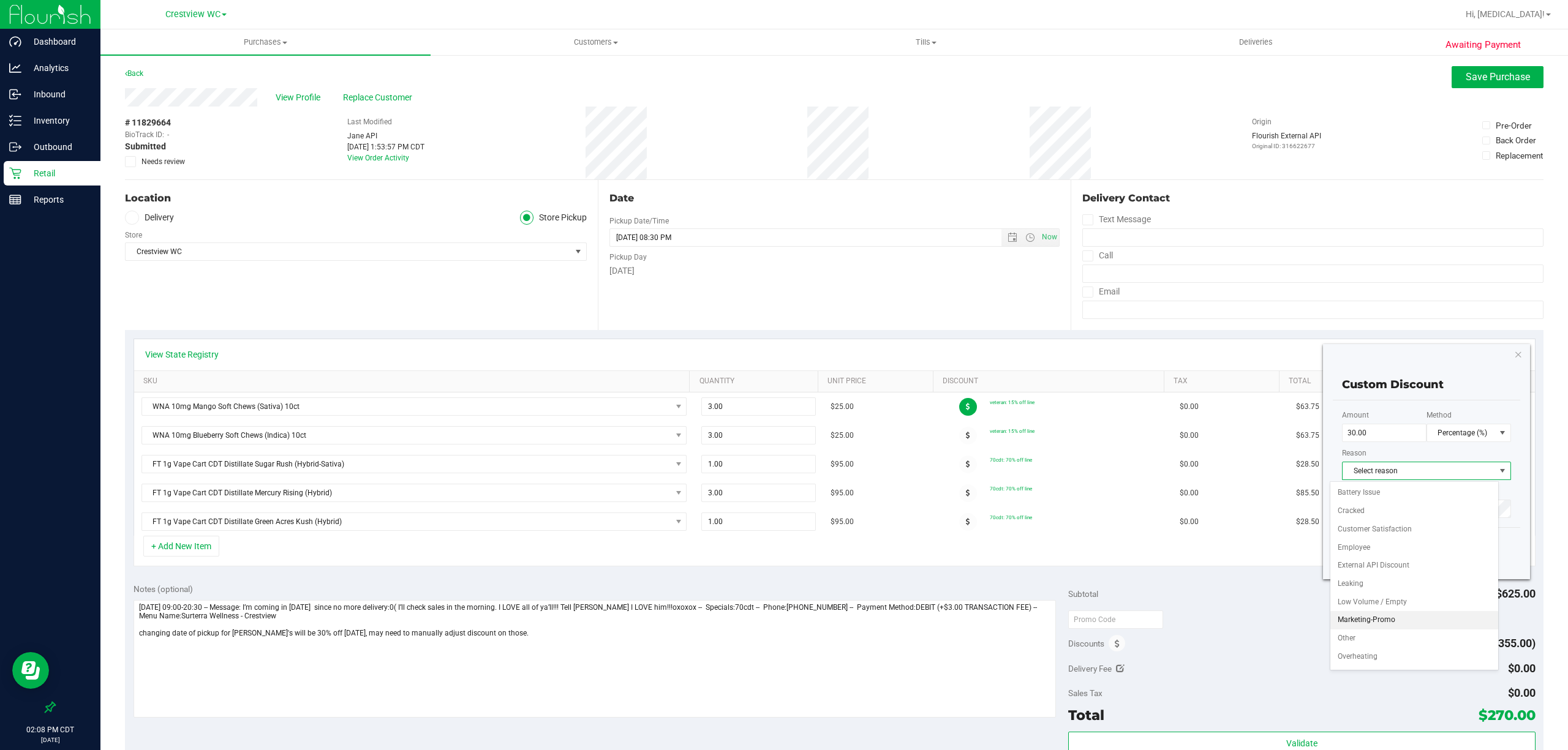
click at [1364, 623] on li "Marketing-Promo" at bounding box center [1414, 620] width 168 height 19
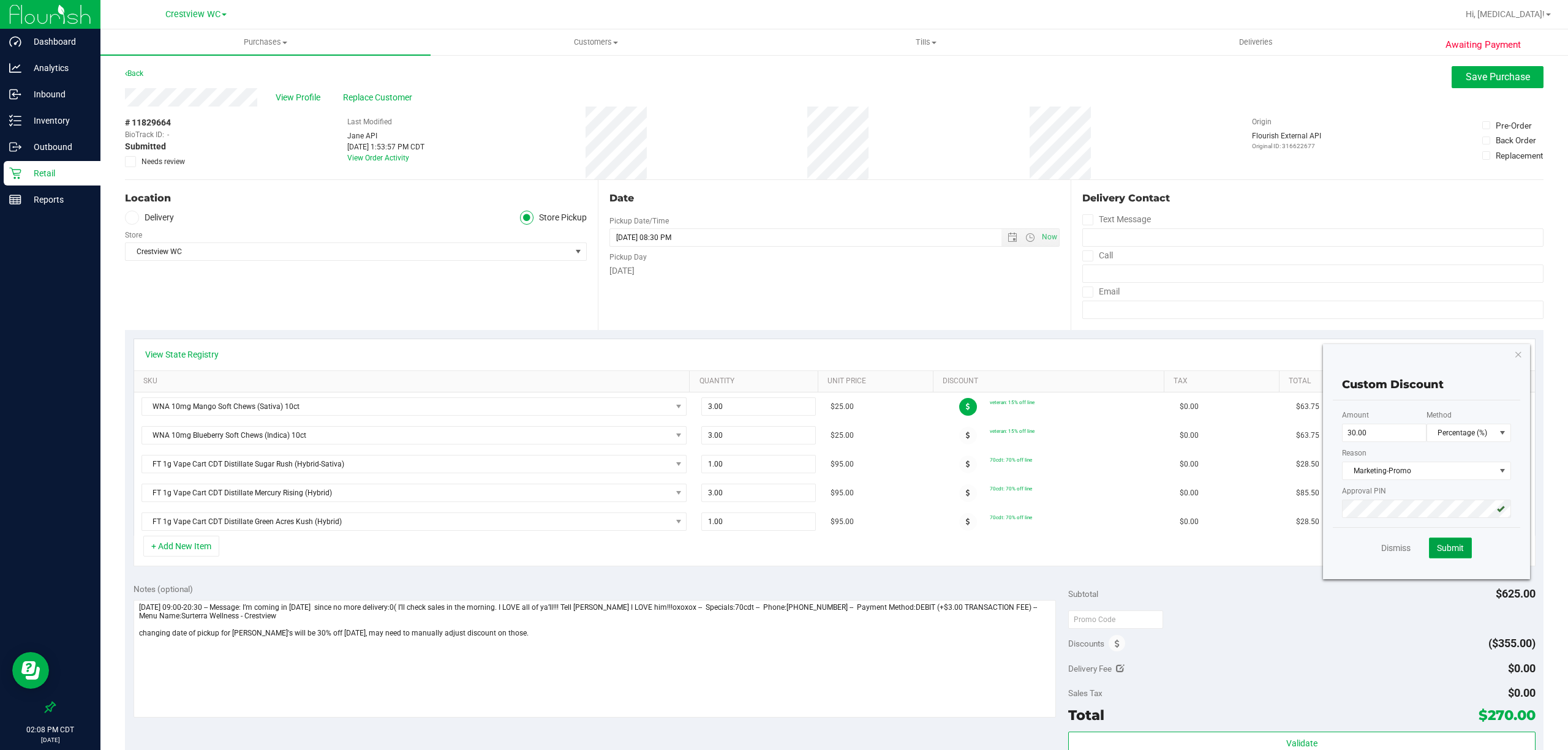
click at [1437, 546] on span "Submit" at bounding box center [1450, 548] width 27 height 10
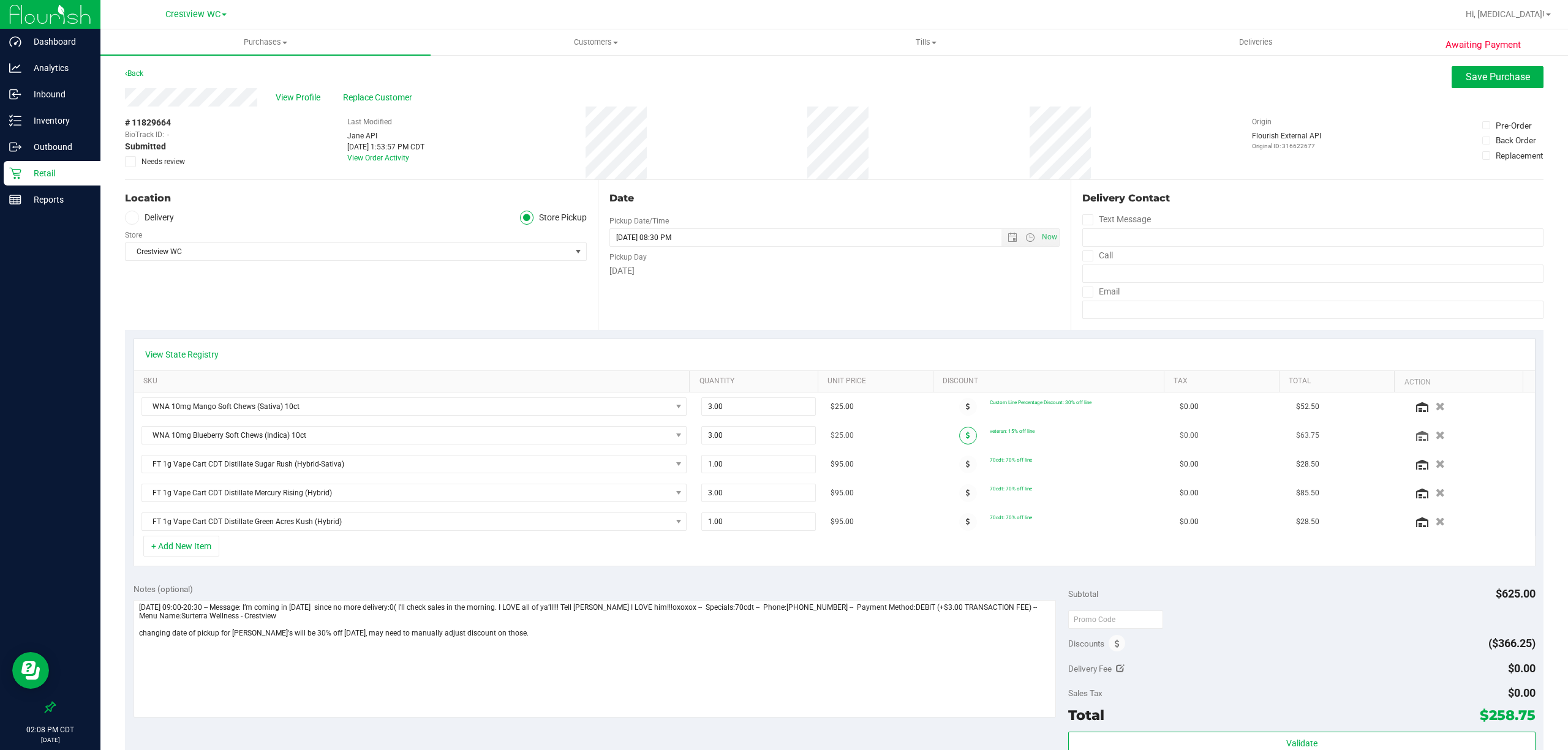
click at [959, 432] on span at bounding box center [968, 436] width 18 height 18
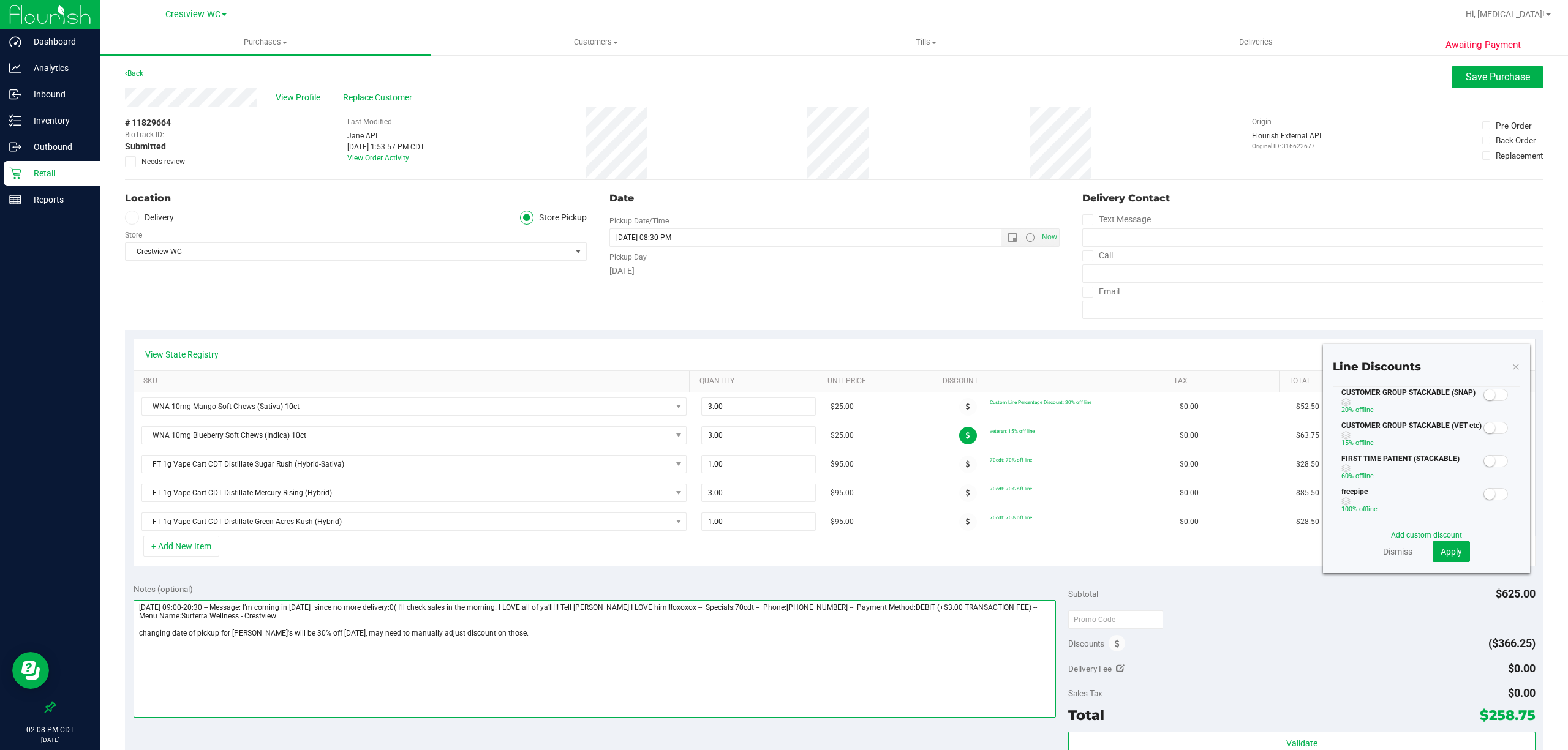
drag, startPoint x: 535, startPoint y: 643, endPoint x: 353, endPoint y: 659, distance: 182.7
click at [353, 659] on textarea at bounding box center [595, 659] width 922 height 117
type textarea "Friday 08/22/2025 09:00-20:30 -- Message: I’m coming in tomorrow since no more …"
click at [1427, 531] on link "Add custom discount" at bounding box center [1426, 535] width 71 height 9
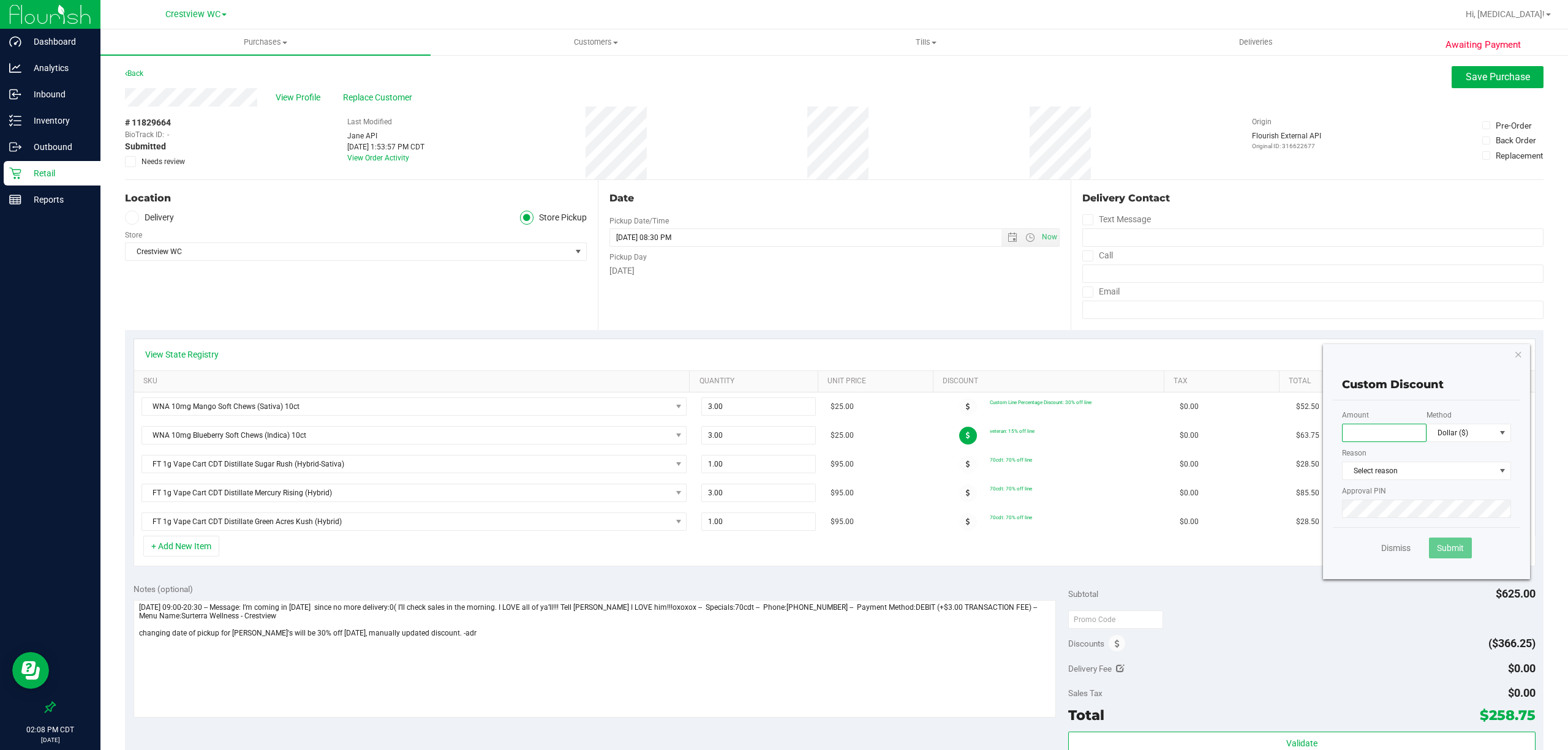
click at [1398, 436] on input "text" at bounding box center [1384, 433] width 85 height 19
type input "30.00"
click at [1463, 431] on span "Dollar ($)" at bounding box center [1460, 433] width 68 height 17
click at [1456, 482] on li "Percentage (%)" at bounding box center [1456, 477] width 83 height 21
click at [1429, 481] on div "Amount 30.00 Method Percentage (%) Reason Select reason Select reason Battery I…" at bounding box center [1426, 464] width 188 height 127
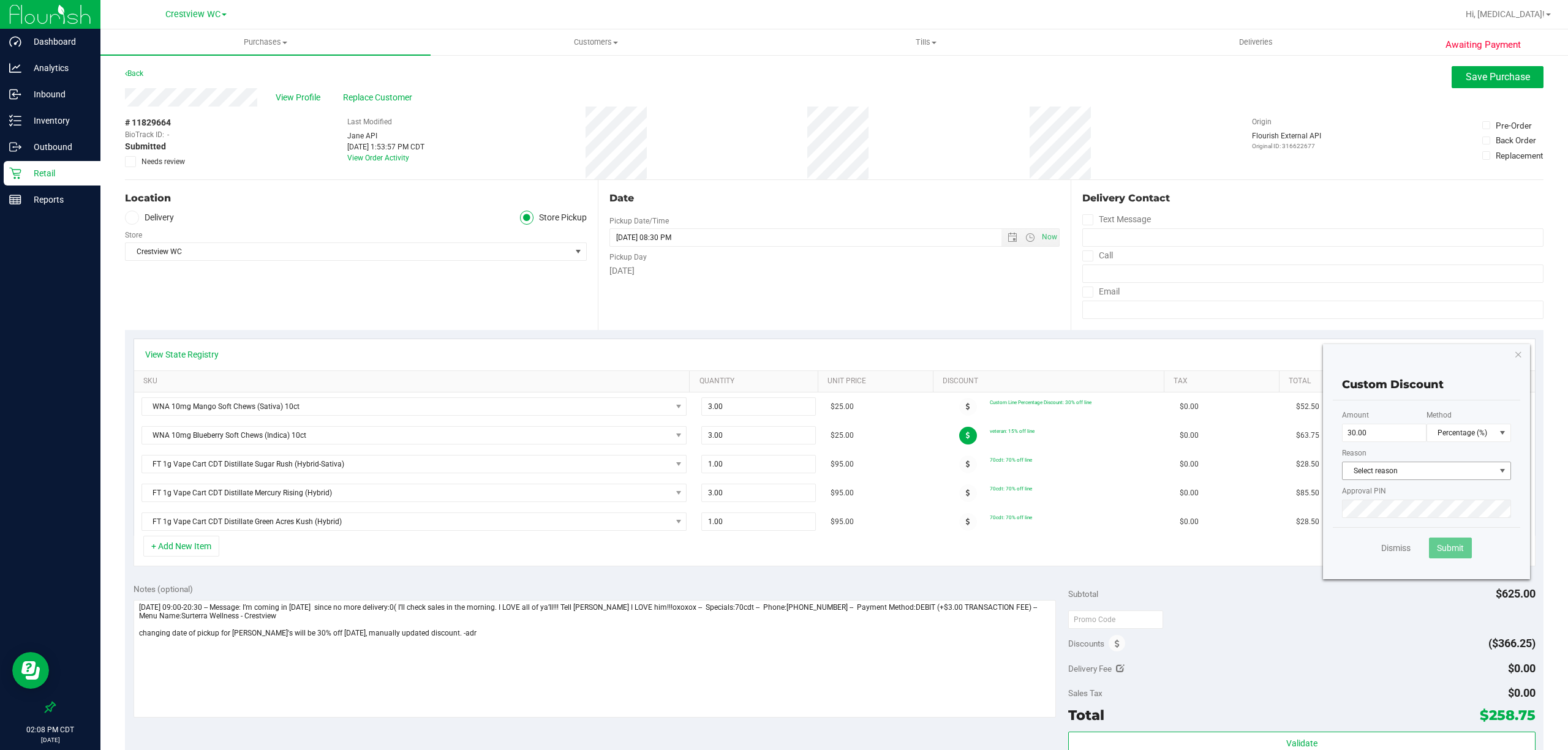
click at [1432, 468] on span "Select reason" at bounding box center [1418, 471] width 152 height 17
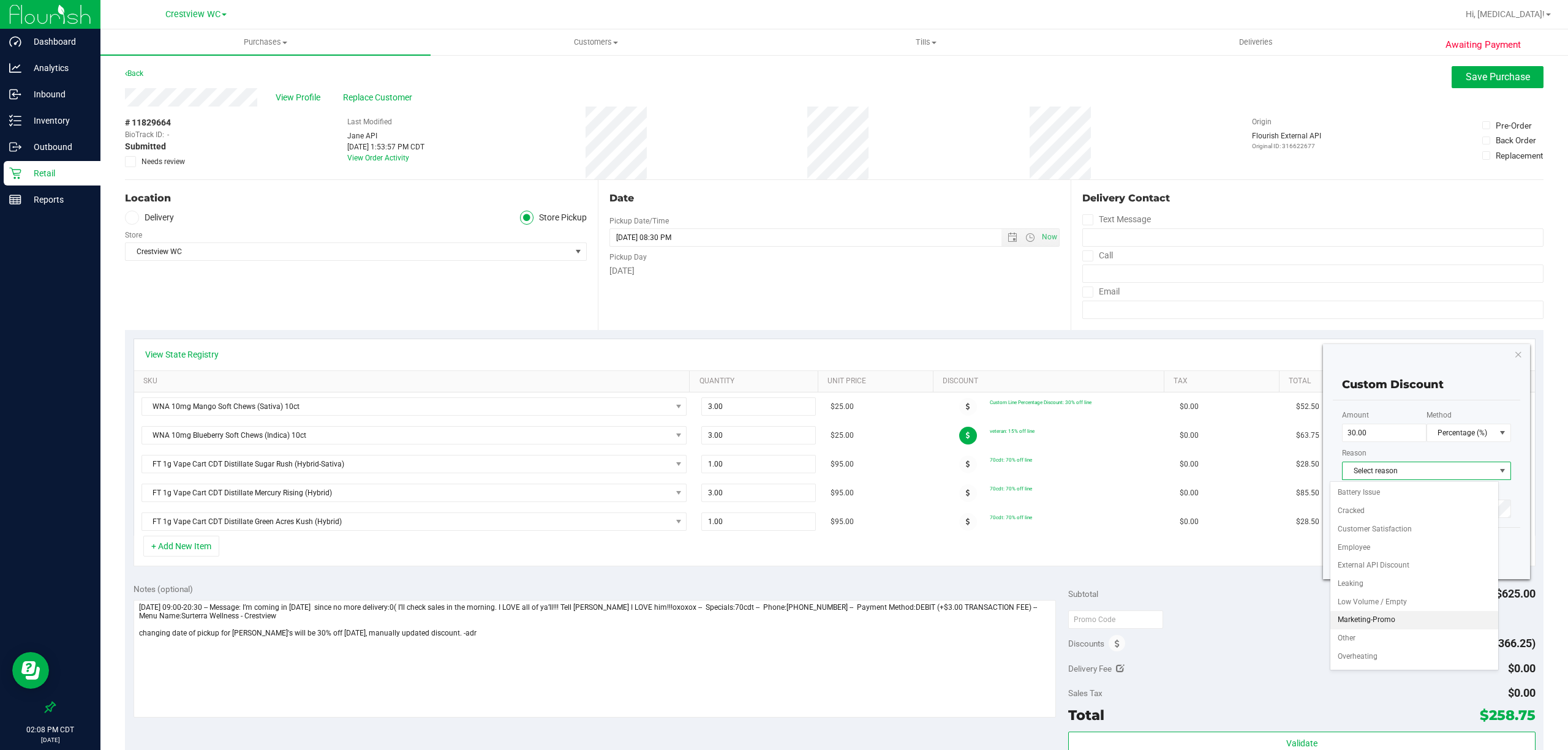
click at [1377, 624] on li "Marketing-Promo" at bounding box center [1414, 620] width 168 height 19
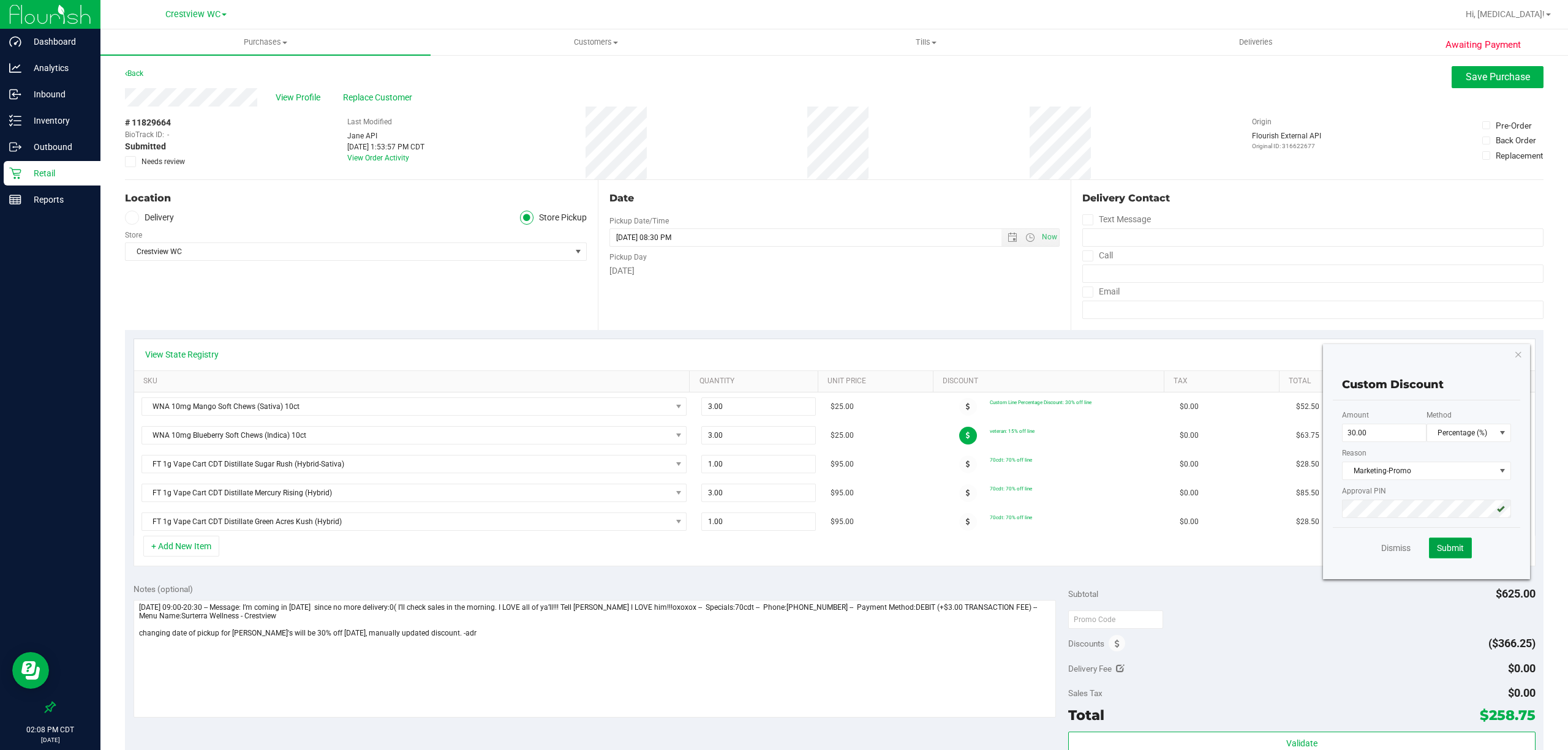
click at [1437, 549] on span "Submit" at bounding box center [1450, 548] width 27 height 10
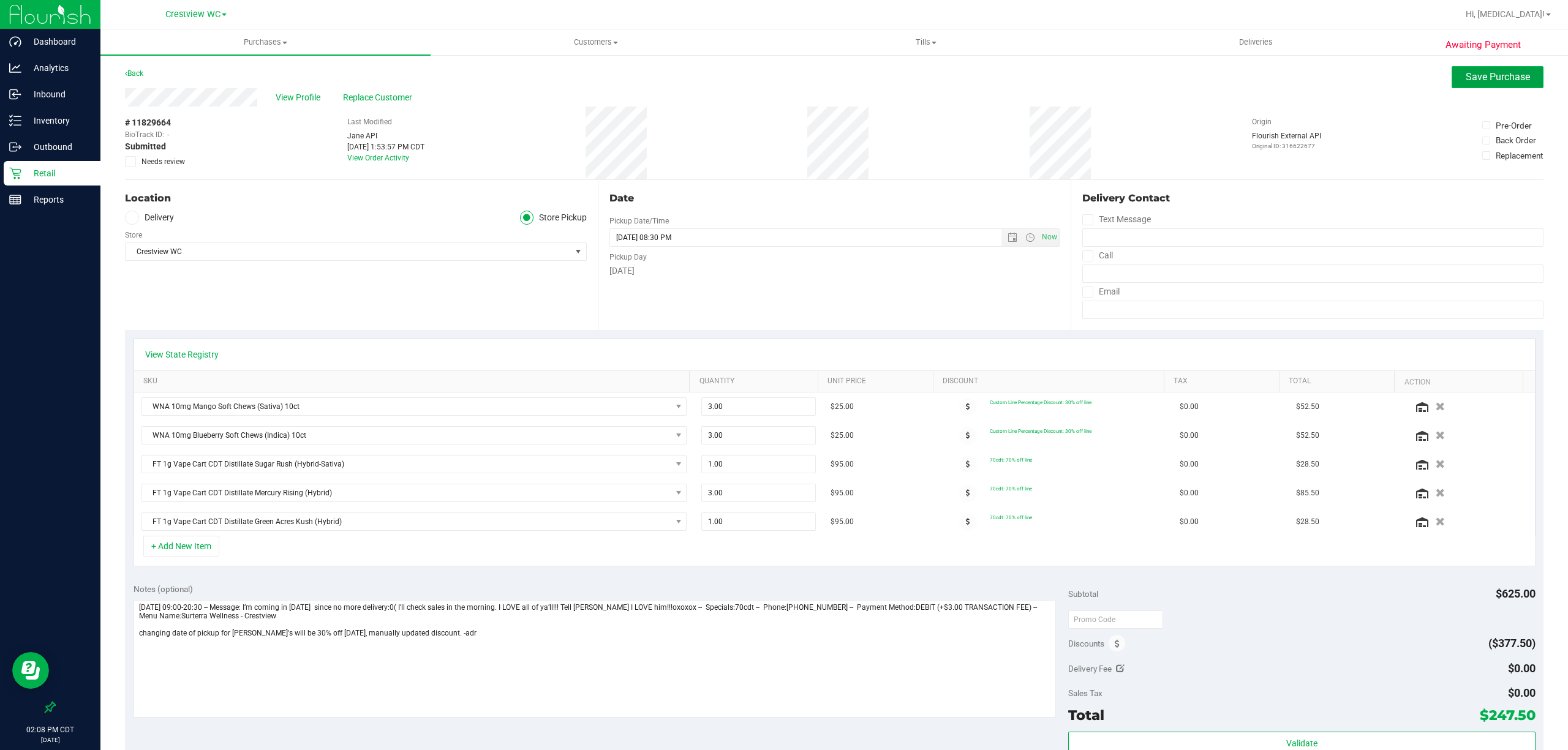
click at [1477, 73] on span "Save Purchase" at bounding box center [1497, 76] width 64 height 12
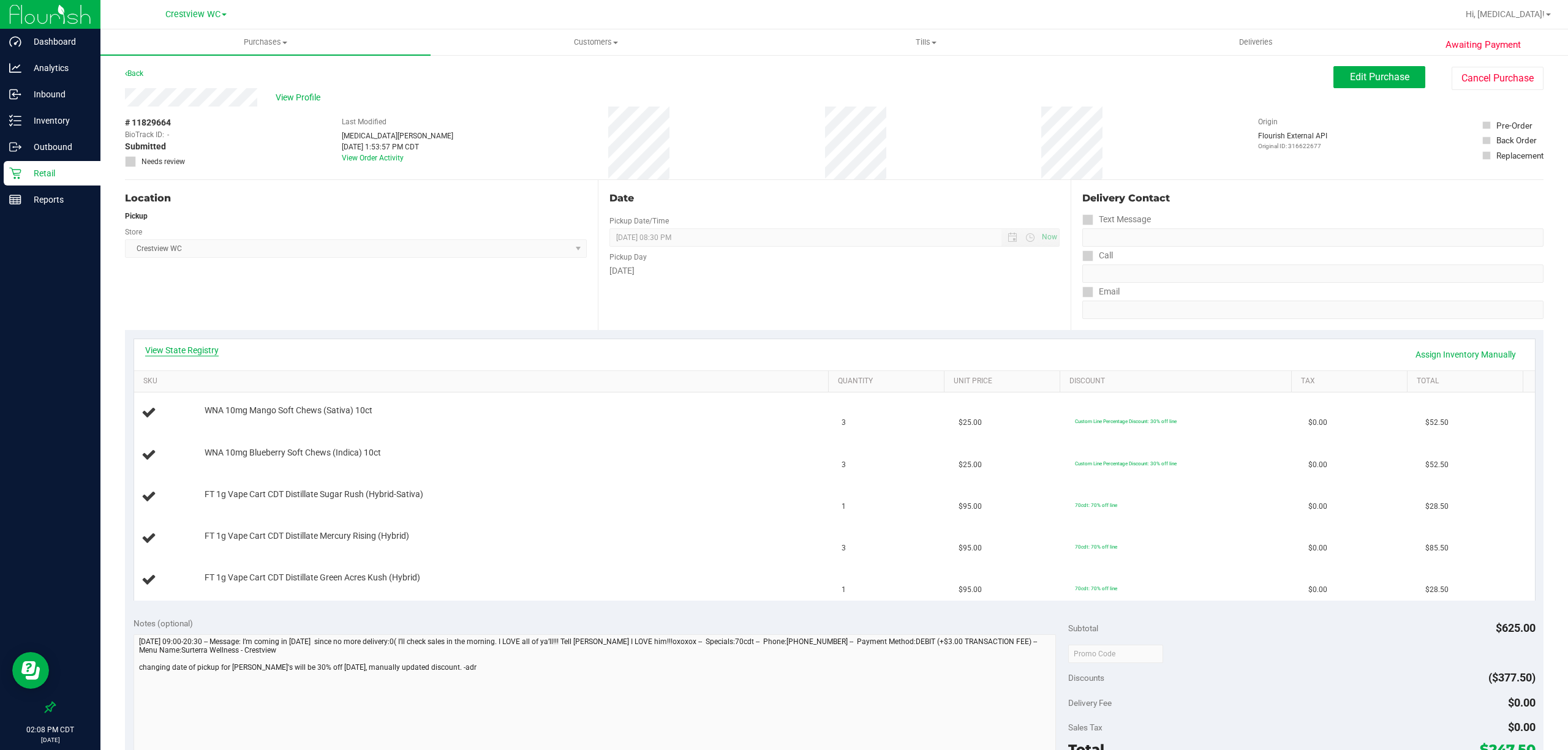
click at [184, 351] on link "View State Registry" at bounding box center [182, 350] width 73 height 12
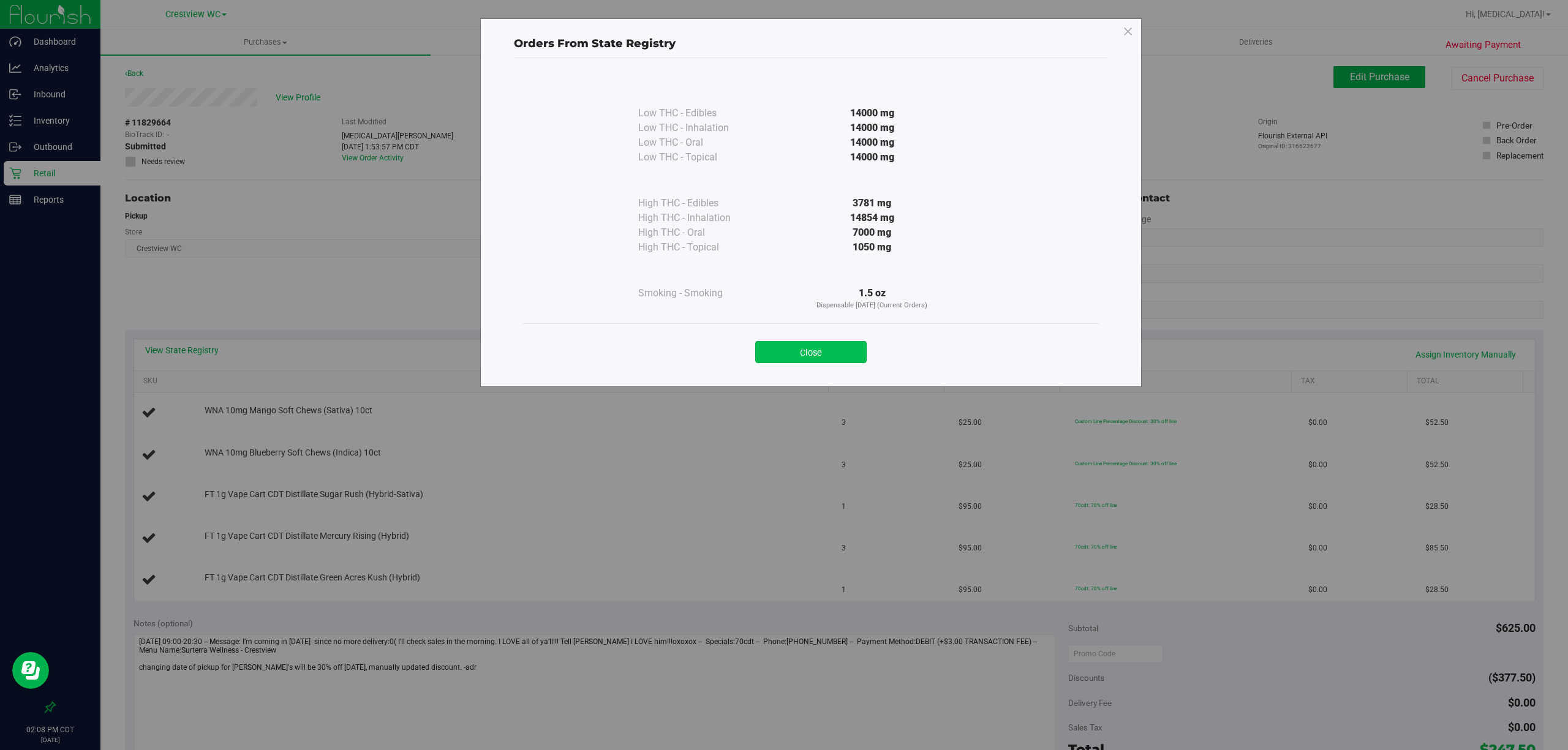
click at [840, 355] on button "Close" at bounding box center [810, 352] width 111 height 22
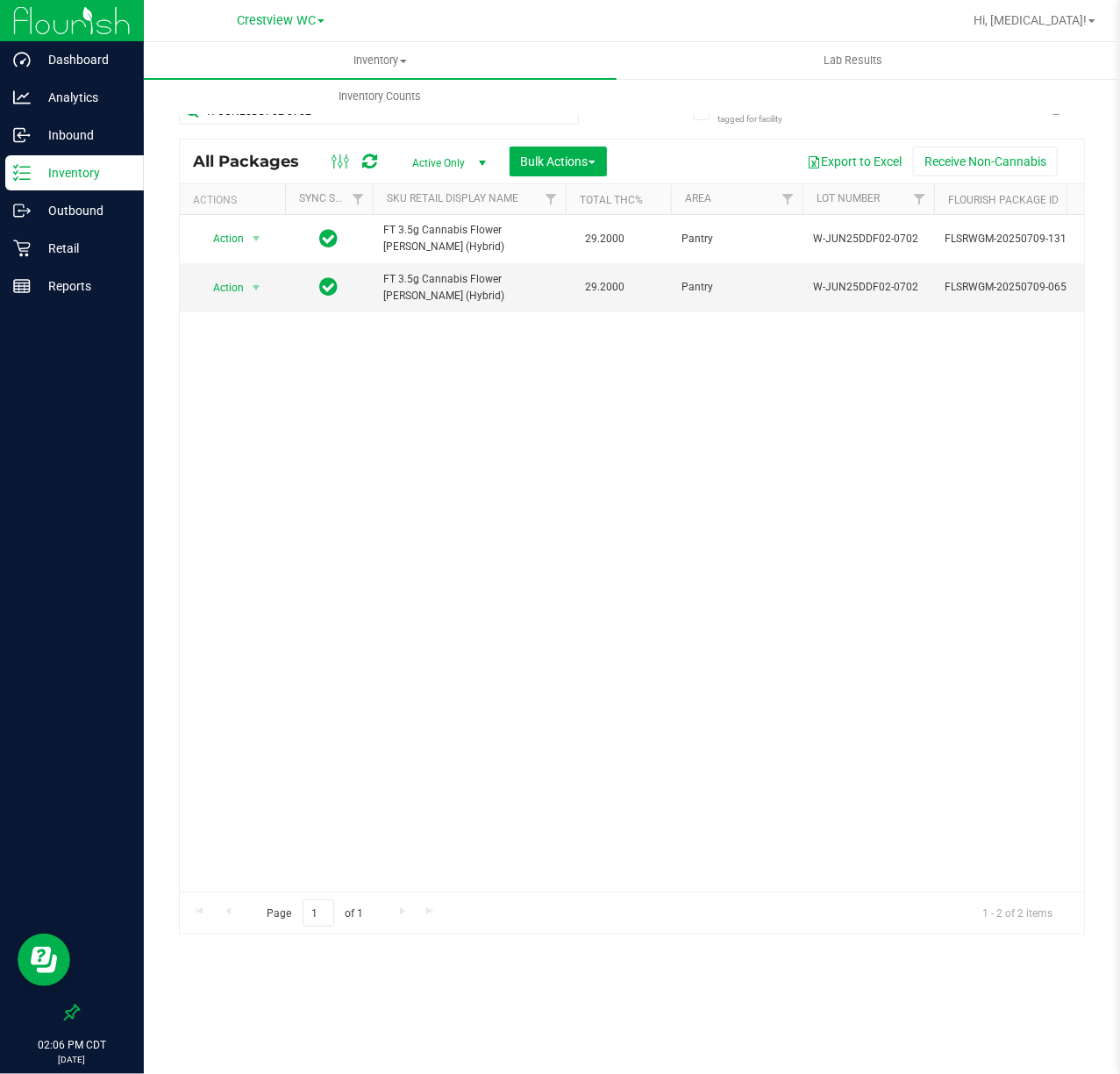
click at [373, 566] on div "Action Action Adjust qty Create package Edit attributes Global inventory Locate…" at bounding box center [632, 553] width 905 height 677
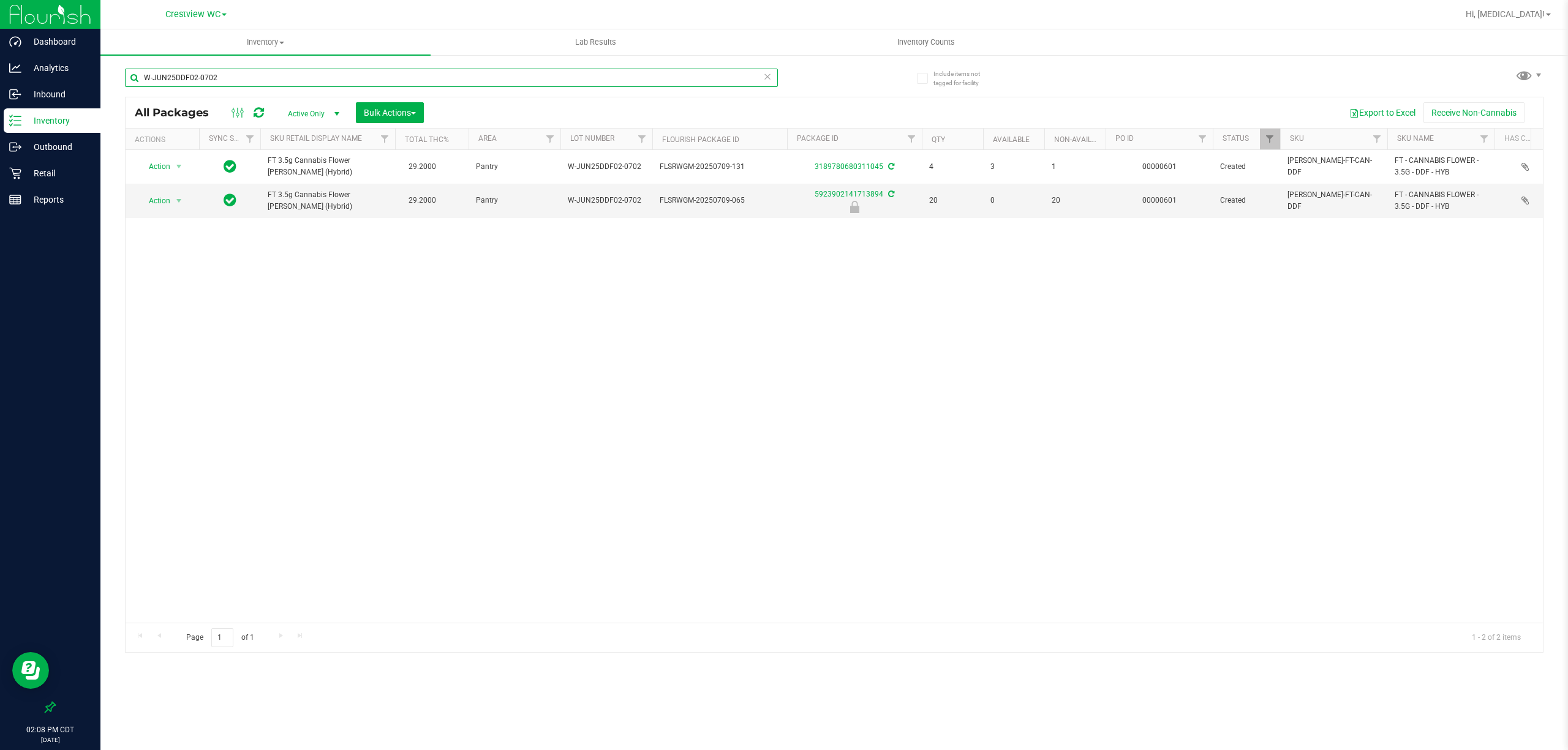
click at [245, 76] on input "W-JUN25DDF02-0702" at bounding box center [451, 78] width 653 height 19
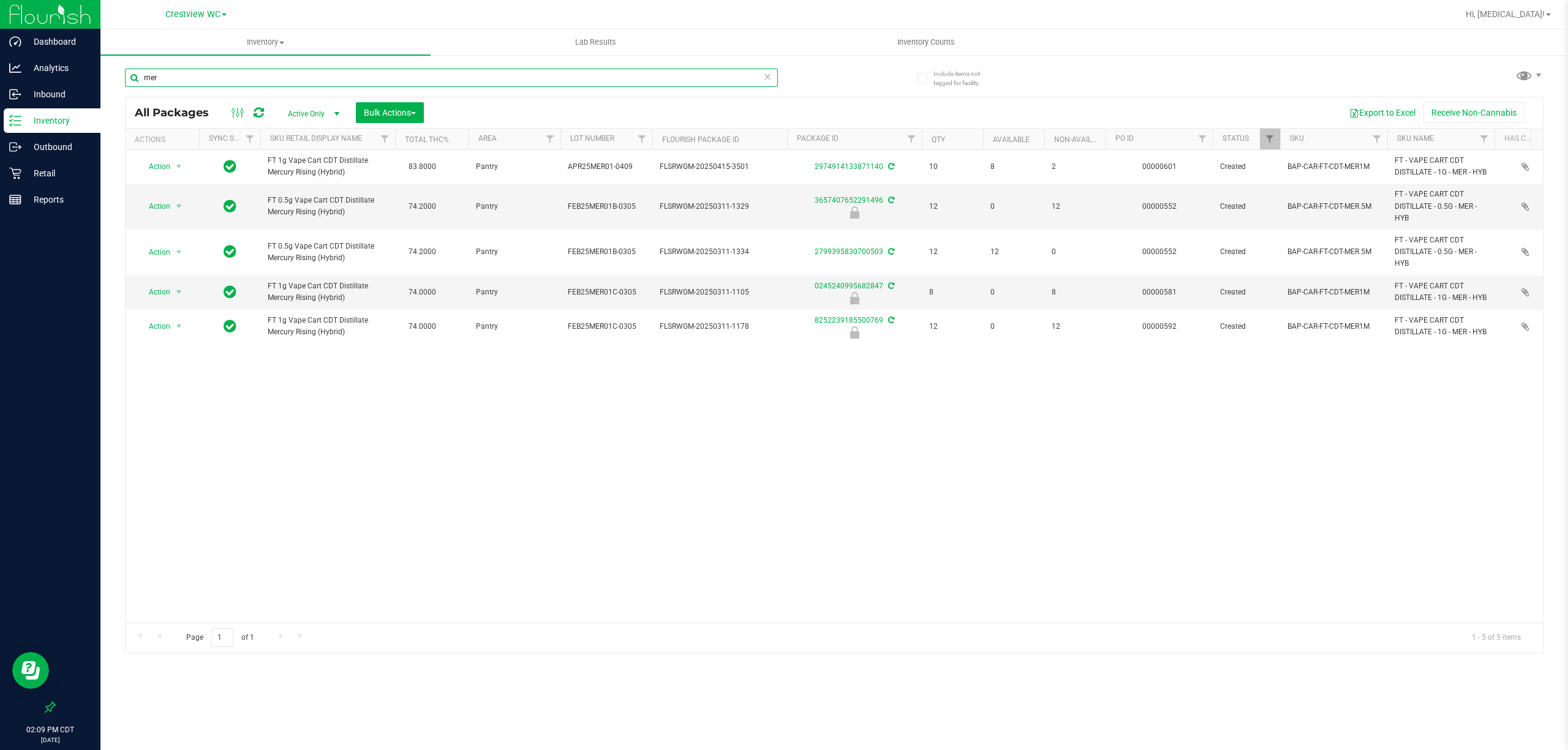
click at [241, 73] on input "mer" at bounding box center [451, 78] width 653 height 19
click at [241, 74] on input "mer" at bounding box center [451, 78] width 653 height 19
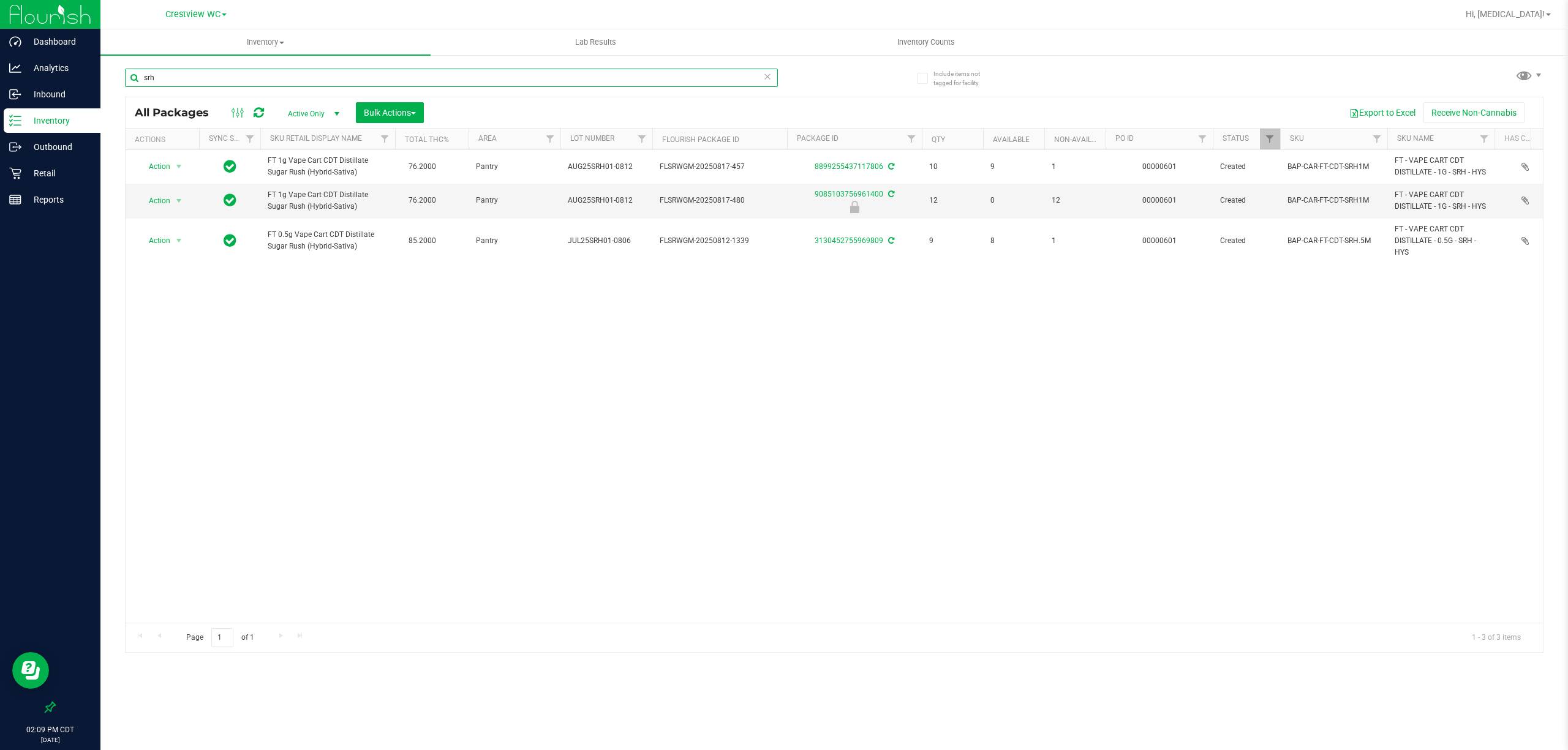
click at [241, 74] on input "srh" at bounding box center [451, 78] width 653 height 19
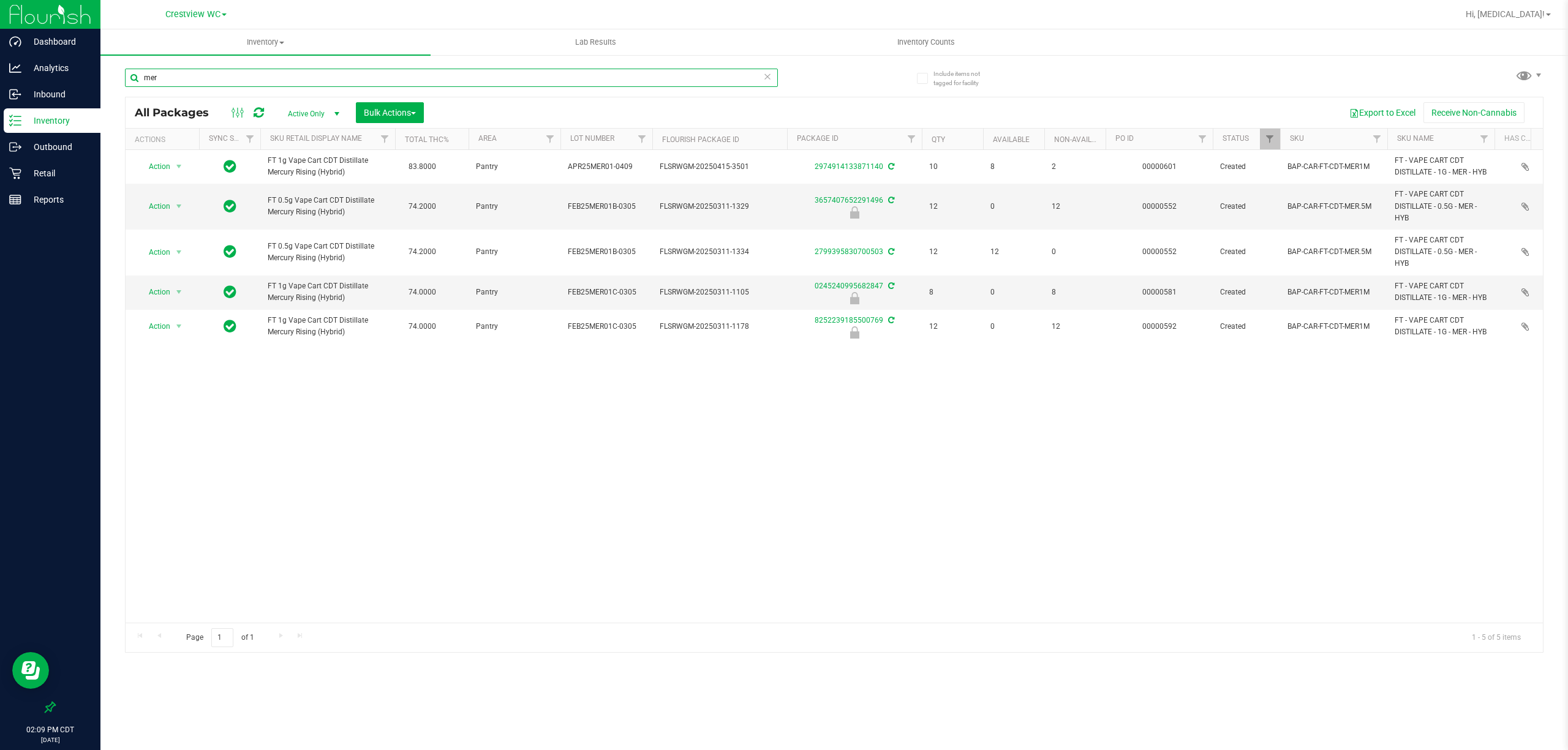
click at [249, 75] on input "mer" at bounding box center [451, 78] width 653 height 19
click at [642, 487] on div "Action Action Adjust qty Create package Edit attributes Global inventory Locate…" at bounding box center [834, 386] width 1417 height 473
click at [268, 71] on input "mer" at bounding box center [451, 78] width 653 height 19
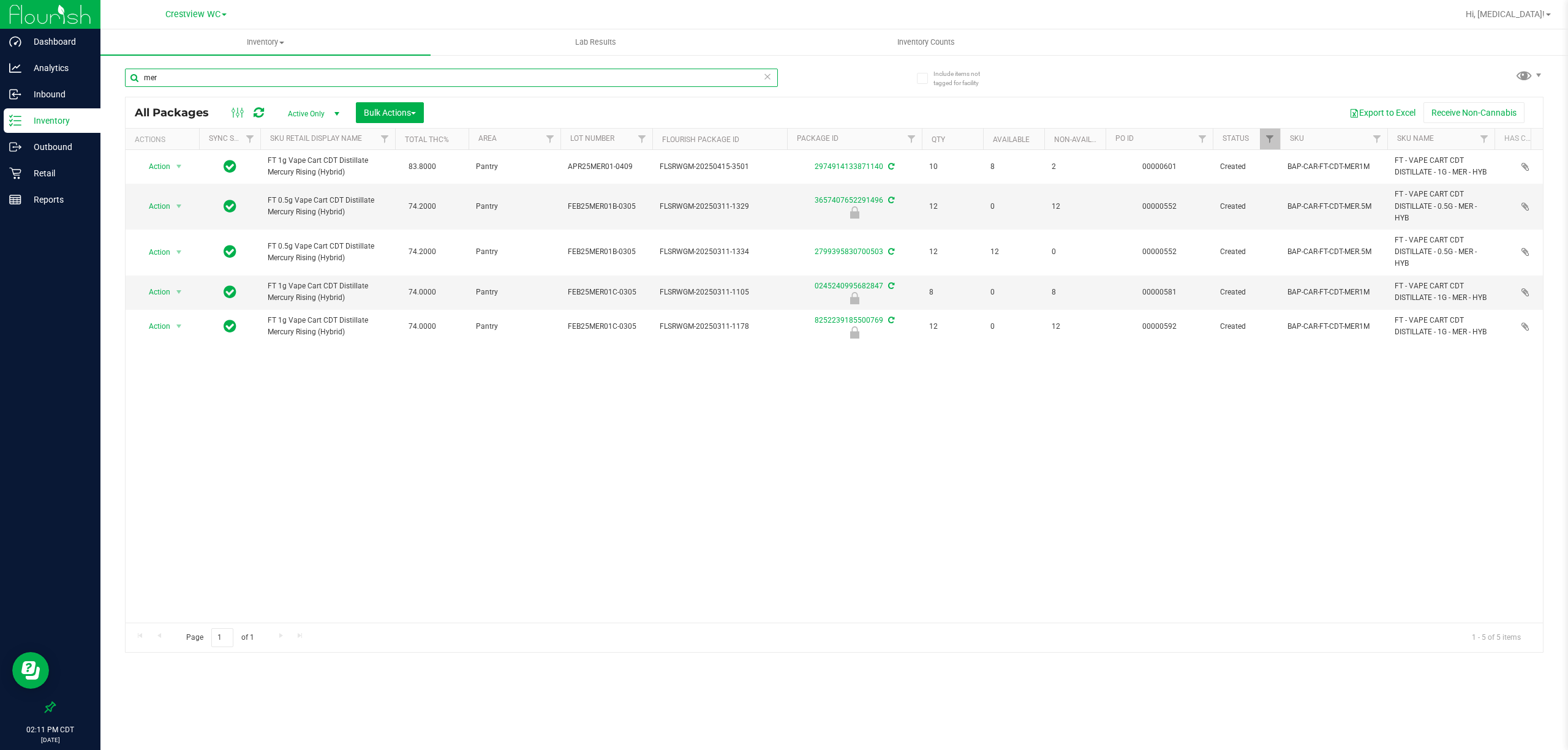
click at [268, 71] on input "mer" at bounding box center [451, 78] width 653 height 19
click at [219, 81] on input "ga" at bounding box center [451, 78] width 653 height 19
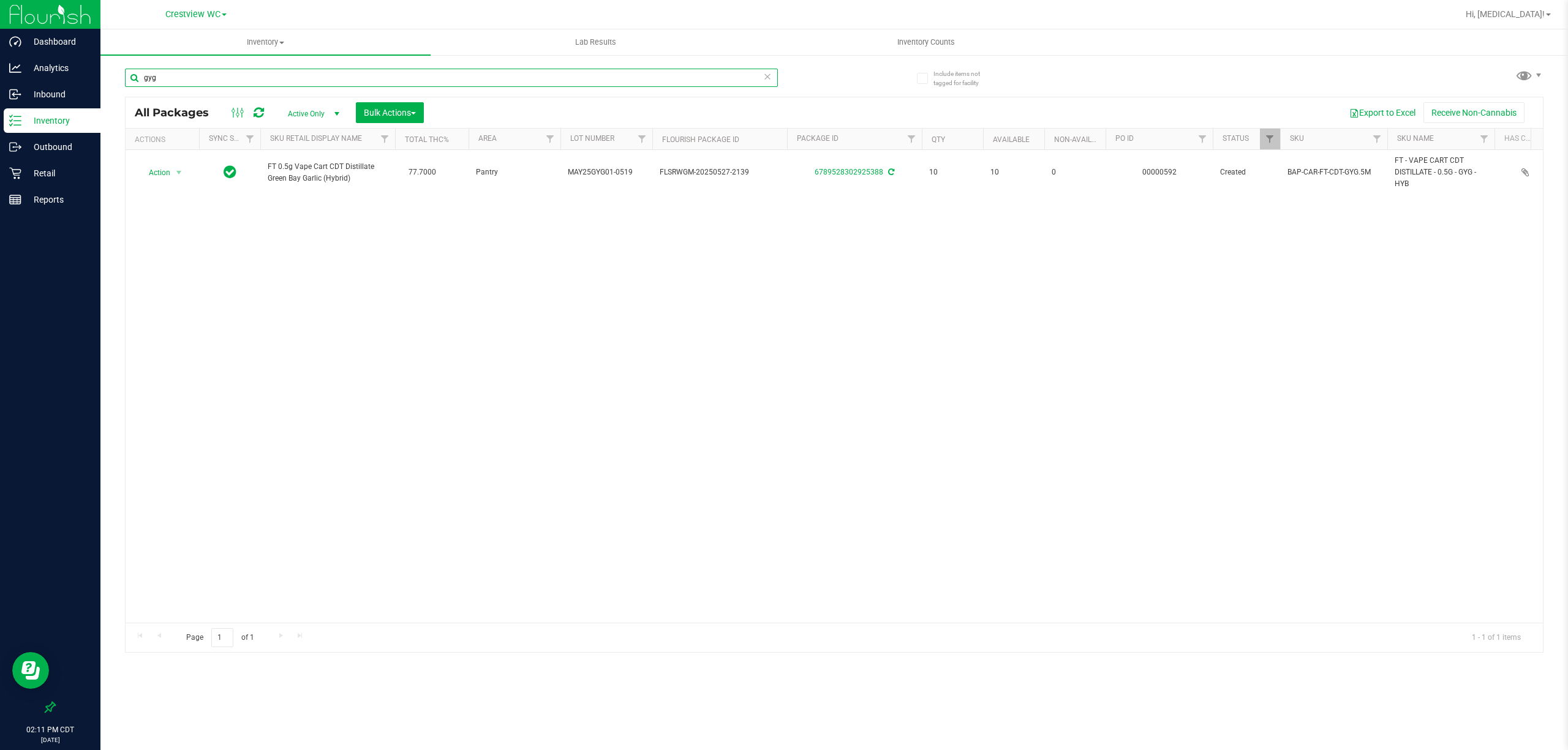
click at [186, 76] on input "gyg" at bounding box center [451, 78] width 653 height 19
type input "cjp"
